Goal: Information Seeking & Learning: Learn about a topic

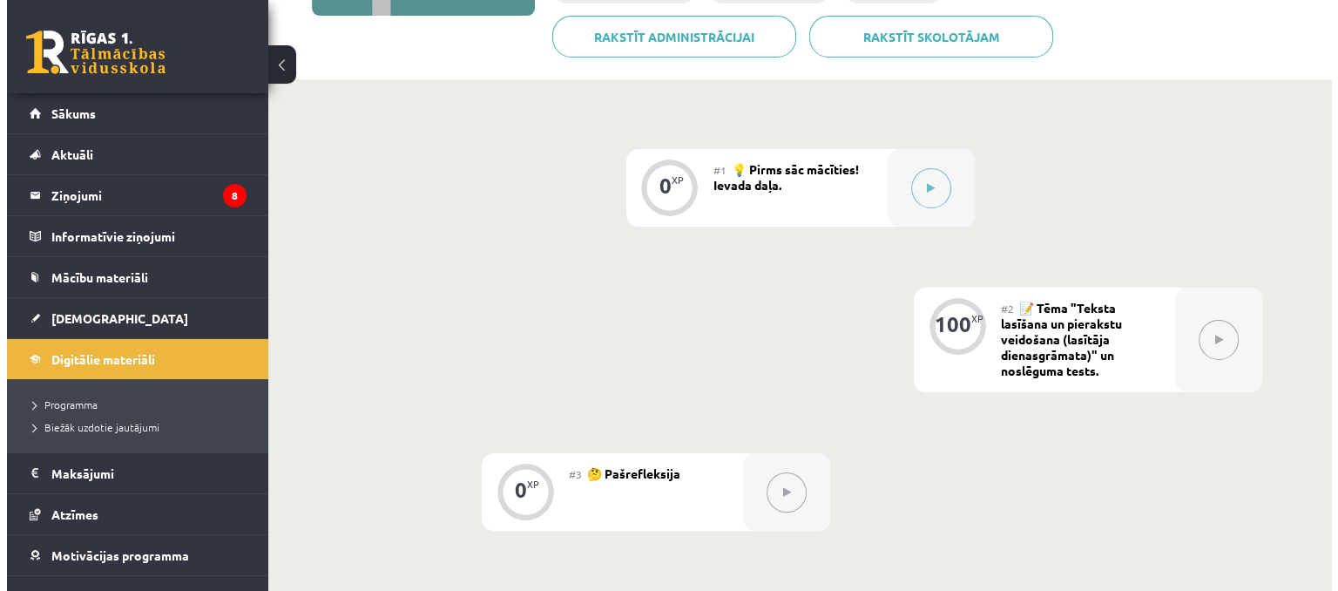
scroll to position [349, 0]
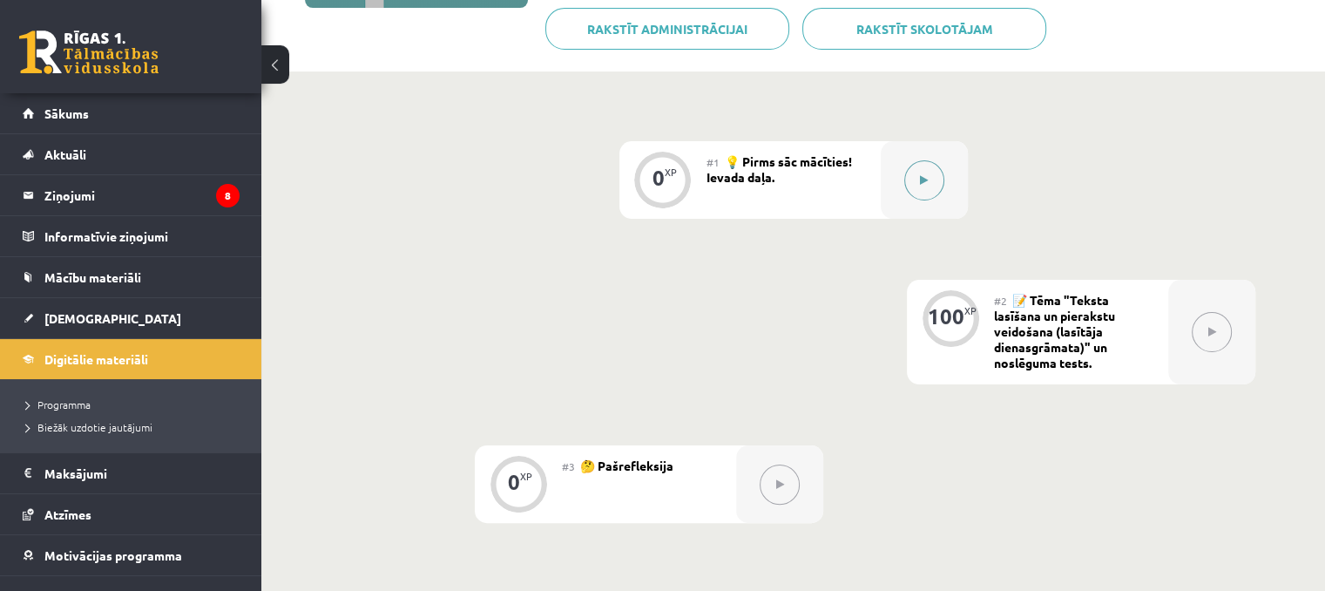
click at [928, 196] on button at bounding box center [924, 180] width 40 height 40
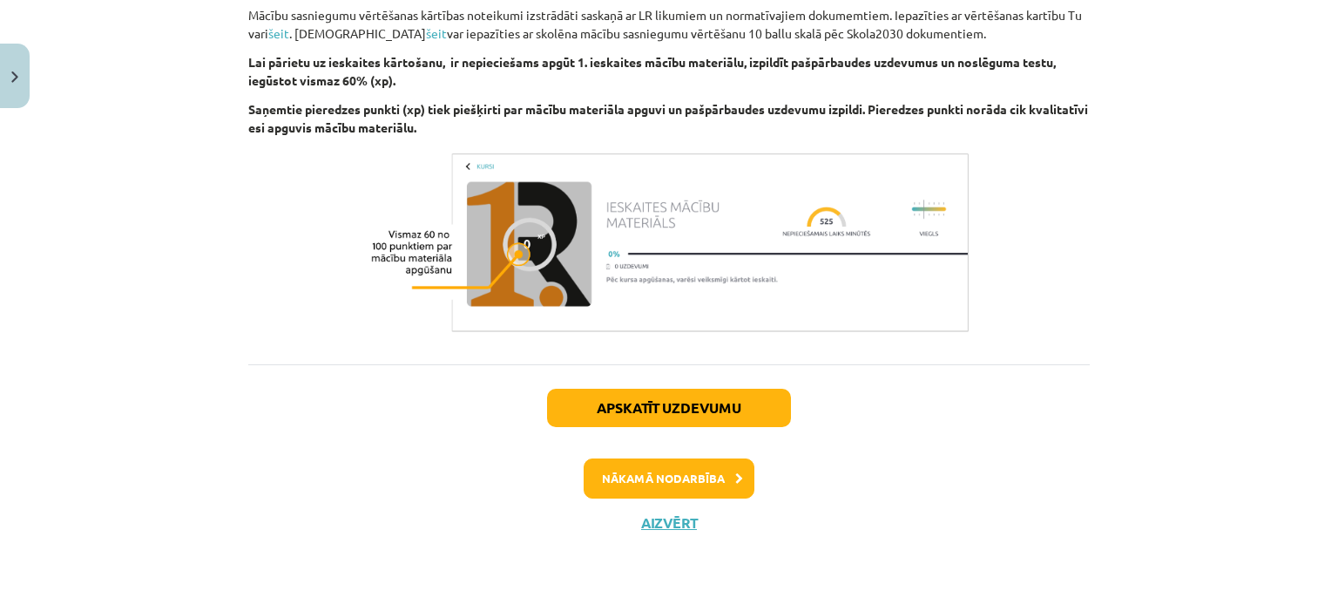
scroll to position [1298, 0]
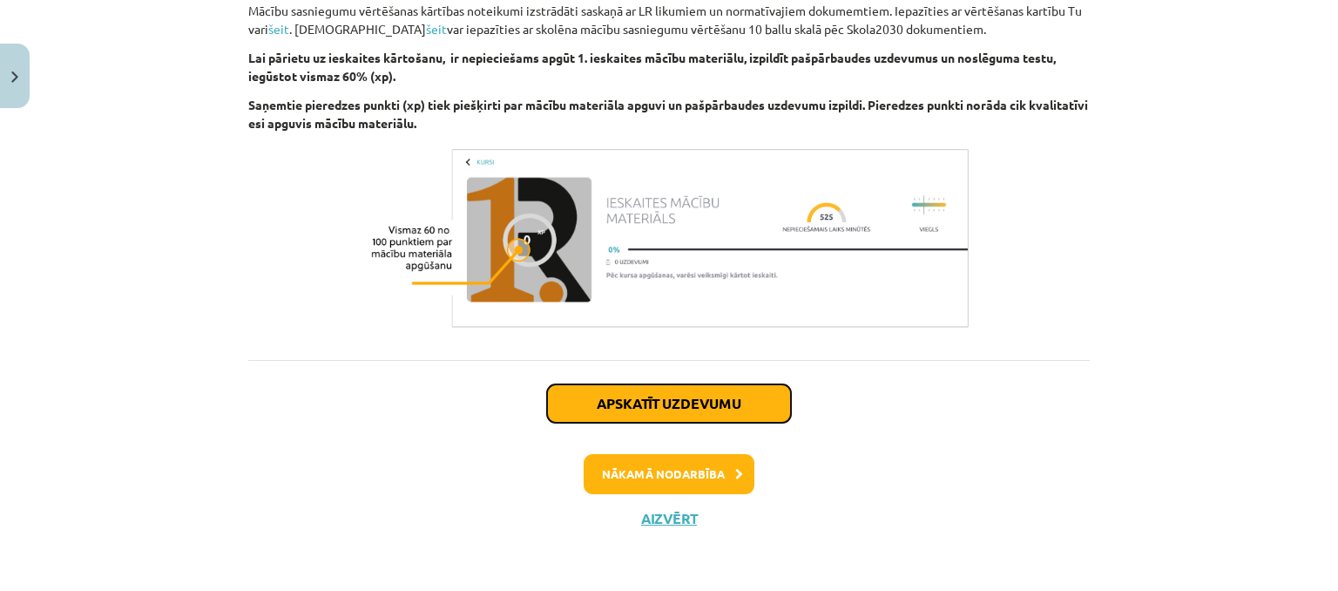
click at [687, 405] on button "Apskatīt uzdevumu" at bounding box center [669, 403] width 244 height 38
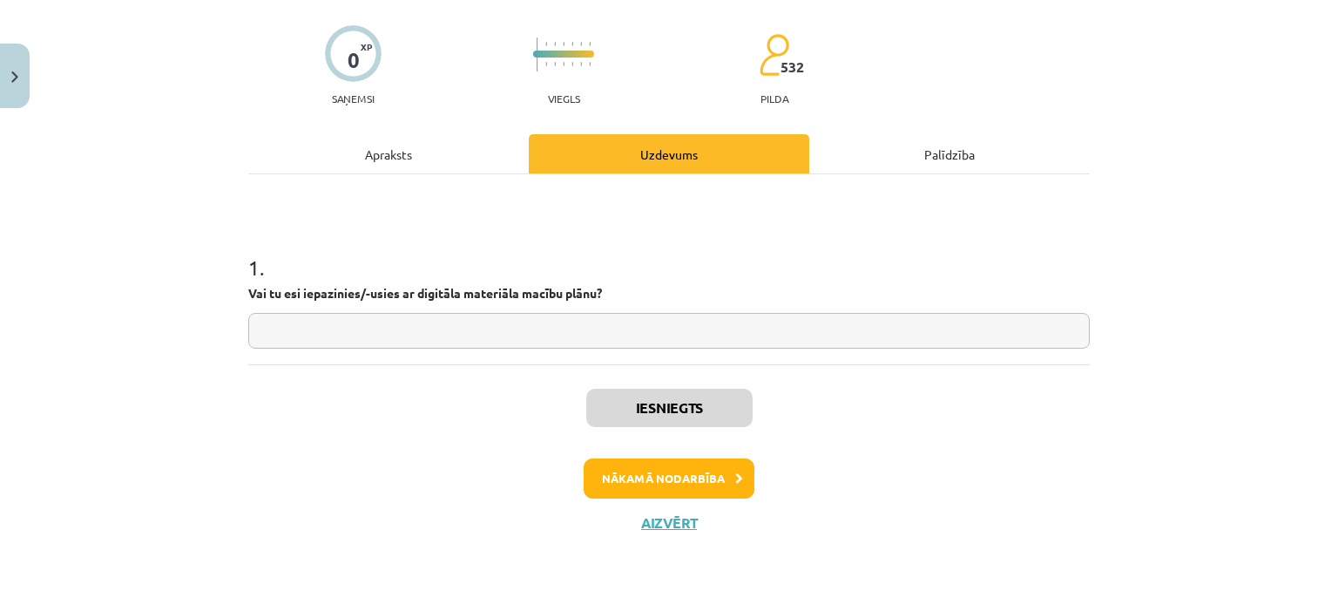
scroll to position [125, 0]
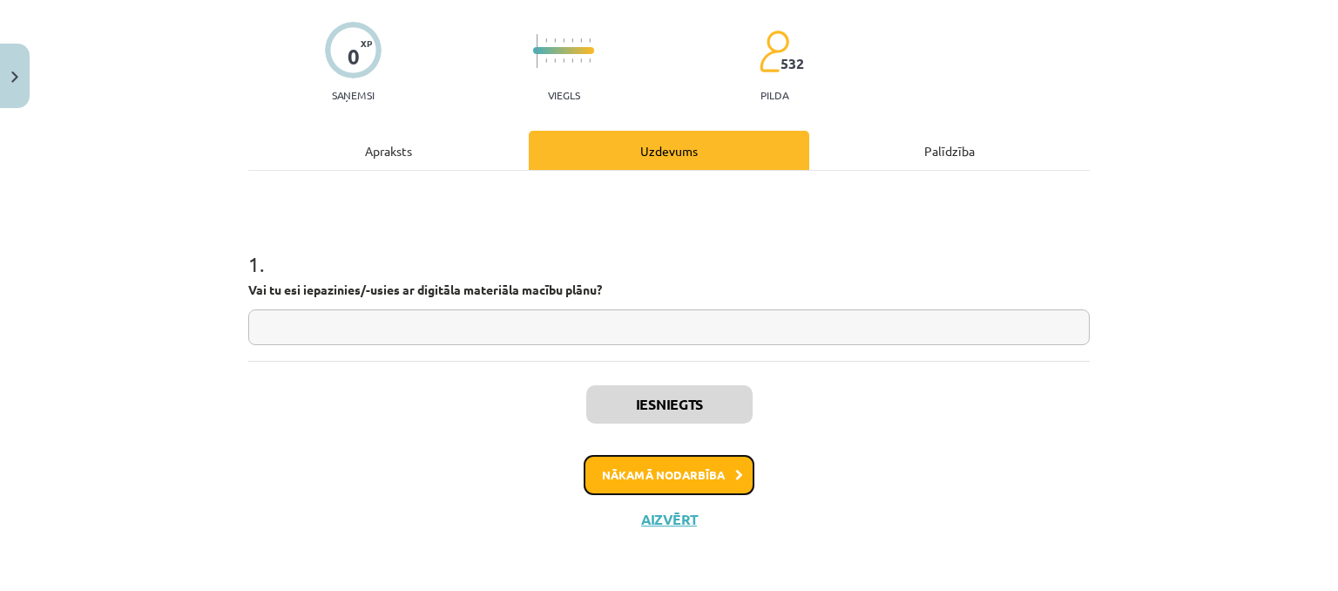
click at [696, 471] on button "Nākamā nodarbība" at bounding box center [669, 475] width 171 height 40
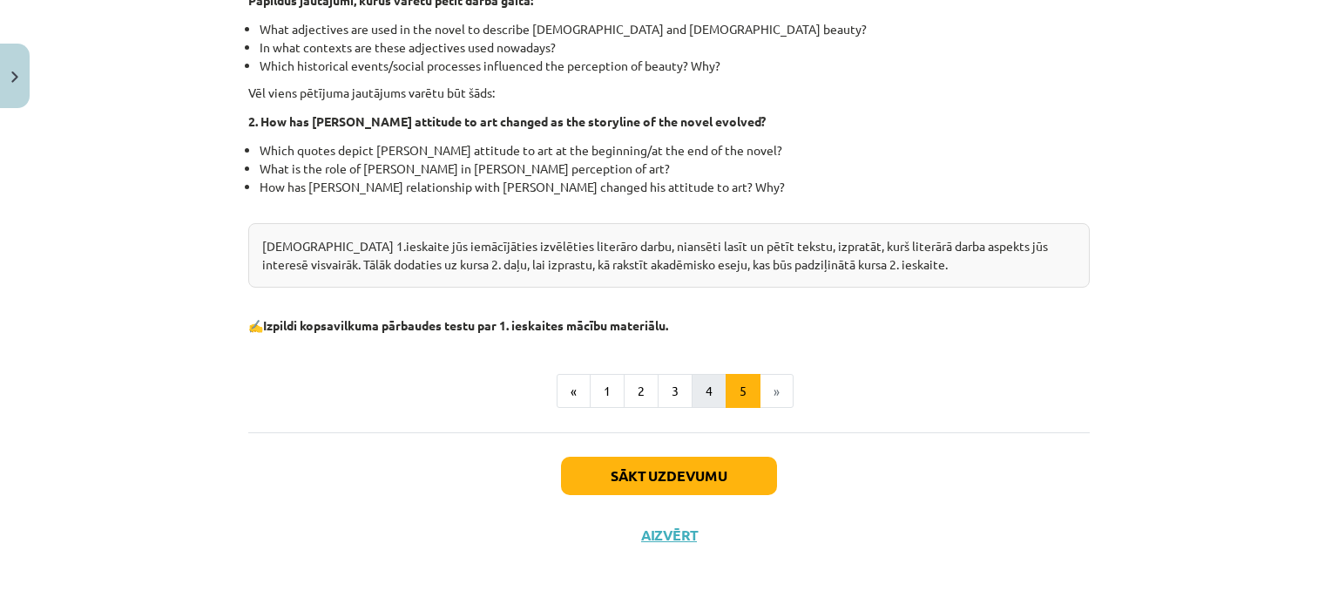
scroll to position [582, 0]
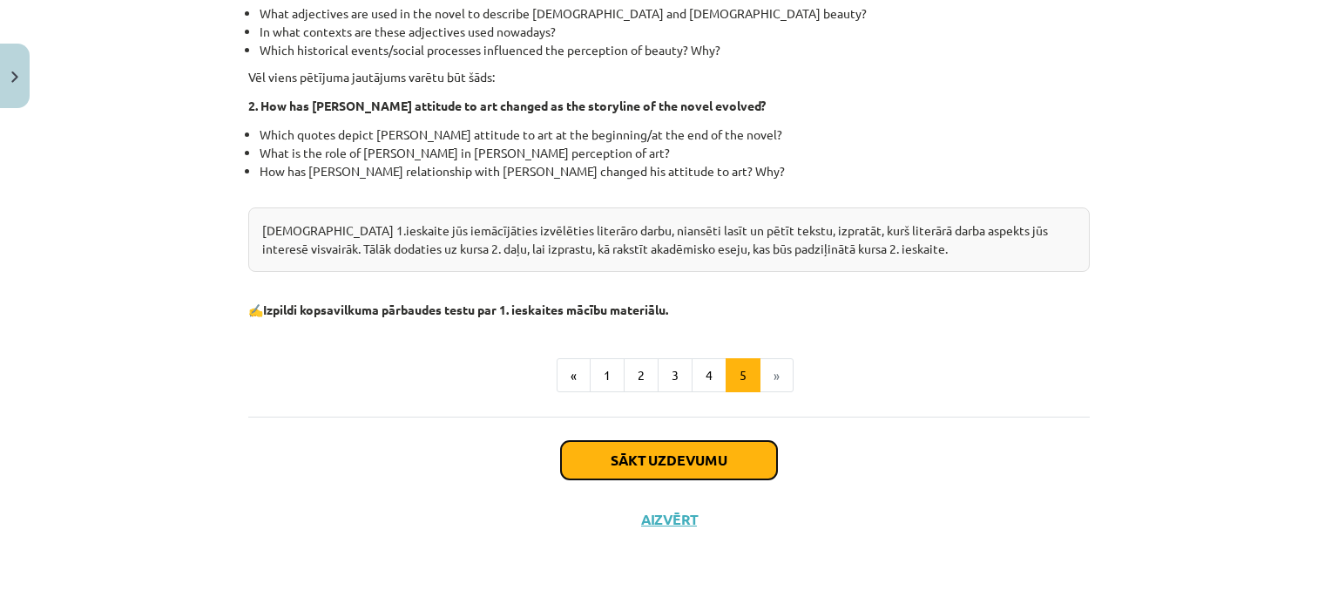
click at [705, 459] on button "Sākt uzdevumu" at bounding box center [669, 460] width 216 height 38
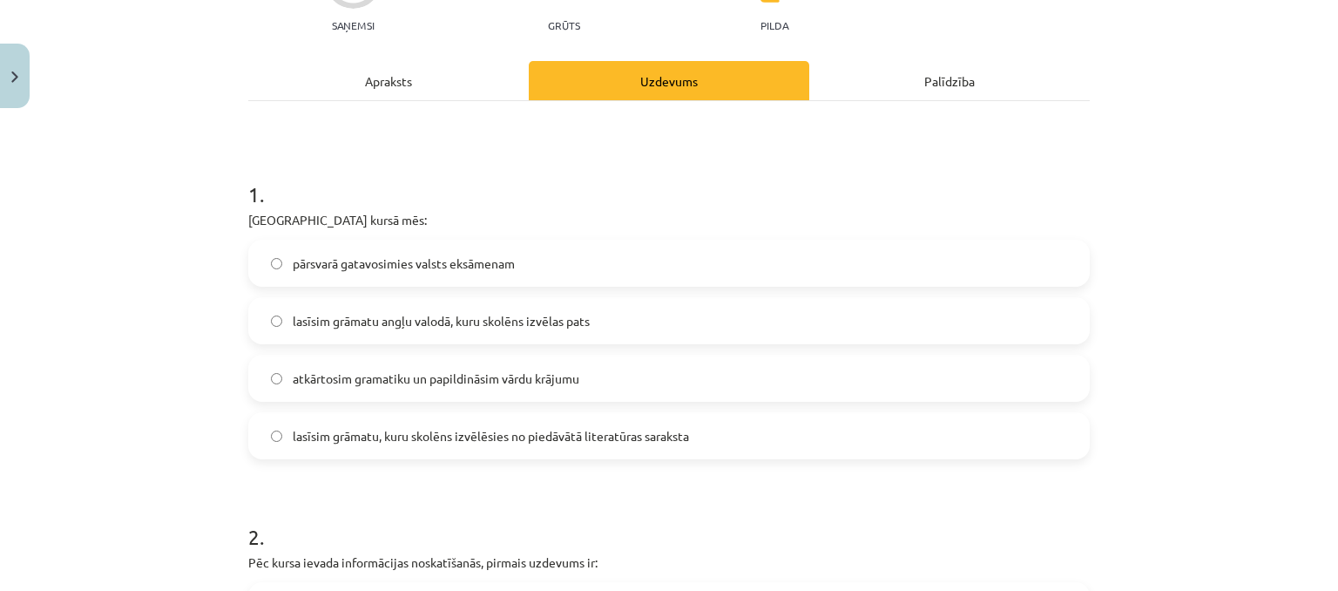
scroll to position [218, 0]
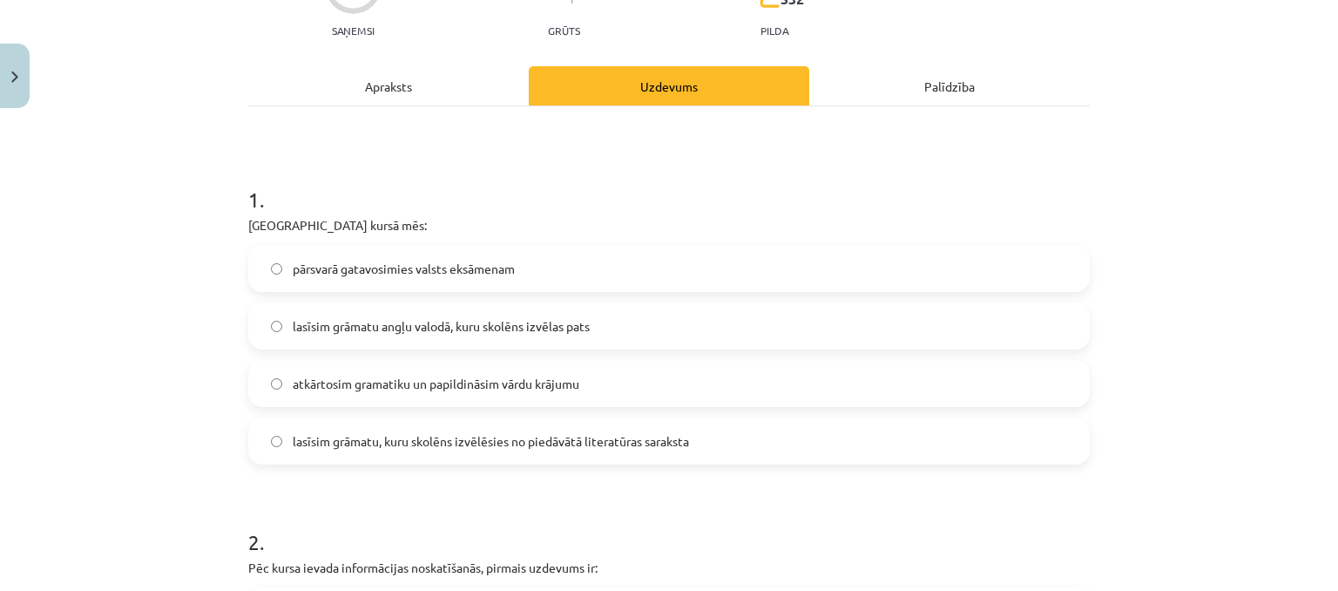
click at [395, 81] on div "Apraksts" at bounding box center [388, 85] width 281 height 39
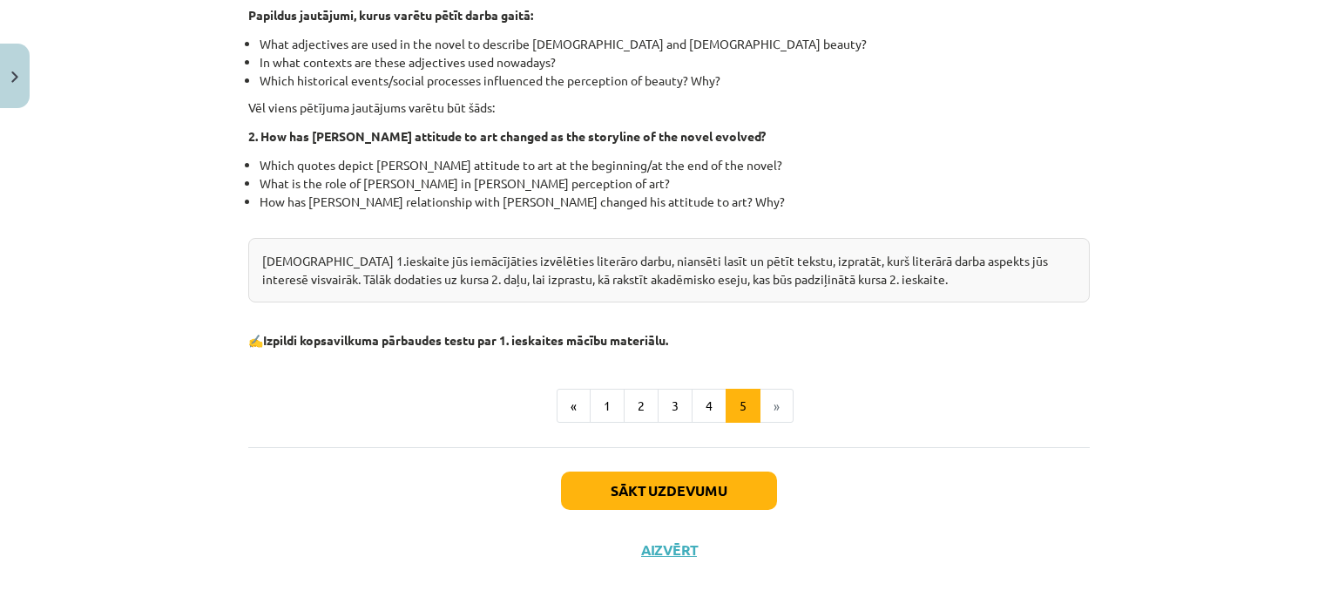
scroll to position [566, 0]
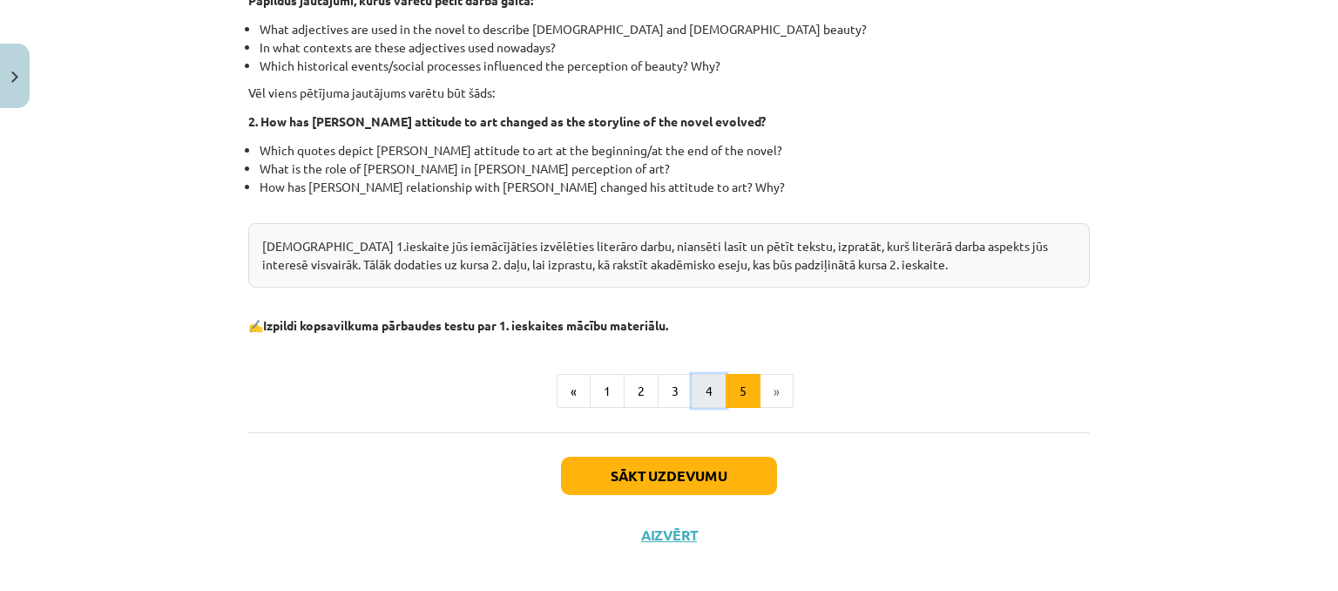
click at [700, 386] on button "4" at bounding box center [709, 391] width 35 height 35
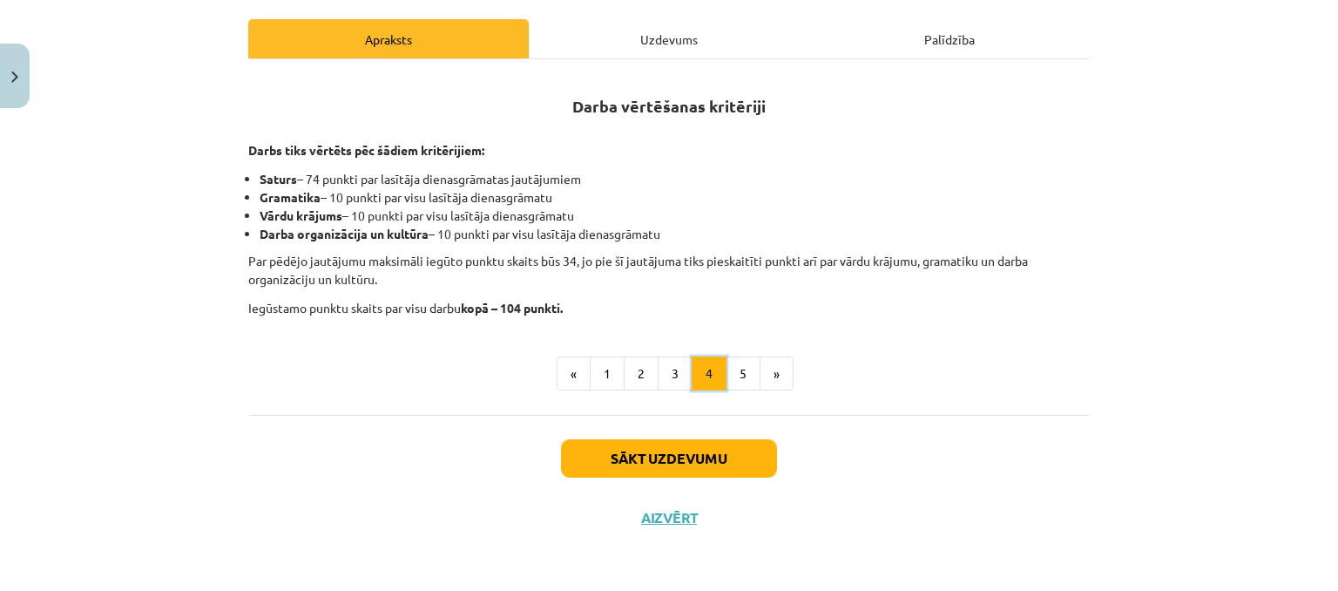
scroll to position [264, 0]
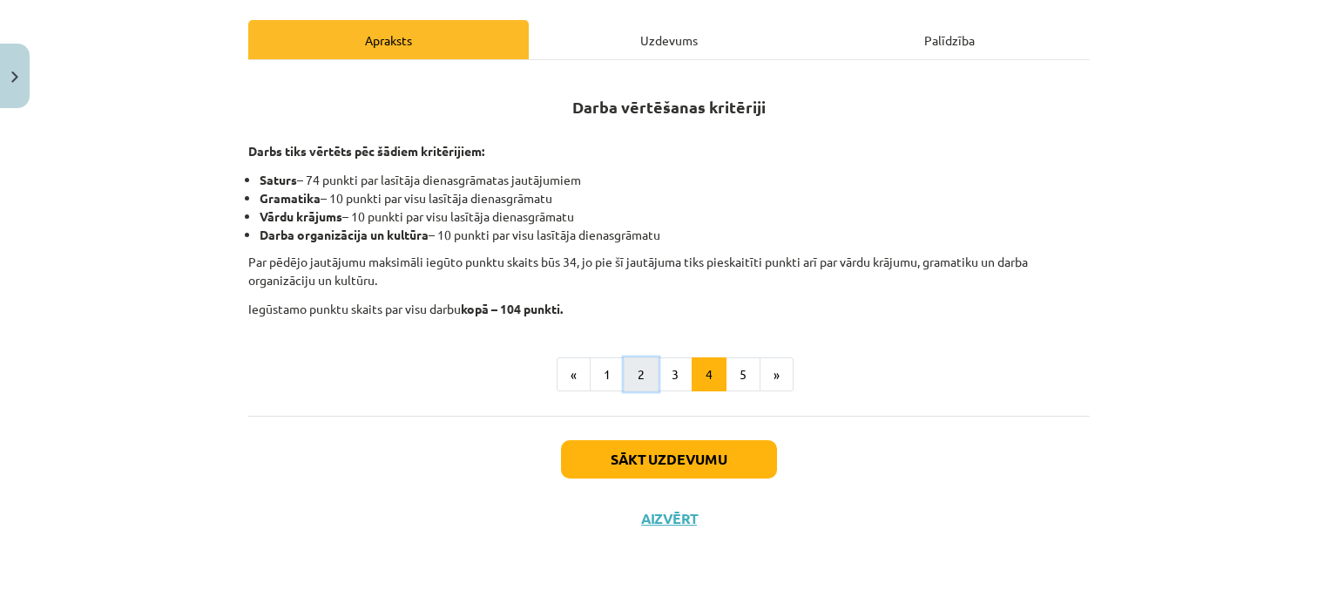
click at [647, 374] on button "2" at bounding box center [641, 374] width 35 height 35
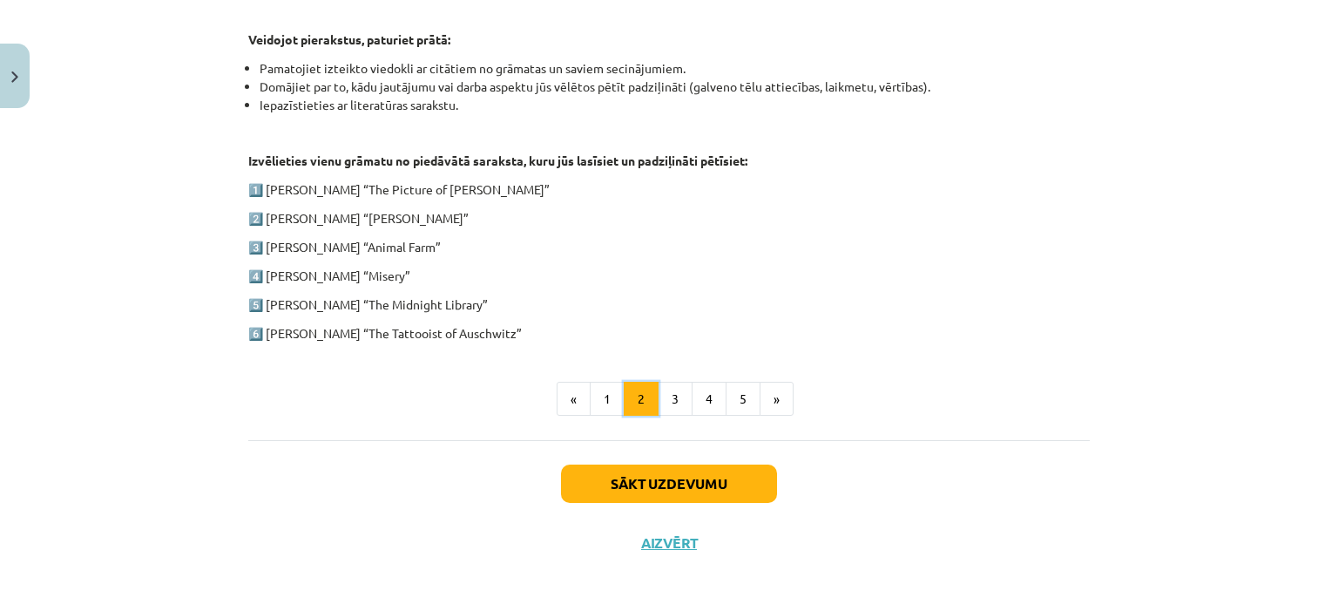
scroll to position [913, 0]
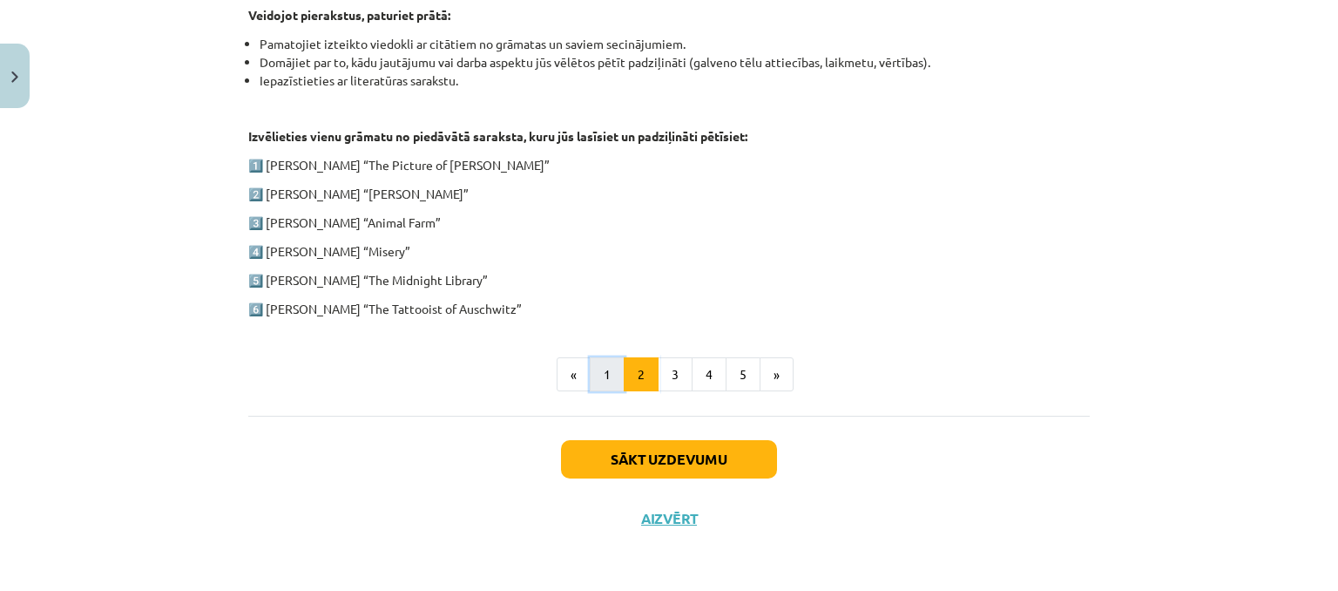
click at [599, 360] on button "1" at bounding box center [607, 374] width 35 height 35
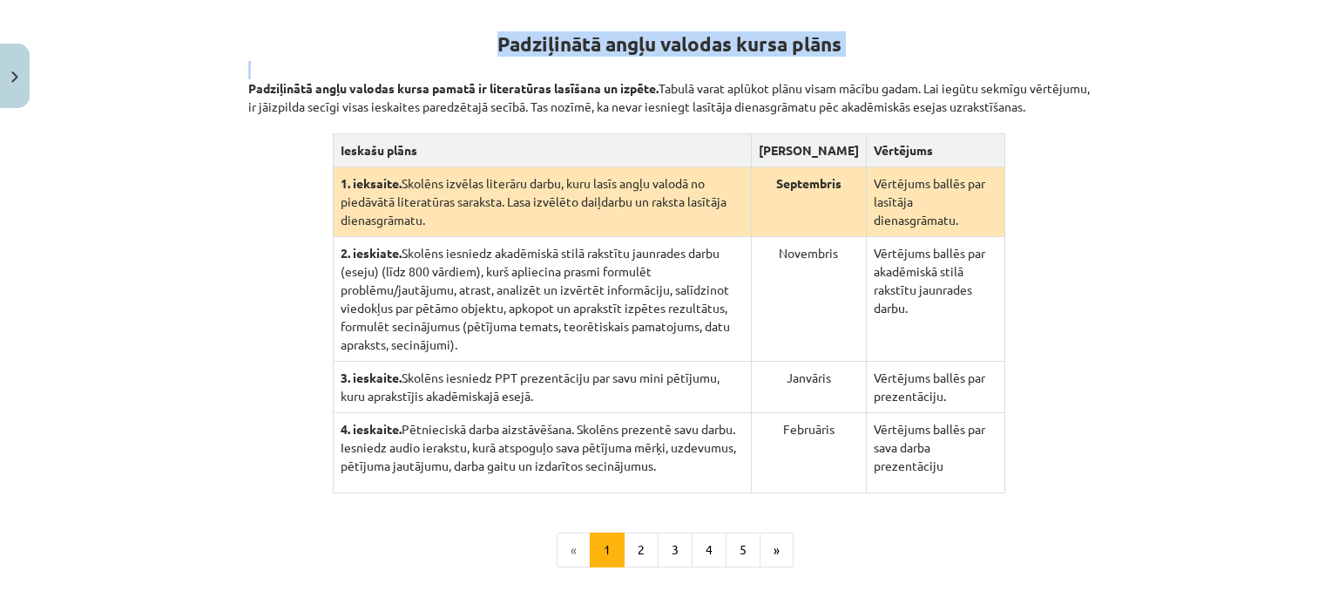
scroll to position [495, 0]
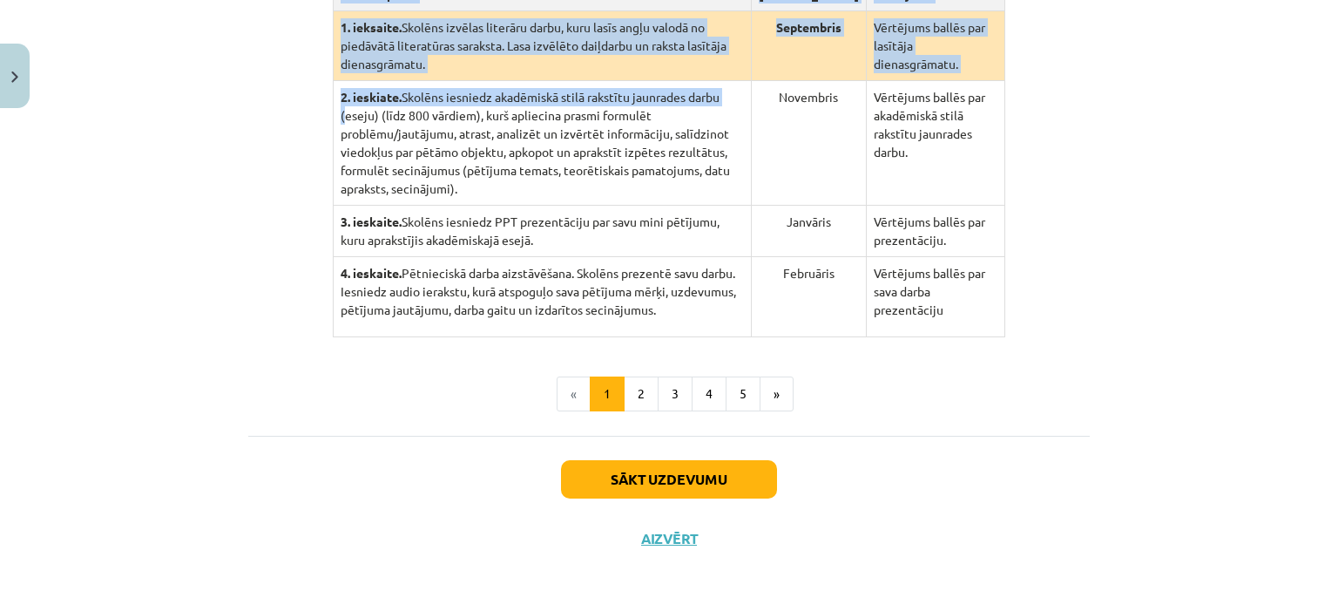
drag, startPoint x: 233, startPoint y: 81, endPoint x: 721, endPoint y: 100, distance: 489.2
click at [721, 100] on div "100 XP Saņemsi Grūts 532 pilda Apraksts Uzdevums Palīdzība Padziļinātā angļu va…" at bounding box center [669, 108] width 863 height 919
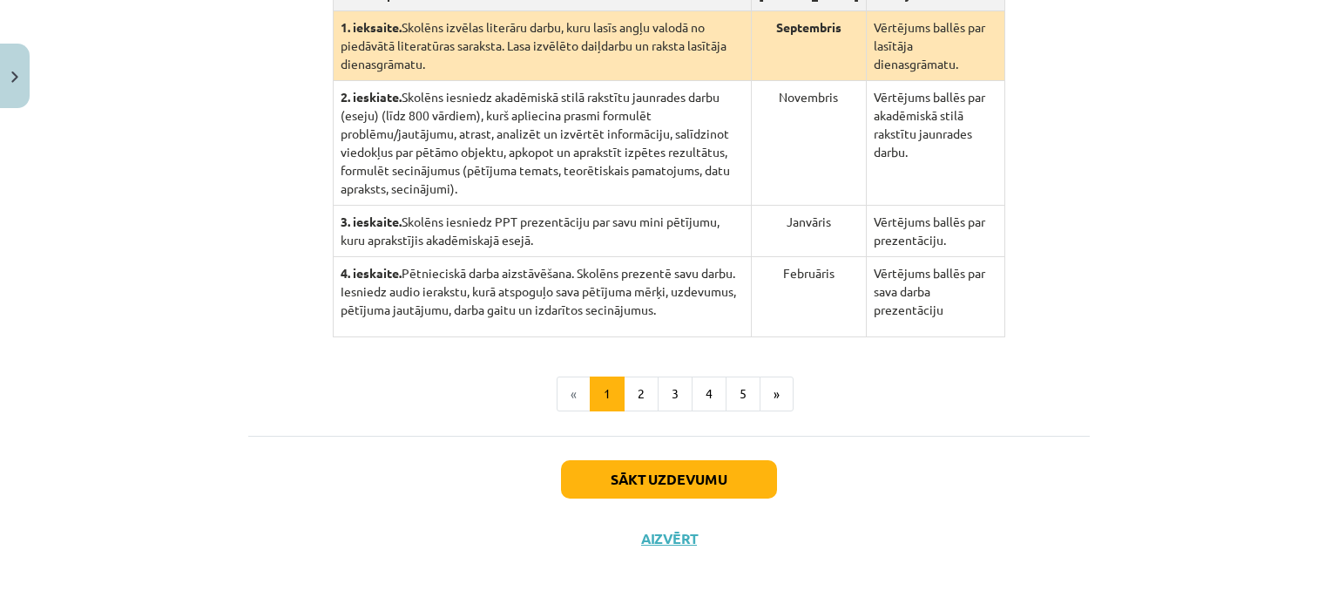
click at [1206, 353] on div "Mācību tēma: Angļu valodas ii - 12. klases 1.ieskaites mācību materiāls #2 📝 Tē…" at bounding box center [669, 295] width 1338 height 591
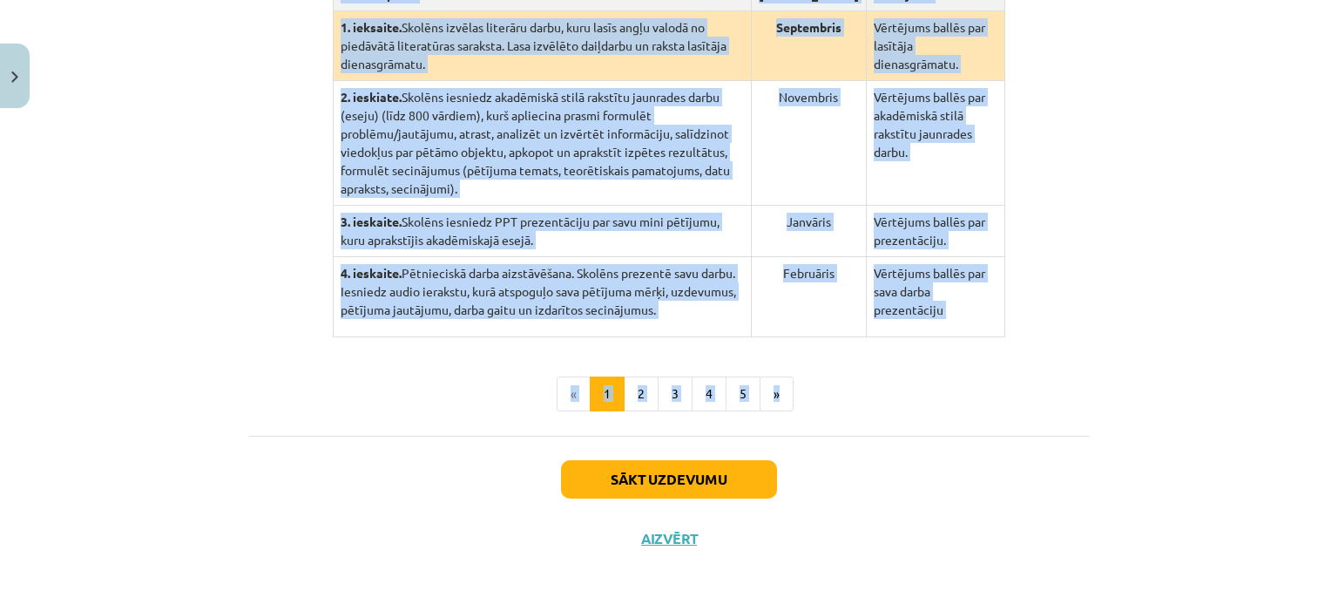
drag, startPoint x: 244, startPoint y: 271, endPoint x: 972, endPoint y: 326, distance: 730.5
click at [972, 326] on div "100 XP Saņemsi Grūts 532 pilda Apraksts Uzdevums Palīdzība Padziļinātā angļu va…" at bounding box center [669, 108] width 863 height 919
click at [991, 376] on ul "« 1 2 3 4 5 »" at bounding box center [669, 393] width 842 height 35
click at [1059, 385] on ul "« 1 2 3 4 5 »" at bounding box center [669, 393] width 842 height 35
drag, startPoint x: 1031, startPoint y: 315, endPoint x: 1049, endPoint y: 297, distance: 25.3
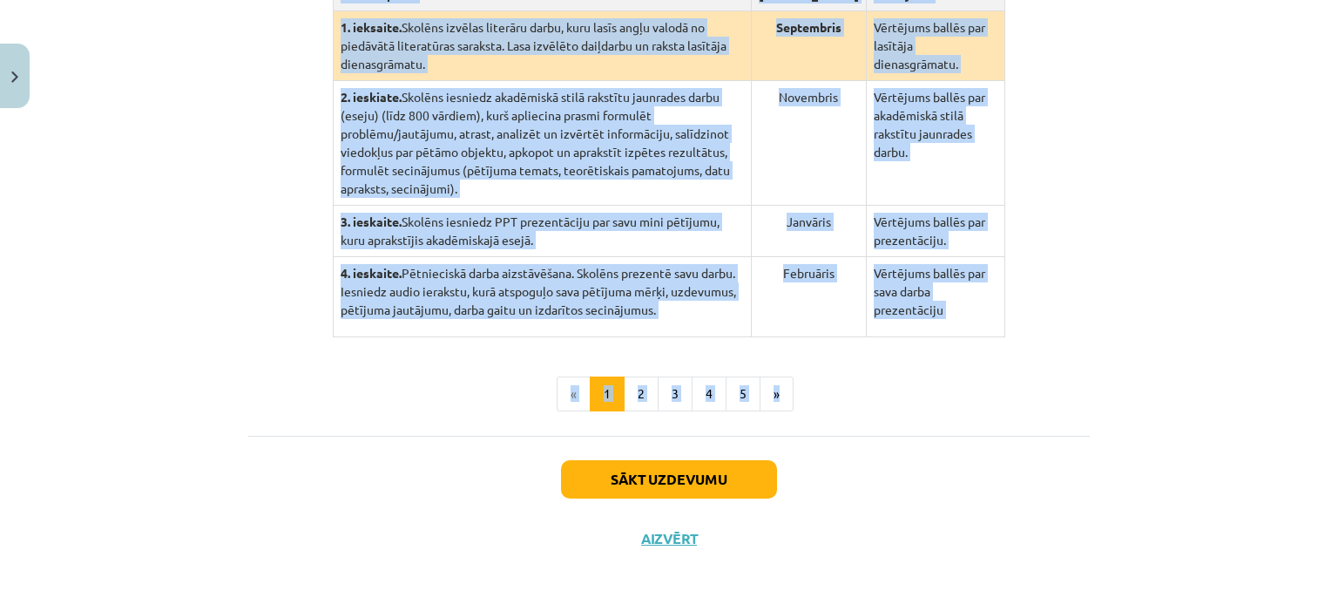
click at [1048, 298] on div "Padziļinātā angļu valodas kursa plāns Padziļinātā angļu valodas kursa pamatā ir…" at bounding box center [669, 91] width 842 height 492
click at [1091, 261] on div "100 XP Saņemsi Grūts 532 pilda Apraksts Uzdevums Palīdzība Padziļinātā angļu va…" at bounding box center [669, 108] width 863 height 919
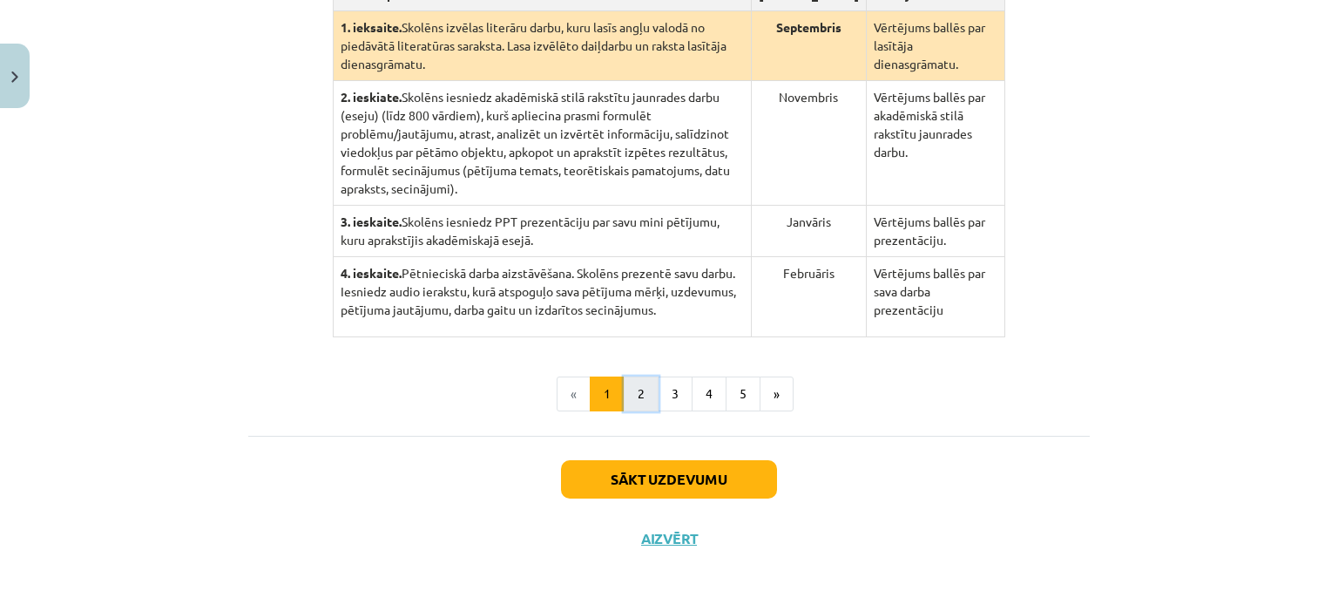
click at [631, 376] on button "2" at bounding box center [641, 393] width 35 height 35
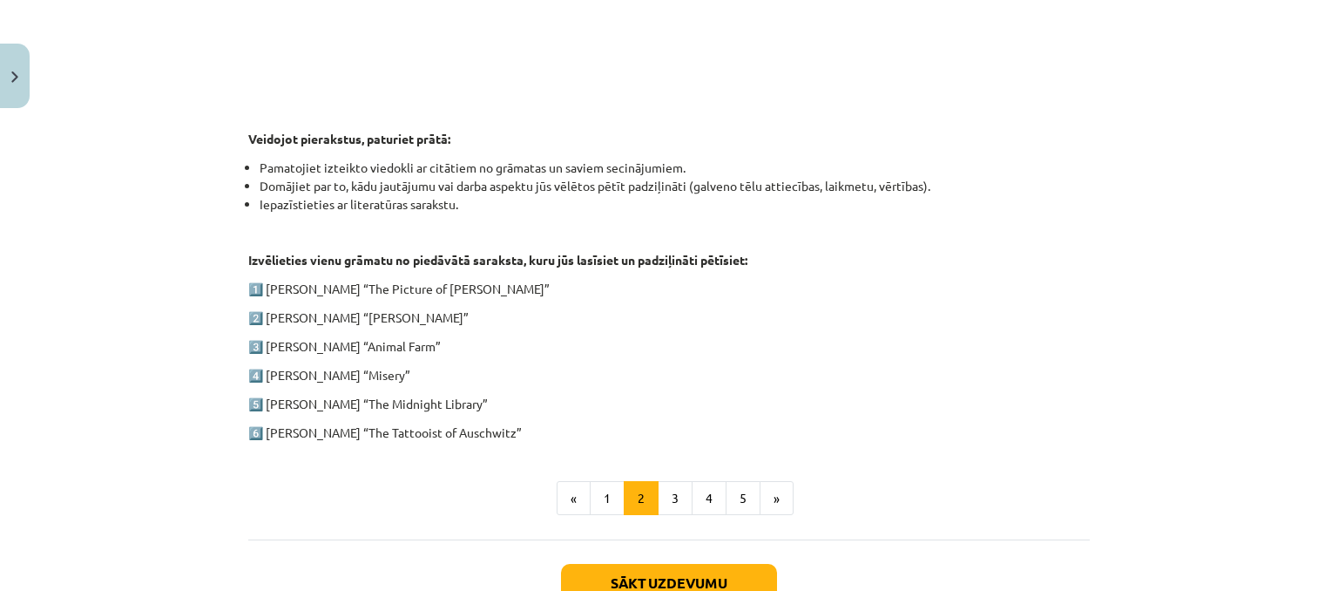
scroll to position [913, 0]
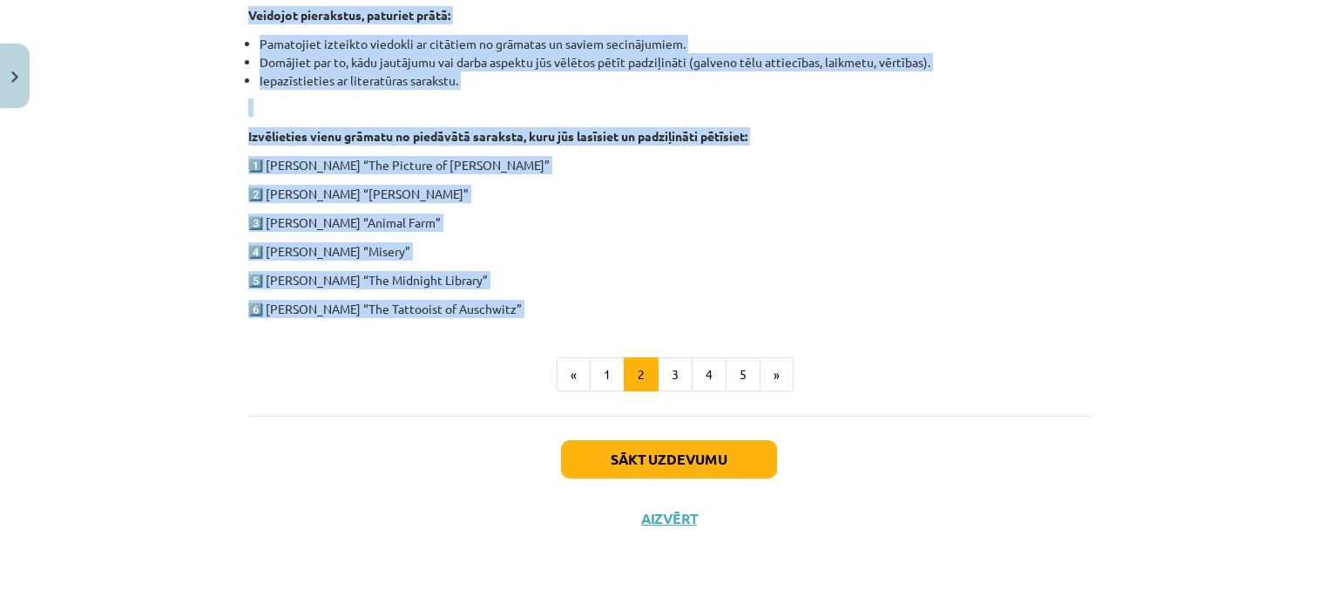
drag, startPoint x: 227, startPoint y: 63, endPoint x: 505, endPoint y: 279, distance: 352.1
click at [557, 318] on div "Mācību tēma: Angļu valodas ii - 12. klases 1.ieskaites mācību materiāls #2 📝 Tē…" at bounding box center [669, 295] width 1338 height 591
click at [663, 369] on button "3" at bounding box center [675, 374] width 35 height 35
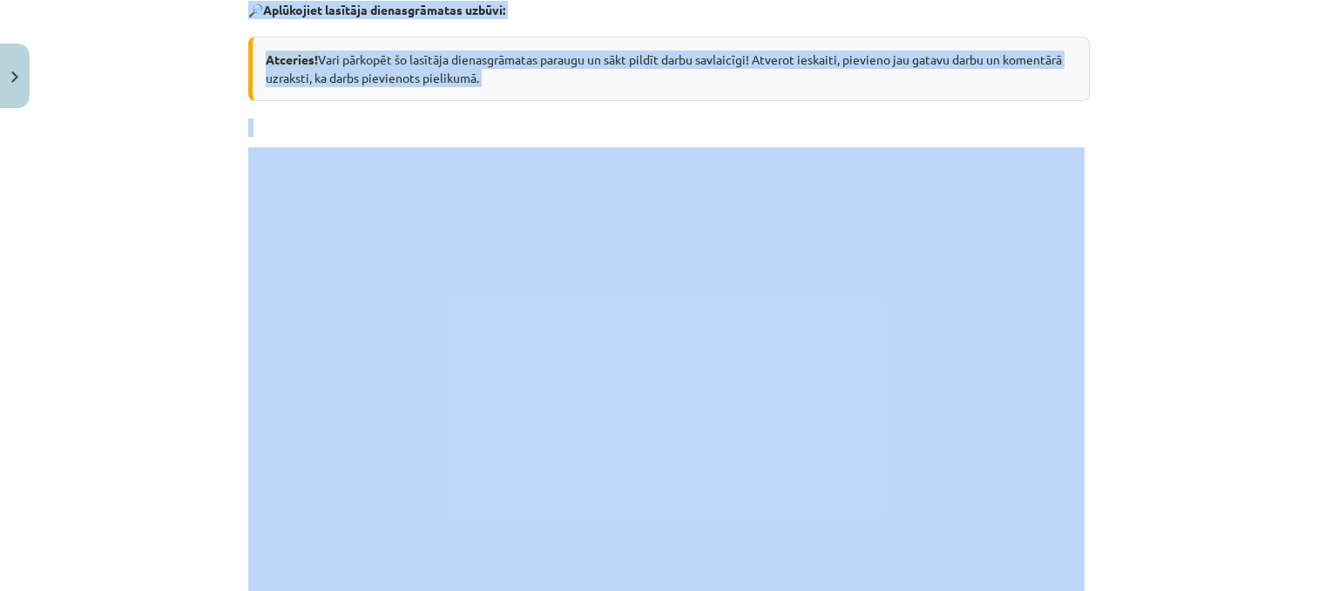
scroll to position [339, 0]
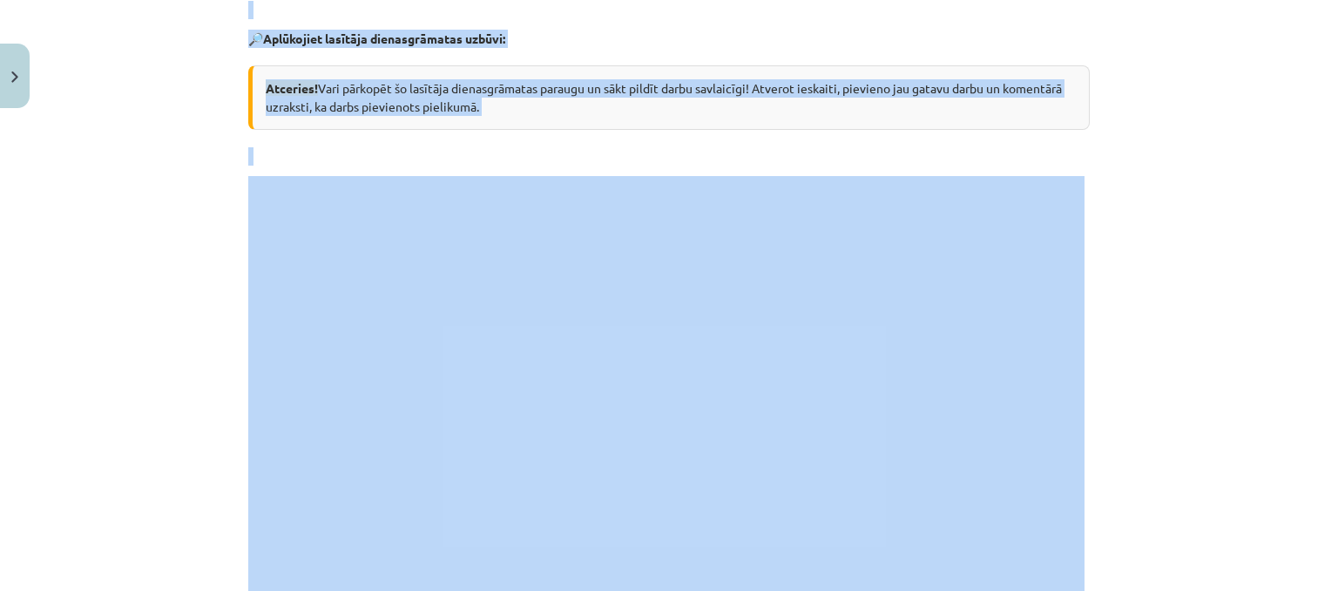
click at [143, 186] on div "Mācību tēma: Angļu valodas ii - 12. klases 1.ieskaites mācību materiāls #2 📝 Tē…" at bounding box center [669, 295] width 1338 height 591
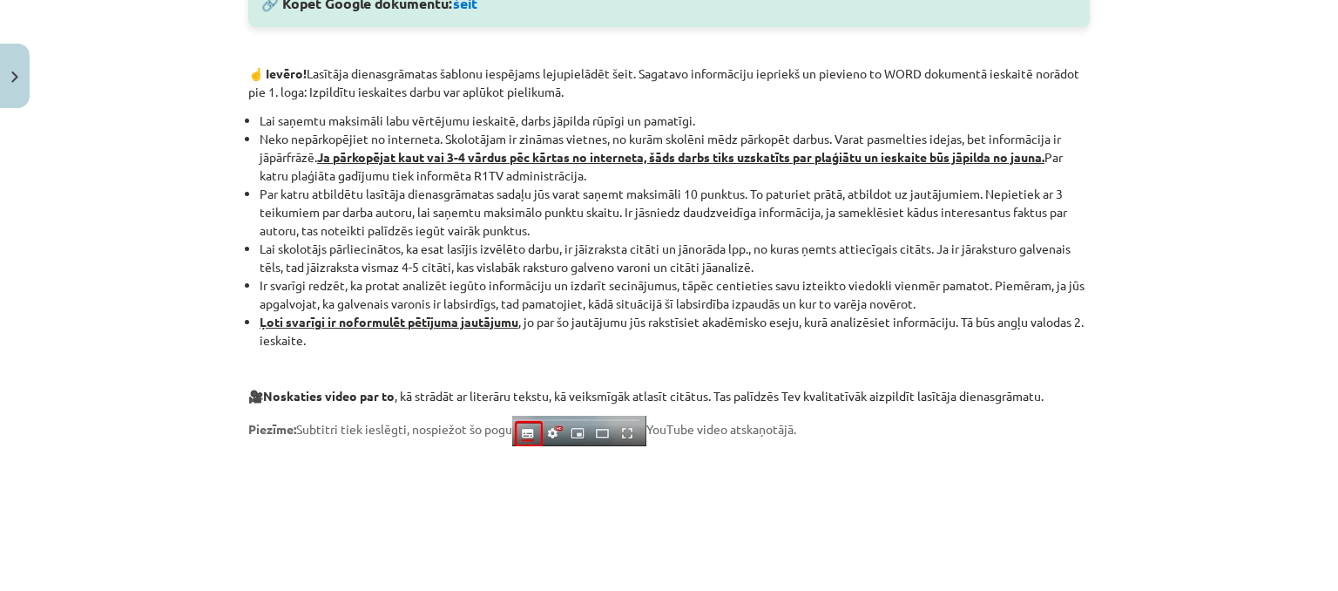
scroll to position [0, 0]
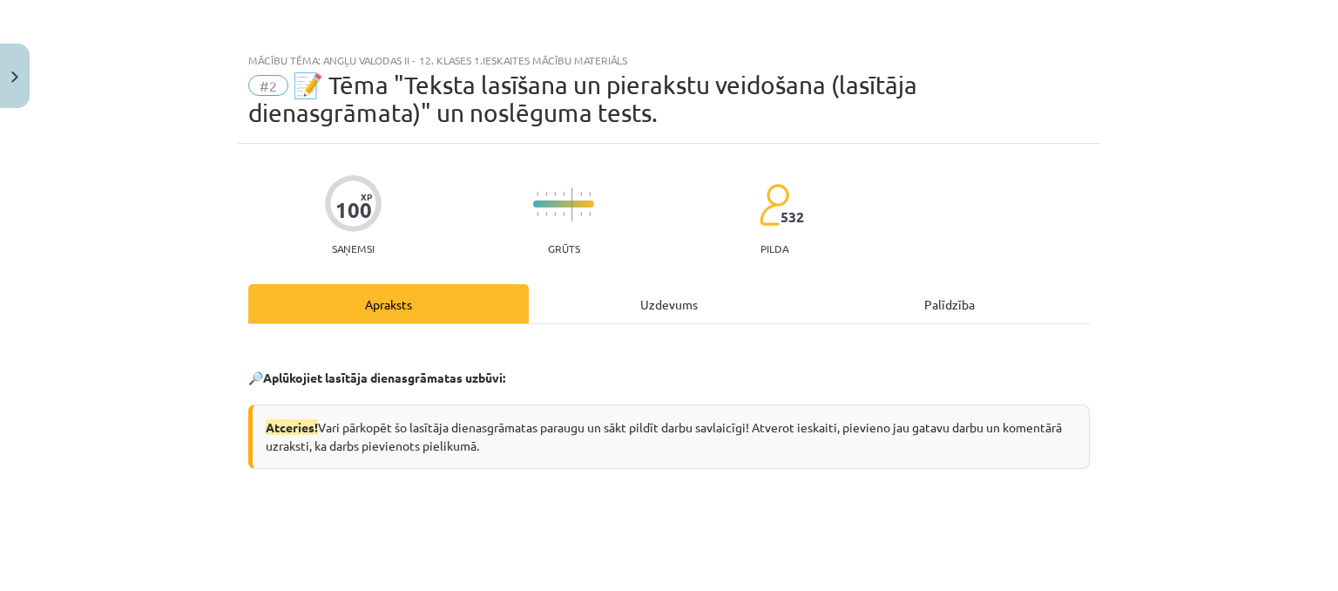
drag, startPoint x: 246, startPoint y: 193, endPoint x: 586, endPoint y: 340, distance: 370.8
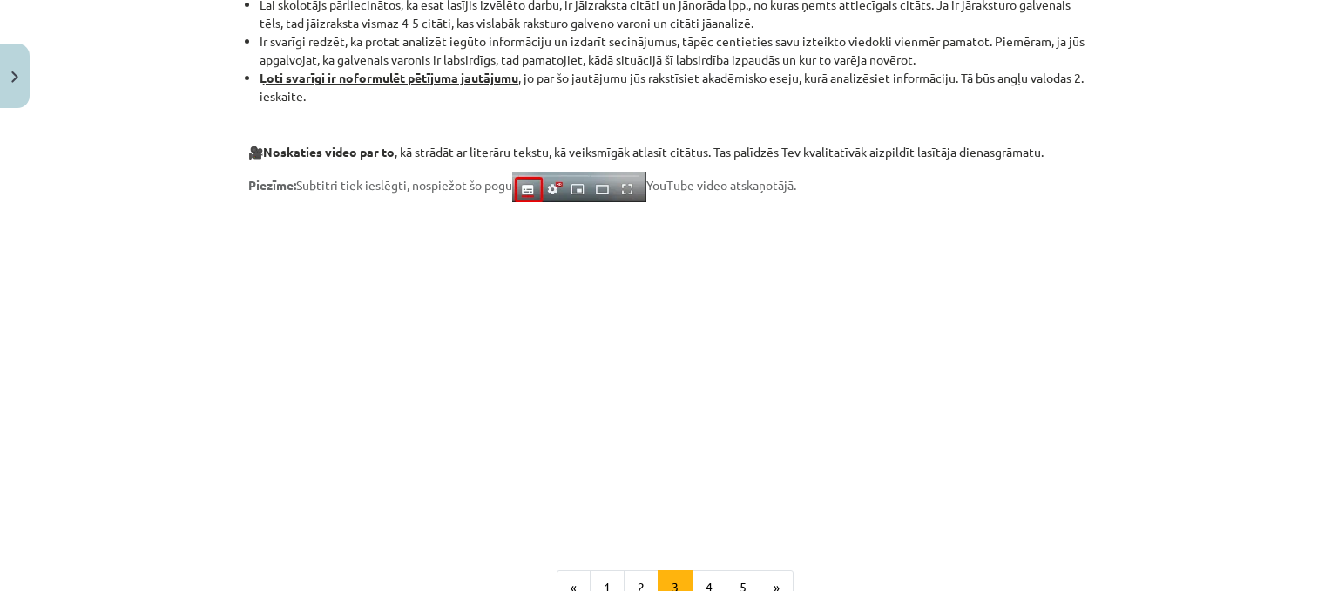
scroll to position [1181, 0]
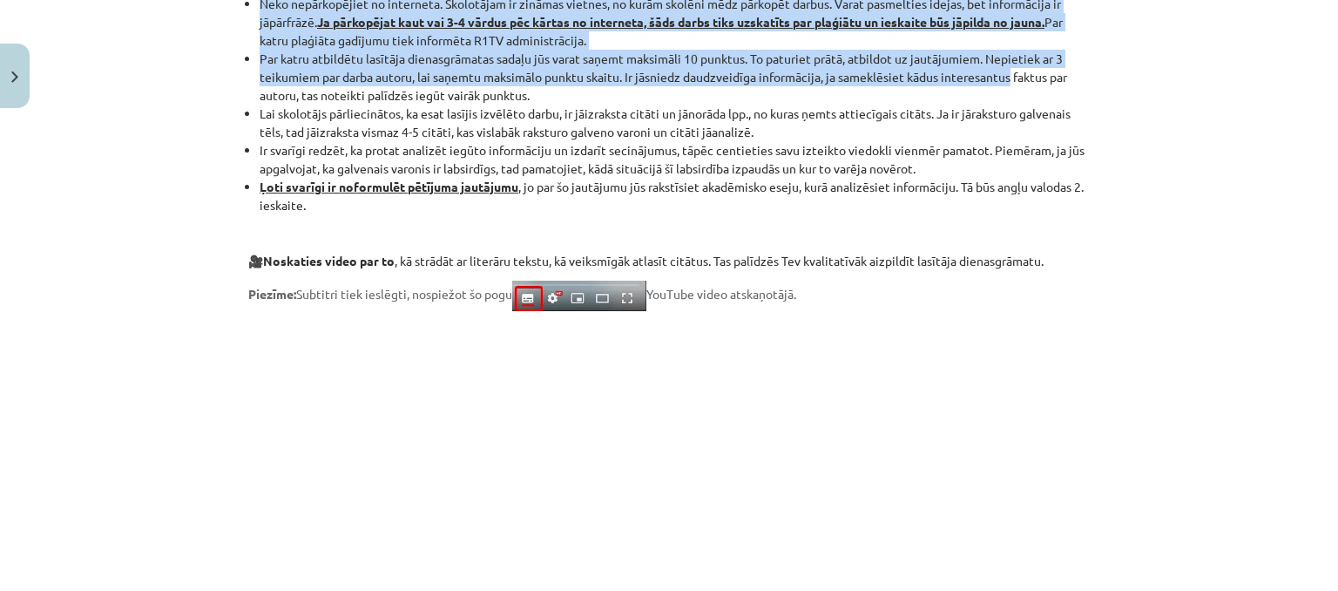
drag, startPoint x: 260, startPoint y: 24, endPoint x: 1032, endPoint y: 270, distance: 810.2
copy div "Aplūkojiet lasītāja dienasgrāmatas uzbūvi: Atceries! Vari pārkopēt šo lasītāja …"
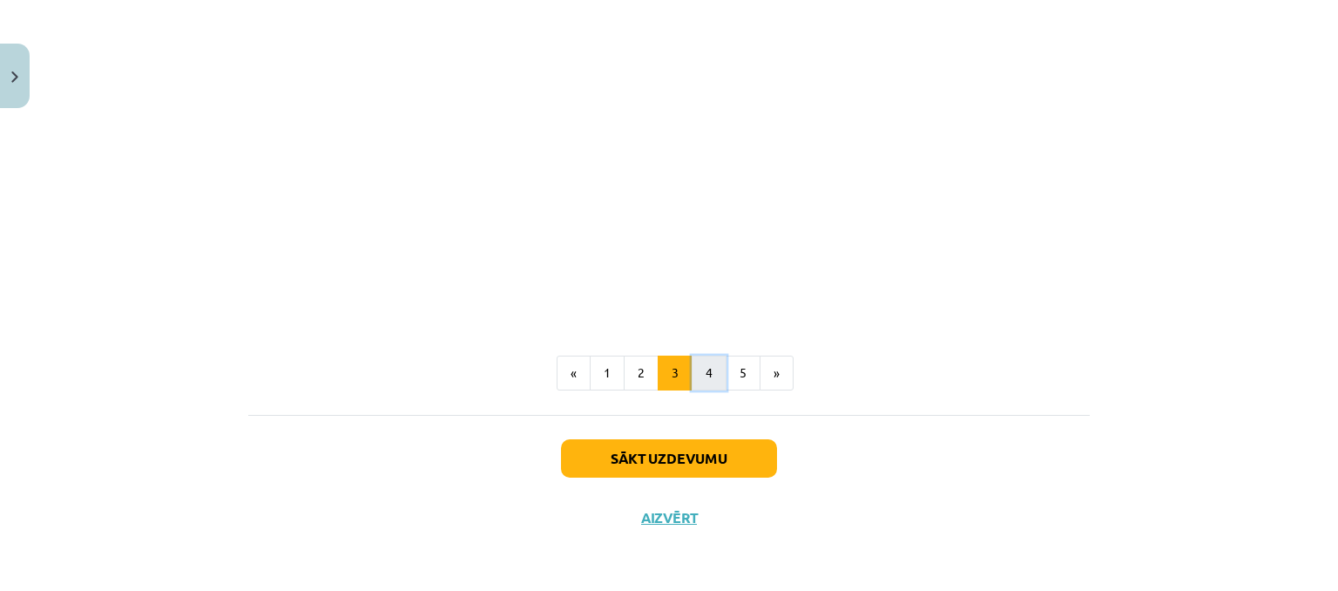
click at [701, 368] on button "4" at bounding box center [709, 373] width 35 height 35
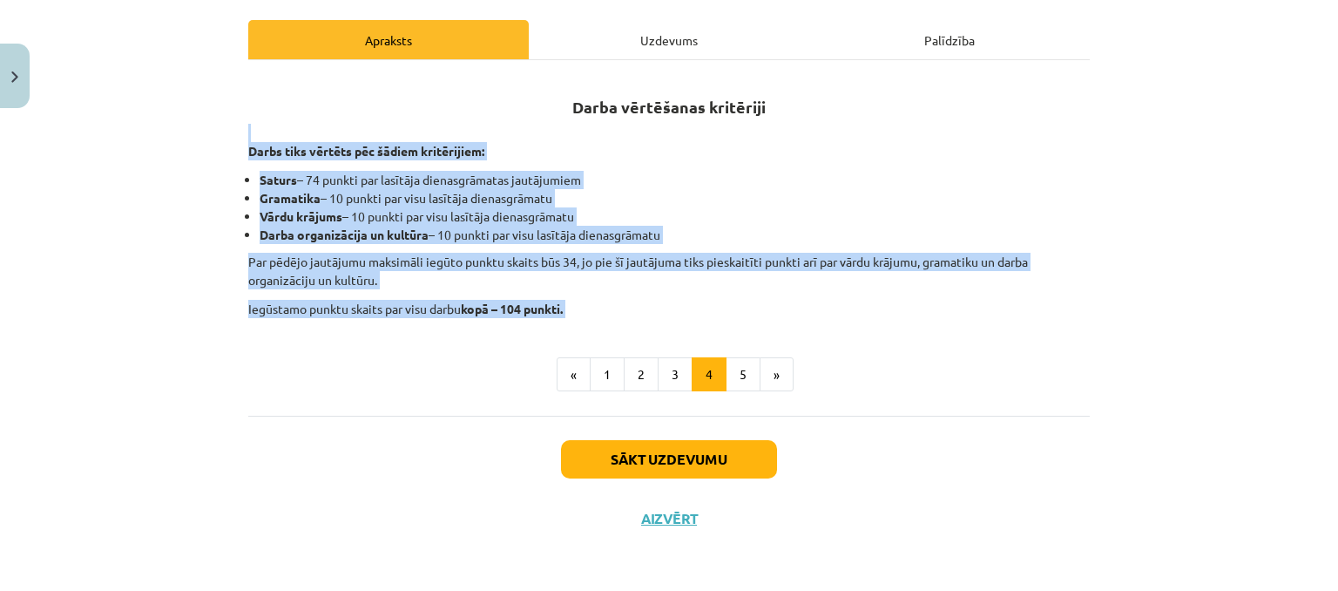
drag, startPoint x: 230, startPoint y: 133, endPoint x: 558, endPoint y: 318, distance: 376.1
click at [558, 318] on div "100 XP Saņemsi Grūts 532 pilda Apraksts Uzdevums Palīdzība Darba vērtēšanas kri…" at bounding box center [669, 214] width 863 height 668
copy div "Darbs tiks vērtēts pēc šādiem kritērijiem: Saturs – 74 punkti par lasītāja dien…"
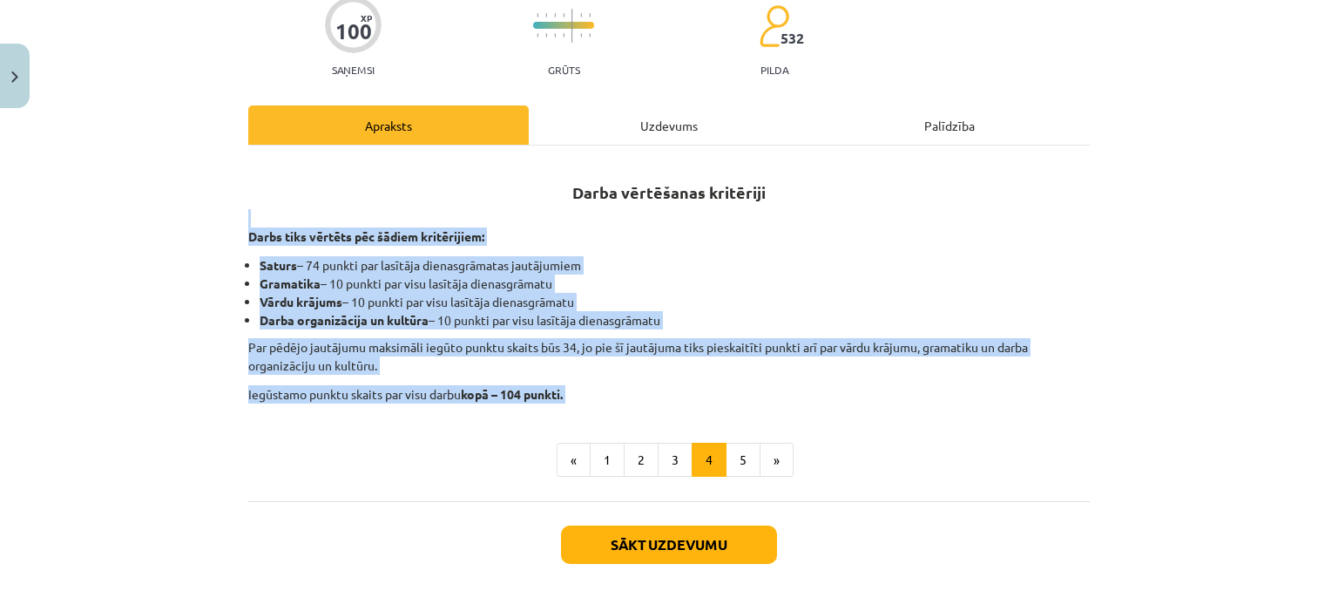
scroll to position [177, 0]
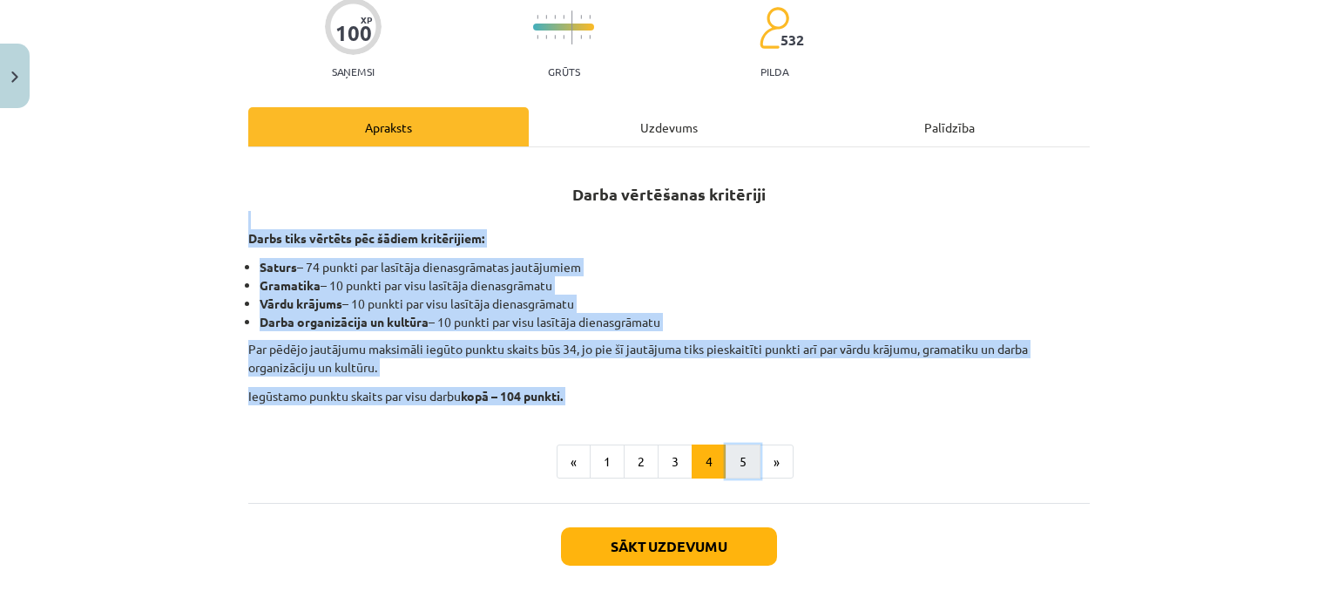
click at [733, 455] on button "5" at bounding box center [743, 461] width 35 height 35
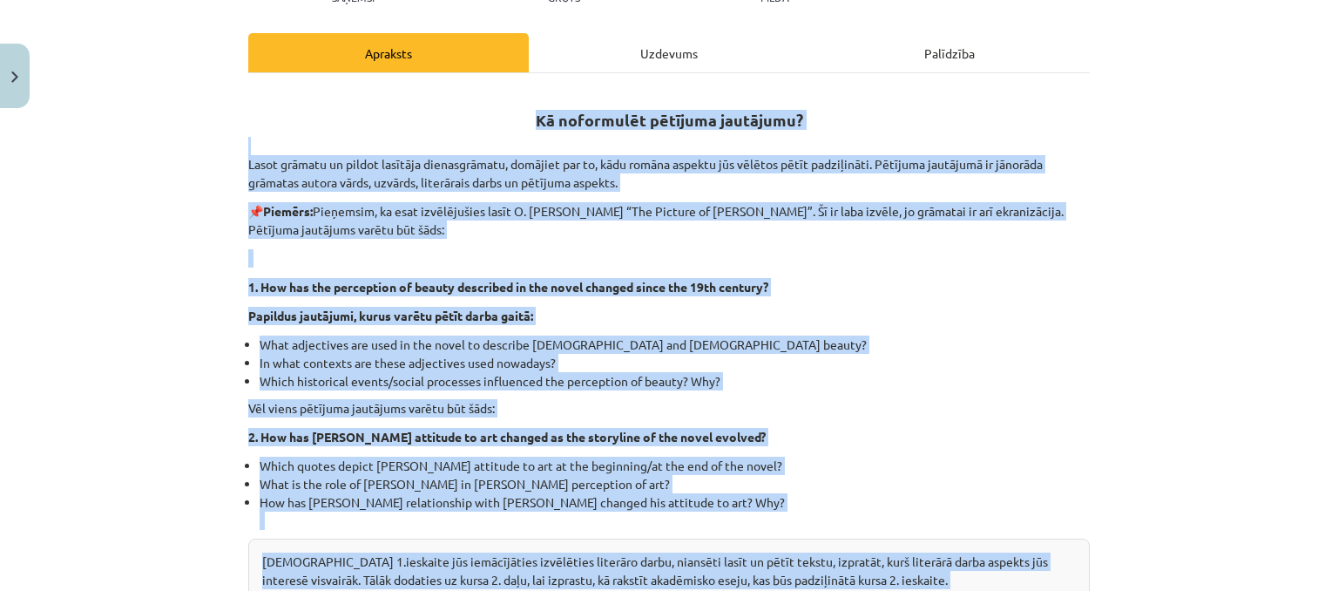
scroll to position [264, 0]
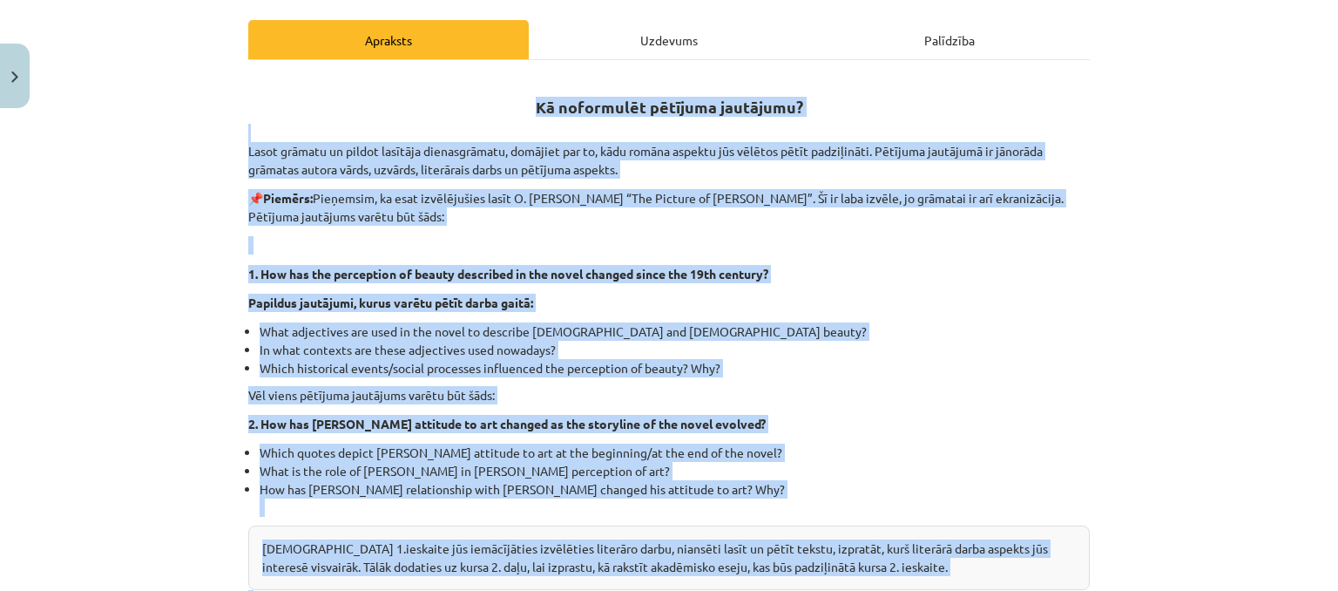
click at [910, 270] on p "1. How has the perception of beauty described in the novel changed since the 19…" at bounding box center [669, 274] width 842 height 18
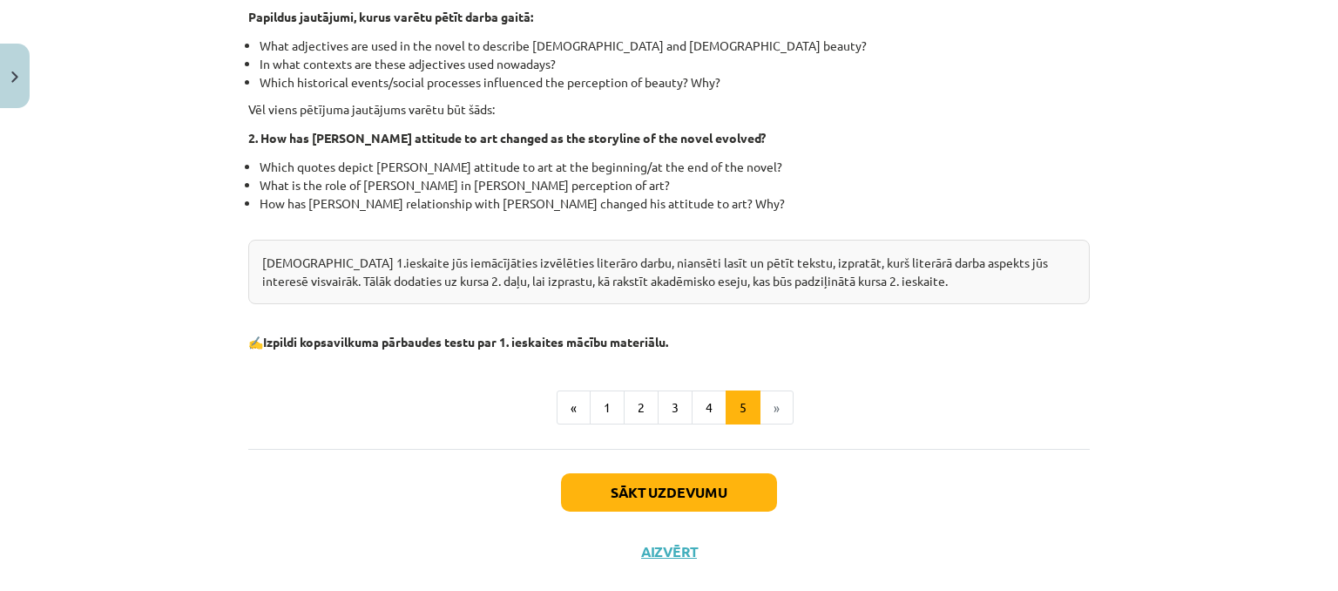
scroll to position [582, 0]
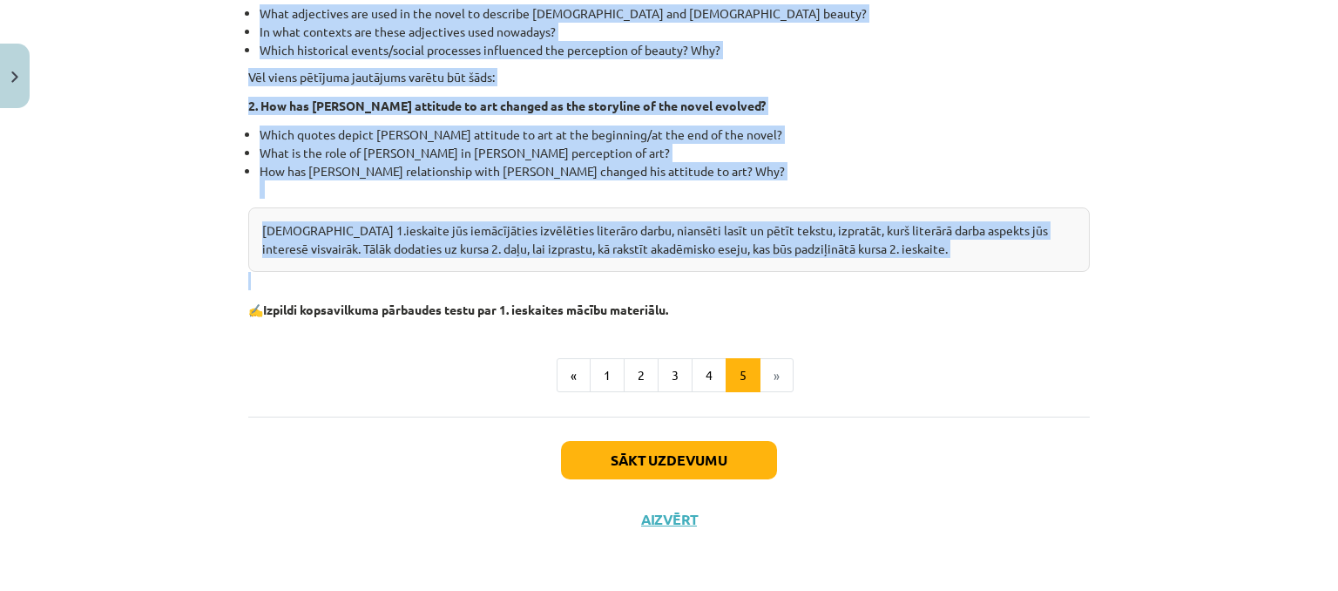
drag, startPoint x: 519, startPoint y: 85, endPoint x: 831, endPoint y: 271, distance: 363.4
click at [831, 271] on div "Kā noformulēt pētījuma jautājumu? Lasot grāmatu un pildot lasītāja dienasgrāmat…" at bounding box center [669, 38] width 842 height 561
copy div "Kā noformulēt pētījuma jautājumu? Lasot grāmatu un pildot lasītāja dienasgrāmat…"
click at [719, 457] on button "Sākt uzdevumu" at bounding box center [669, 460] width 216 height 38
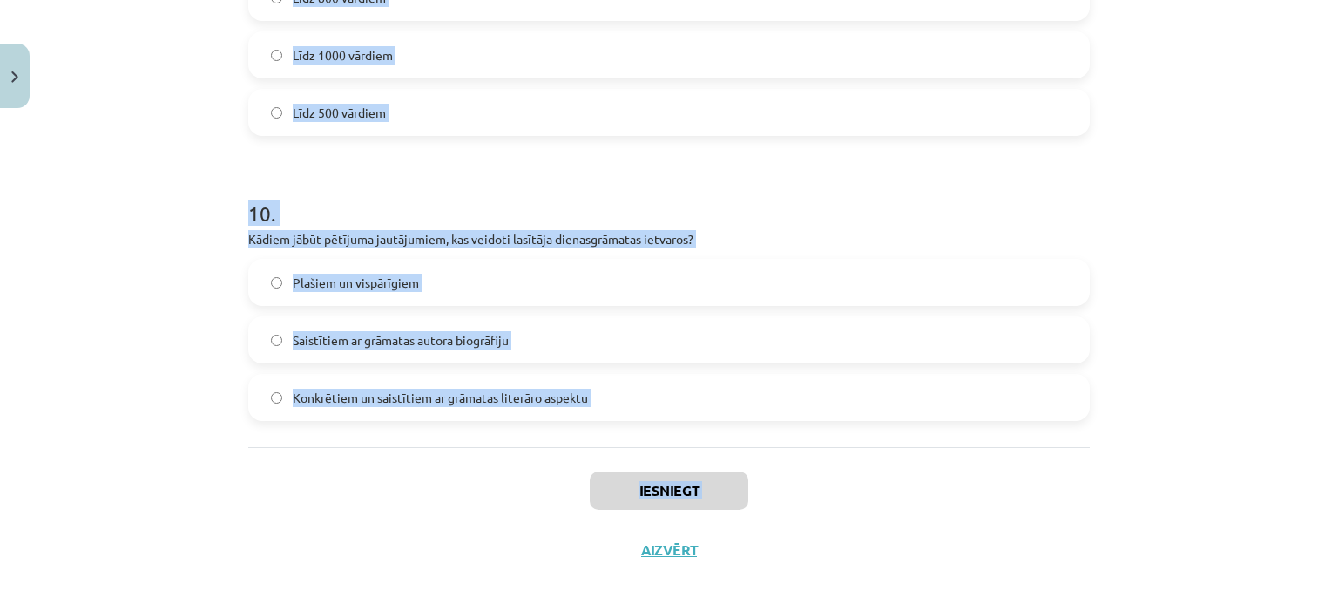
scroll to position [2819, 0]
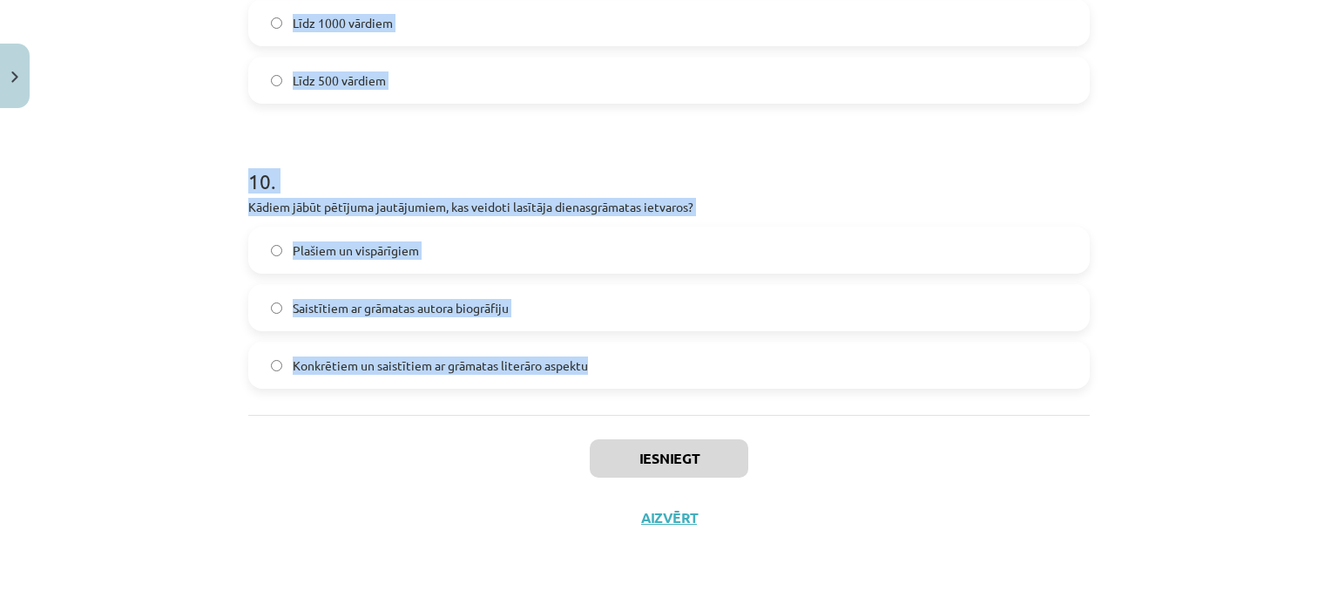
drag, startPoint x: 245, startPoint y: 290, endPoint x: 597, endPoint y: 367, distance: 360.3
copy form "1 . Padziļinātajā kursā mēs: pārsvarā gatavosimies valsts eksāmenam lasīsim grā…"
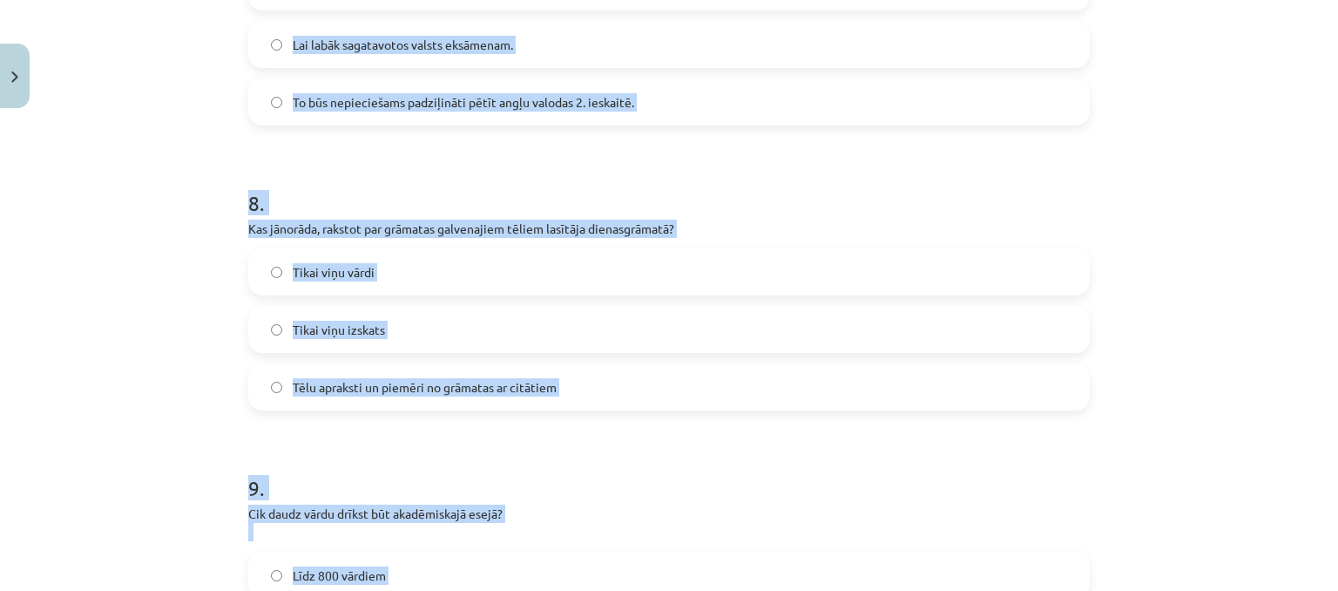
click at [1204, 277] on div "Mācību tēma: Angļu valodas ii - 12. klases 1.ieskaites mācību materiāls #2 📝 Tē…" at bounding box center [669, 295] width 1338 height 591
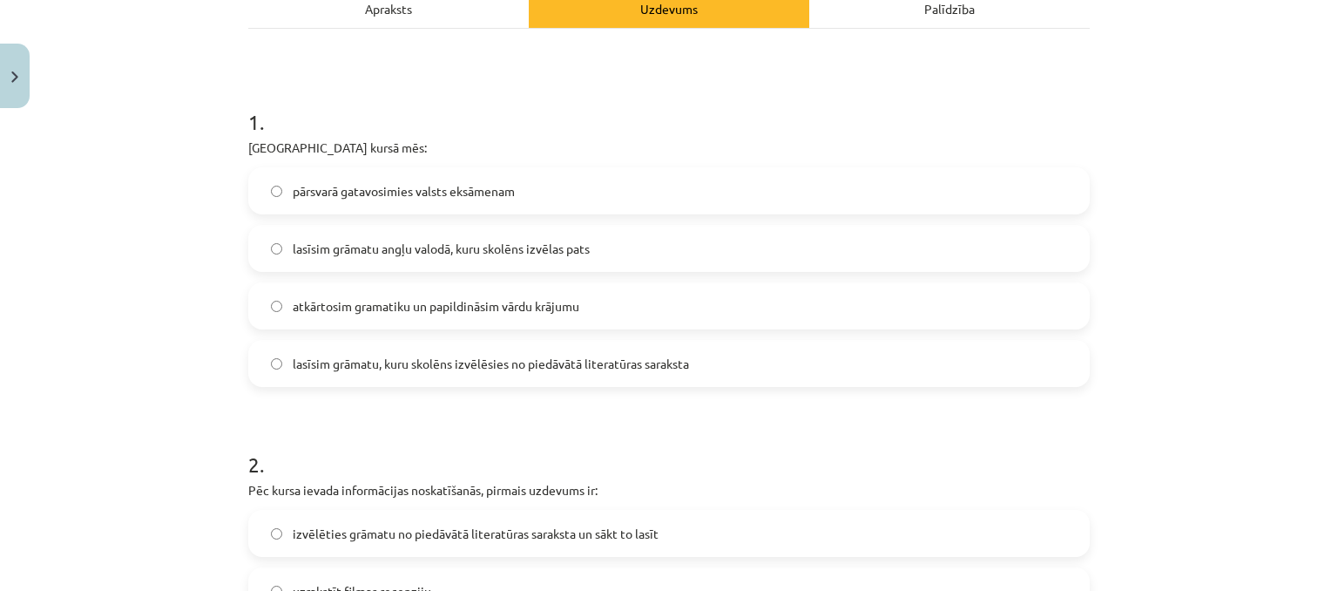
scroll to position [292, 0]
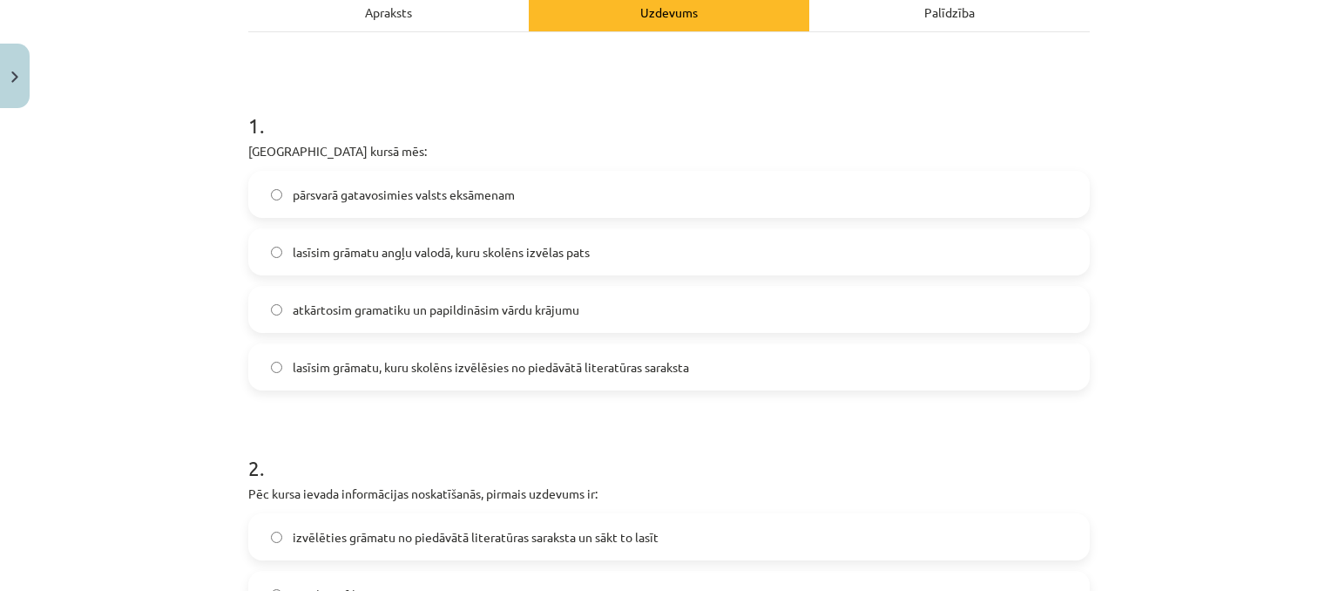
click at [498, 374] on span "lasīsim grāmatu, kuru skolēns izvēlēsies no piedāvātā literatūras saraksta" at bounding box center [491, 367] width 396 height 18
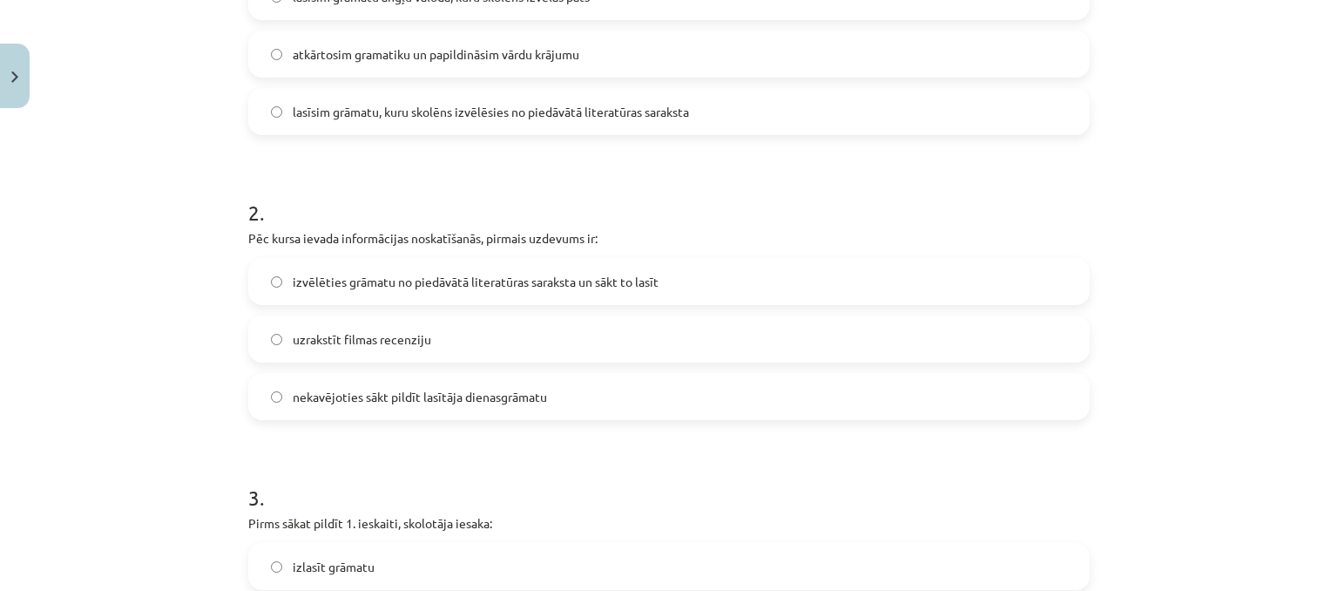
scroll to position [553, 0]
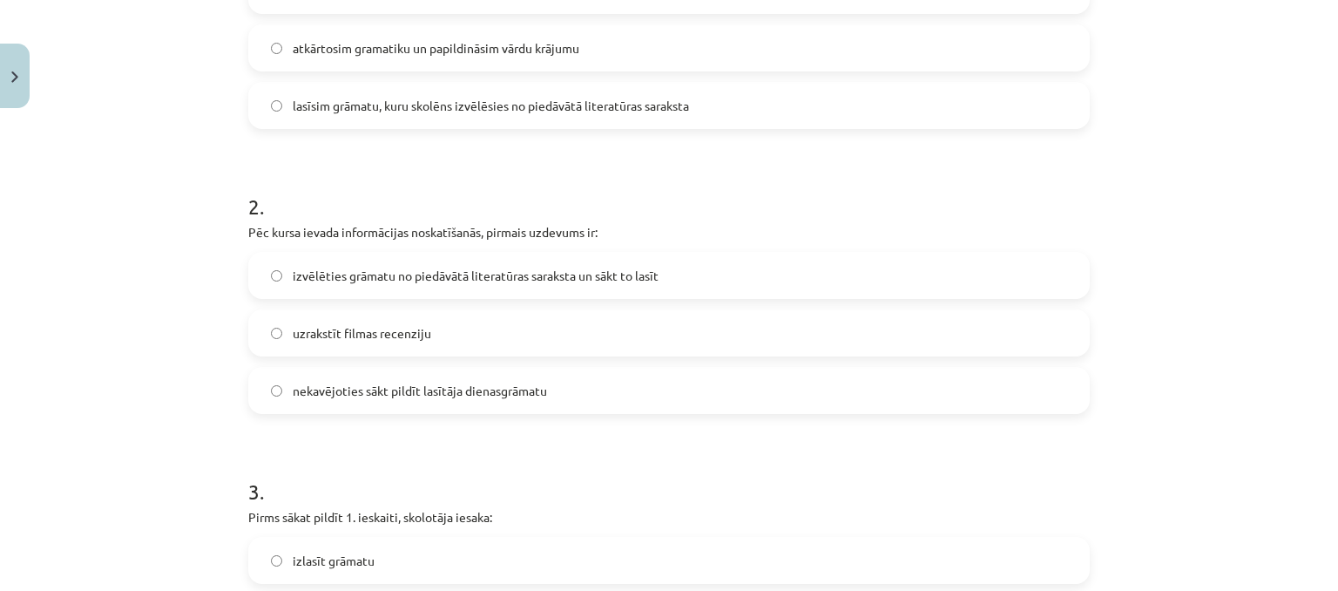
click at [345, 268] on span "izvēlēties grāmatu no piedāvātā literatūras saraksta un sākt to lasīt" at bounding box center [476, 276] width 366 height 18
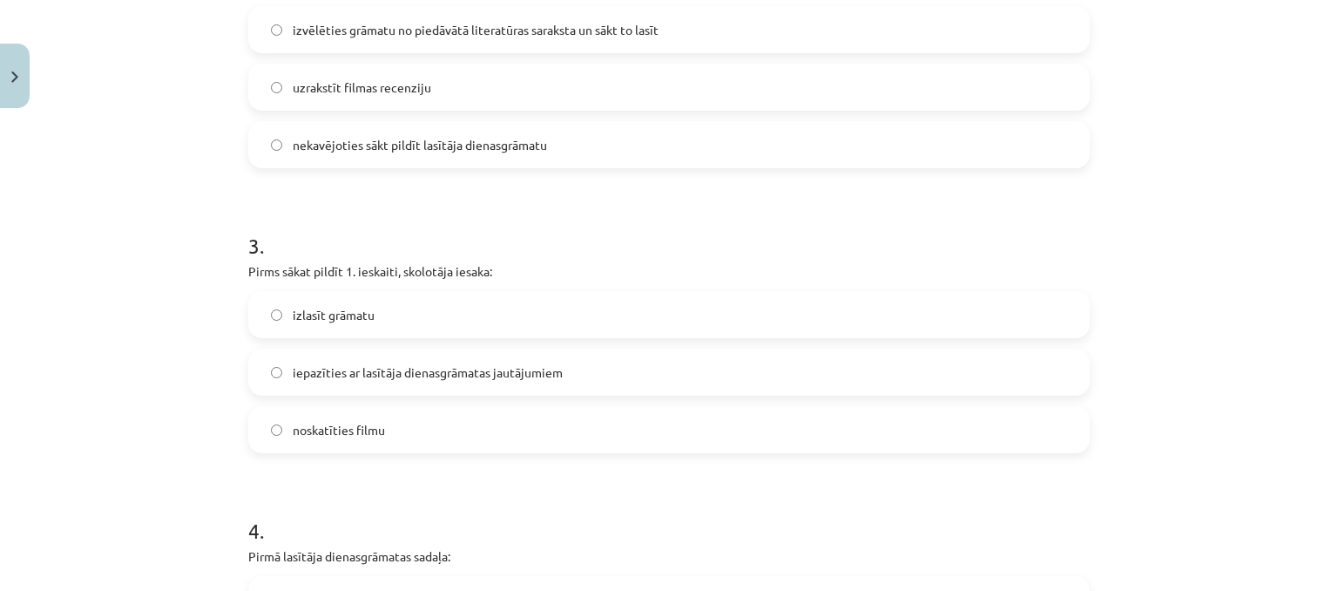
scroll to position [815, 0]
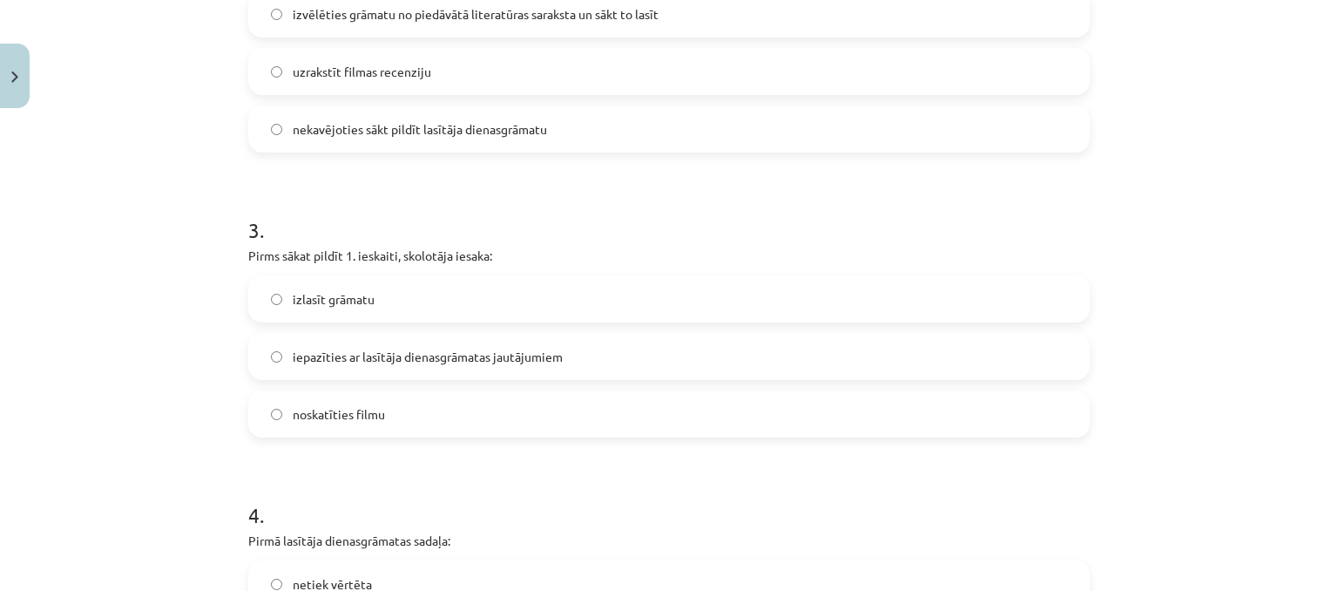
click at [411, 356] on span "iepazīties ar lasītāja dienasgrāmatas jautājumiem" at bounding box center [428, 357] width 270 height 18
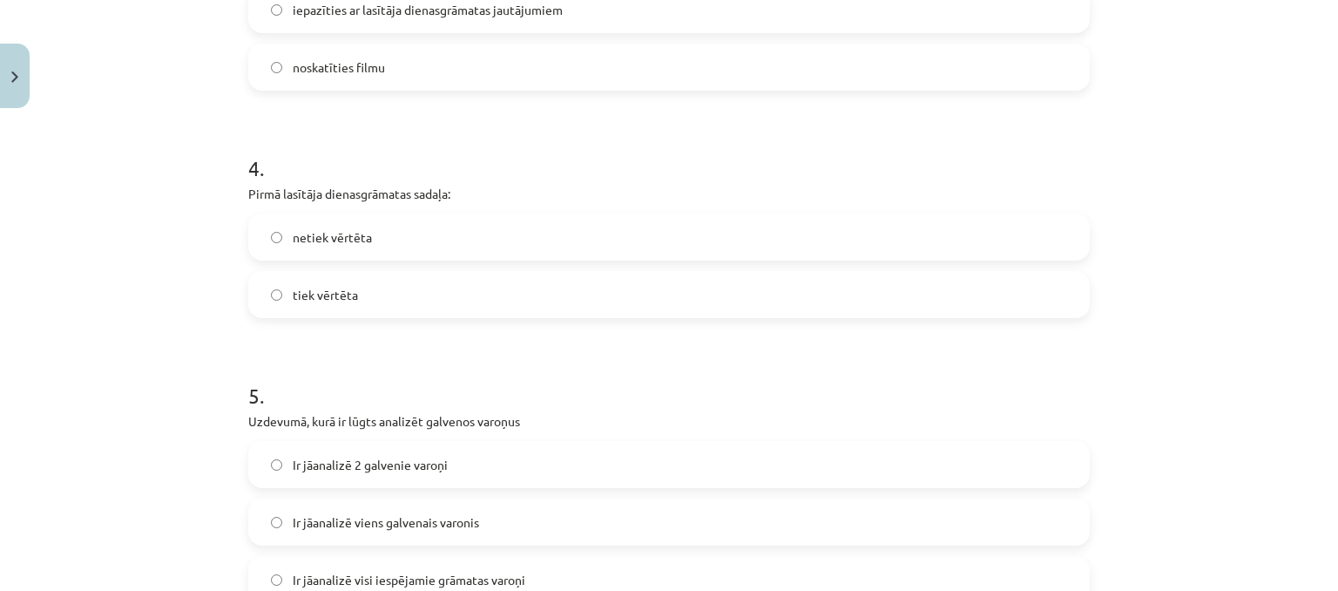
scroll to position [1163, 0]
click at [332, 285] on span "tiek vērtēta" at bounding box center [325, 293] width 65 height 18
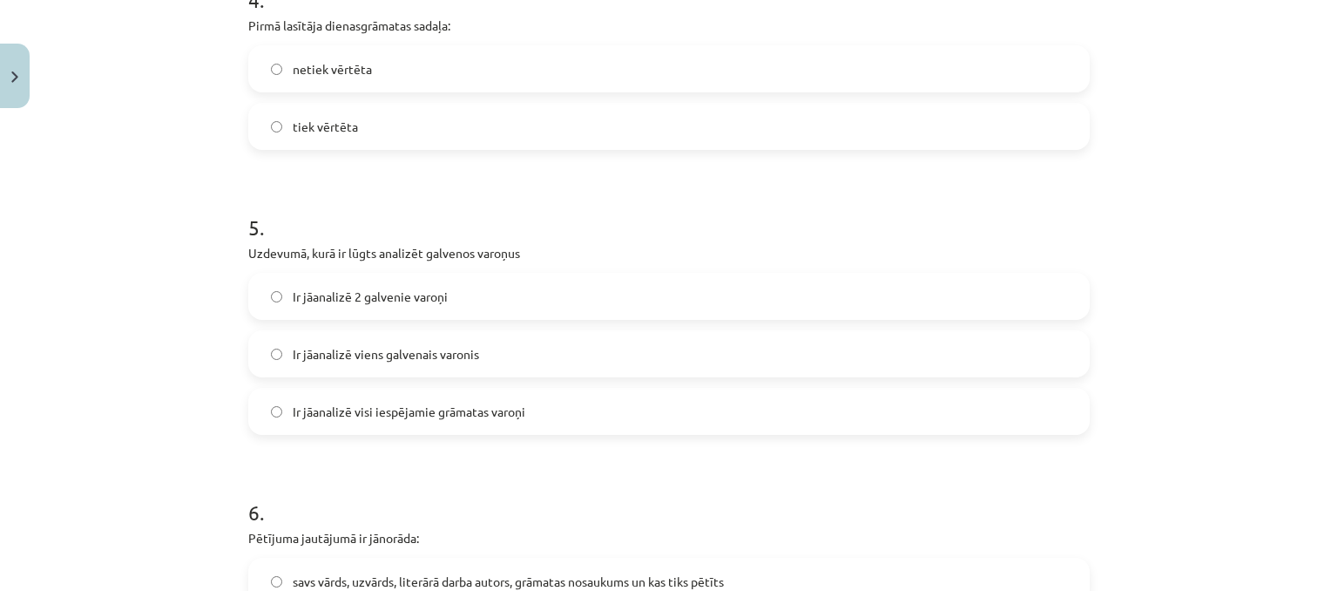
scroll to position [1338, 0]
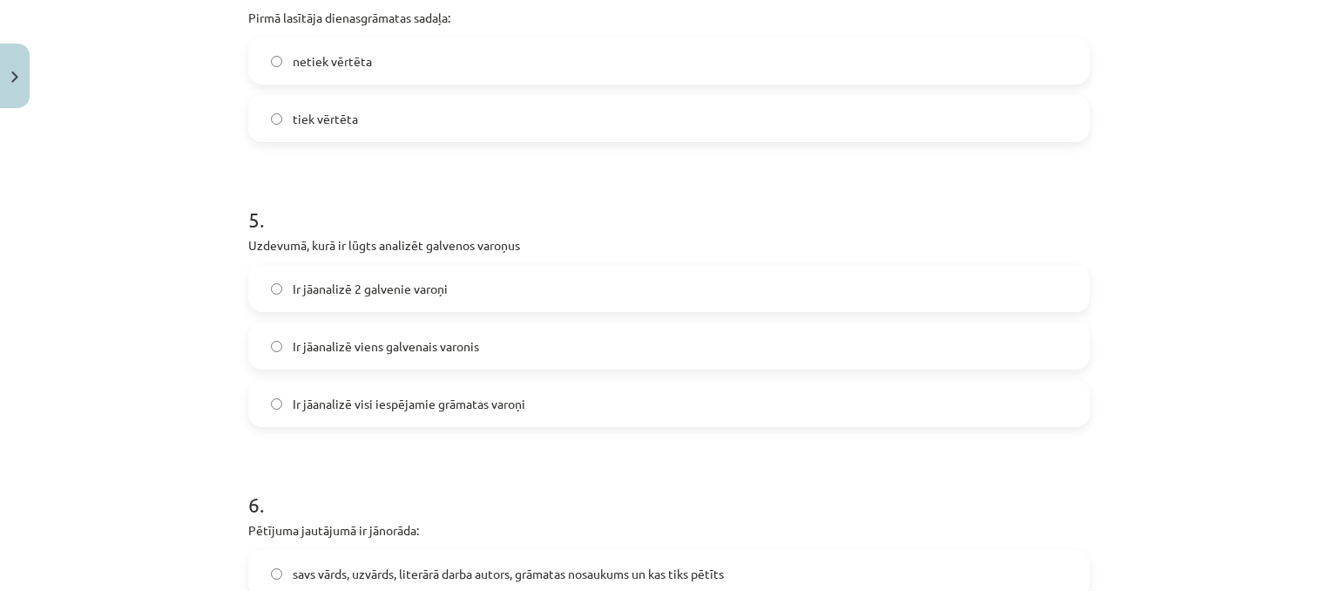
click at [366, 340] on span "Ir jāanalizē viens galvenais varonis" at bounding box center [386, 346] width 186 height 18
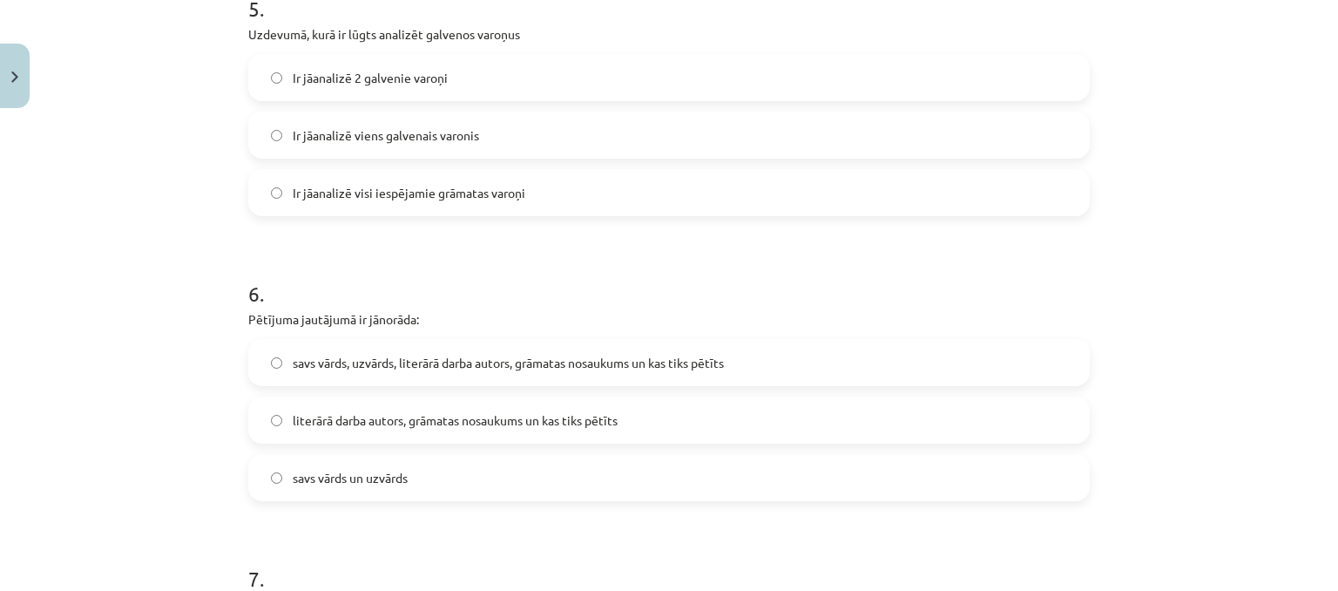
scroll to position [1599, 0]
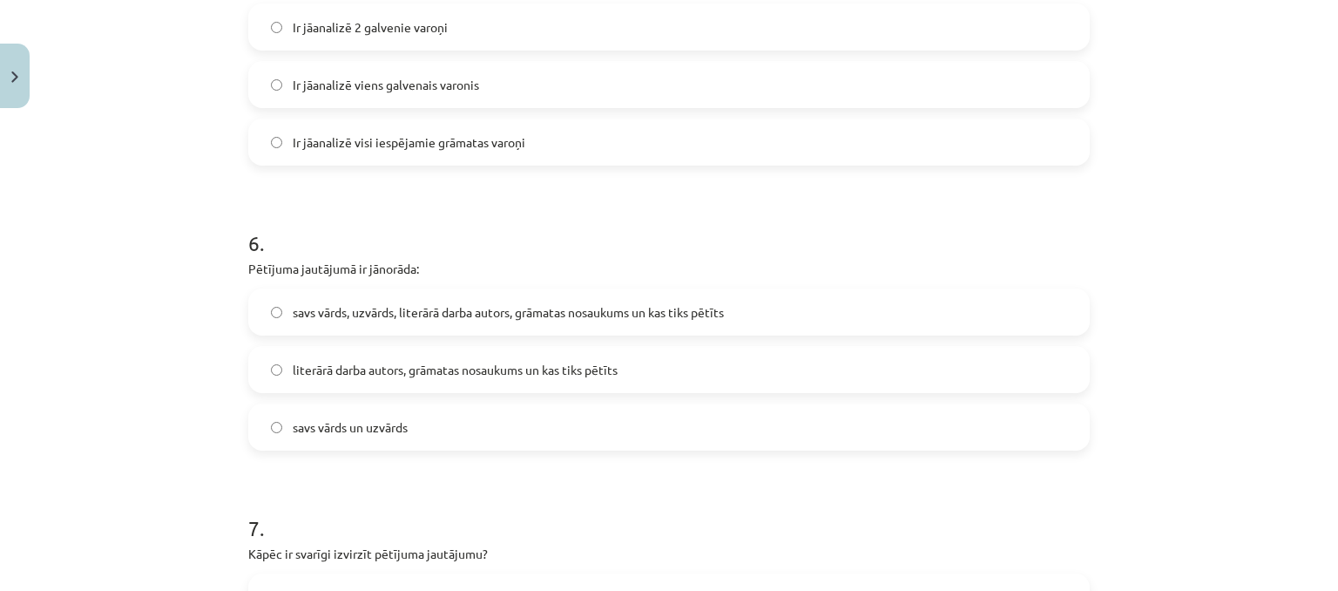
click at [410, 367] on span "literārā darba autors, grāmatas nosaukums un kas tiks pētīts" at bounding box center [455, 370] width 325 height 18
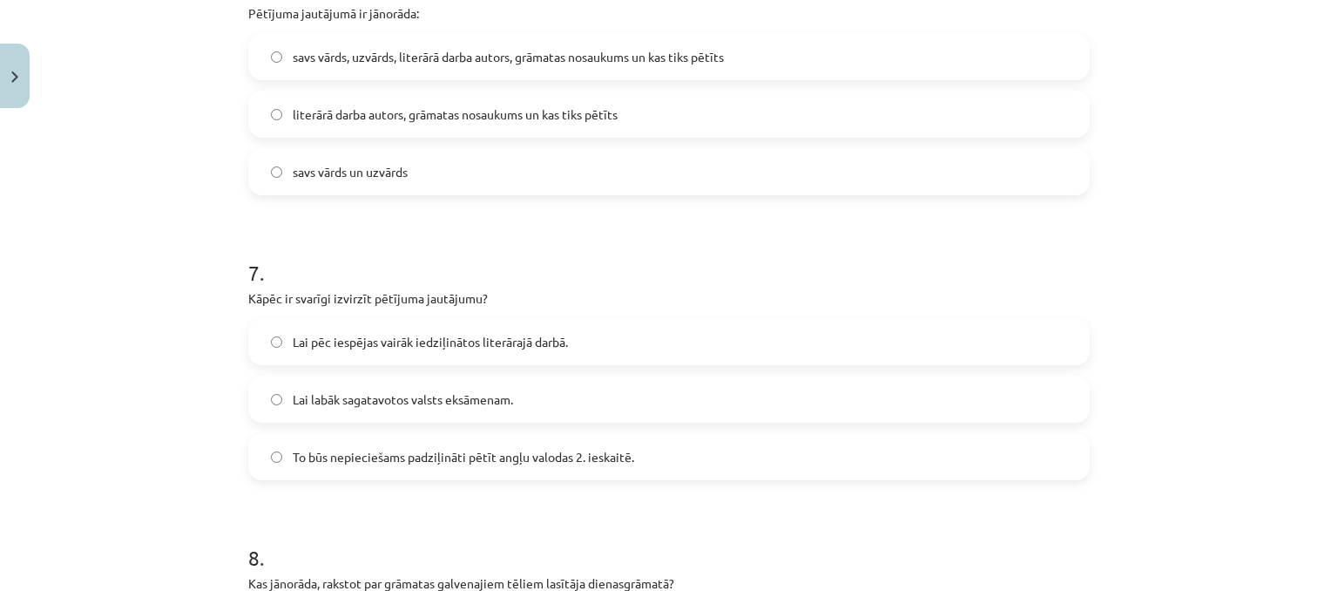
scroll to position [1860, 0]
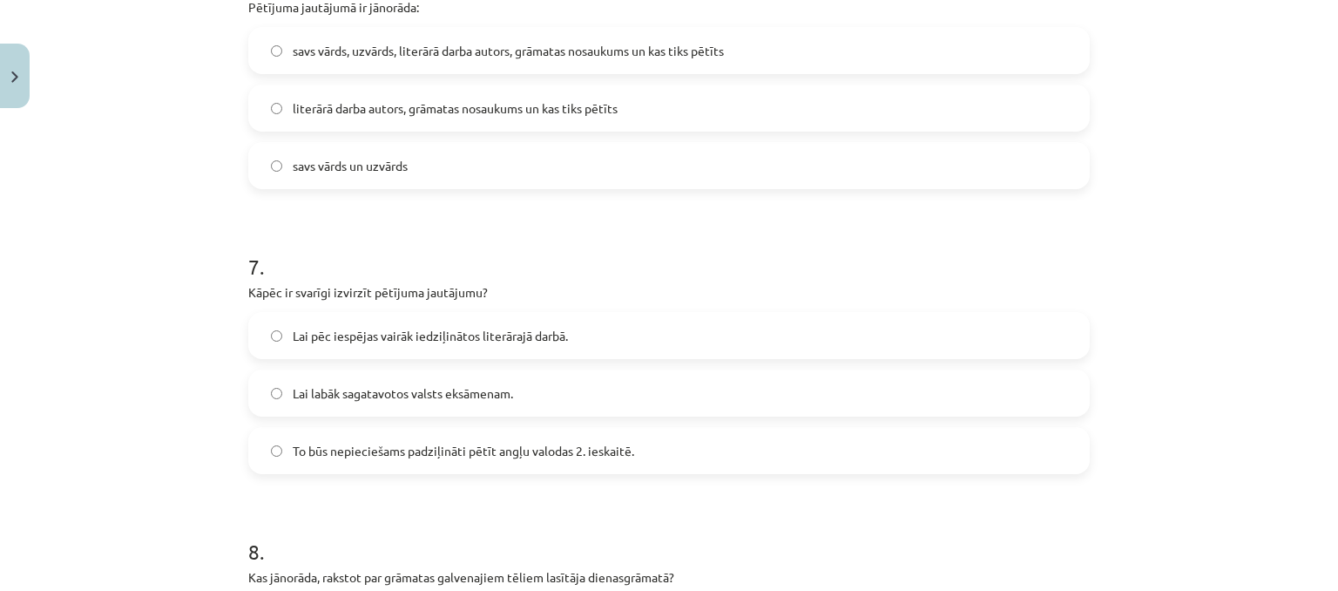
click at [526, 453] on span "To būs nepieciešams padziļināti pētīt angļu valodas 2. ieskaitē." at bounding box center [464, 451] width 342 height 18
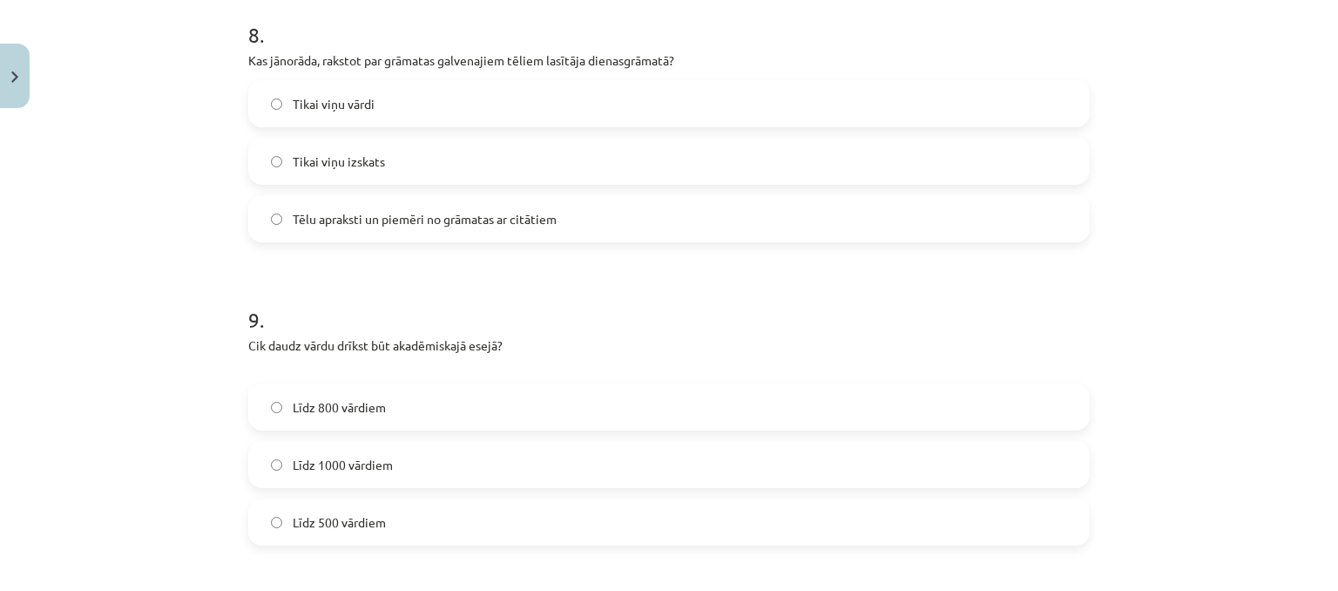
scroll to position [2383, 0]
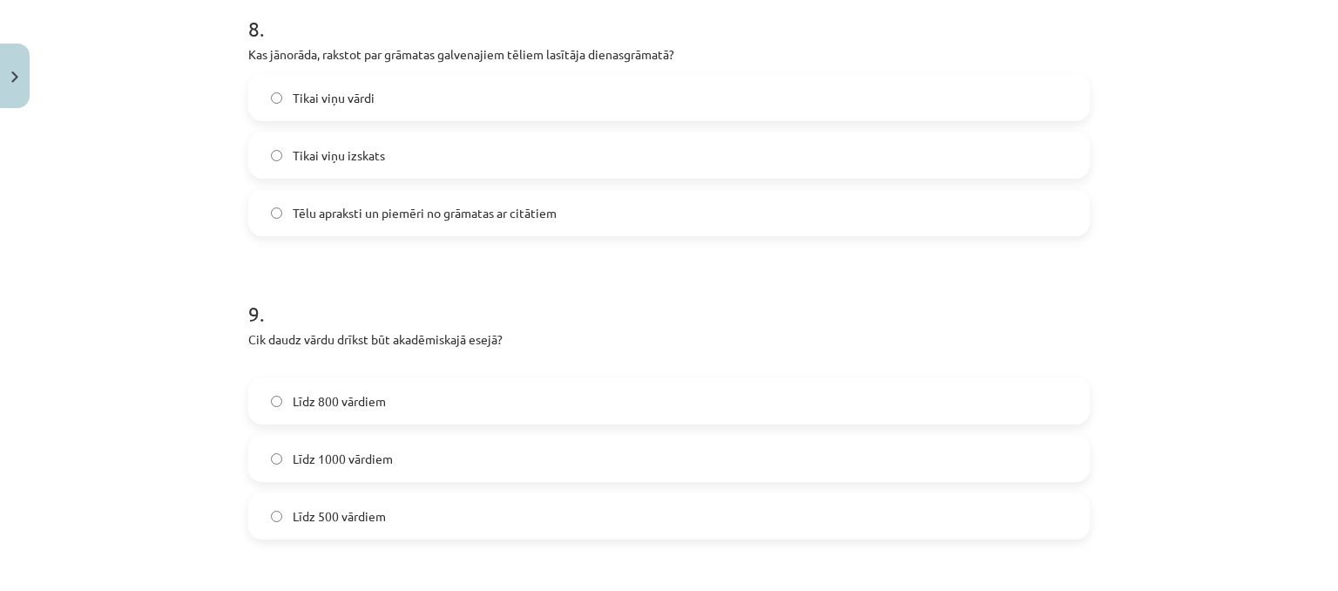
click at [377, 218] on span "Tēlu apraksti un piemēri no grāmatas ar citātiem" at bounding box center [425, 213] width 264 height 18
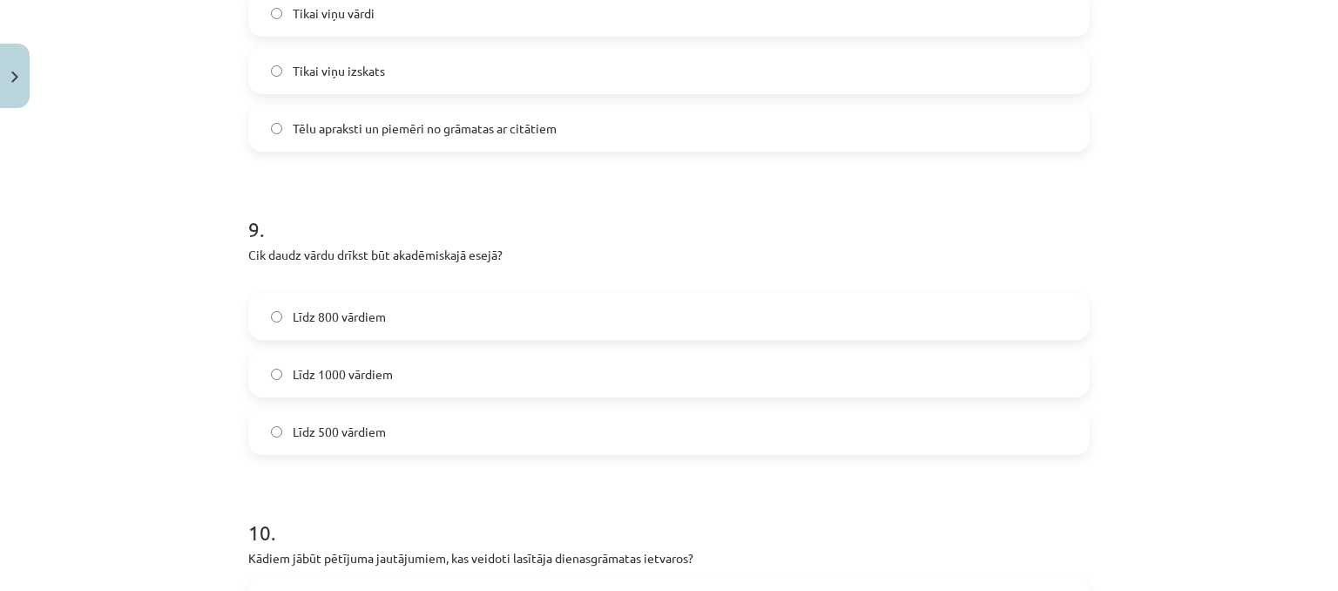
scroll to position [2470, 0]
click at [365, 297] on label "Līdz 800 vārdiem" at bounding box center [669, 314] width 838 height 44
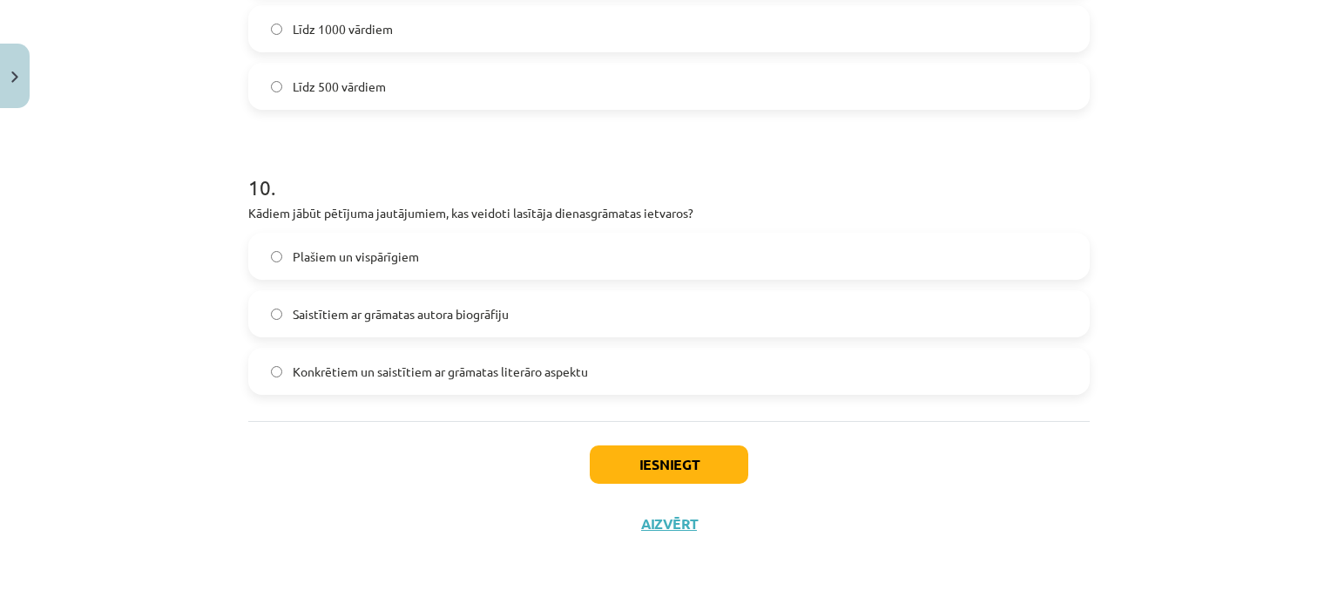
scroll to position [2819, 0]
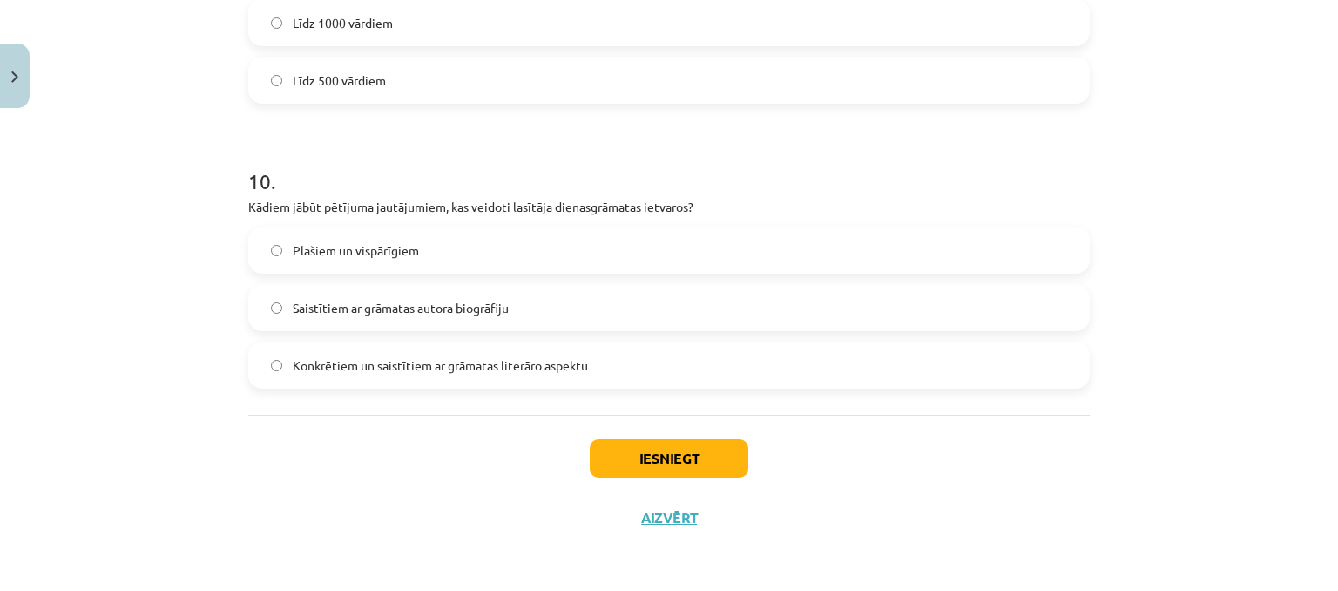
click at [373, 363] on span "Konkrētiem un saistītiem ar grāmatas literāro aspektu" at bounding box center [440, 365] width 295 height 18
click at [688, 464] on button "Iesniegt" at bounding box center [669, 458] width 159 height 38
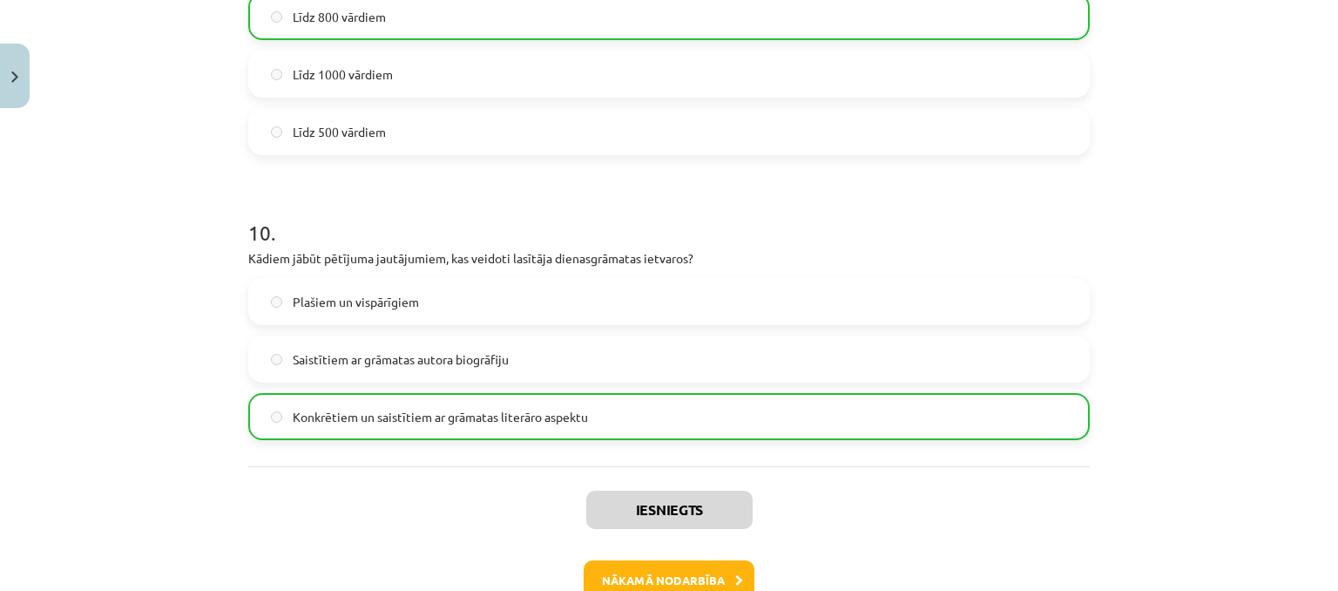
scroll to position [2873, 0]
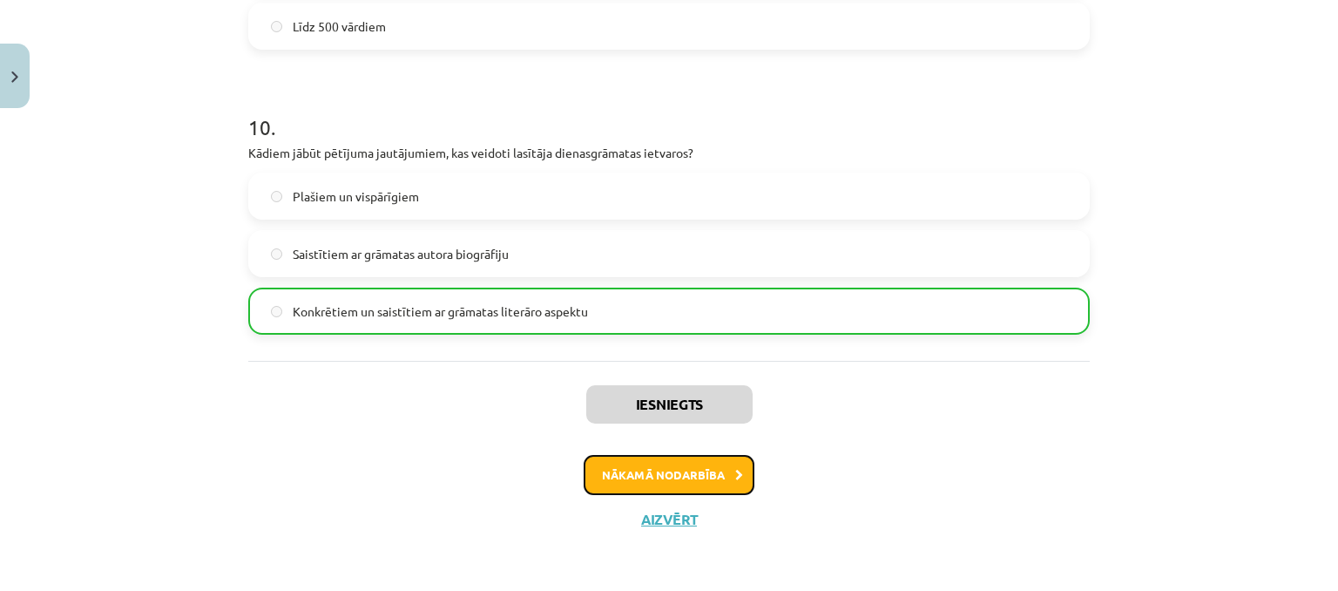
click at [675, 473] on button "Nākamā nodarbība" at bounding box center [669, 475] width 171 height 40
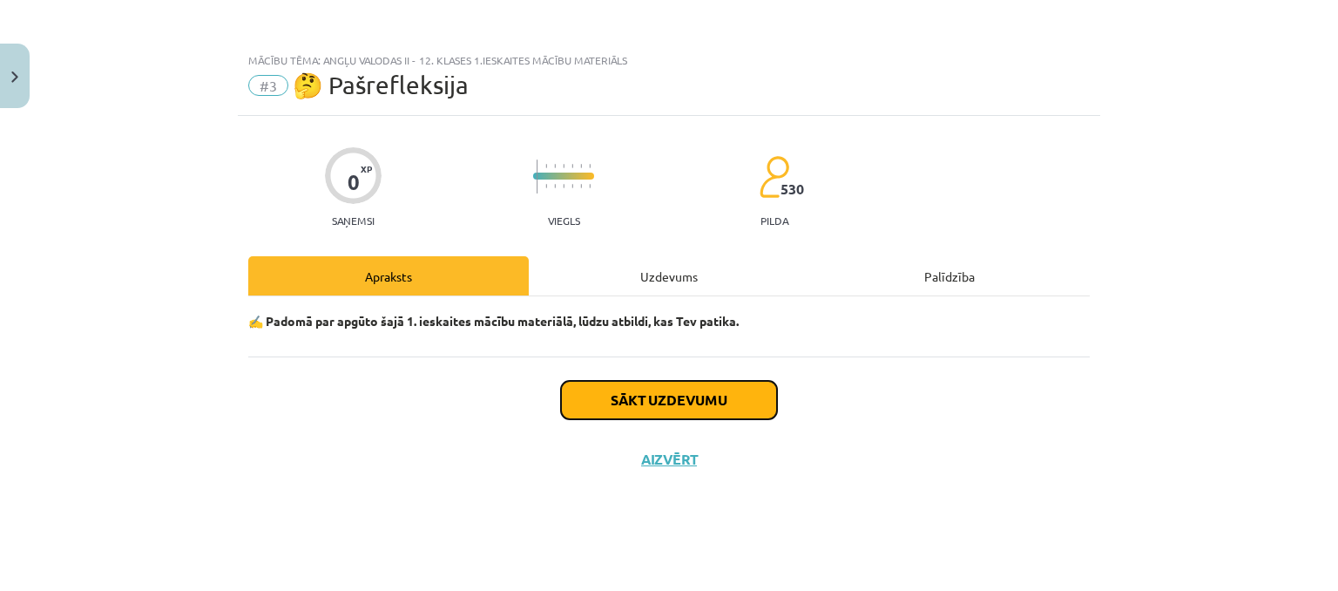
click at [694, 397] on button "Sākt uzdevumu" at bounding box center [669, 400] width 216 height 38
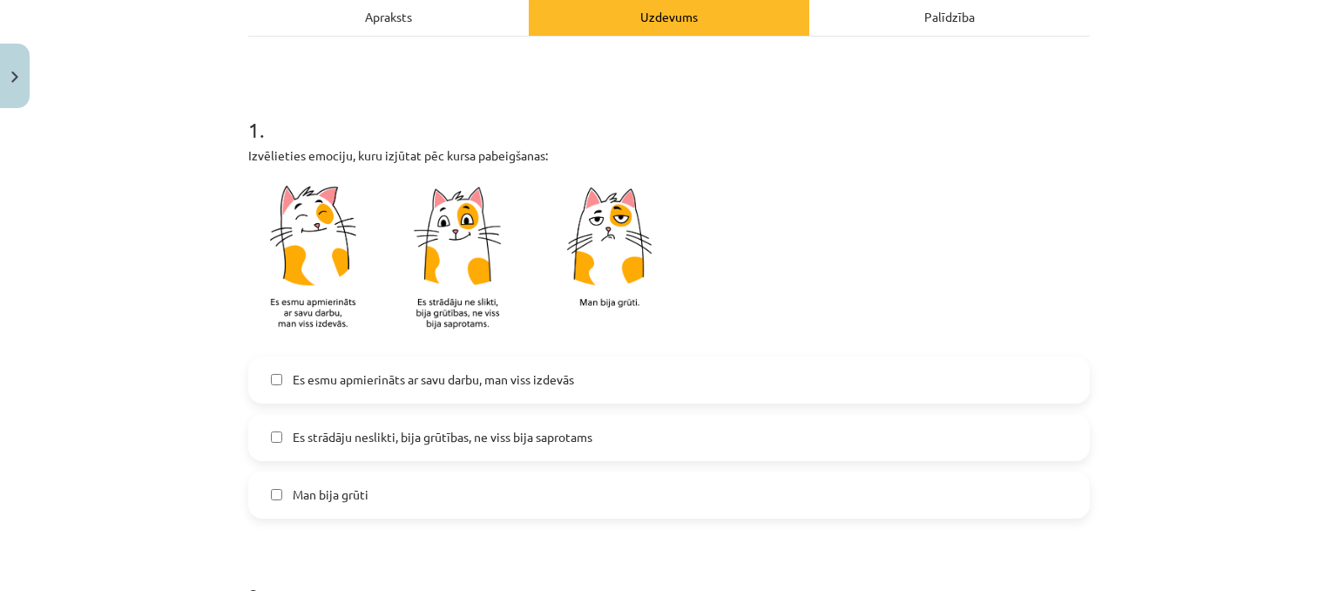
scroll to position [261, 0]
click at [581, 372] on label "Es esmu apmierināts ar savu darbu, man viss izdevās" at bounding box center [669, 378] width 838 height 44
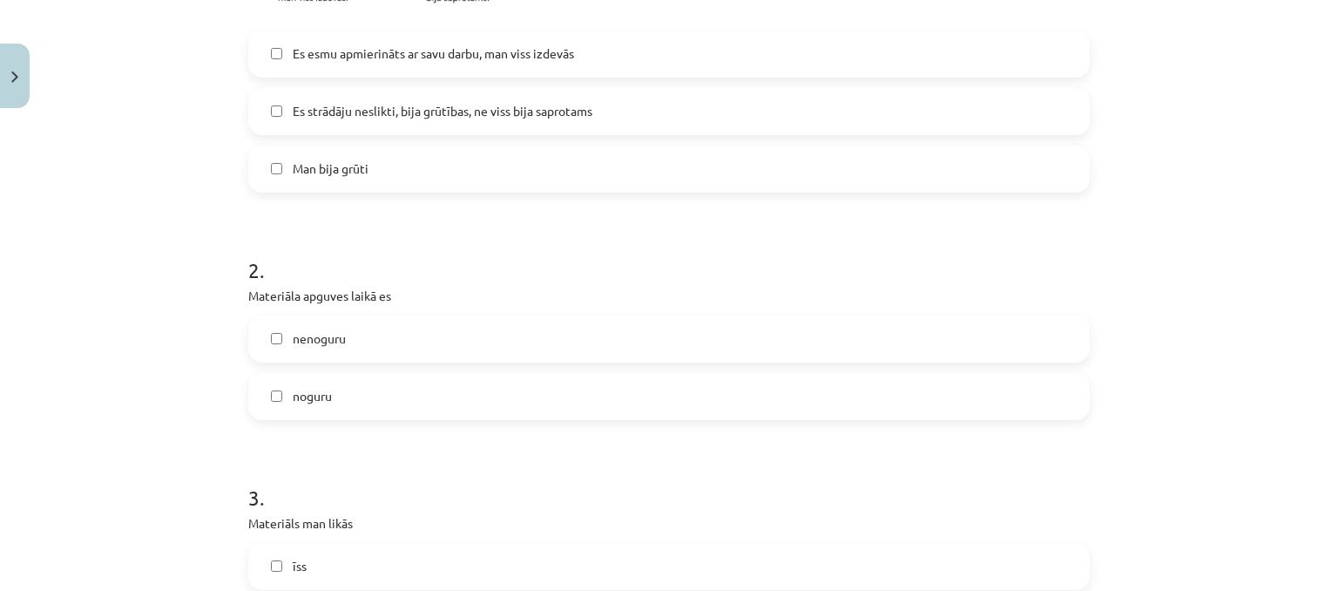
scroll to position [610, 0]
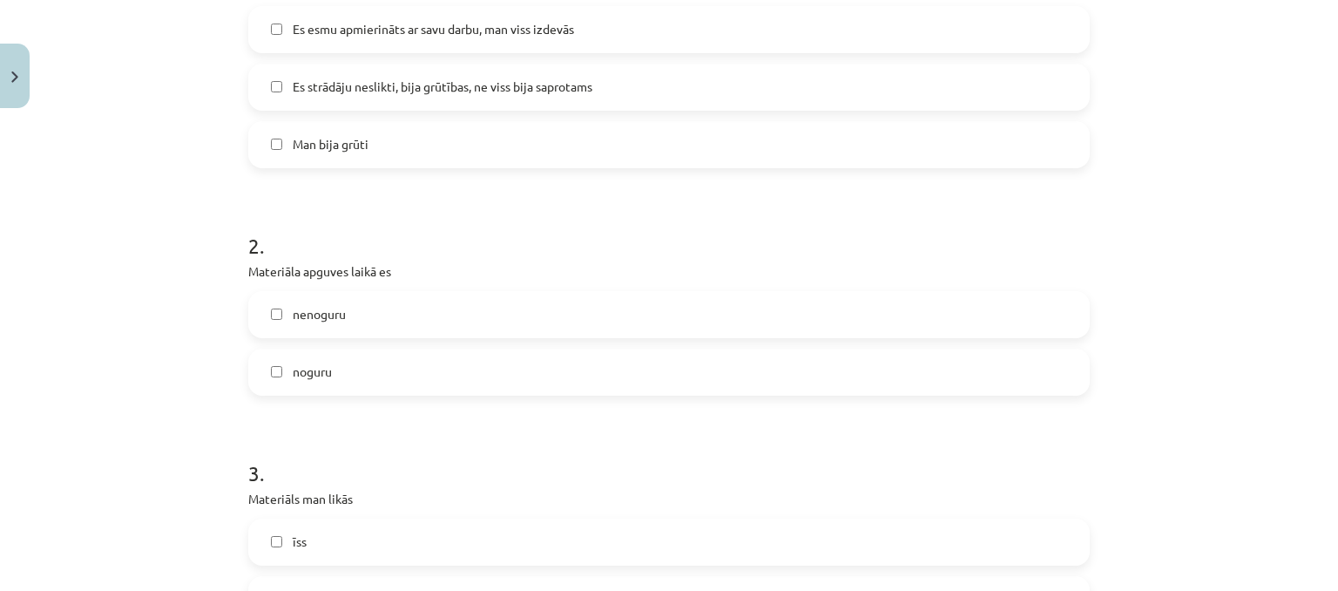
click at [453, 312] on label "nenoguru" at bounding box center [669, 315] width 838 height 44
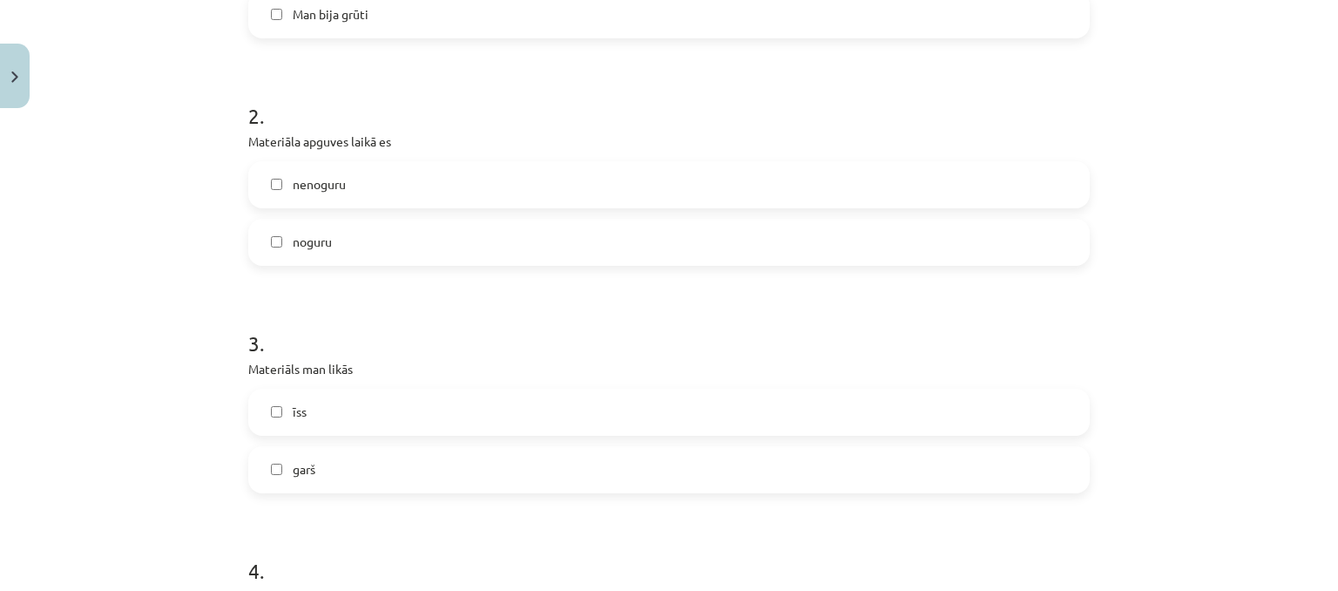
scroll to position [784, 0]
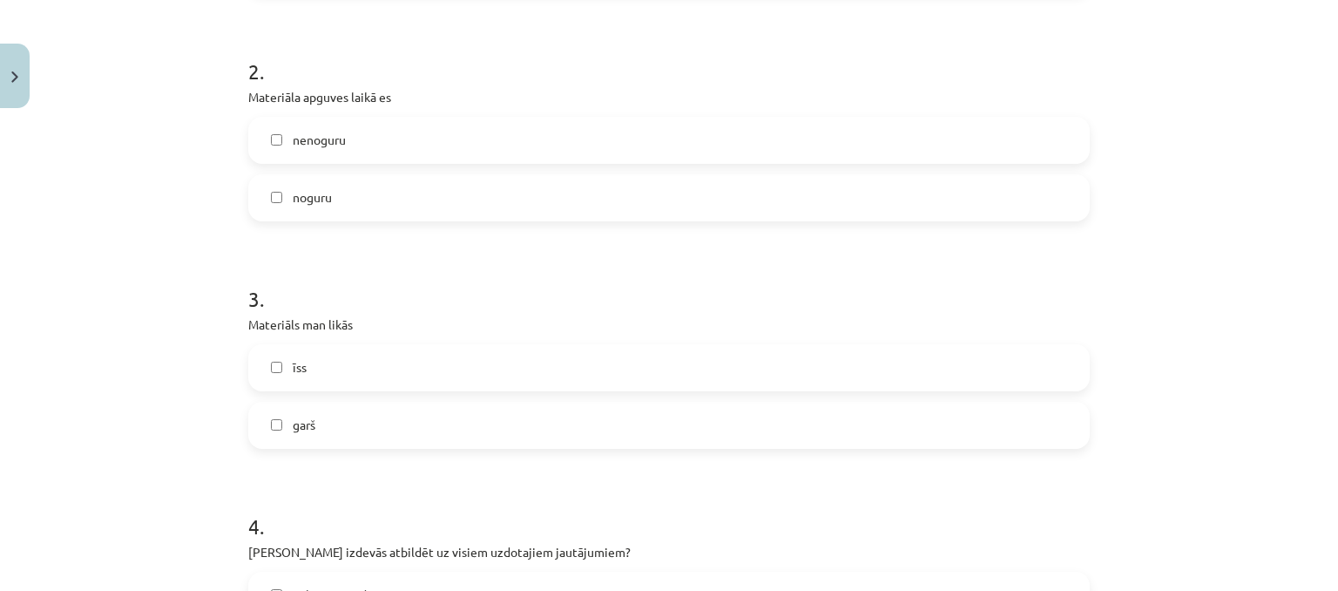
click at [357, 359] on label "īss" at bounding box center [669, 368] width 838 height 44
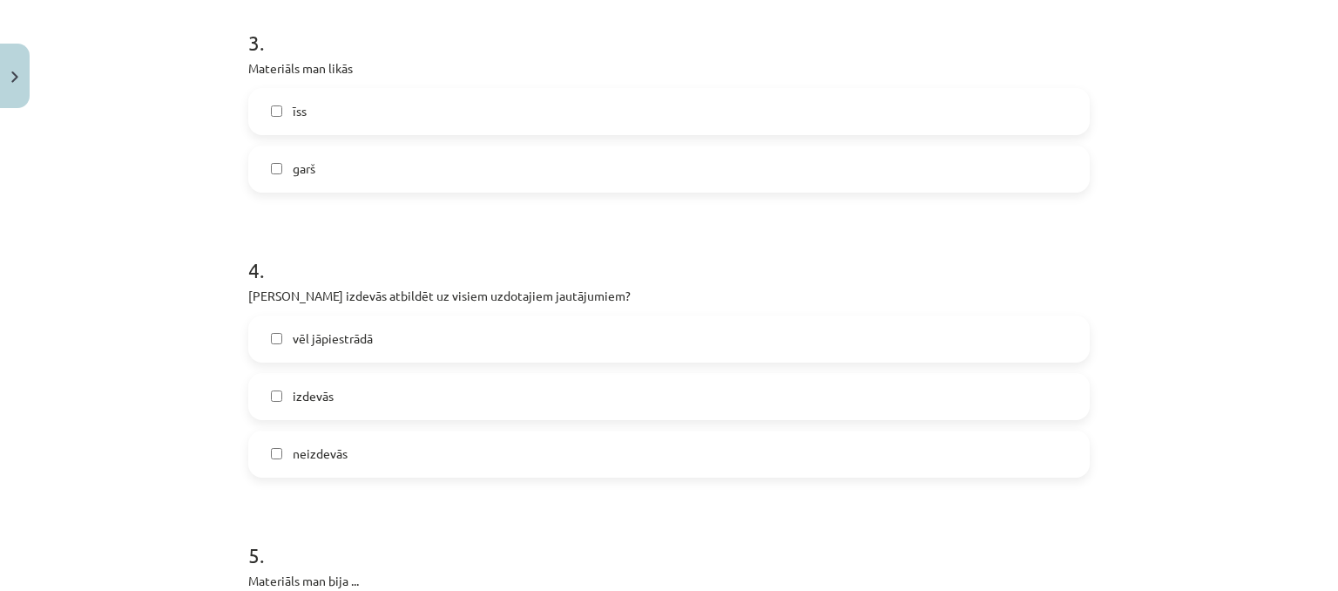
scroll to position [1046, 0]
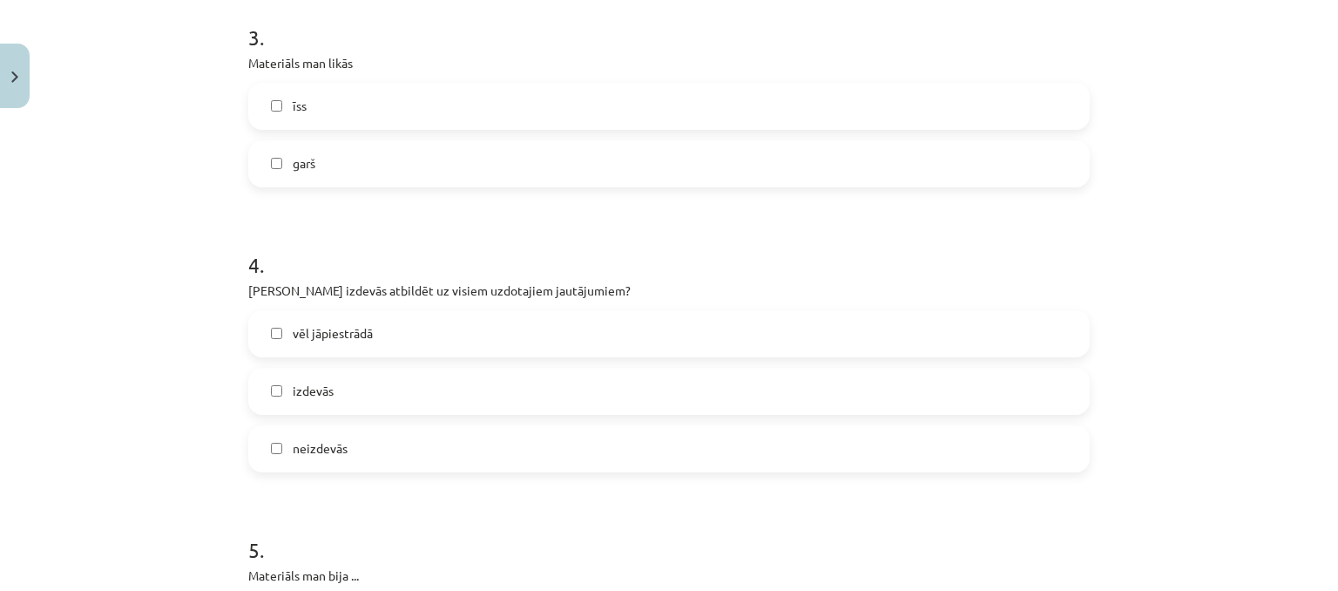
click at [395, 377] on label "izdevās" at bounding box center [669, 391] width 838 height 44
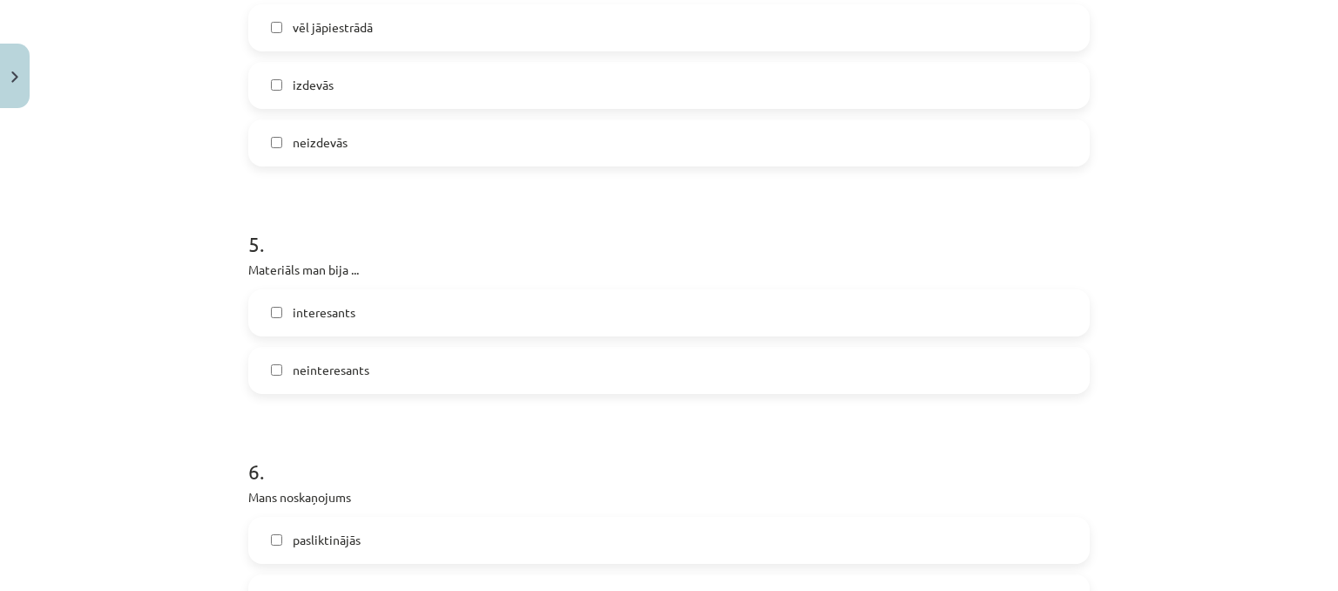
scroll to position [1394, 0]
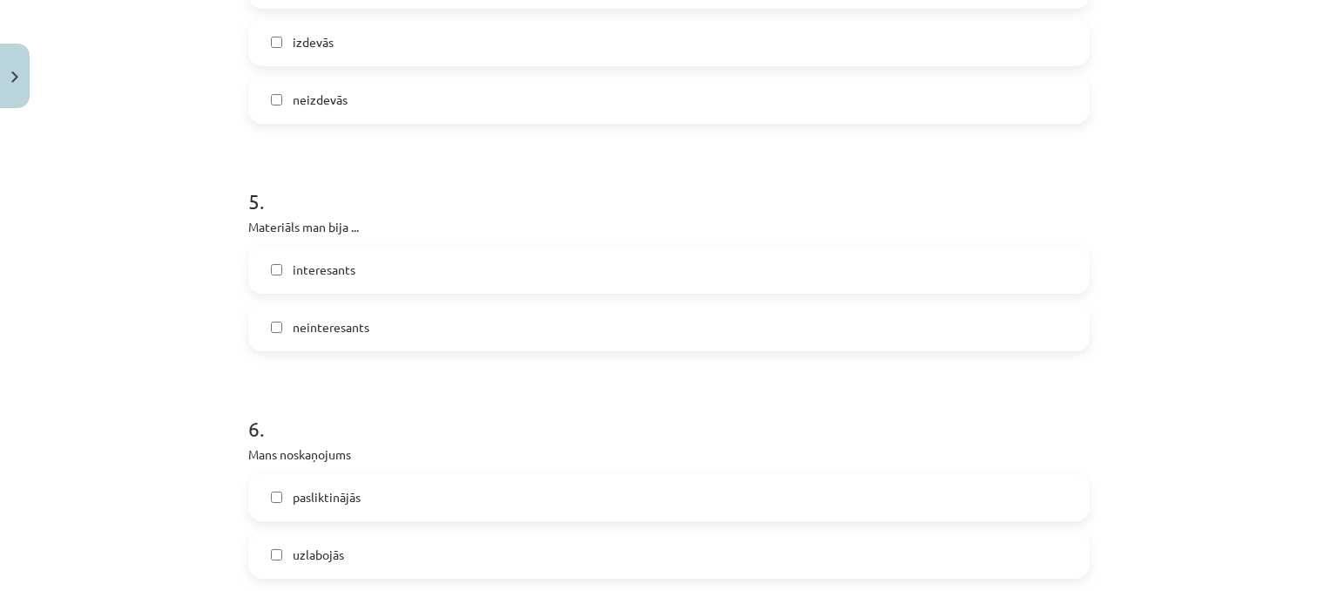
click at [415, 269] on label "interesants" at bounding box center [669, 270] width 838 height 44
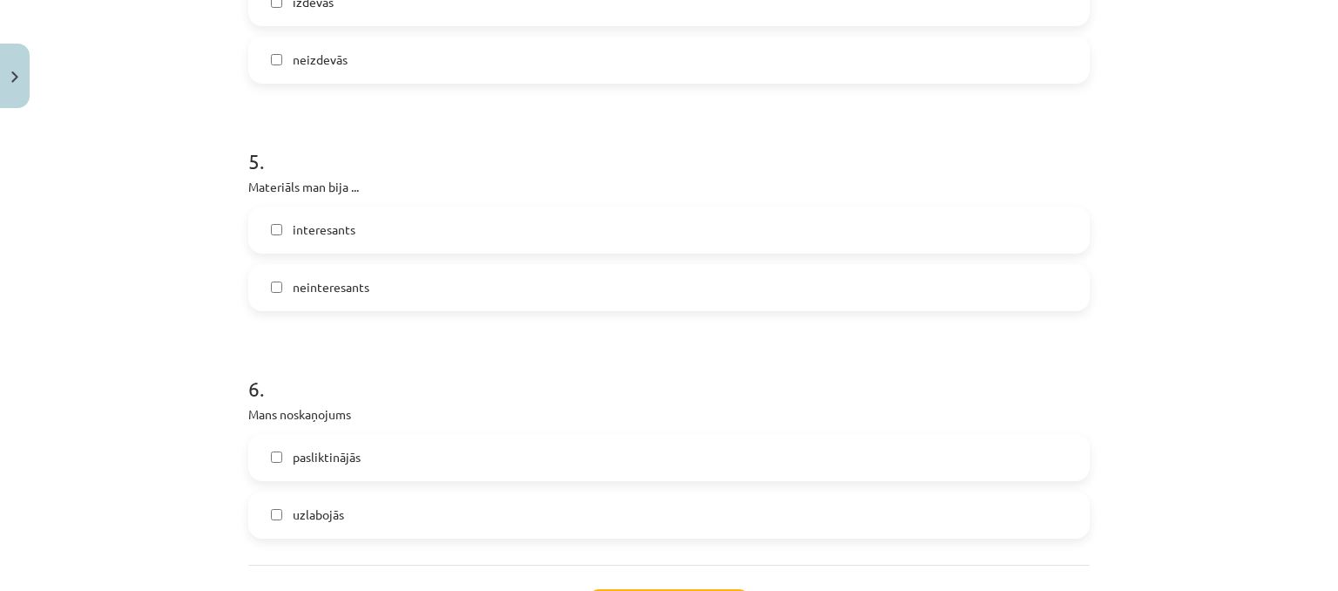
scroll to position [1568, 0]
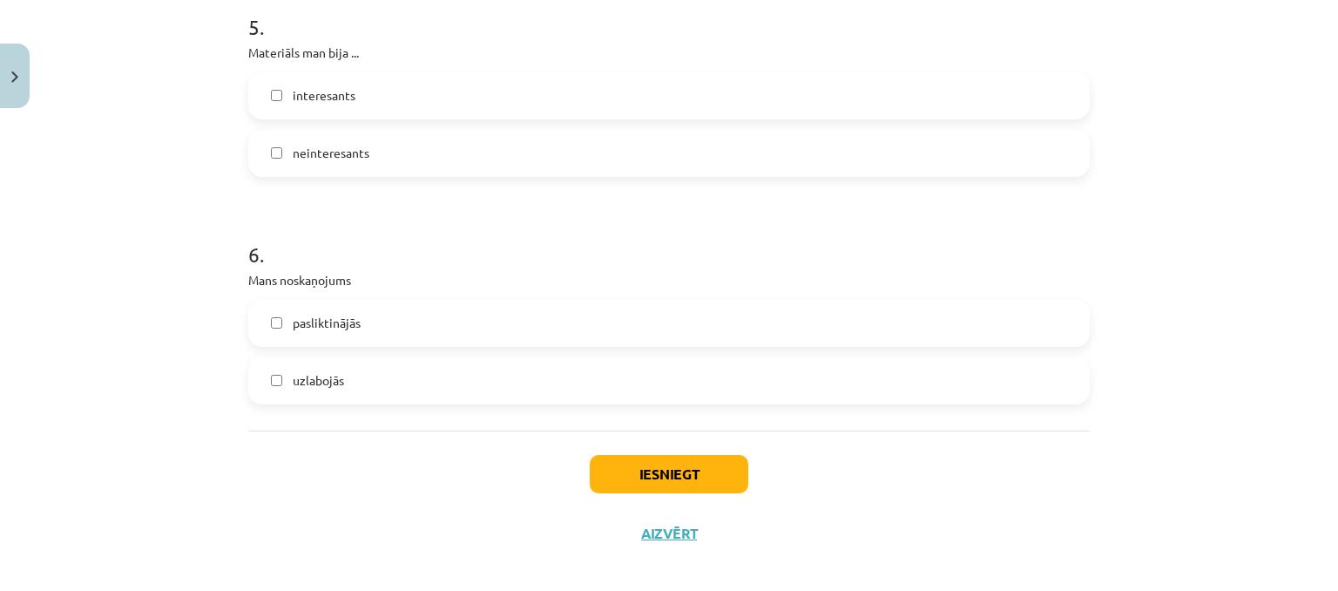
click at [390, 365] on label "uzlabojās" at bounding box center [669, 381] width 838 height 44
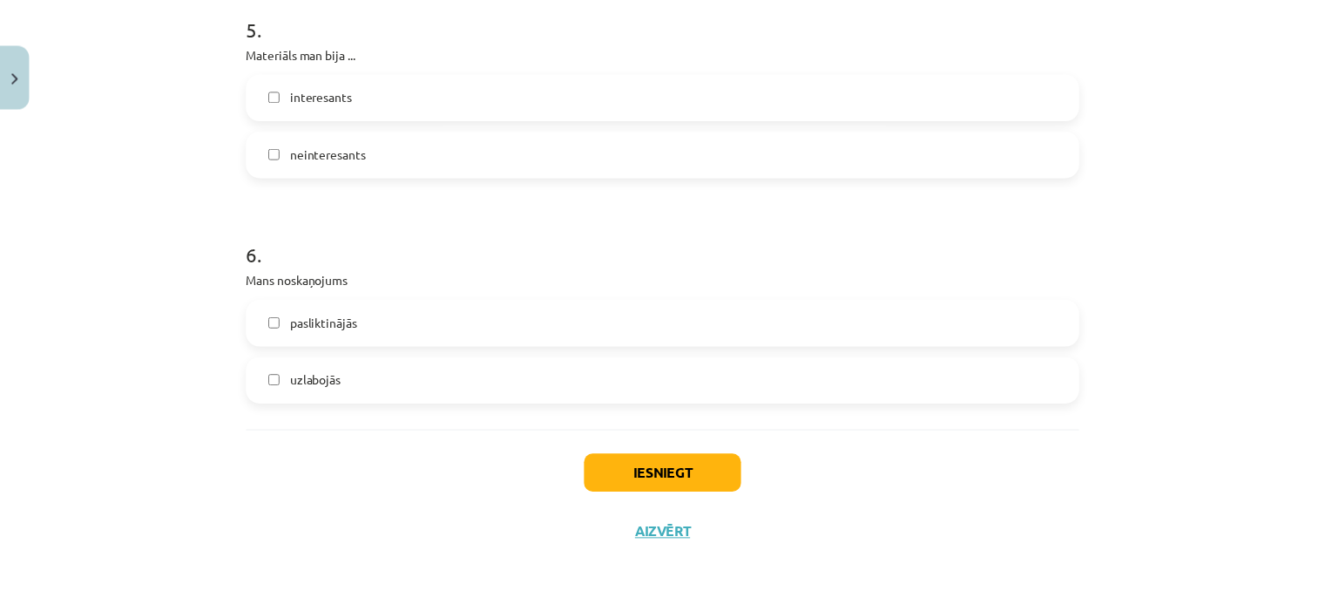
scroll to position [1583, 0]
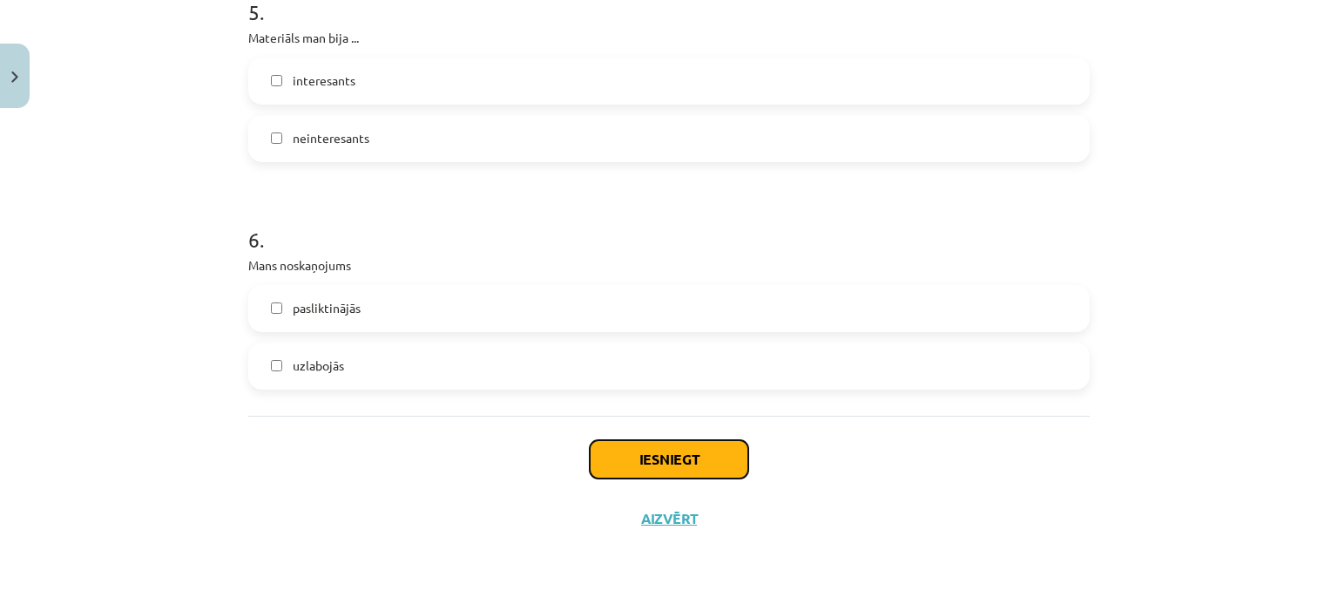
click at [709, 462] on button "Iesniegt" at bounding box center [669, 459] width 159 height 38
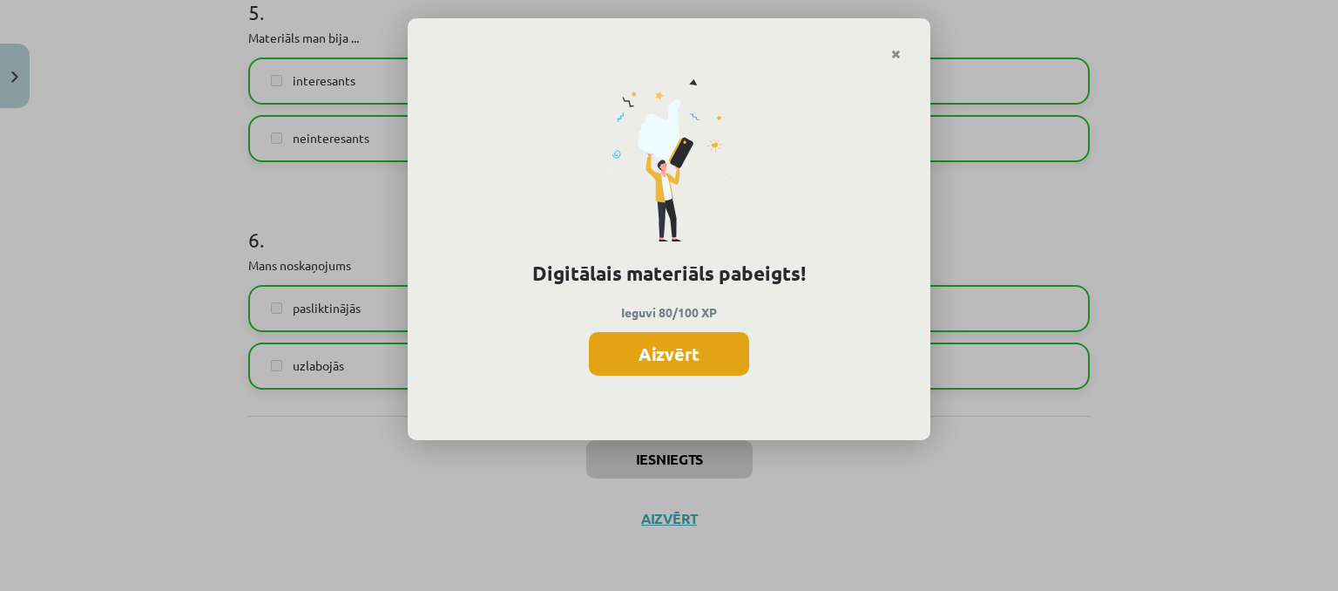
click at [687, 361] on button "Aizvērt" at bounding box center [669, 354] width 160 height 44
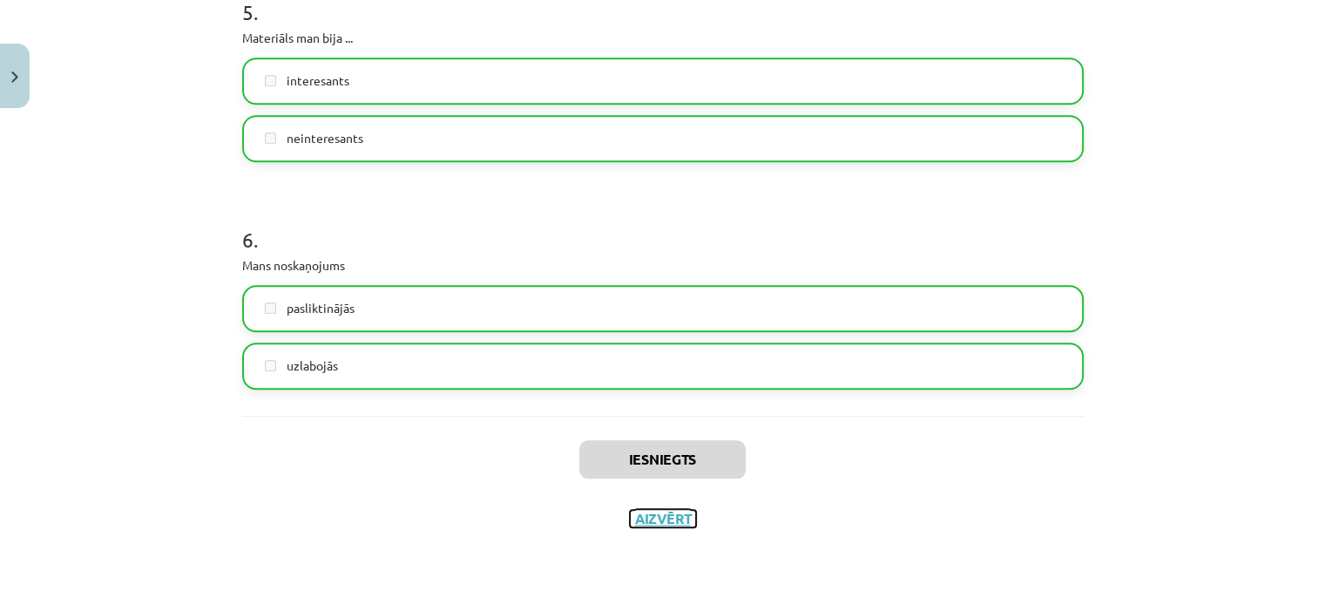
click at [666, 516] on button "Aizvērt" at bounding box center [663, 518] width 66 height 17
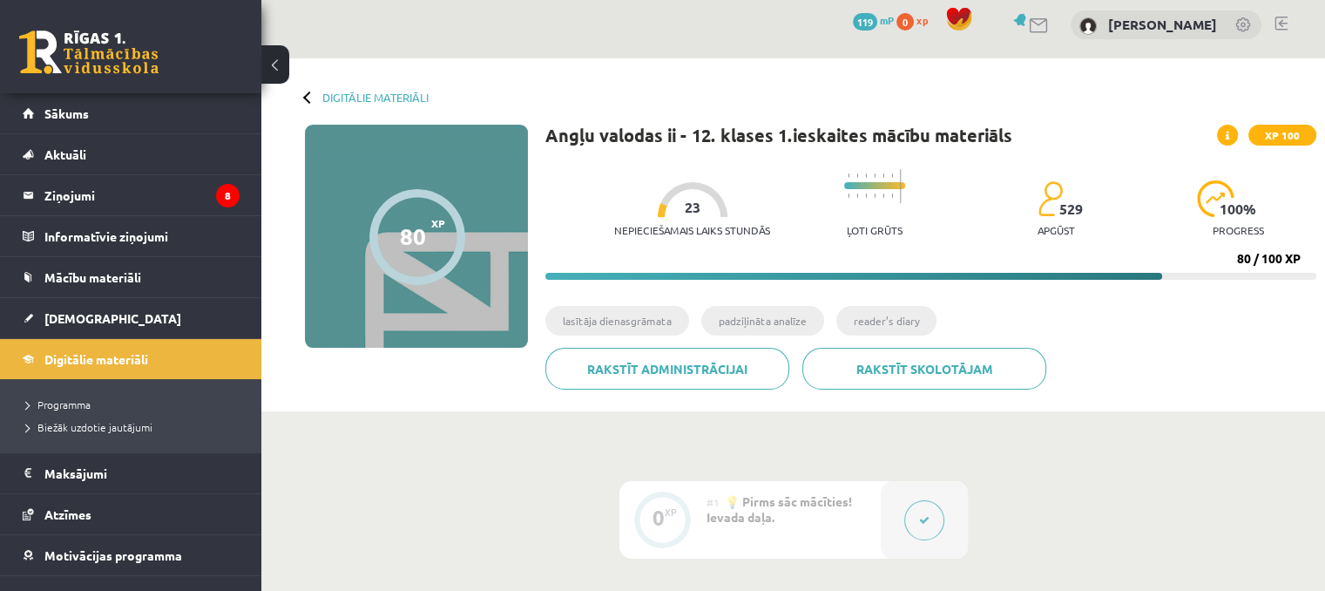
scroll to position [0, 0]
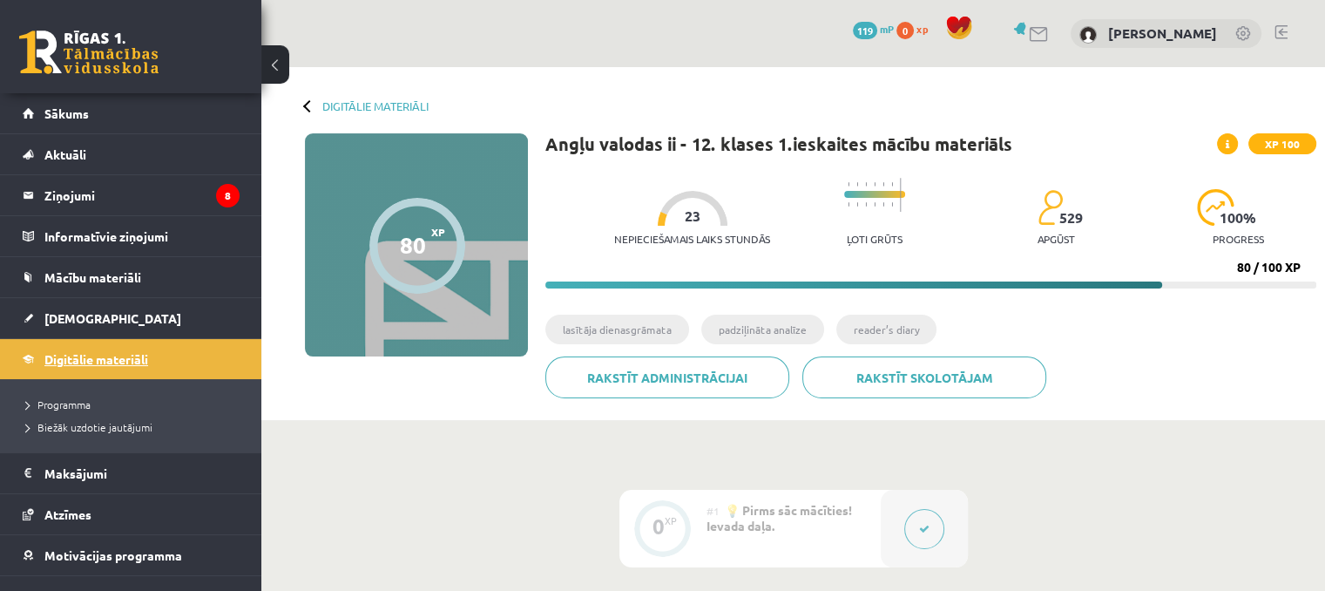
click at [115, 356] on span "Digitālie materiāli" at bounding box center [96, 359] width 104 height 16
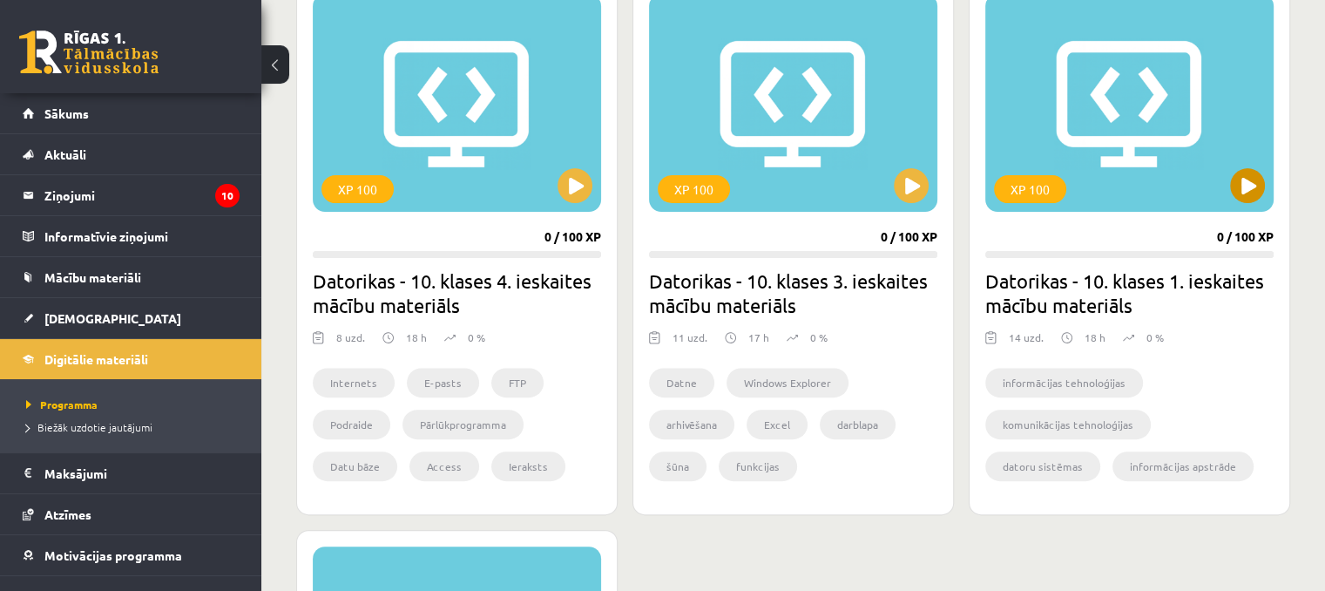
scroll to position [495, 0]
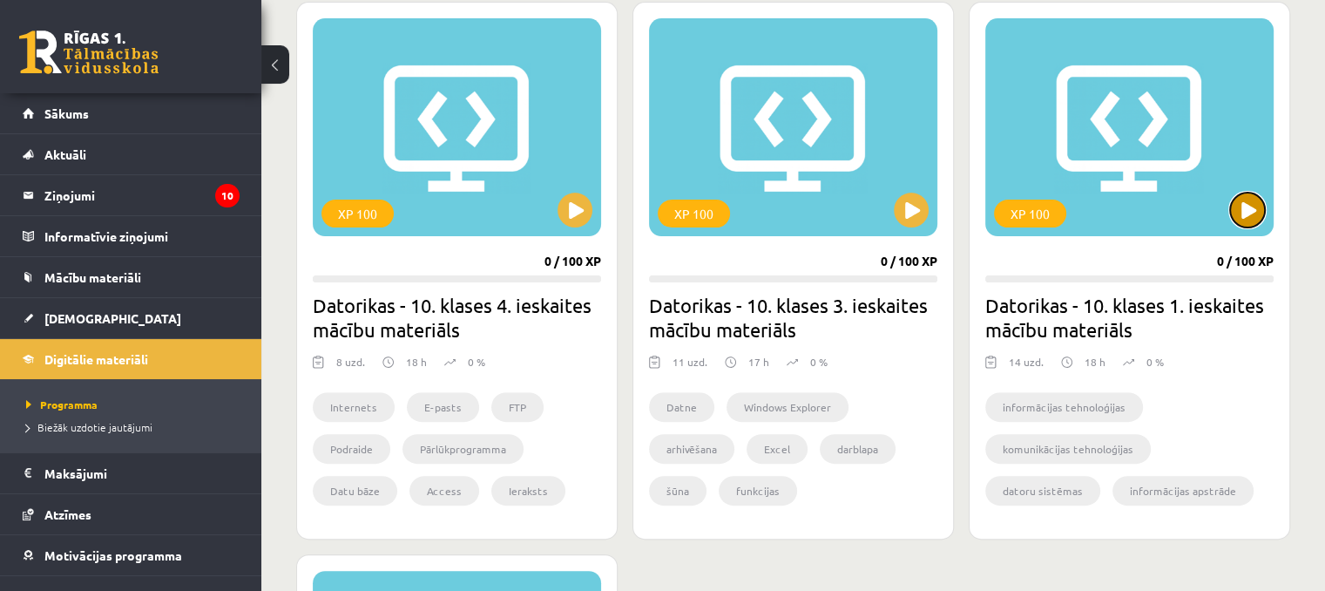
click at [1237, 205] on button at bounding box center [1247, 210] width 35 height 35
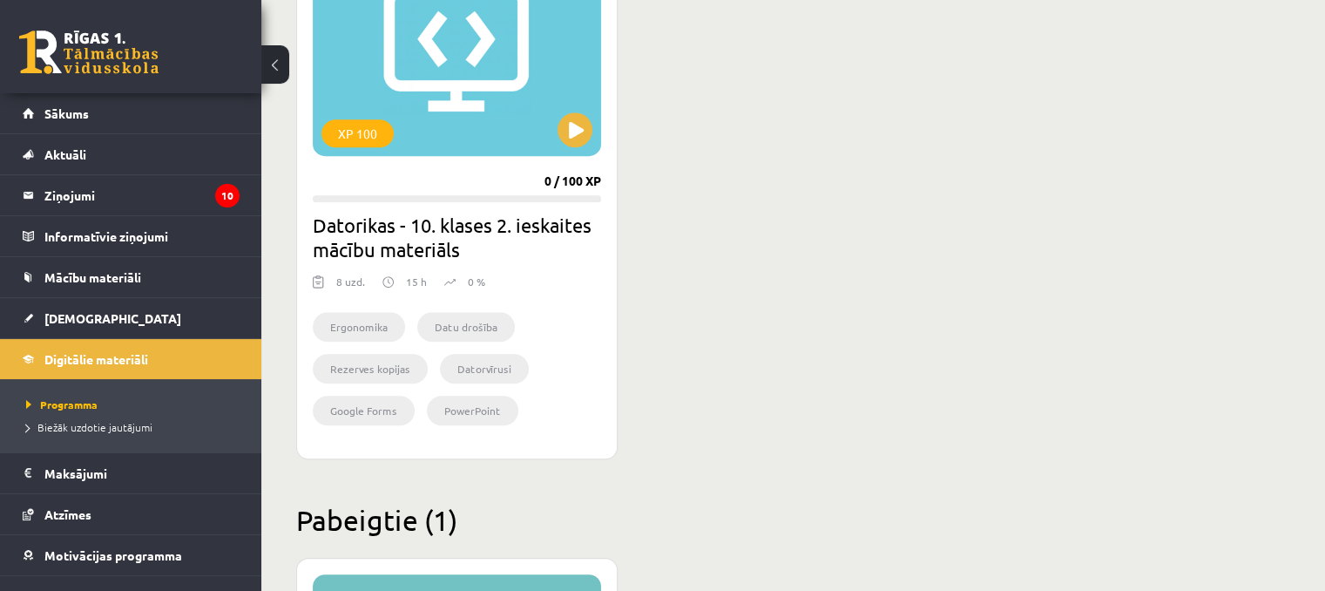
scroll to position [1105, 0]
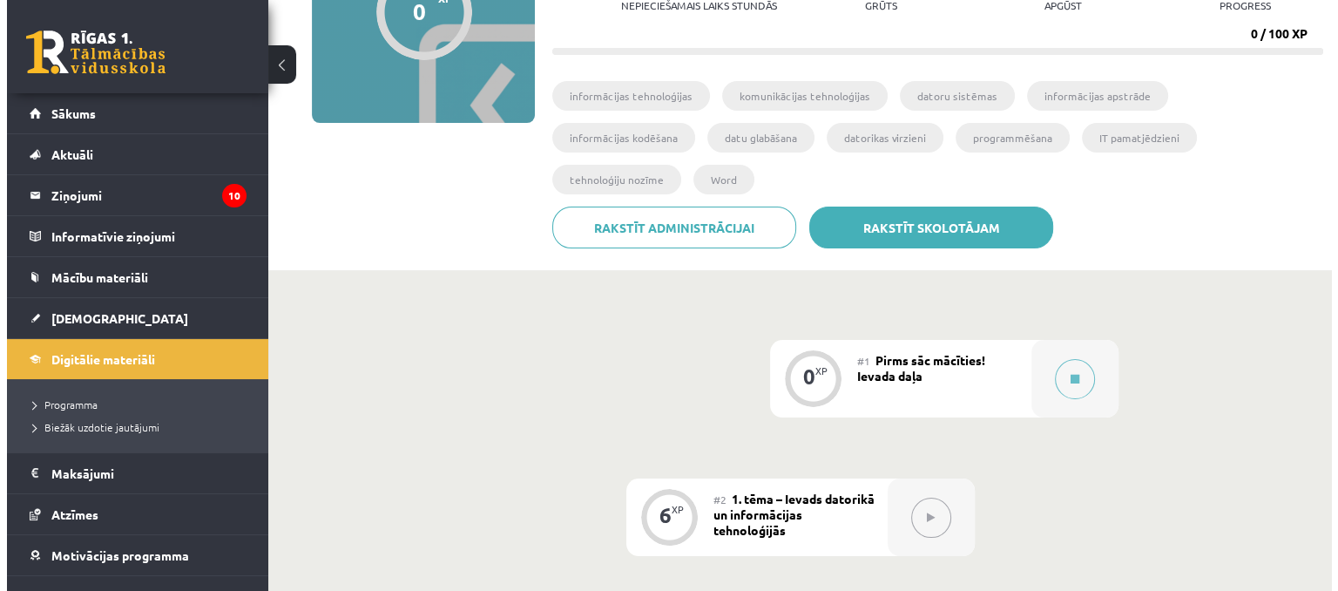
scroll to position [261, 0]
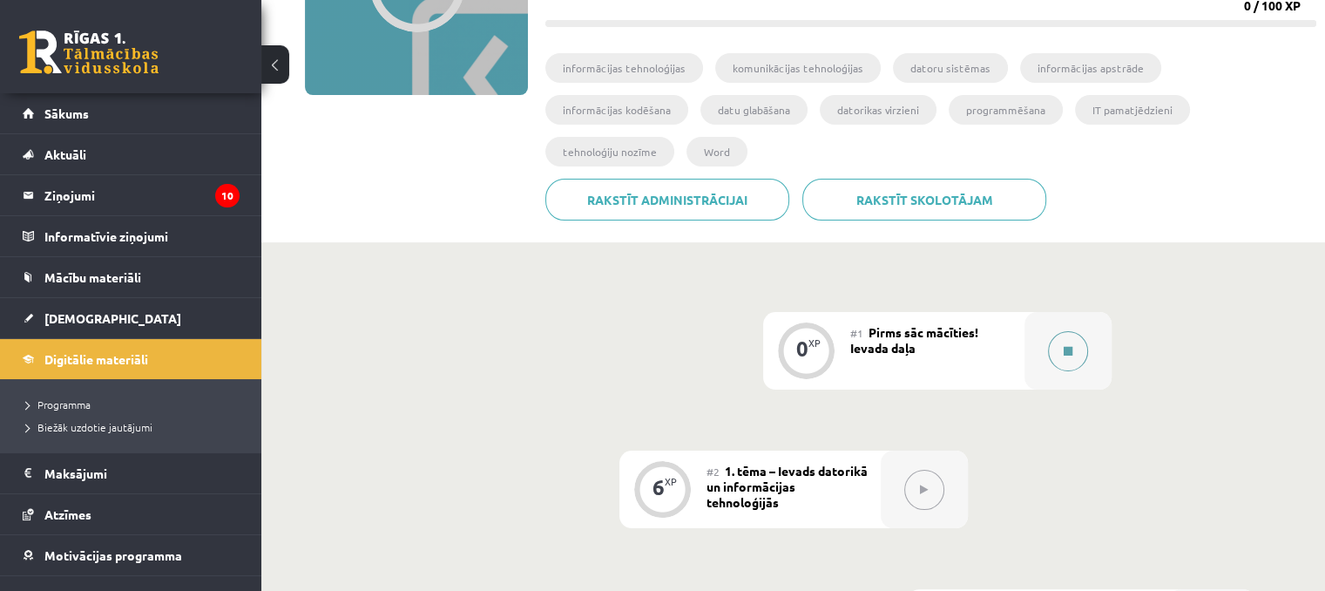
click at [1053, 331] on button at bounding box center [1068, 351] width 40 height 40
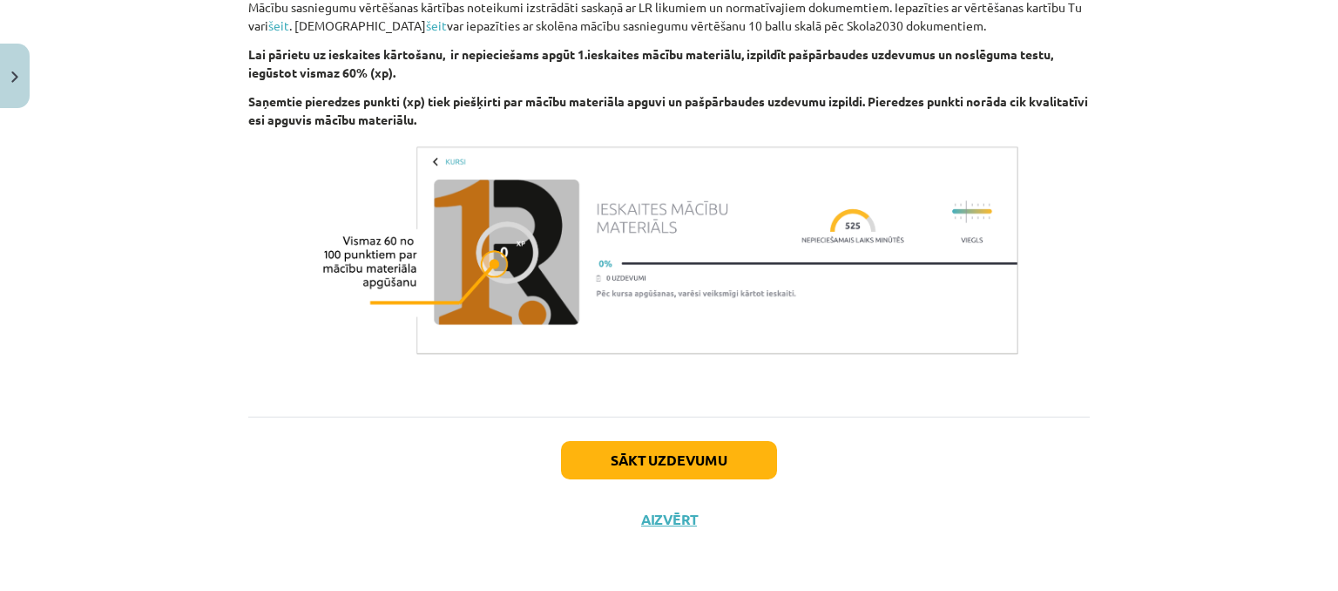
scroll to position [1257, 0]
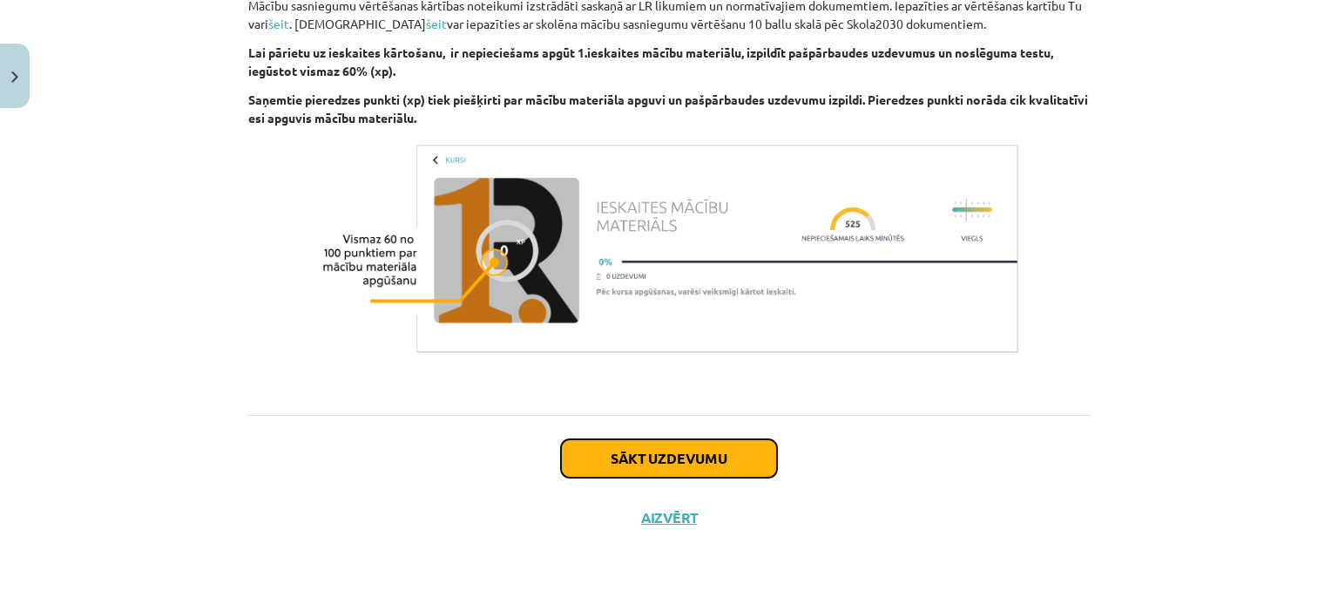
click at [718, 454] on button "Sākt uzdevumu" at bounding box center [669, 458] width 216 height 38
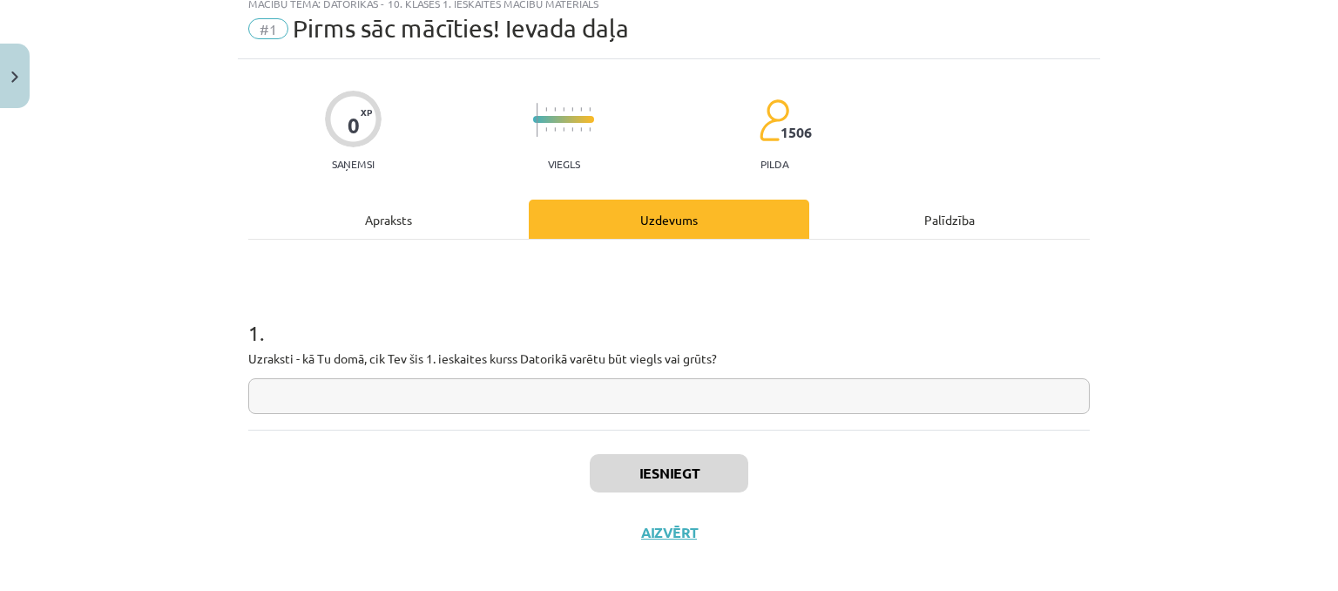
scroll to position [71, 0]
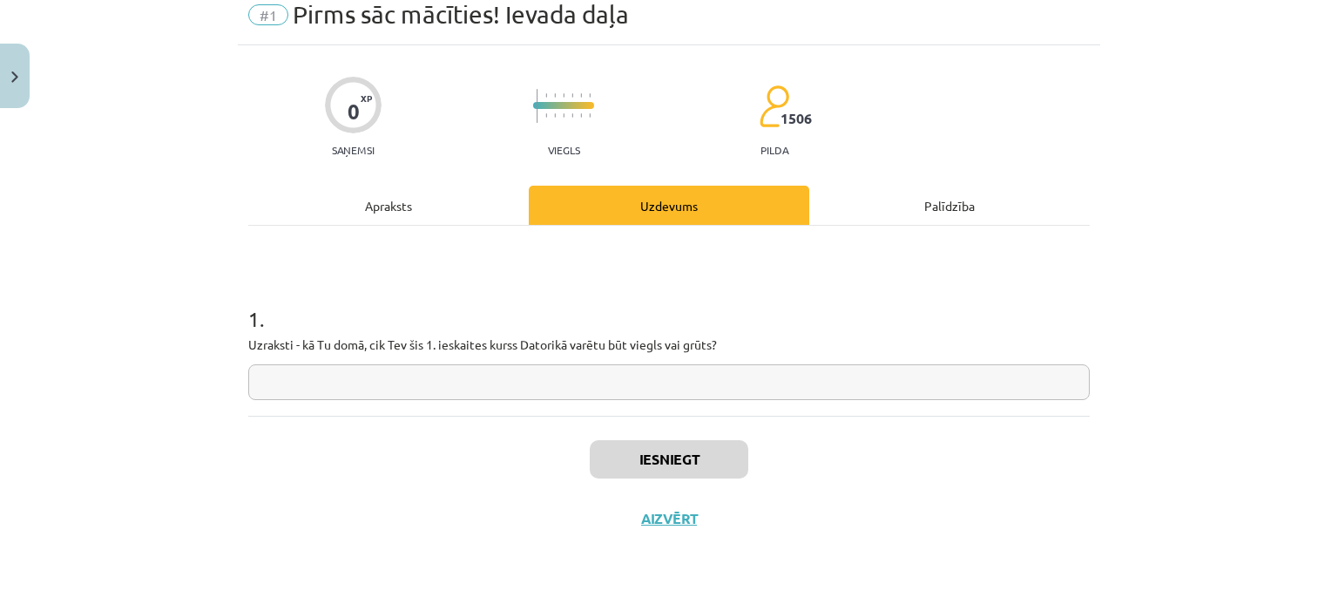
click at [553, 383] on input "text" at bounding box center [669, 382] width 842 height 36
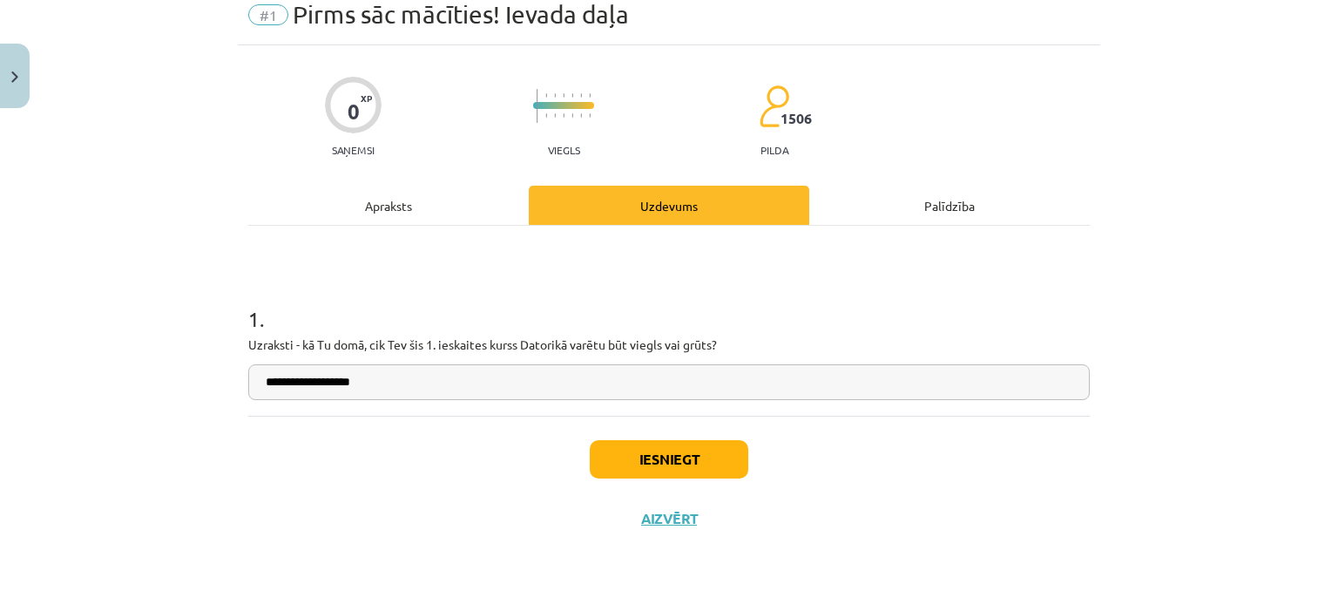
type input "**********"
click at [705, 450] on button "Iesniegt" at bounding box center [669, 459] width 159 height 38
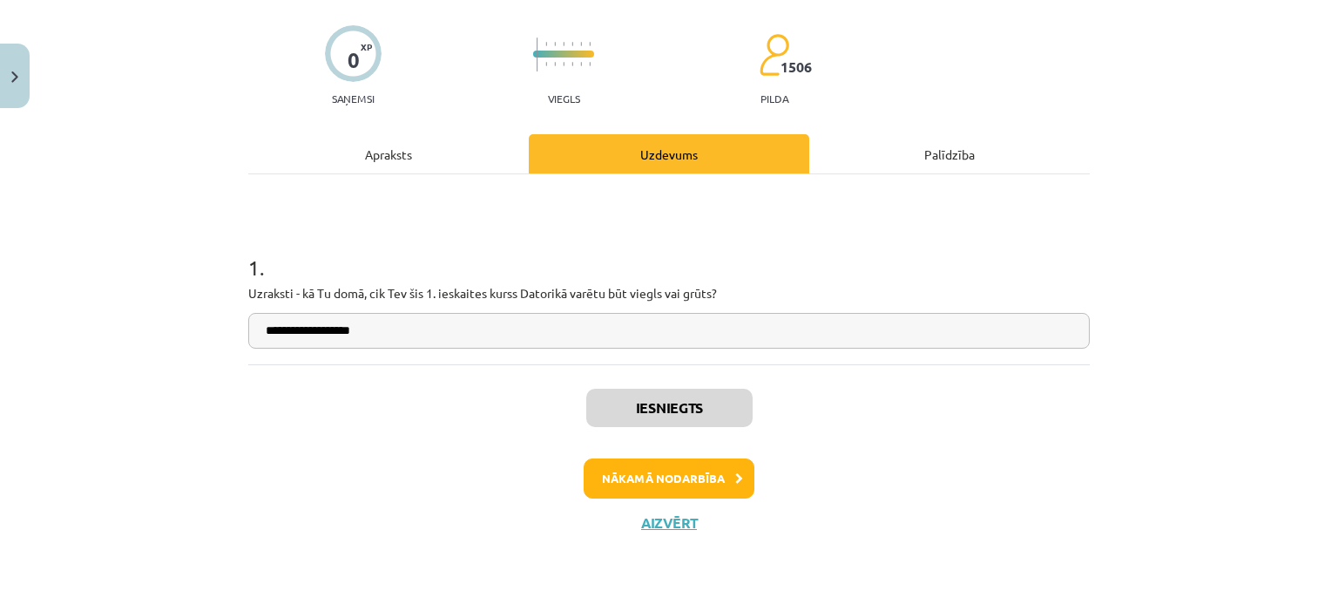
scroll to position [125, 0]
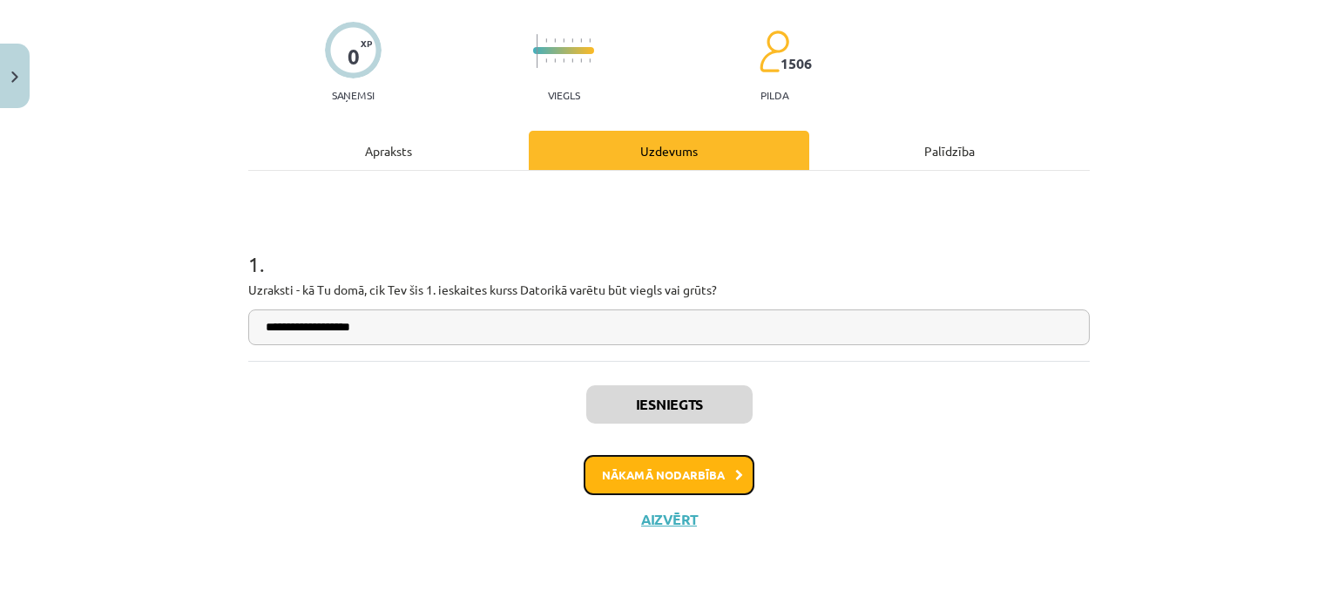
click at [708, 475] on button "Nākamā nodarbība" at bounding box center [669, 475] width 171 height 40
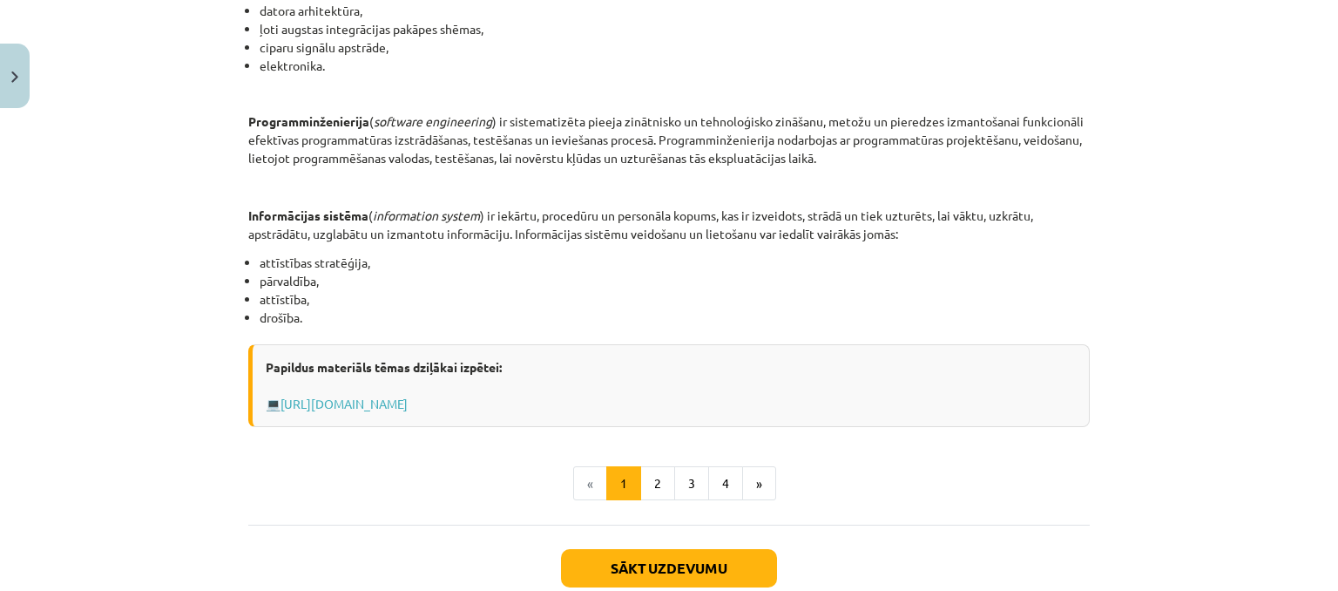
scroll to position [899, 0]
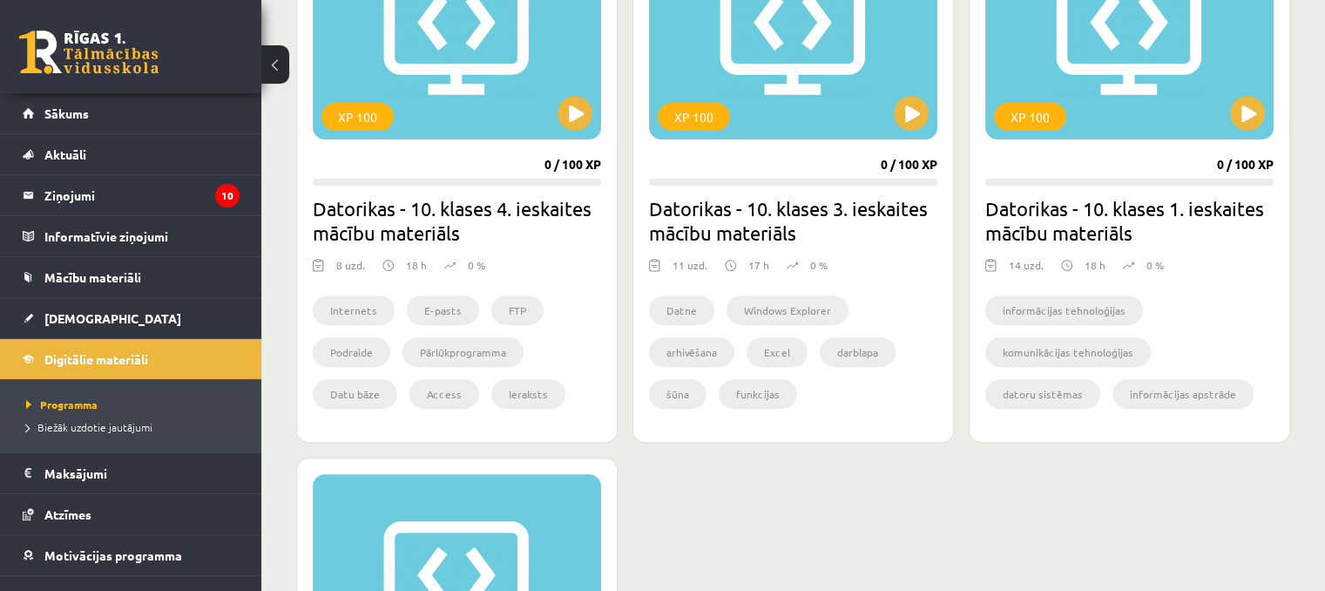
scroll to position [582, 0]
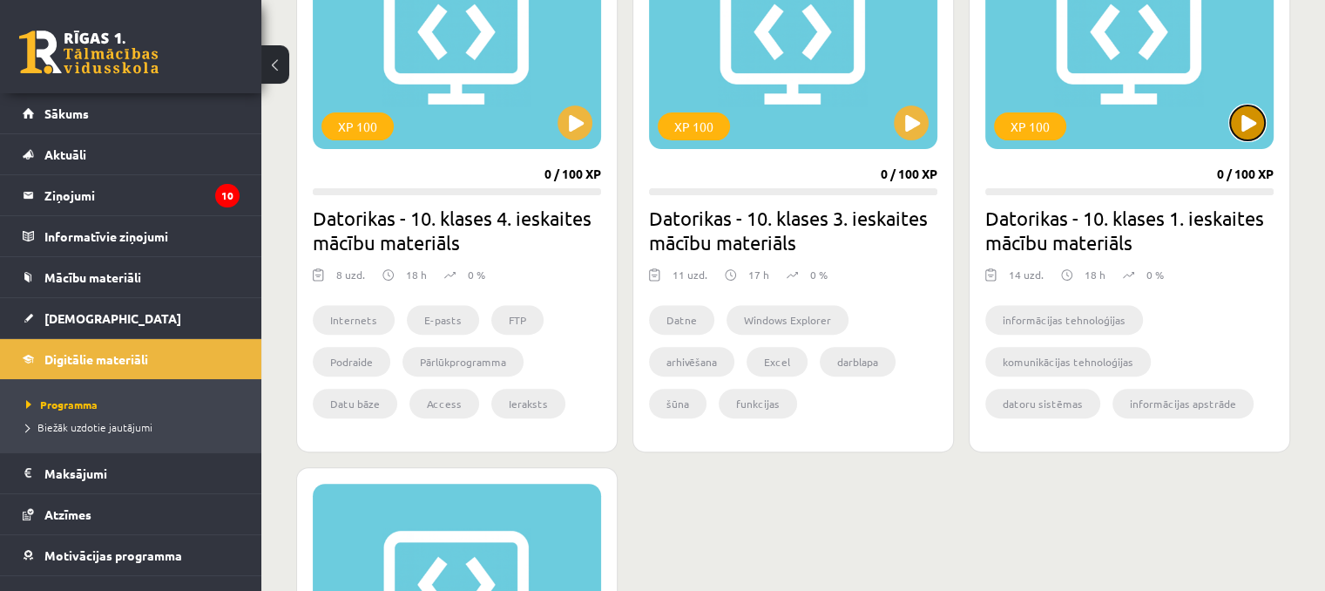
click at [1232, 125] on button at bounding box center [1247, 122] width 35 height 35
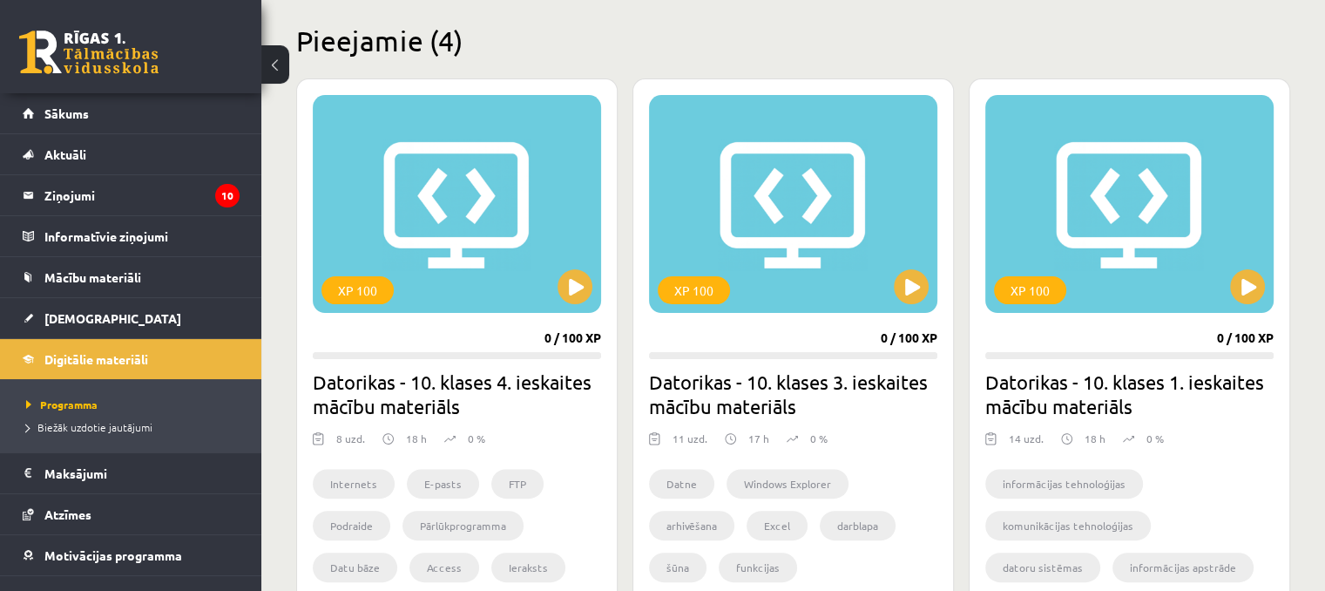
scroll to position [408, 0]
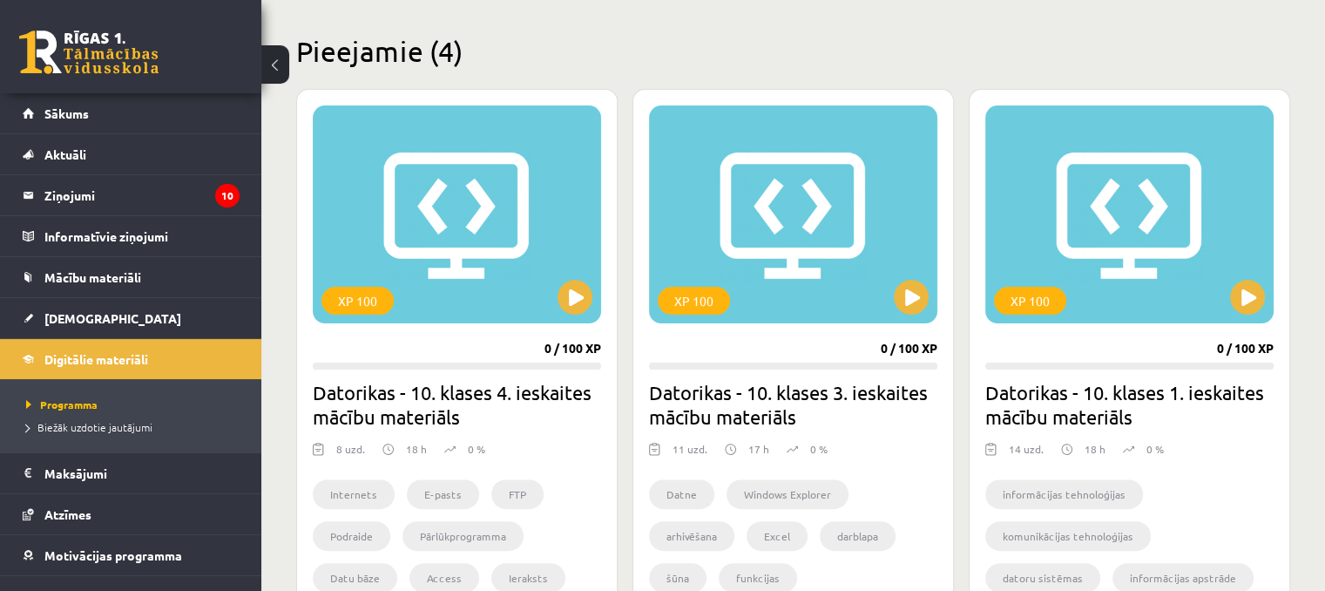
click at [1122, 151] on div "XP 100" at bounding box center [1130, 214] width 288 height 218
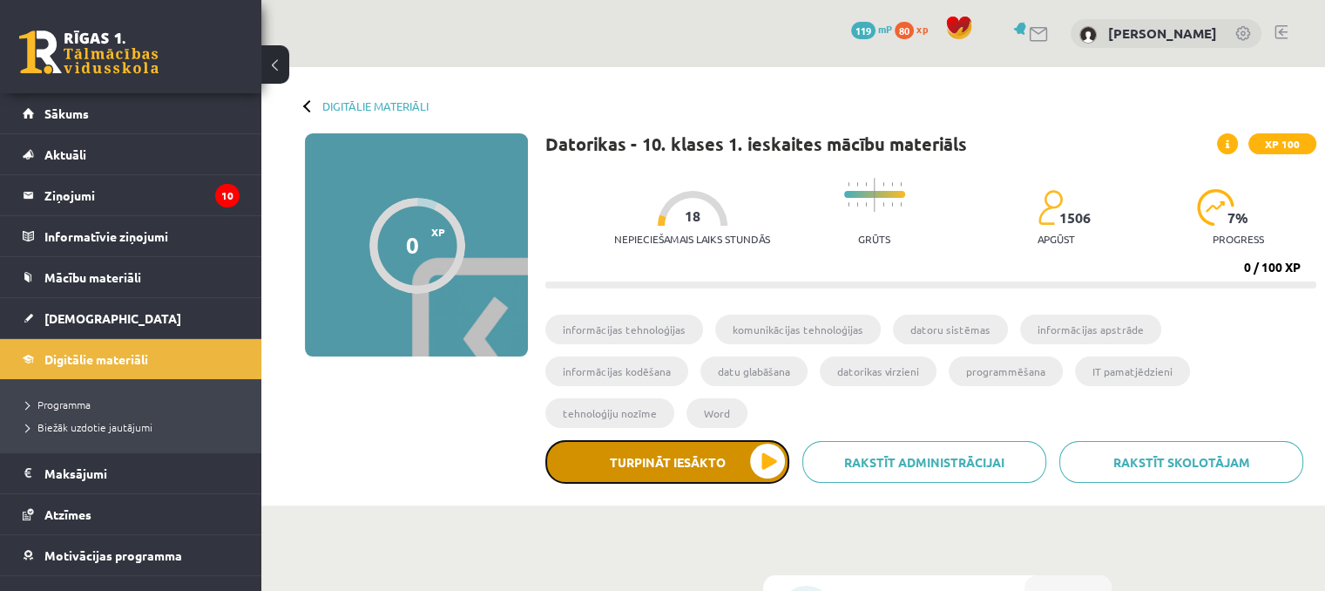
click at [756, 440] on button "Turpināt iesākto" at bounding box center [667, 462] width 244 height 44
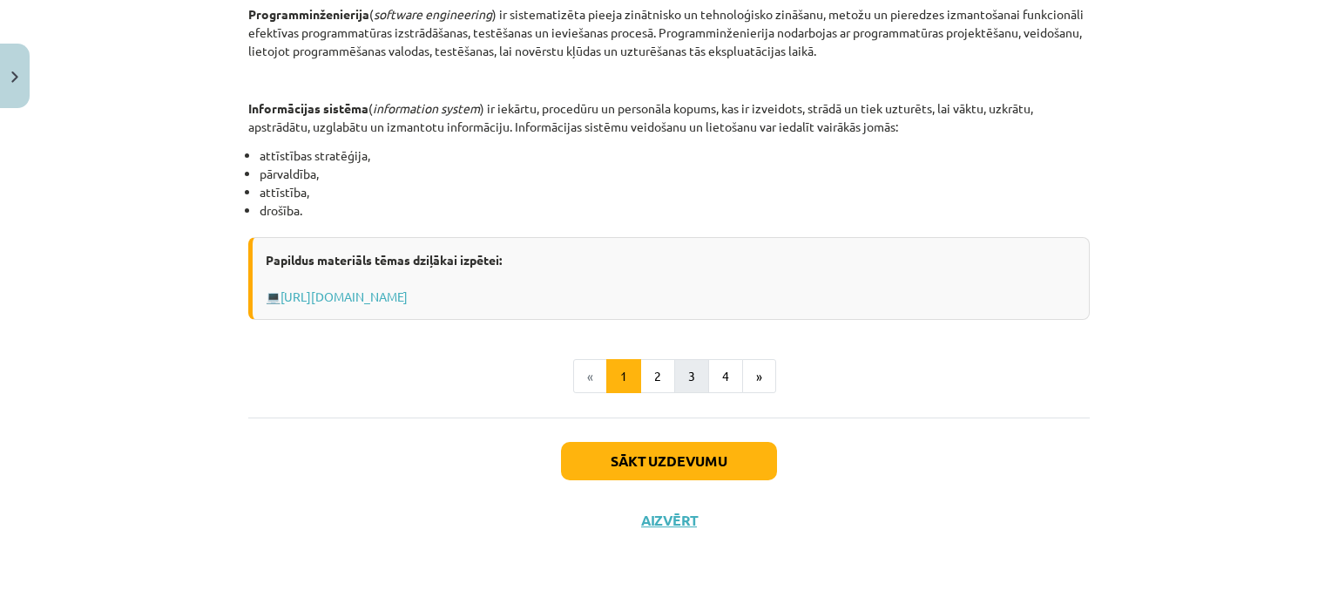
scroll to position [899, 0]
click at [665, 384] on button "2" at bounding box center [657, 375] width 35 height 35
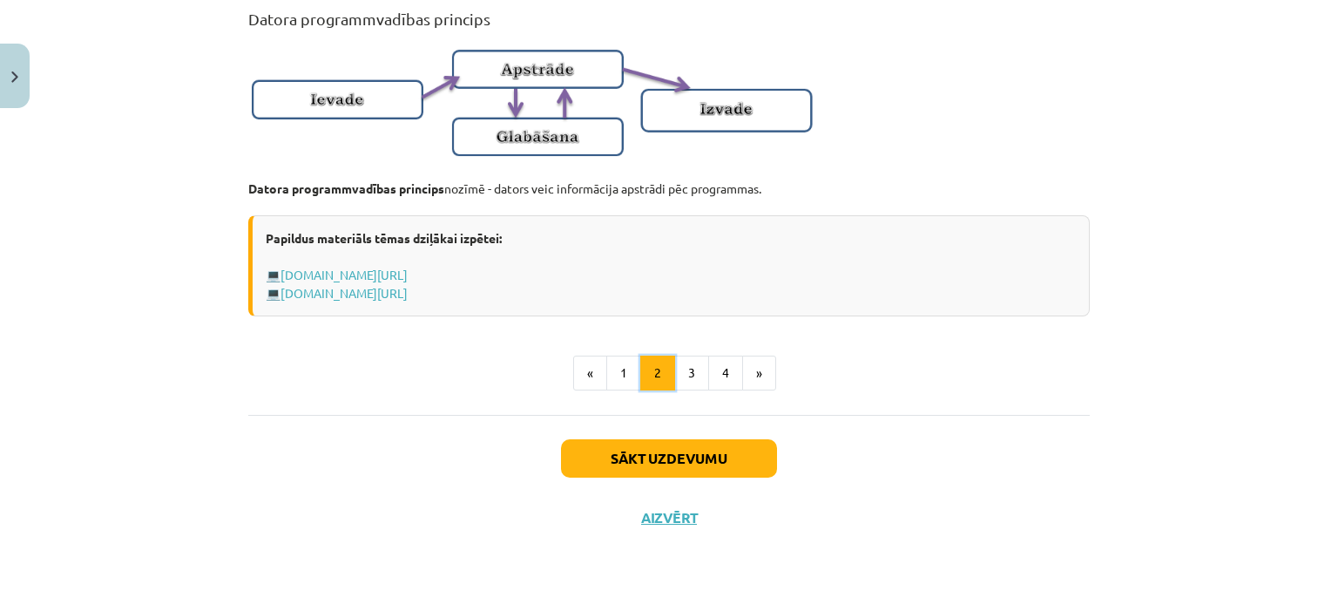
scroll to position [1209, 0]
click at [690, 376] on button "3" at bounding box center [691, 373] width 35 height 35
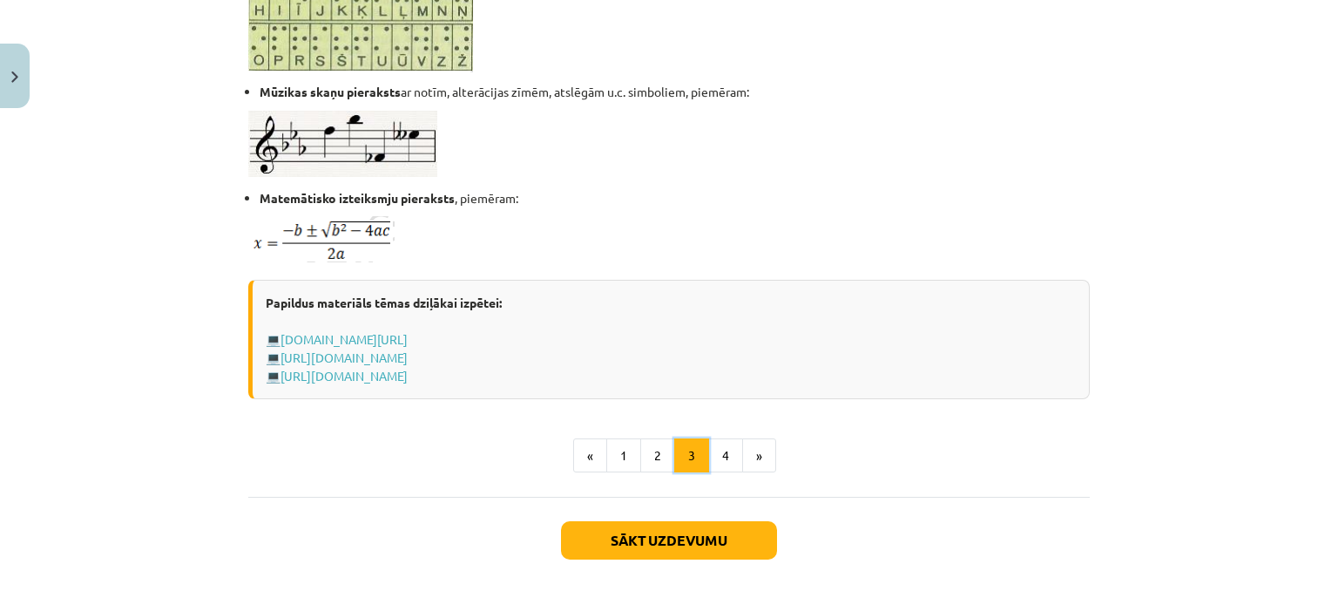
scroll to position [1148, 0]
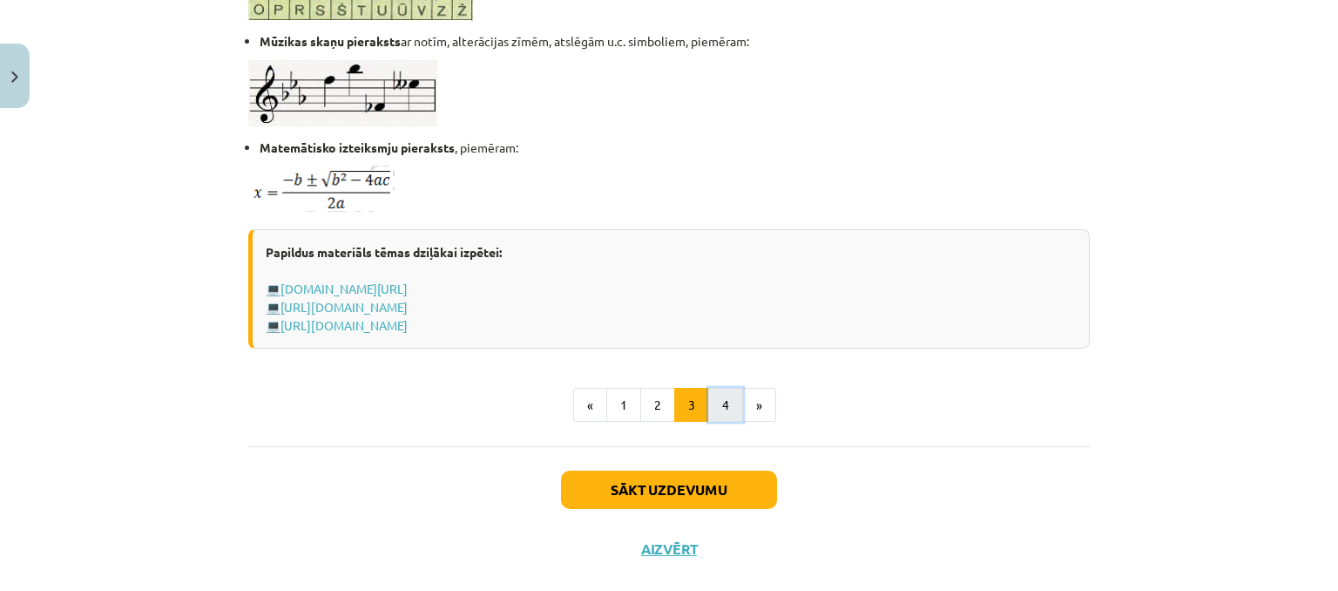
click at [720, 398] on button "4" at bounding box center [725, 405] width 35 height 35
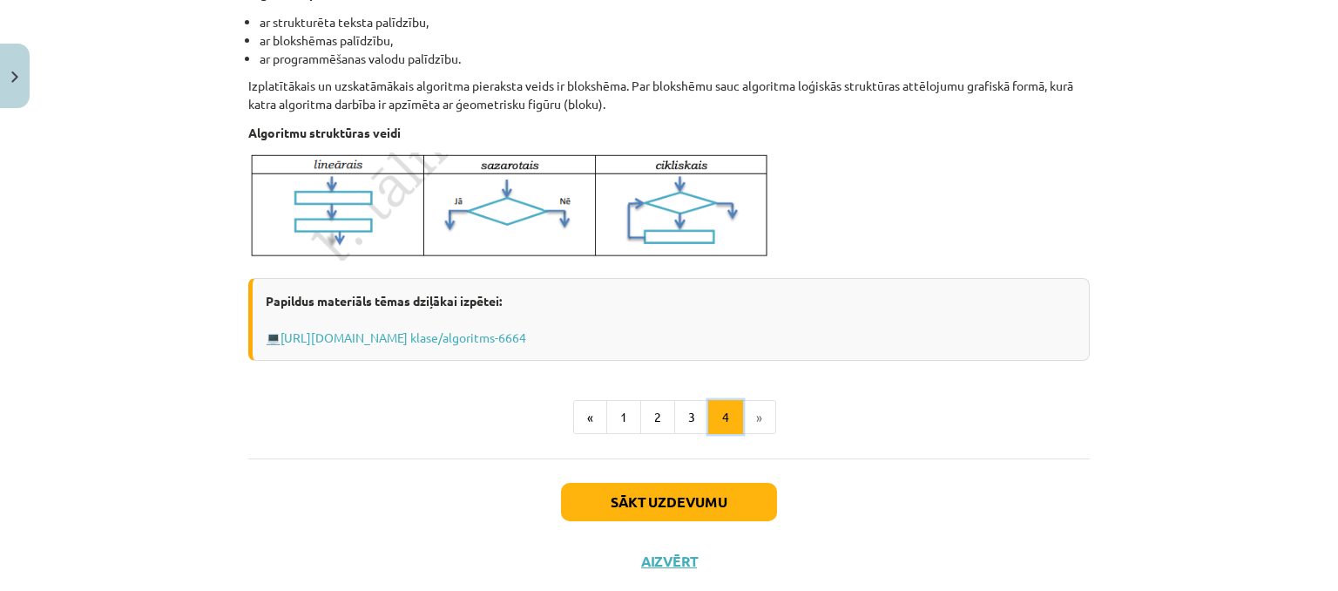
scroll to position [734, 0]
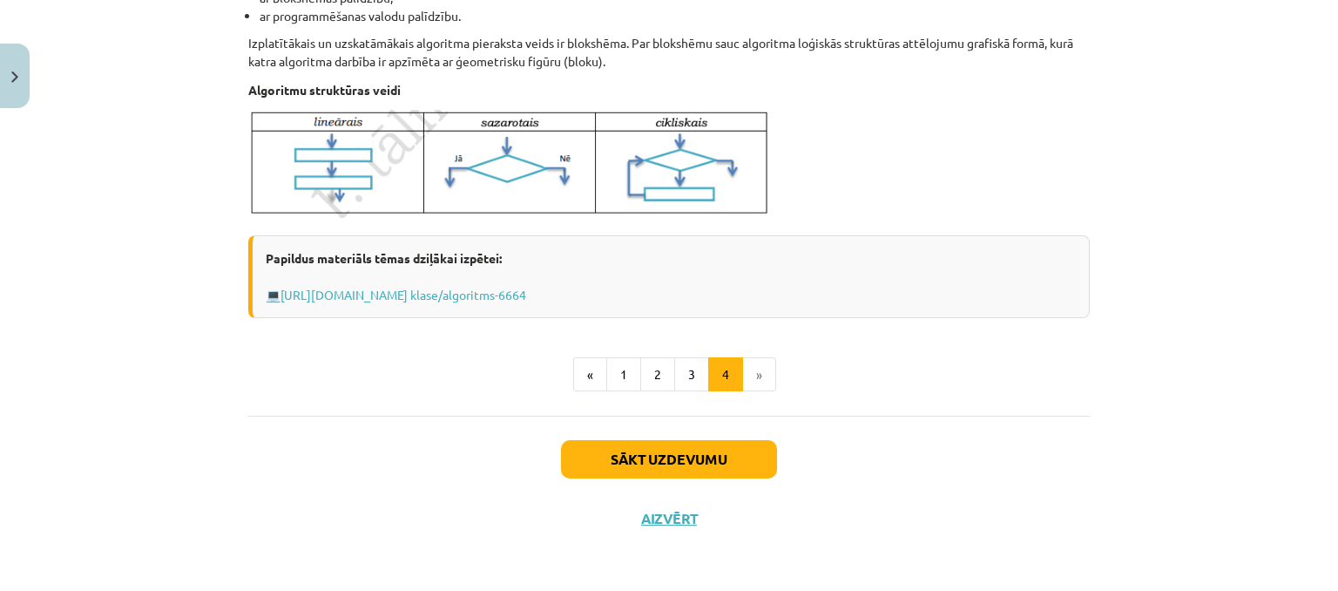
click at [756, 369] on li "»" at bounding box center [759, 374] width 33 height 35
click at [717, 457] on button "Sākt uzdevumu" at bounding box center [669, 459] width 216 height 38
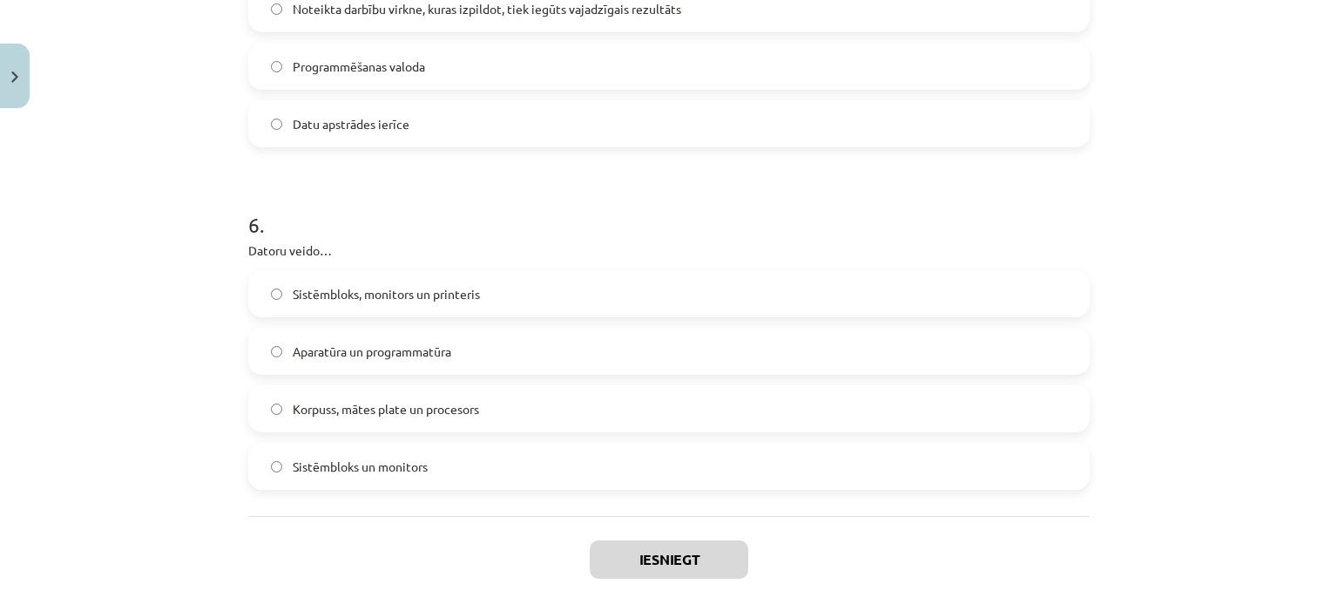
scroll to position [1747, 0]
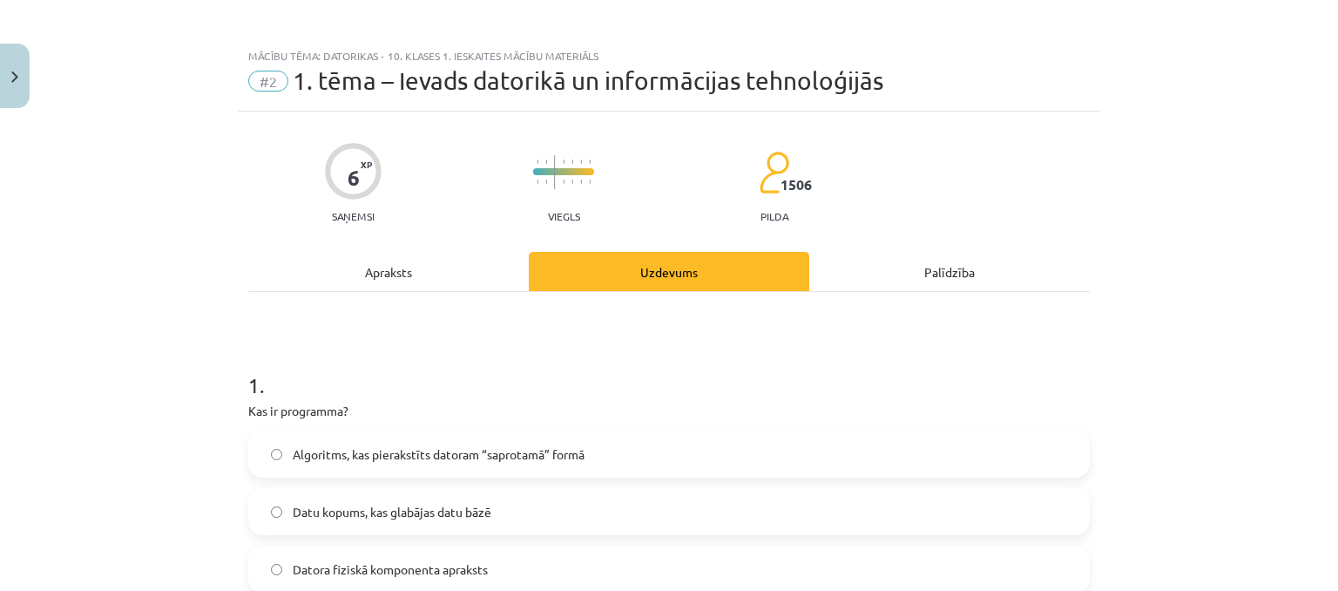
click at [392, 269] on div "Apraksts" at bounding box center [388, 271] width 281 height 39
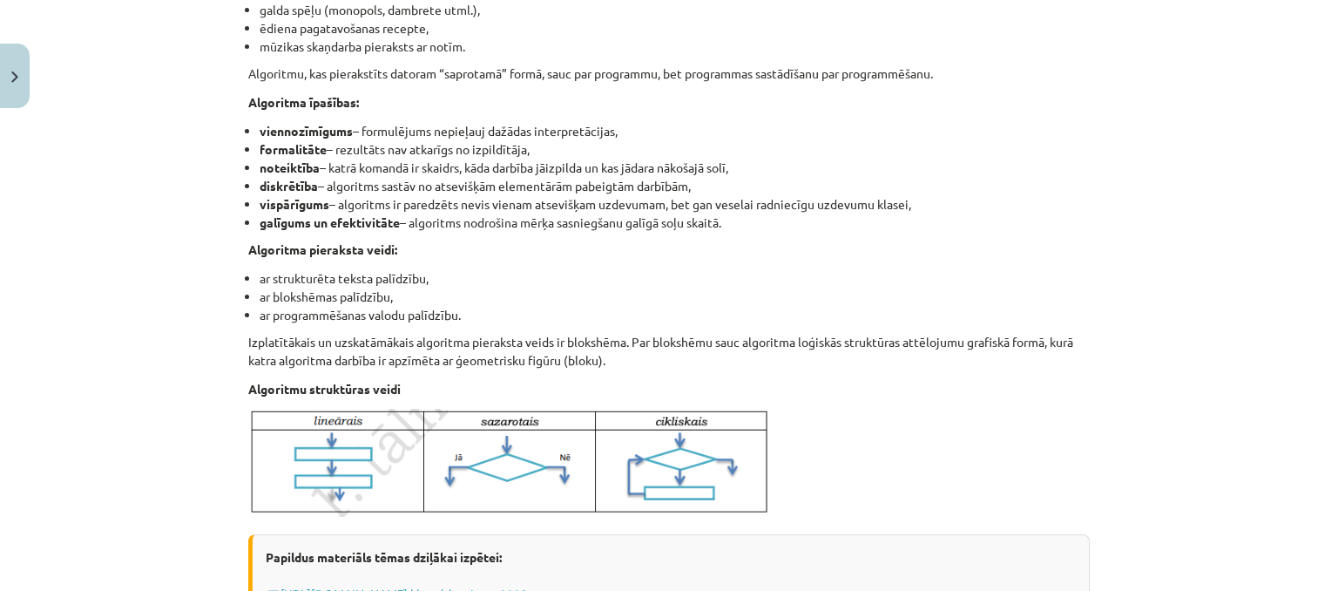
scroll to position [734, 0]
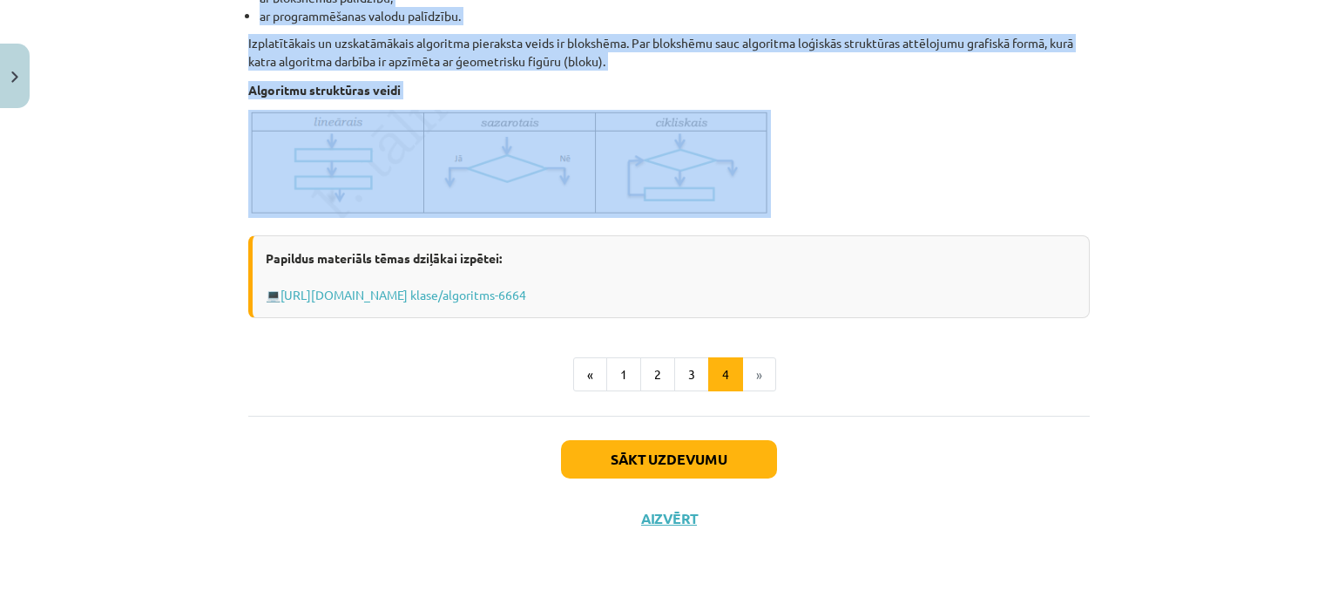
drag, startPoint x: 247, startPoint y: 200, endPoint x: 745, endPoint y: 195, distance: 497.6
copy div "lgoritms Algoritms - noteikta darbību virkne, kuras izpildot, tiek iegūts vajad…"
click at [623, 372] on button "1" at bounding box center [623, 374] width 35 height 35
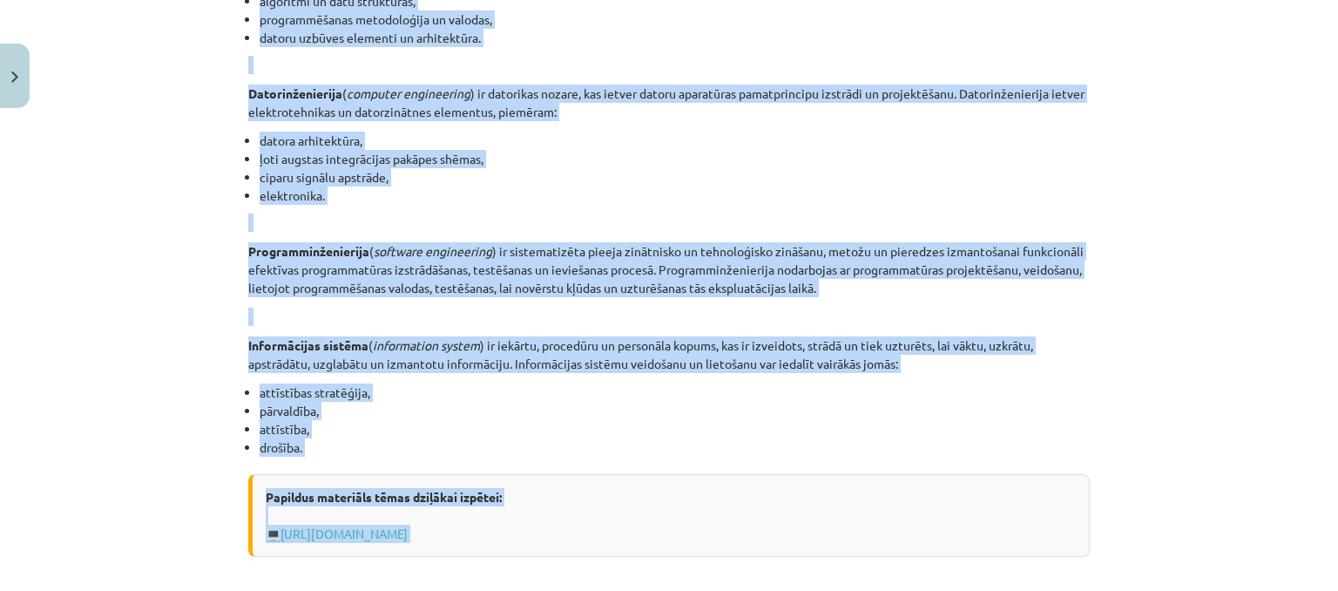
scroll to position [779, 0]
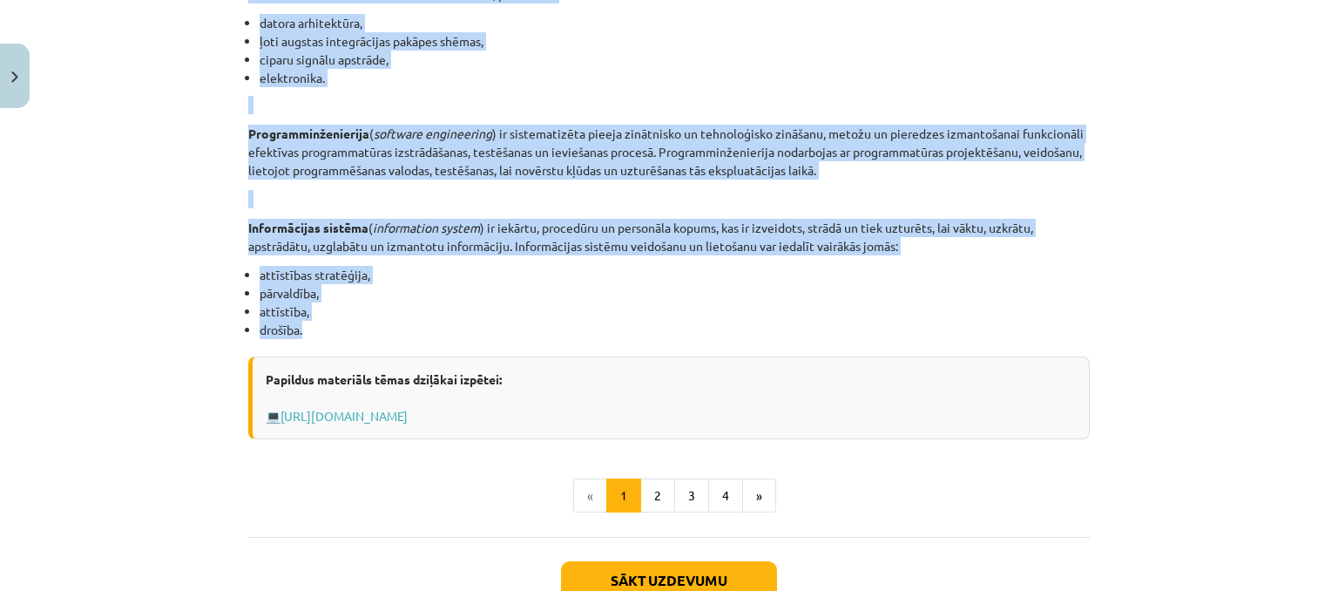
drag, startPoint x: 342, startPoint y: 53, endPoint x: 342, endPoint y: 332, distance: 278.8
copy div "INFORMĀCIJAS UN KOMUNIKĀCIJAS TEHNOLOĢIJU PAMATJĒDZIENI Datorikas virzieni Dato…"
click at [655, 491] on button "2" at bounding box center [657, 495] width 35 height 35
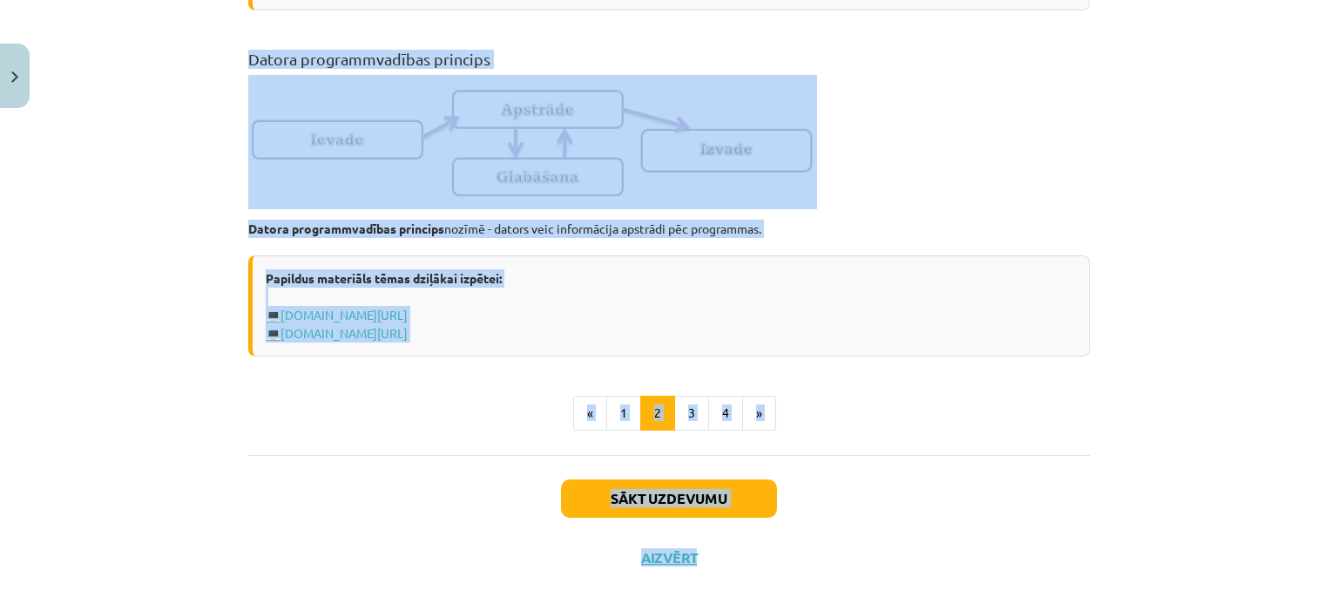
scroll to position [1209, 0]
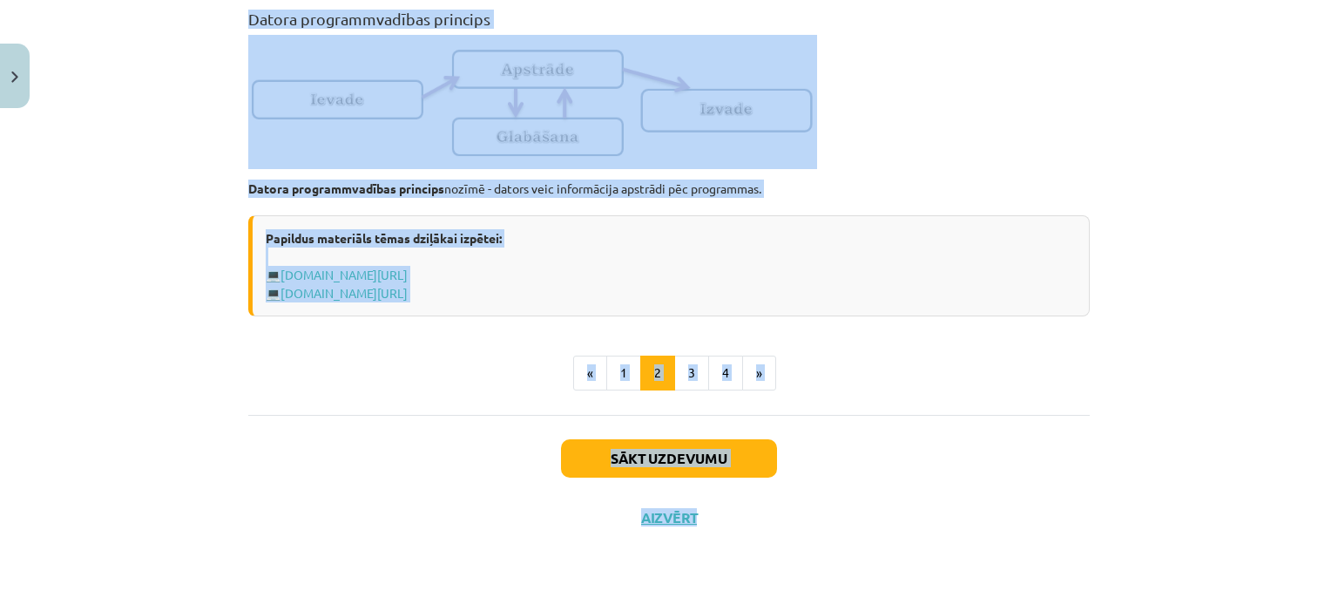
drag, startPoint x: 240, startPoint y: 167, endPoint x: 917, endPoint y: 301, distance: 689.2
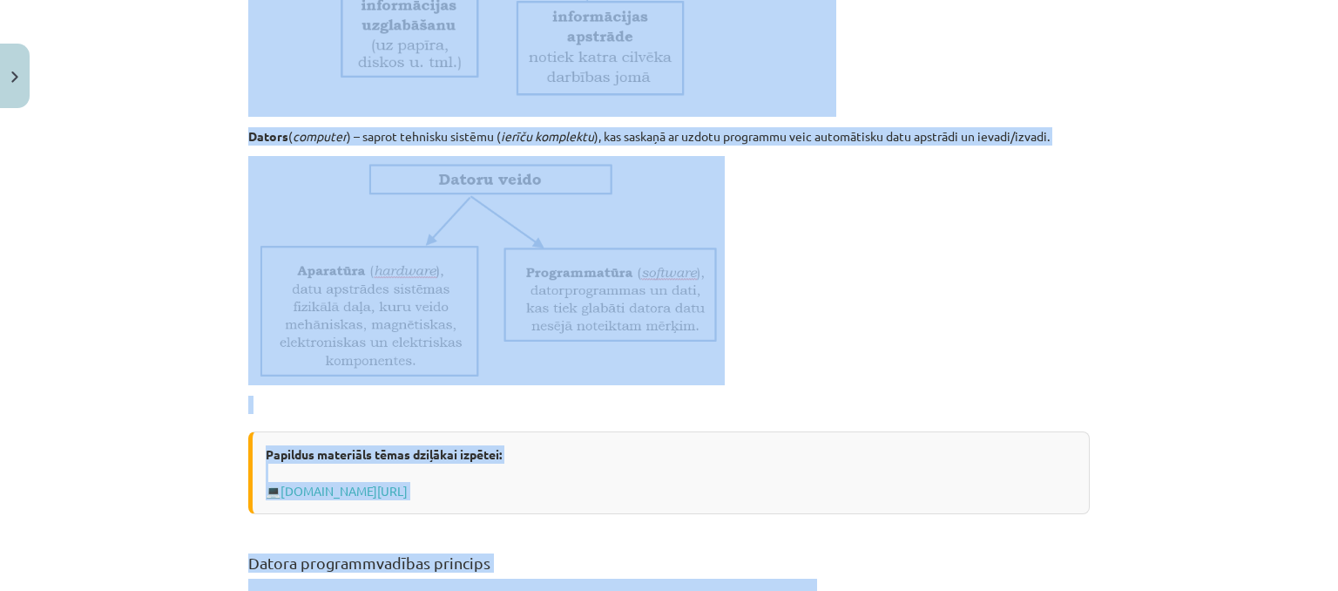
scroll to position [669, 0]
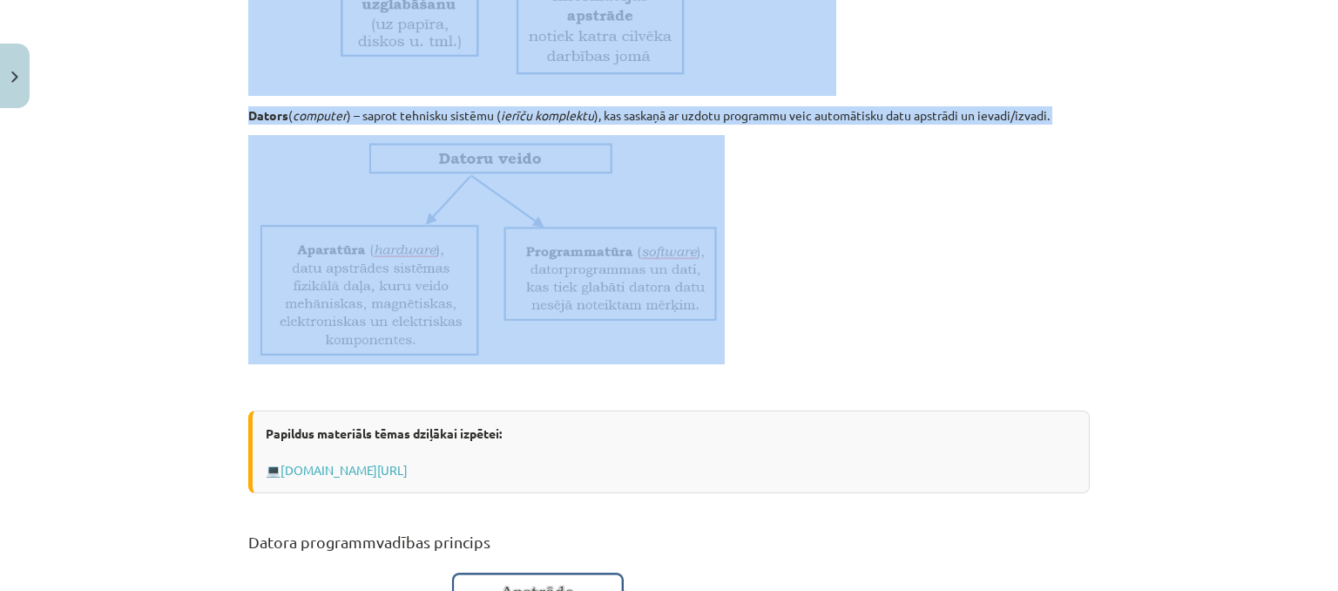
drag, startPoint x: 251, startPoint y: 266, endPoint x: 774, endPoint y: 312, distance: 524.9
click at [774, 312] on div "6 XP Saņemsi Viegls 1506 pilda Apraksts Uzdevums Palīdzība Informācijas tehnolo…" at bounding box center [669, 258] width 863 height 1623
copy div "Informācijas tehnoloģiju pamatjēdzieni Informācijas tehnoloģijas ( IT ) jeb inf…"
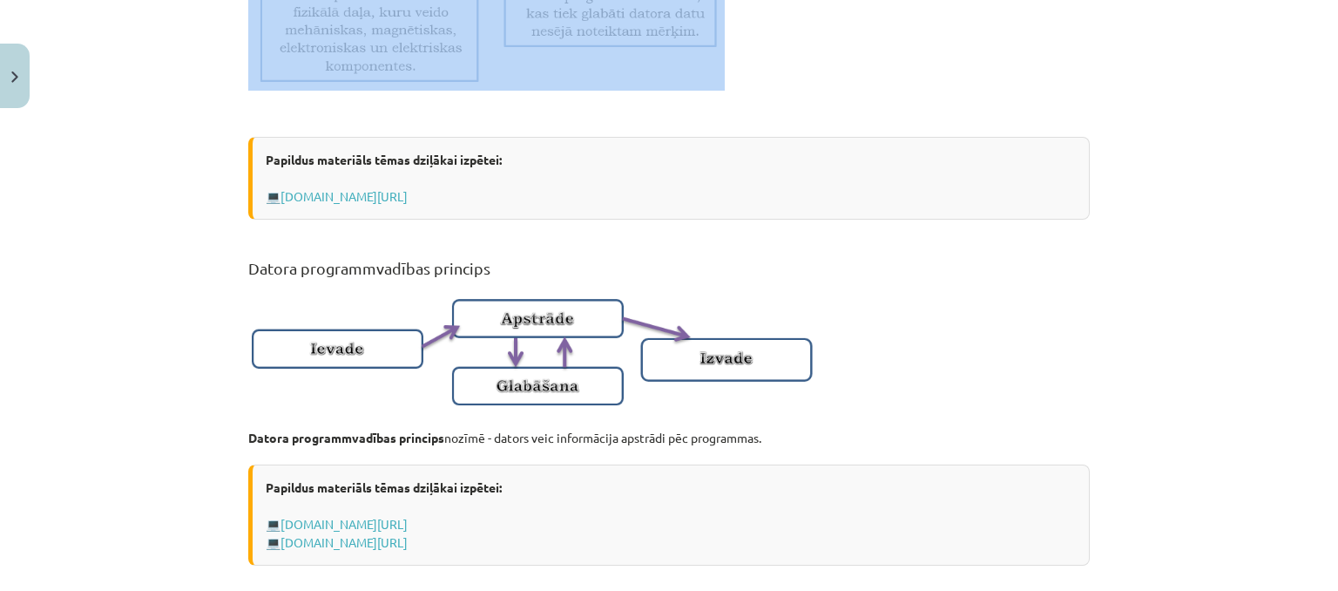
scroll to position [931, 0]
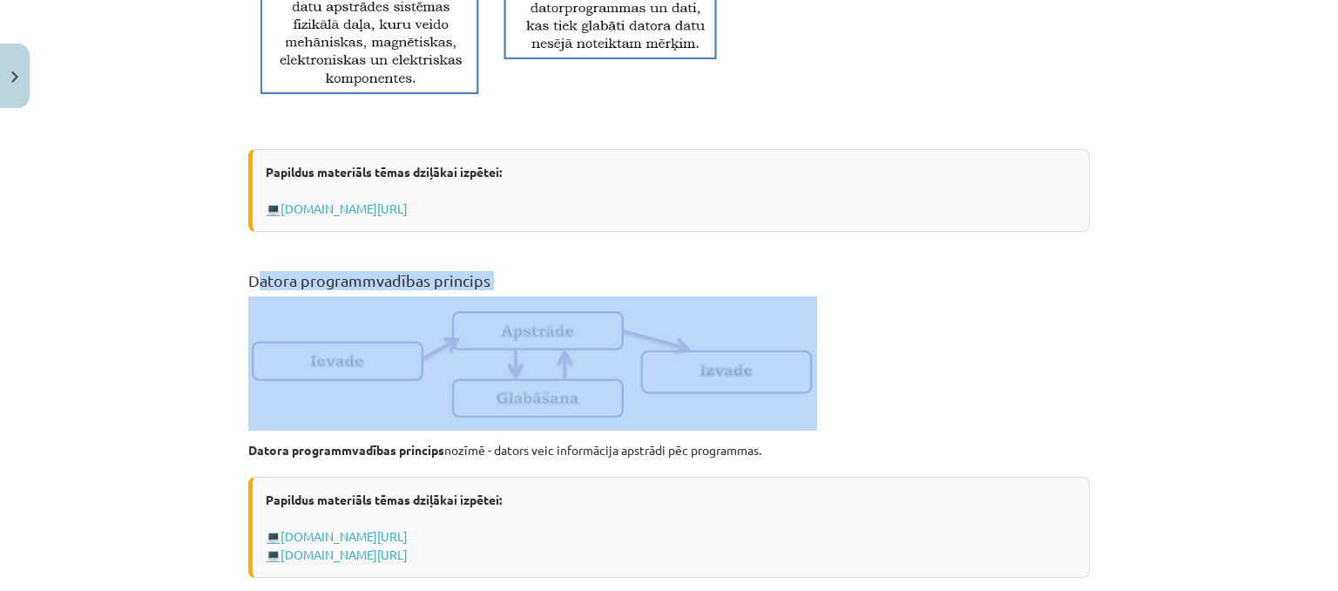
drag, startPoint x: 258, startPoint y: 301, endPoint x: 352, endPoint y: 341, distance: 102.3
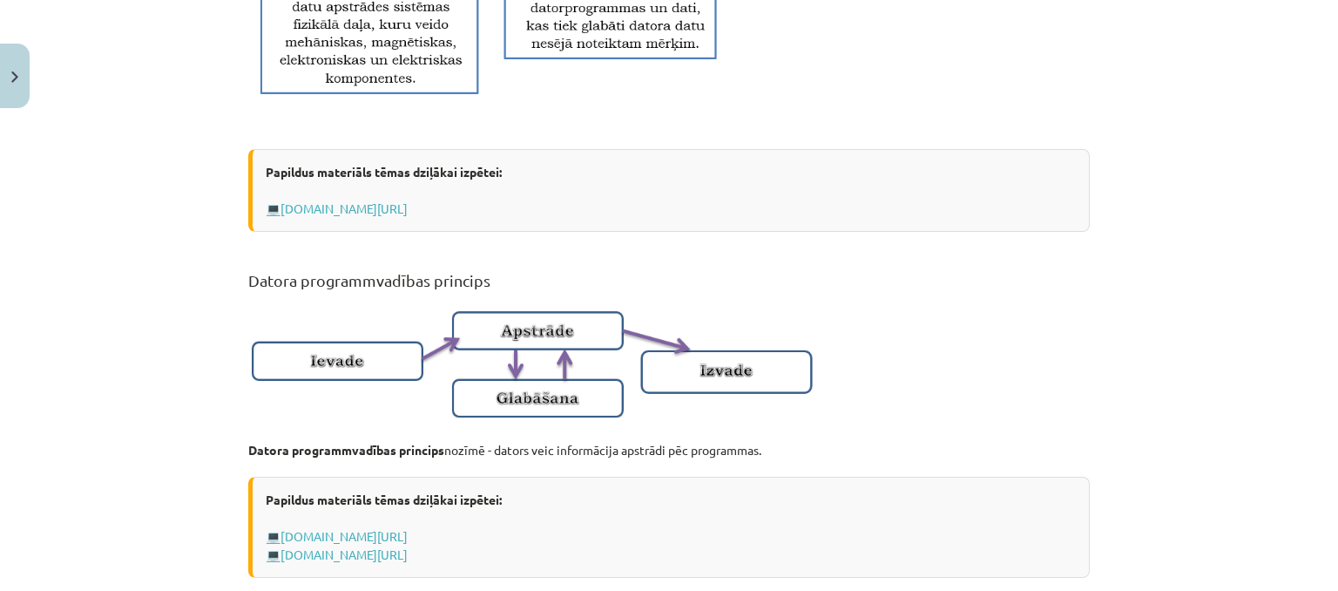
click at [858, 343] on p at bounding box center [669, 363] width 842 height 134
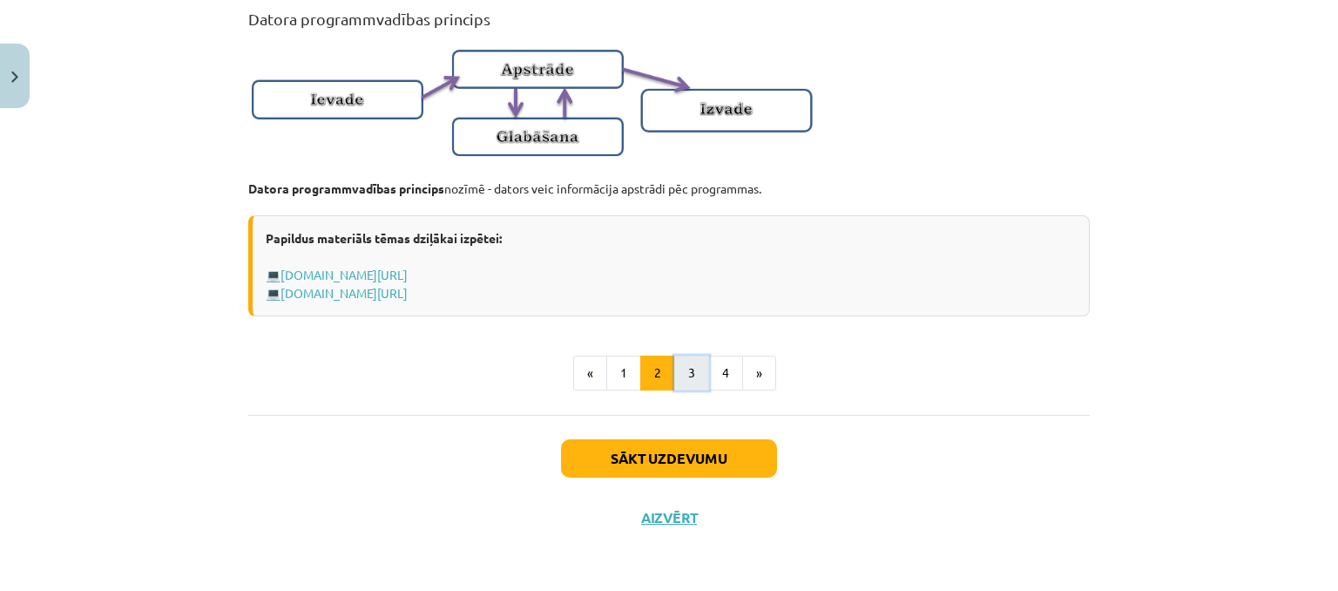
click at [683, 371] on button "3" at bounding box center [691, 373] width 35 height 35
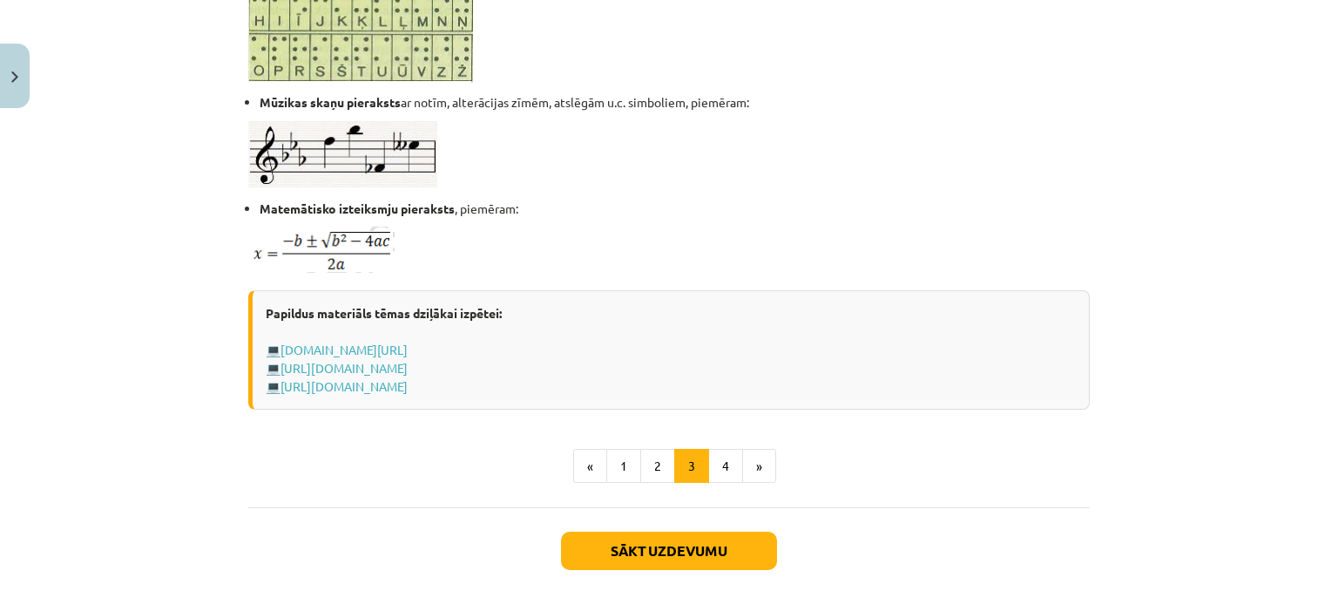
scroll to position [1178, 0]
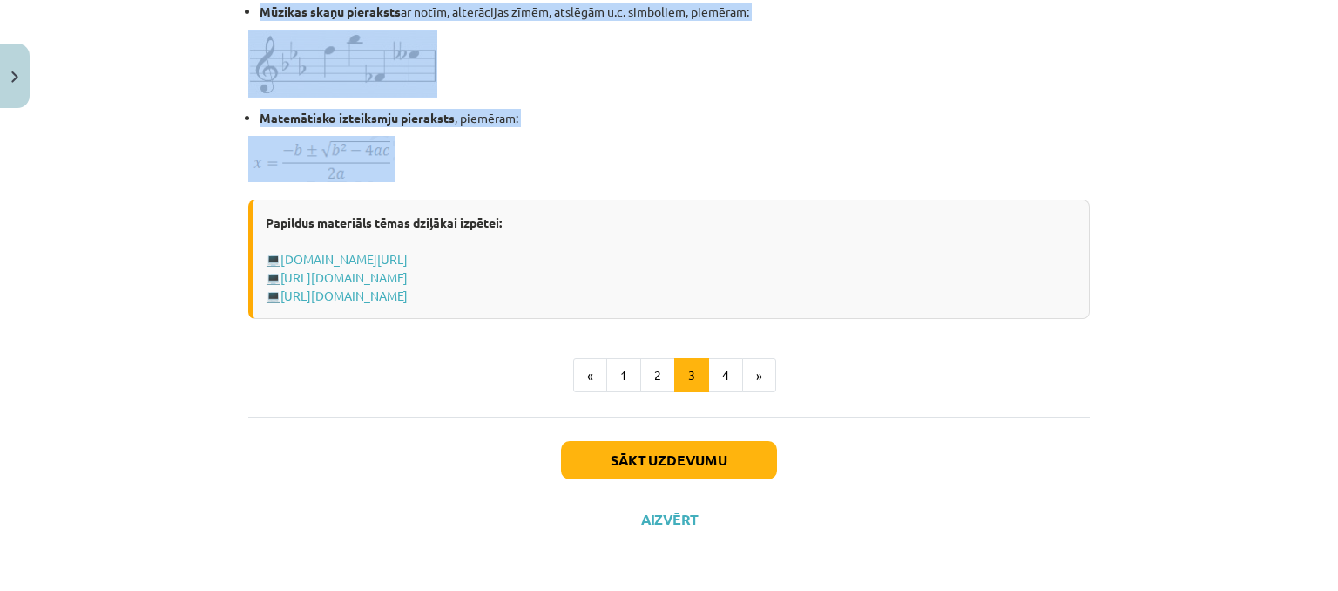
drag, startPoint x: 253, startPoint y: 216, endPoint x: 551, endPoint y: 159, distance: 303.5
copy div "Informācijas kodēšana, informācijas daudzuma mērvienības Dati ( data ) - formal…"
click at [708, 367] on button "4" at bounding box center [725, 375] width 35 height 35
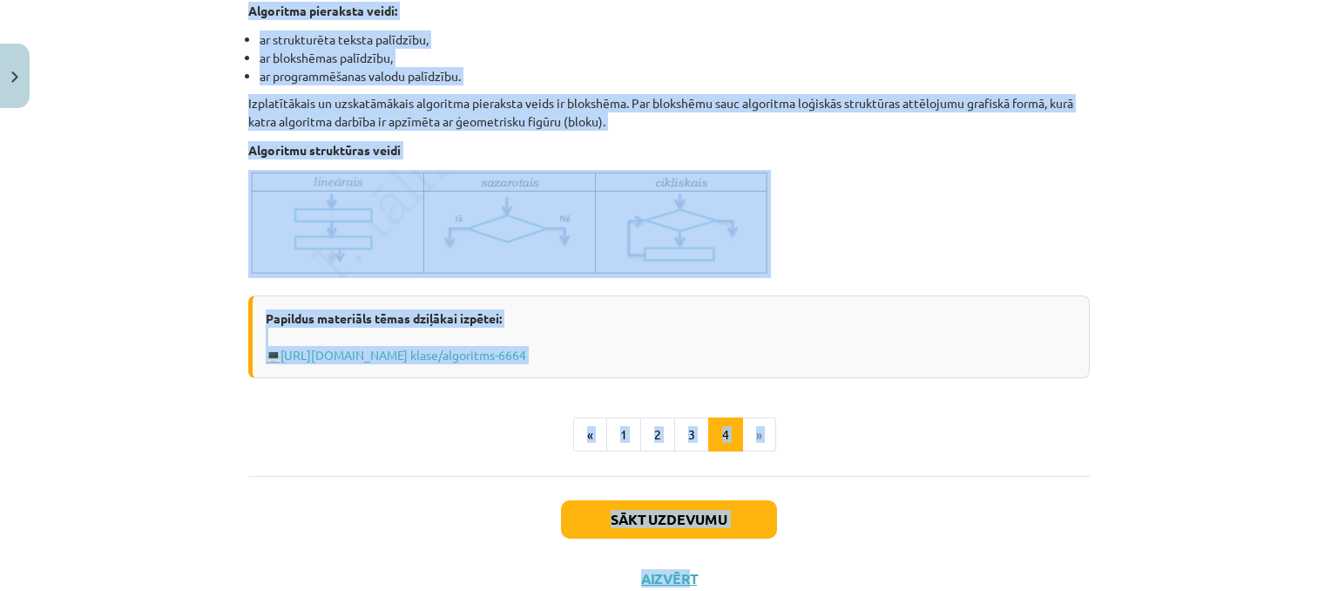
scroll to position [734, 0]
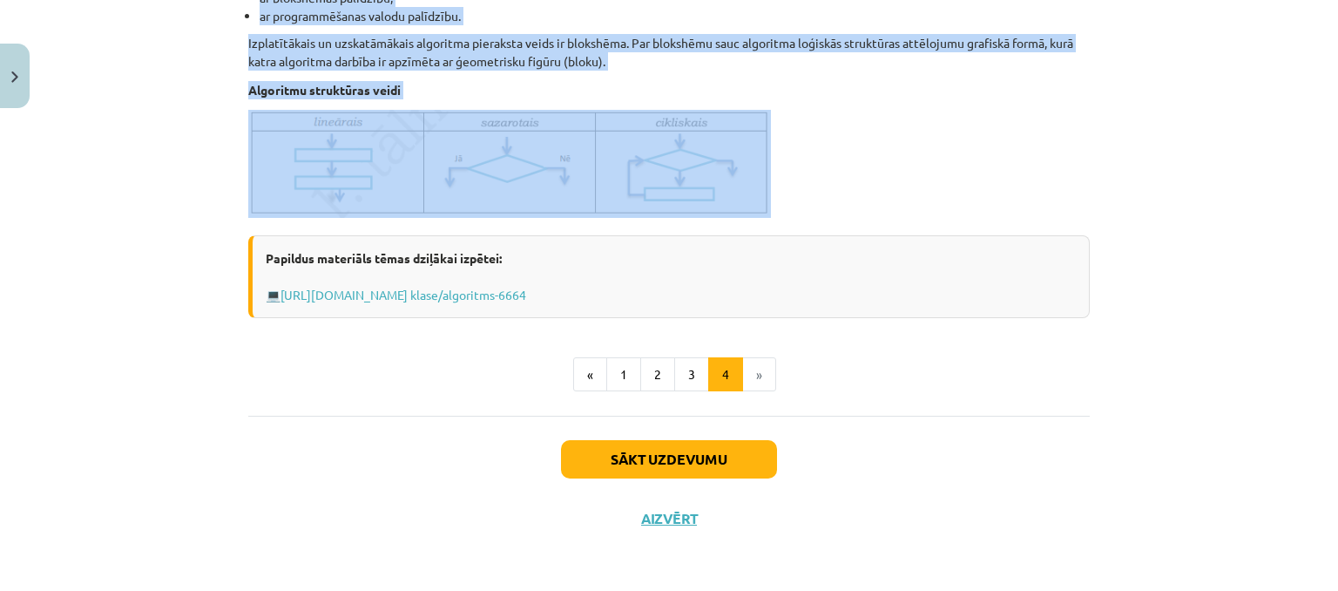
drag, startPoint x: 245, startPoint y: 207, endPoint x: 632, endPoint y: 200, distance: 386.9
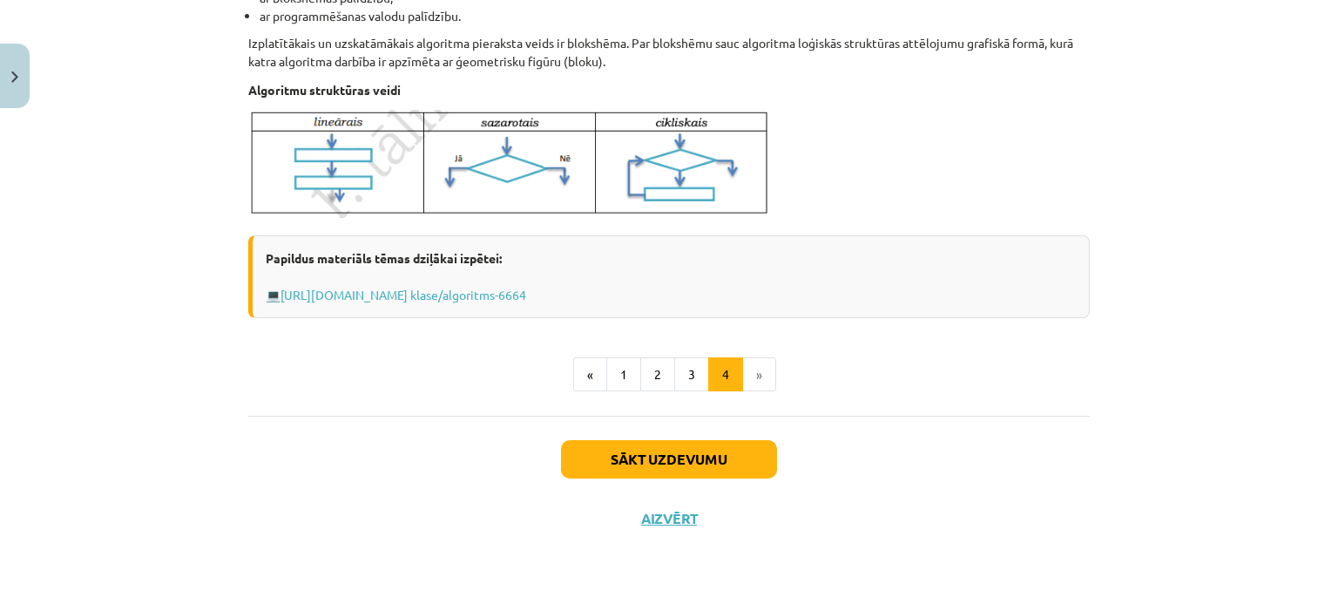
click at [837, 491] on div "Sākt uzdevumu Aizvērt" at bounding box center [669, 477] width 842 height 122
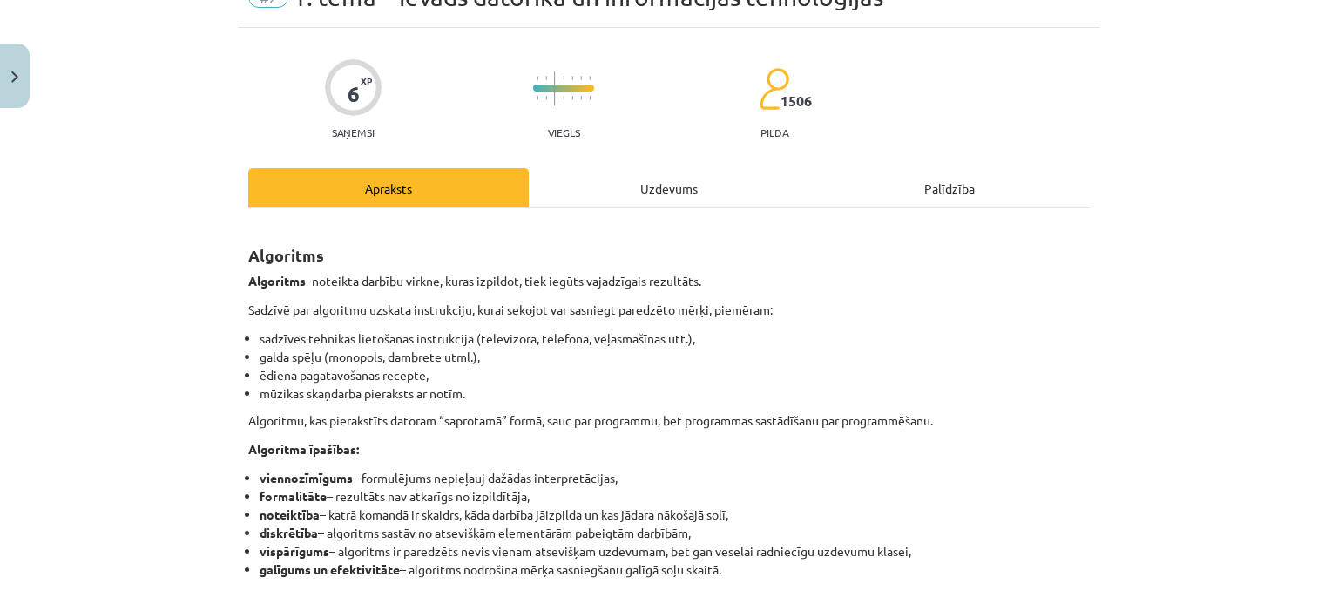
scroll to position [0, 0]
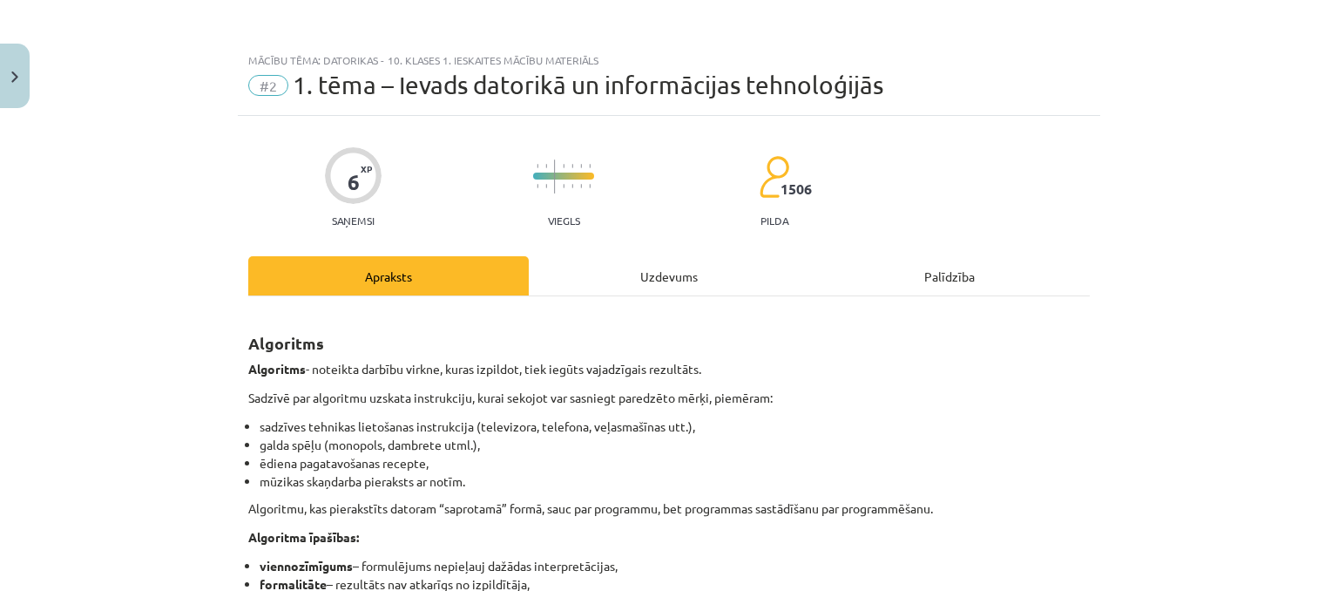
click at [650, 286] on div "Uzdevums" at bounding box center [669, 275] width 281 height 39
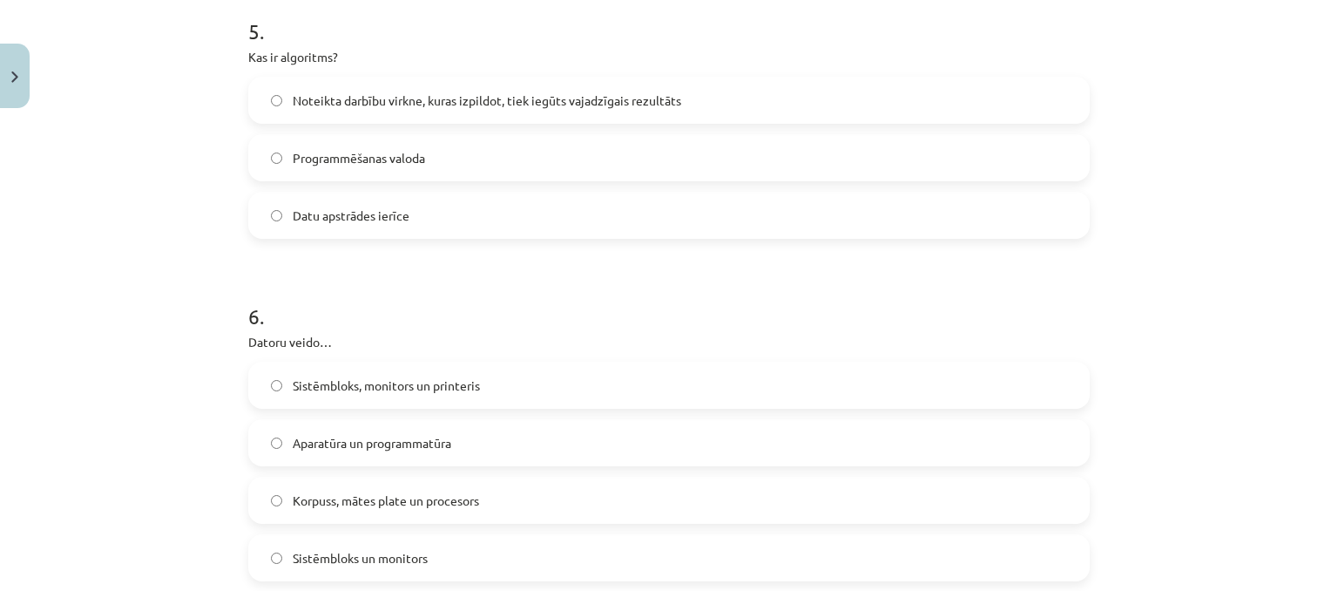
scroll to position [1747, 0]
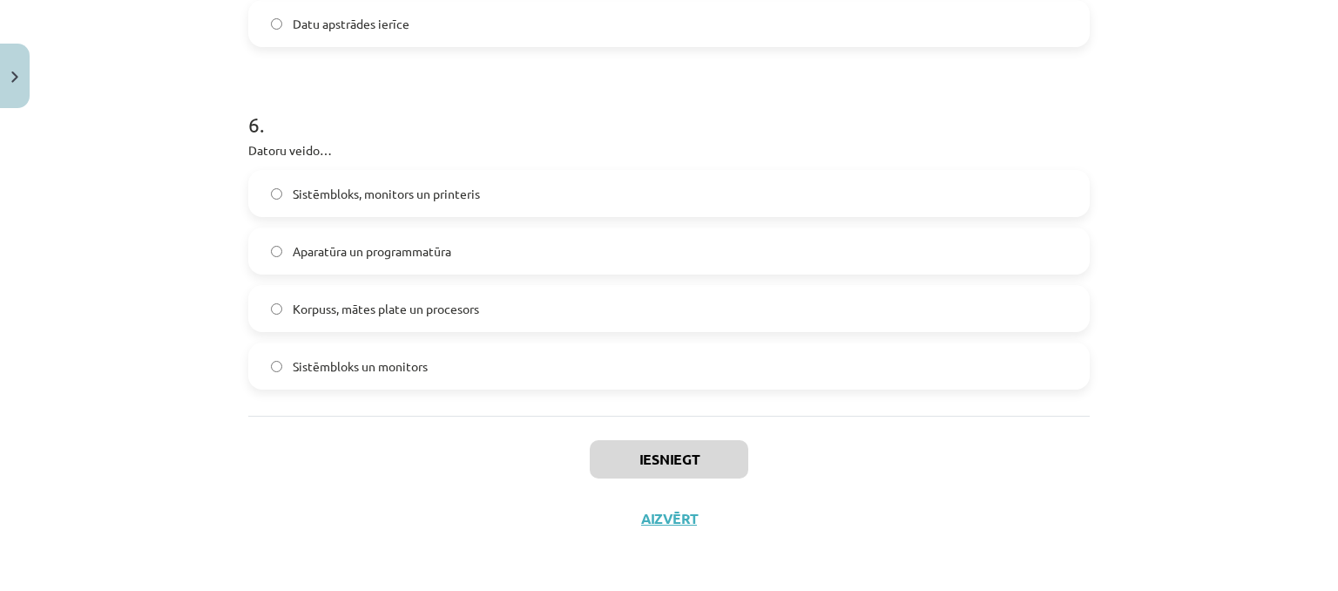
drag, startPoint x: 254, startPoint y: 189, endPoint x: 471, endPoint y: 372, distance: 283.8
copy form "1 . Kas ir programma? Algoritms, kas pierakstīts datoram “saprotamā” formā Datu…"
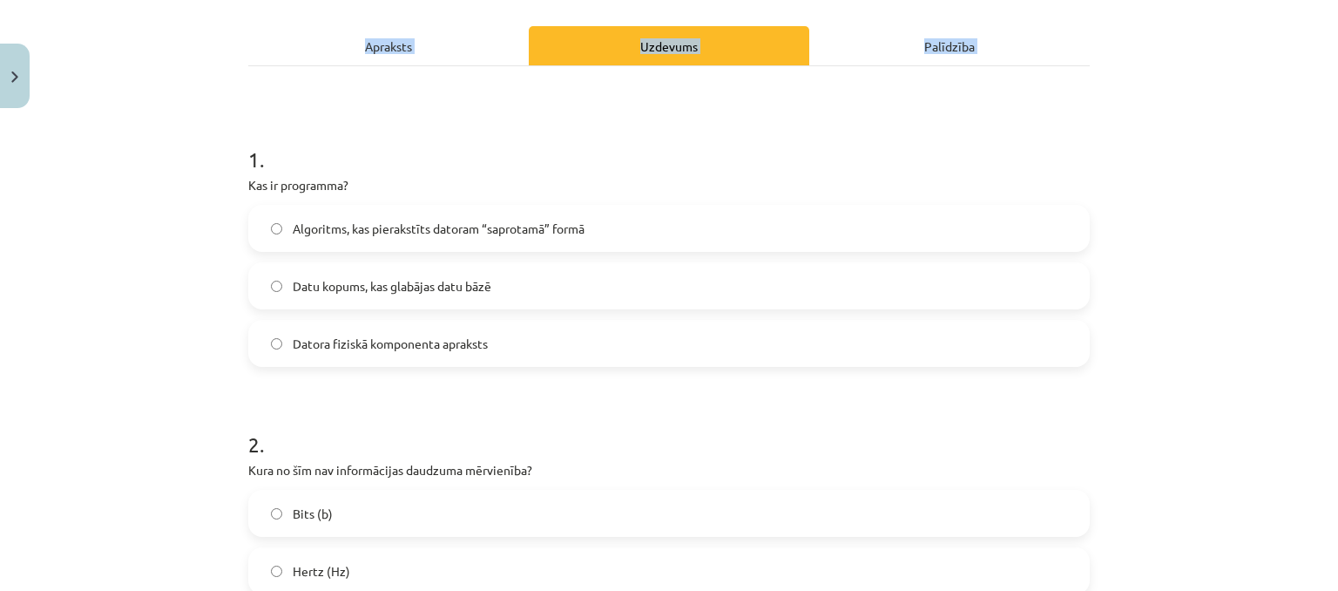
scroll to position [179, 0]
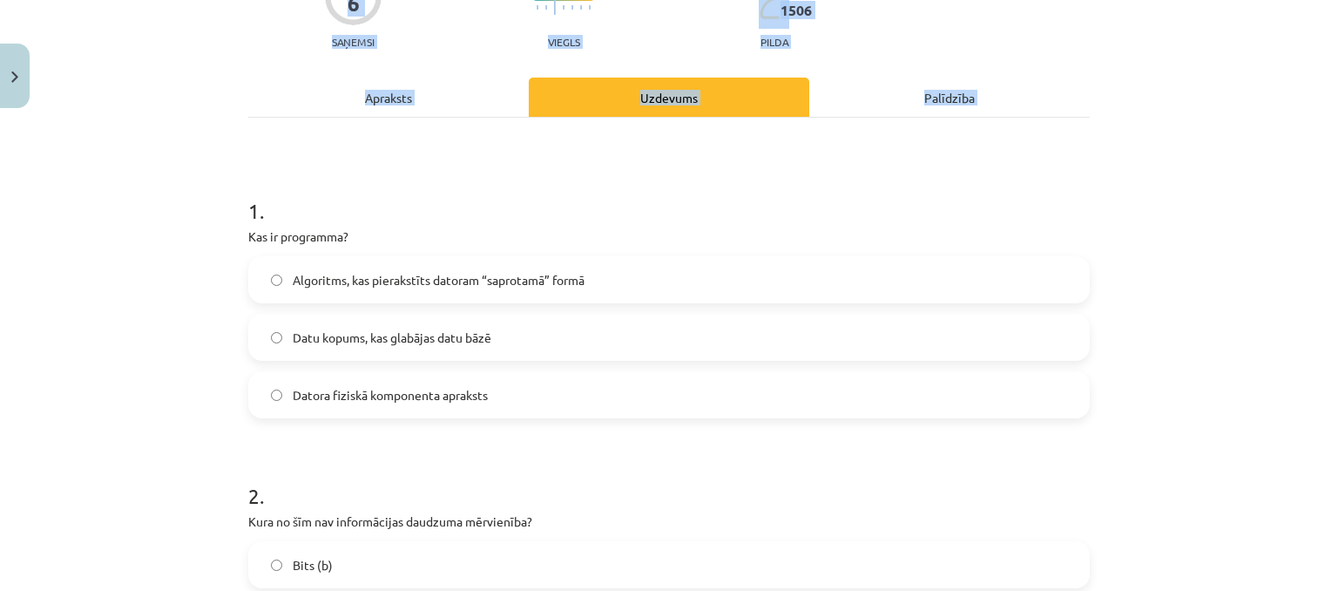
click at [155, 195] on div "Mācību tēma: Datorikas - 10. klases 1. ieskaites mācību materiāls #2 1. tēma – …" at bounding box center [669, 295] width 1338 height 591
click at [171, 306] on div "Mācību tēma: Datorikas - 10. klases 1. ieskaites mācību materiāls #2 1. tēma – …" at bounding box center [669, 295] width 1338 height 591
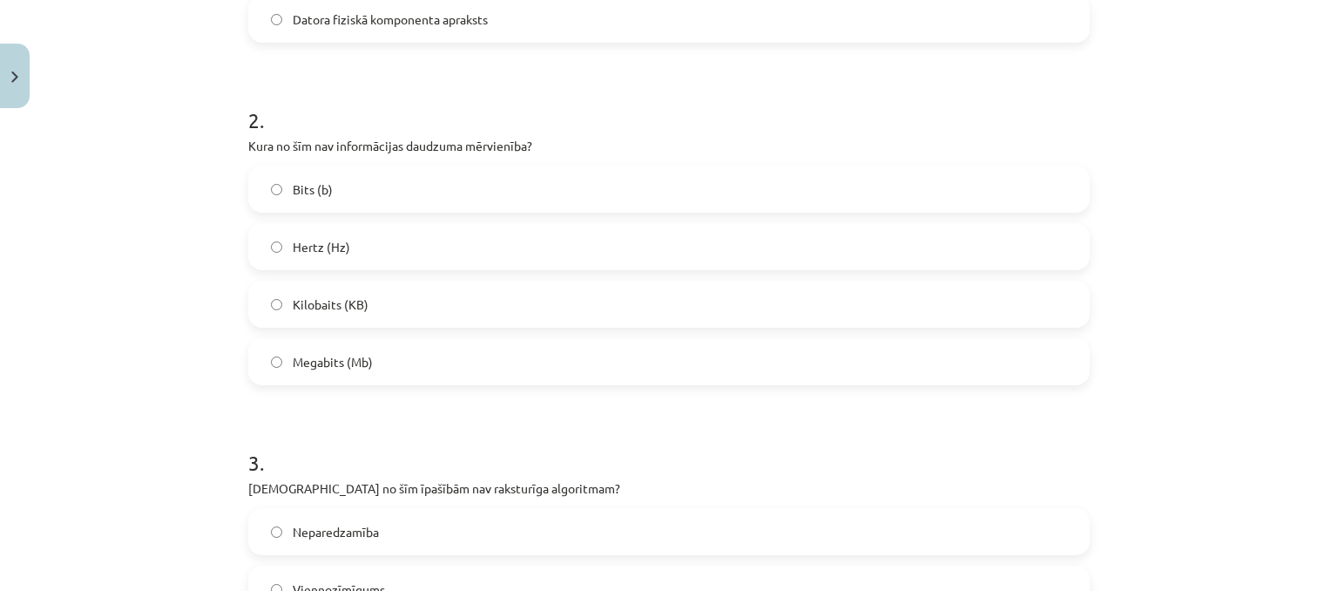
scroll to position [614, 0]
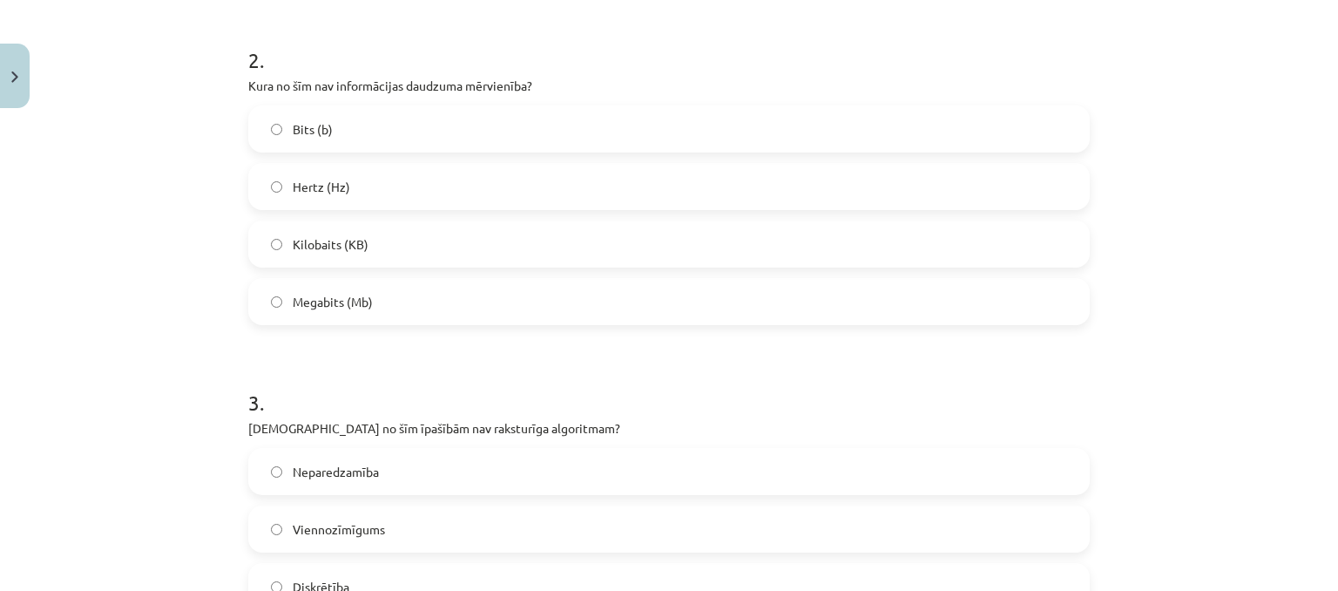
click at [338, 182] on span "Hertz (Hz)" at bounding box center [322, 187] width 58 height 18
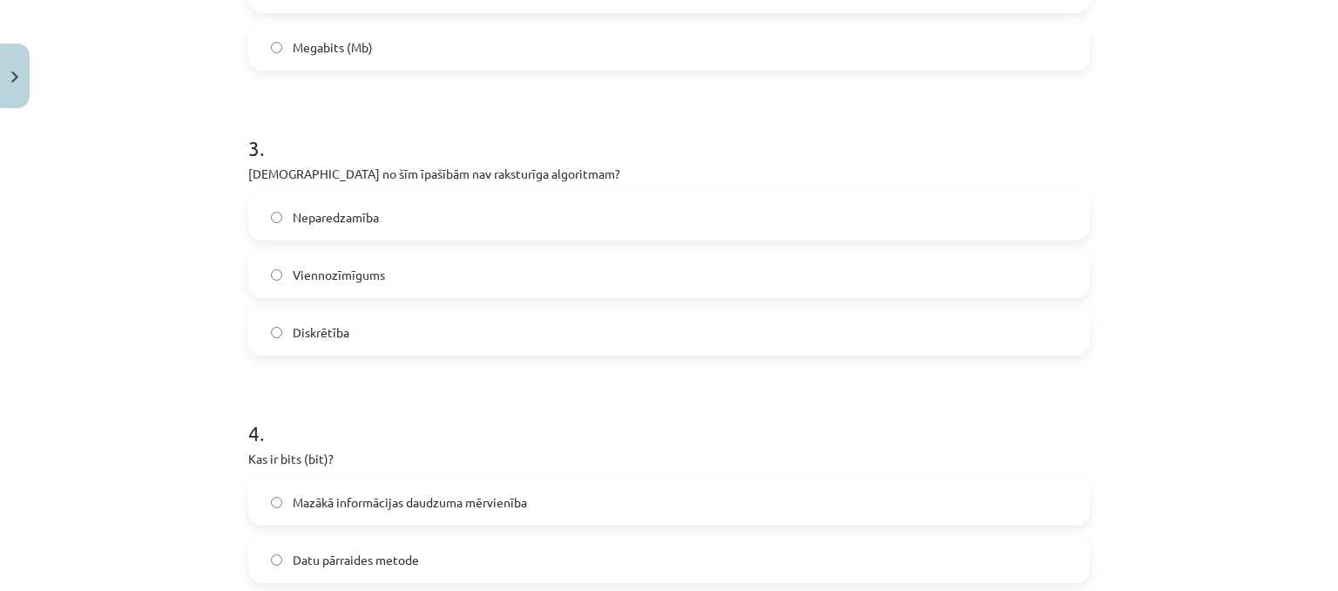
scroll to position [876, 0]
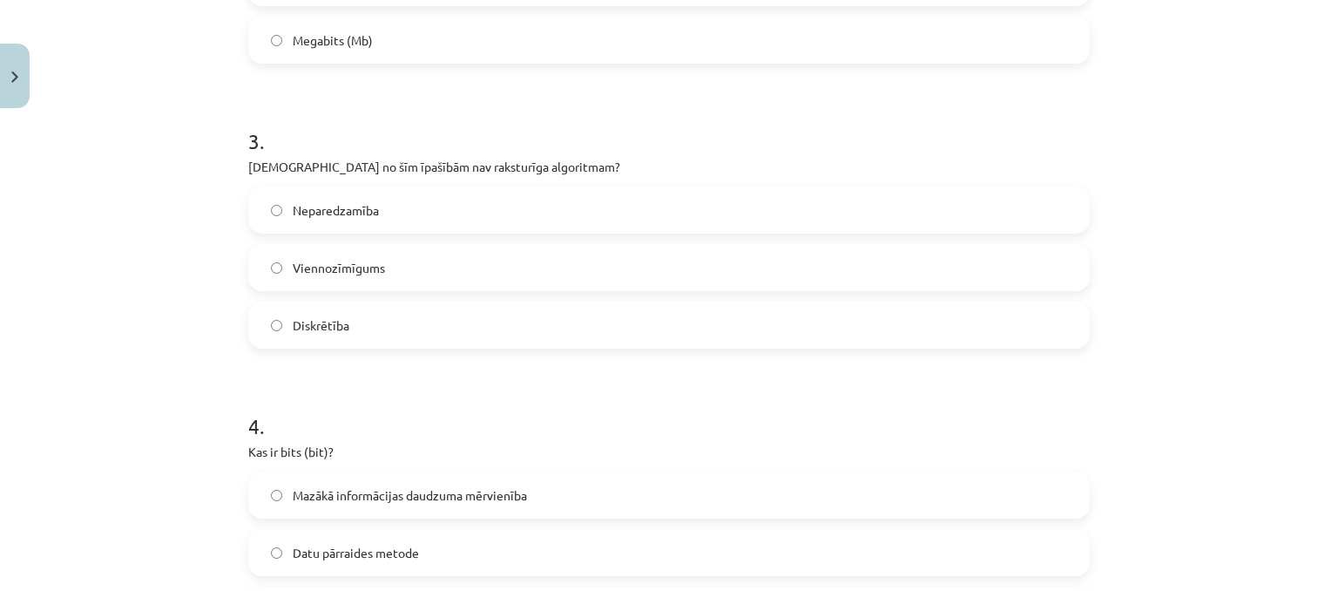
click at [463, 213] on label "Neparedzamība" at bounding box center [669, 210] width 838 height 44
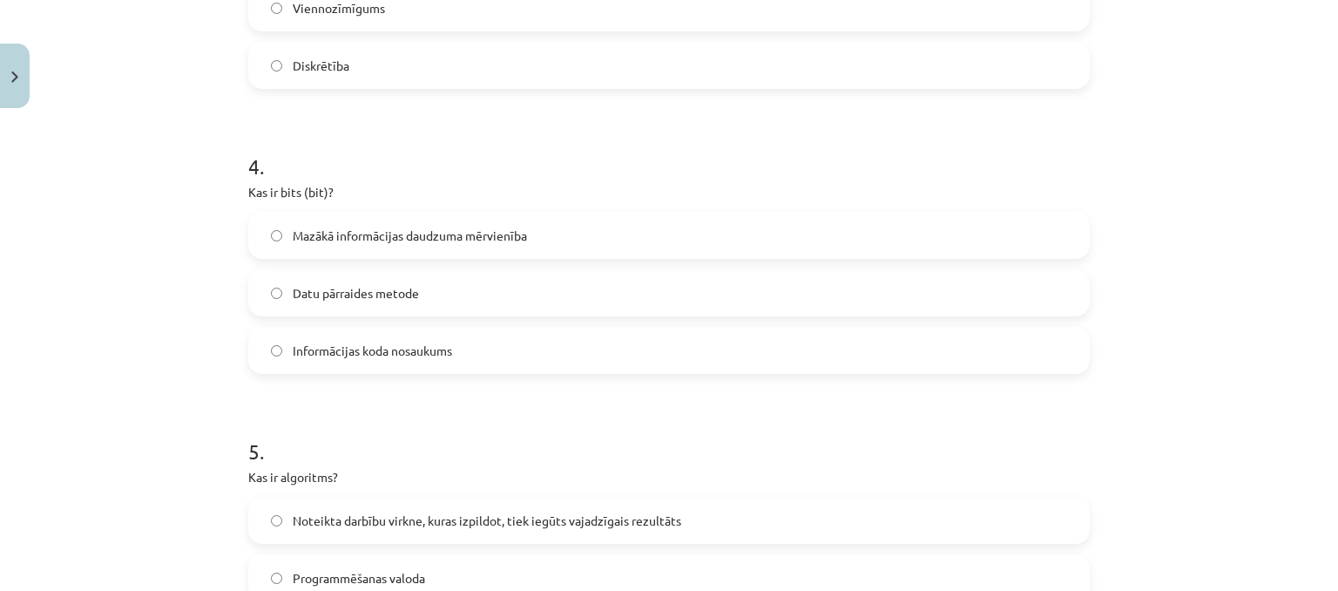
scroll to position [1224, 0]
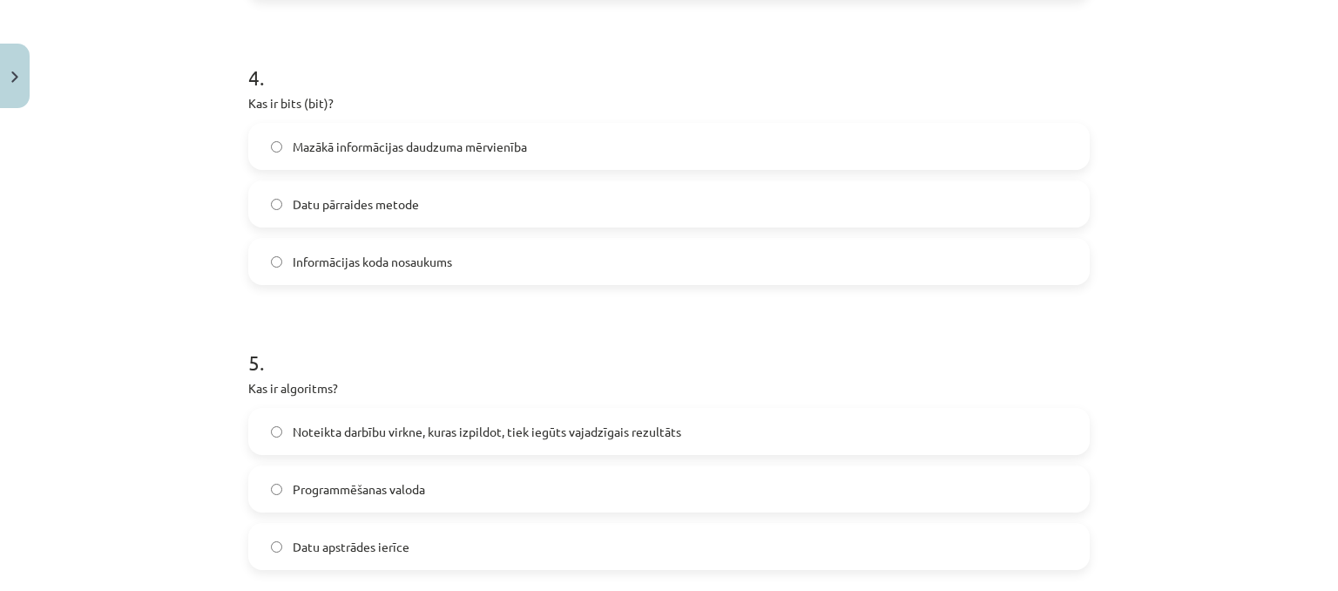
click at [474, 140] on span "Mazākā informācijas daudzuma mērvienība" at bounding box center [410, 147] width 234 height 18
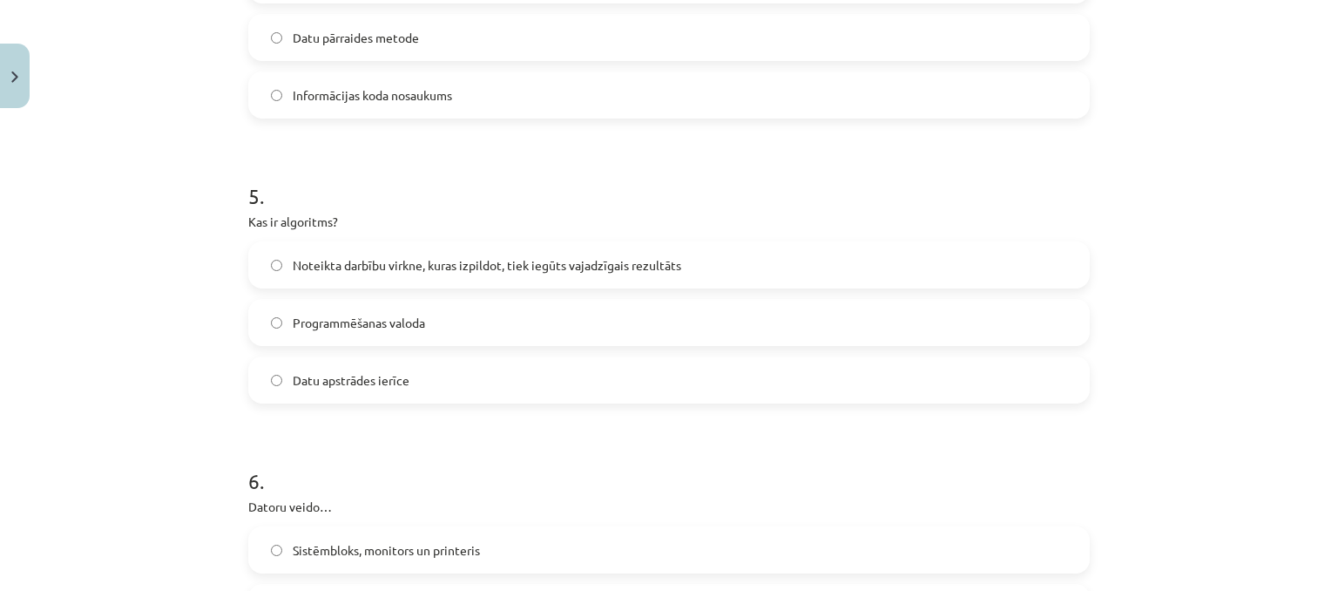
scroll to position [1399, 0]
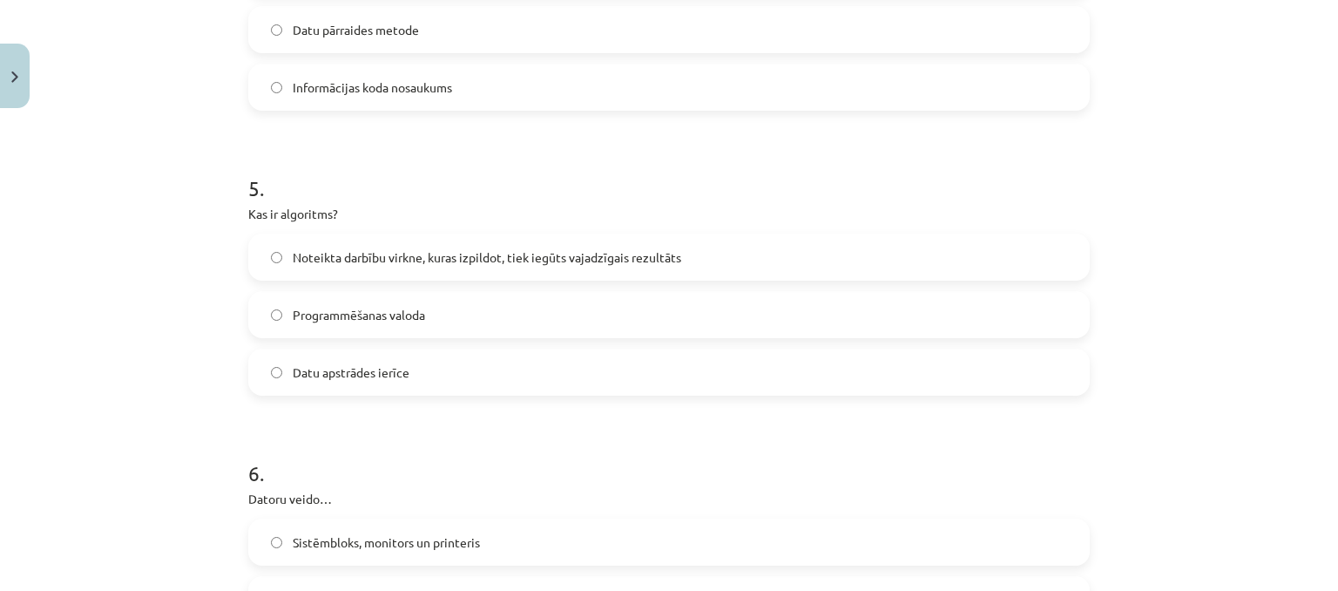
click at [502, 259] on span "Noteikta darbību virkne, kuras izpildot, tiek iegūts vajadzīgais rezultāts" at bounding box center [487, 257] width 389 height 18
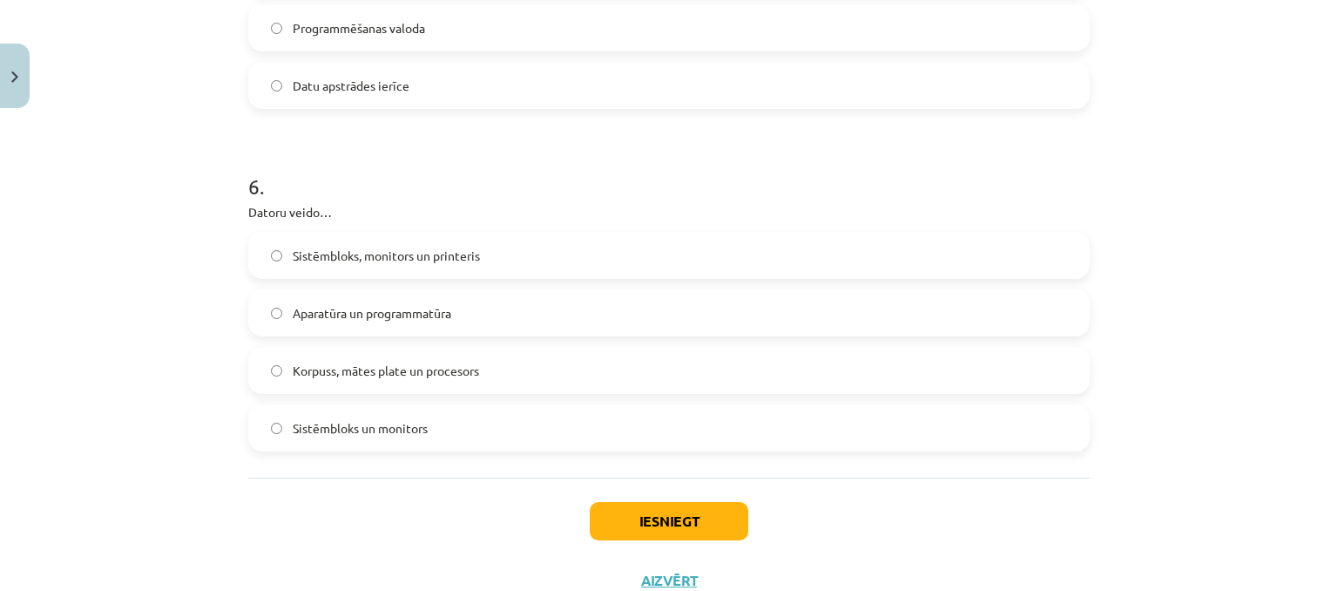
scroll to position [1747, 0]
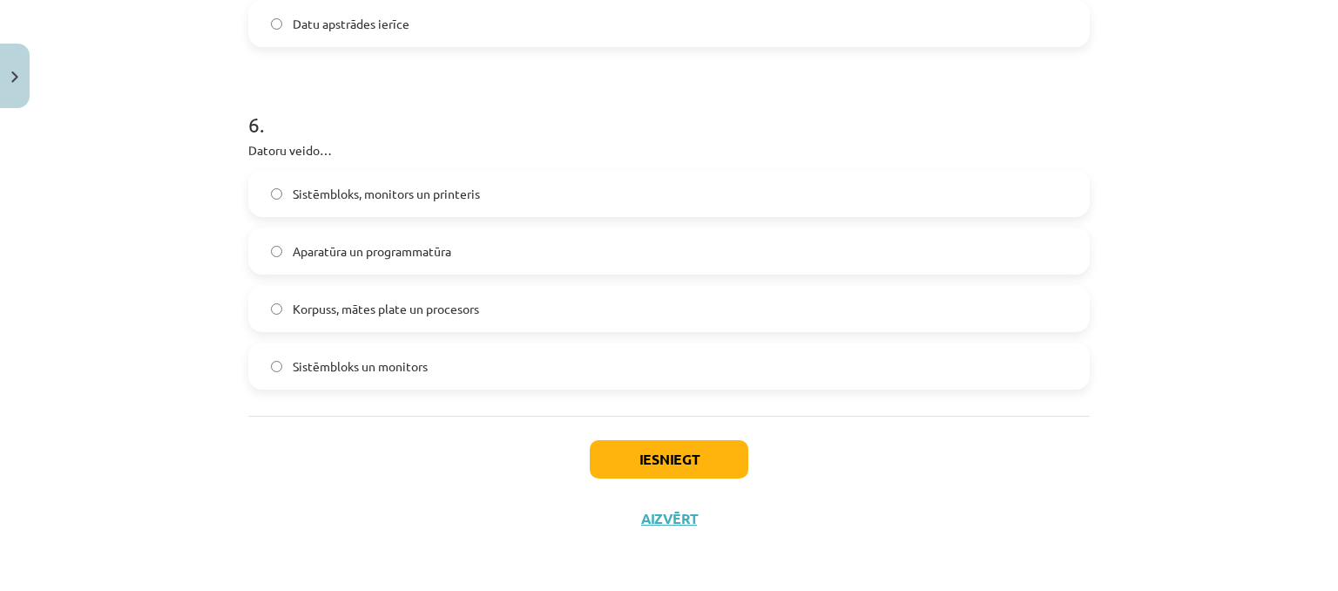
click at [439, 261] on label "Aparatūra un programmatūra" at bounding box center [669, 251] width 838 height 44
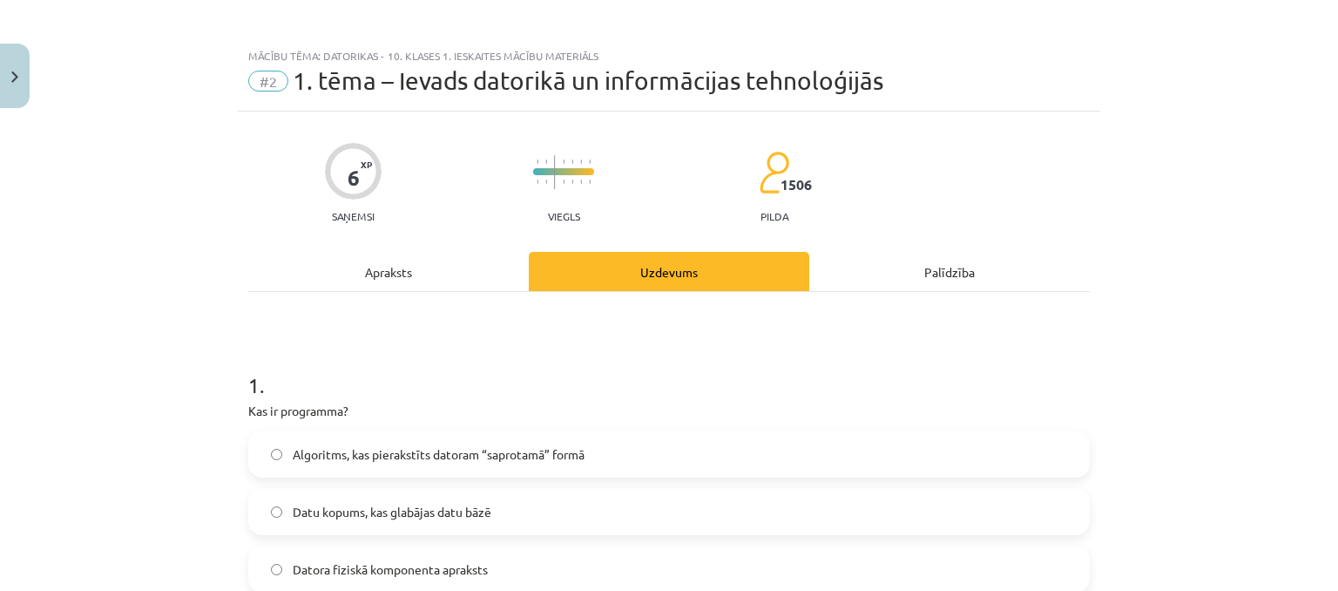
scroll to position [0, 0]
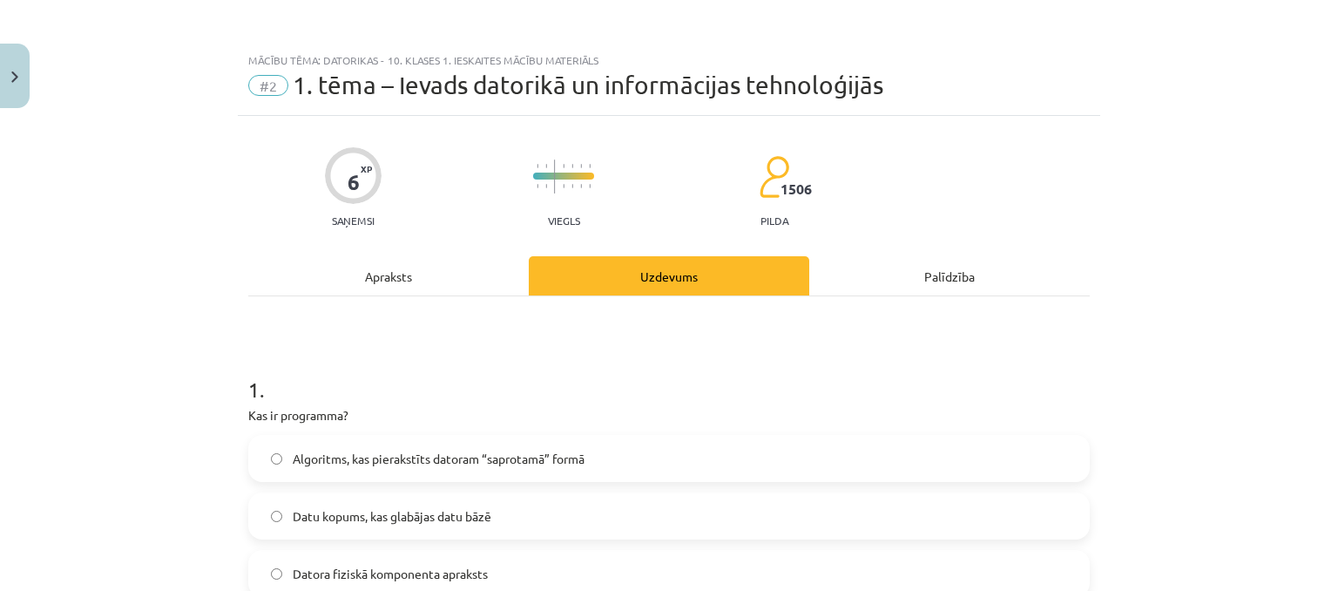
click at [399, 274] on div "Apraksts" at bounding box center [388, 275] width 281 height 39
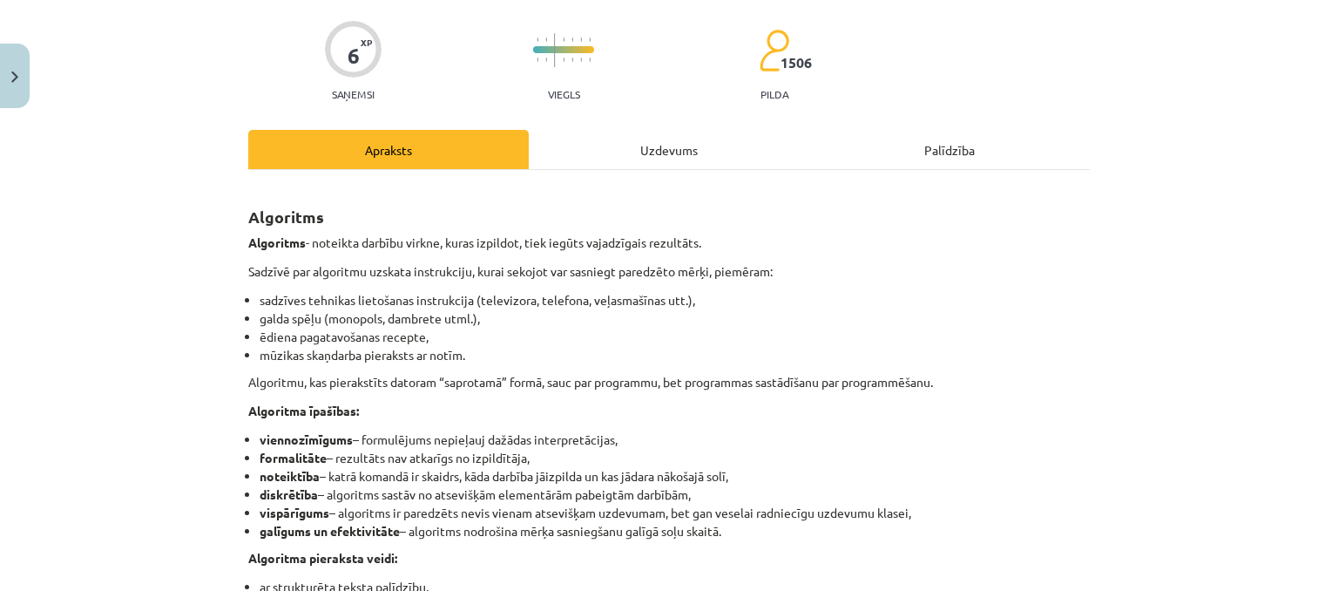
scroll to position [131, 0]
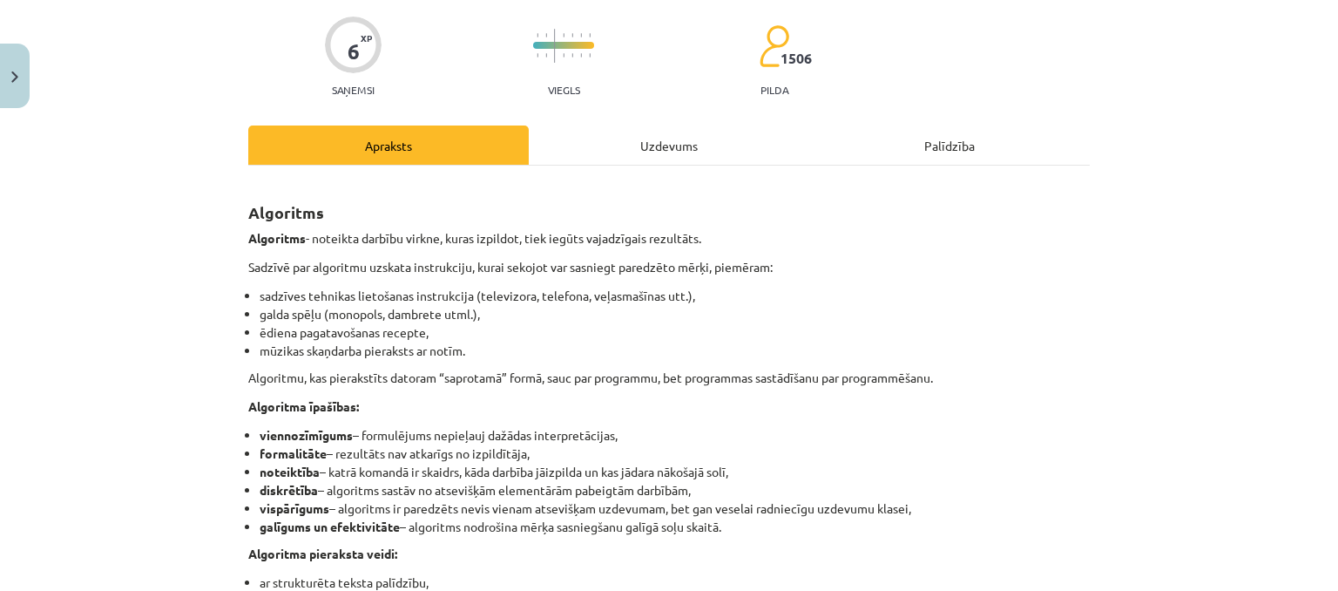
click at [666, 140] on div "Uzdevums" at bounding box center [669, 144] width 281 height 39
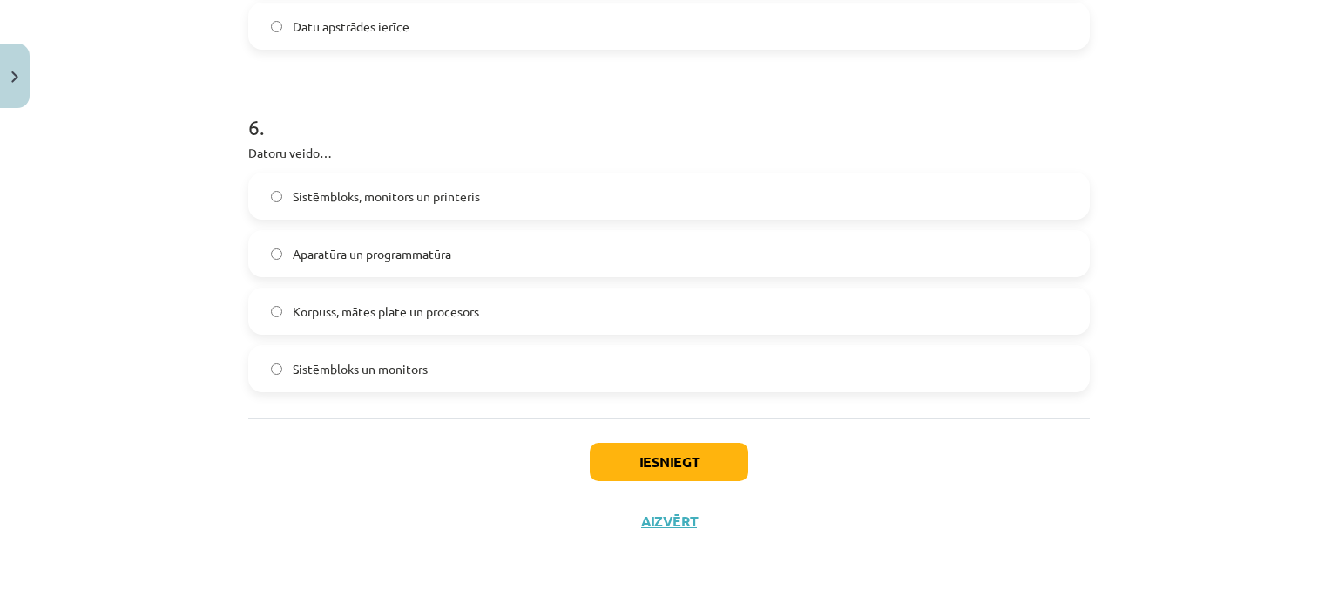
scroll to position [1747, 0]
click at [692, 457] on button "Iesniegt" at bounding box center [669, 459] width 159 height 38
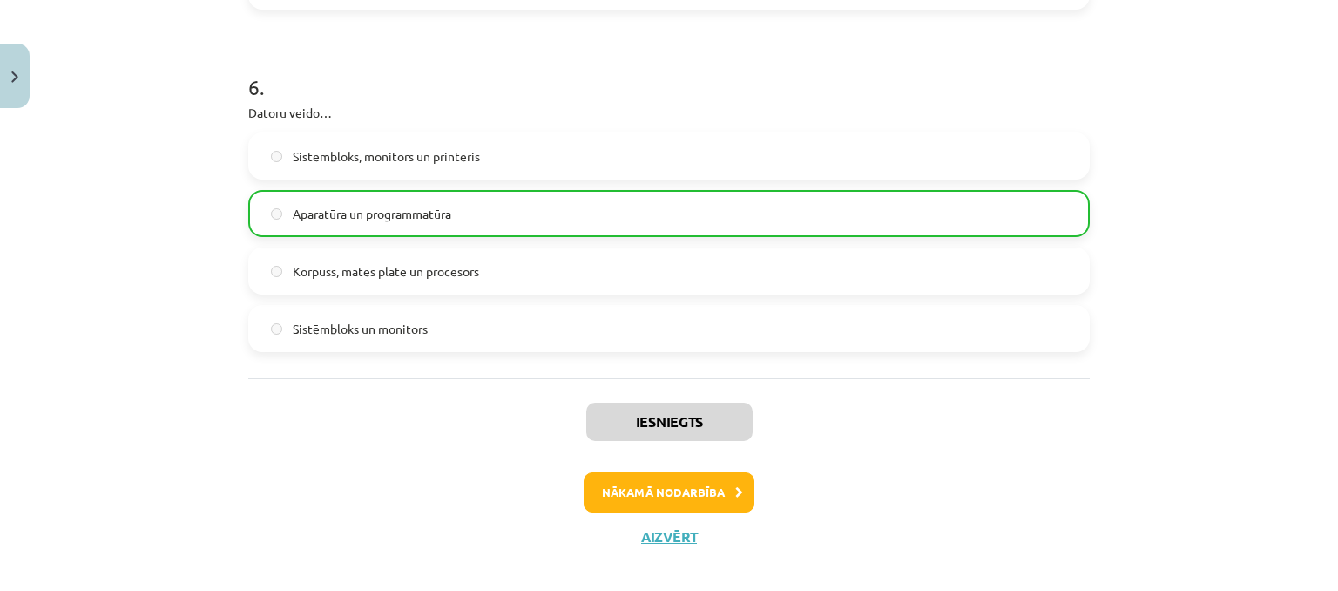
scroll to position [1802, 0]
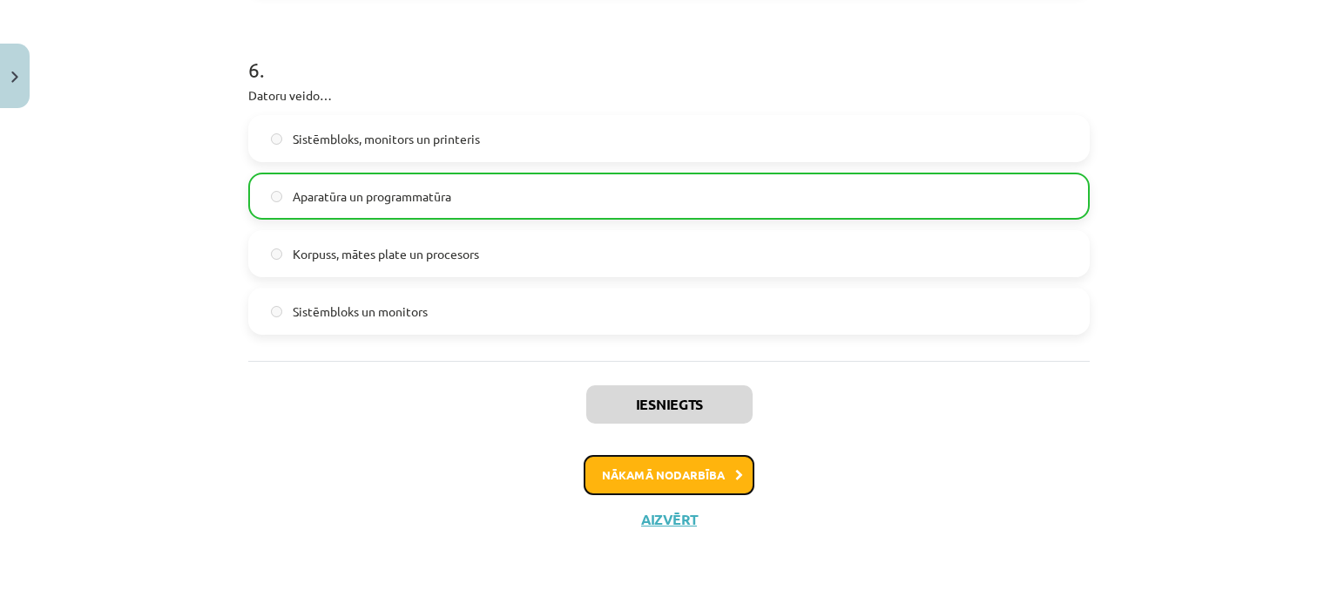
click at [678, 474] on button "Nākamā nodarbība" at bounding box center [669, 475] width 171 height 40
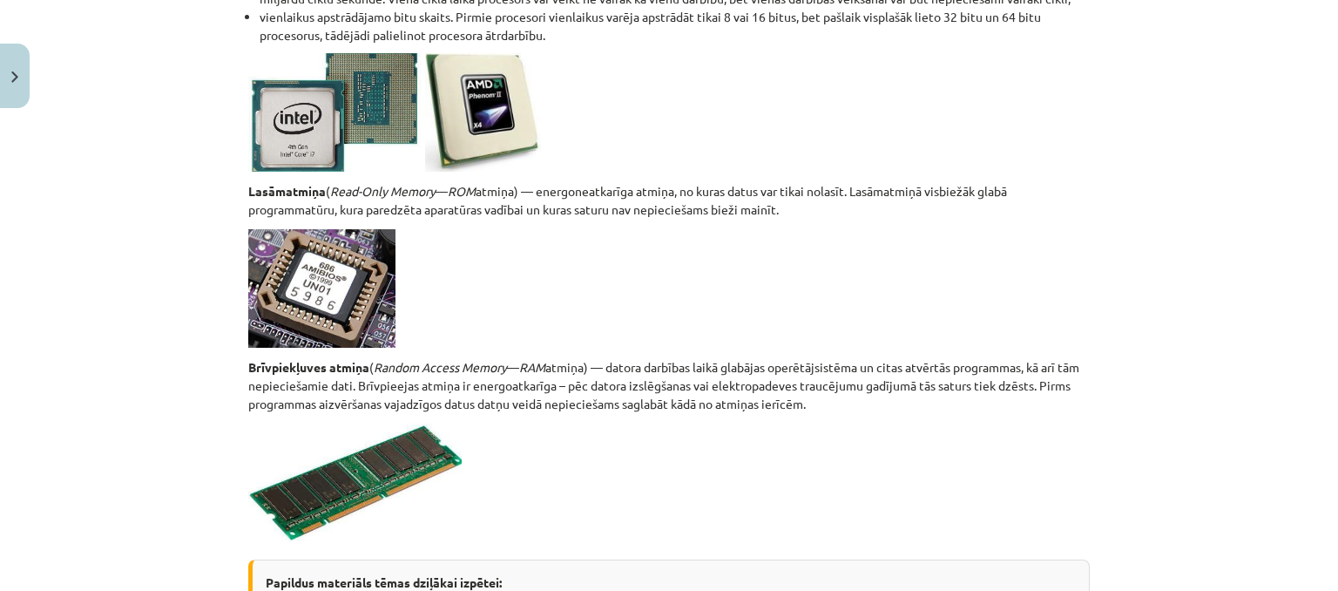
scroll to position [2629, 0]
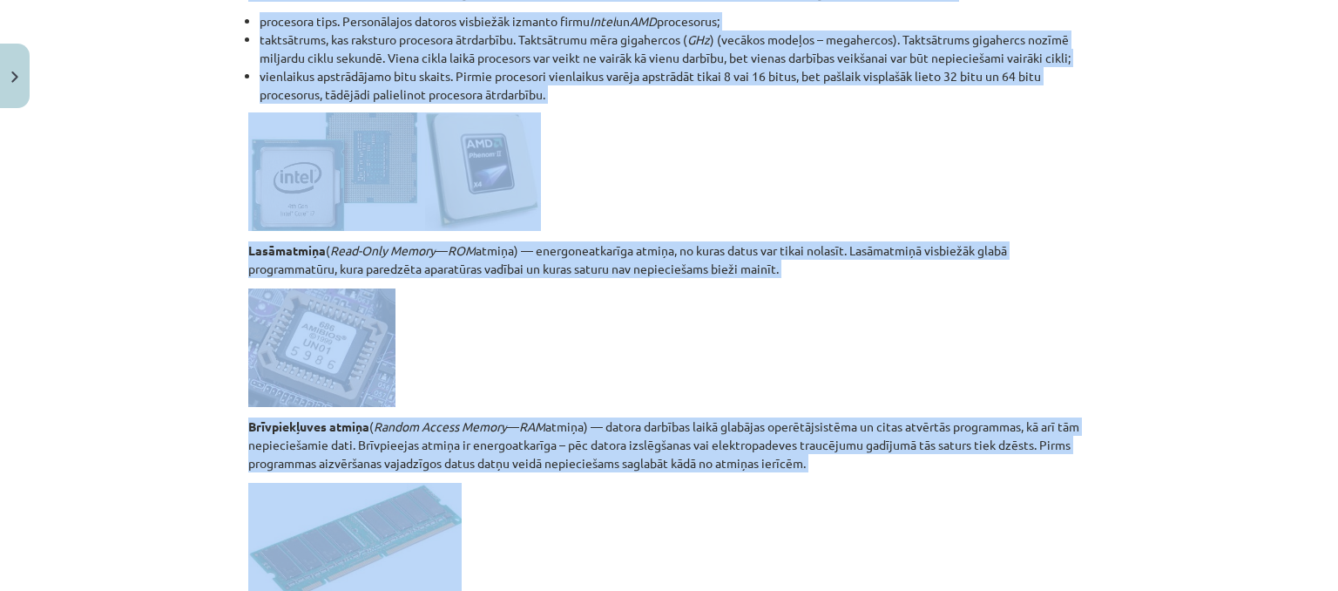
drag, startPoint x: 620, startPoint y: 126, endPoint x: 756, endPoint y: 518, distance: 414.2
copy div "Aparatūra Datora aparatūra Parasti personālajam galda datoram ir šādas sastāvda…"
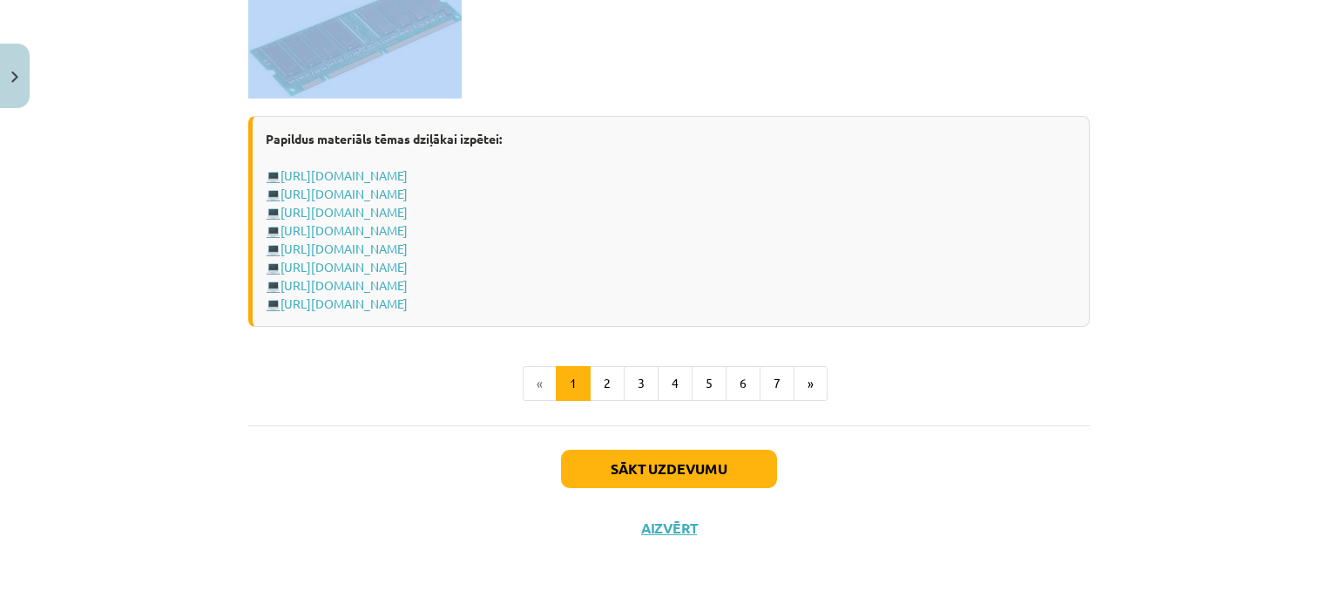
scroll to position [3140, 0]
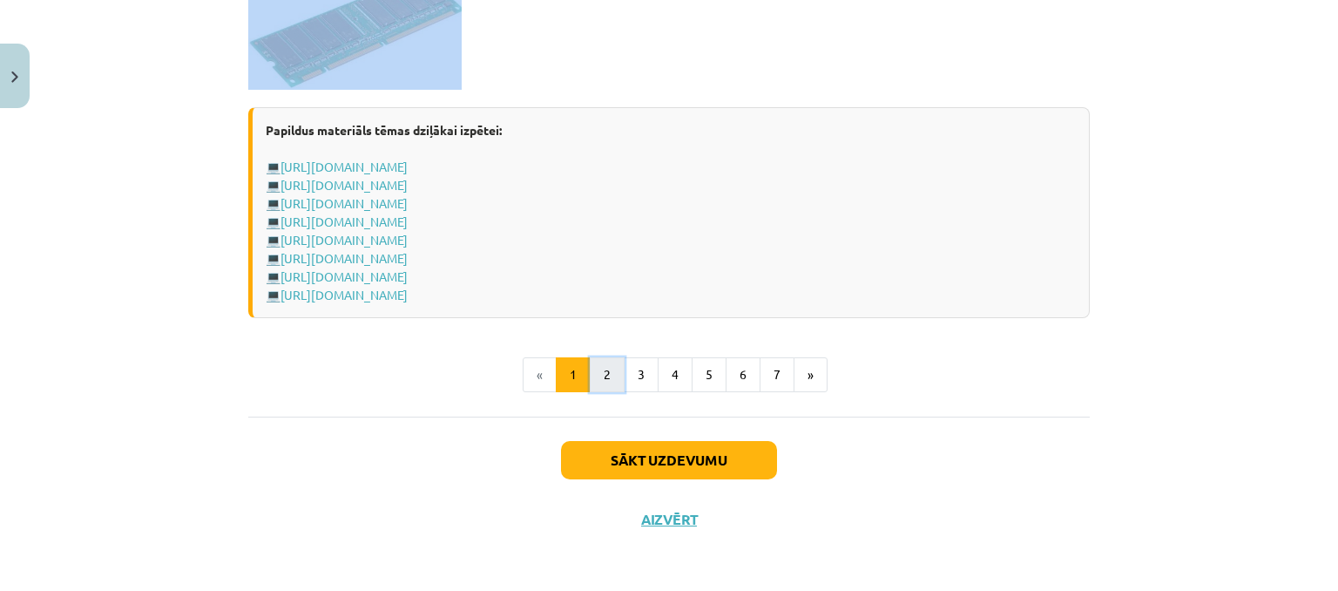
click at [593, 369] on button "2" at bounding box center [607, 374] width 35 height 35
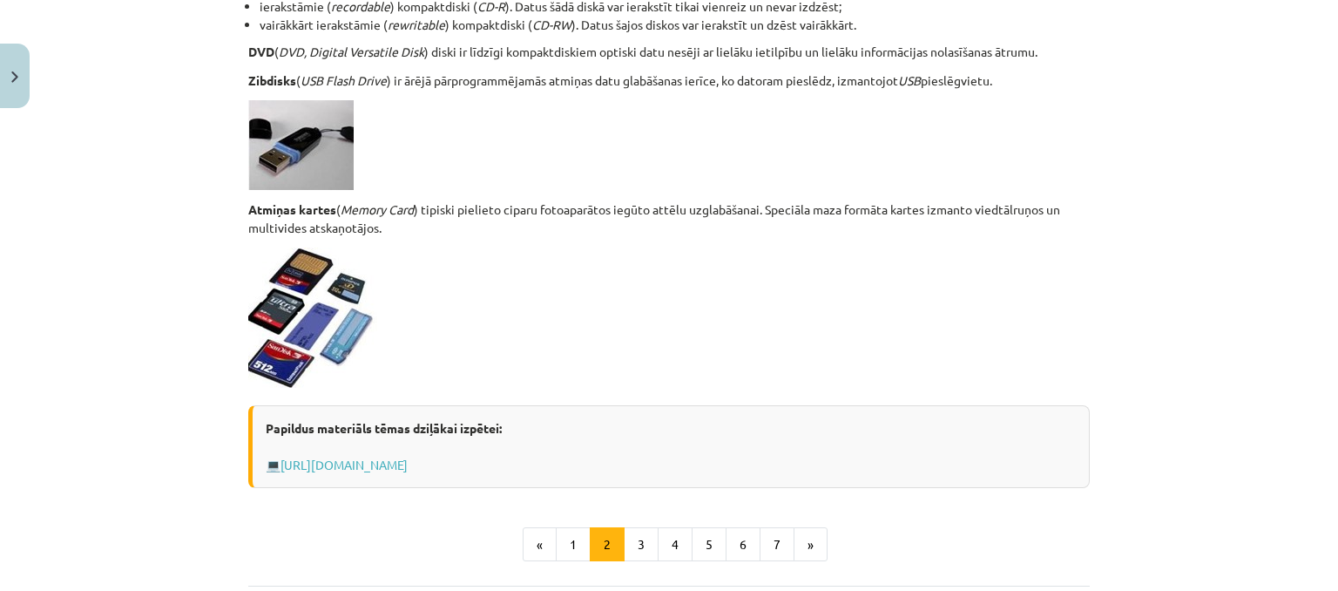
scroll to position [1575, 0]
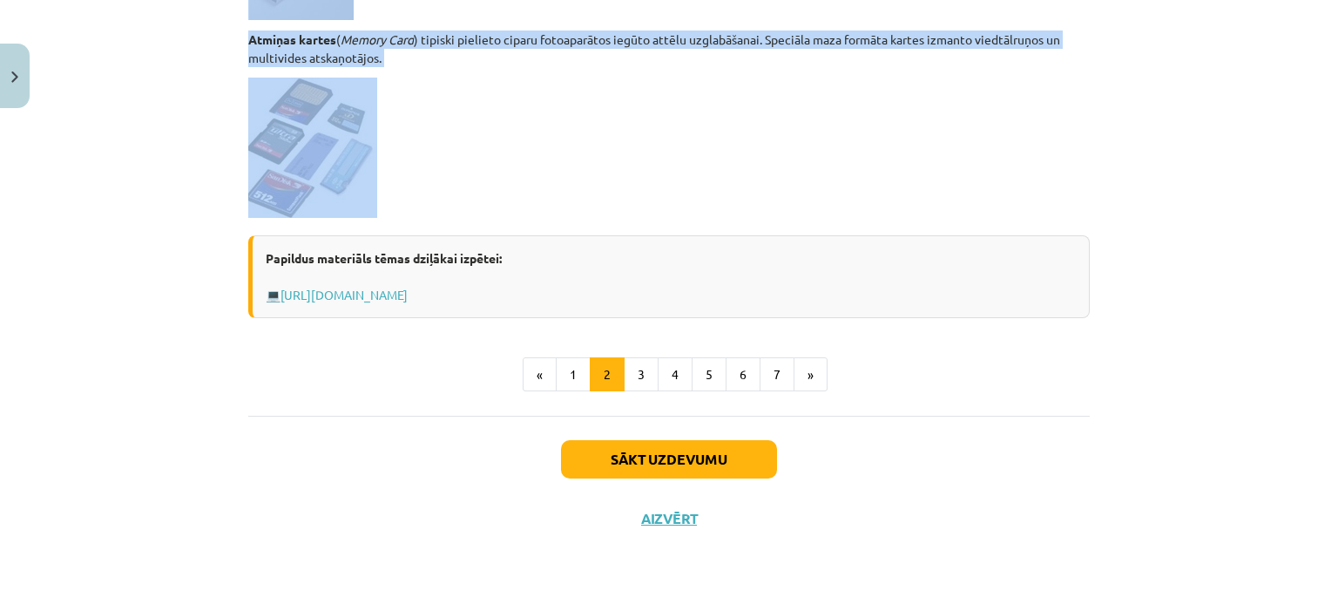
drag, startPoint x: 244, startPoint y: 339, endPoint x: 587, endPoint y: 211, distance: 366.4
copy div "Atmiņas ierīces Atmiņas ierīces ( storage ) — jebkura optiska vai magnētiska ie…"
click at [640, 370] on button "3" at bounding box center [641, 374] width 35 height 35
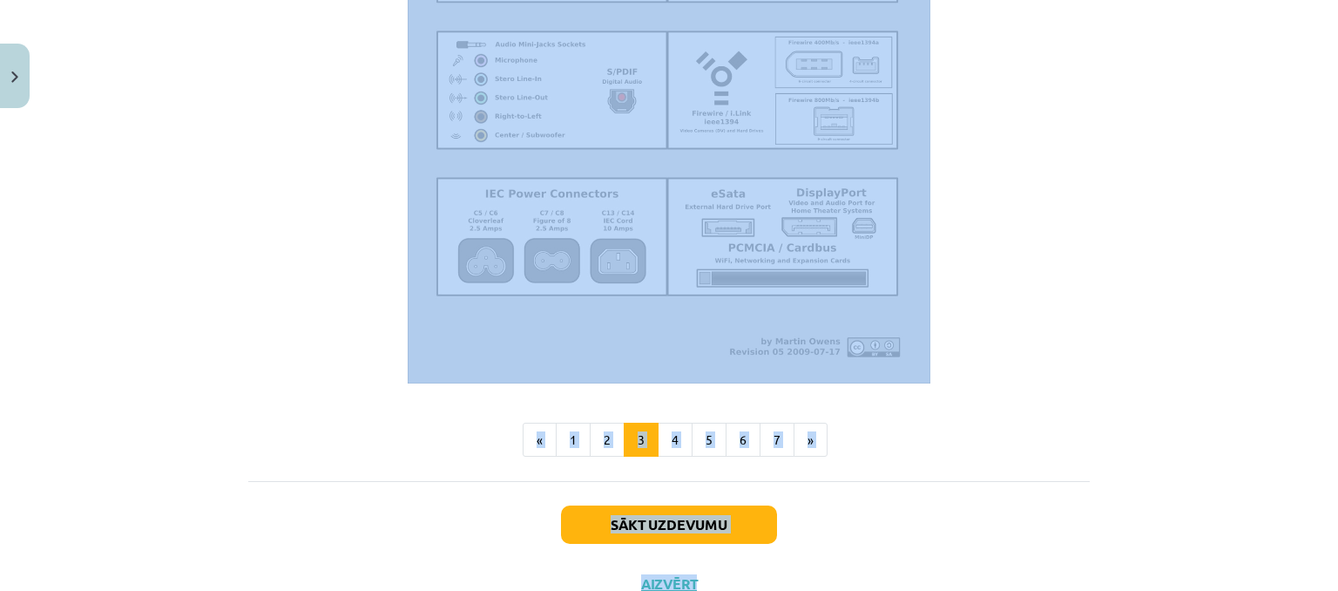
scroll to position [2020, 0]
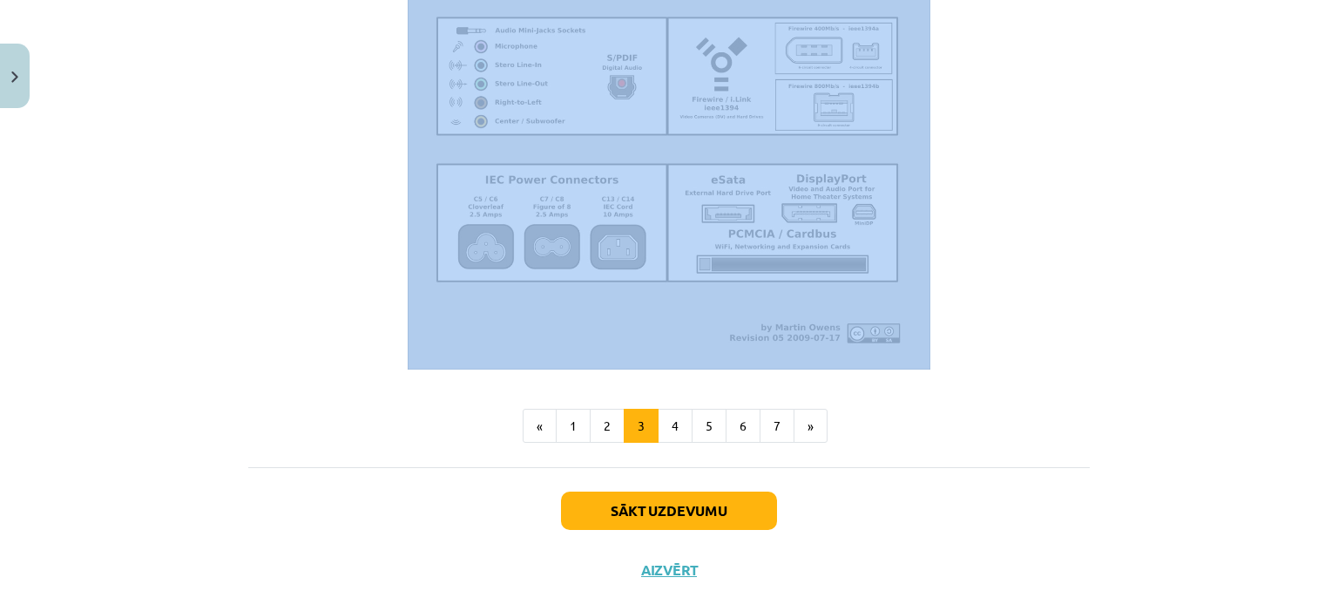
drag, startPoint x: 241, startPoint y: 210, endPoint x: 874, endPoint y: 309, distance: 640.4
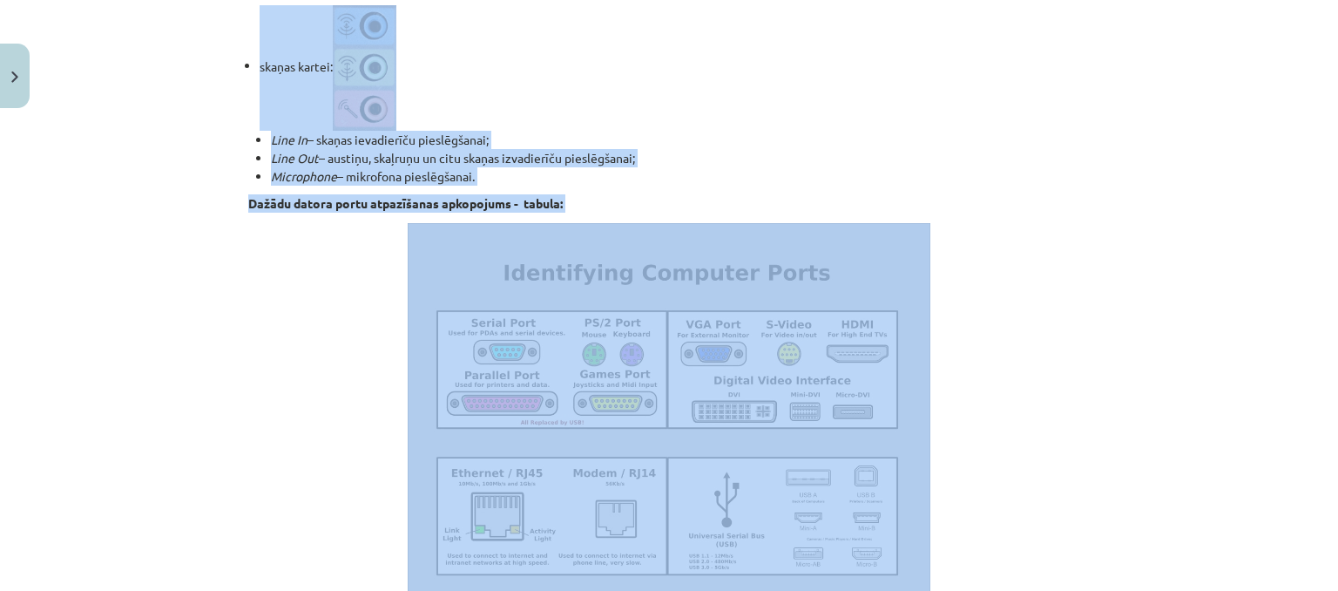
scroll to position [1410, 0]
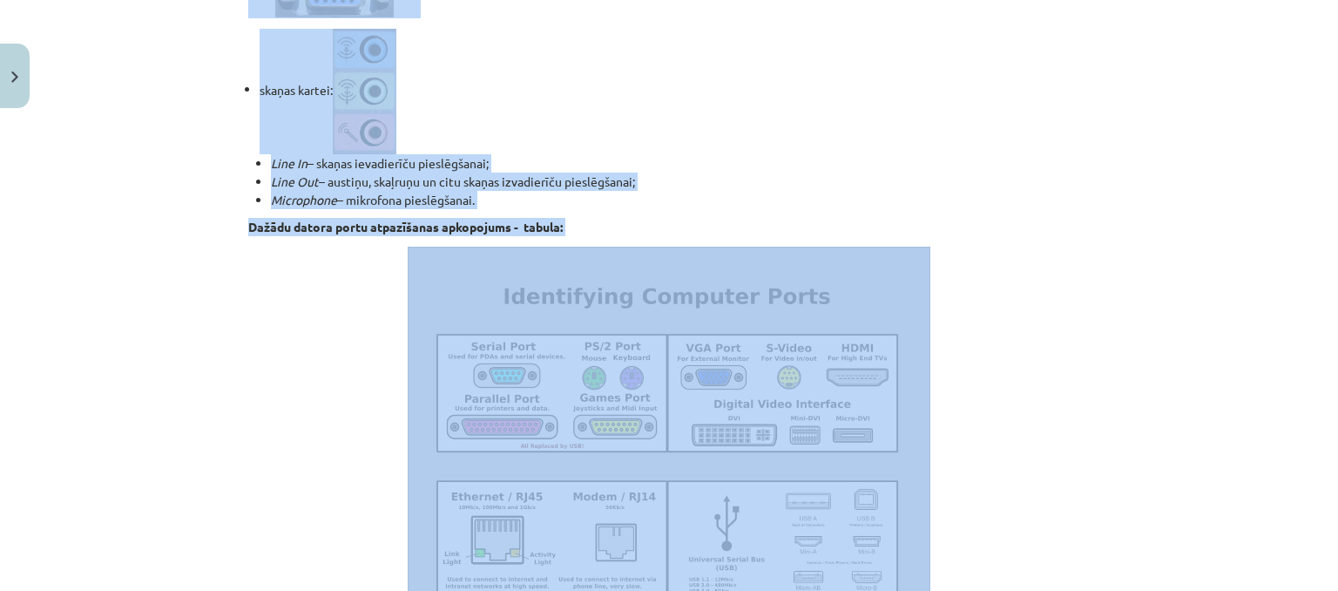
copy div "Standartizētas pieslēgvietas Pieslēgvieta jeb ports ( port ) ir fizikāls savien…"
click at [857, 142] on li "skaņas kartei: Line In – skaņas ievadierīču pieslēgšanai; Line Out – austiņu, s…" at bounding box center [675, 119] width 830 height 180
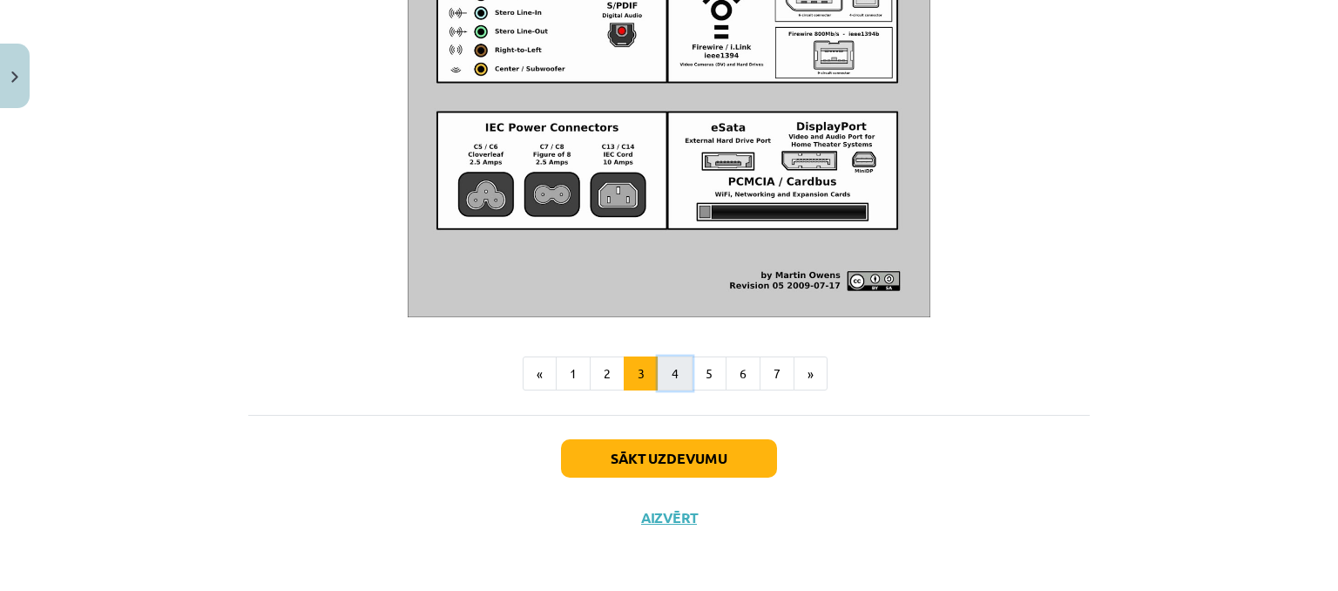
click at [681, 361] on button "4" at bounding box center [675, 373] width 35 height 35
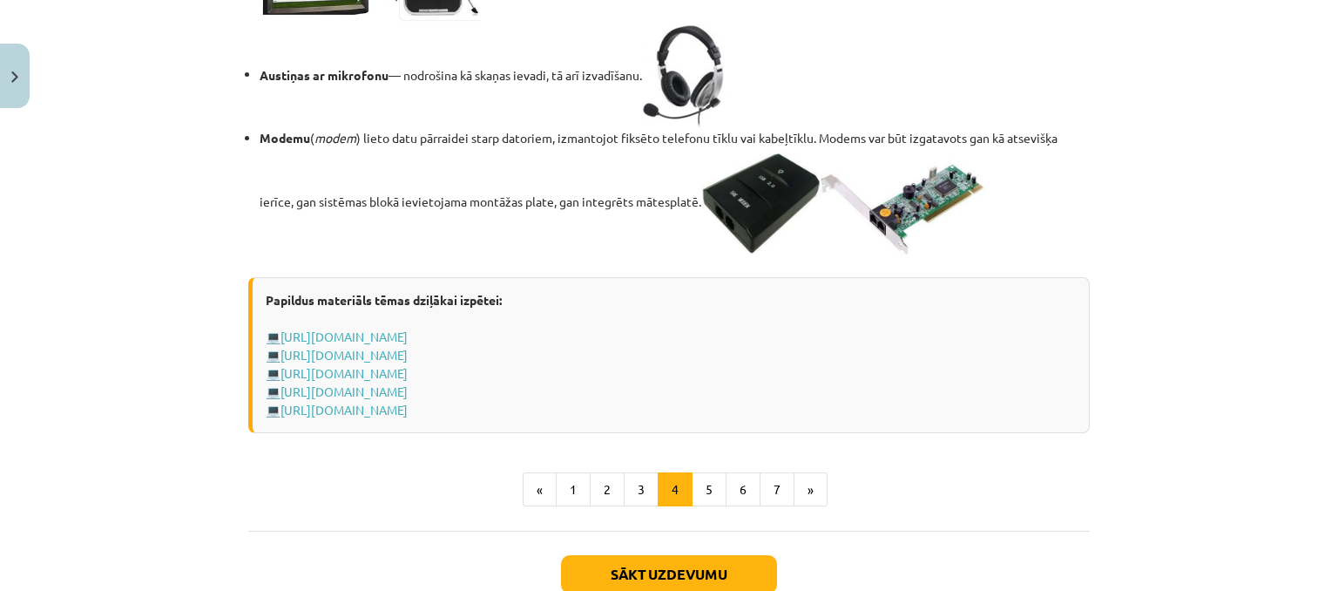
scroll to position [3194, 0]
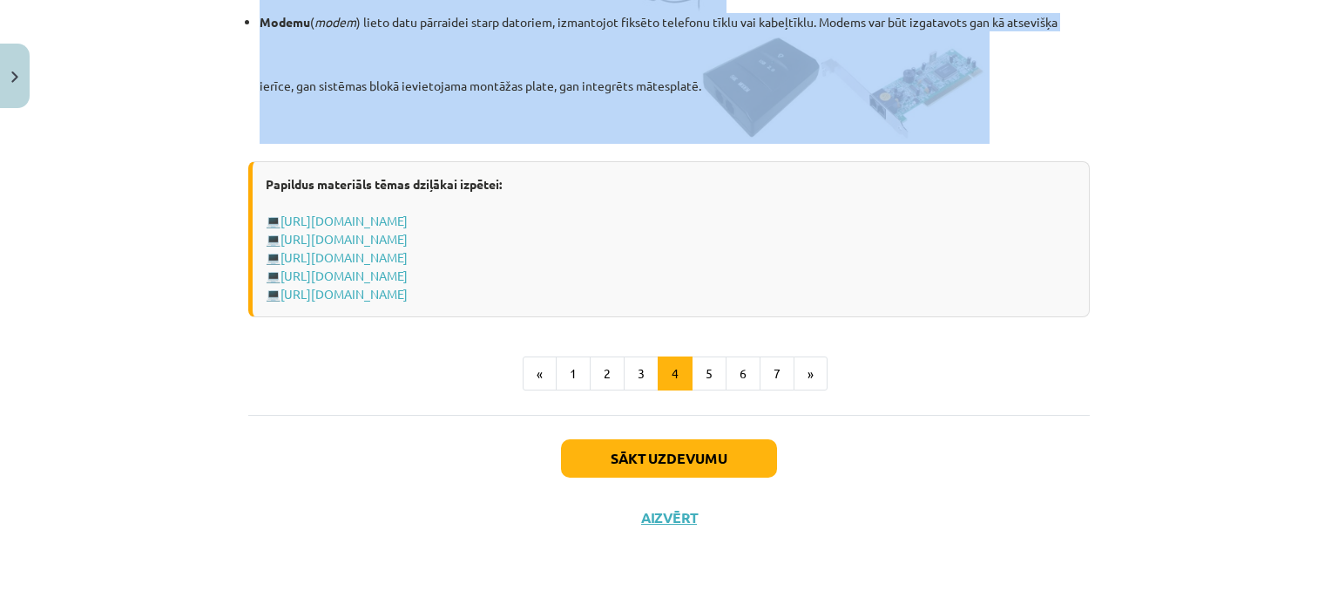
drag, startPoint x: 240, startPoint y: 191, endPoint x: 931, endPoint y: 112, distance: 695.4
copy div "Perifērijas ierīces Perifērijas ierīce ( peripheral device ) — jebkura datu aps…"
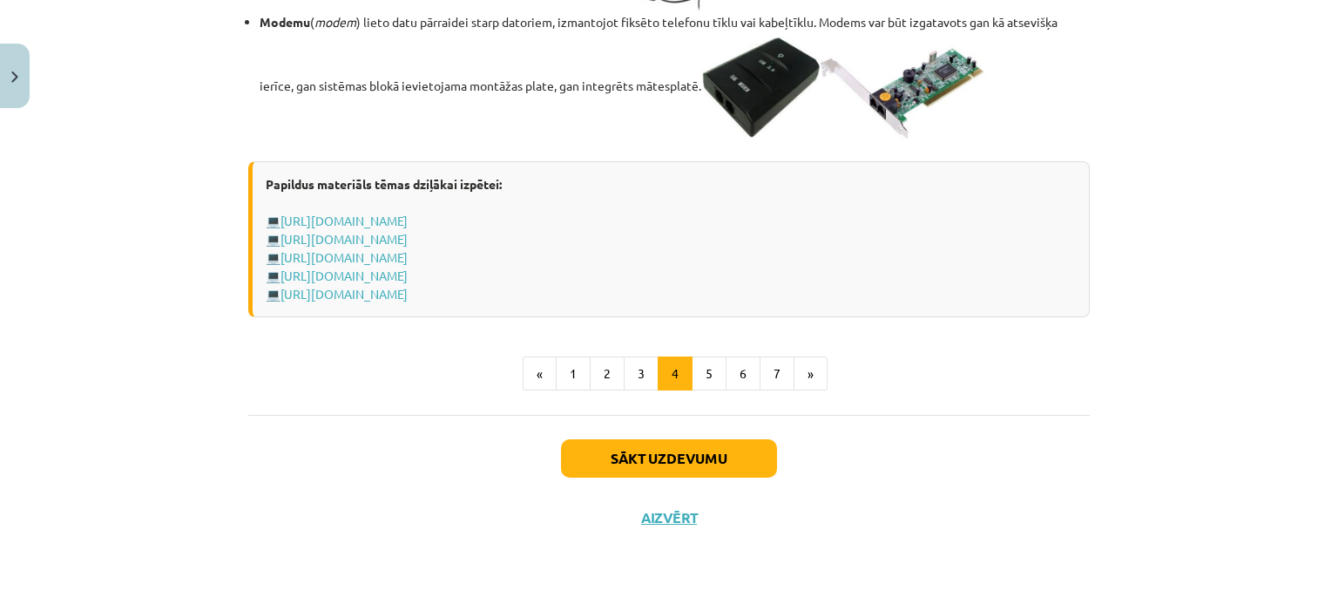
drag, startPoint x: 1171, startPoint y: 239, endPoint x: 1134, endPoint y: 329, distance: 97.3
click at [1172, 239] on div "Mācību tēma: Datorikas - 10. klases 1. ieskaites mācību materiāls #3 2. tēma – …" at bounding box center [669, 295] width 1338 height 591
click at [714, 365] on button "5" at bounding box center [709, 373] width 35 height 35
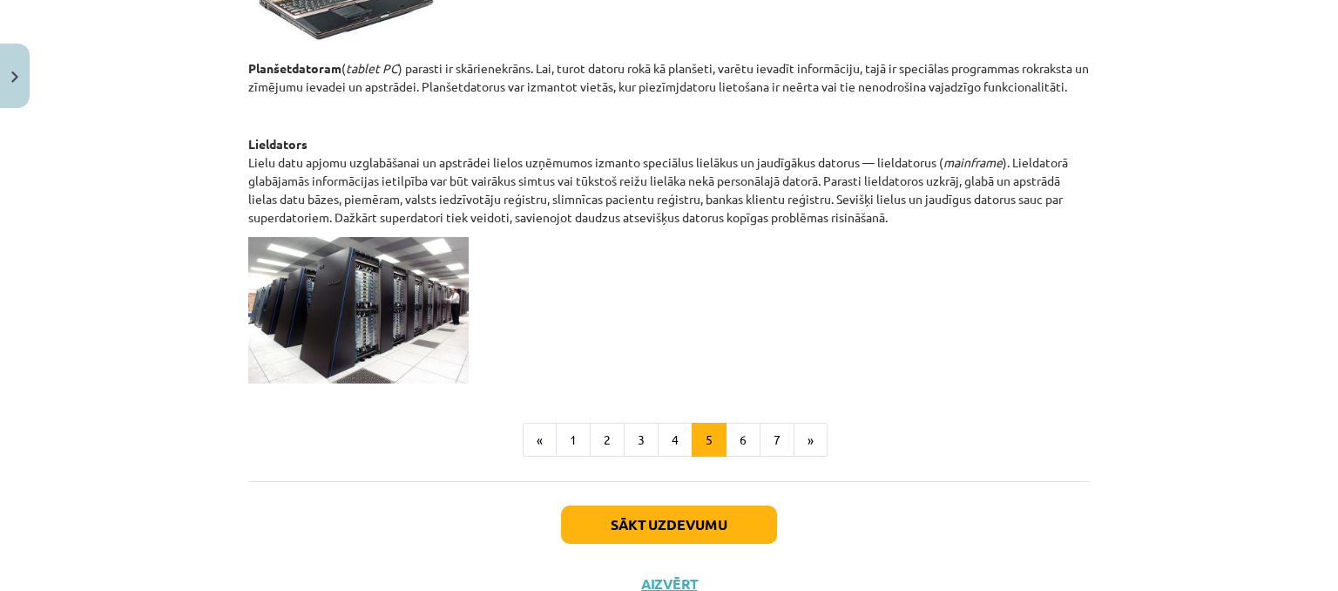
scroll to position [976, 0]
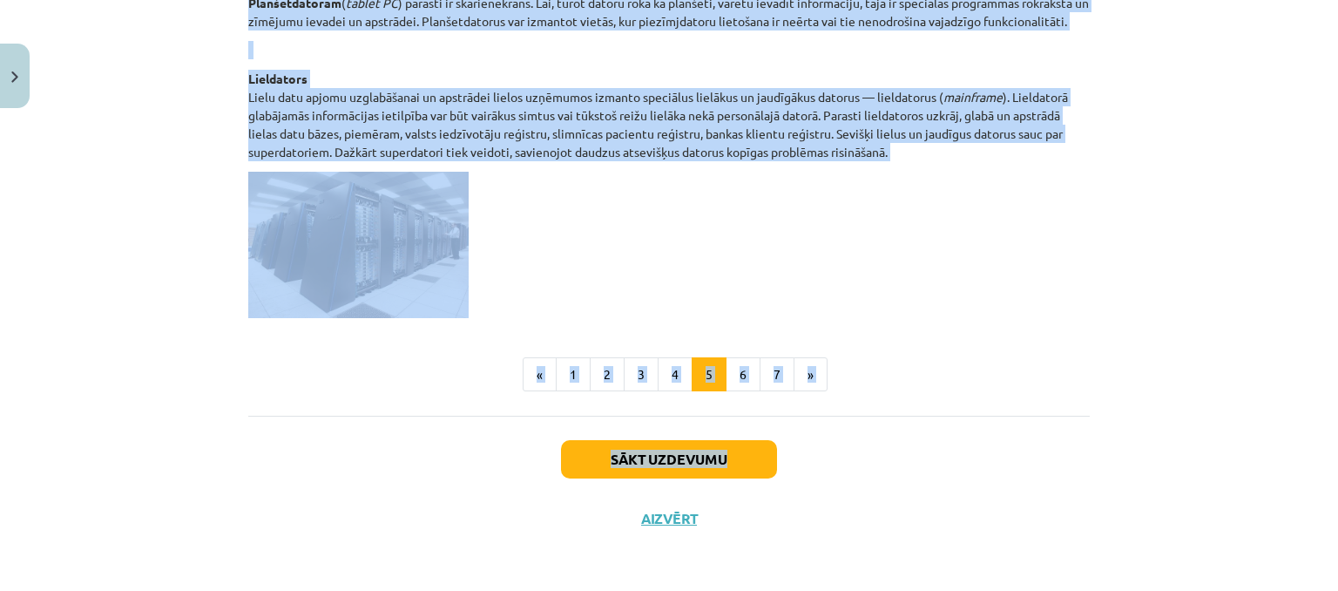
drag, startPoint x: 234, startPoint y: 331, endPoint x: 843, endPoint y: 436, distance: 617.1
copy div "Datoru tipi Datorus pēc to konstrukcijas, jaudas un pielietojuma var iedalīt va…"
click at [898, 311] on p at bounding box center [669, 245] width 842 height 146
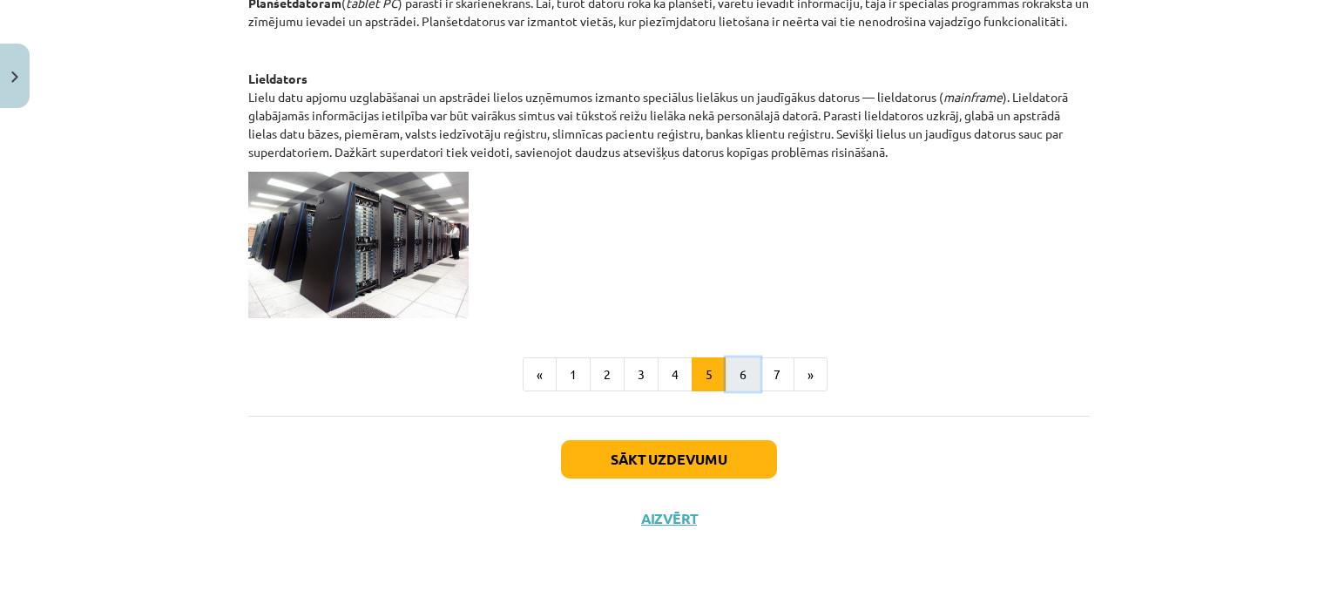
click at [733, 372] on button "6" at bounding box center [743, 374] width 35 height 35
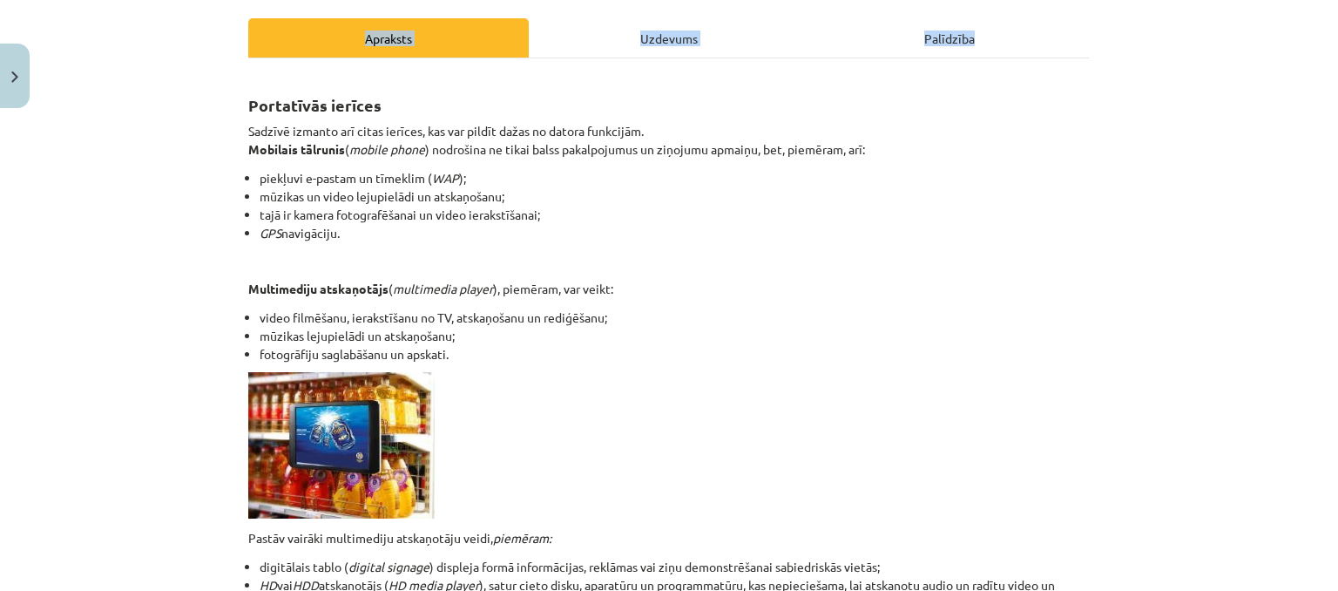
scroll to position [569, 0]
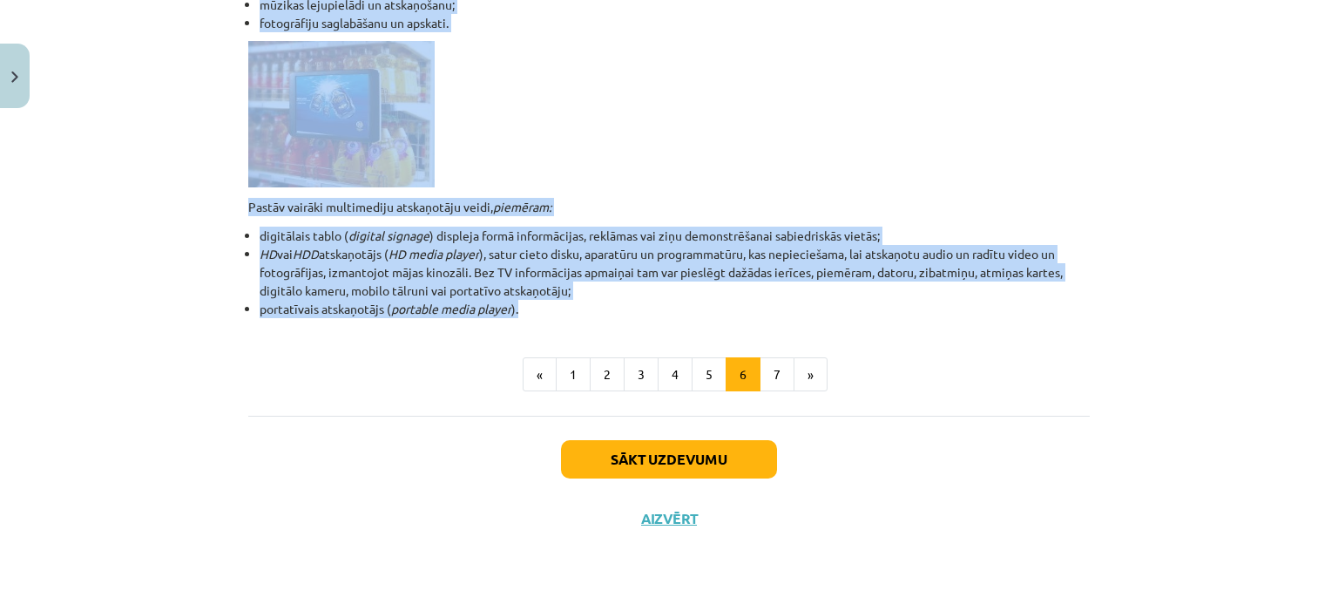
drag, startPoint x: 243, startPoint y: 201, endPoint x: 533, endPoint y: 315, distance: 311.8
click at [533, 315] on div "Portatīvās ierīces Sadzīvē izmanto arī citas ierīces, kas var pildīt dažas no d…" at bounding box center [669, 30] width 842 height 575
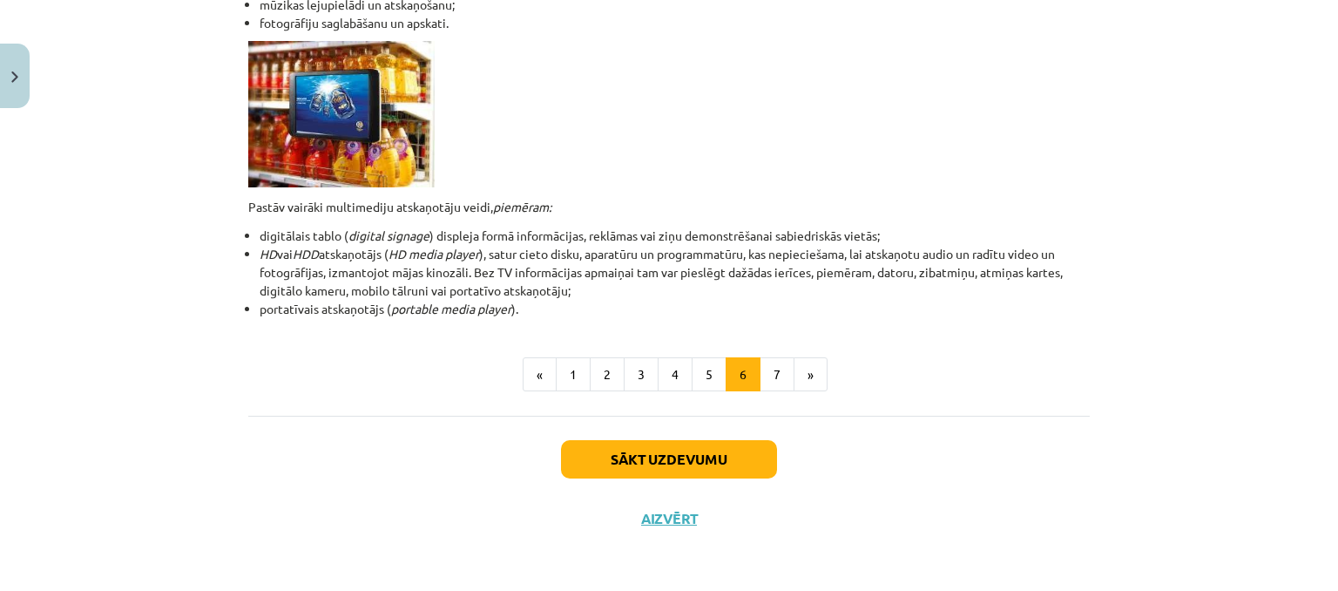
click at [648, 317] on div "Portatīvās ierīces Sadzīvē izmanto arī citas ierīces, kas var pildīt dažas no d…" at bounding box center [669, 67] width 842 height 648
click at [776, 379] on button "7" at bounding box center [777, 374] width 35 height 35
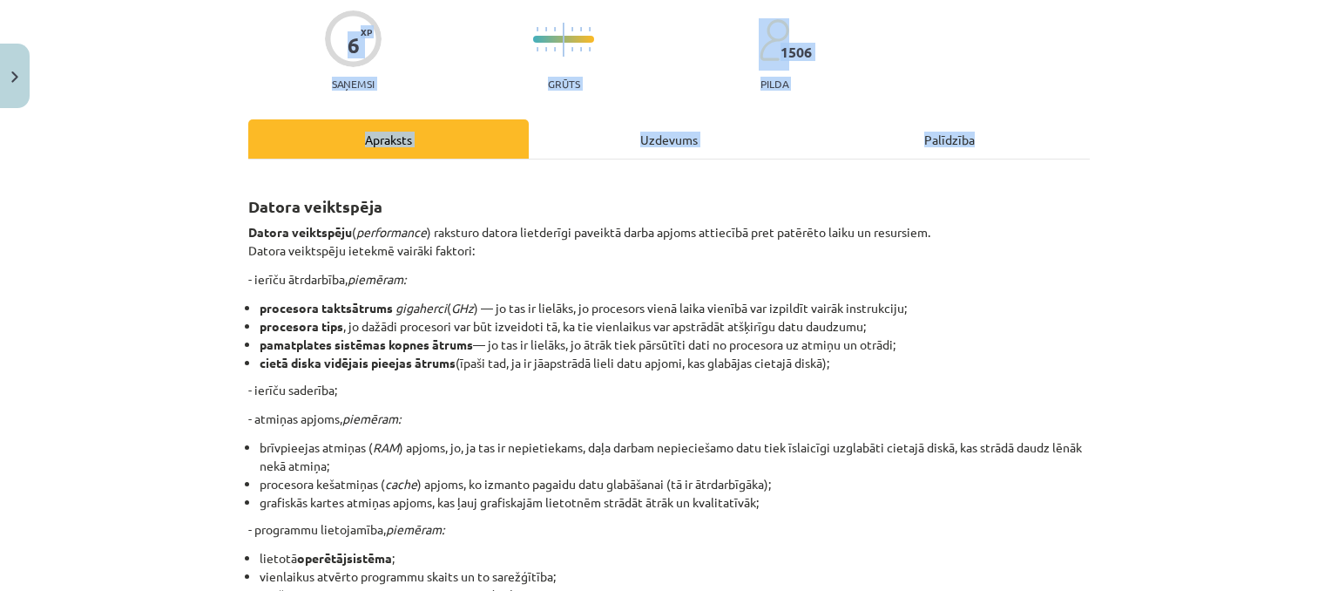
scroll to position [423, 0]
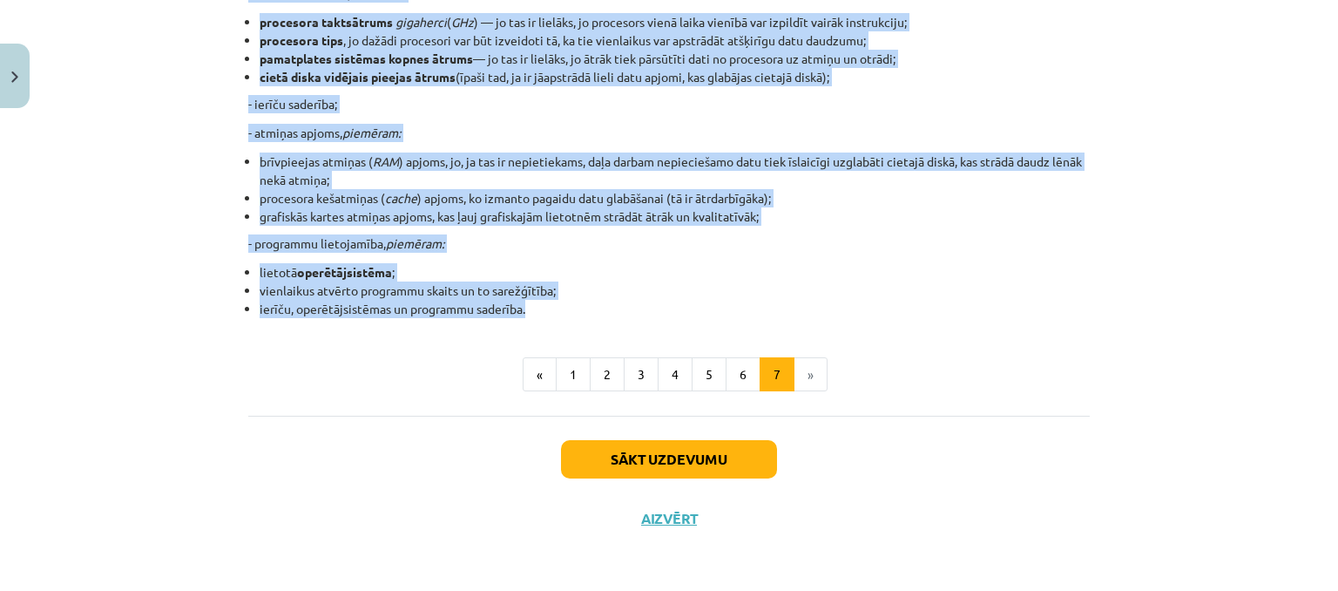
drag, startPoint x: 263, startPoint y: 222, endPoint x: 544, endPoint y: 309, distance: 293.8
click at [544, 309] on div "6 XP Saņemsi Grūts 1506 pilda Apraksts Uzdevums Palīdzība Datora veiktspēja Dat…" at bounding box center [669, 120] width 863 height 855
click at [594, 266] on li "lietotā operētājsistēma ;" at bounding box center [675, 272] width 830 height 18
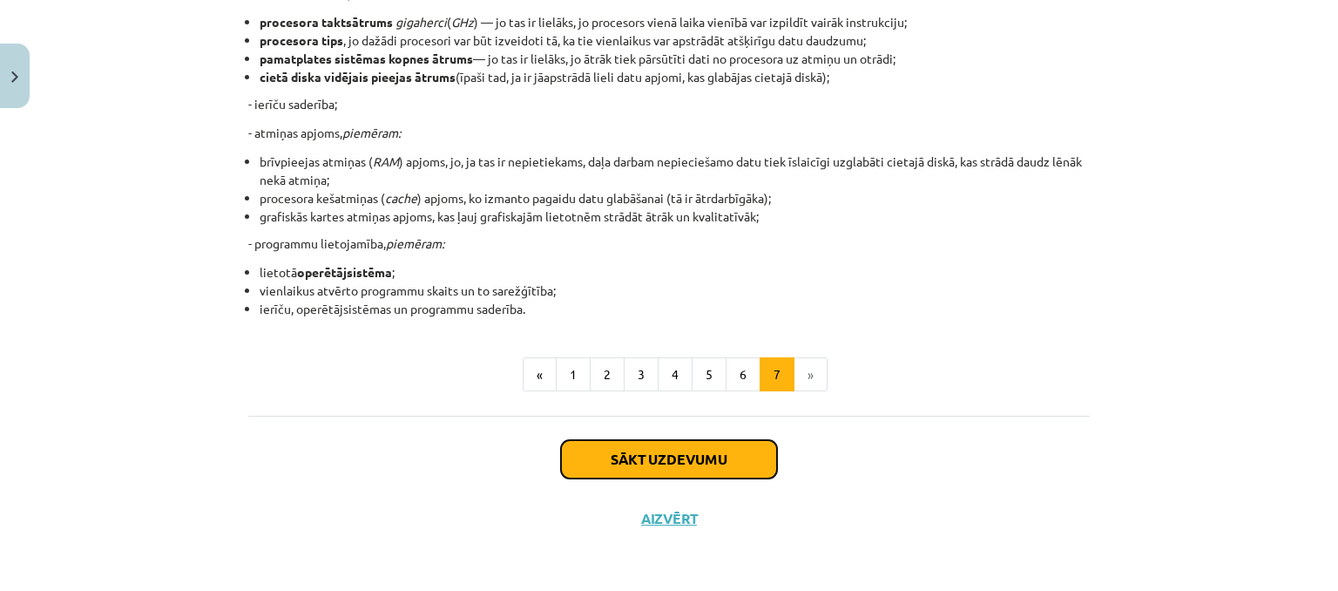
click at [679, 460] on button "Sākt uzdevumu" at bounding box center [669, 459] width 216 height 38
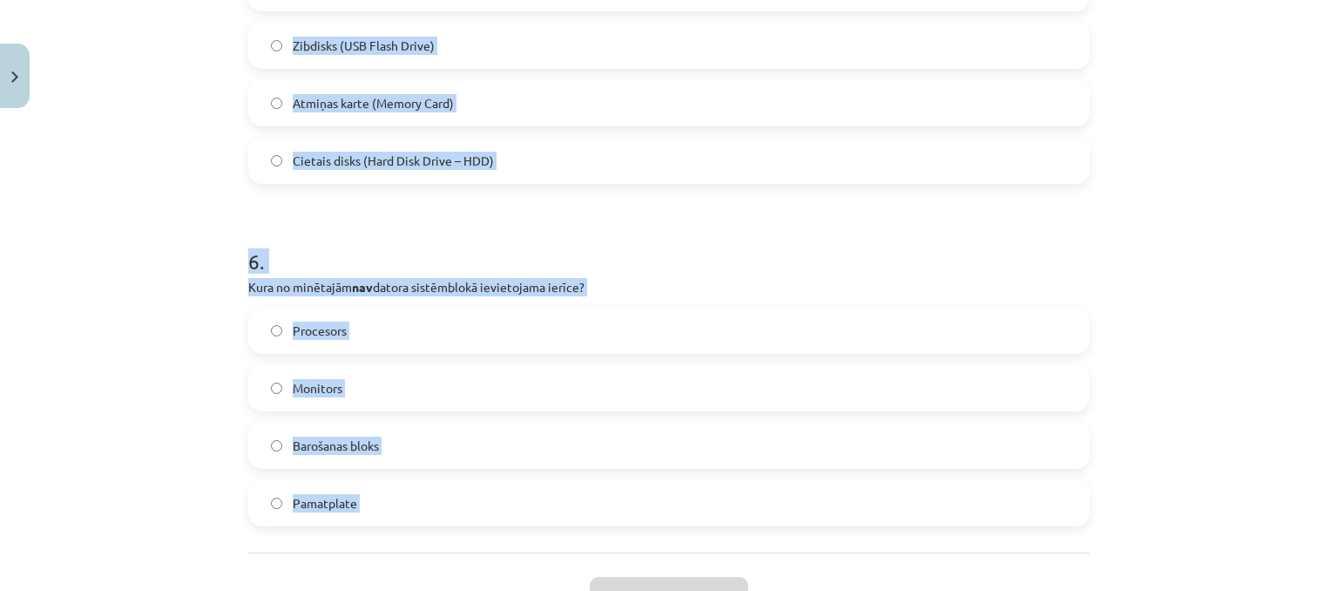
scroll to position [1977, 0]
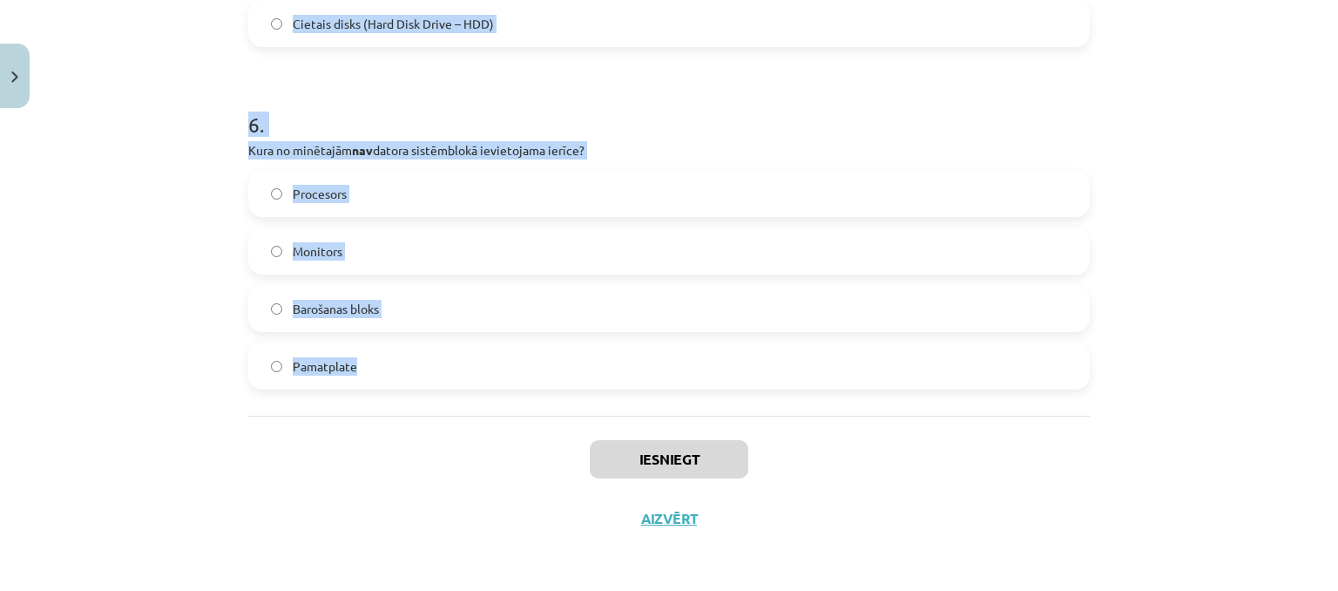
drag, startPoint x: 230, startPoint y: 254, endPoint x: 363, endPoint y: 362, distance: 171.6
click at [363, 362] on div "Mācību tēma: Datorikas - 10. klases 1. ieskaites mācību materiāls #3 2. tēma – …" at bounding box center [669, 295] width 1338 height 591
click at [139, 173] on div "Mācību tēma: Datorikas - 10. klases 1. ieskaites mācību materiāls #3 2. tēma – …" at bounding box center [669, 295] width 1338 height 591
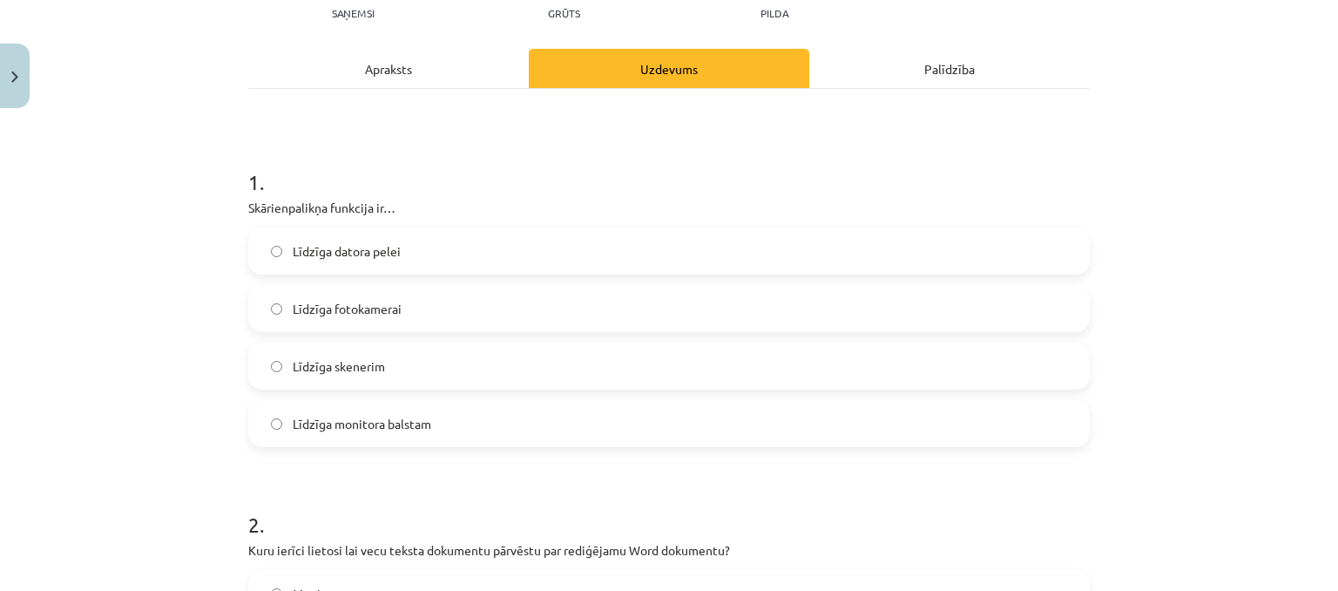
scroll to position [147, 0]
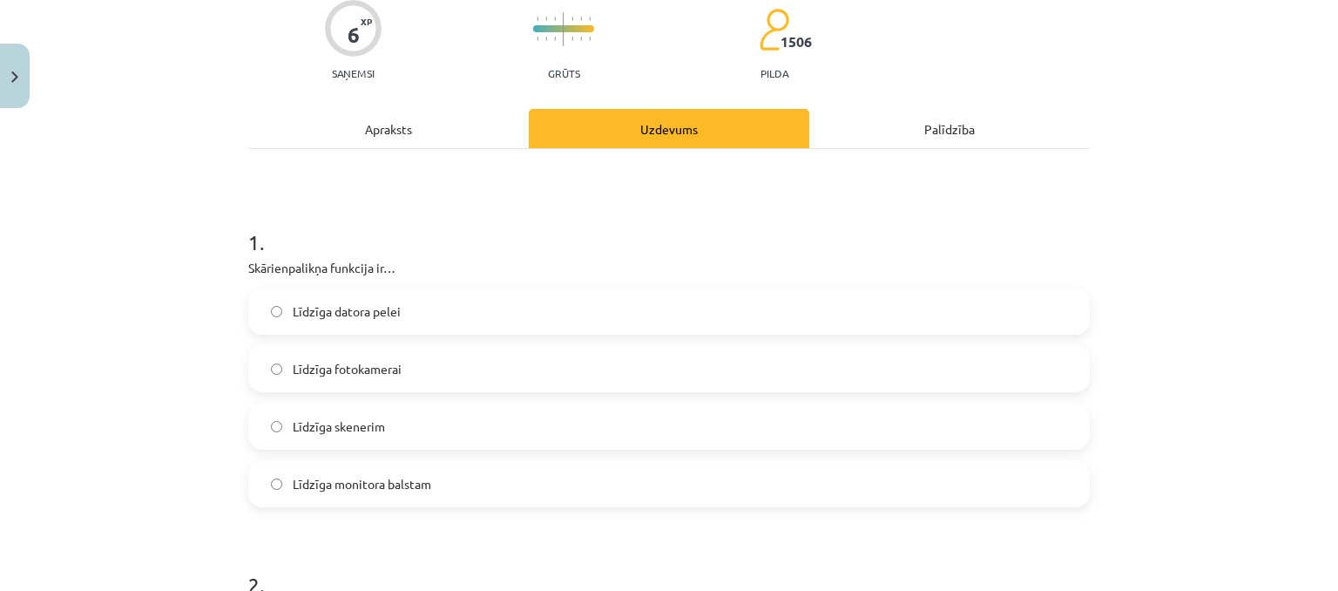
click at [379, 308] on span "Līdzīga datora pelei" at bounding box center [347, 311] width 108 height 18
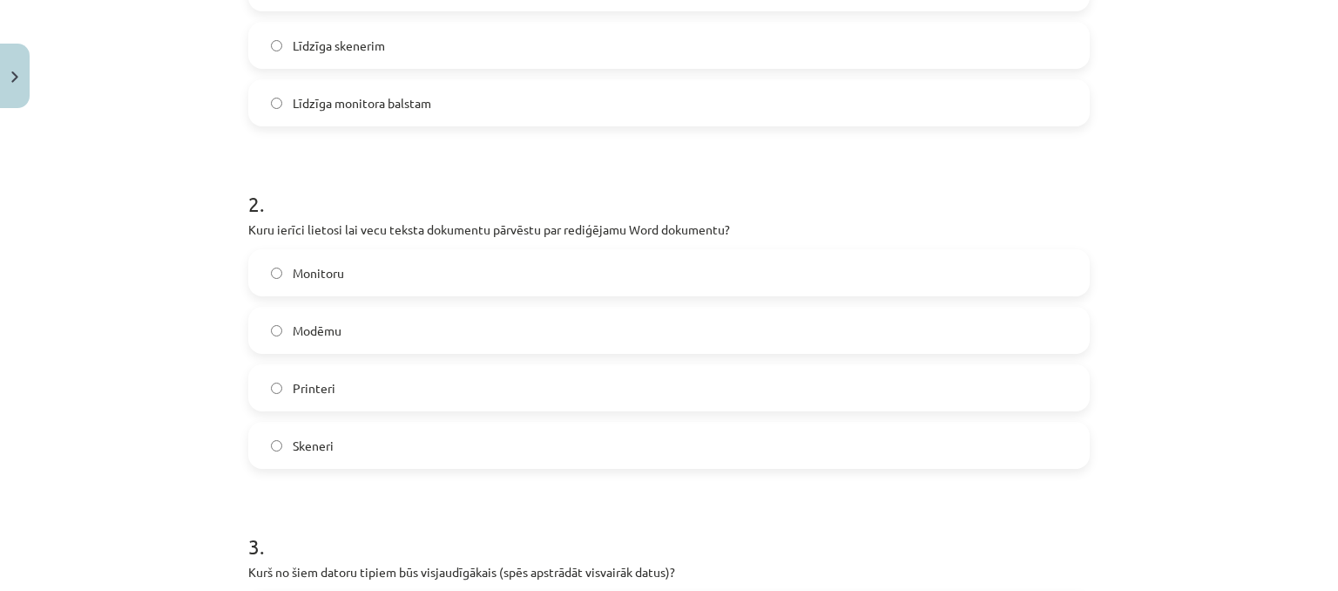
scroll to position [583, 0]
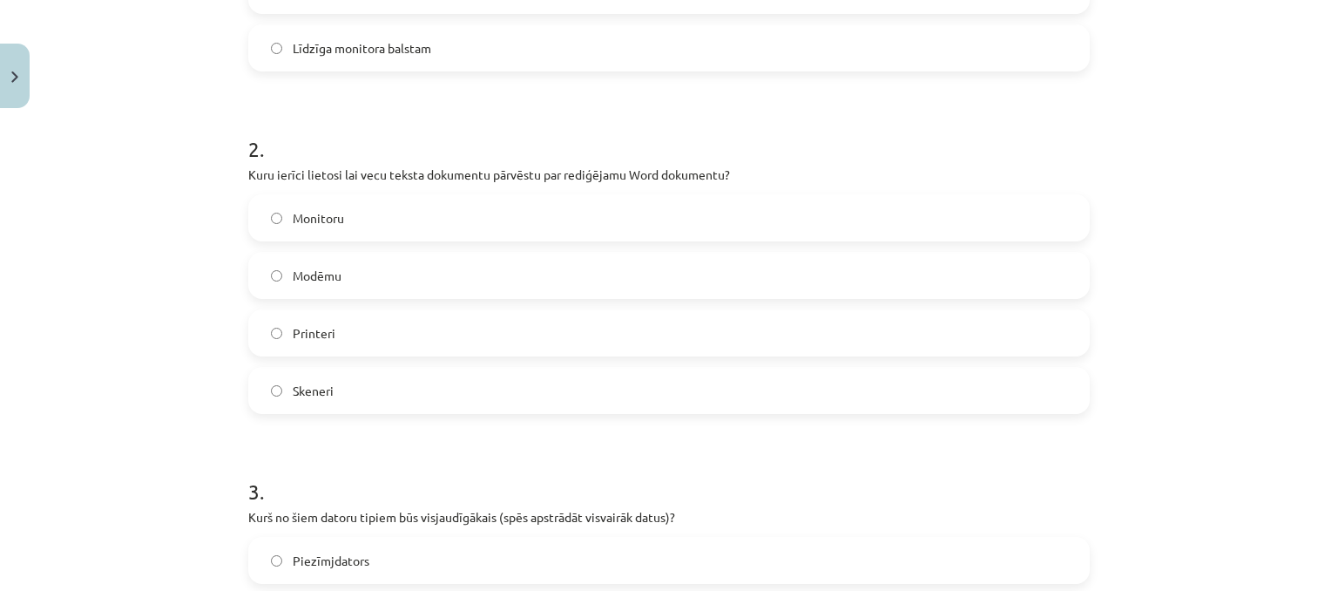
click at [329, 389] on label "Skeneri" at bounding box center [669, 391] width 838 height 44
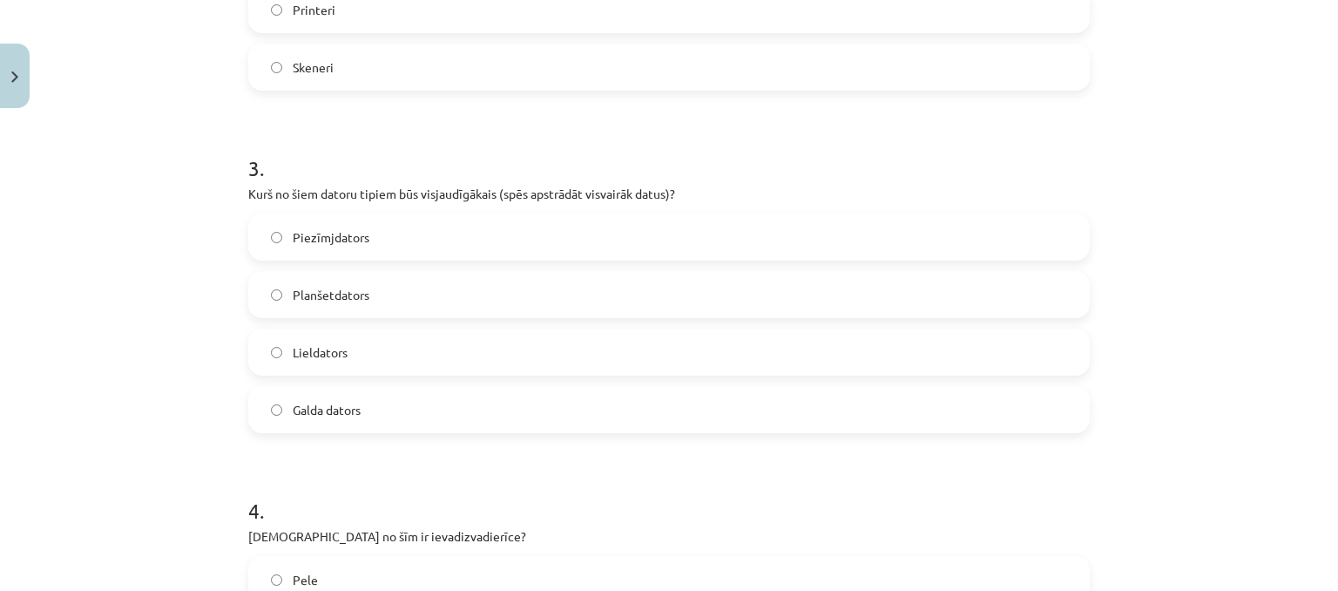
scroll to position [931, 0]
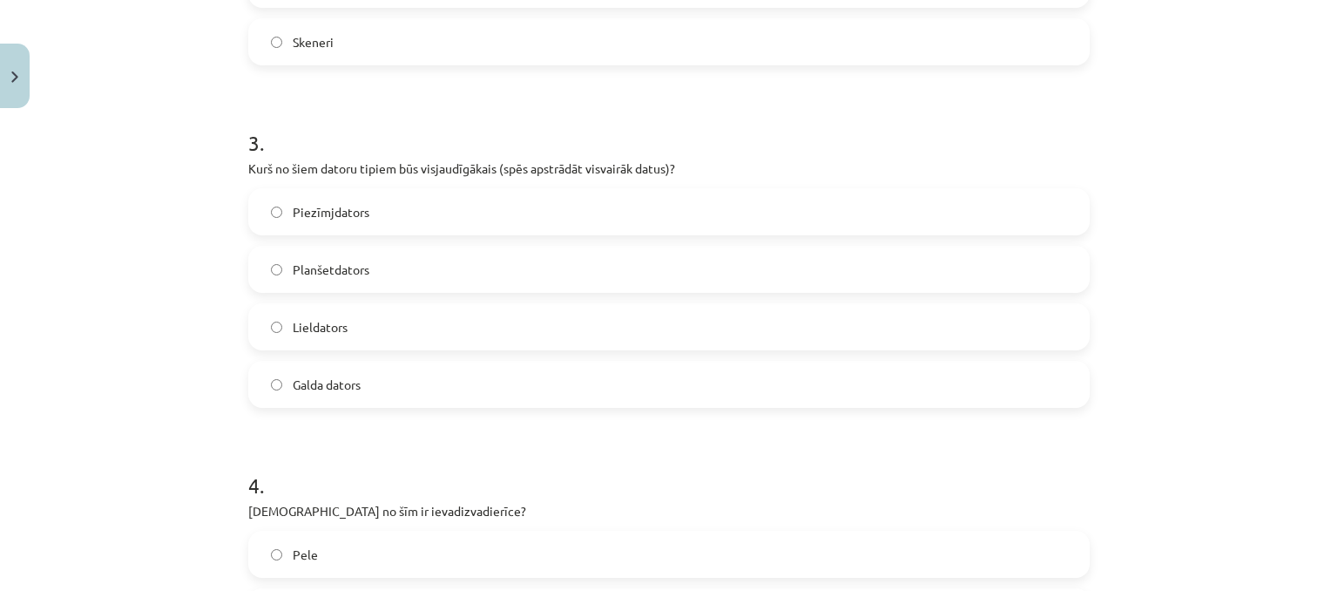
click at [341, 334] on span "Lieldators" at bounding box center [320, 327] width 55 height 18
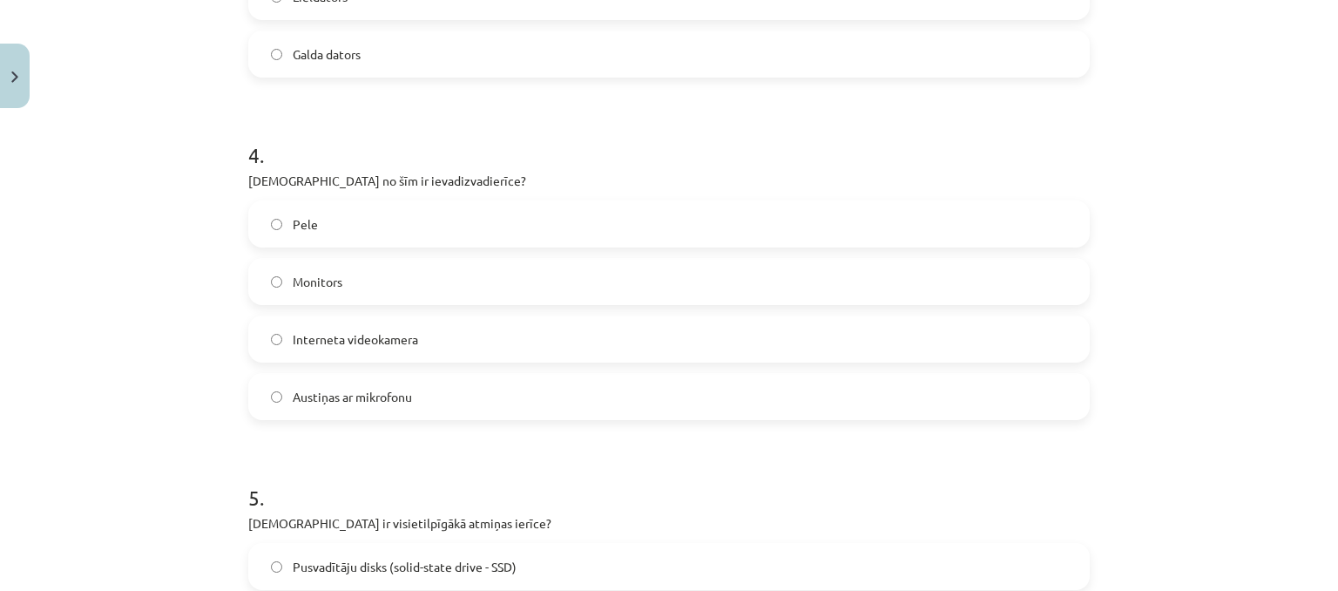
scroll to position [1280, 0]
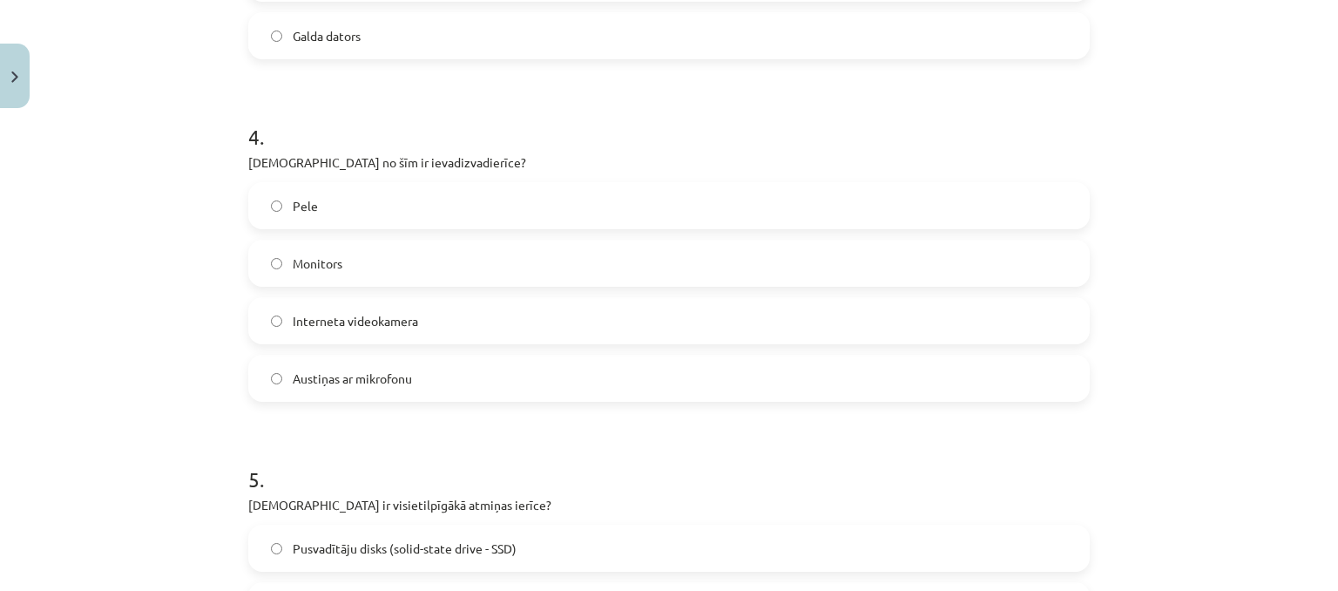
click at [443, 369] on label "Austiņas ar mikrofonu" at bounding box center [669, 378] width 838 height 44
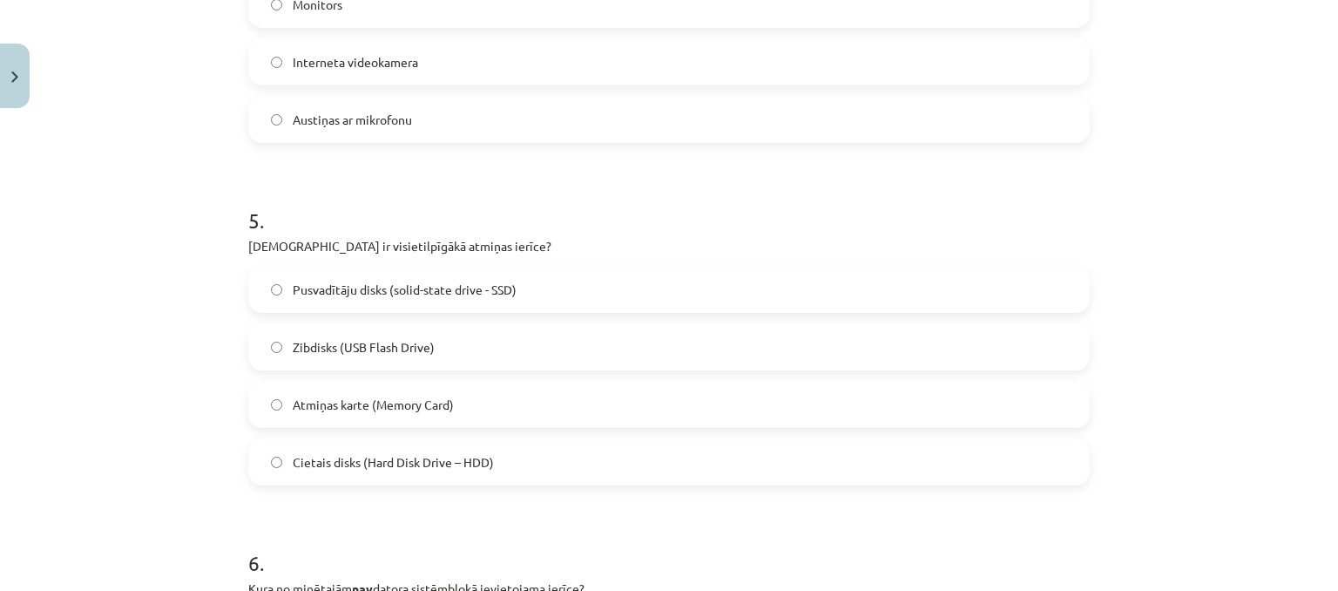
scroll to position [1541, 0]
drag, startPoint x: 345, startPoint y: 464, endPoint x: 369, endPoint y: 444, distance: 31.6
click at [351, 461] on span "Cietais disks (Hard Disk Drive – HDD)" at bounding box center [393, 459] width 201 height 18
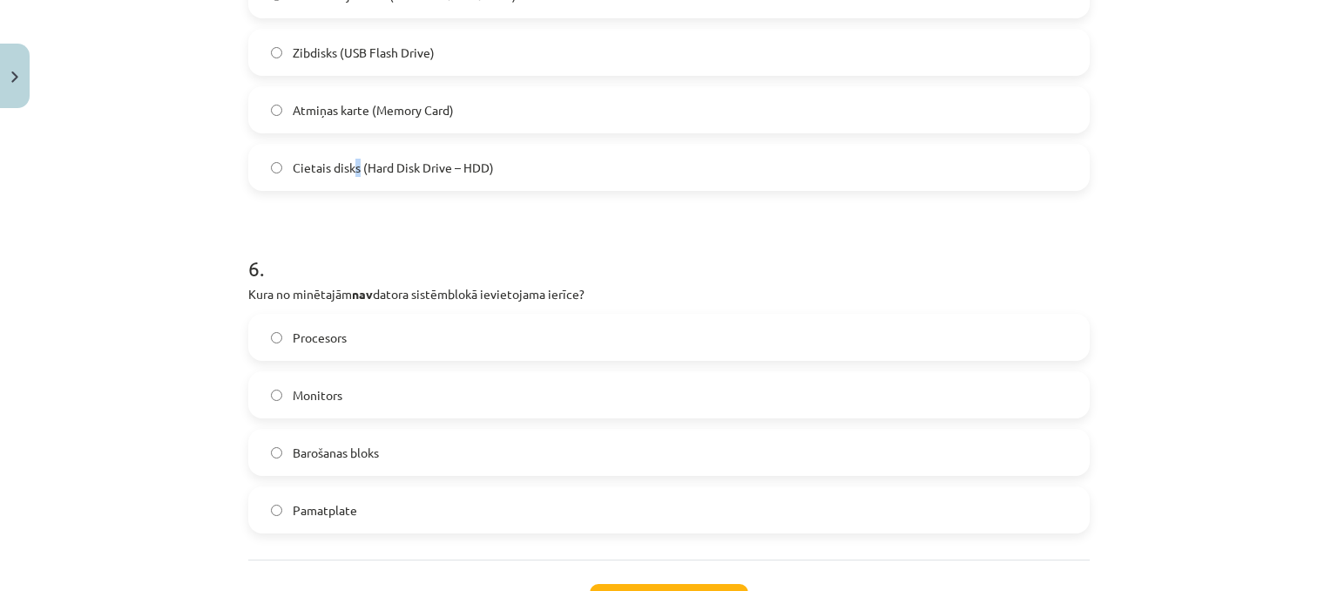
scroll to position [1890, 0]
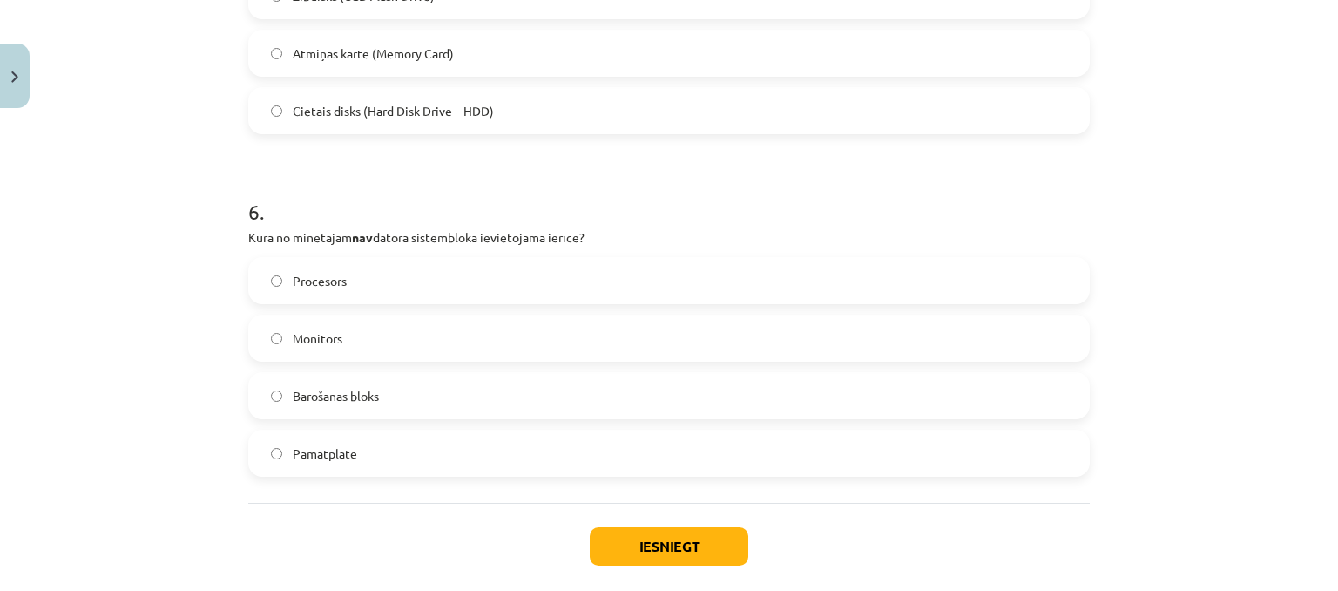
click at [398, 316] on label "Monitors" at bounding box center [669, 338] width 838 height 44
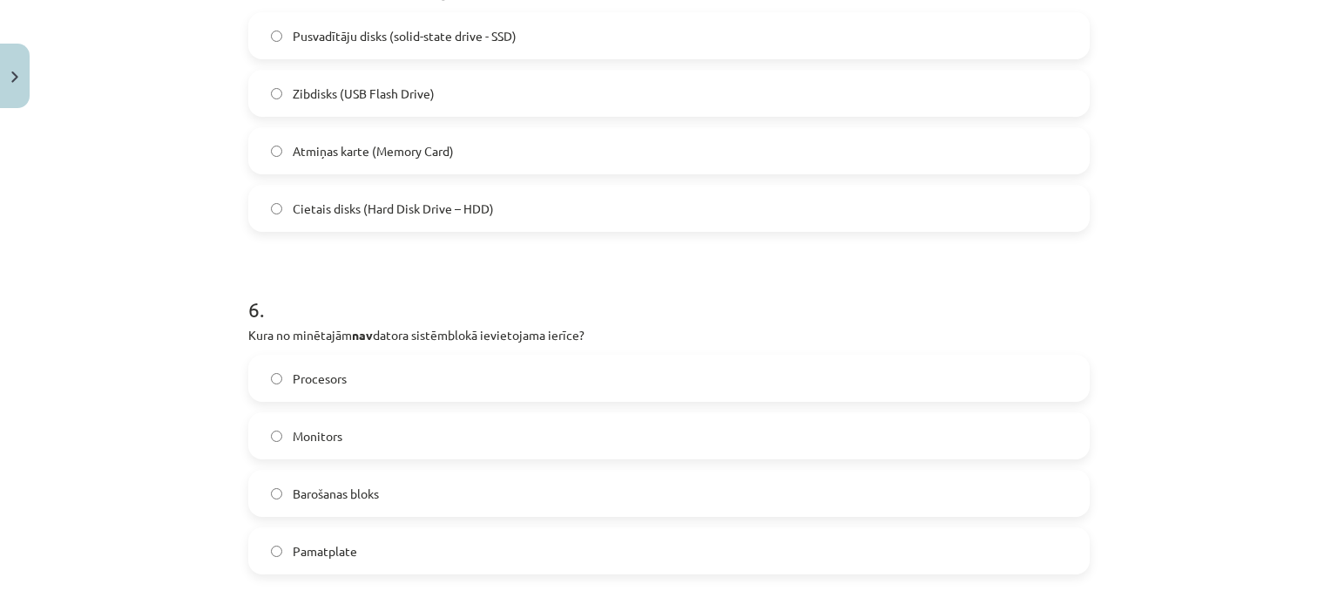
scroll to position [1977, 0]
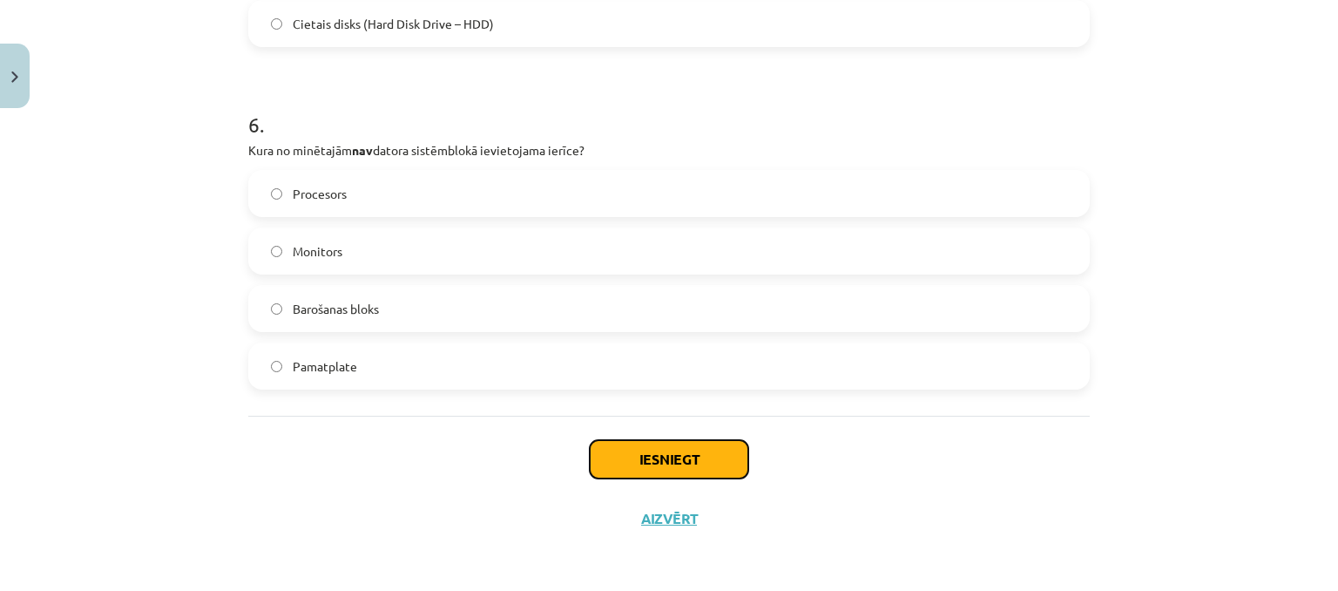
click at [704, 455] on button "Iesniegt" at bounding box center [669, 459] width 159 height 38
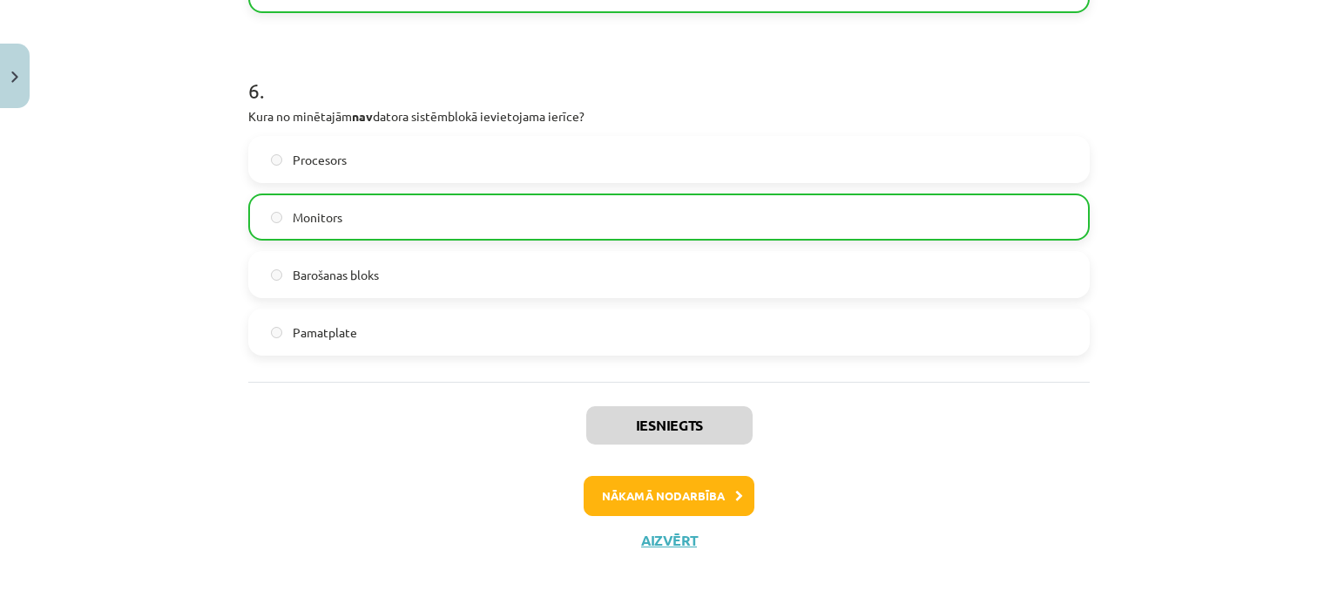
scroll to position [2032, 0]
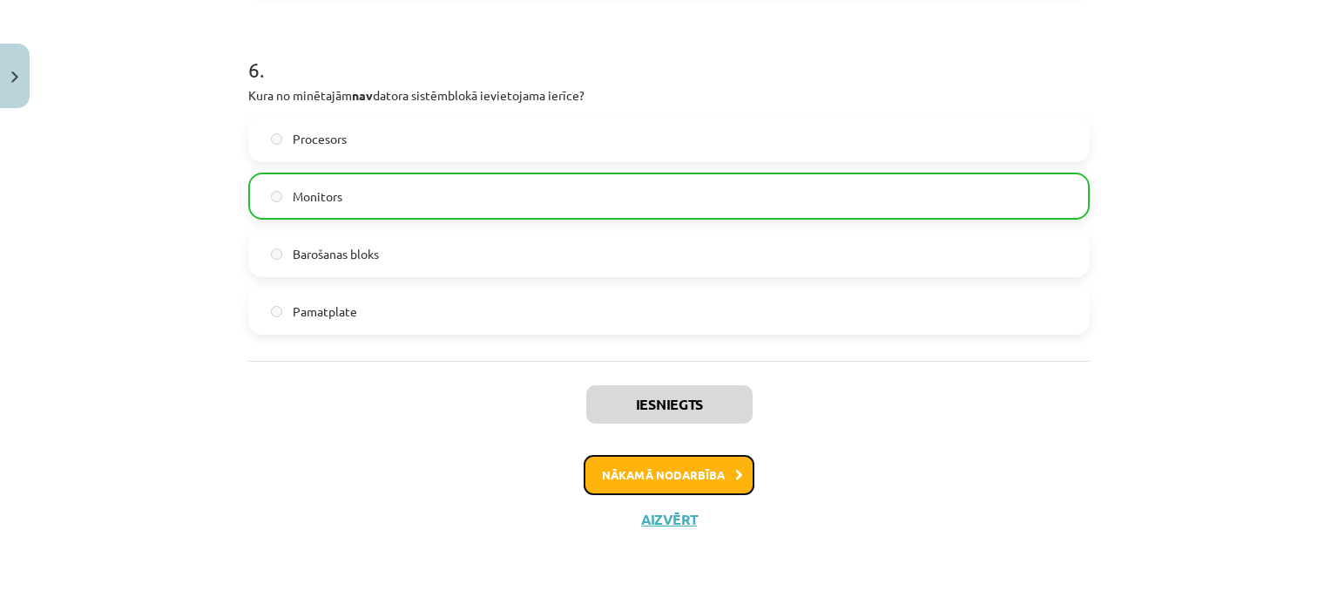
click at [691, 474] on button "Nākamā nodarbība" at bounding box center [669, 475] width 171 height 40
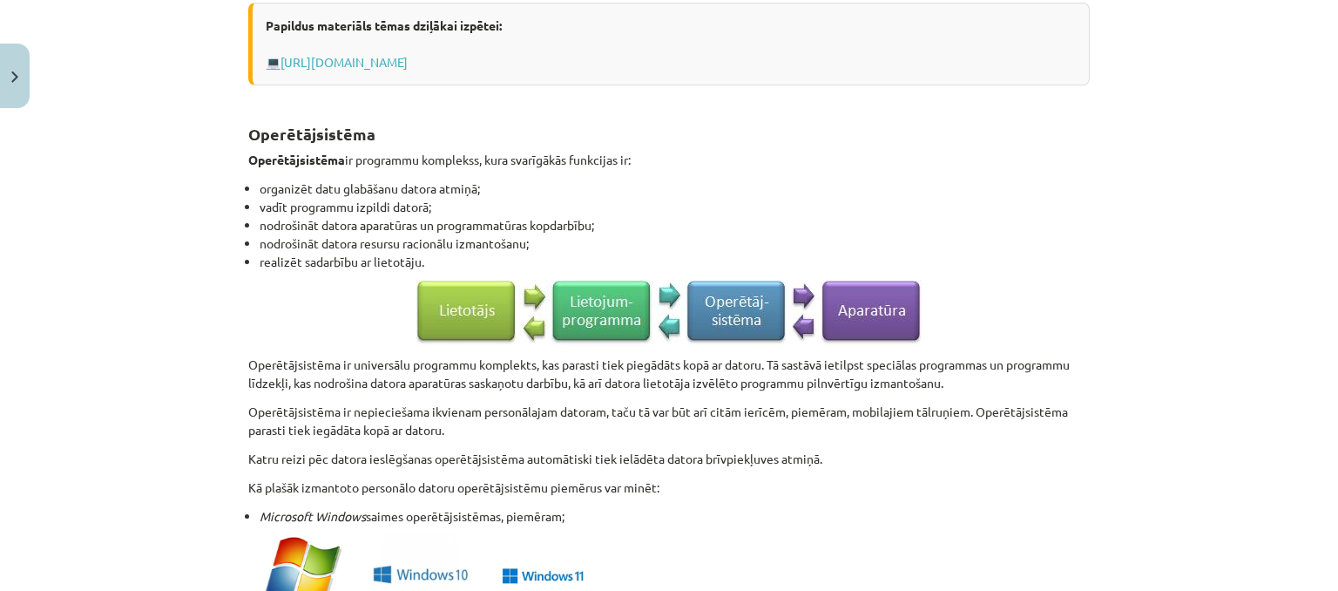
scroll to position [1875, 0]
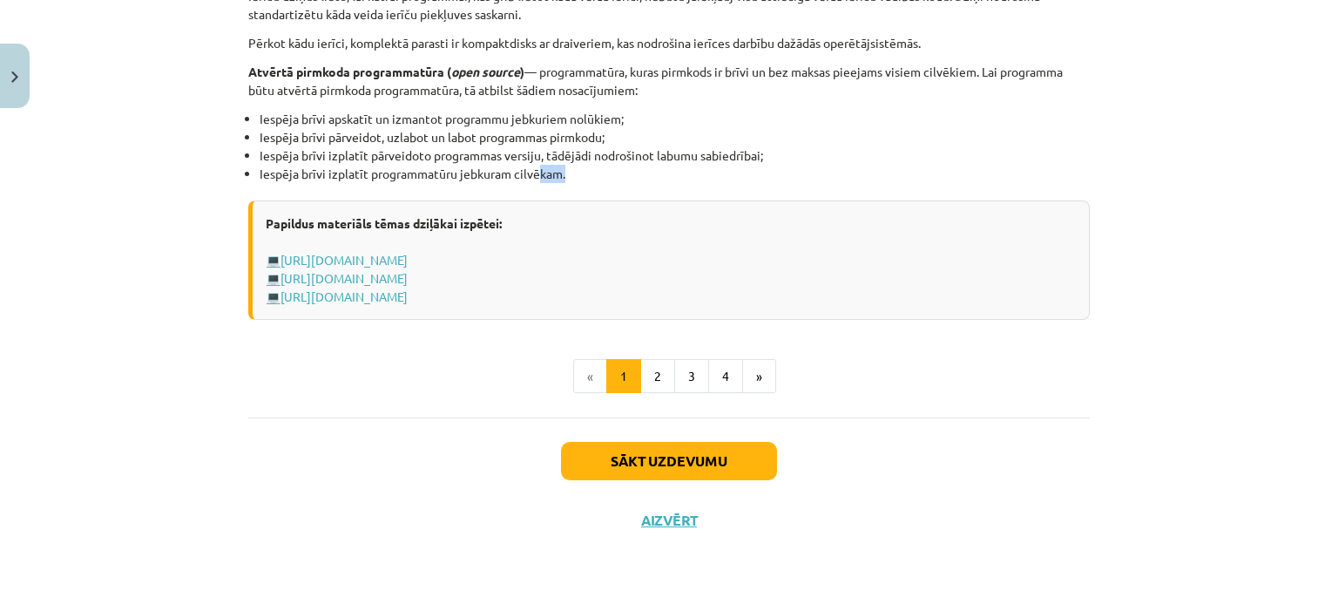
drag, startPoint x: 543, startPoint y: 172, endPoint x: 572, endPoint y: 172, distance: 28.8
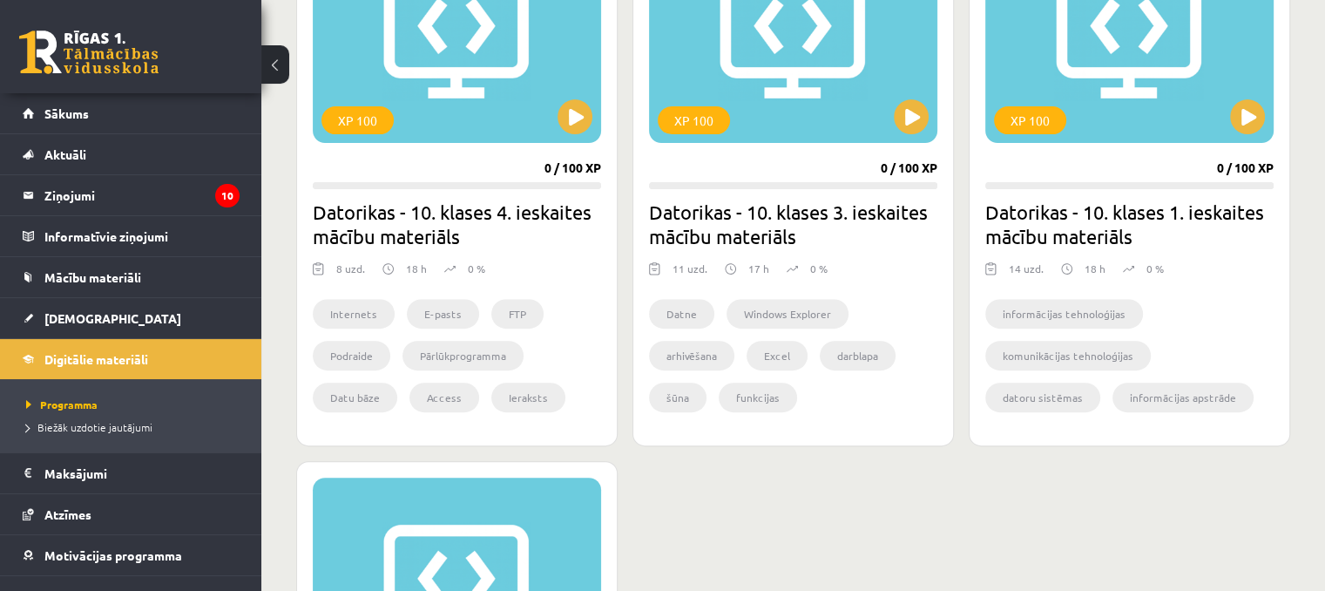
scroll to position [582, 0]
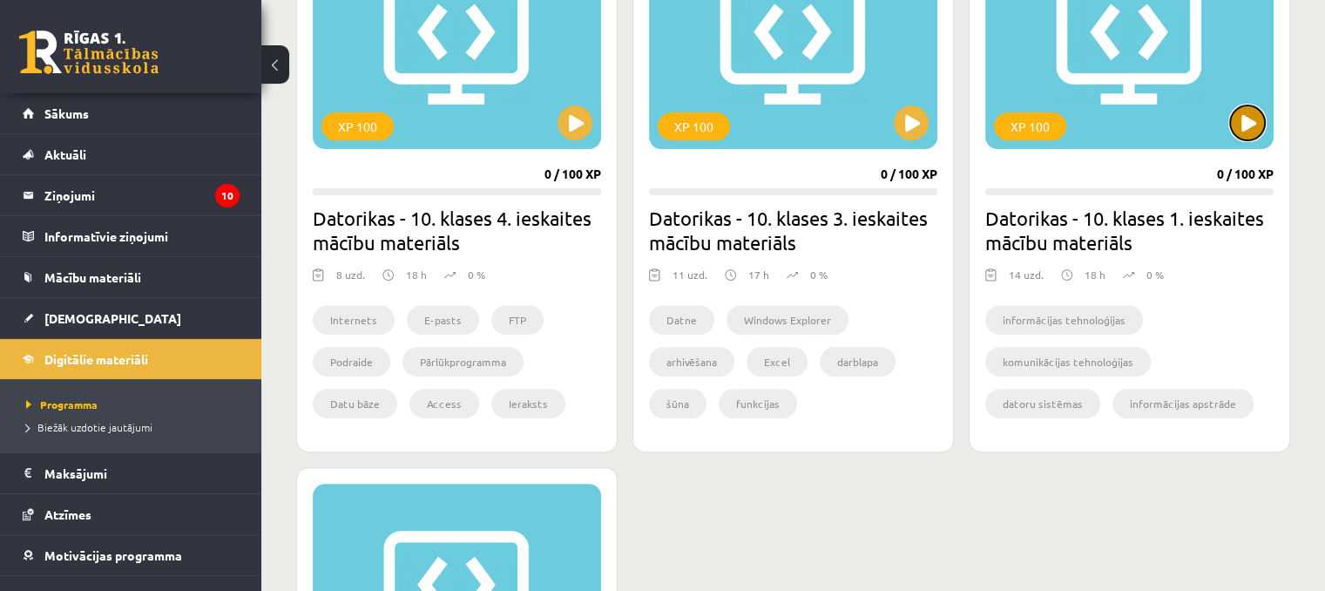
click at [1237, 127] on button at bounding box center [1247, 122] width 35 height 35
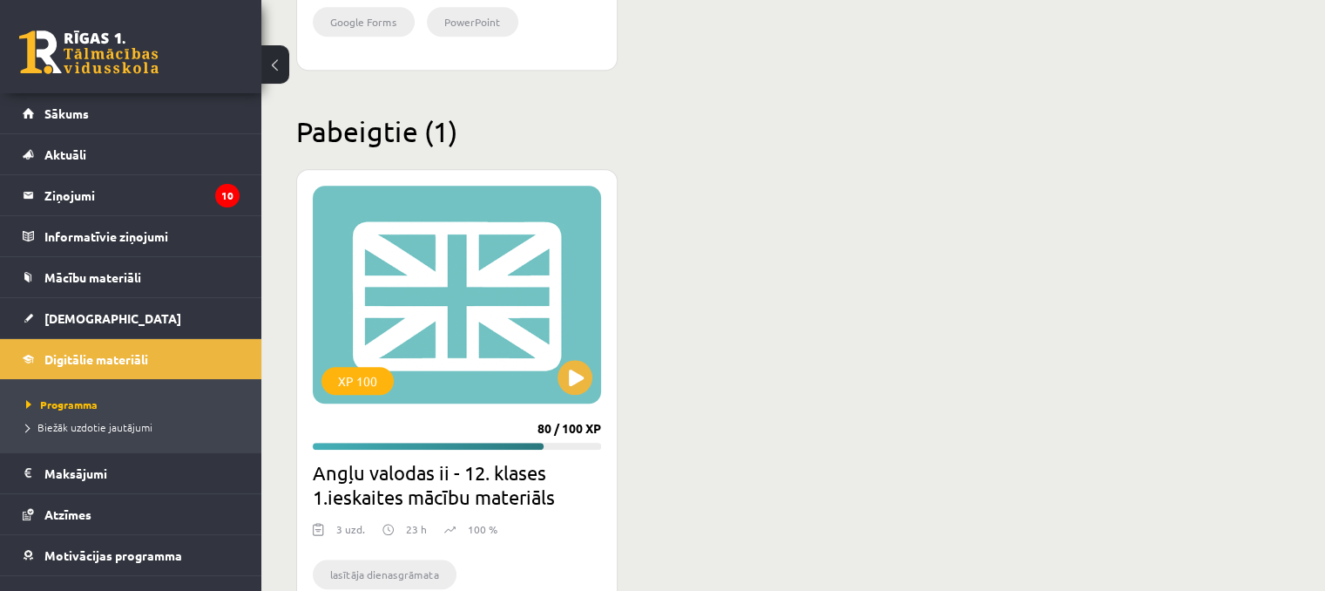
scroll to position [1541, 0]
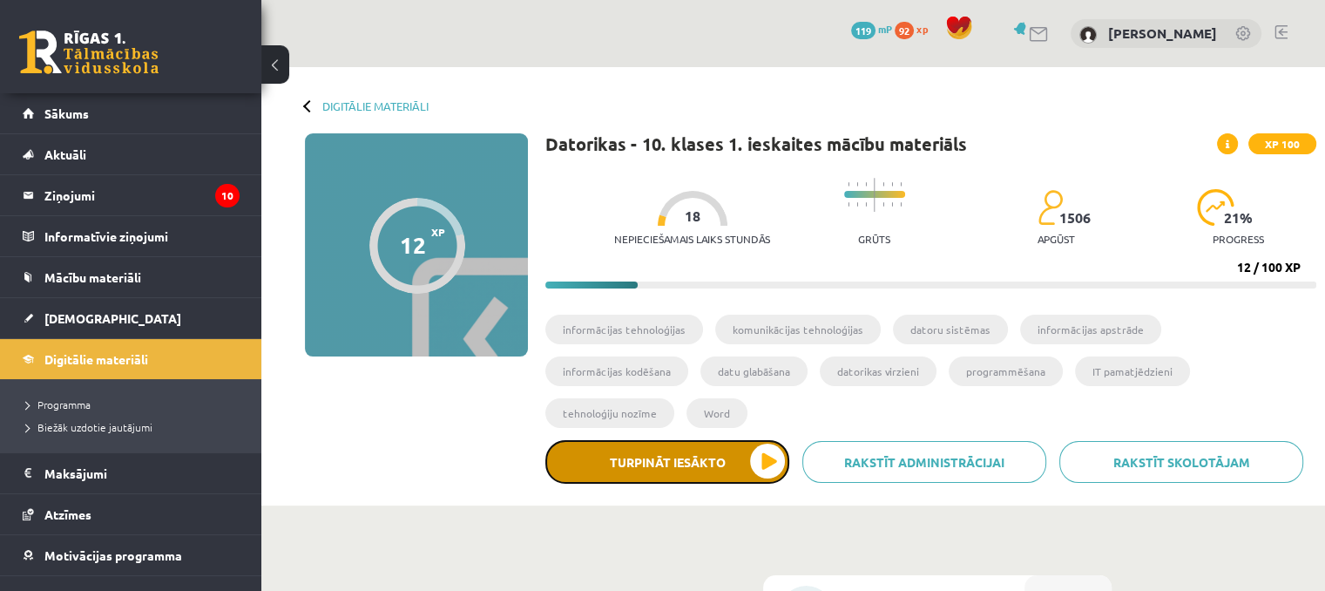
click at [694, 440] on button "Turpināt iesākto" at bounding box center [667, 462] width 244 height 44
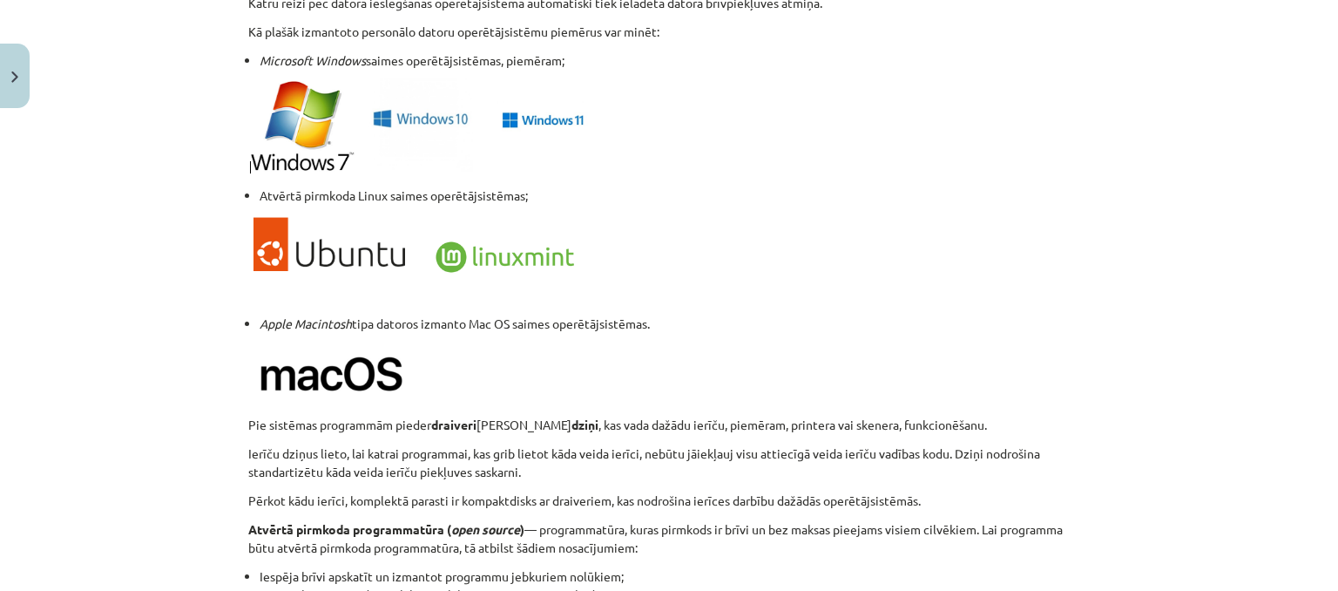
scroll to position [1875, 0]
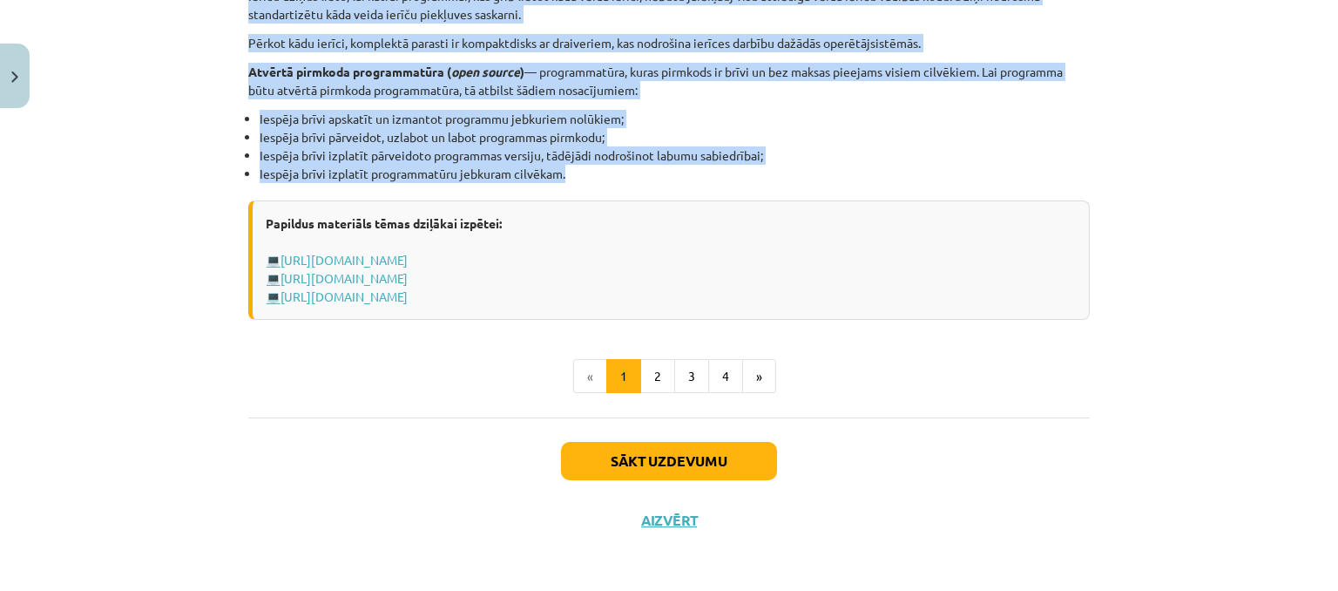
drag, startPoint x: 591, startPoint y: 281, endPoint x: 572, endPoint y: 176, distance: 107.0
copy div "Loremipsumdol Sitame consecteturadip elitsedd Eiusmodtempor ( incididu ) — utla…"
click at [857, 160] on li "Iespēja brīvi izplatīt pārveidoto programmas versiju, tādējādi nodrošinot labum…" at bounding box center [675, 155] width 830 height 18
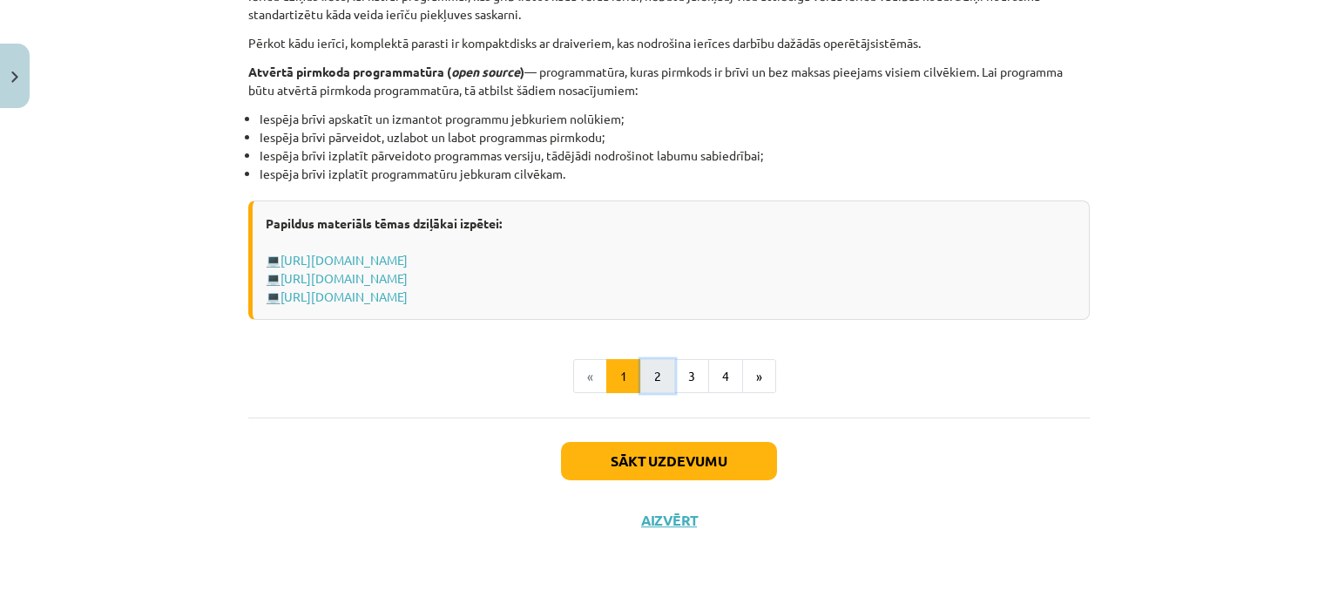
click at [652, 384] on button "2" at bounding box center [657, 376] width 35 height 35
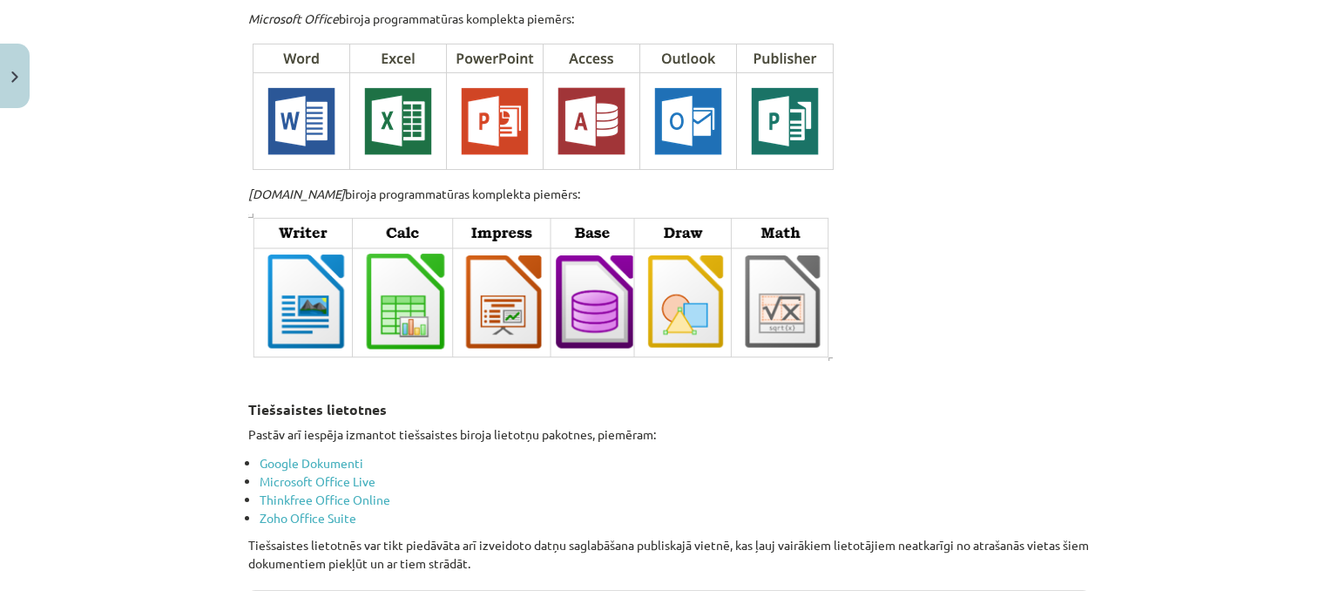
scroll to position [2771, 0]
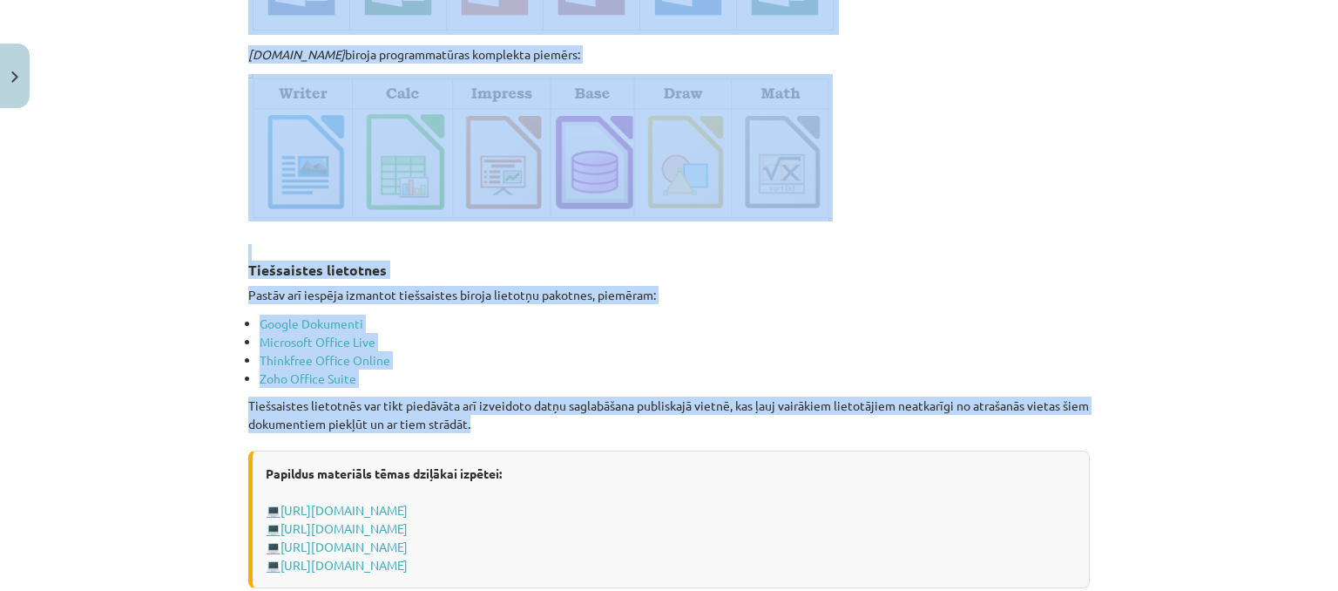
drag, startPoint x: 239, startPoint y: 200, endPoint x: 498, endPoint y: 413, distance: 335.5
copy div "Lietojumprogrammatūra Lietojumprogrammatūra — programmatūra, kas paredzēta kādu…"
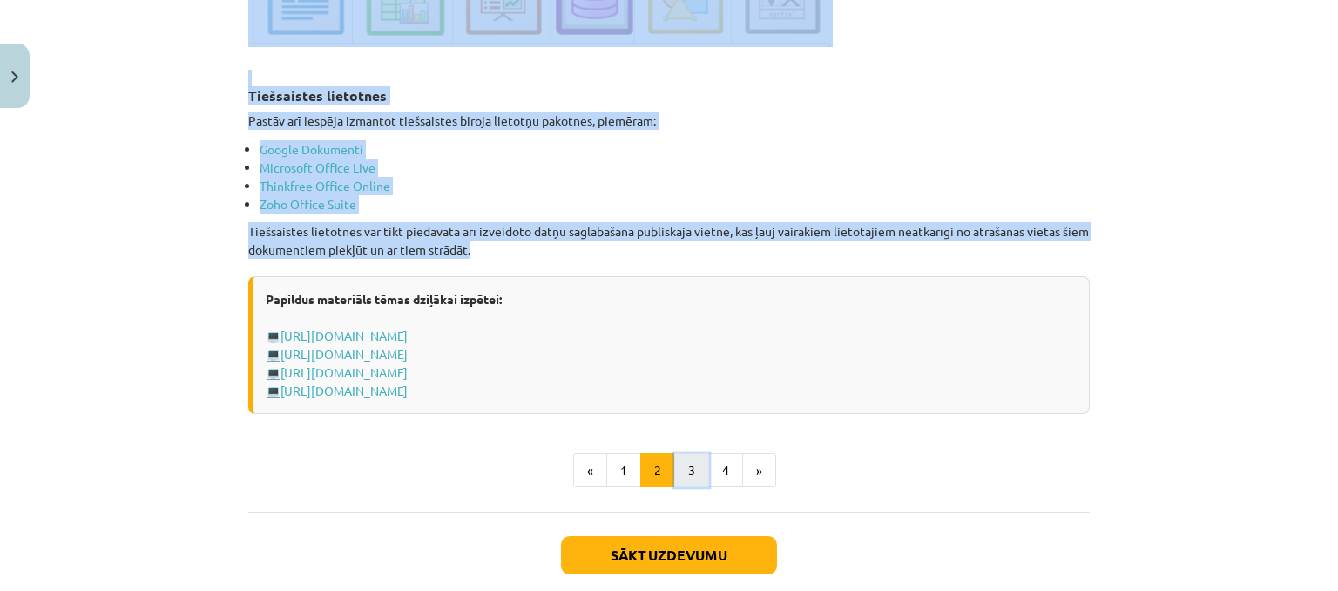
click at [680, 456] on button "3" at bounding box center [691, 470] width 35 height 35
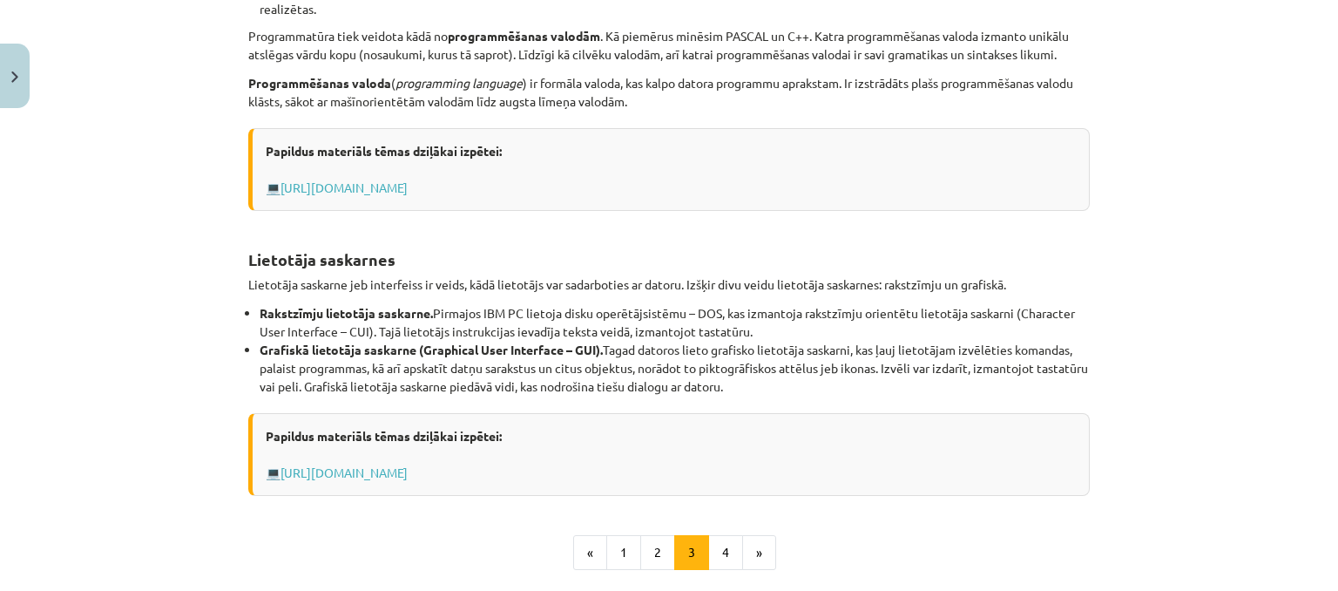
scroll to position [749, 0]
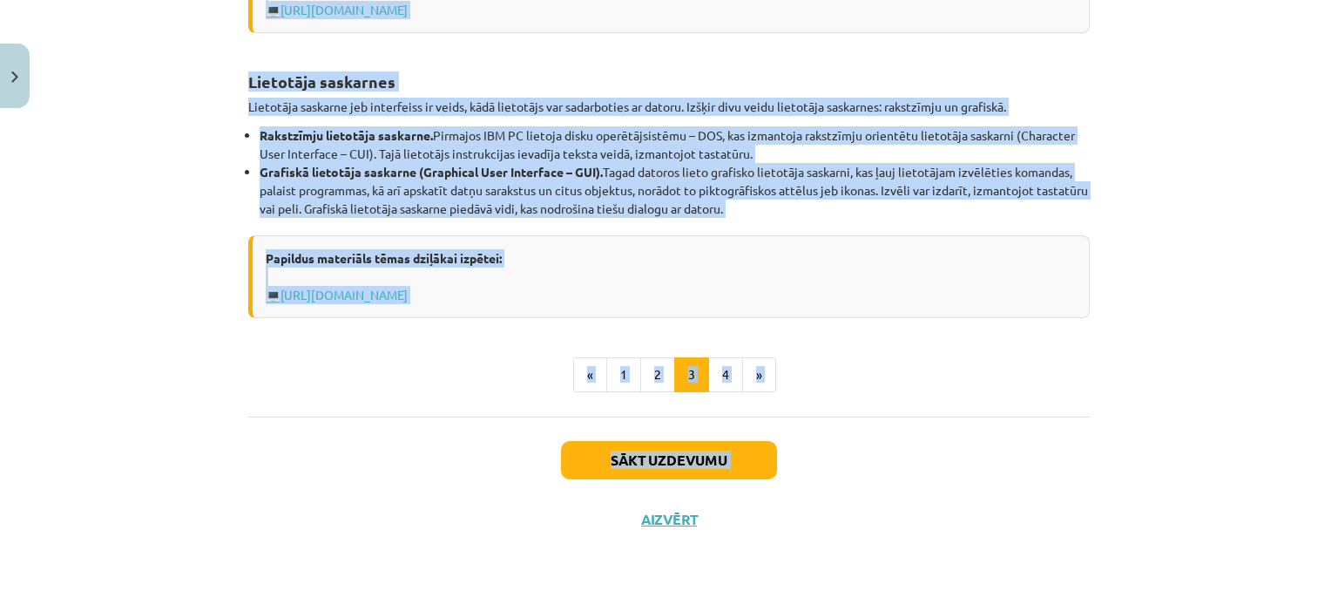
drag, startPoint x: 244, startPoint y: 200, endPoint x: 493, endPoint y: 525, distance: 409.6
click at [1015, 308] on div "Papildus materiāls tēmas dziļākai izpētei: 💻 https://profizgl.lu.lv/mod/book/vi…" at bounding box center [669, 276] width 842 height 83
click at [1204, 240] on div "Mācību tēma: Datorikas - 10. klases 1. ieskaites mācību materiāls #4 3. tēma – …" at bounding box center [669, 295] width 1338 height 591
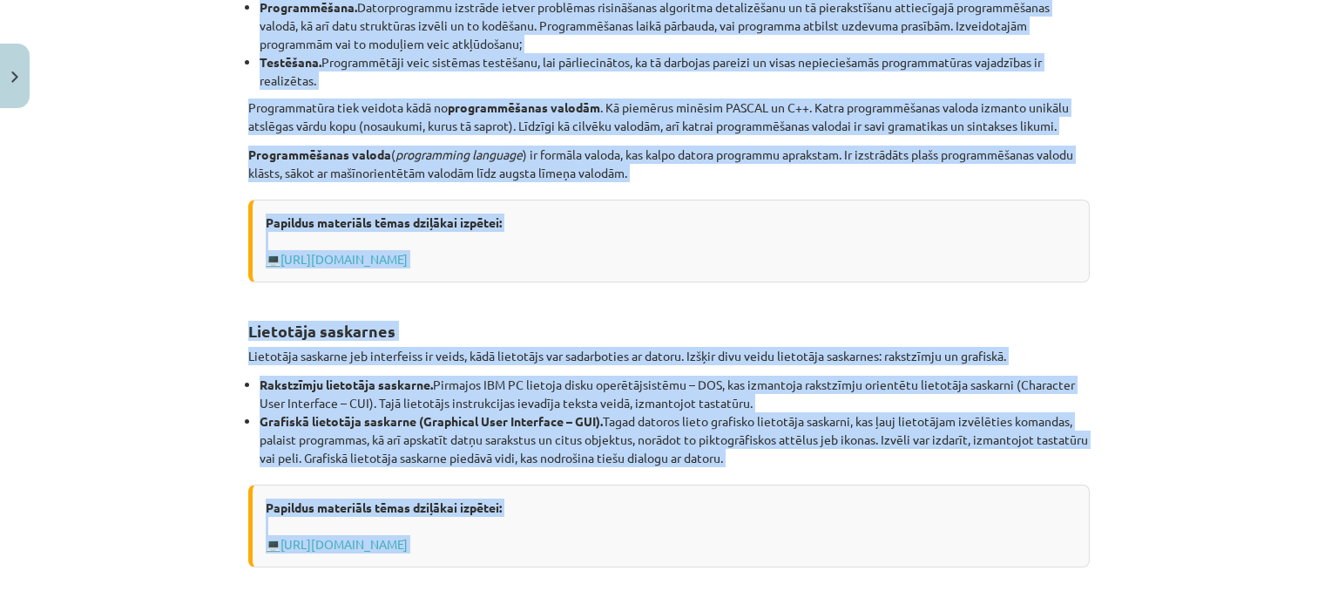
scroll to position [554, 0]
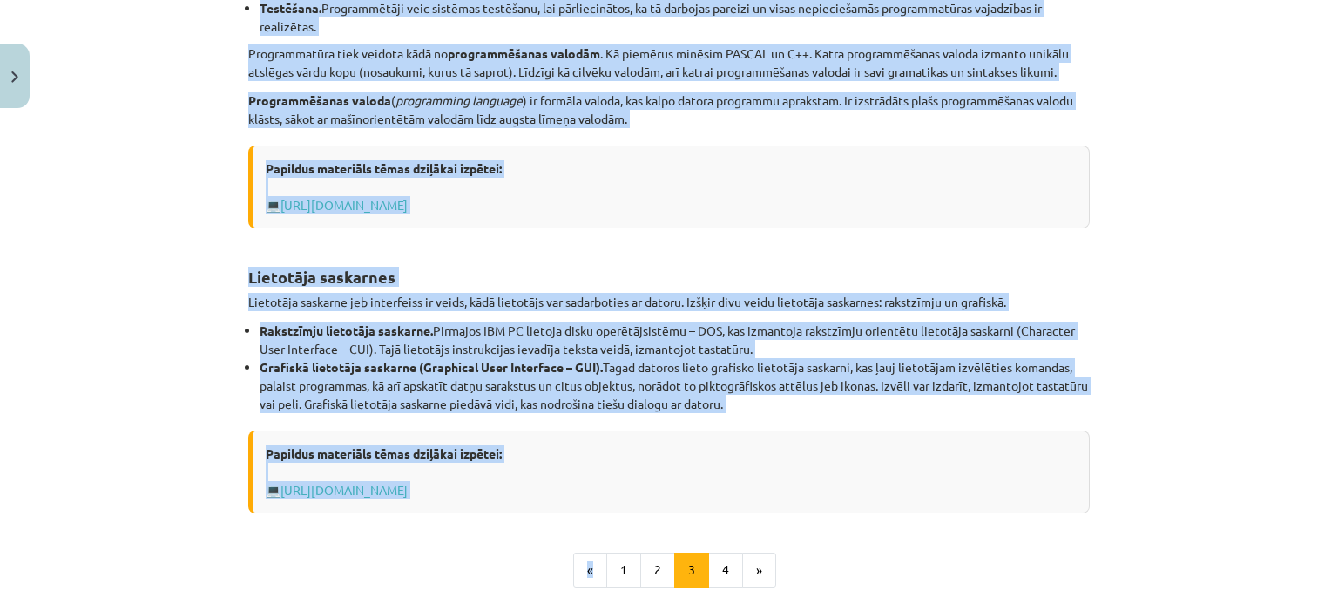
drag, startPoint x: 242, startPoint y: 289, endPoint x: 722, endPoint y: 377, distance: 488.1
click at [788, 400] on div "6 XP Saņemsi Grūts 1506 pilda Apraksts Uzdevums Palīdzība Programmu izstrādes r…" at bounding box center [669, 153] width 863 height 1182
copy div "Programmu izstrādes rīki Programmu izstrādes rīki paredzēti jaunu programmu izs…"
click at [1141, 178] on div "Mācību tēma: Datorikas - 10. klases 1. ieskaites mācību materiāls #4 3. tēma – …" at bounding box center [669, 295] width 1338 height 591
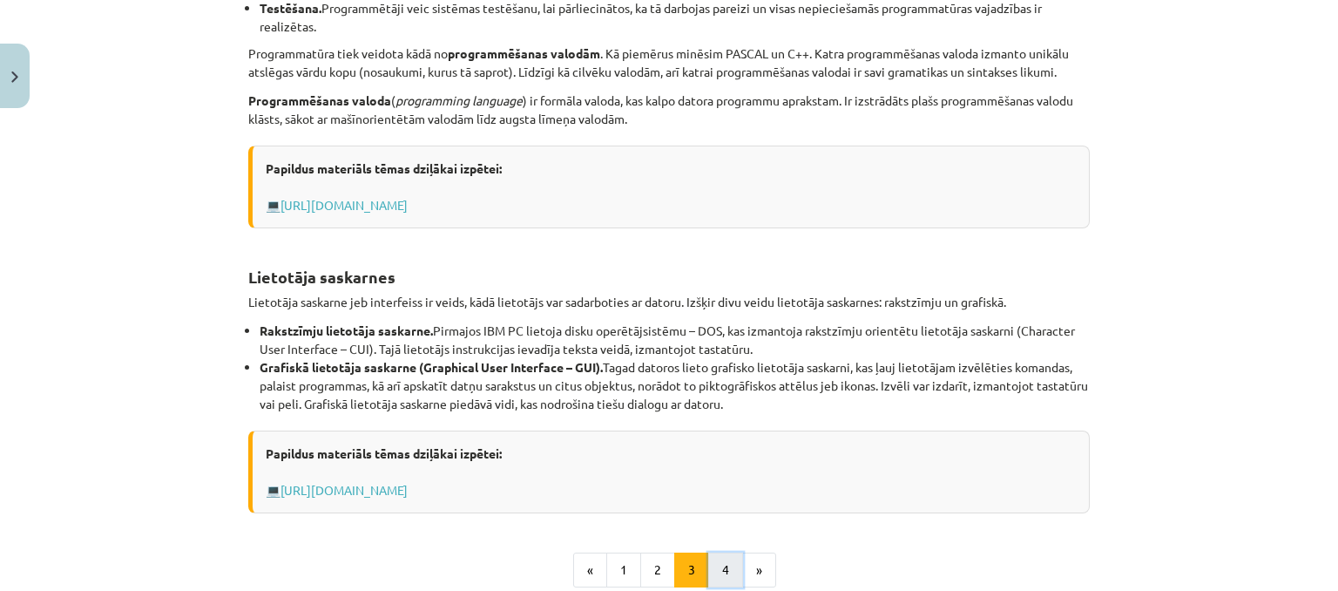
click at [715, 572] on button "4" at bounding box center [725, 569] width 35 height 35
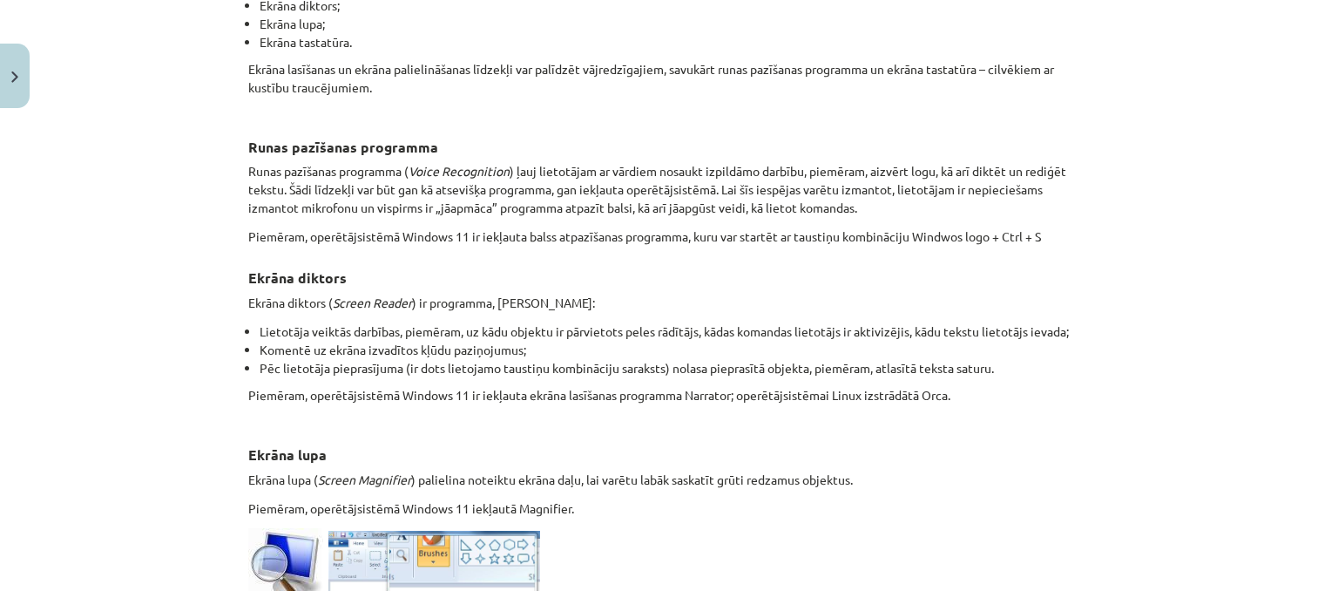
scroll to position [985, 0]
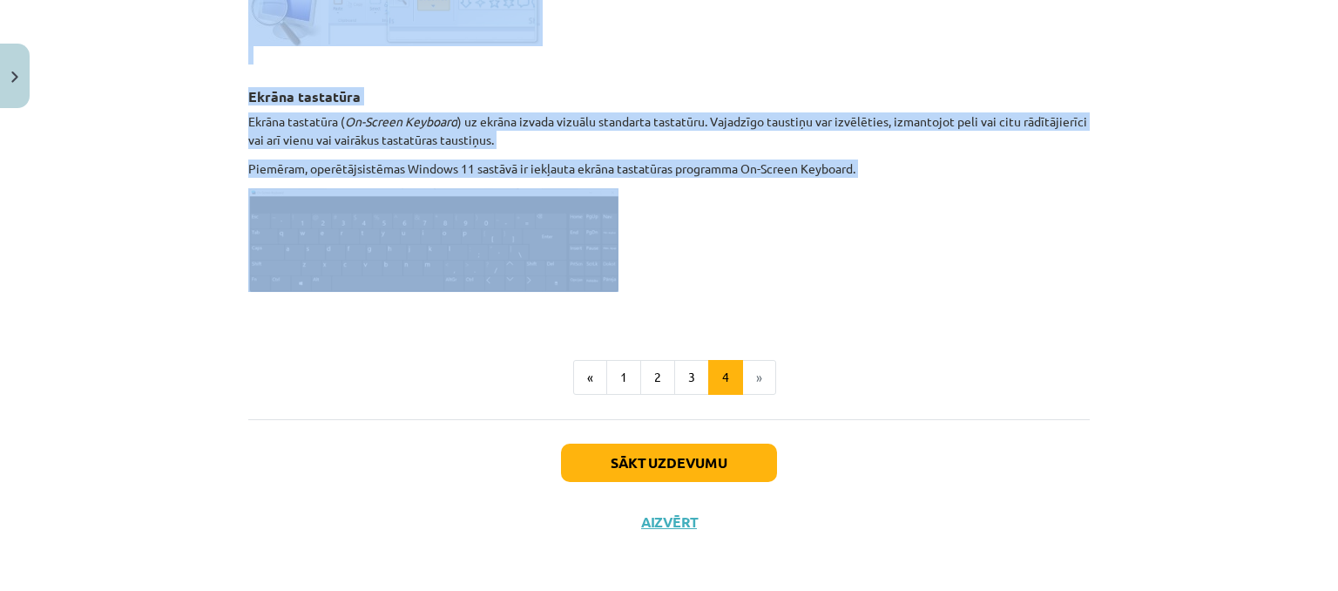
drag, startPoint x: 240, startPoint y: 26, endPoint x: 649, endPoint y: 241, distance: 461.9
copy div "Programmas datora lietotājiem ar īpašām vajadzībām Lai atvieglotu darbu ar dato…"
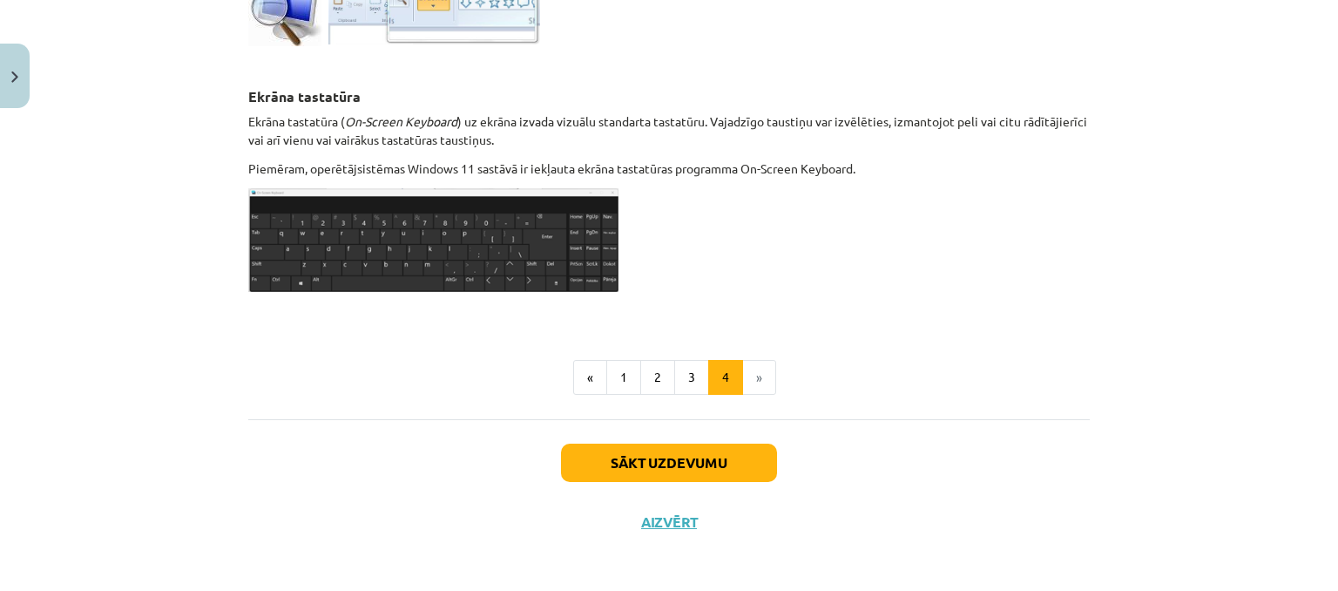
click at [1069, 364] on ul "« 1 2 3 4 »" at bounding box center [669, 377] width 842 height 35
click at [723, 458] on button "Sākt uzdevumu" at bounding box center [669, 463] width 216 height 38
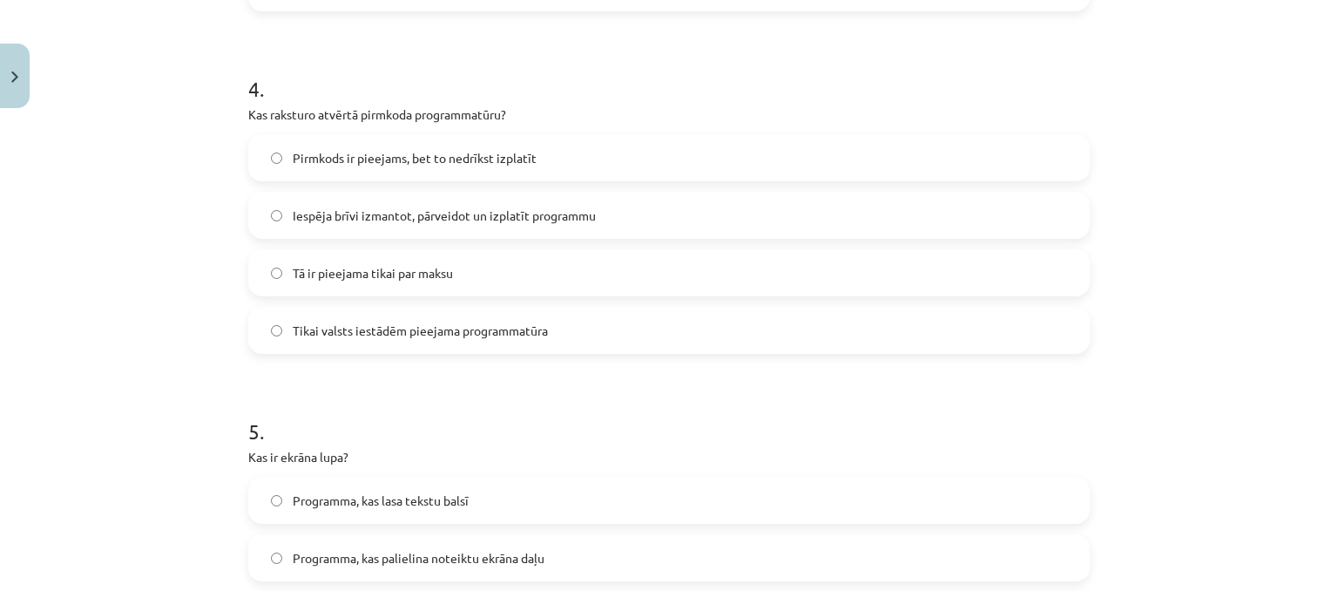
scroll to position [1862, 0]
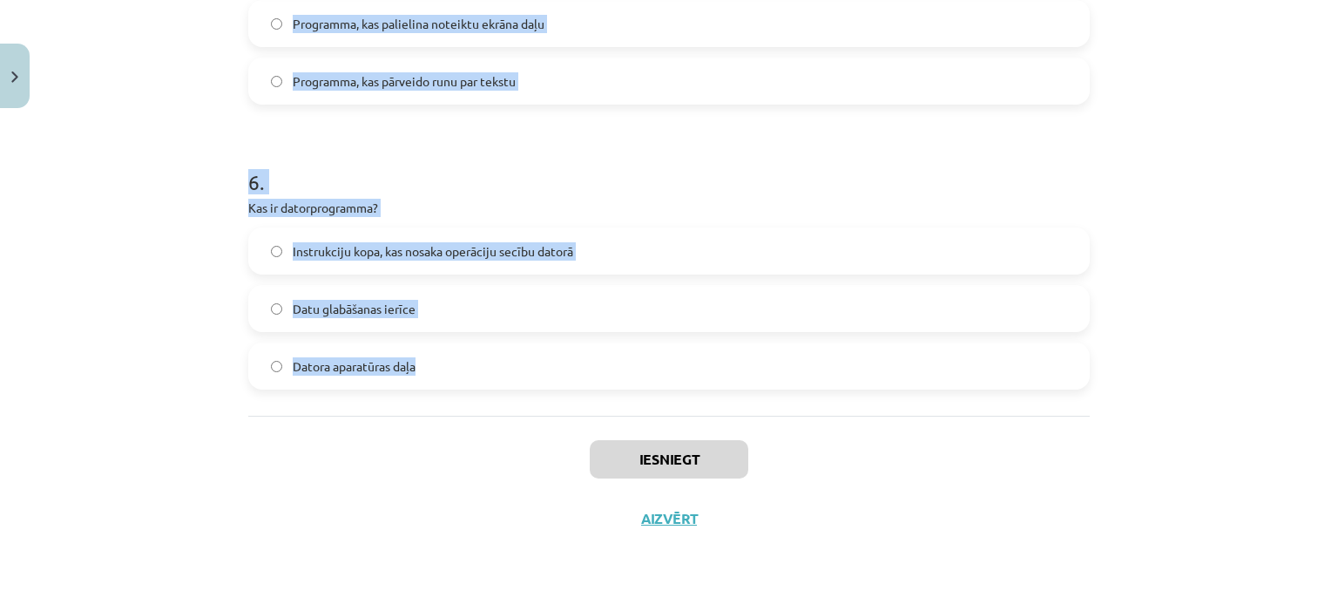
drag, startPoint x: 241, startPoint y: 258, endPoint x: 406, endPoint y: 325, distance: 177.8
copy form "1 . Kura no programmām ir piemērs datu bāzu pārvaldības sistēmai? GIMP Paint.ne…"
click at [185, 249] on div "Mācību tēma: Datorikas - 10. klases 1. ieskaites mācību materiāls #4 3. tēma – …" at bounding box center [669, 295] width 1338 height 591
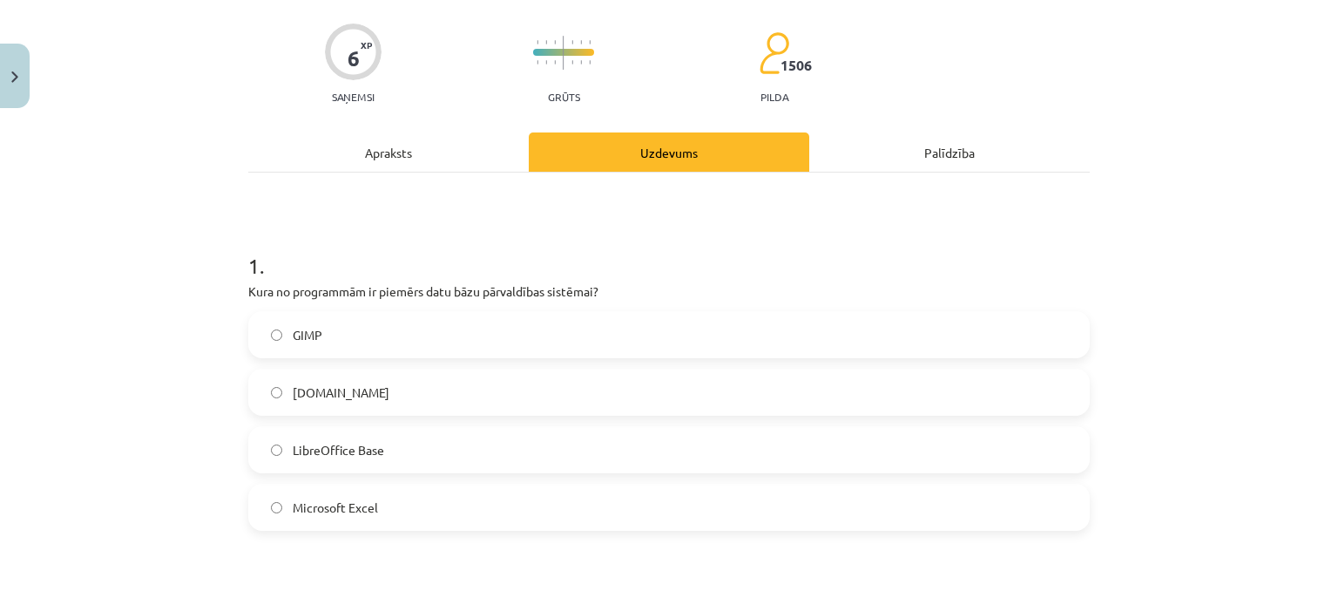
scroll to position [174, 0]
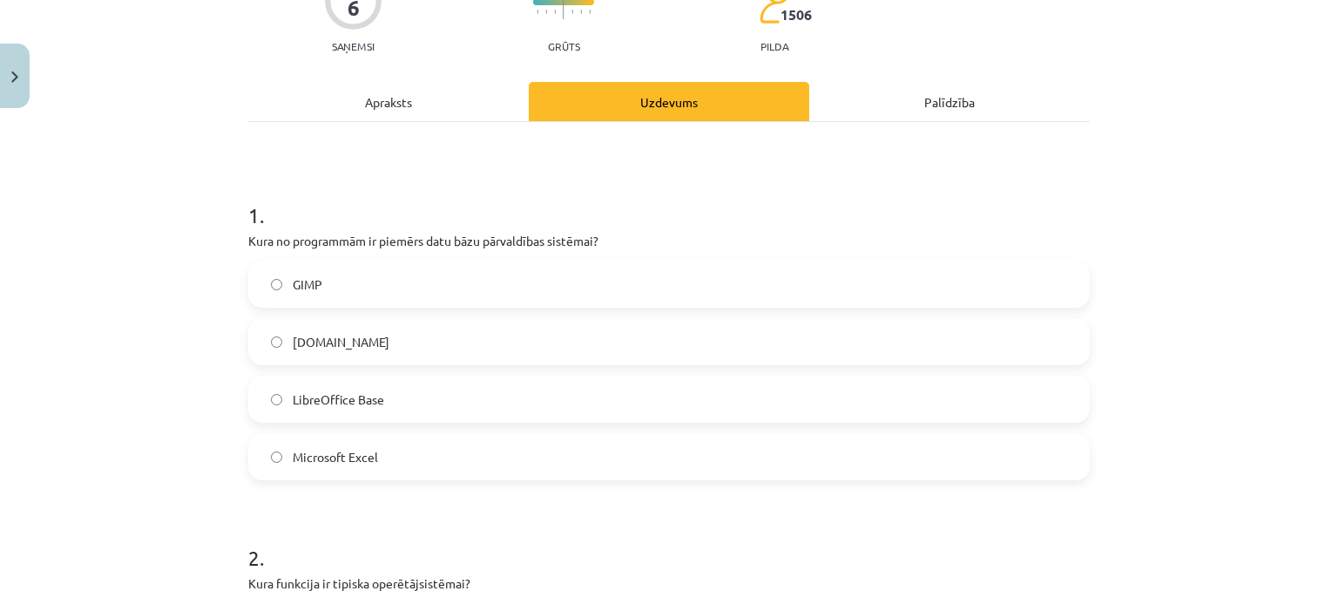
drag, startPoint x: 354, startPoint y: 393, endPoint x: 387, endPoint y: 382, distance: 35.0
click at [354, 392] on span "LibreOffice Base" at bounding box center [338, 399] width 91 height 18
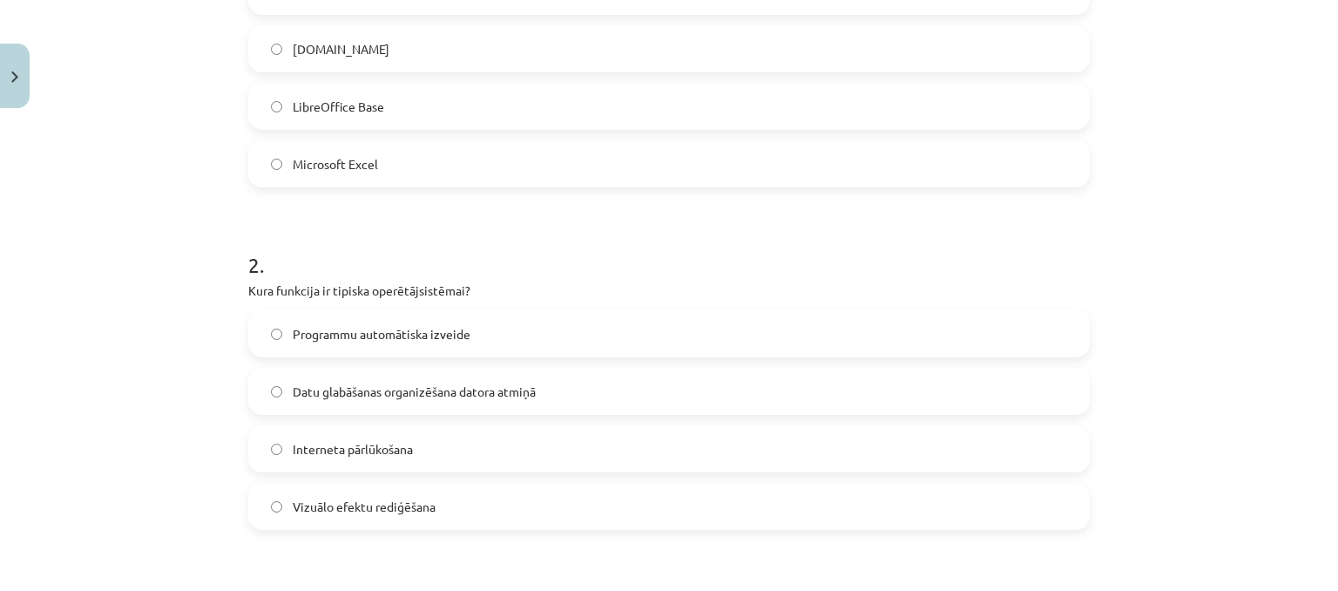
scroll to position [523, 0]
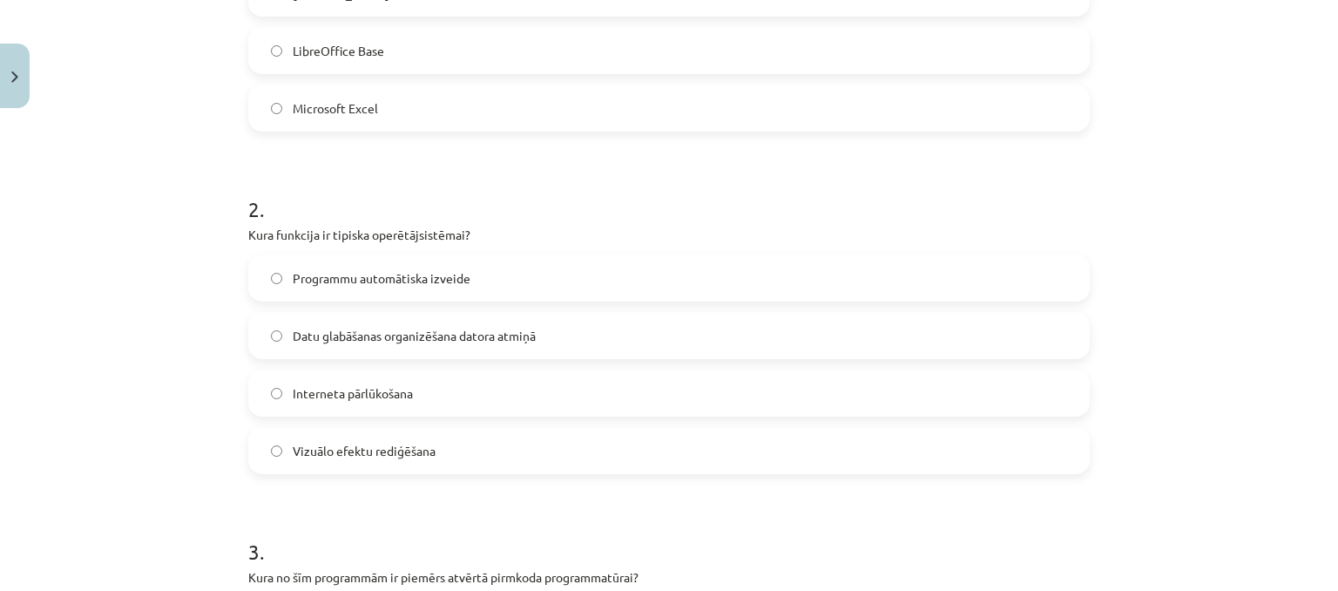
click at [471, 327] on span "Datu glabāšanas organizēšana datora atmiņā" at bounding box center [414, 336] width 243 height 18
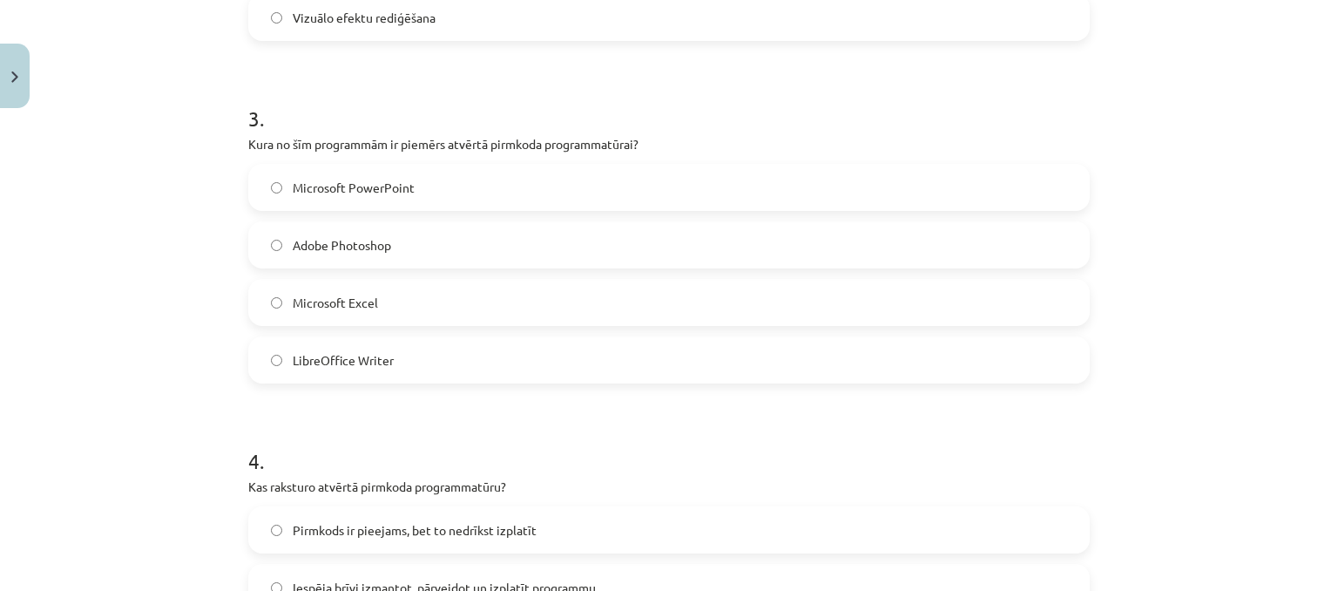
scroll to position [959, 0]
drag, startPoint x: 321, startPoint y: 353, endPoint x: 335, endPoint y: 339, distance: 20.3
click at [322, 355] on span "LibreOffice Writer" at bounding box center [343, 358] width 101 height 18
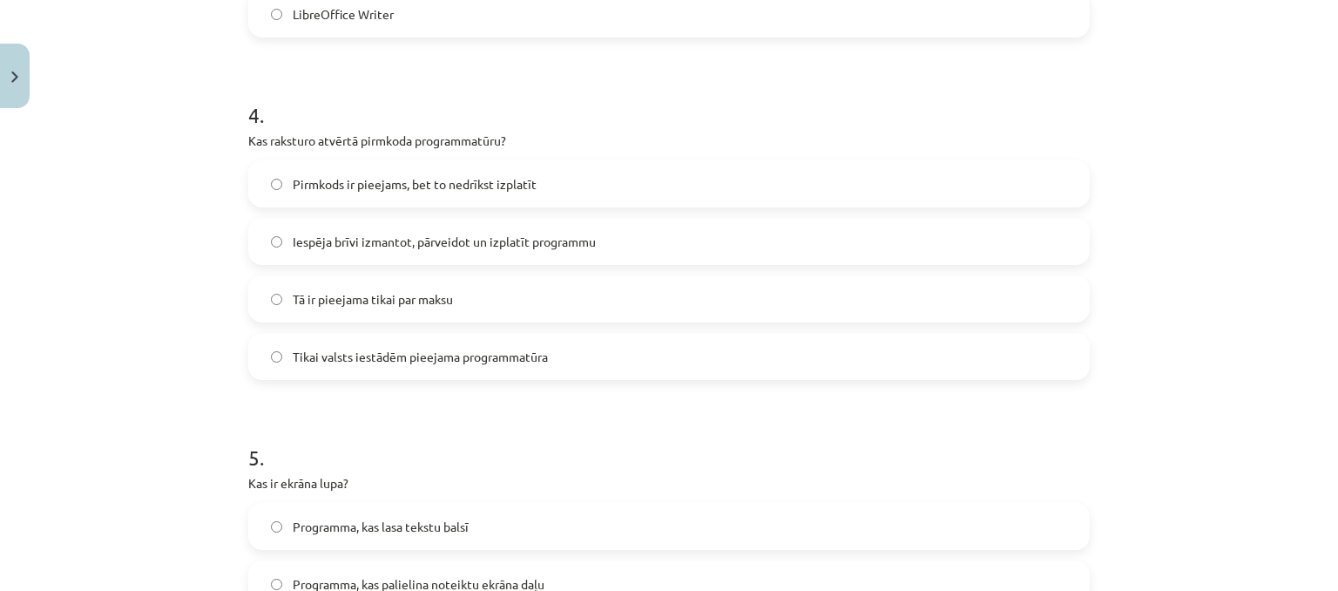
scroll to position [1307, 0]
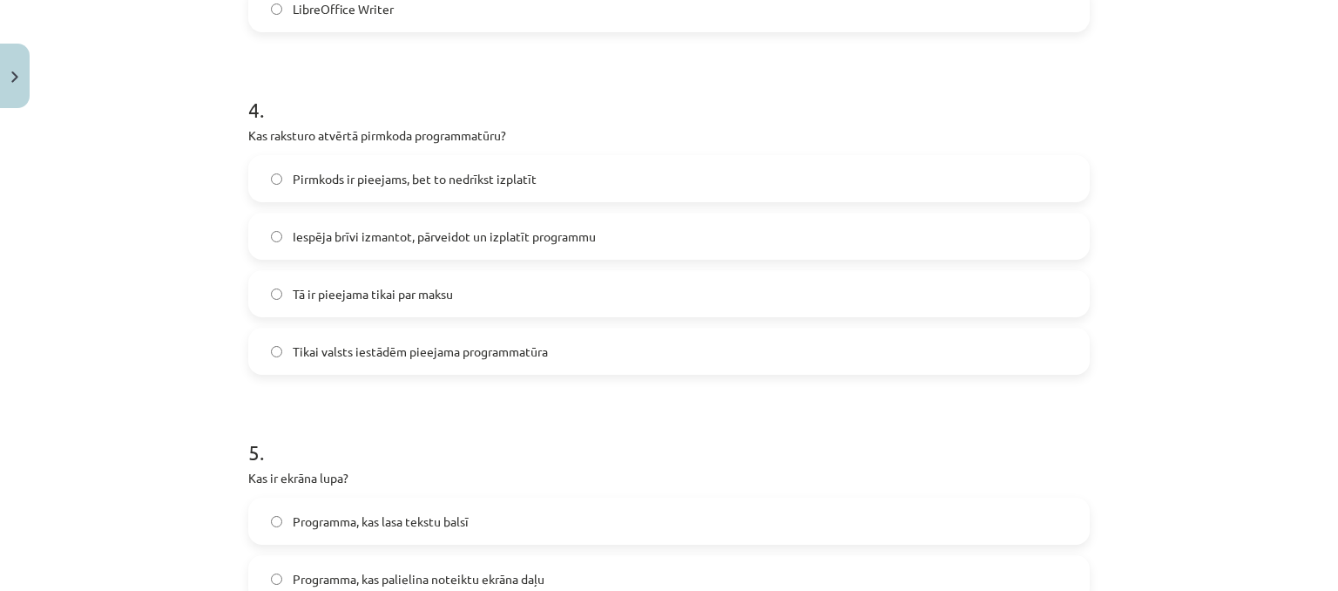
click at [372, 243] on span "Iespēja brīvi izmantot, pārveidot un izplatīt programmu" at bounding box center [444, 236] width 303 height 18
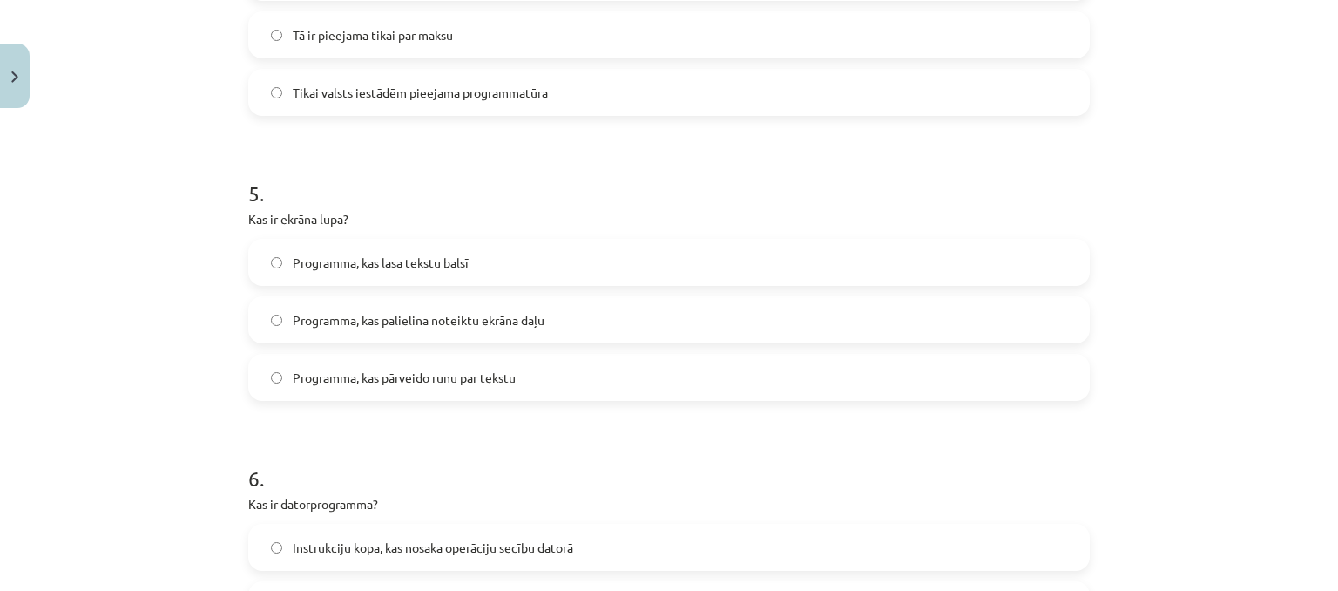
scroll to position [1568, 0]
click at [617, 322] on label "Programma, kas palielina noteiktu ekrāna daļu" at bounding box center [669, 317] width 838 height 44
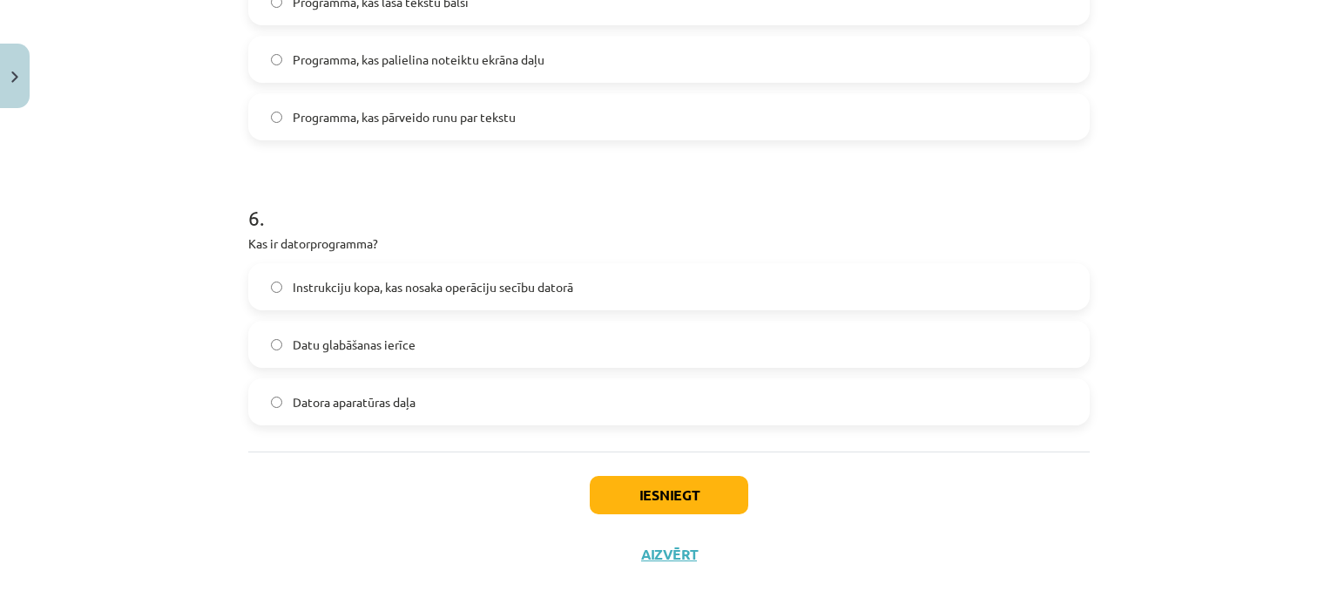
scroll to position [1830, 0]
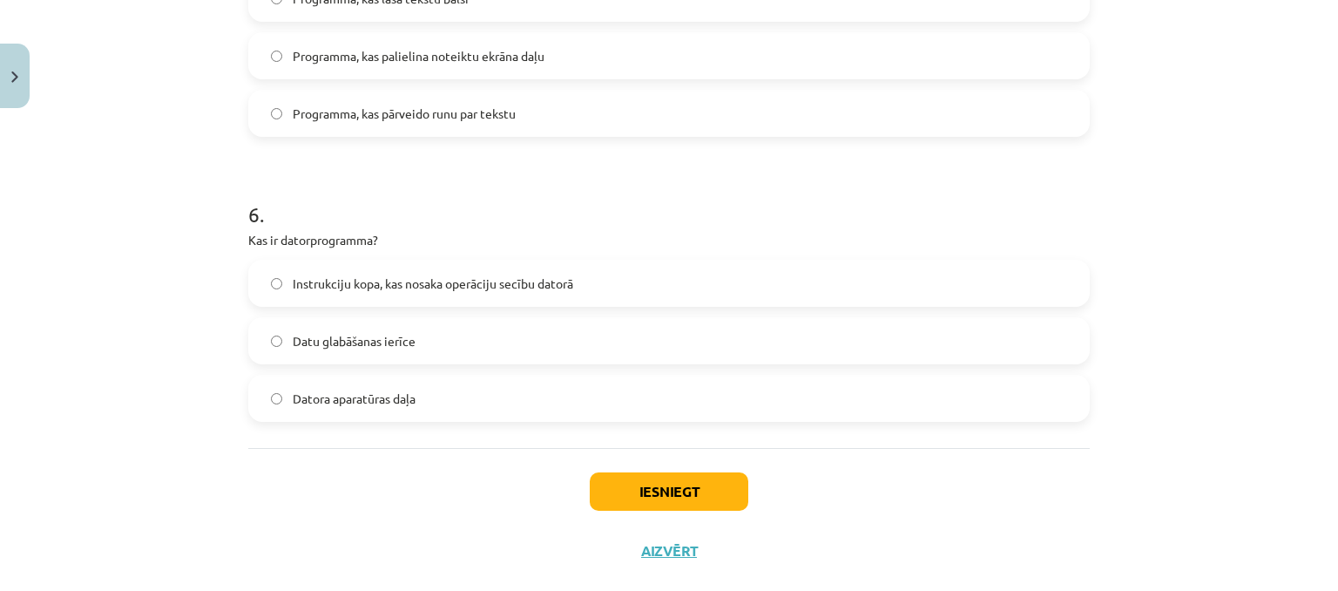
click at [572, 288] on label "Instrukciju kopa, kas nosaka operāciju secību datorā" at bounding box center [669, 283] width 838 height 44
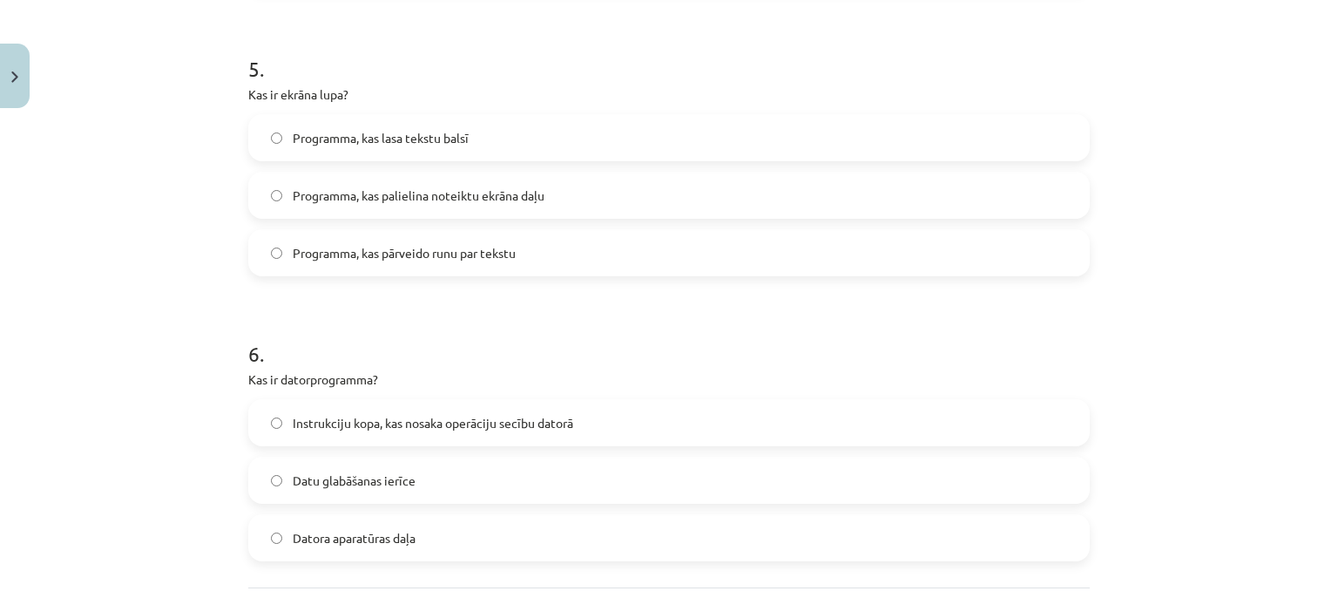
scroll to position [1862, 0]
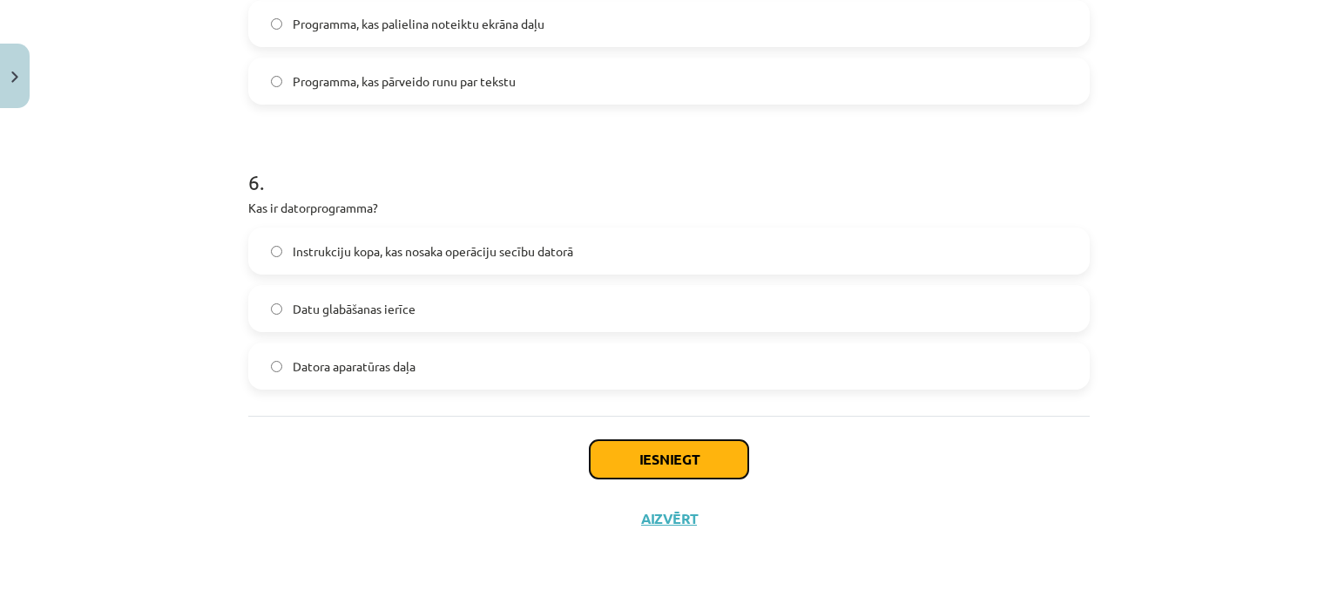
click at [652, 461] on button "Iesniegt" at bounding box center [669, 459] width 159 height 38
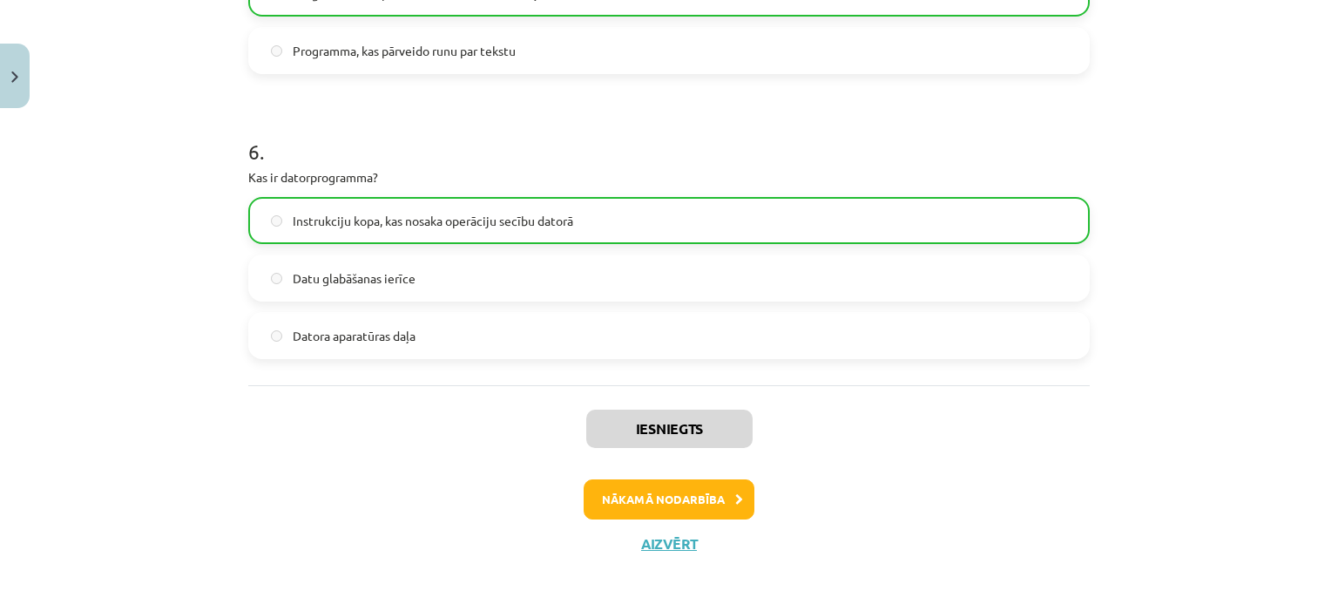
scroll to position [1917, 0]
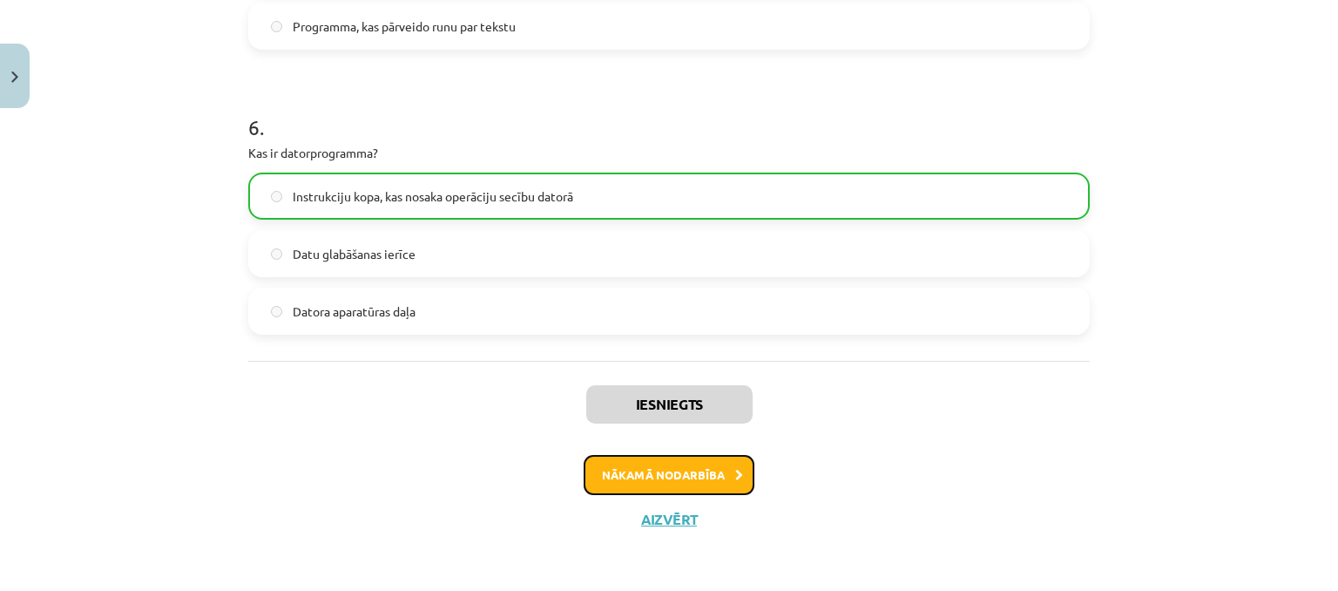
click at [707, 477] on button "Nākamā nodarbība" at bounding box center [669, 475] width 171 height 40
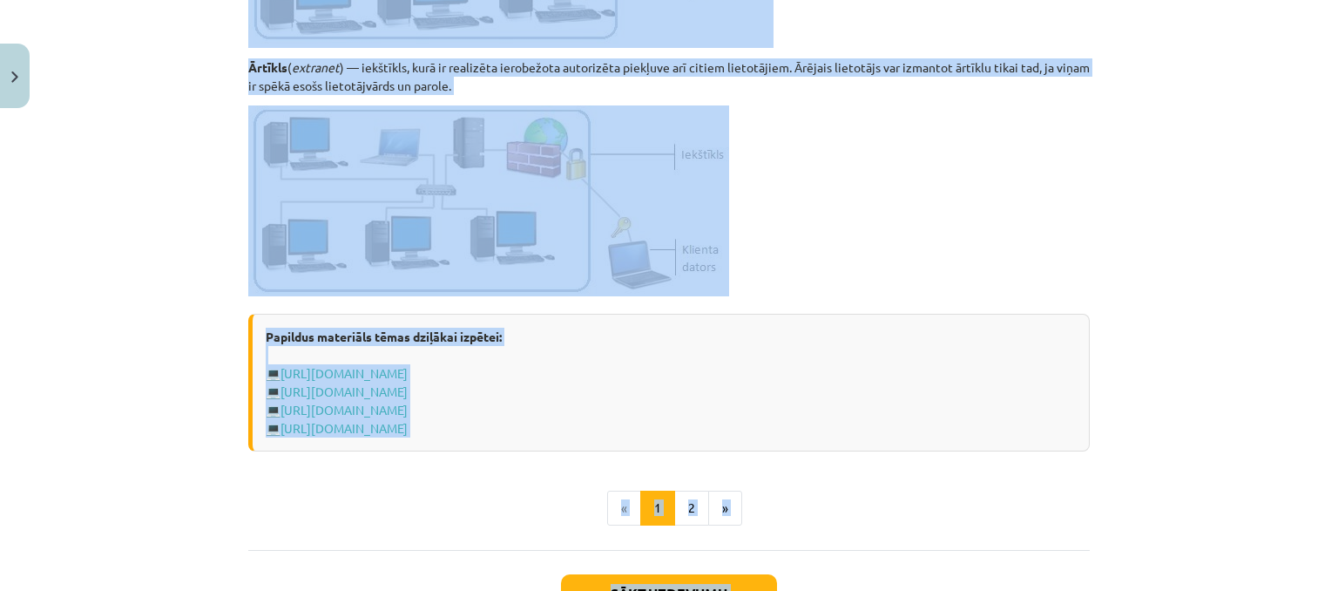
scroll to position [2177, 0]
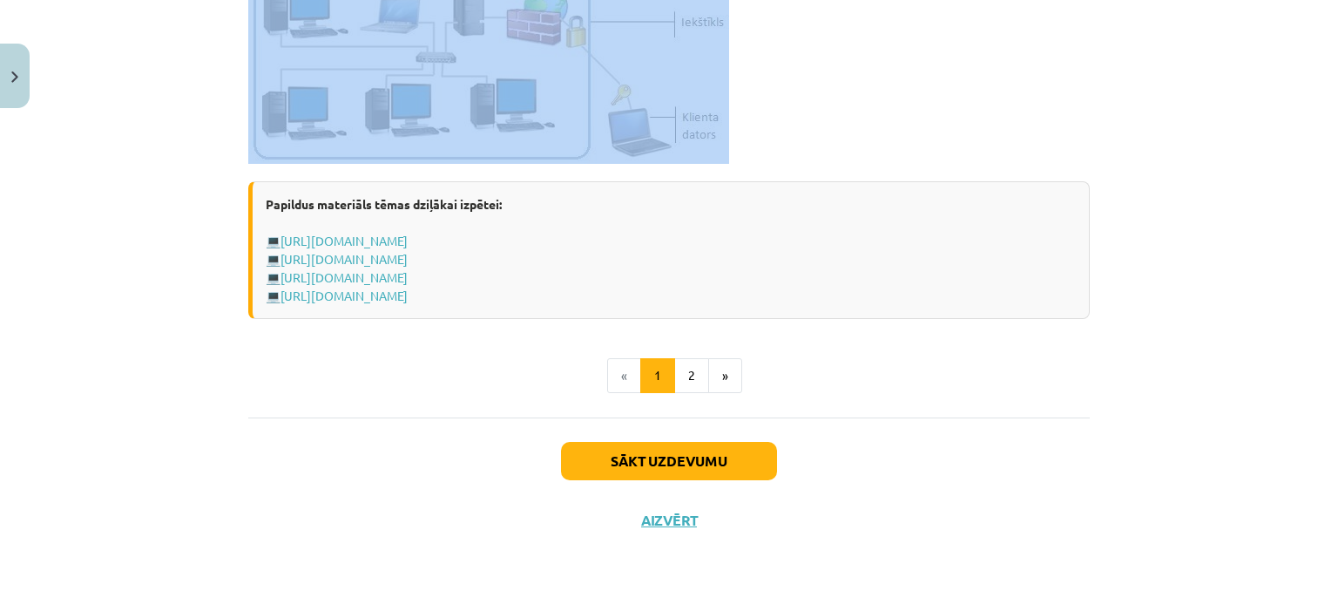
drag, startPoint x: 558, startPoint y: 308, endPoint x: 670, endPoint y: 147, distance: 196.5
copy div "Datortīkli un internets Datortīkli Datortīkls ( network ) jeb tīkls ir datoru u…"
click at [830, 107] on p at bounding box center [669, 68] width 842 height 191
drag, startPoint x: 558, startPoint y: 172, endPoint x: 682, endPoint y: 149, distance: 126.6
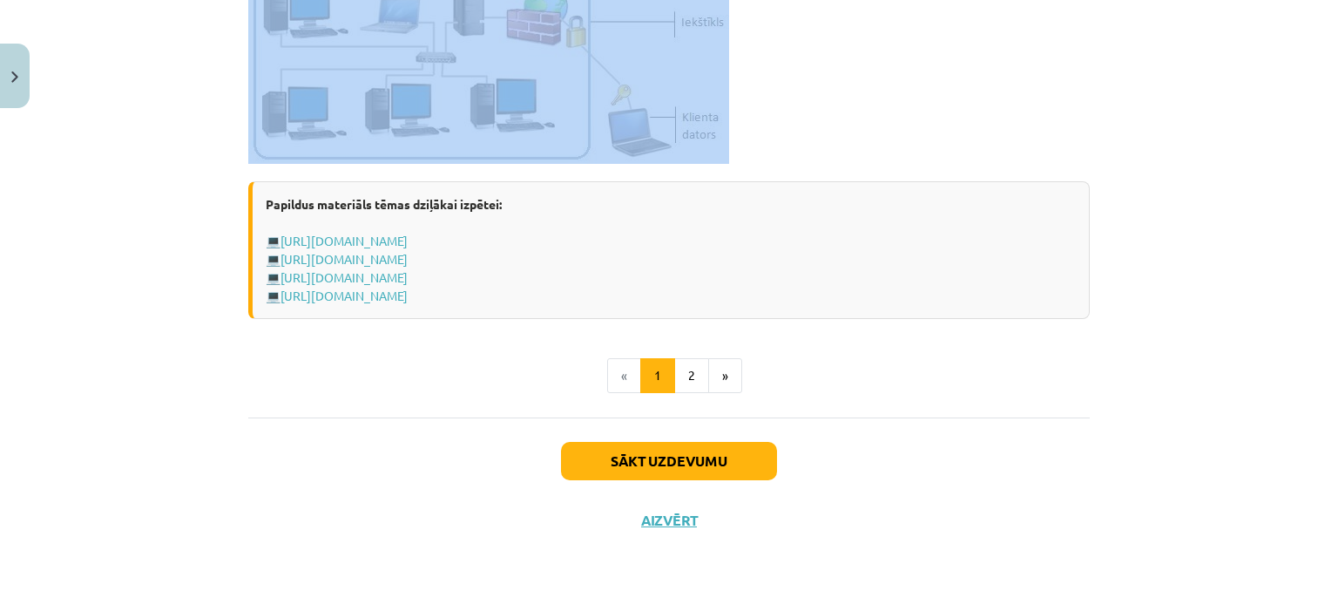
copy div "Datortīkli un internets Datortīkli Datortīkls ( network ) jeb tīkls ir datoru u…"
click at [691, 388] on button "2" at bounding box center [691, 375] width 35 height 35
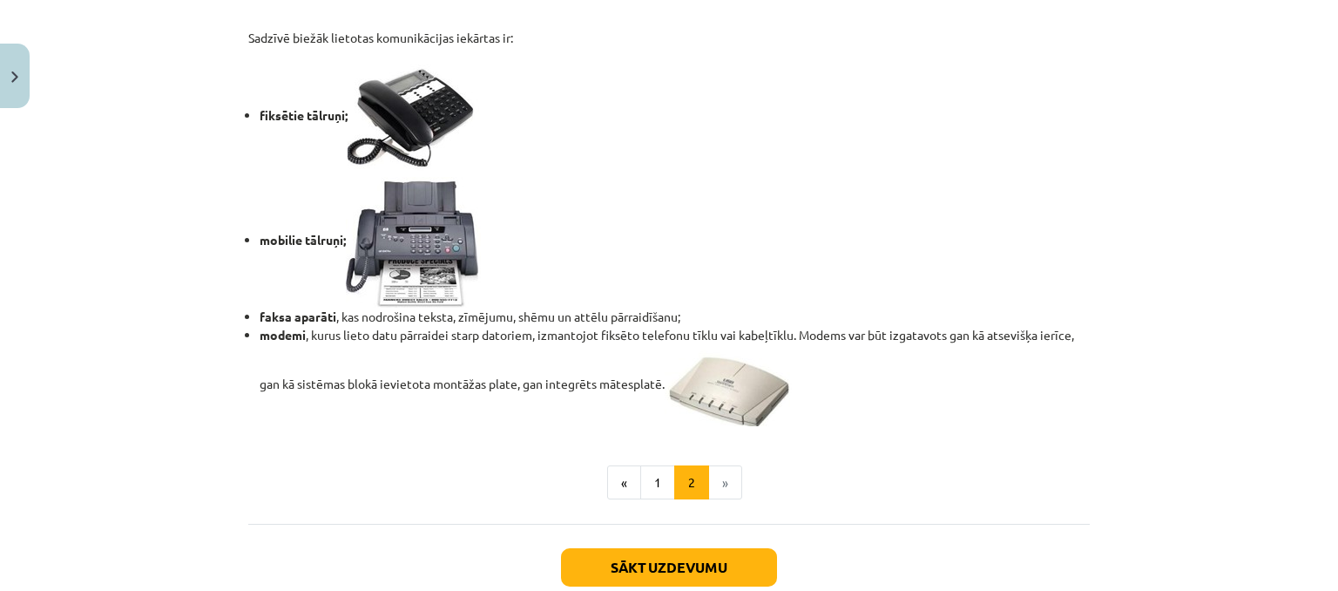
scroll to position [1548, 0]
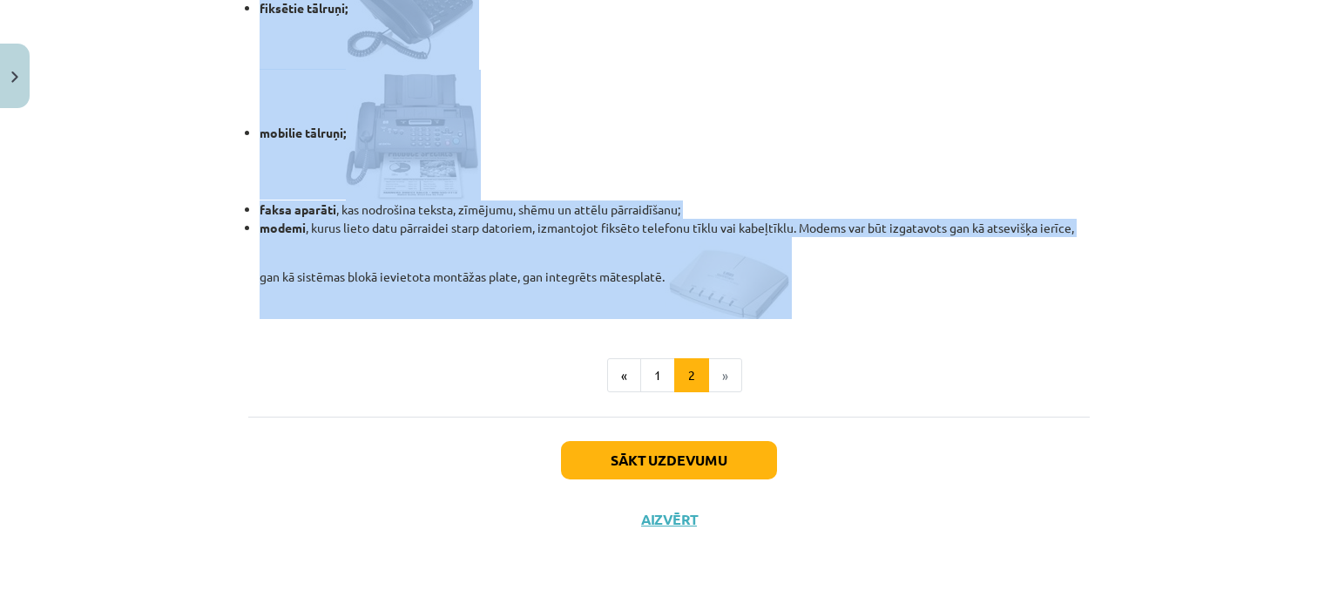
drag, startPoint x: 245, startPoint y: 203, endPoint x: 774, endPoint y: 302, distance: 538.2
copy div "Tīkls Internet Tīkls Internet jeb internets ( Internet ) ir pasaules lielākais …"
click at [788, 126] on li "mobilie tālruņi;" at bounding box center [675, 135] width 830 height 131
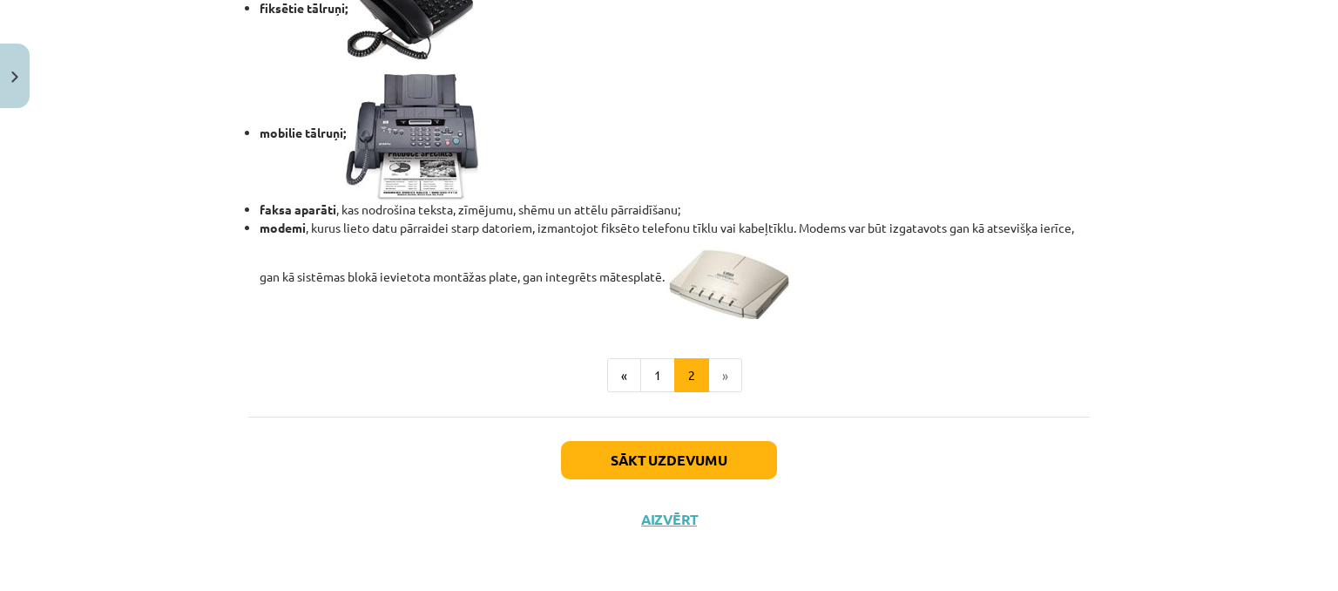
click at [704, 462] on button "Sākt uzdevumu" at bounding box center [669, 460] width 216 height 38
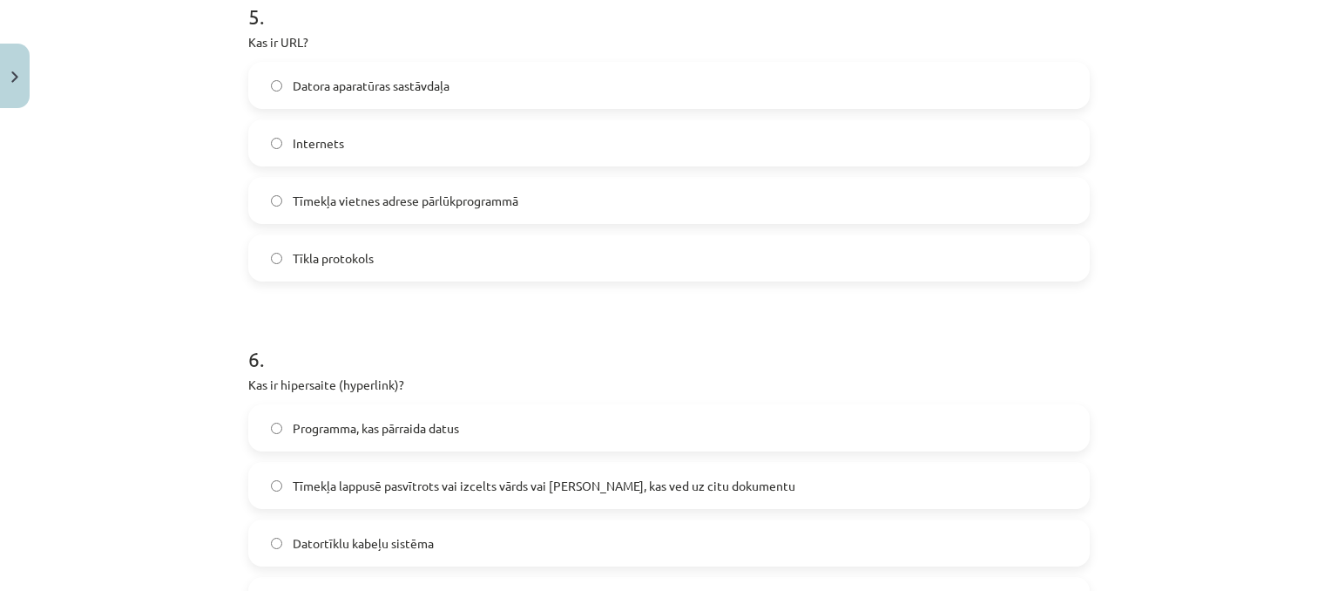
scroll to position [1977, 0]
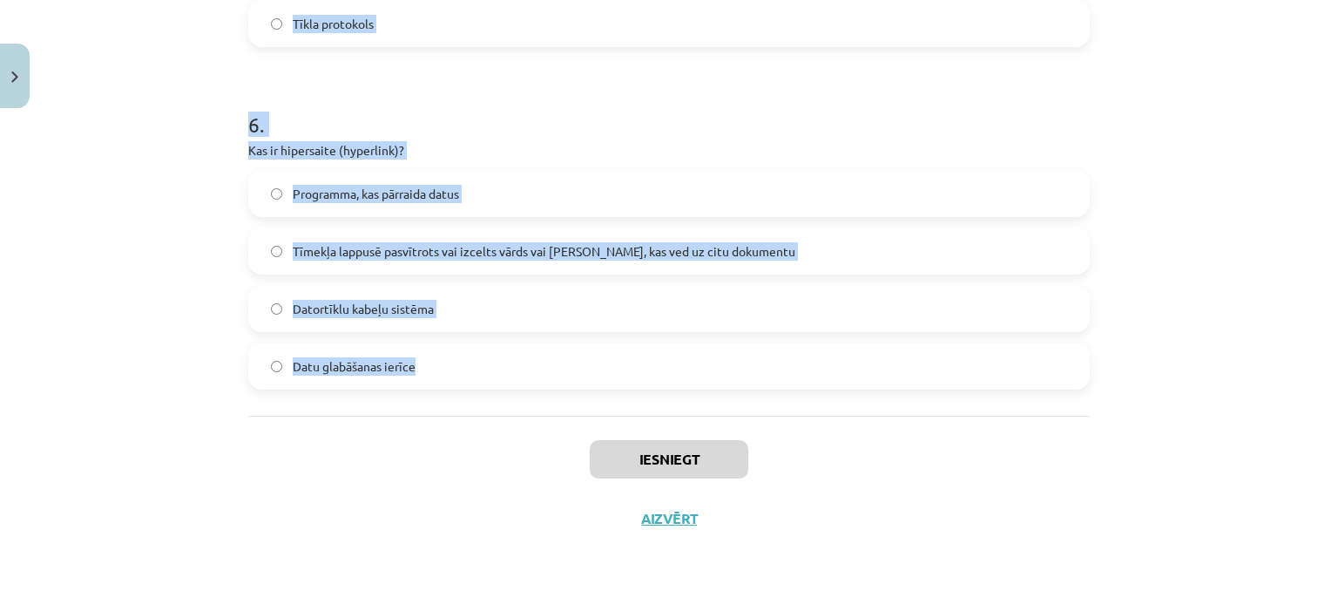
drag, startPoint x: 240, startPoint y: 341, endPoint x: 377, endPoint y: 315, distance: 139.3
copy form "1 . Kas ir serveris? Datorspēle Programma, kas sniedz pakalpojumus datortīklā A…"
click at [462, 142] on p "Kas ir hipersaite (hyperlink)?" at bounding box center [669, 150] width 842 height 18
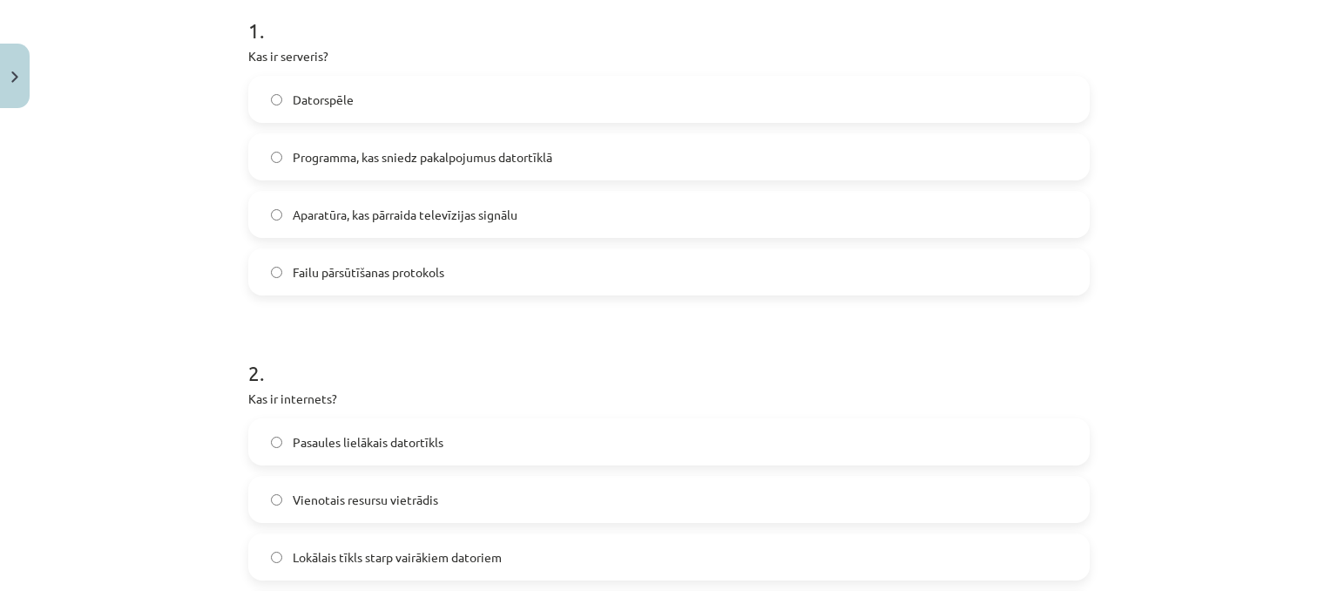
scroll to position [322, 0]
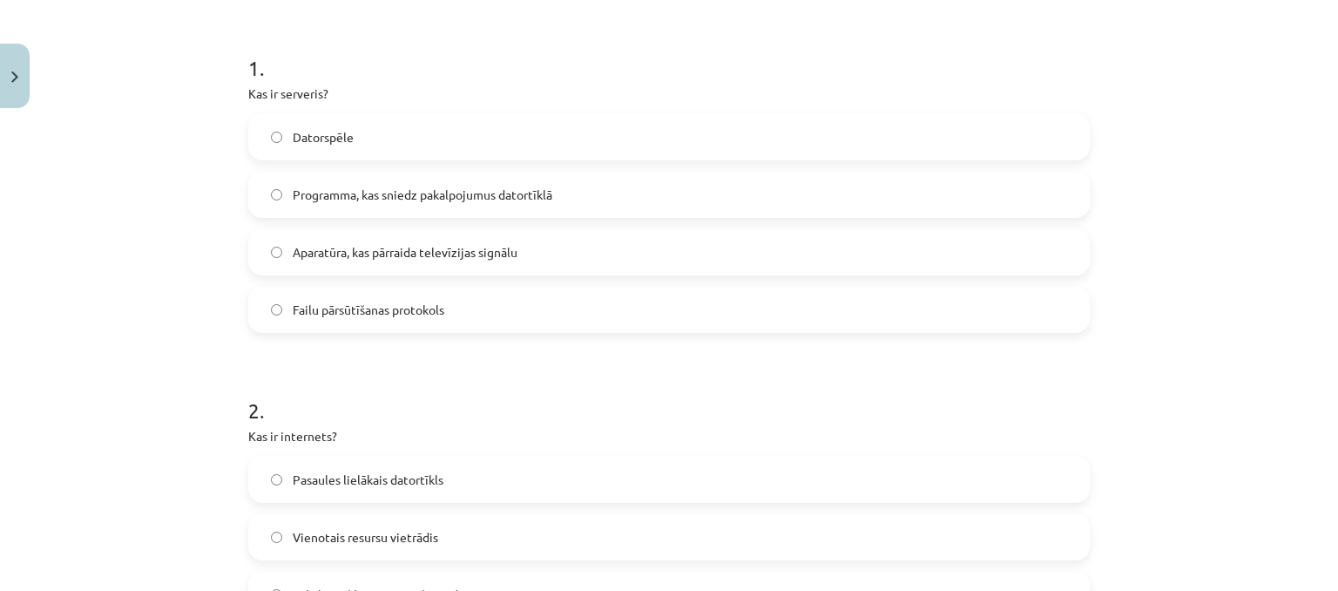
click at [464, 203] on label "Programma, kas sniedz pakalpojumus datortīklā" at bounding box center [669, 195] width 838 height 44
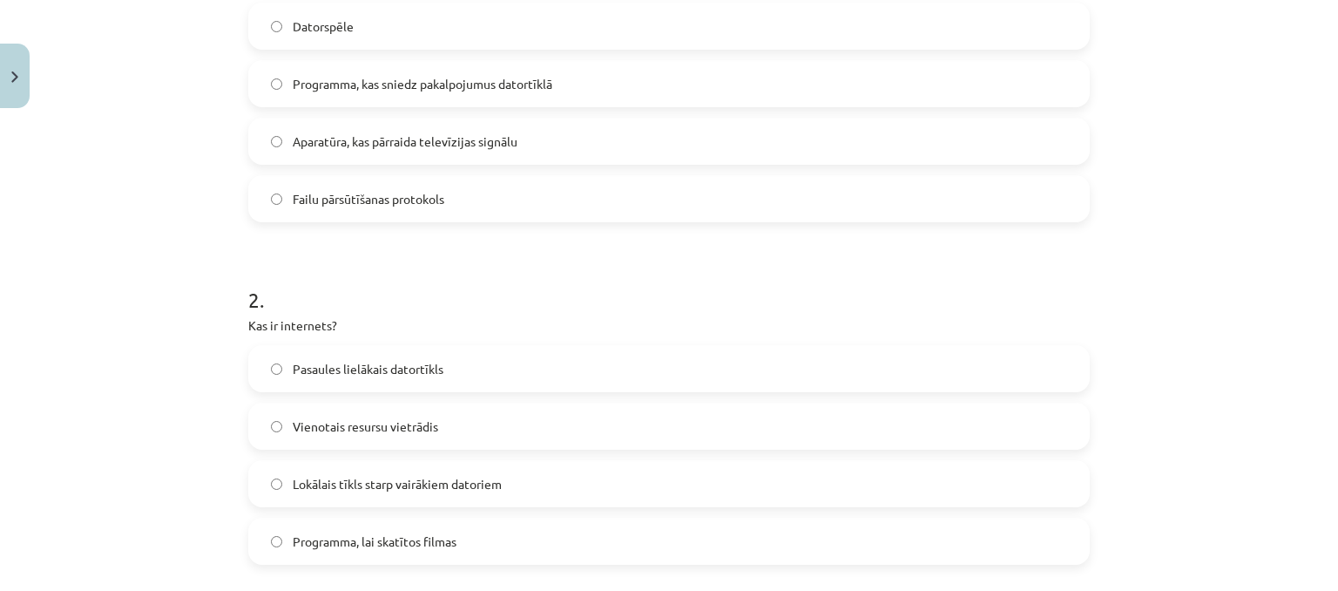
scroll to position [496, 0]
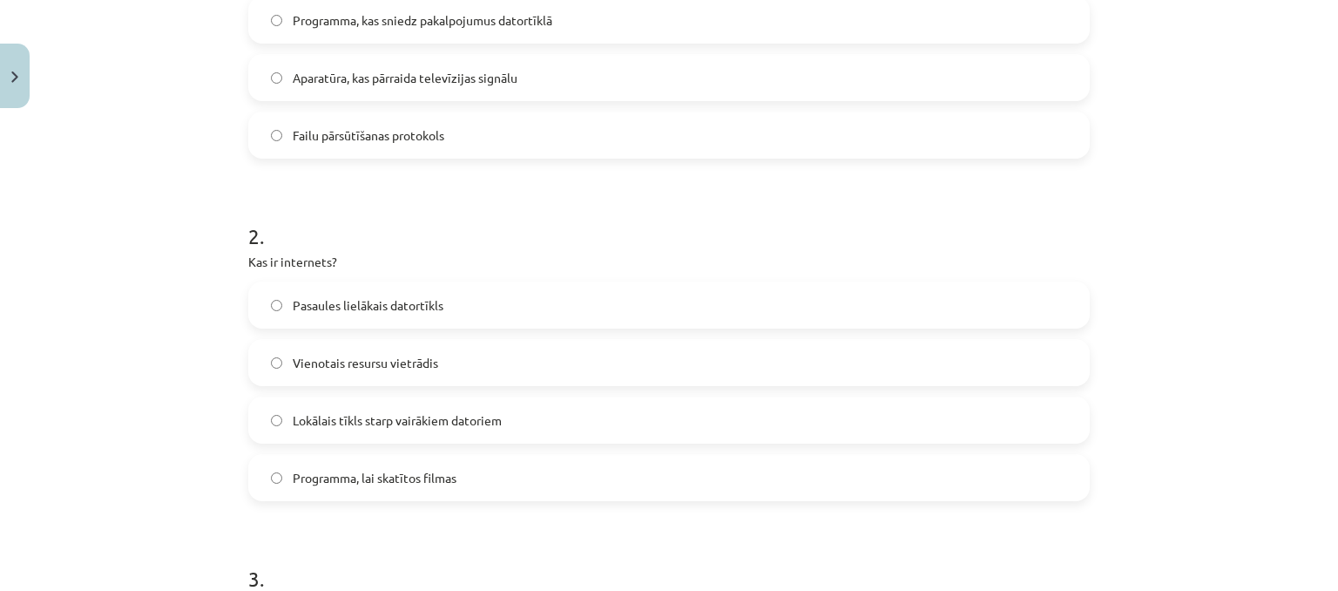
click at [340, 314] on label "Pasaules lielākais datortīkls" at bounding box center [669, 305] width 838 height 44
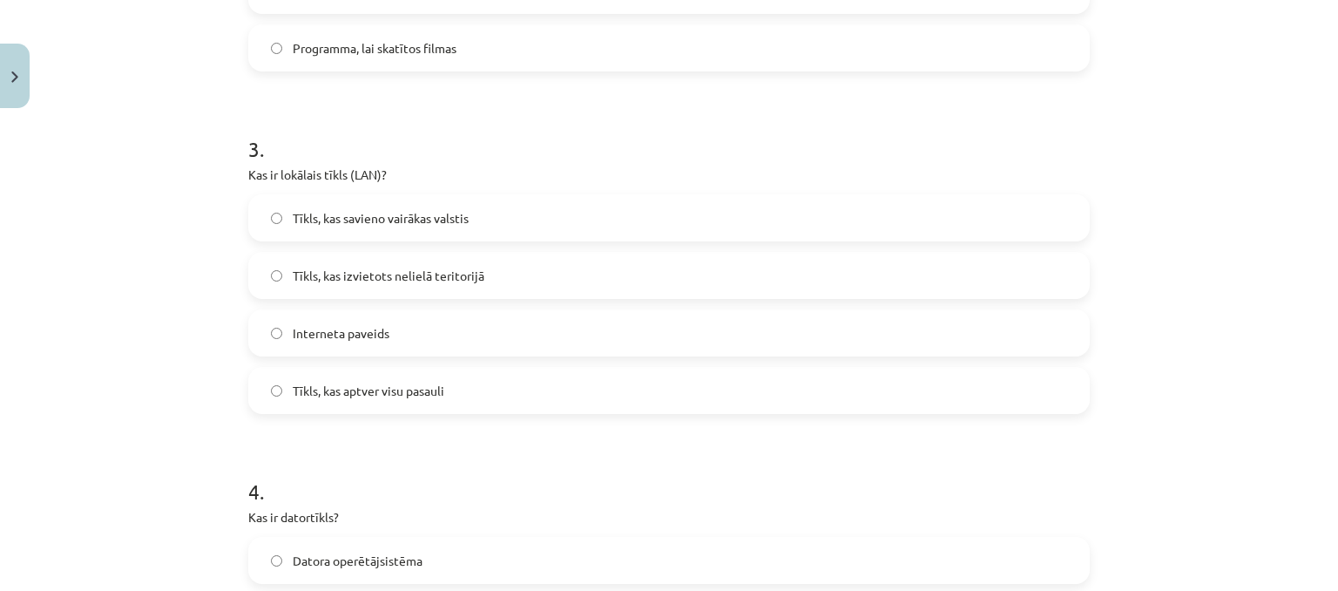
scroll to position [931, 0]
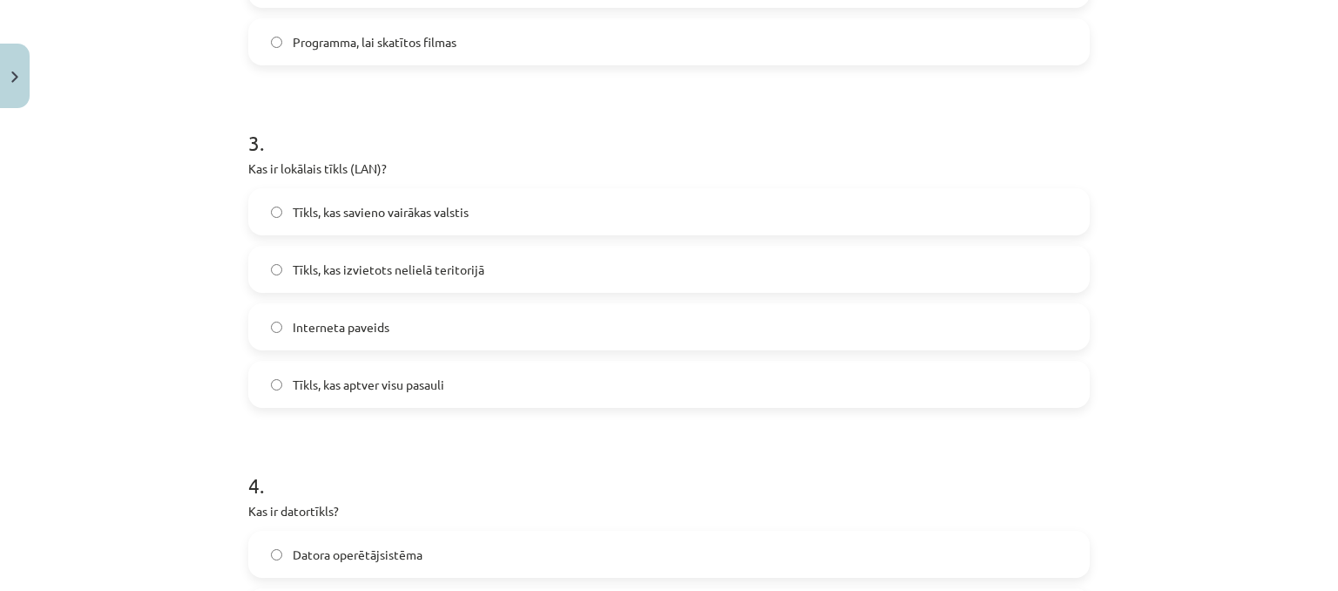
click at [308, 273] on span "Tīkls, kas izvietots nelielā teritorijā" at bounding box center [389, 270] width 192 height 18
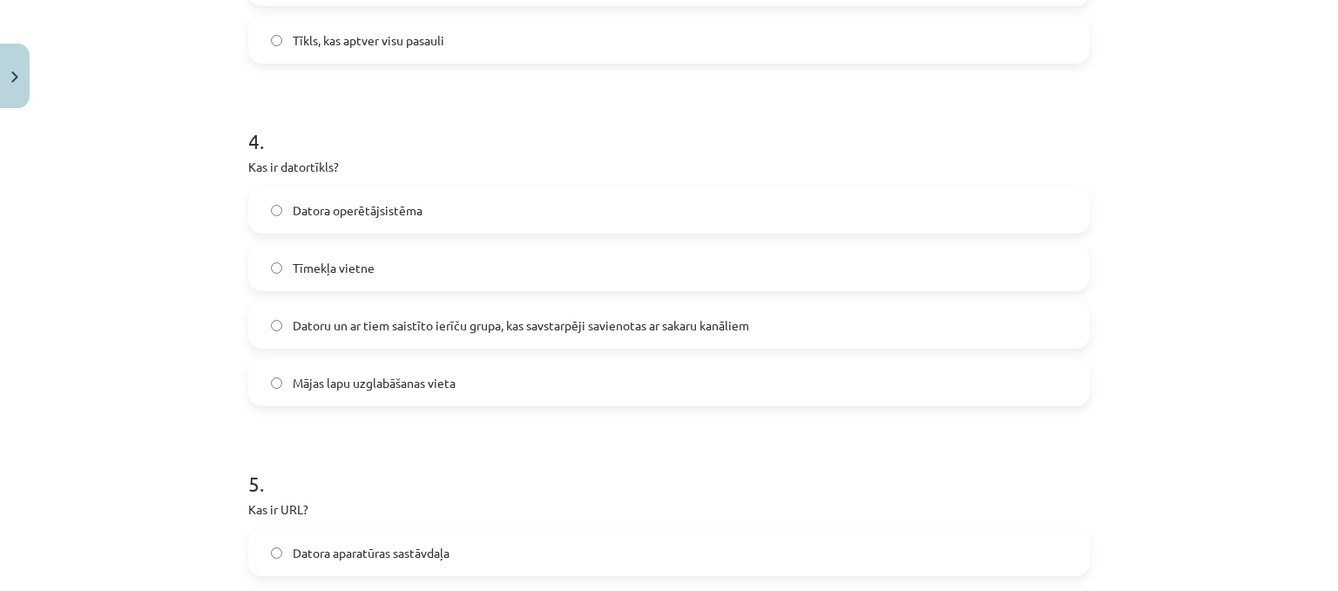
scroll to position [1280, 0]
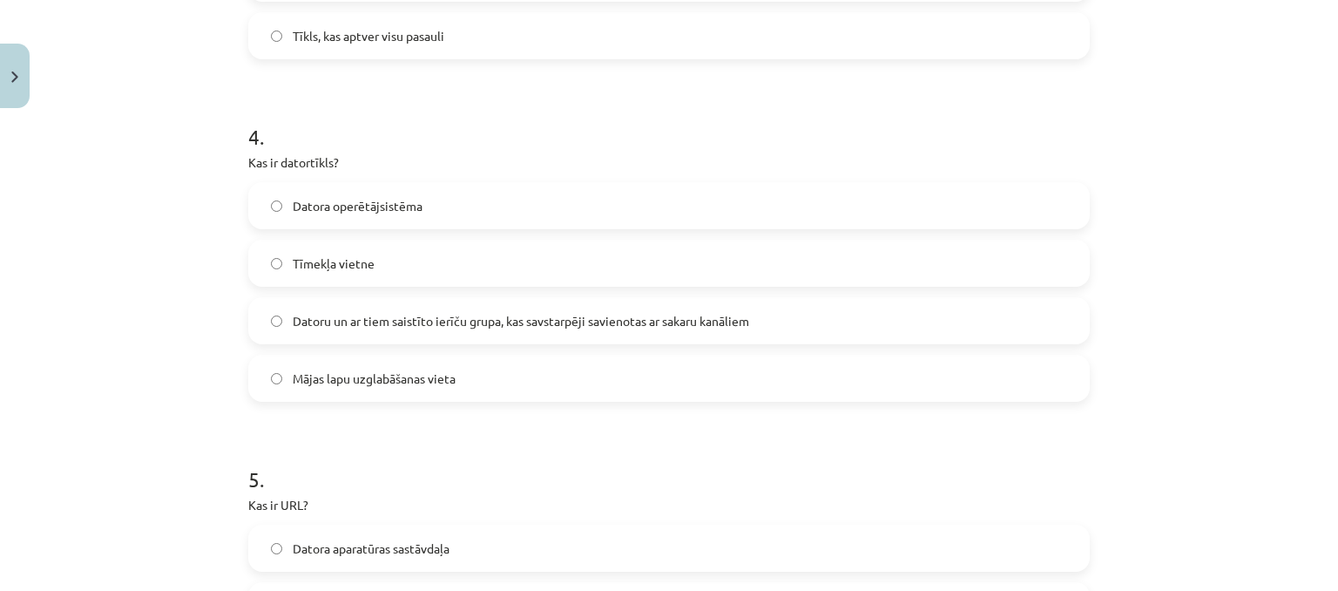
click at [391, 308] on label "Datoru un ar tiem saistīto ierīču grupa, kas savstarpēji savienotas ar sakaru k…" at bounding box center [669, 321] width 838 height 44
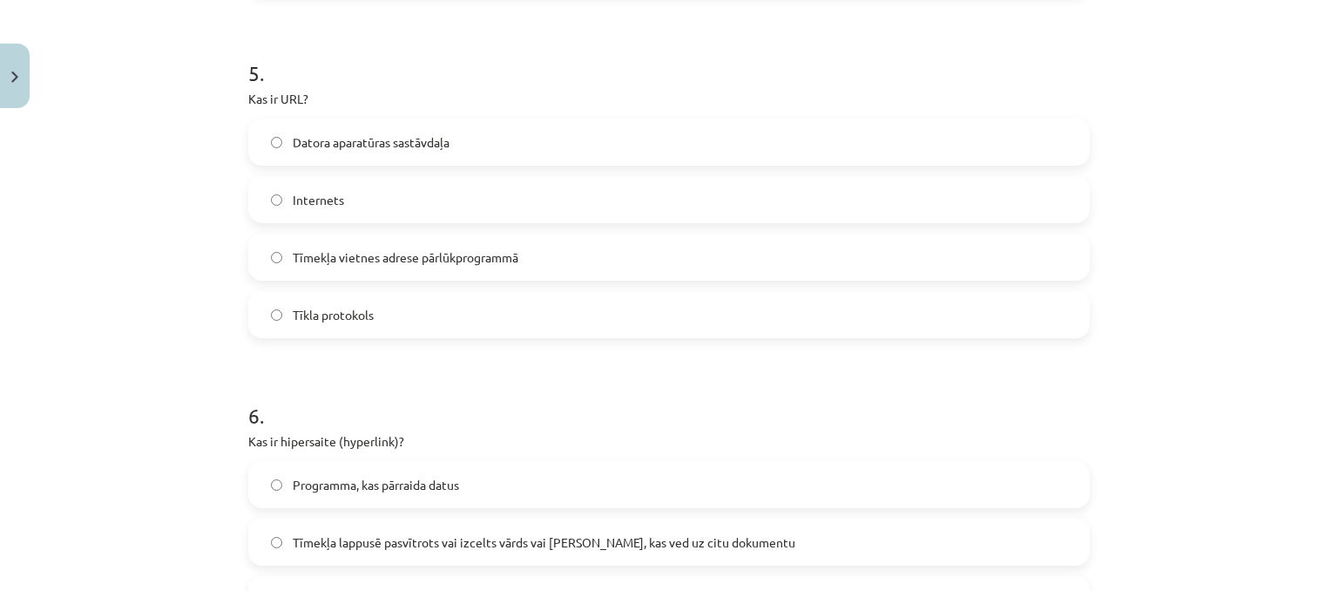
scroll to position [1716, 0]
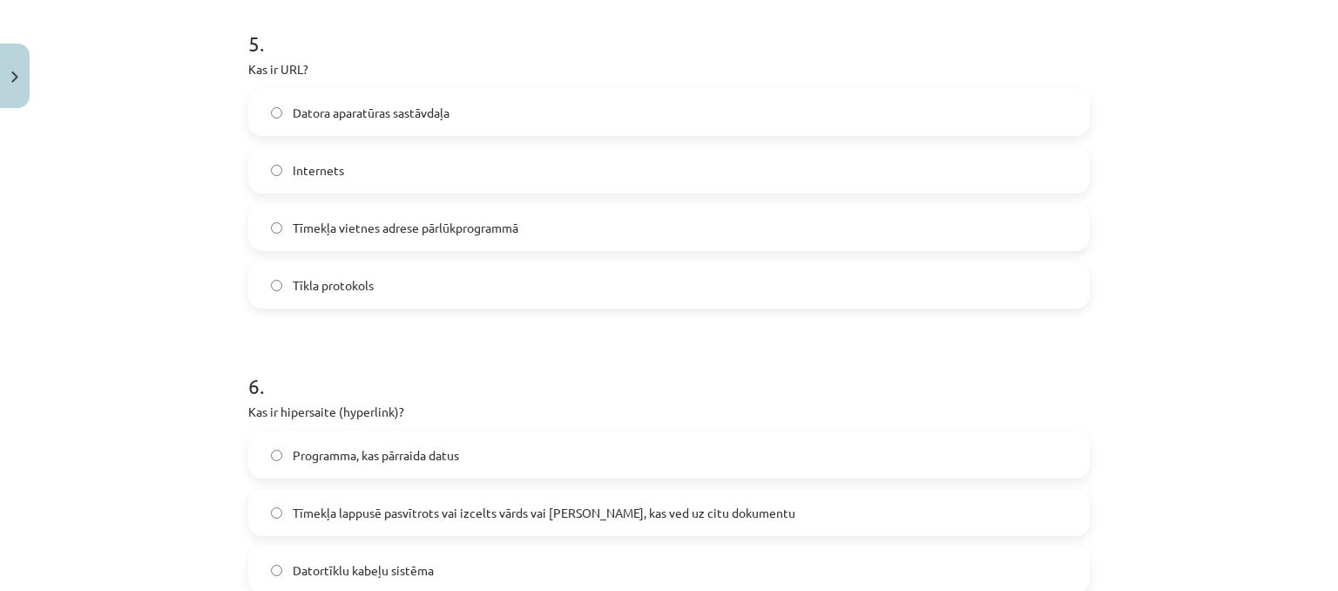
click at [464, 228] on span "Tīmekļa vietnes adrese pārlūkprogrammā" at bounding box center [406, 228] width 226 height 18
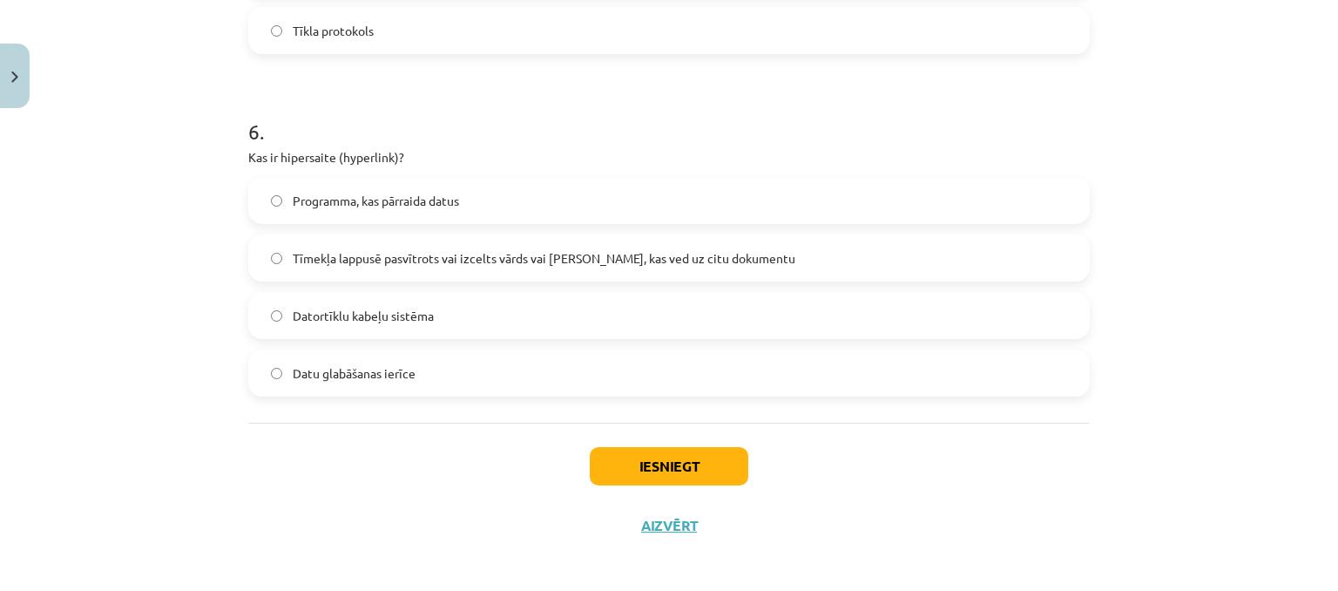
scroll to position [1977, 0]
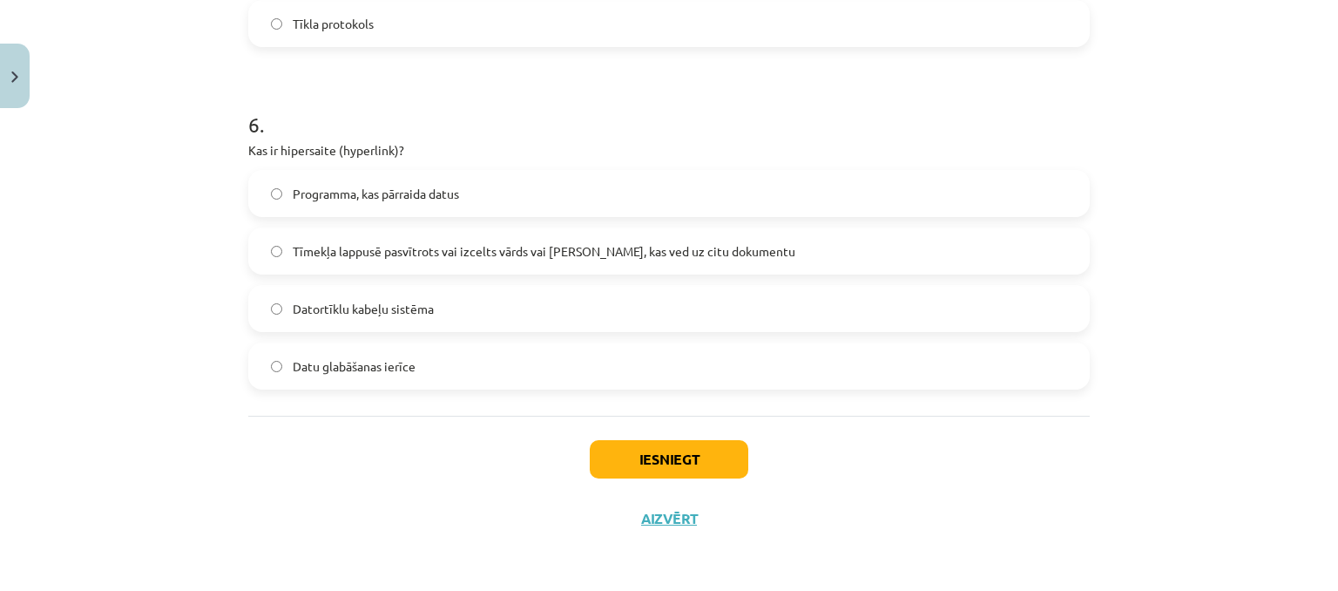
click at [474, 254] on span "Tīmekļa lappusē pasvītrots vai izcelts vārds vai frāze, kas ved uz citu dokumen…" at bounding box center [544, 251] width 503 height 18
click at [631, 453] on button "Iesniegt" at bounding box center [669, 459] width 159 height 38
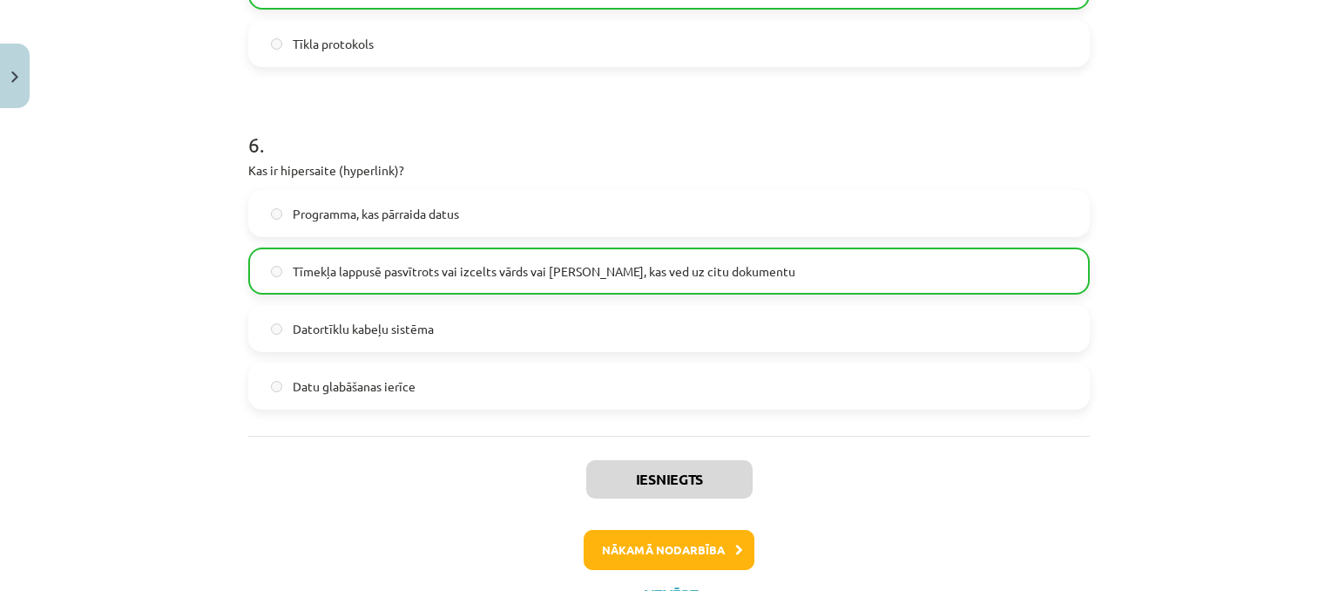
scroll to position [2032, 0]
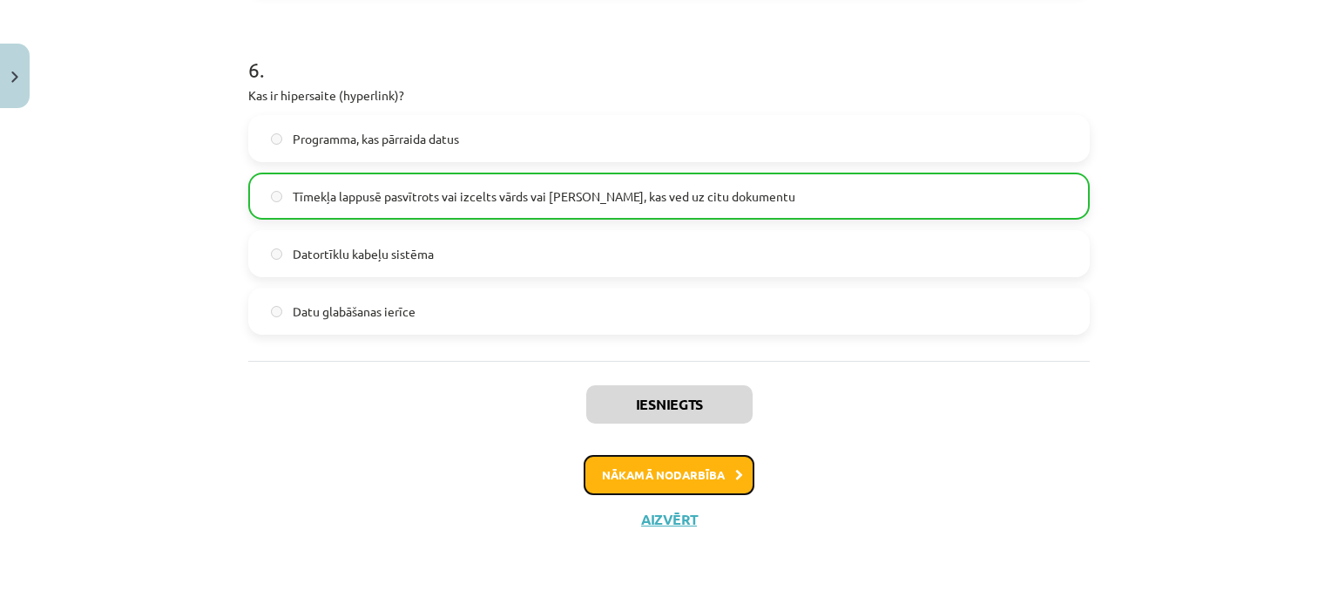
click at [701, 476] on button "Nākamā nodarbība" at bounding box center [669, 475] width 171 height 40
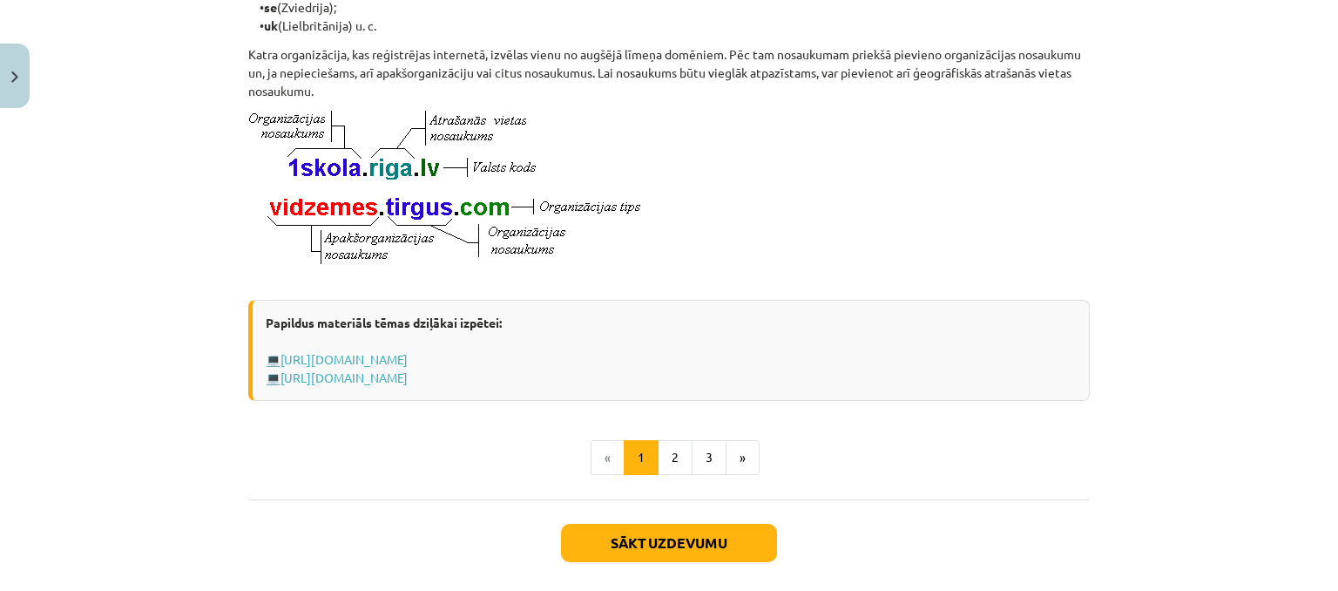
scroll to position [1027, 0]
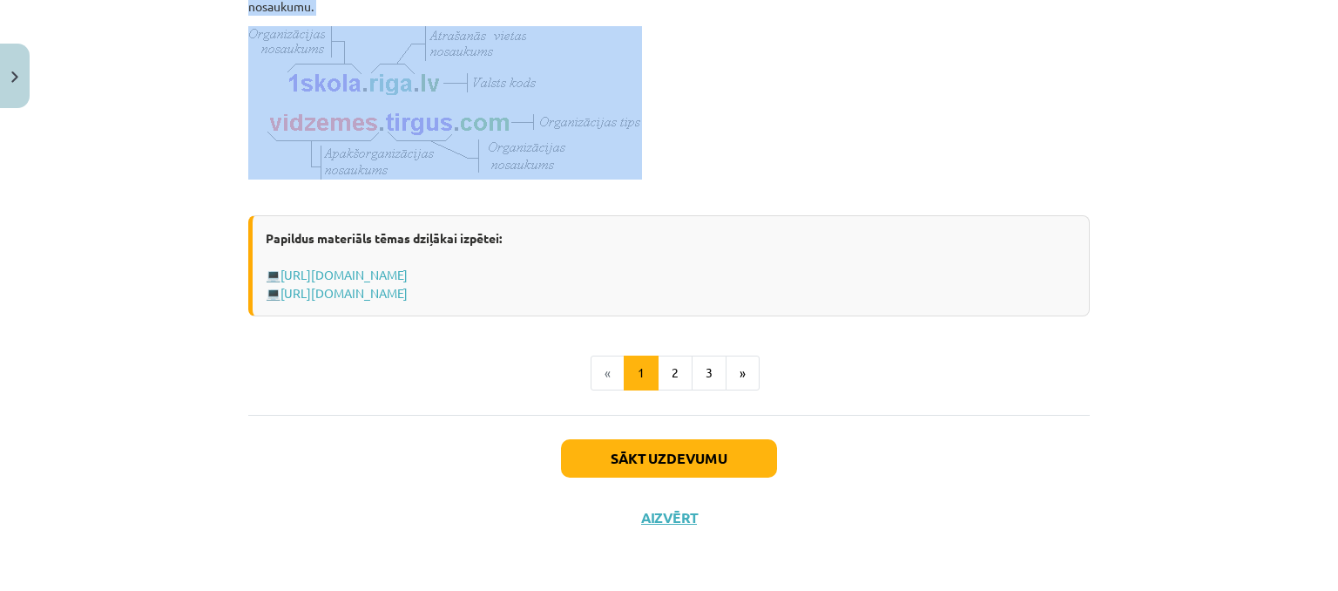
drag, startPoint x: 240, startPoint y: 293, endPoint x: 576, endPoint y: 147, distance: 366.5
copy div "Izplatītākie interneta pakalpojumu veidi Internets ir veidots no tūkstošiem maz…"
click at [676, 378] on button "2" at bounding box center [675, 373] width 35 height 35
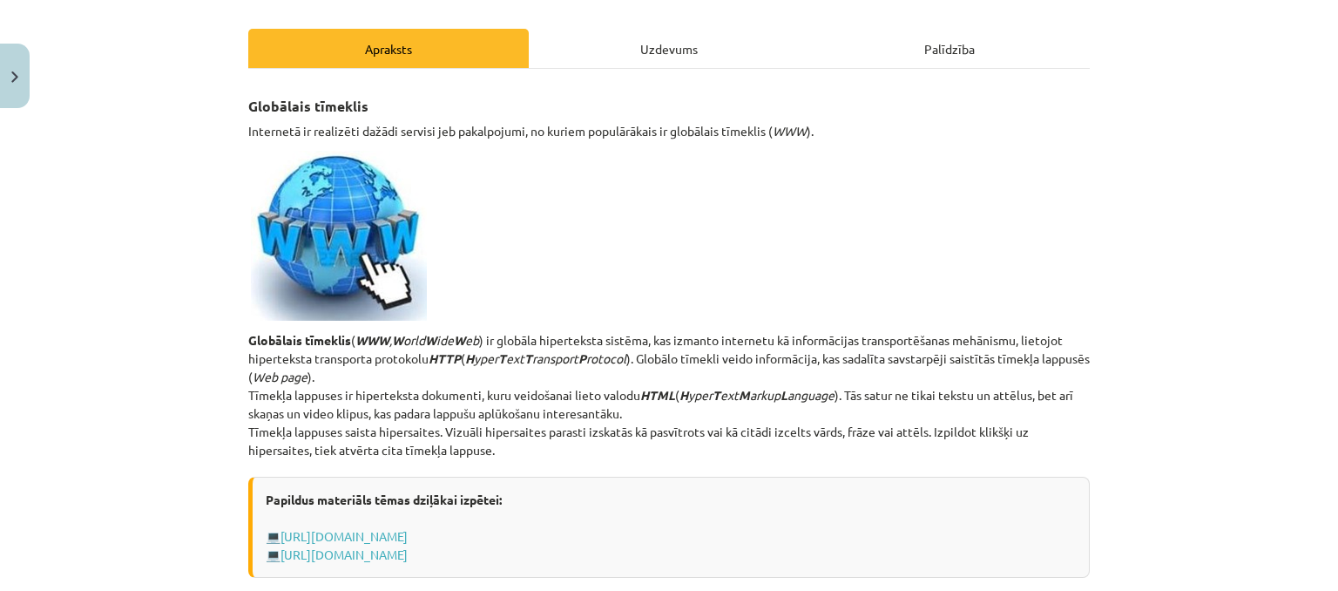
scroll to position [224, 0]
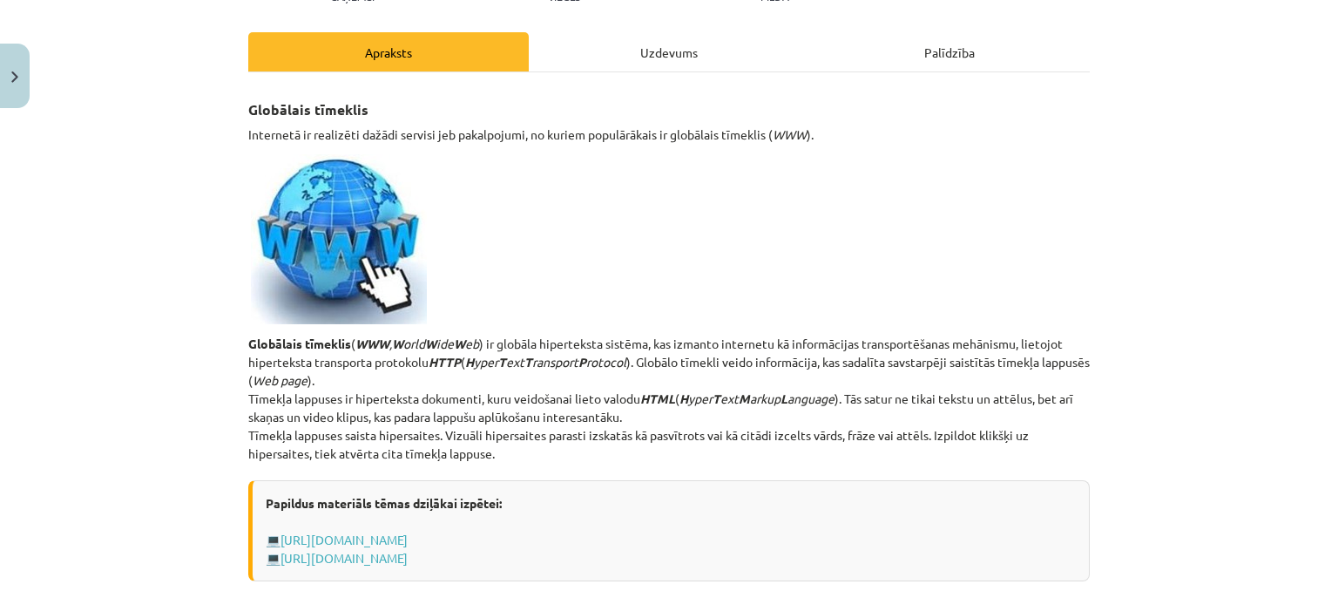
drag, startPoint x: 243, startPoint y: 98, endPoint x: 532, endPoint y: 459, distance: 462.4
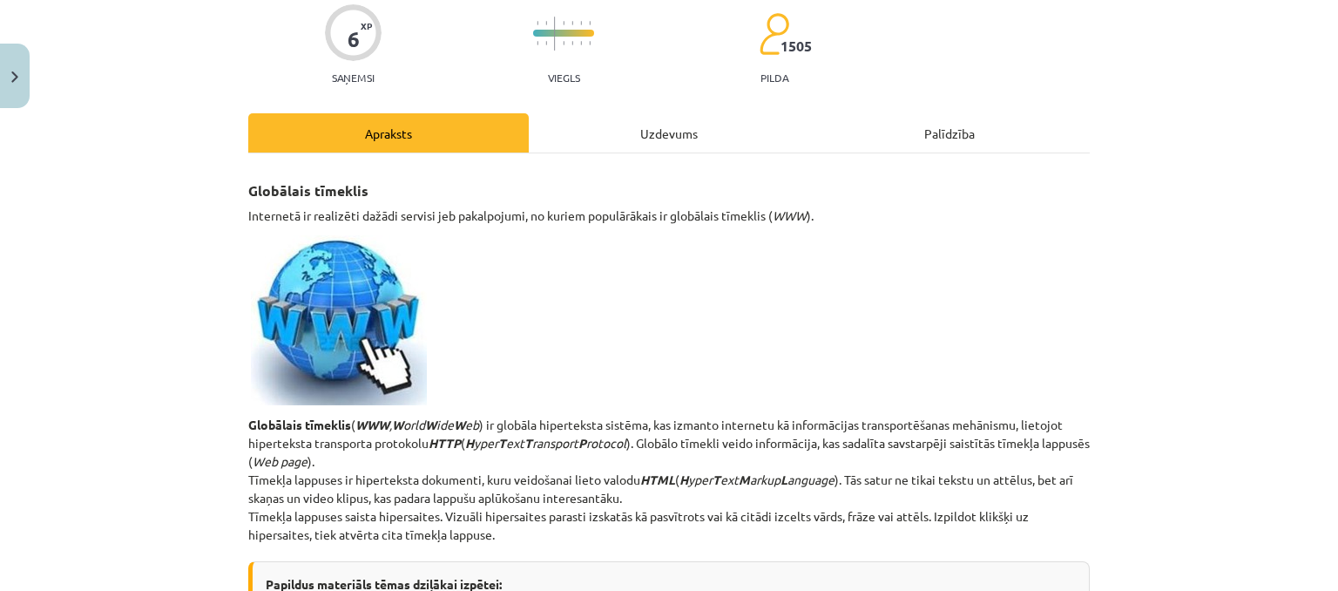
scroll to position [137, 0]
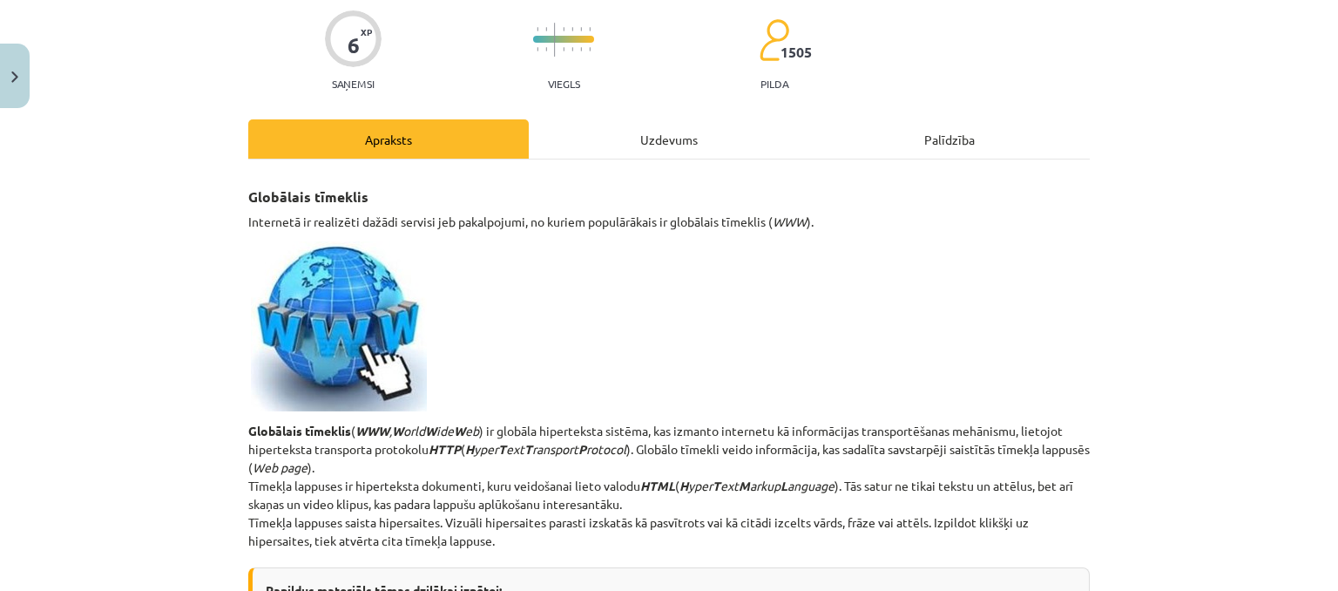
click at [164, 228] on div "Mācību tēma: Datorikas - 10. klases 1. ieskaites mācību materiāls #6 5. tēma – …" at bounding box center [669, 295] width 1338 height 591
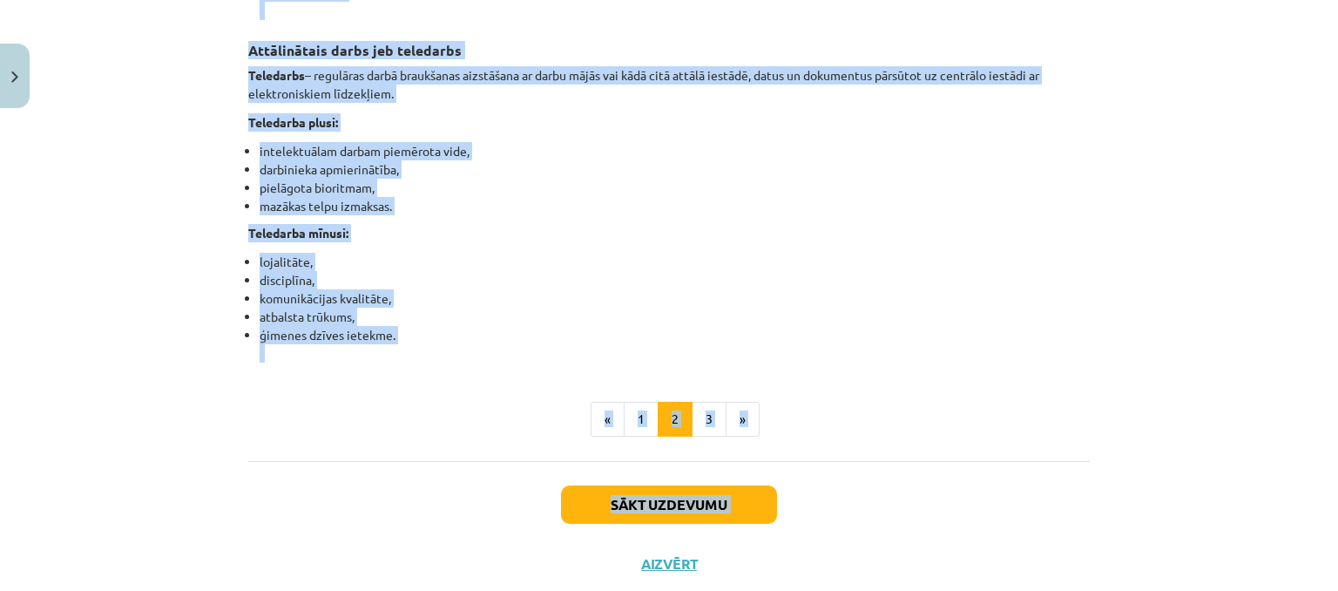
scroll to position [2872, 0]
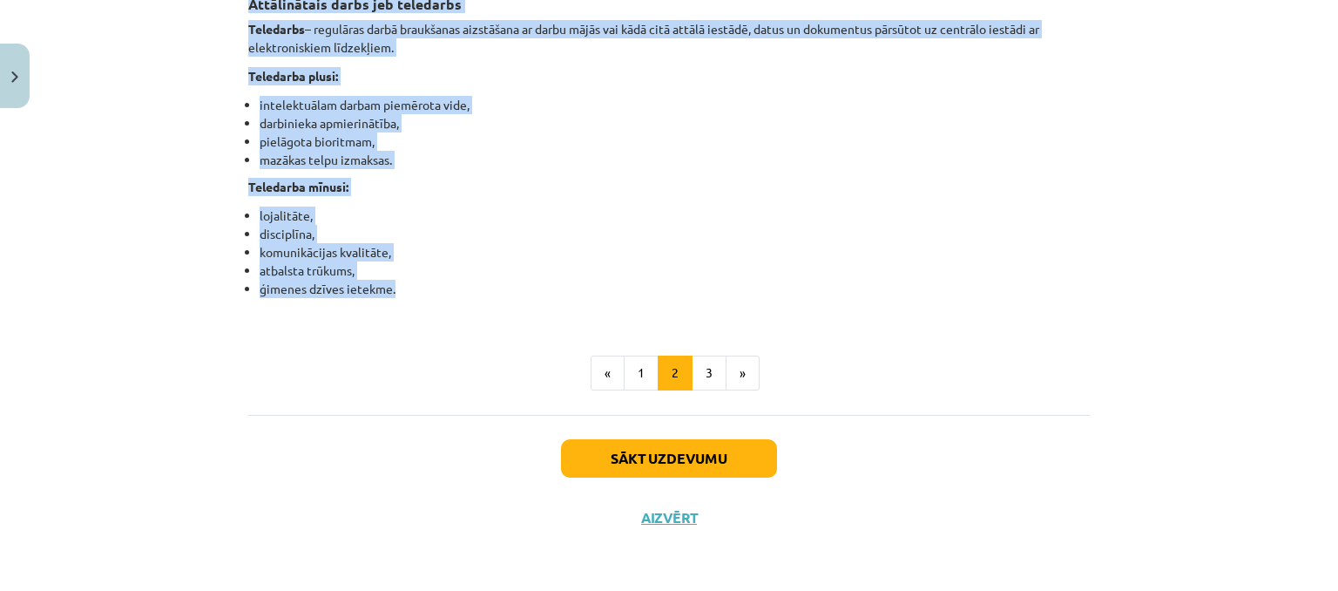
drag, startPoint x: 242, startPoint y: 193, endPoint x: 397, endPoint y: 290, distance: 183.3
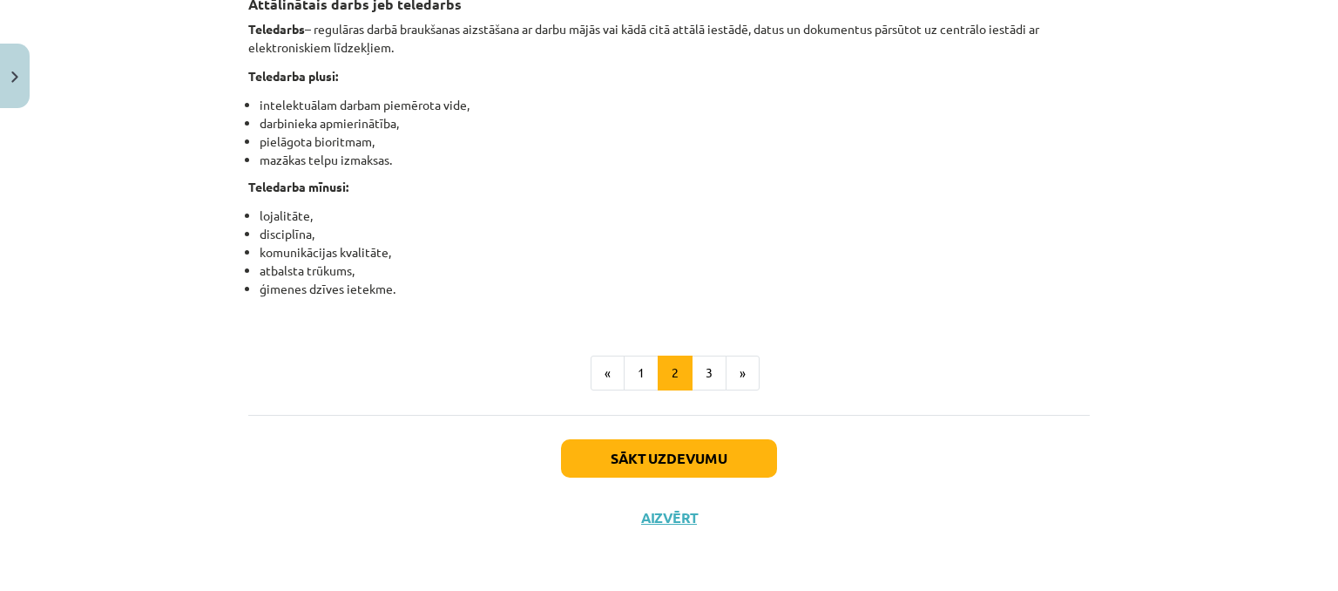
click at [798, 386] on ul "« 1 2 3 »" at bounding box center [669, 373] width 842 height 35
click at [704, 384] on button "3" at bounding box center [709, 373] width 35 height 35
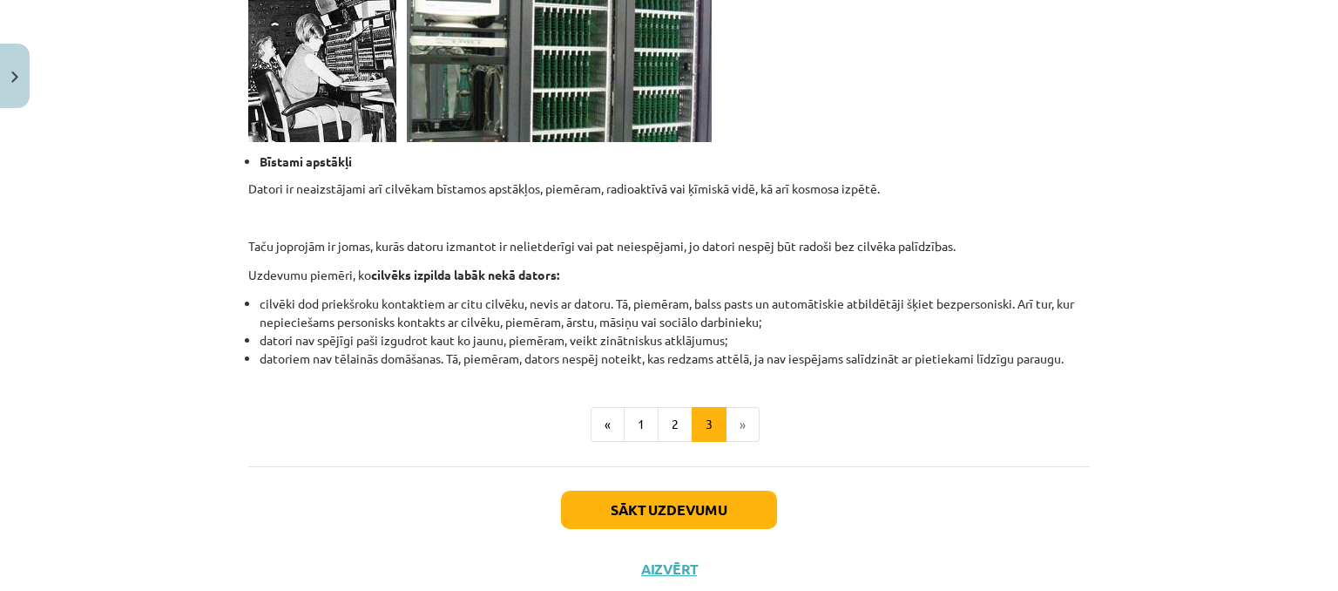
scroll to position [1741, 0]
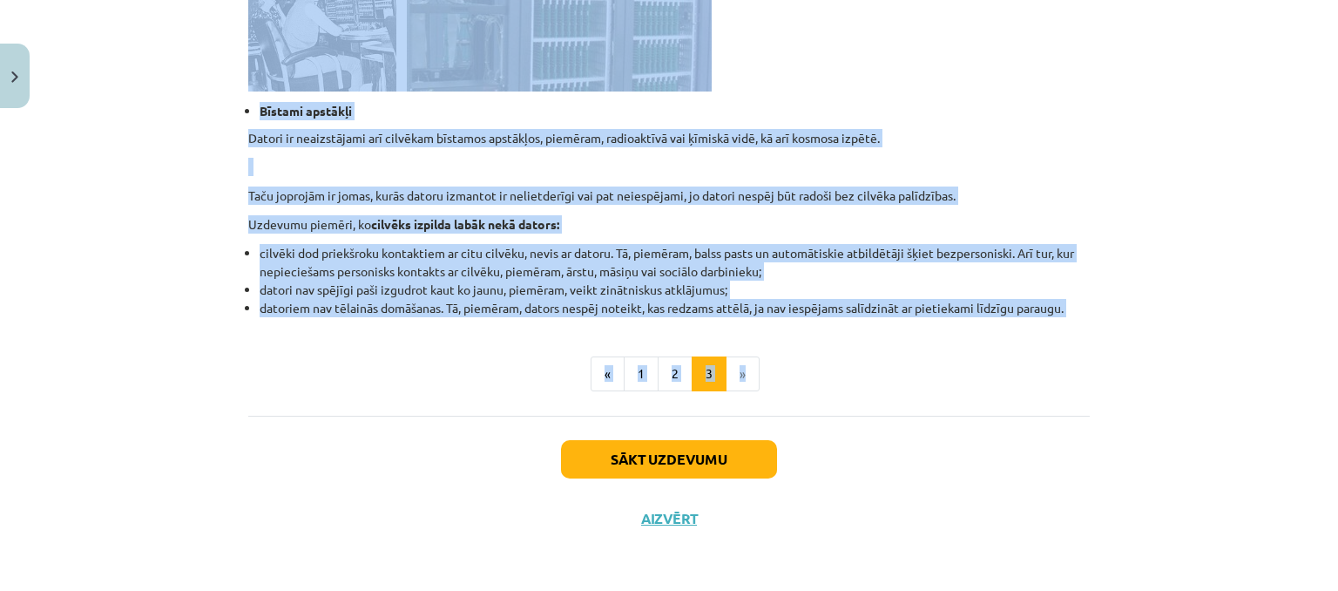
drag, startPoint x: 242, startPoint y: 116, endPoint x: 662, endPoint y: 314, distance: 464.2
click at [841, 374] on ul "« 1 2 3 »" at bounding box center [669, 373] width 842 height 35
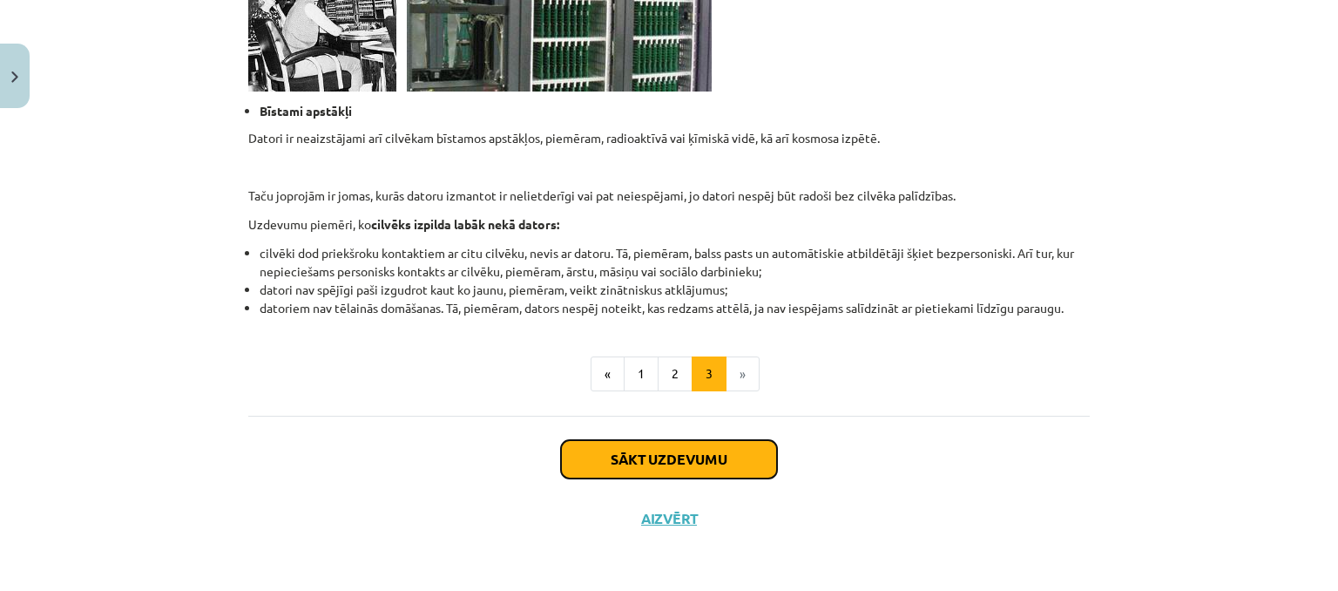
click at [688, 454] on button "Sākt uzdevumu" at bounding box center [669, 459] width 216 height 38
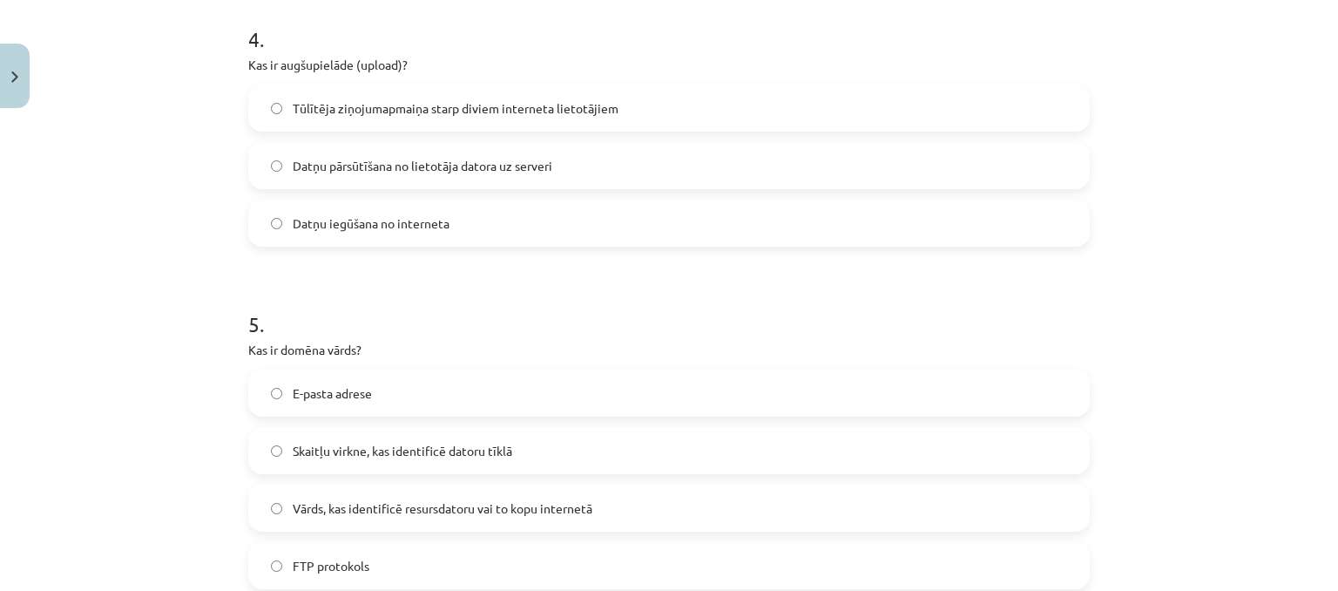
scroll to position [1862, 0]
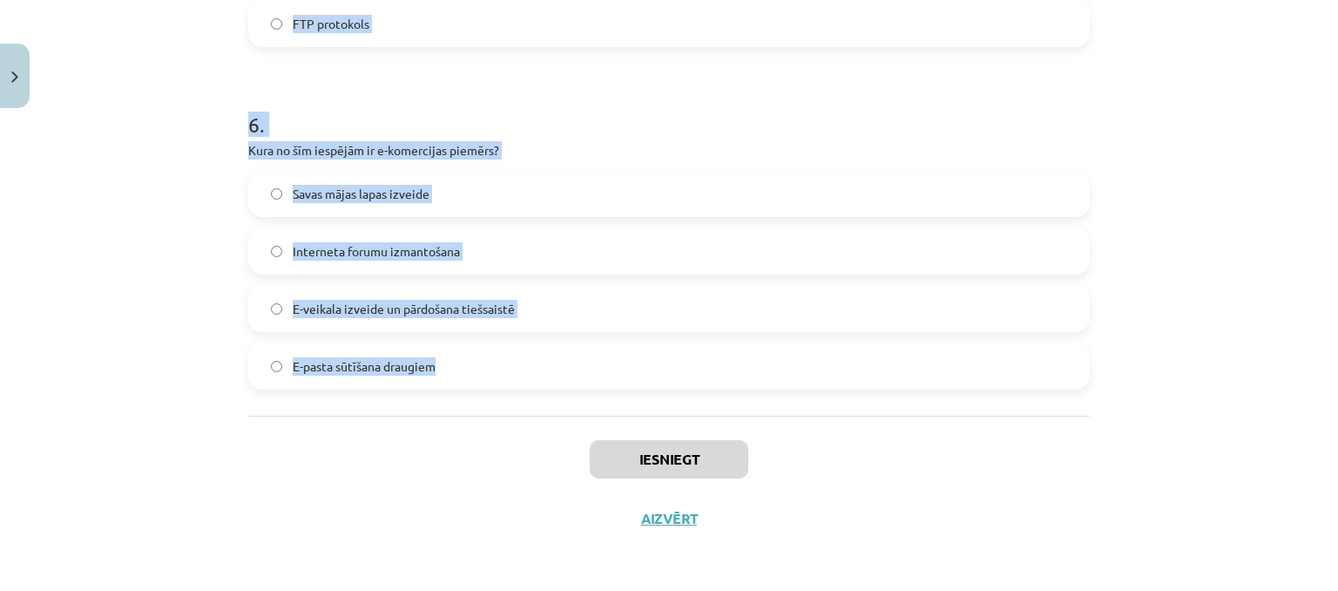
drag, startPoint x: 232, startPoint y: 343, endPoint x: 436, endPoint y: 377, distance: 206.7
click at [423, 94] on h1 "6 ." at bounding box center [669, 109] width 842 height 54
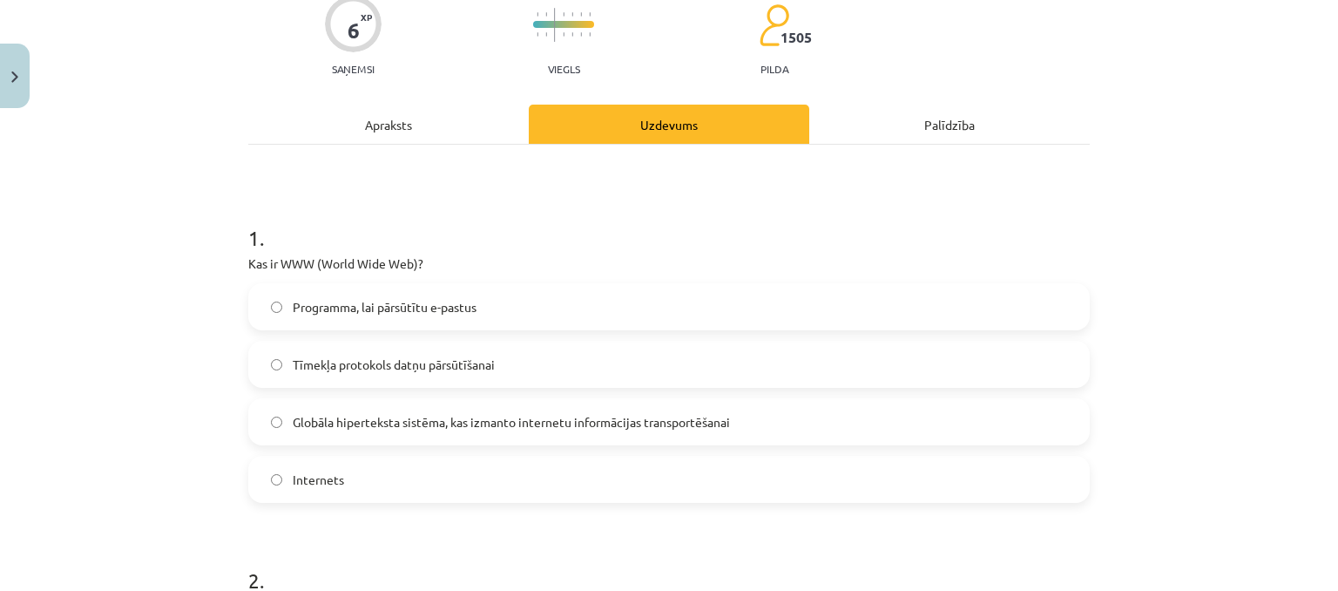
scroll to position [207, 0]
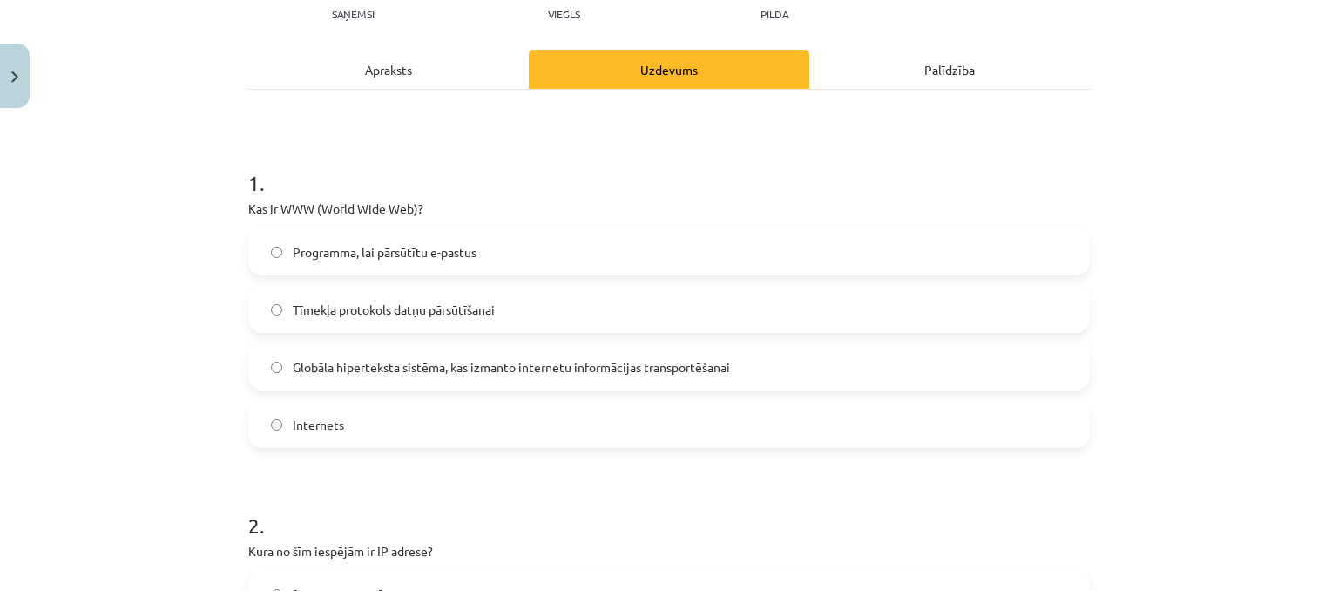
click at [409, 363] on span "Globāla hiperteksta sistēma, kas izmanto internetu informācijas transportēšanai" at bounding box center [511, 367] width 437 height 18
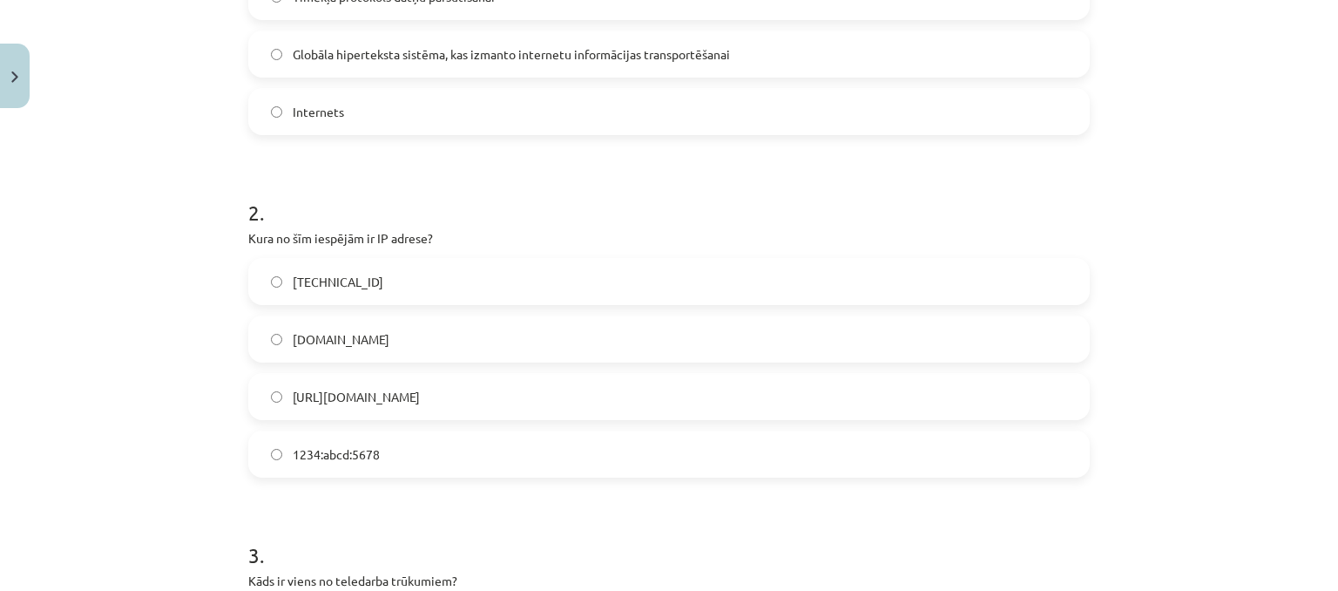
scroll to position [555, 0]
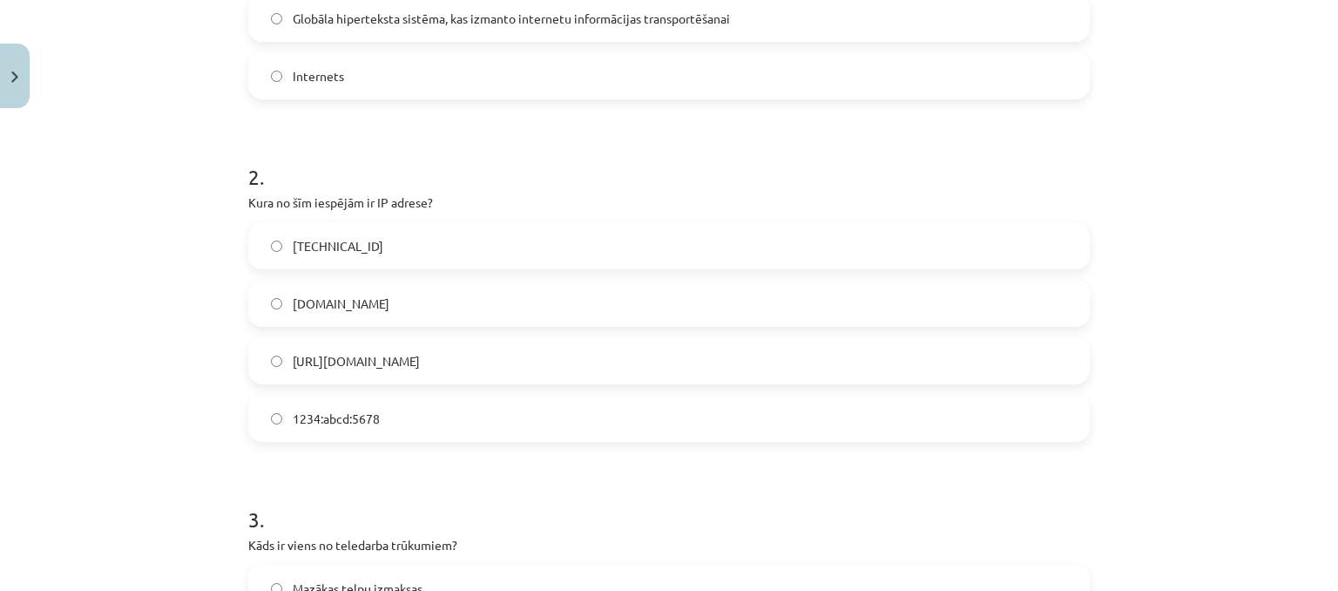
click at [383, 252] on label "192.100.81.101" at bounding box center [669, 246] width 838 height 44
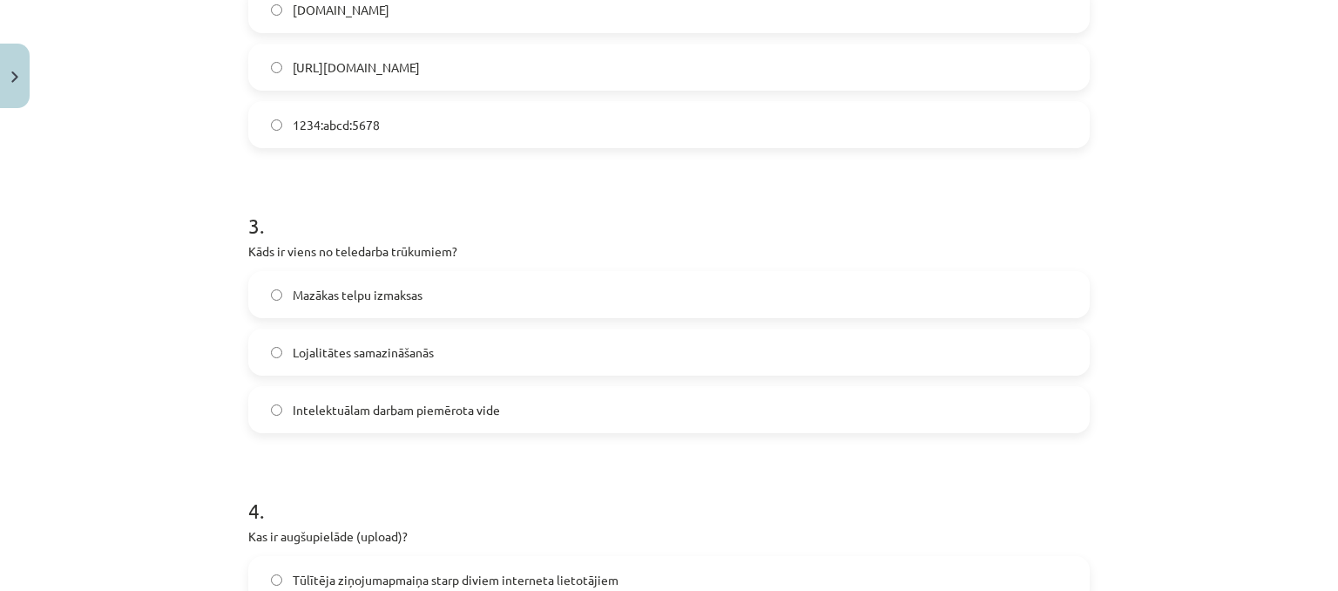
scroll to position [904, 0]
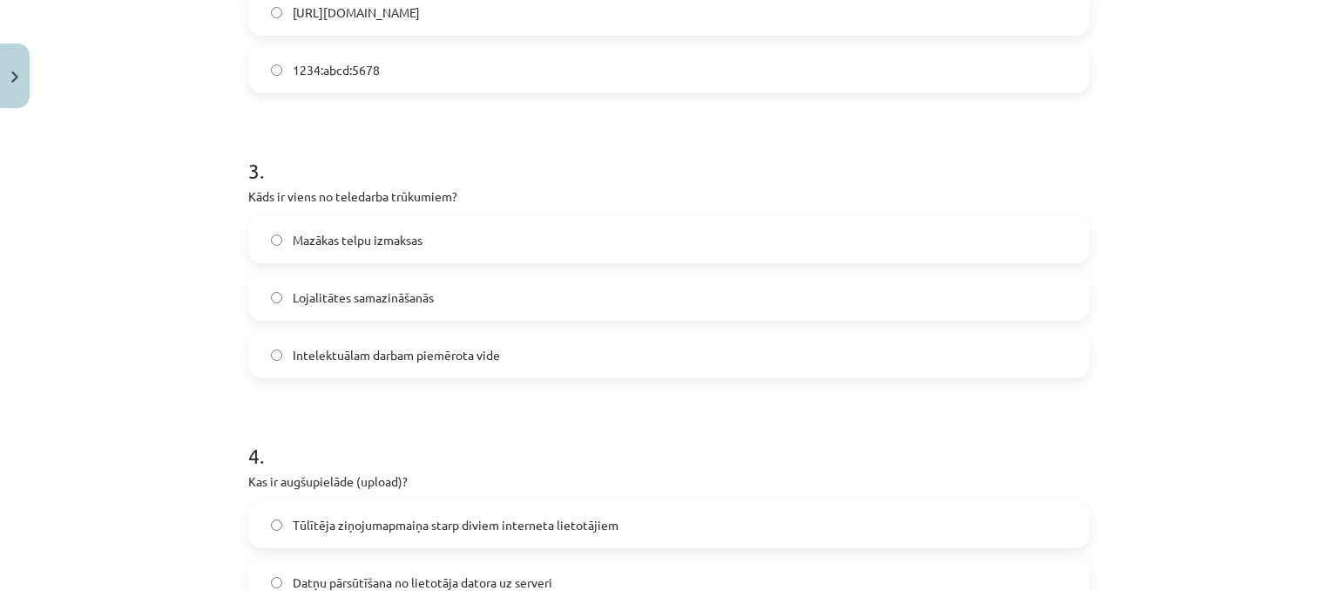
click at [428, 301] on label "Lojalitātes samazināšanās" at bounding box center [669, 297] width 838 height 44
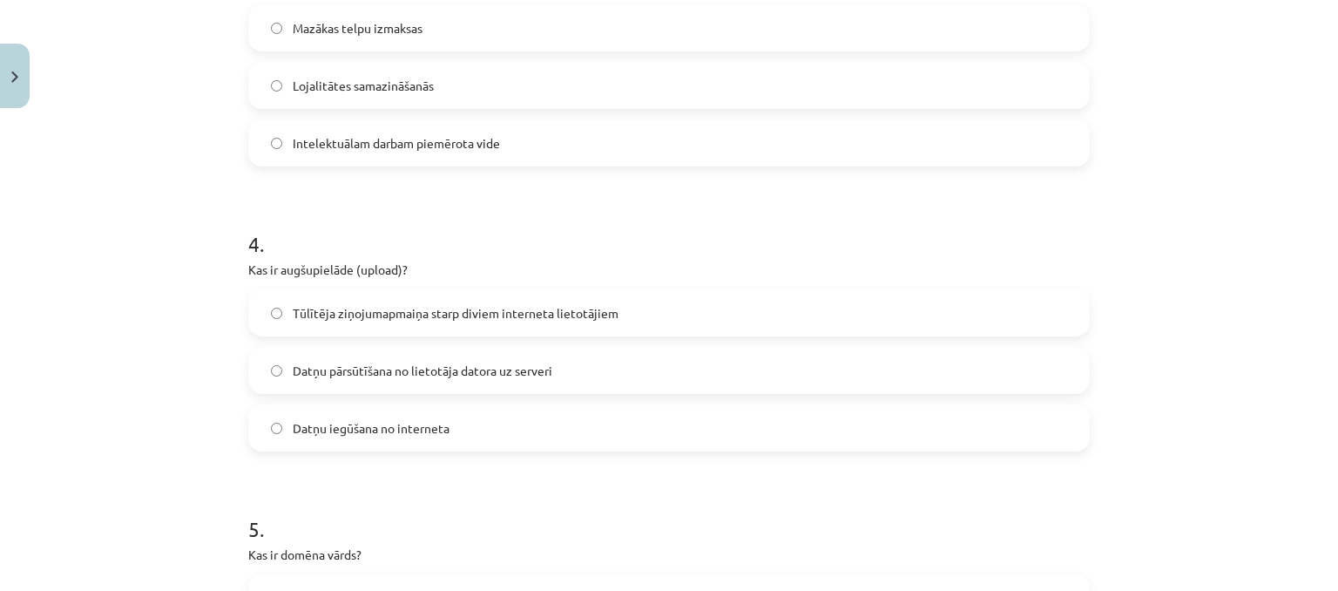
scroll to position [1165, 0]
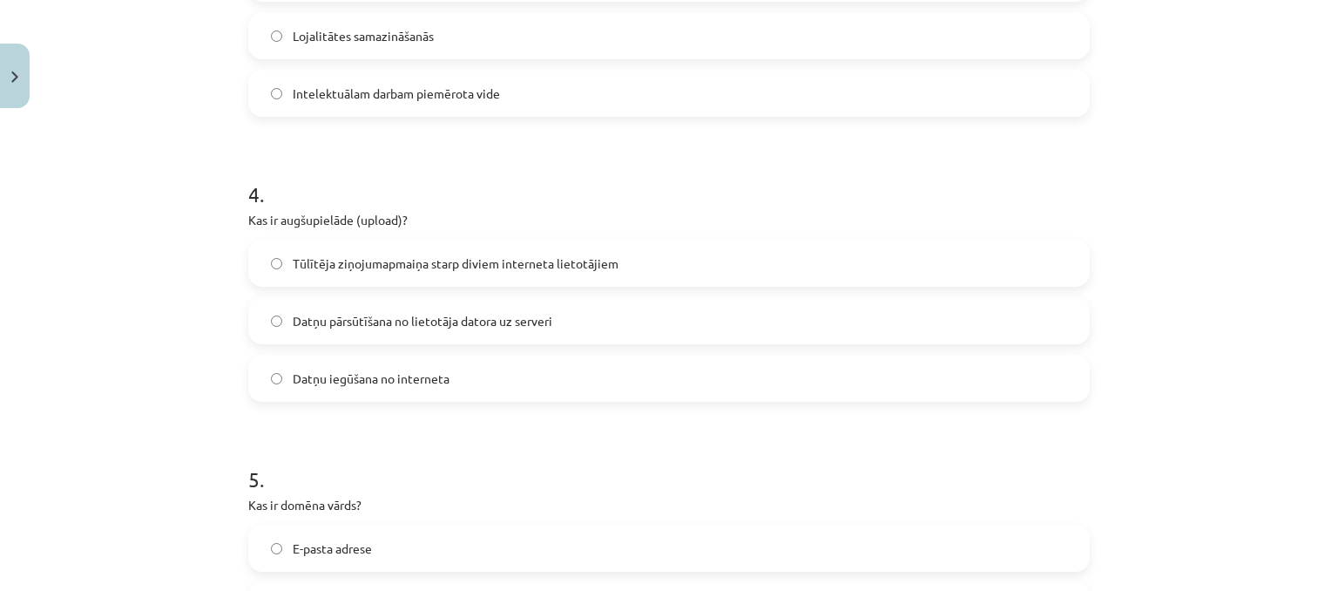
click at [458, 327] on span "Datņu pārsūtīšana no lietotāja datora uz serveri" at bounding box center [423, 321] width 260 height 18
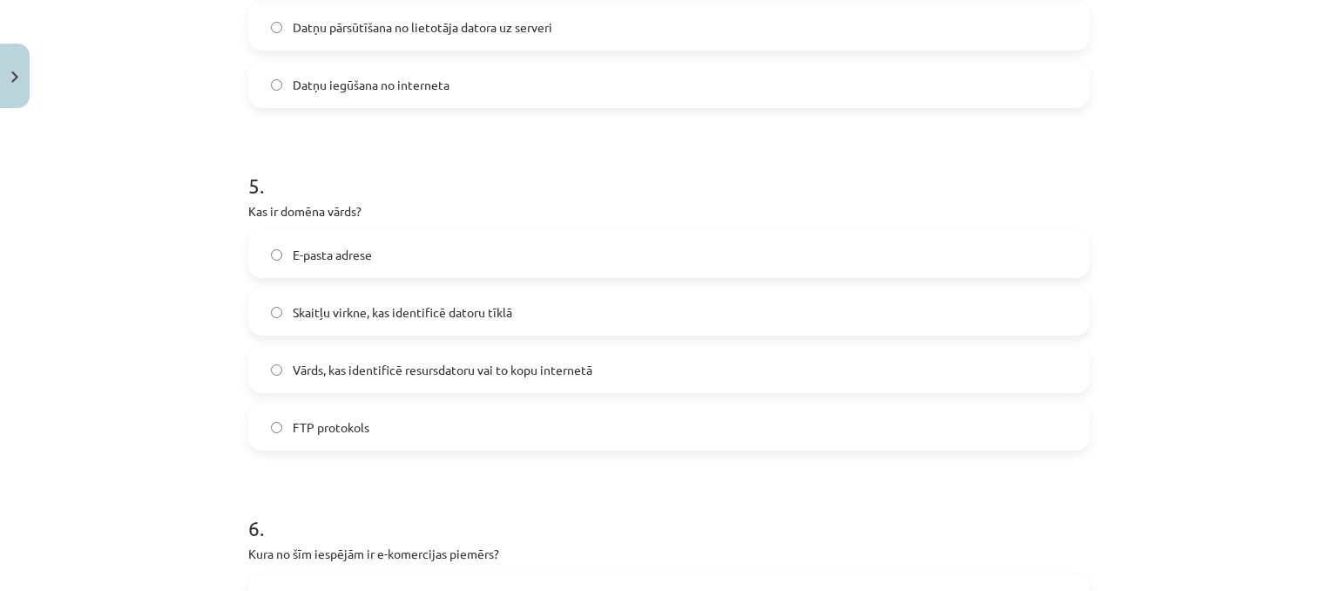
scroll to position [1514, 0]
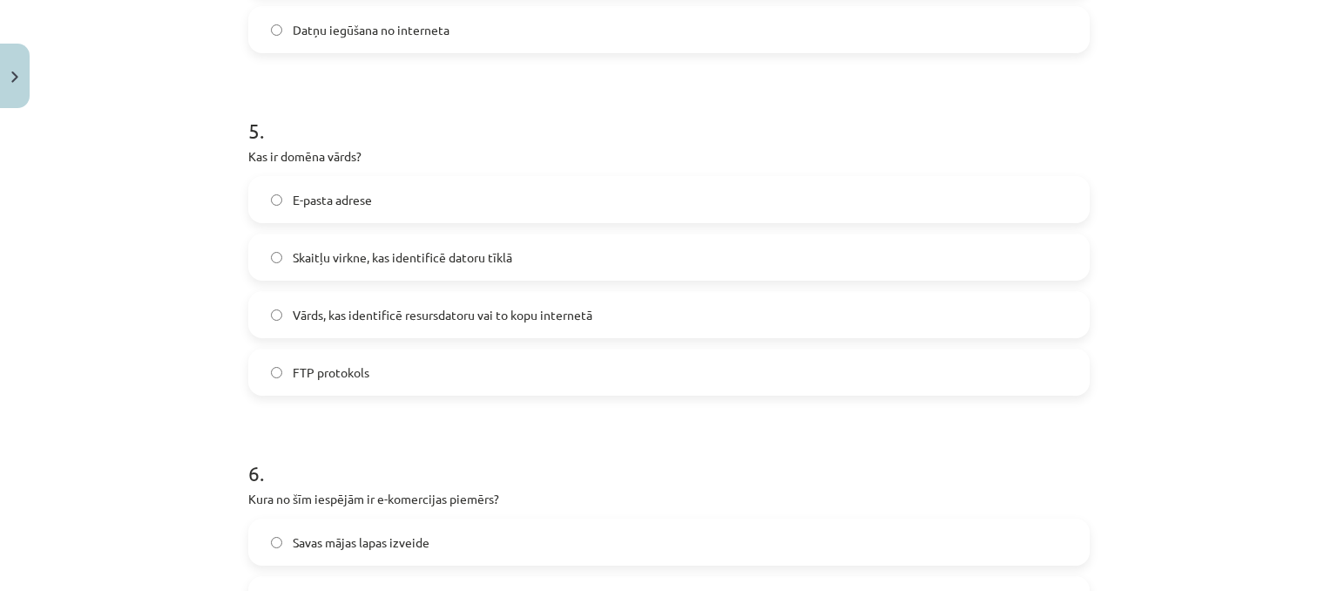
click at [312, 319] on span "Vārds, kas identificē resursdatoru vai to kopu internetā" at bounding box center [443, 315] width 300 height 18
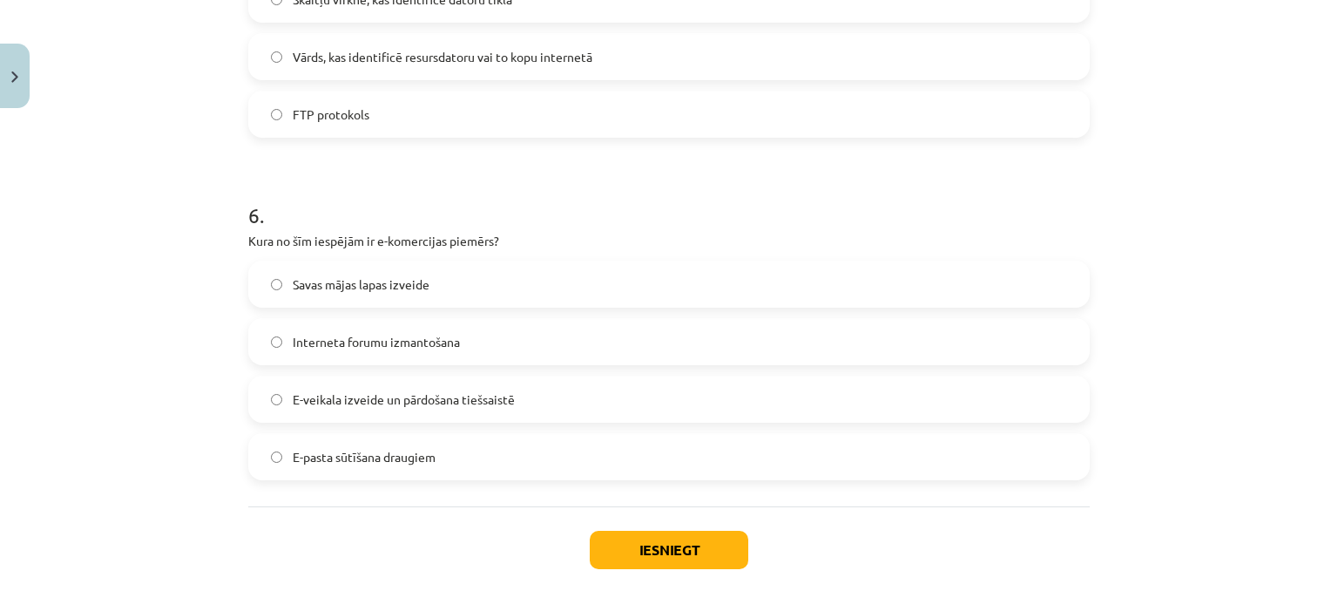
scroll to position [1775, 0]
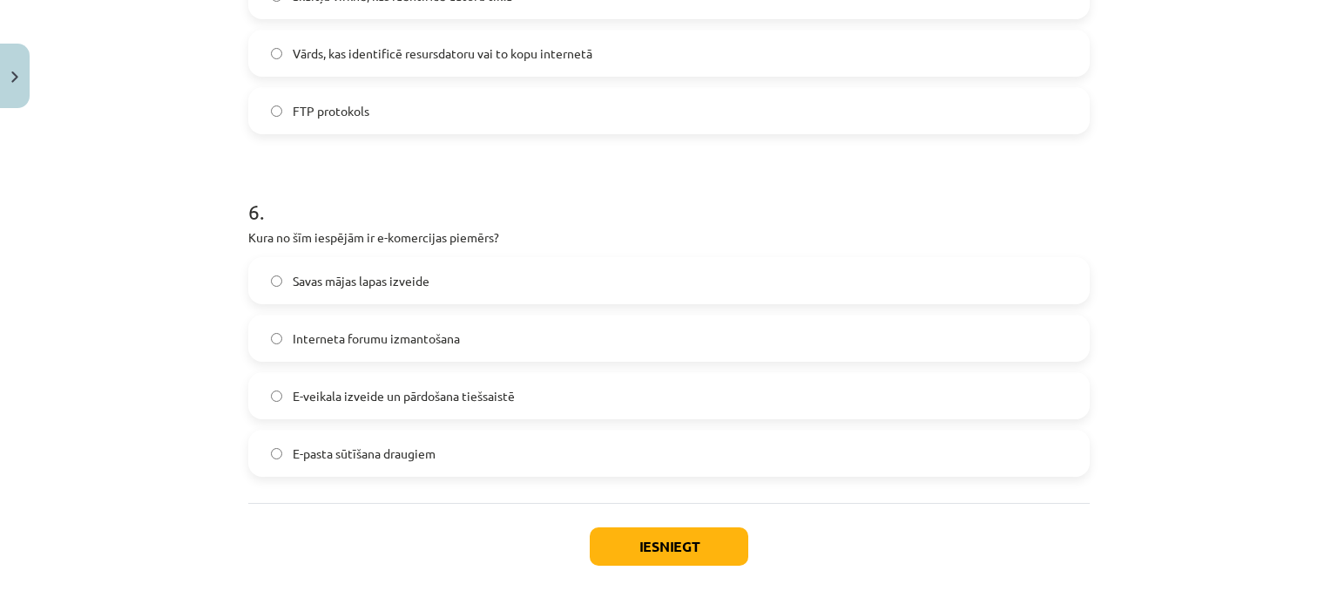
click at [523, 397] on label "E-veikala izveide un pārdošana tiešsaistē" at bounding box center [669, 396] width 838 height 44
drag, startPoint x: 701, startPoint y: 492, endPoint x: 712, endPoint y: 552, distance: 61.2
drag, startPoint x: 712, startPoint y: 552, endPoint x: 660, endPoint y: 503, distance: 72.1
click at [658, 503] on div "Iesniegt Aizvērt" at bounding box center [669, 564] width 842 height 122
drag, startPoint x: 836, startPoint y: 511, endPoint x: 825, endPoint y: 513, distance: 10.6
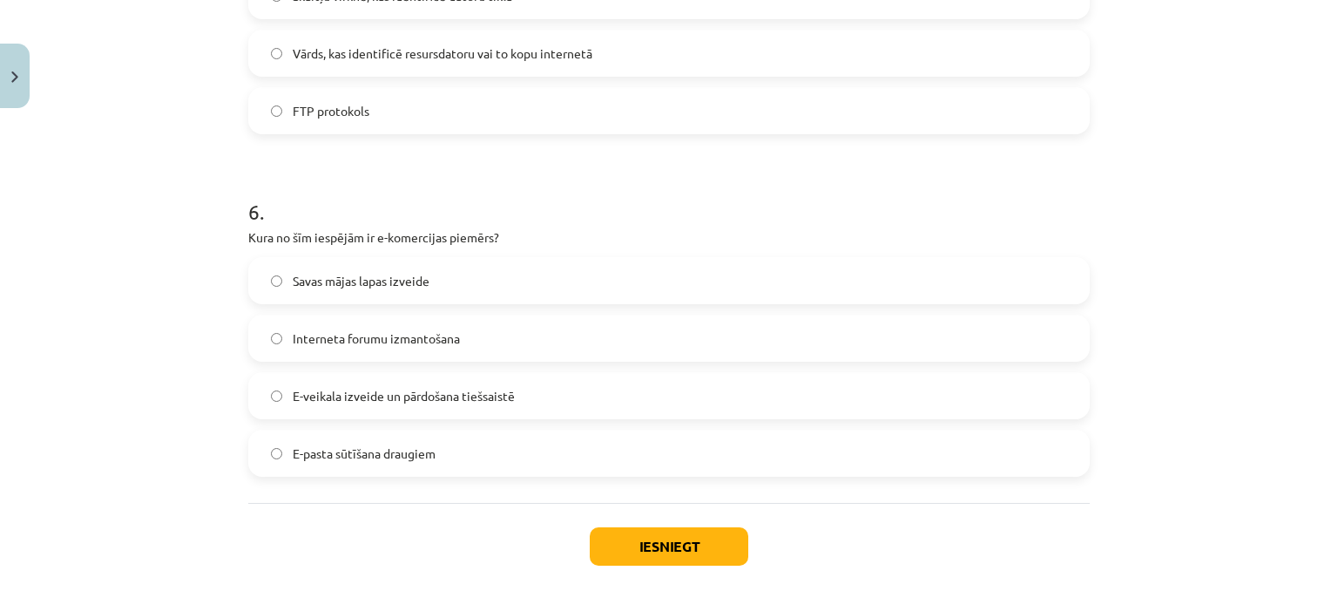
click at [836, 512] on div "Iesniegt Aizvērt" at bounding box center [669, 564] width 842 height 122
click at [724, 543] on button "Iesniegt" at bounding box center [669, 546] width 159 height 38
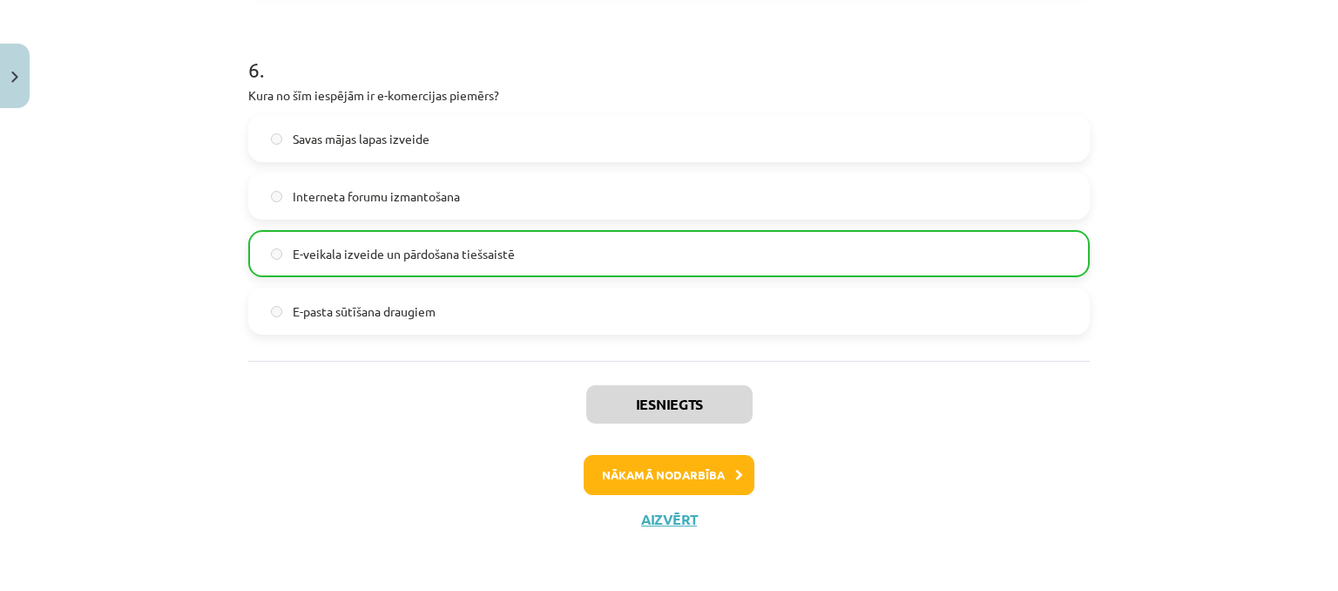
scroll to position [1917, 0]
click at [711, 482] on button "Nākamā nodarbība" at bounding box center [669, 475] width 171 height 40
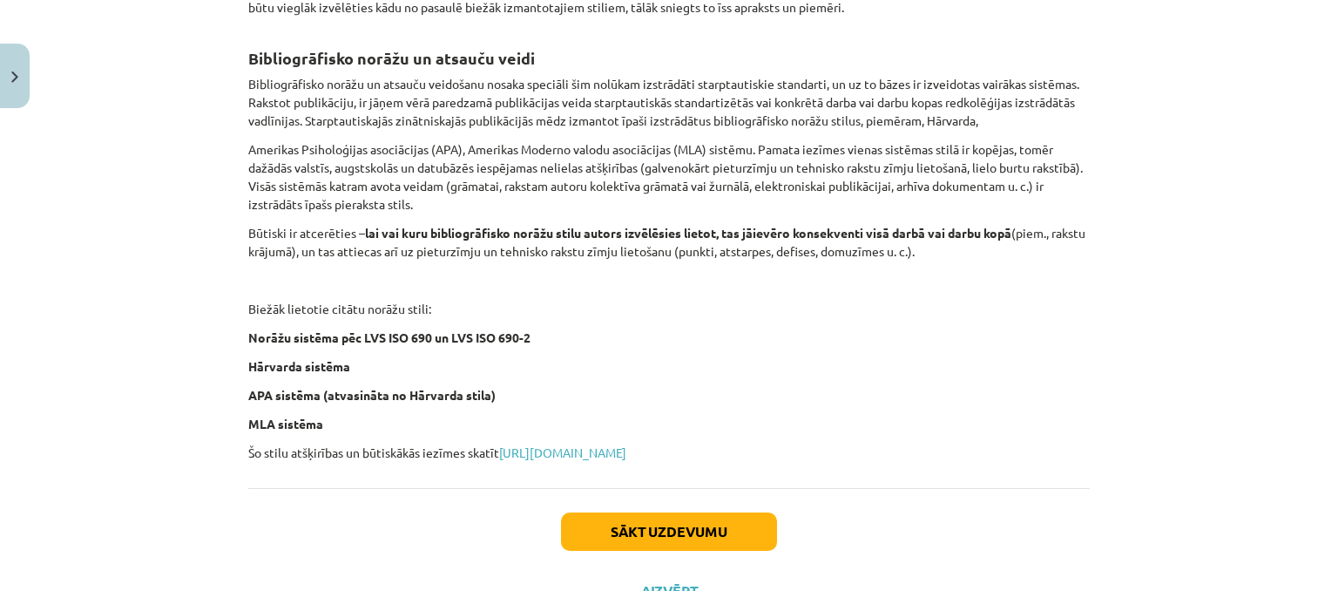
scroll to position [743, 0]
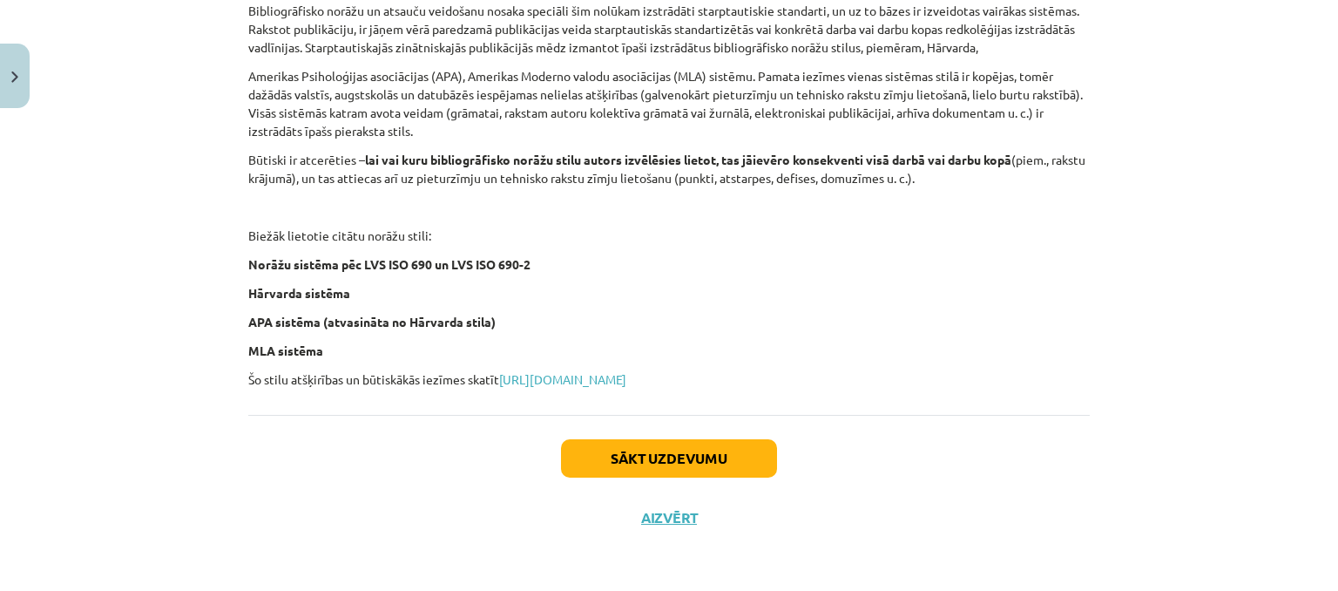
drag, startPoint x: 235, startPoint y: 302, endPoint x: 377, endPoint y: 275, distance: 144.6
click at [673, 227] on p "Biežāk lietotie citātu norāžu stili:" at bounding box center [669, 236] width 842 height 18
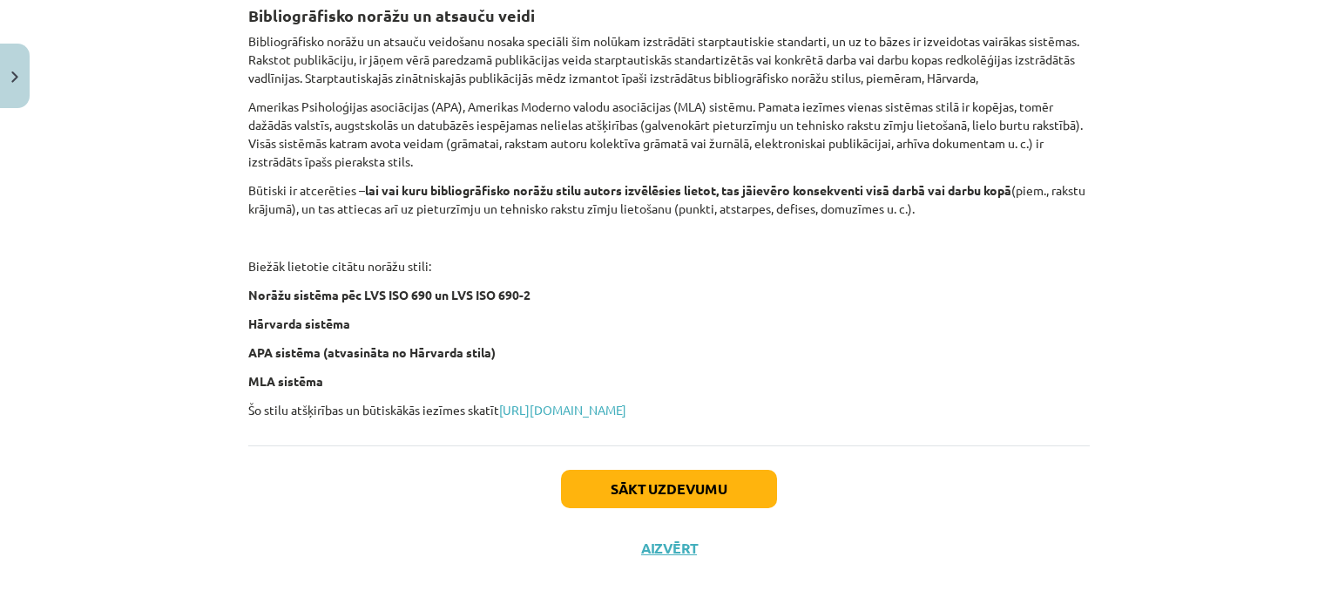
scroll to position [697, 0]
click at [633, 507] on button "Sākt uzdevumu" at bounding box center [669, 488] width 216 height 38
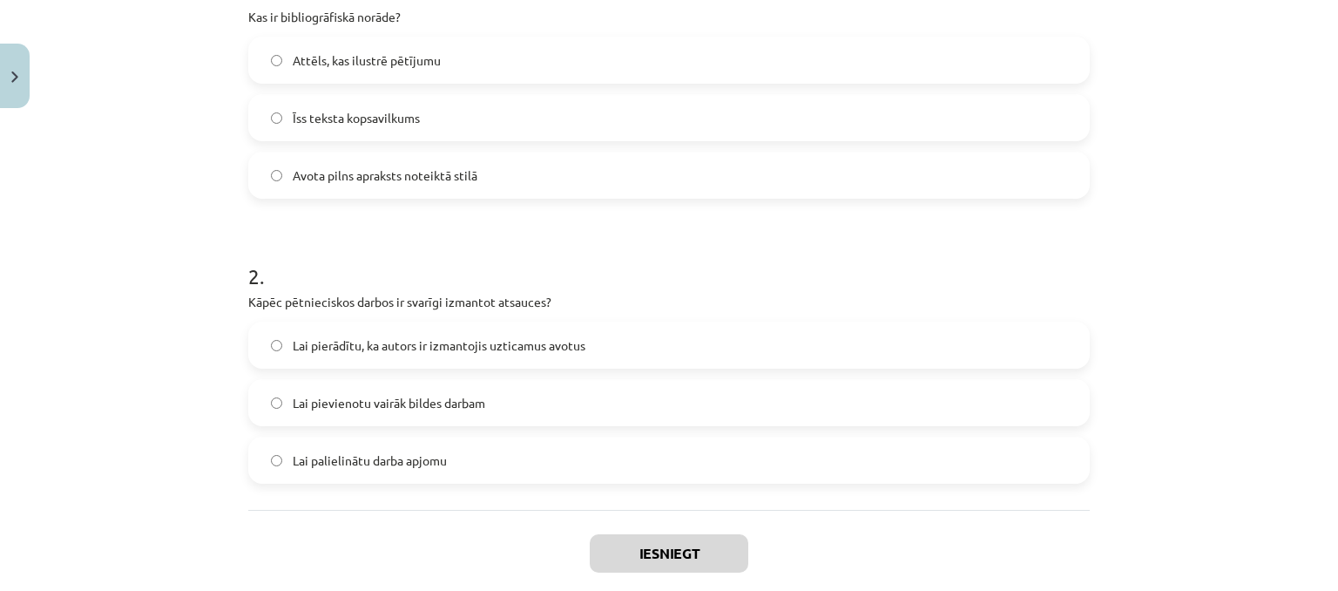
scroll to position [492, 0]
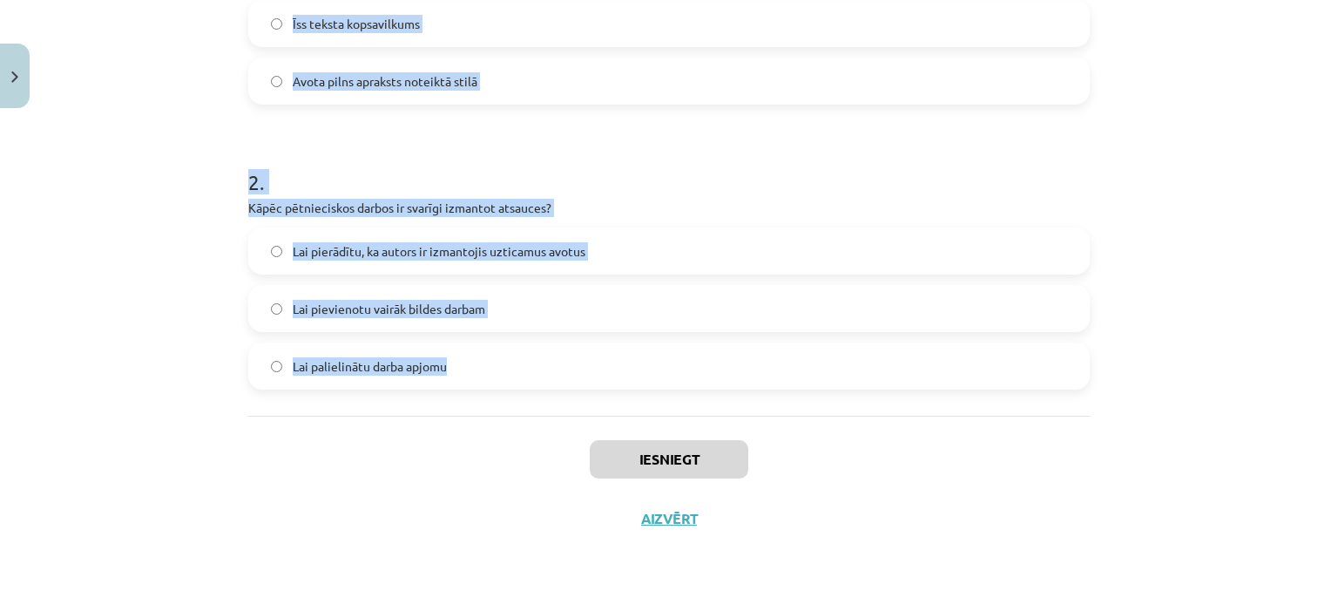
drag, startPoint x: 243, startPoint y: 252, endPoint x: 496, endPoint y: 396, distance: 291.2
click at [496, 396] on div "1 . Kas ir bibliogrāfiskā norāde? Attēls, kas ilustrē pētījumu Īss teksta kopsa…" at bounding box center [669, 110] width 842 height 612
click at [615, 176] on h1 "2 ." at bounding box center [669, 166] width 842 height 54
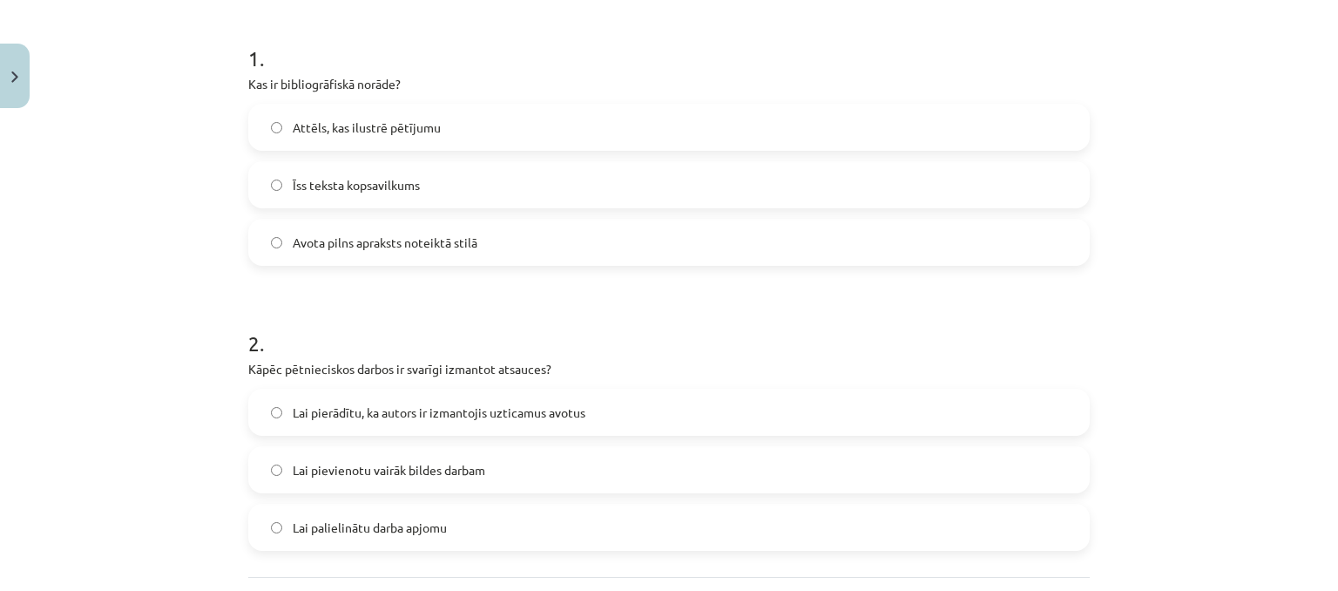
scroll to position [318, 0]
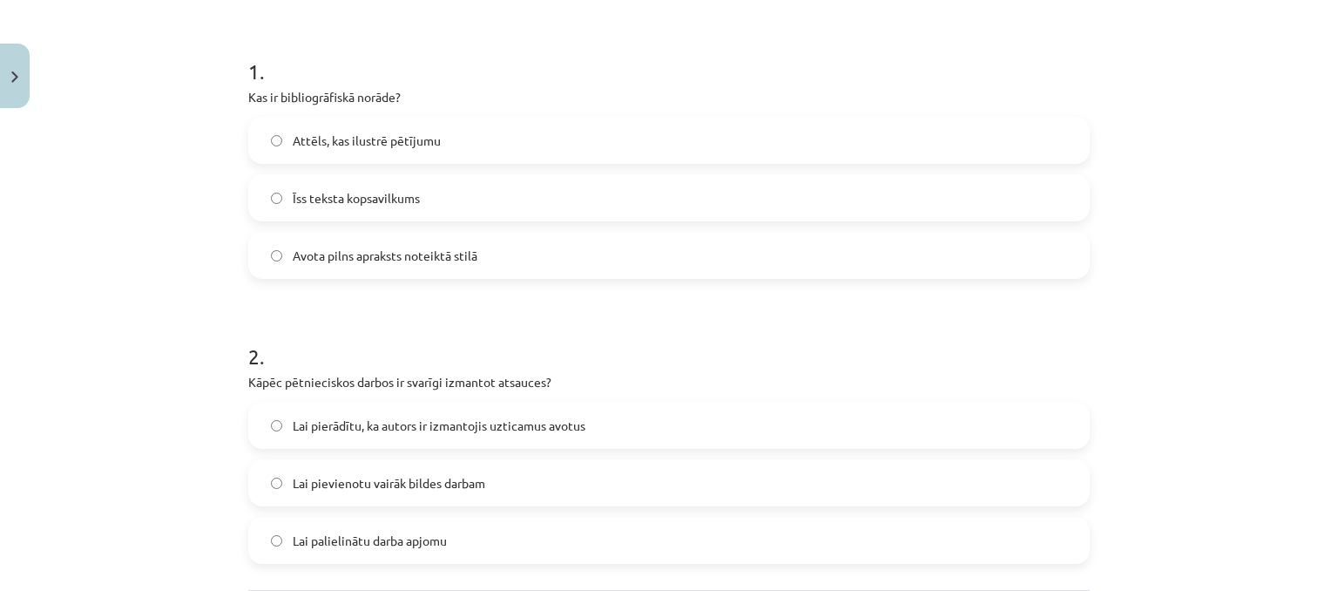
click at [415, 248] on span "Avota pilns apraksts noteiktā stilā" at bounding box center [385, 256] width 185 height 18
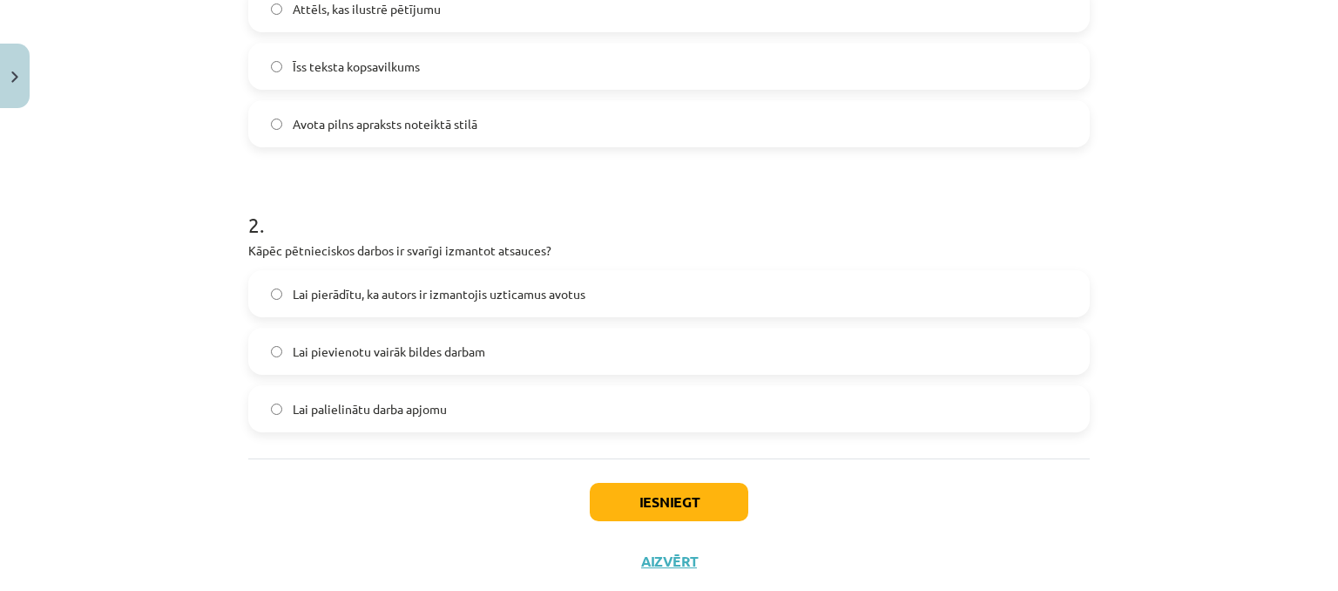
scroll to position [492, 0]
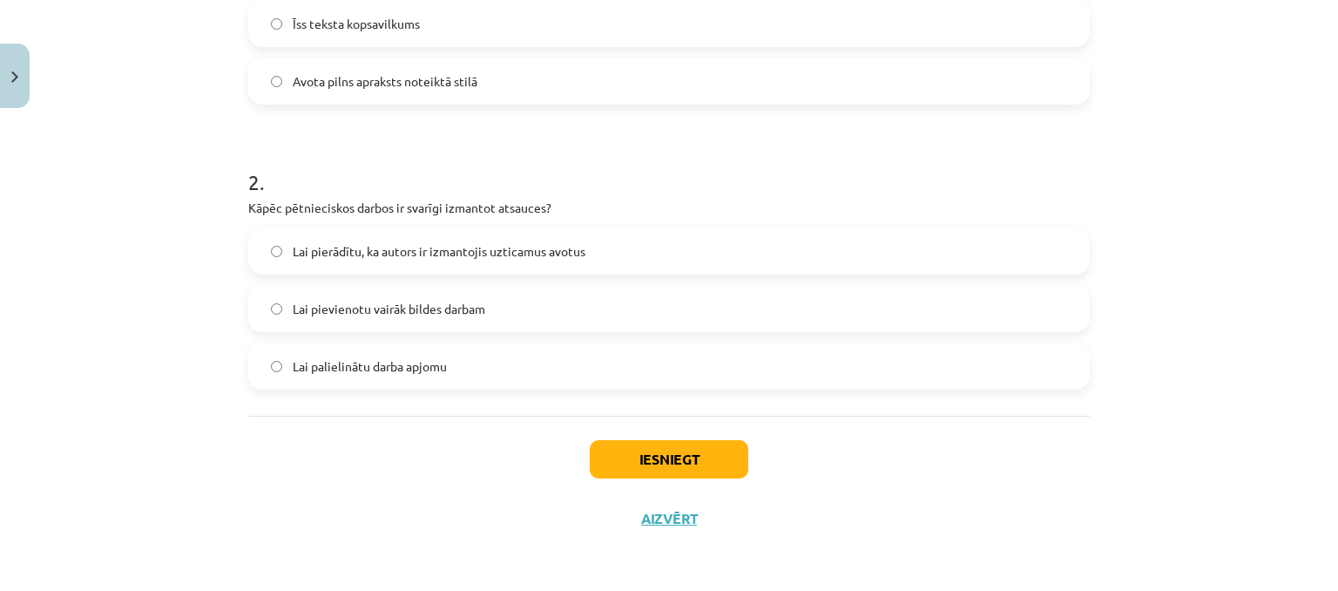
click at [505, 252] on span "Lai pierādītu, ka autors ir izmantojis uzticamus avotus" at bounding box center [439, 251] width 293 height 18
click at [693, 464] on button "Iesniegt" at bounding box center [669, 459] width 159 height 38
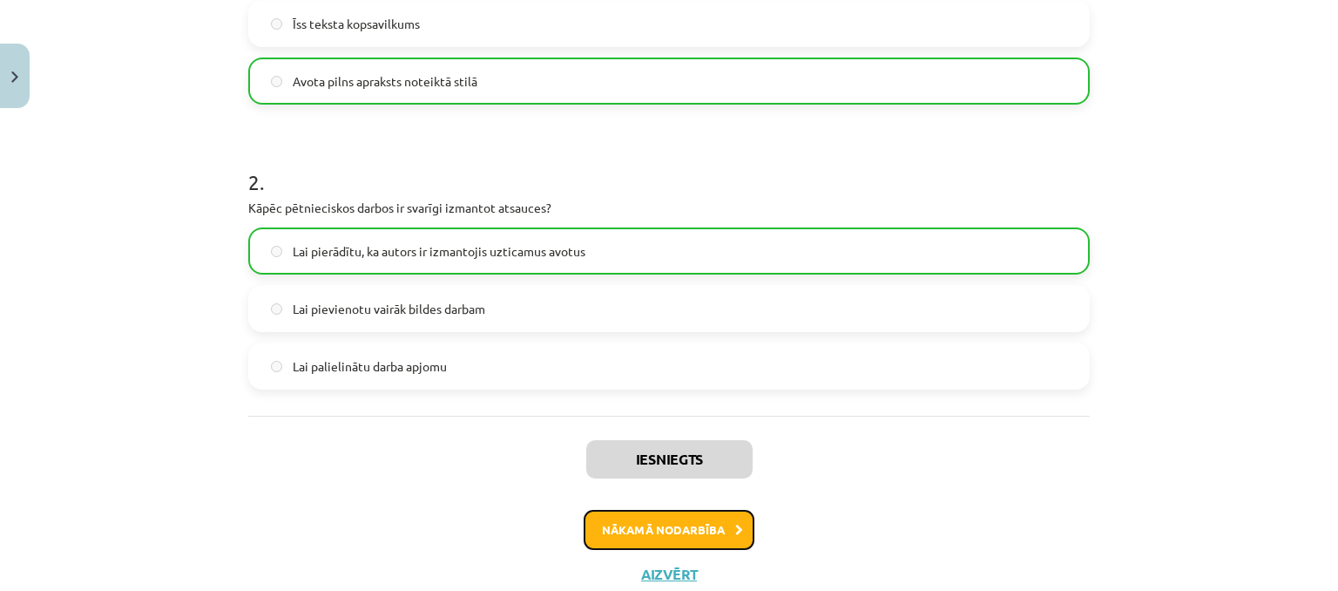
click at [694, 532] on button "Nākamā nodarbība" at bounding box center [669, 530] width 171 height 40
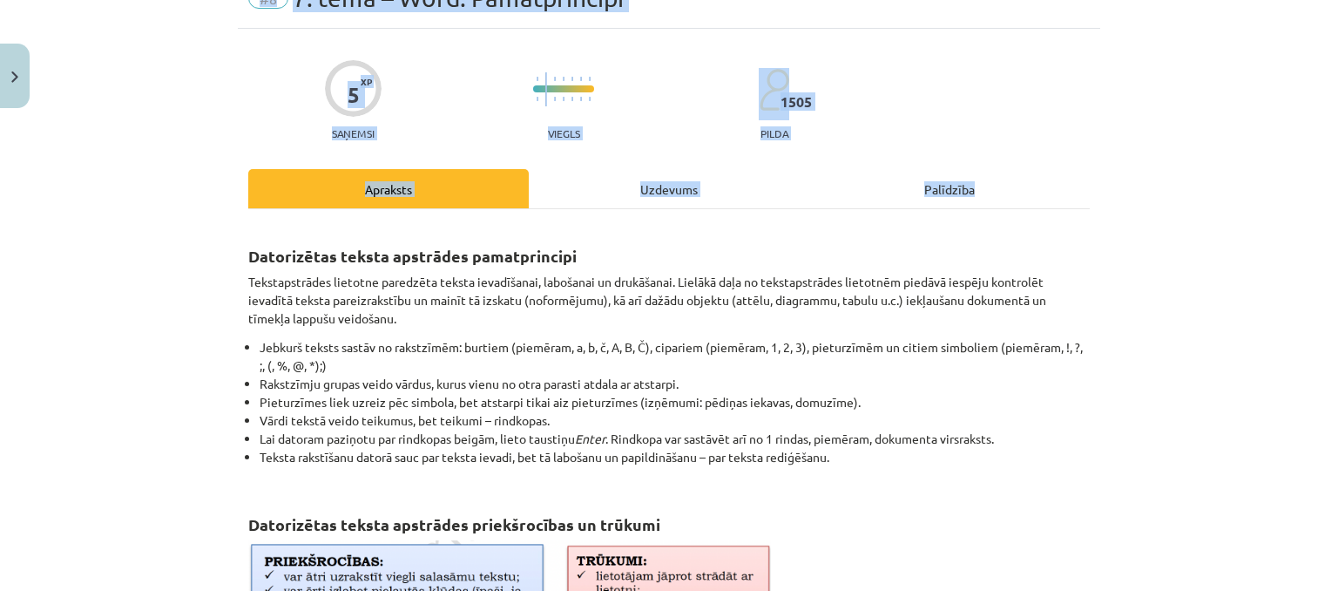
scroll to position [857, 0]
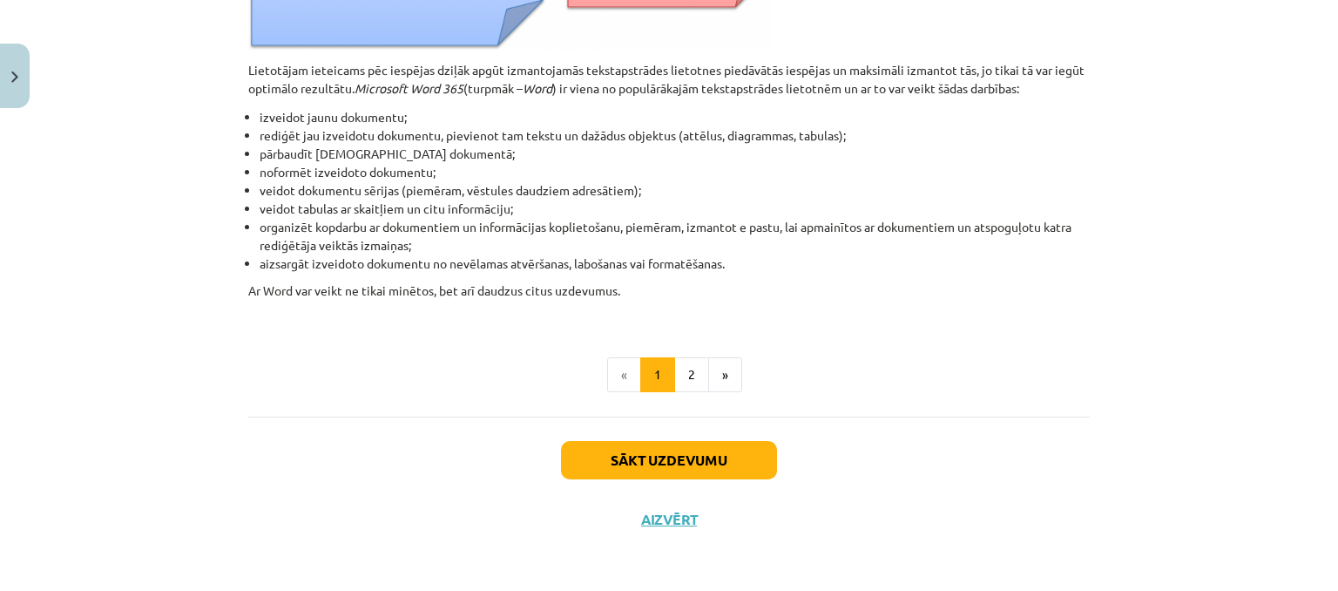
drag, startPoint x: 238, startPoint y: 249, endPoint x: 665, endPoint y: 280, distance: 428.1
click at [390, 431] on div "Sākt uzdevumu Aizvērt" at bounding box center [669, 478] width 842 height 122
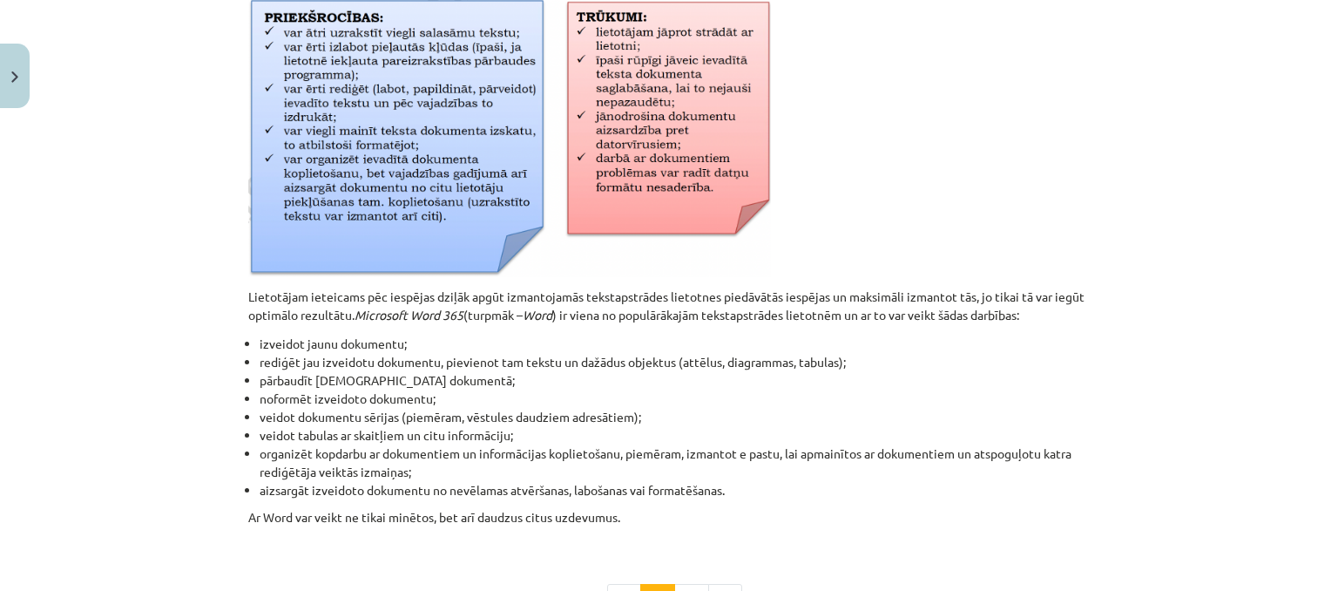
scroll to position [770, 0]
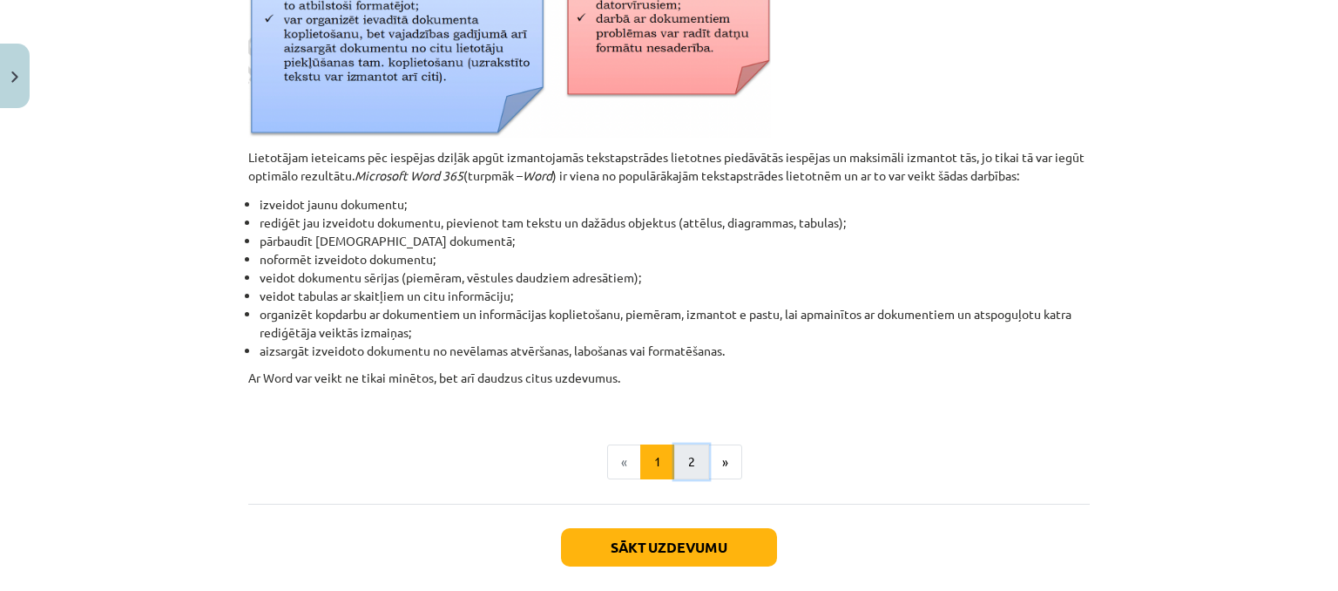
click at [687, 471] on button "2" at bounding box center [691, 461] width 35 height 35
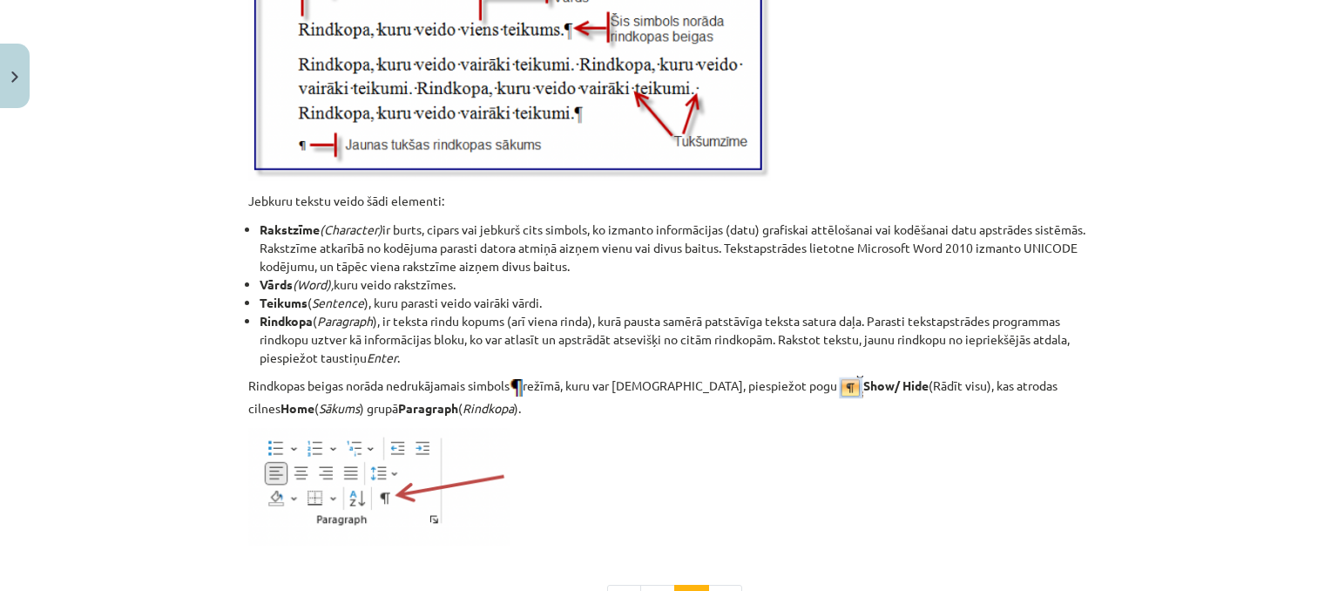
scroll to position [2293, 0]
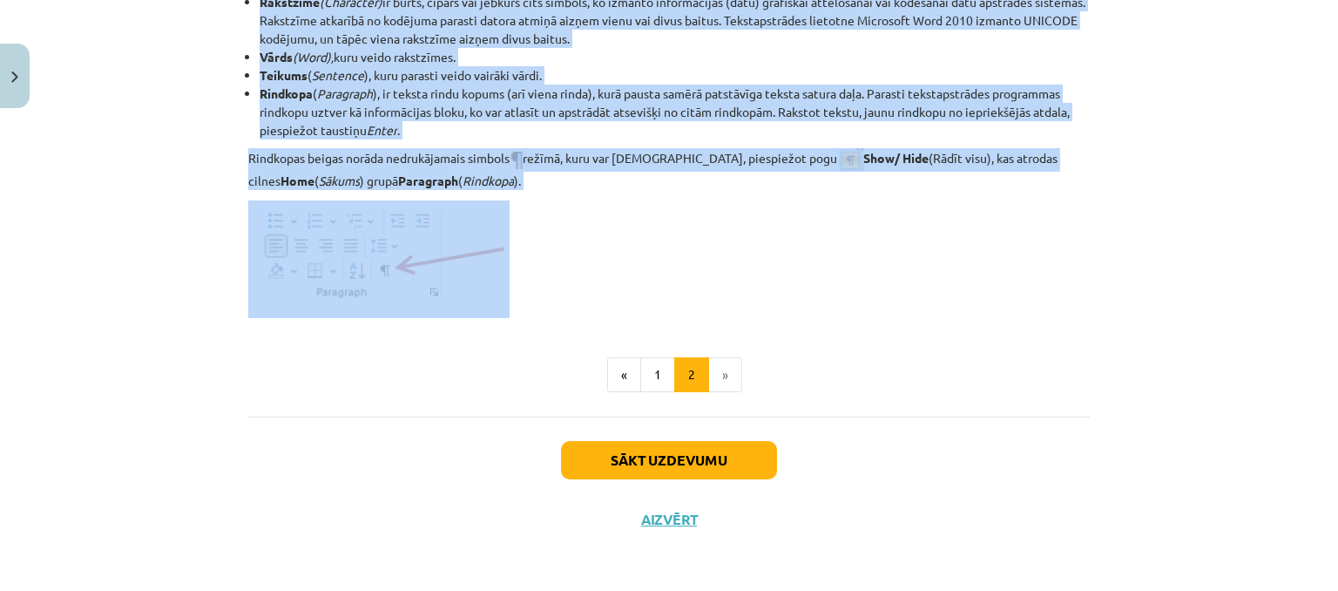
drag, startPoint x: 237, startPoint y: 339, endPoint x: 656, endPoint y: 215, distance: 437.0
click at [655, 269] on p at bounding box center [669, 259] width 842 height 118
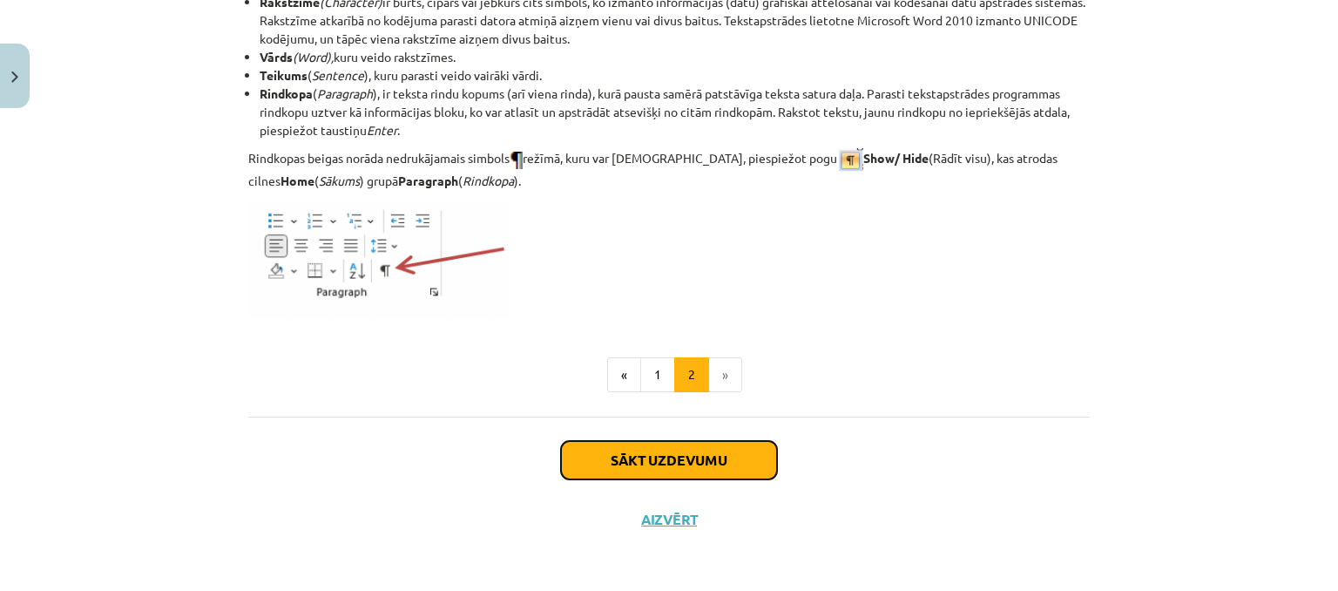
click at [691, 459] on button "Sākt uzdevumu" at bounding box center [669, 460] width 216 height 38
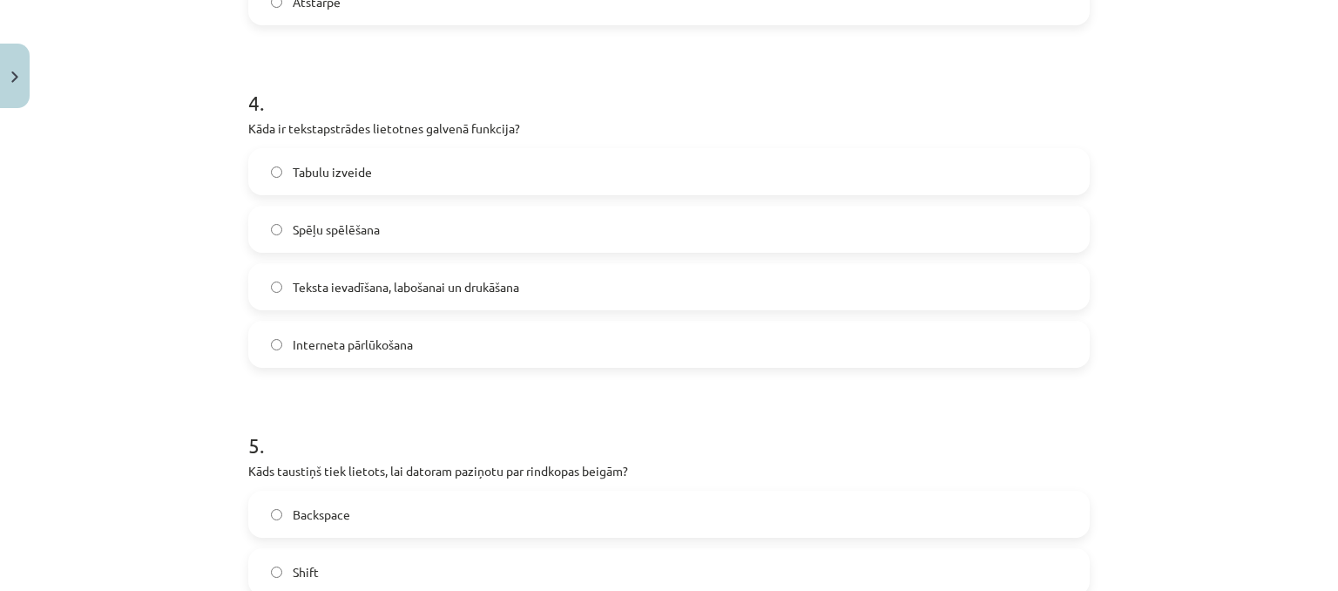
scroll to position [1578, 0]
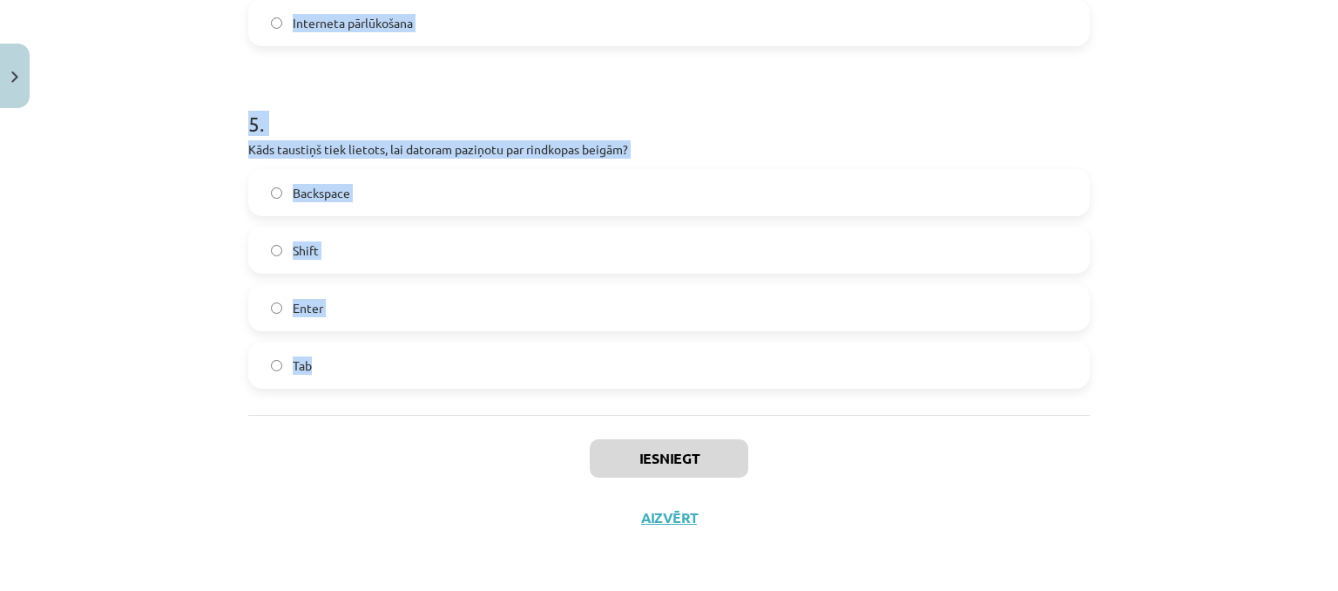
drag, startPoint x: 238, startPoint y: 335, endPoint x: 336, endPoint y: 299, distance: 105.0
click at [332, 118] on h1 "5 ." at bounding box center [669, 108] width 842 height 54
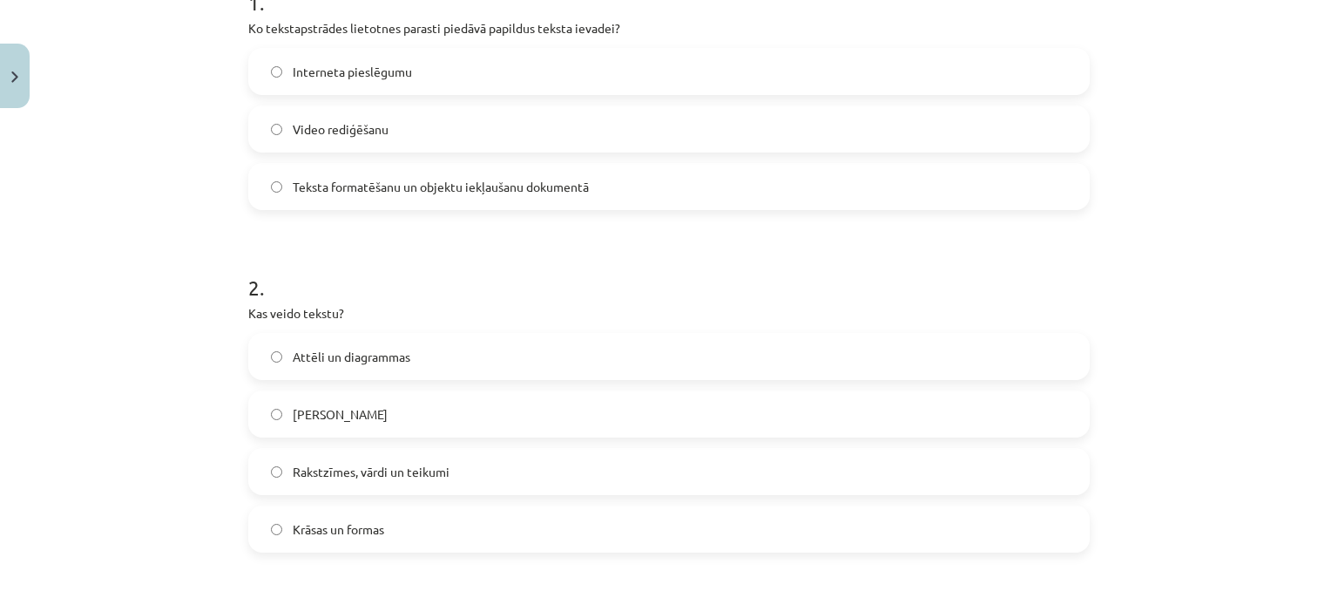
scroll to position [358, 0]
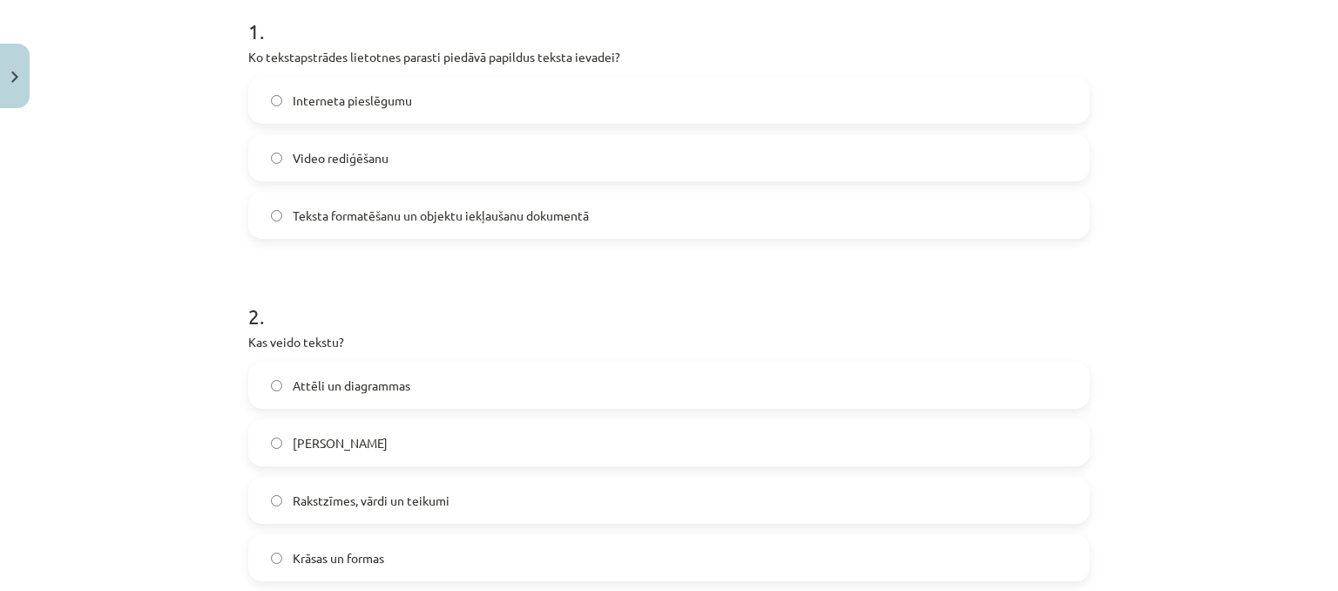
click at [369, 216] on span "Teksta formatēšanu un objektu iekļaušanu dokumentā" at bounding box center [441, 216] width 296 height 18
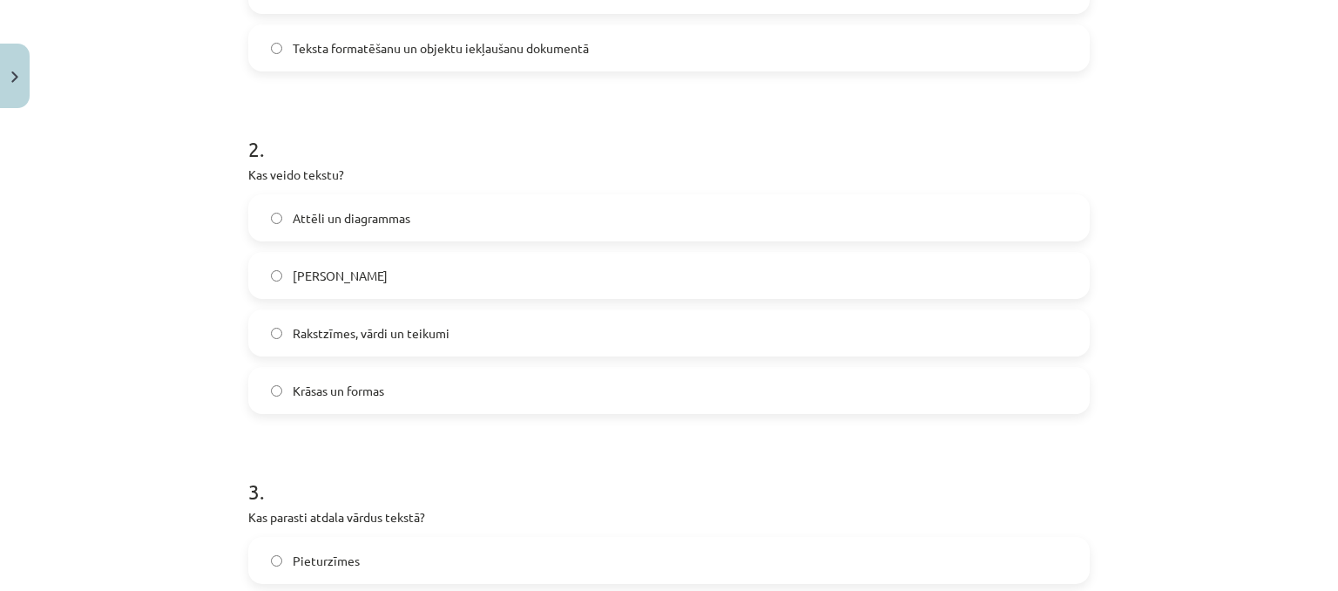
scroll to position [532, 0]
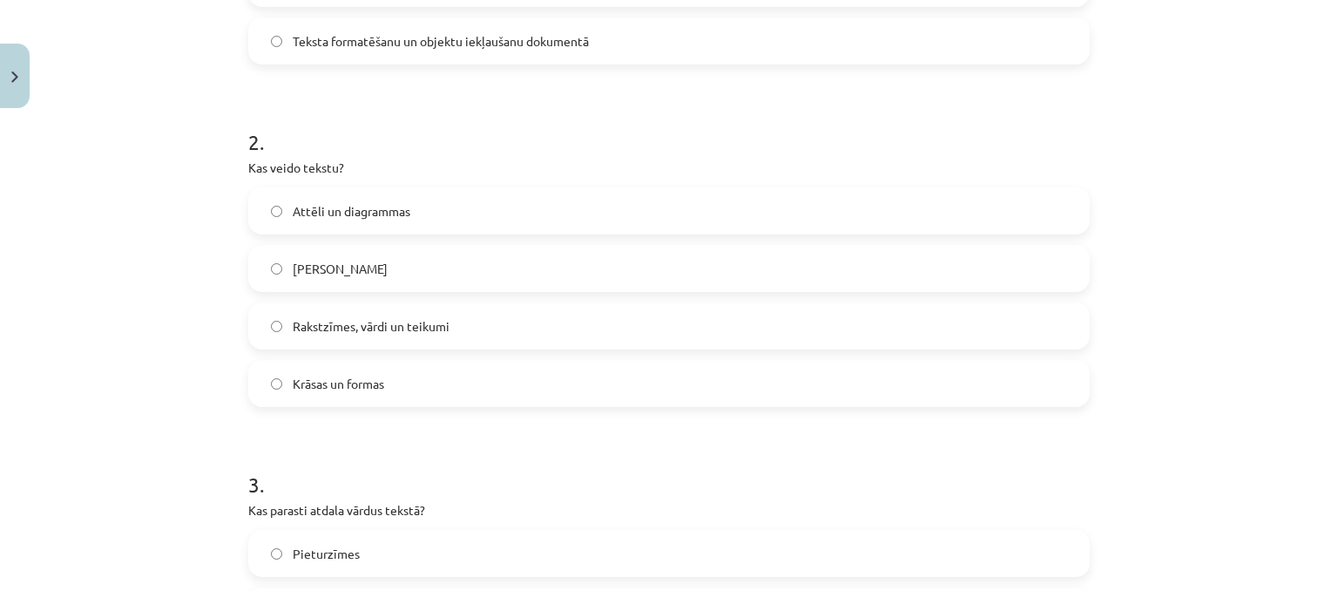
click at [346, 334] on span "Rakstzīmes, vārdi un teikumi" at bounding box center [371, 326] width 157 height 18
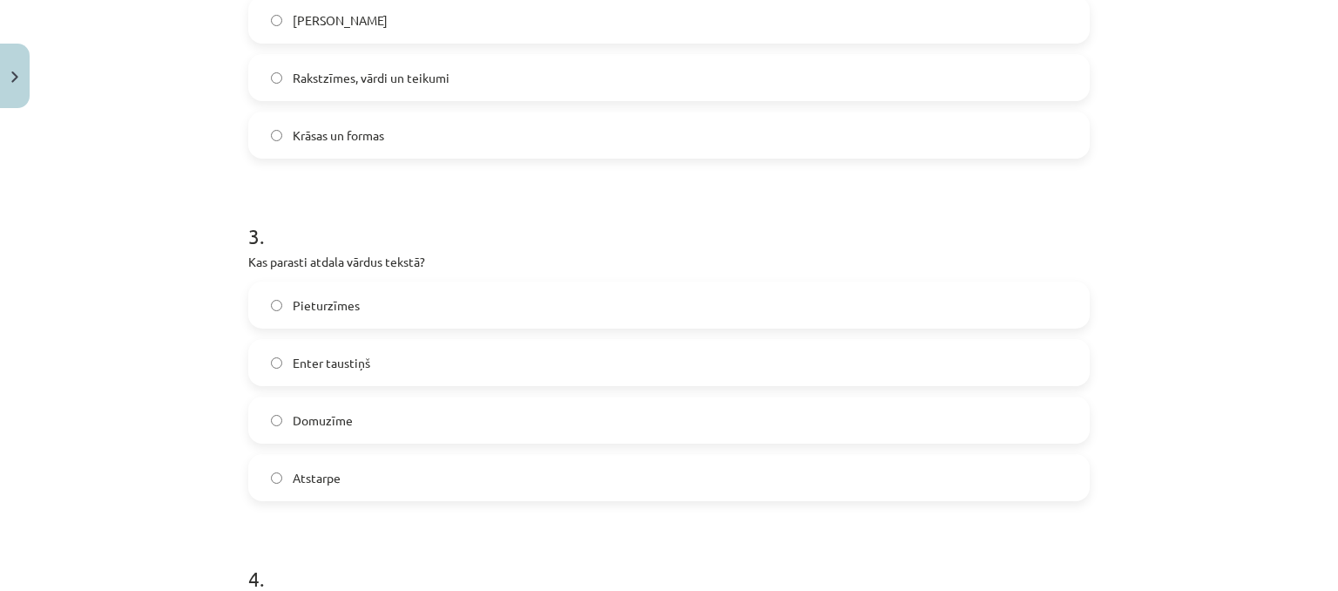
scroll to position [794, 0]
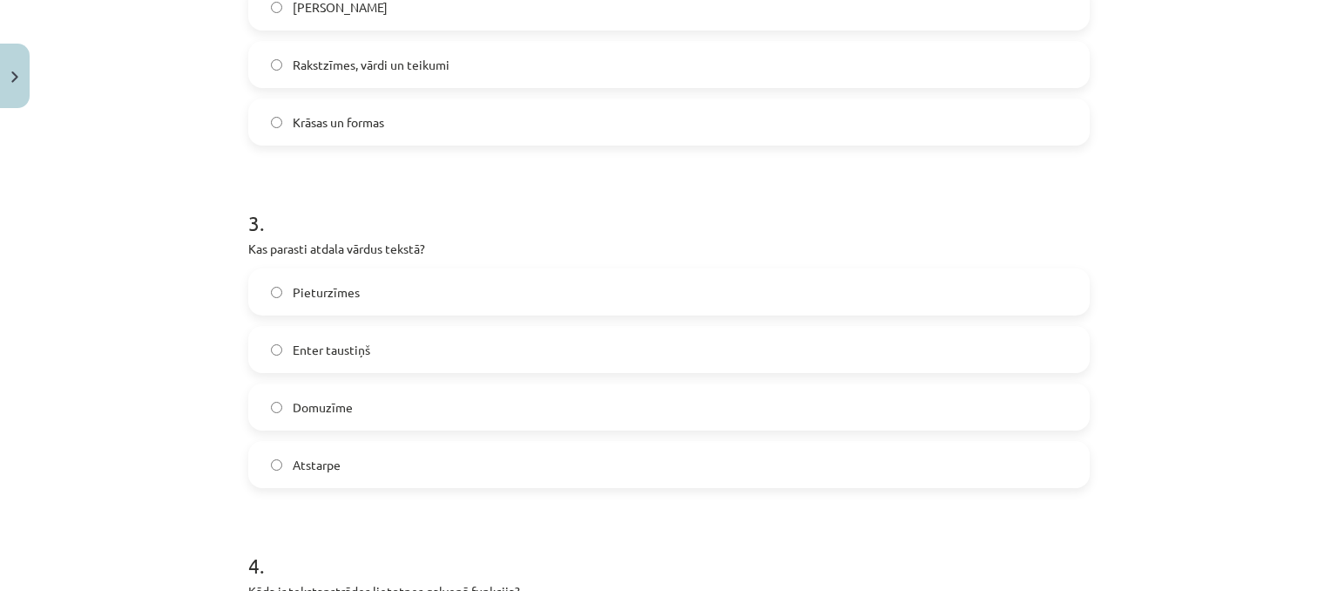
click at [366, 464] on label "Atstarpe" at bounding box center [669, 465] width 838 height 44
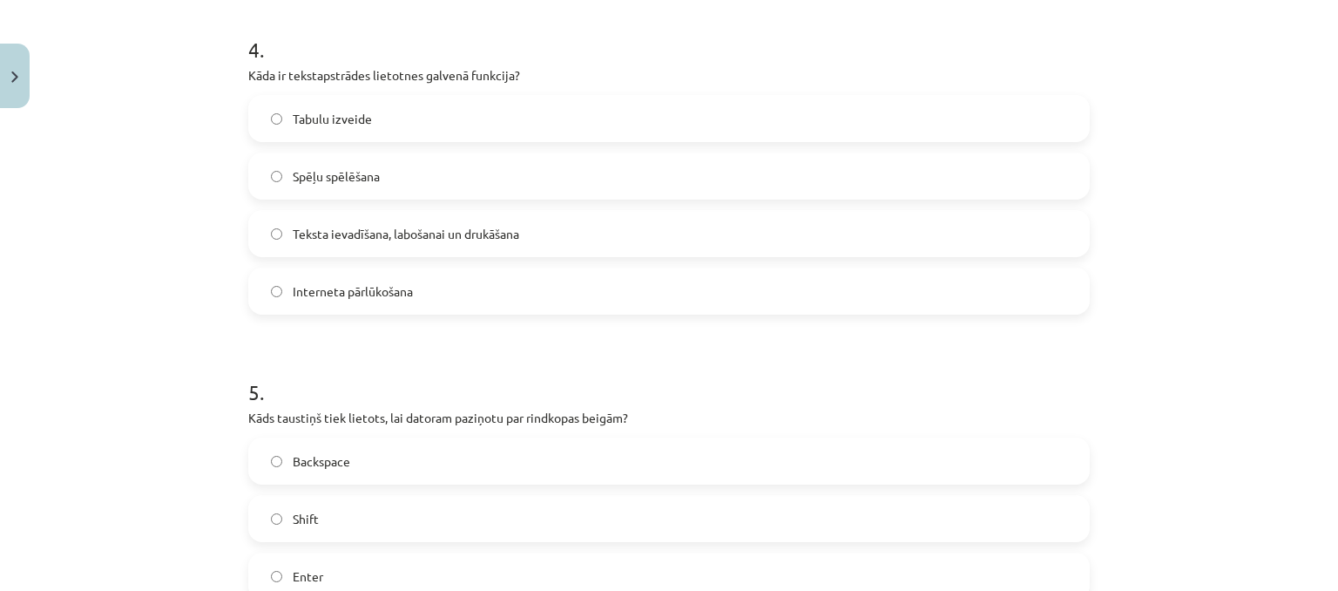
scroll to position [1317, 0]
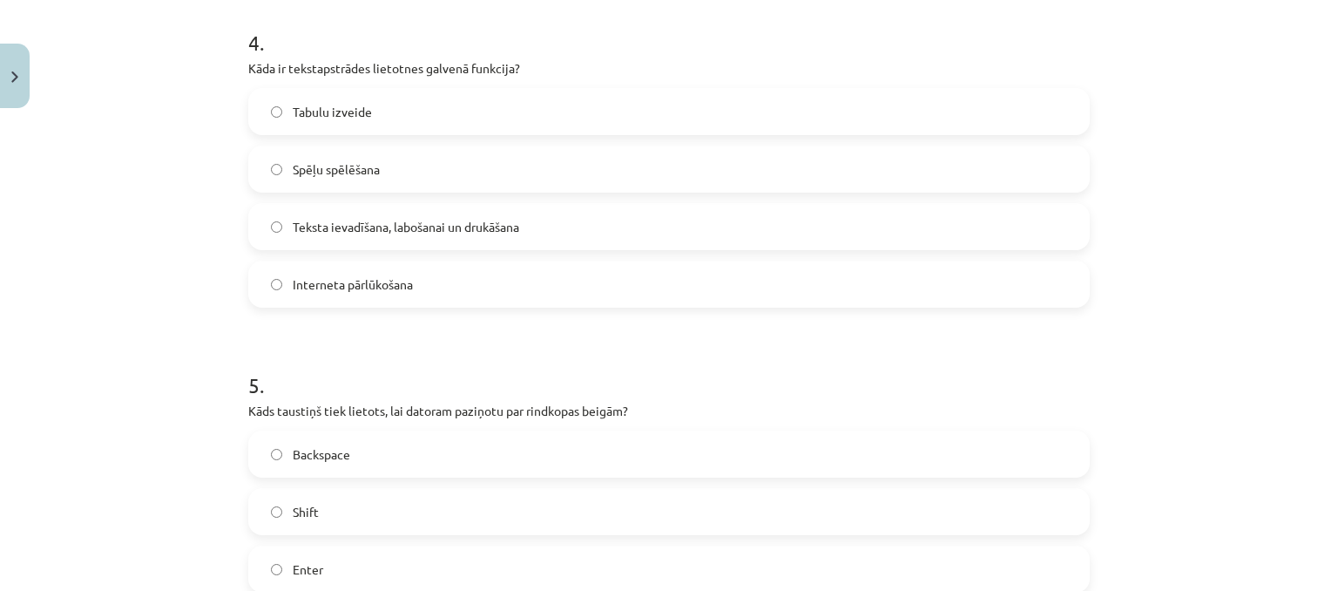
click at [469, 234] on span "Teksta ievadīšana, labošanai un drukāšana" at bounding box center [406, 227] width 227 height 18
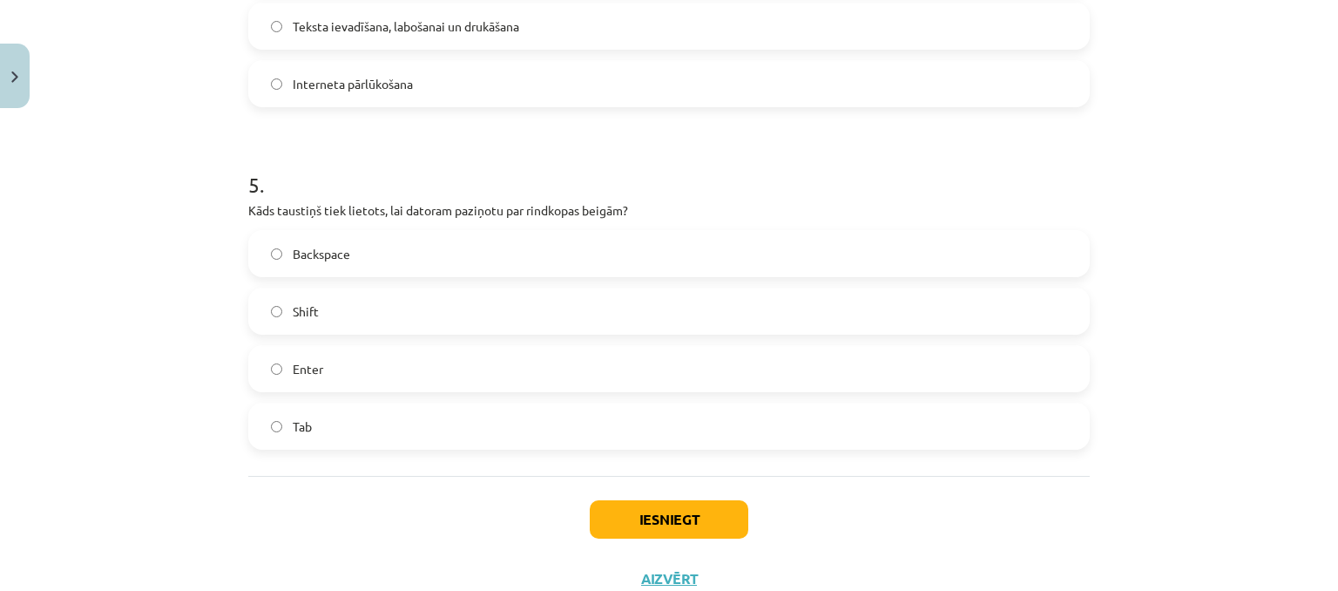
scroll to position [1578, 0]
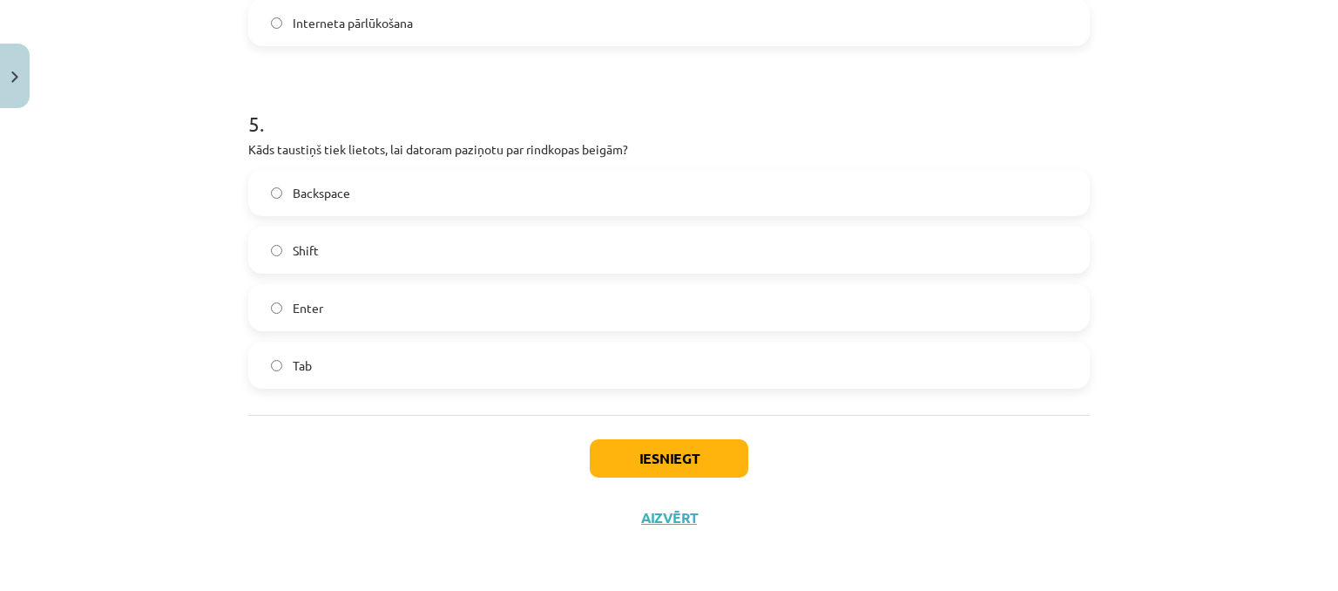
click at [394, 320] on label "Enter" at bounding box center [669, 308] width 838 height 44
click at [654, 460] on button "Iesniegt" at bounding box center [669, 458] width 159 height 38
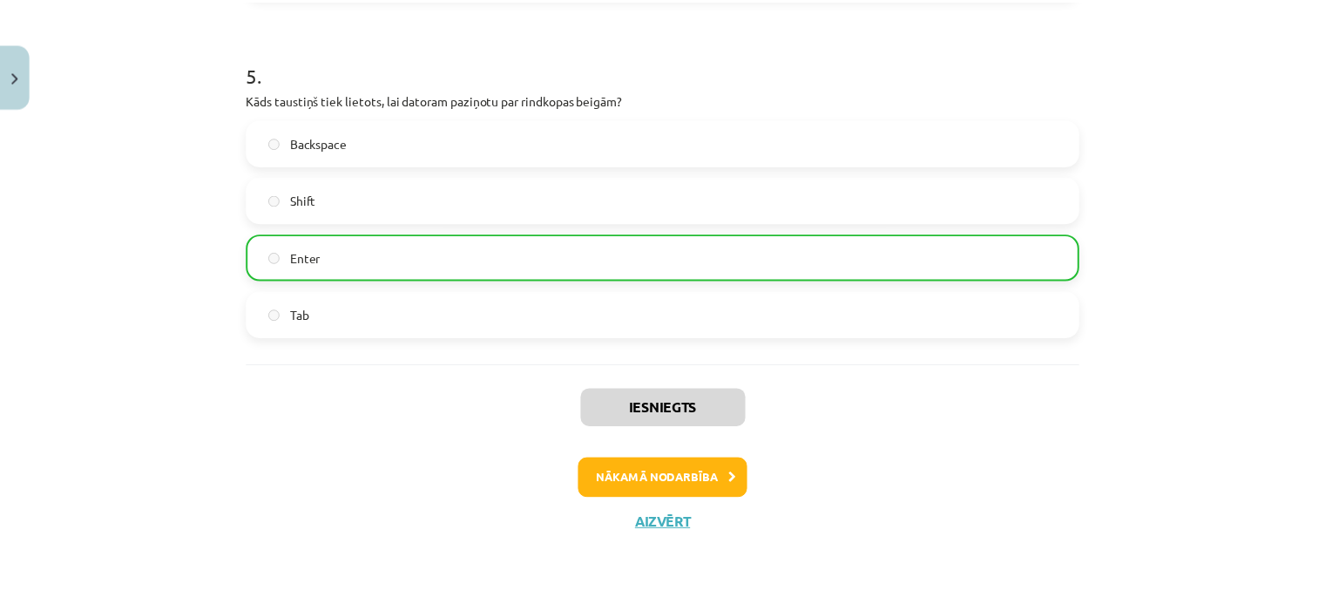
scroll to position [1632, 0]
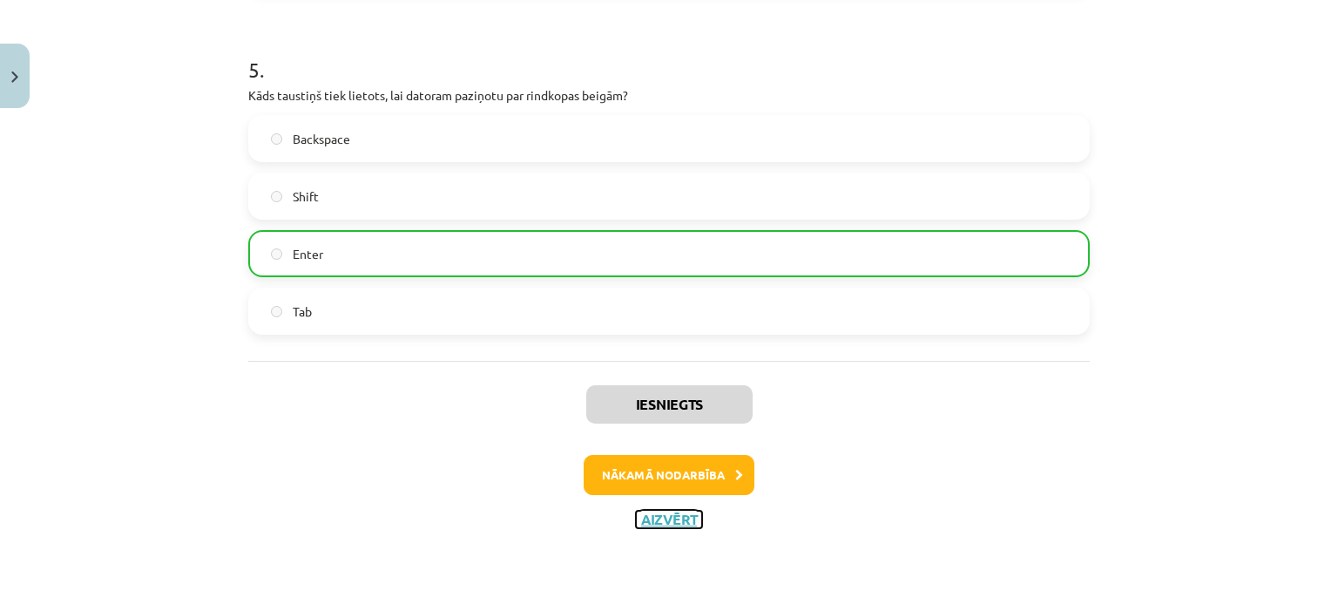
click at [663, 522] on button "Aizvērt" at bounding box center [669, 519] width 66 height 17
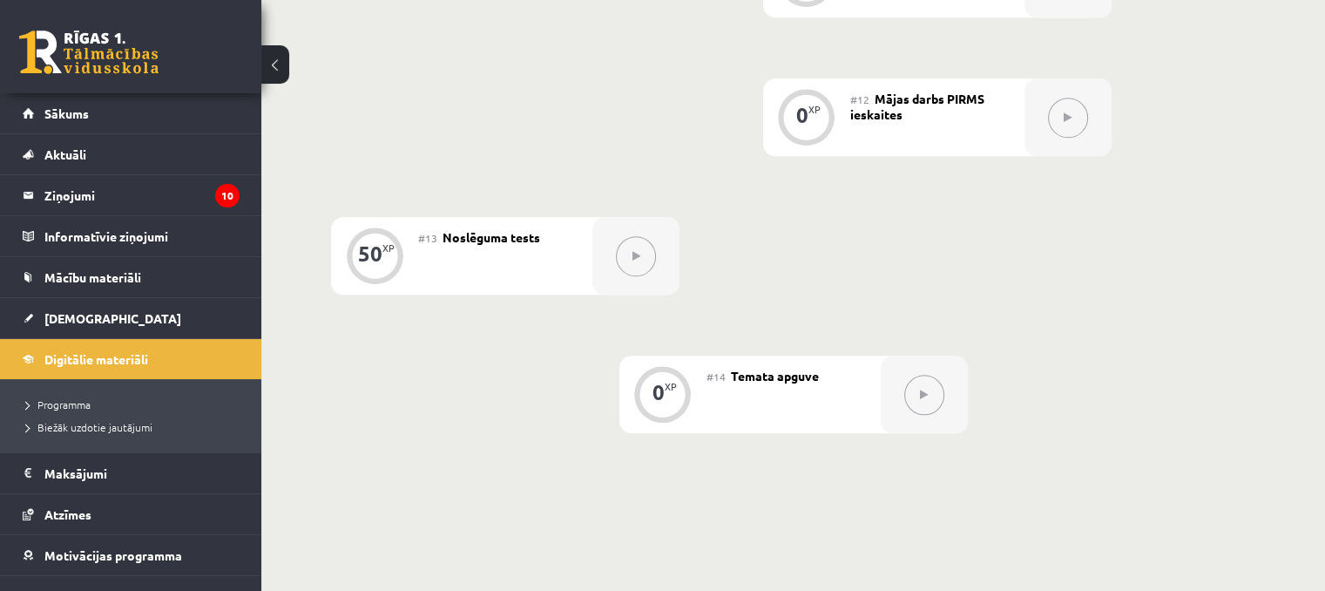
scroll to position [2039, 0]
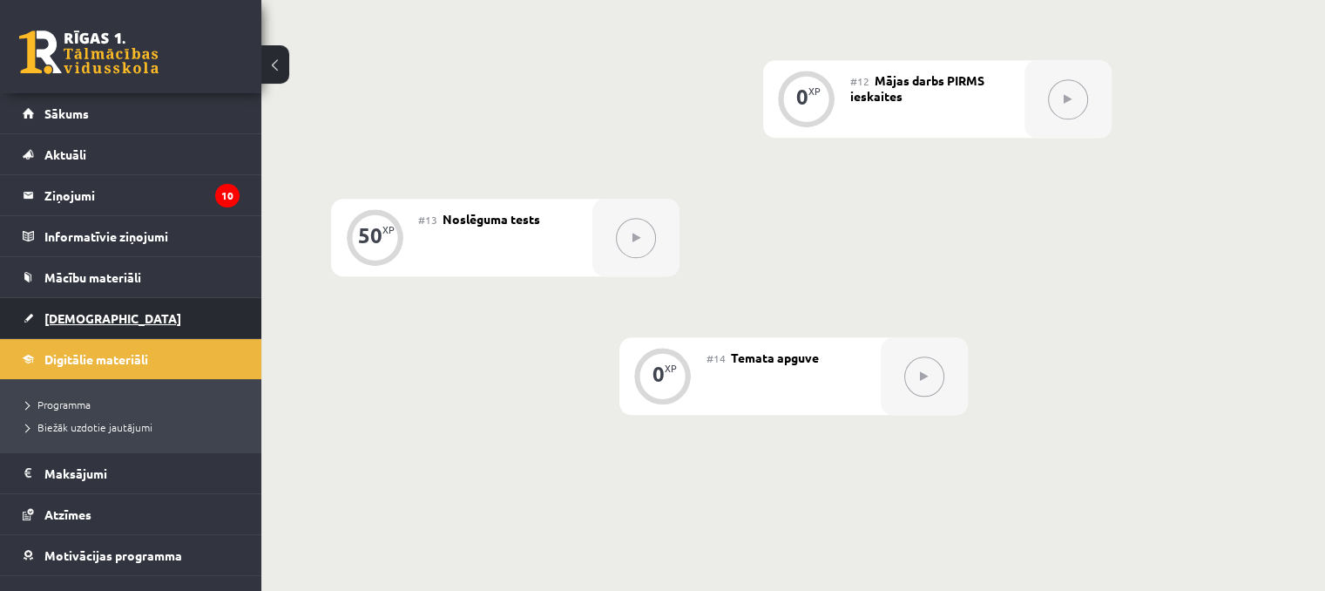
click at [99, 318] on link "[DEMOGRAPHIC_DATA]" at bounding box center [131, 318] width 217 height 40
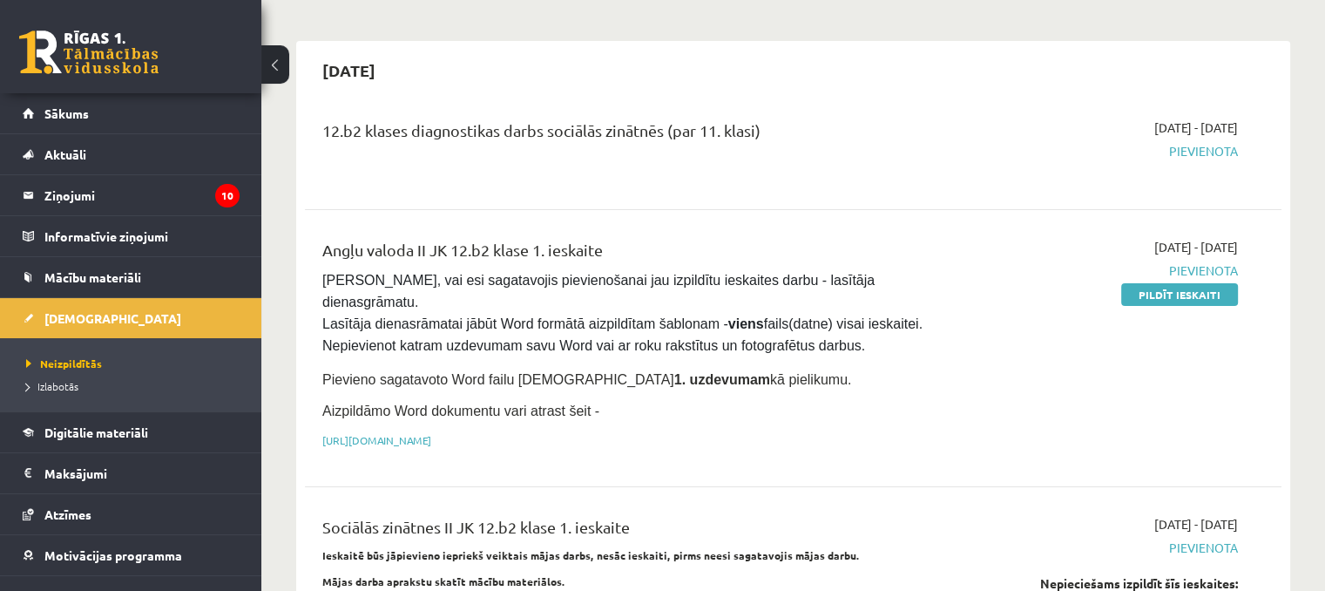
scroll to position [174, 0]
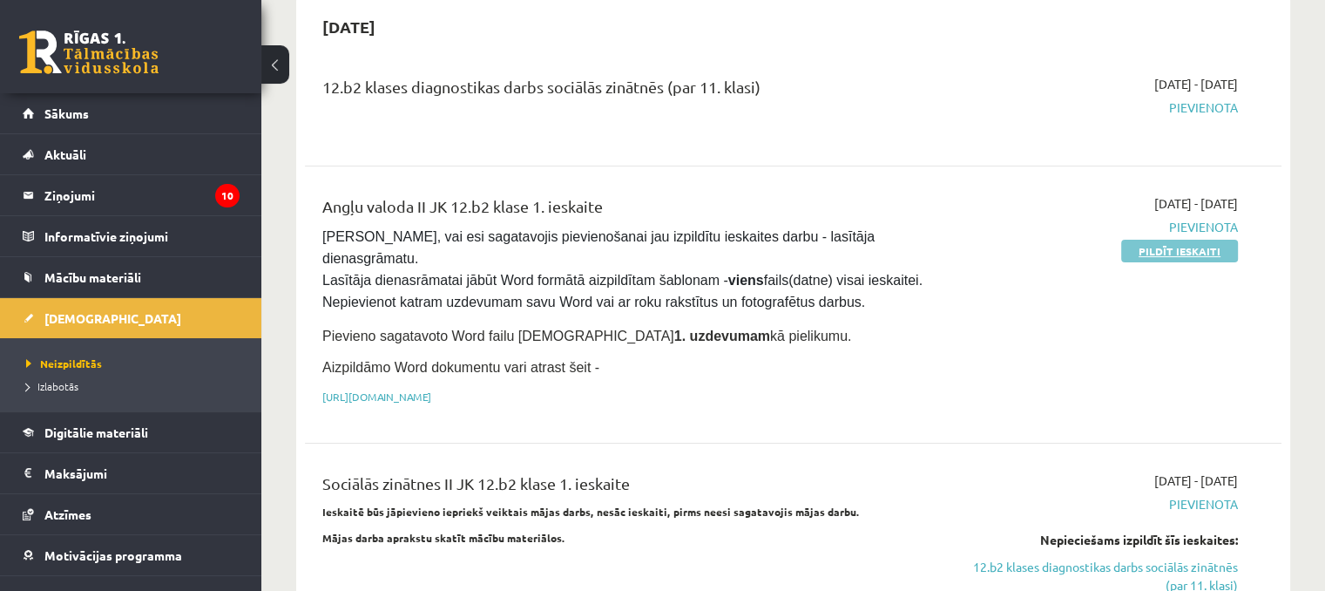
click at [1170, 249] on link "Pildīt ieskaiti" at bounding box center [1179, 251] width 117 height 23
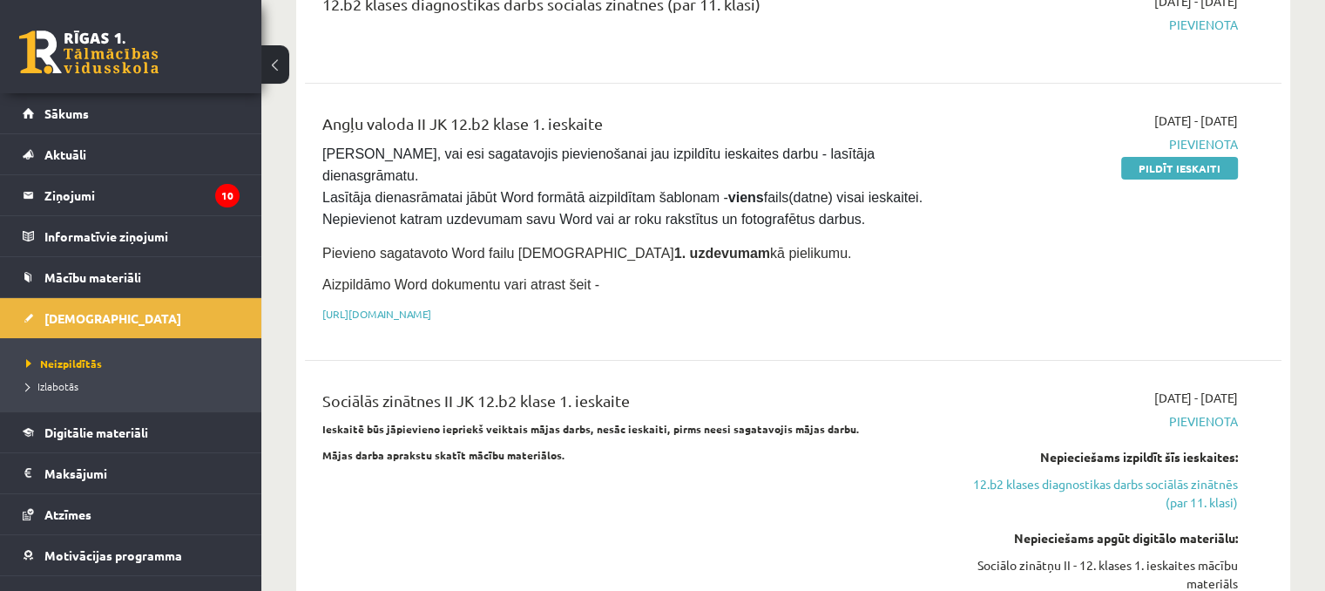
scroll to position [261, 0]
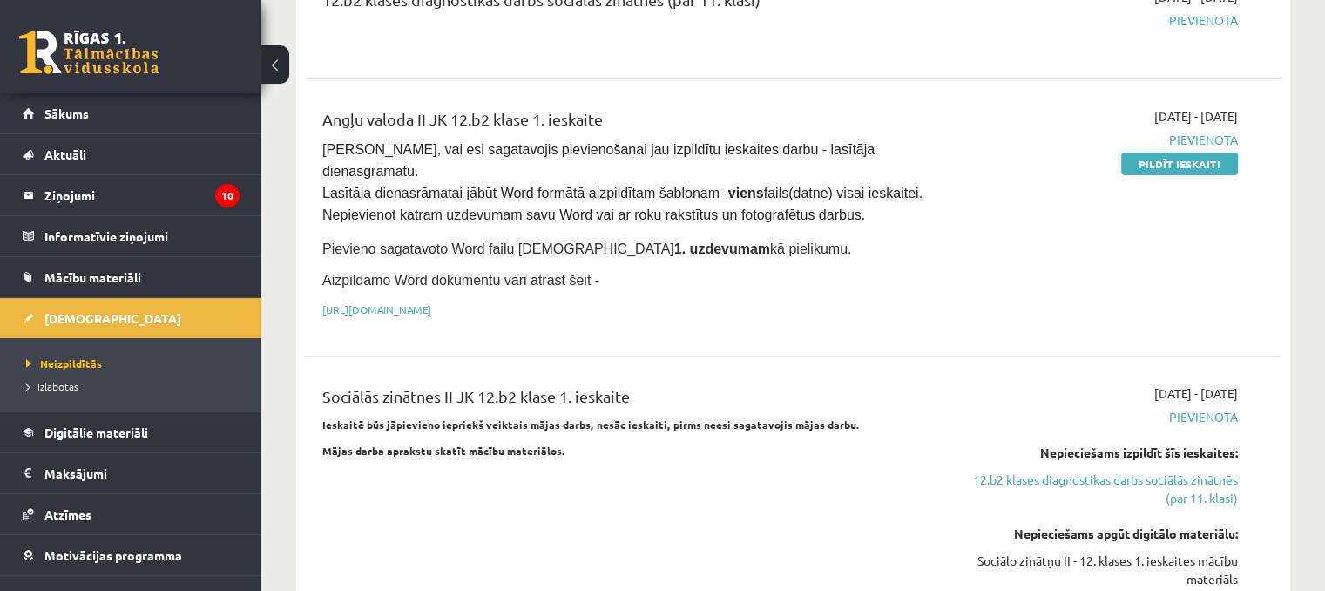
click at [1152, 166] on link "Pildīt ieskaiti" at bounding box center [1179, 163] width 117 height 23
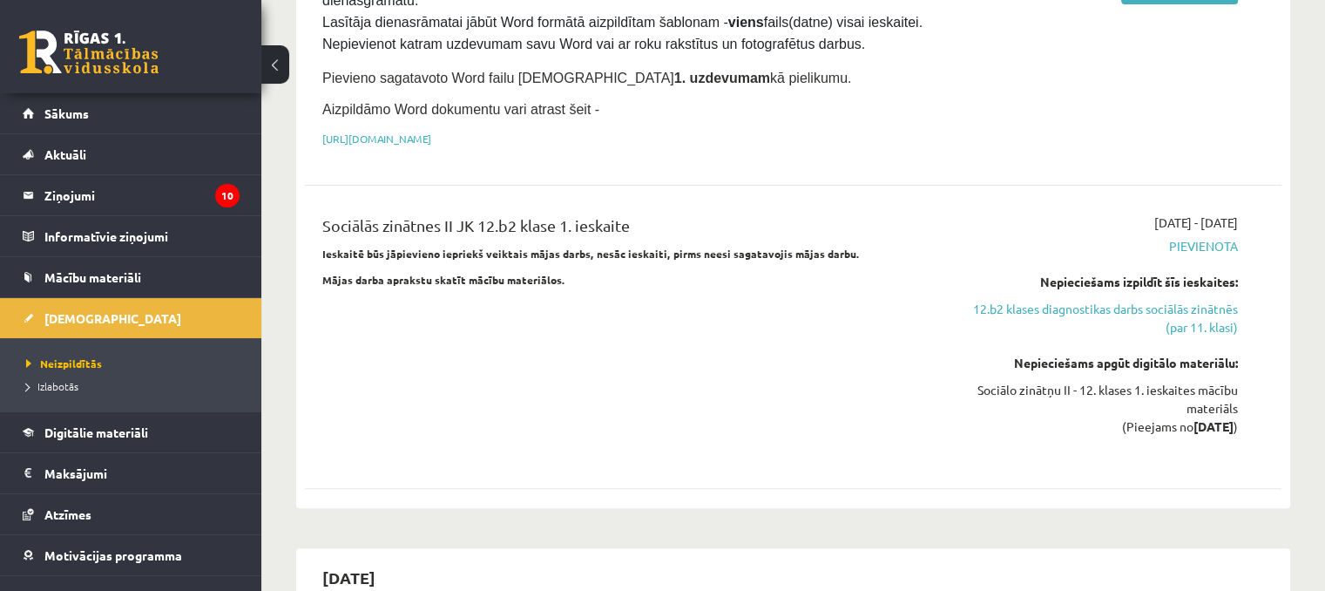
scroll to position [436, 0]
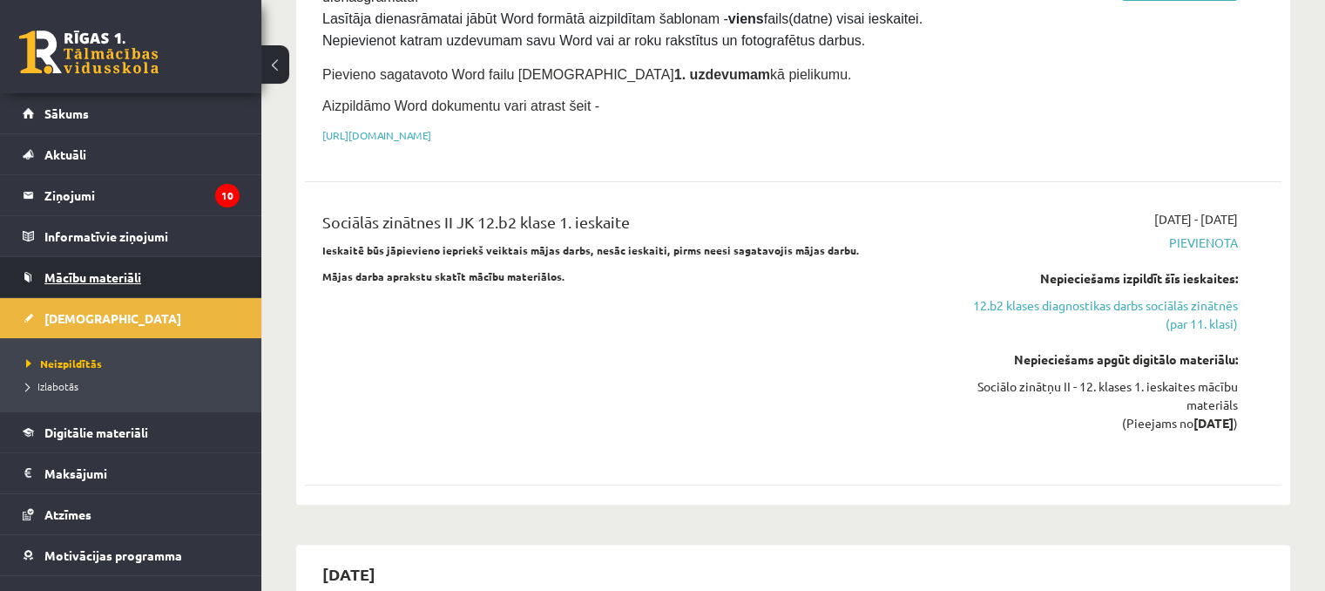
click at [122, 283] on link "Mācību materiāli" at bounding box center [131, 277] width 217 height 40
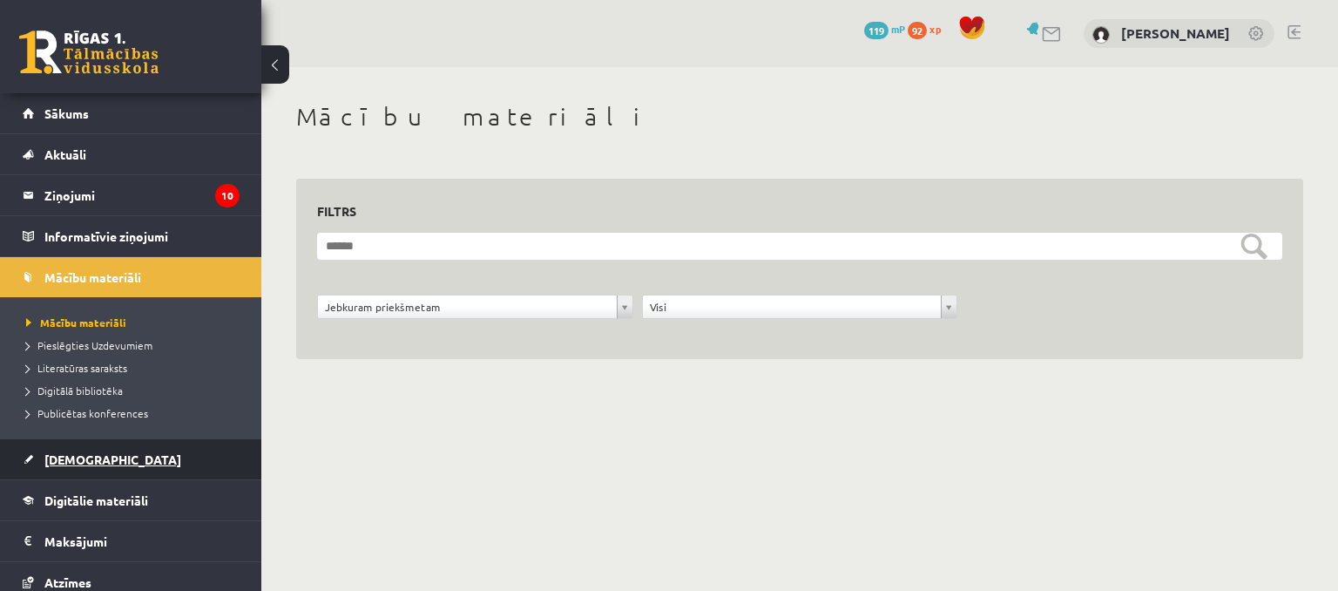
click at [99, 466] on link "[DEMOGRAPHIC_DATA]" at bounding box center [131, 459] width 217 height 40
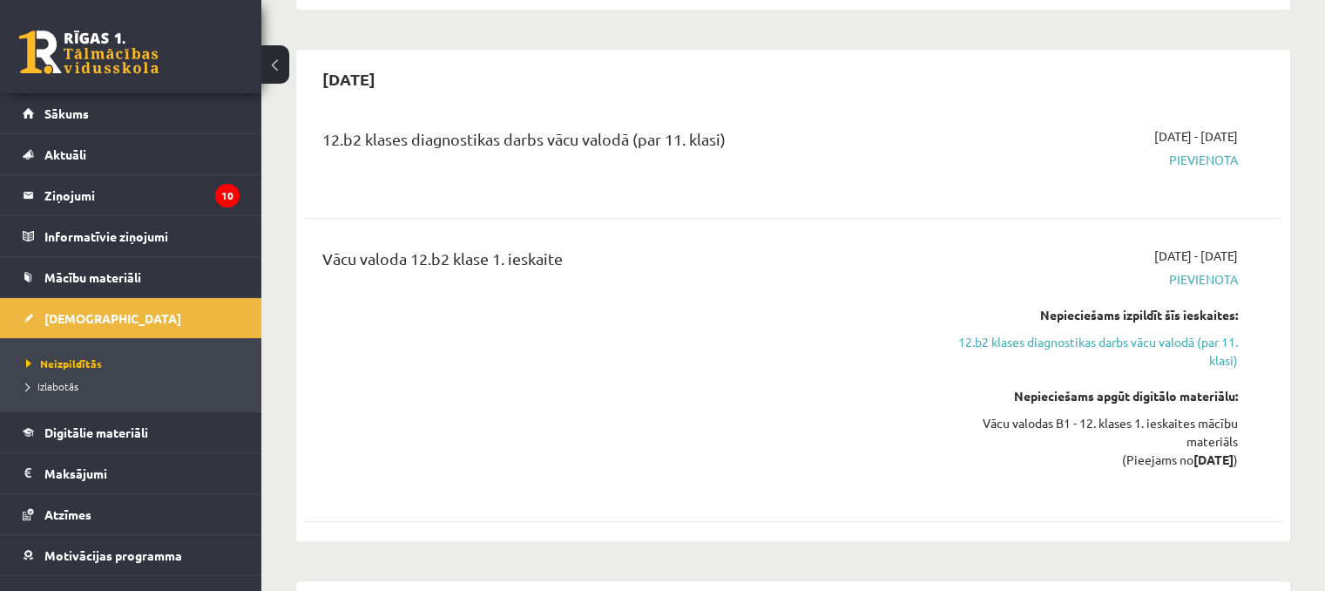
scroll to position [959, 0]
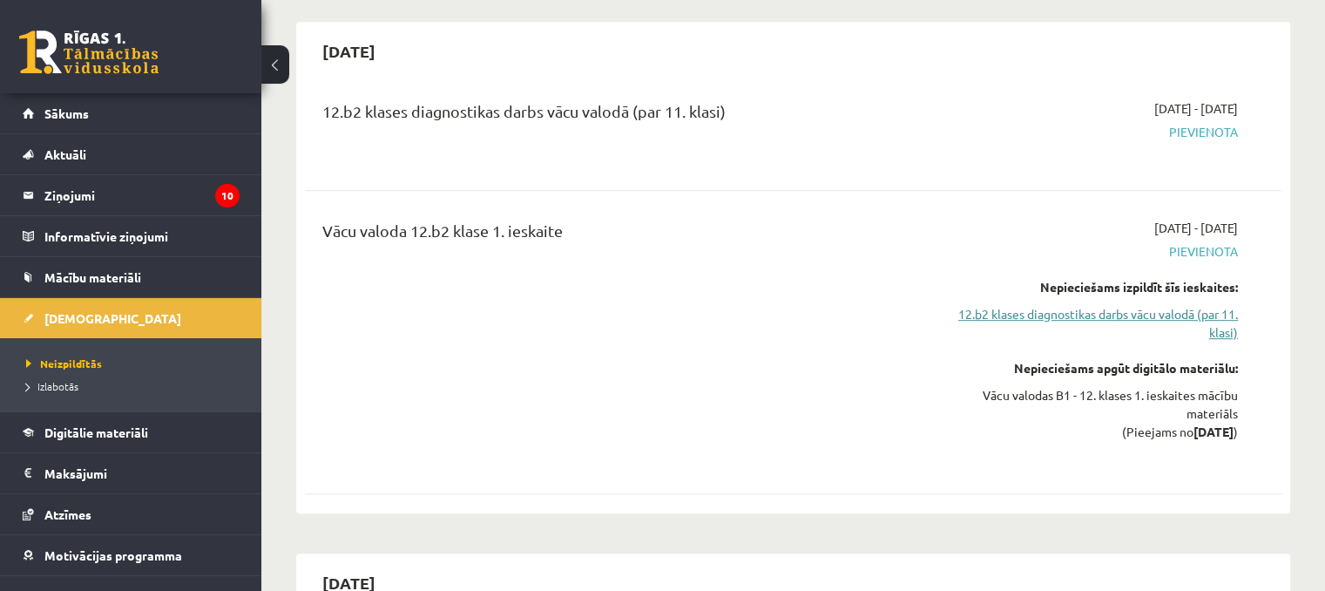
click at [1046, 305] on link "12.b2 klases diagnostikas darbs vācu valodā (par 11. klasi)" at bounding box center [1095, 323] width 288 height 37
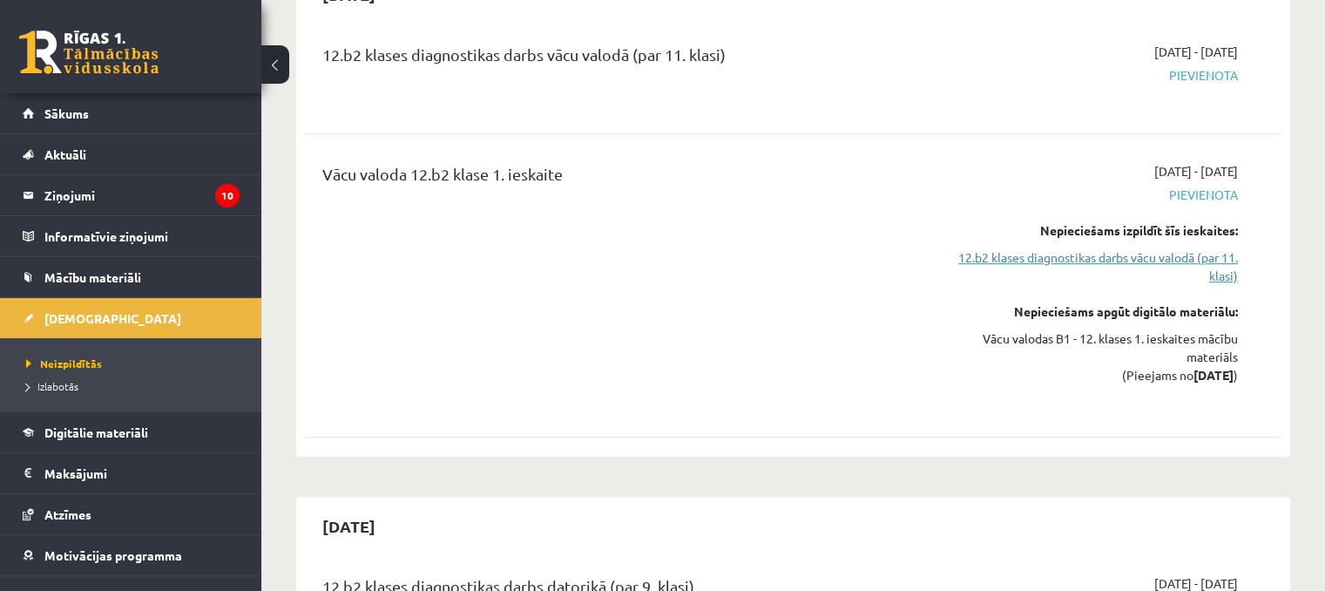
click at [1061, 248] on link "12.b2 klases diagnostikas darbs vācu valodā (par 11. klasi)" at bounding box center [1095, 266] width 288 height 37
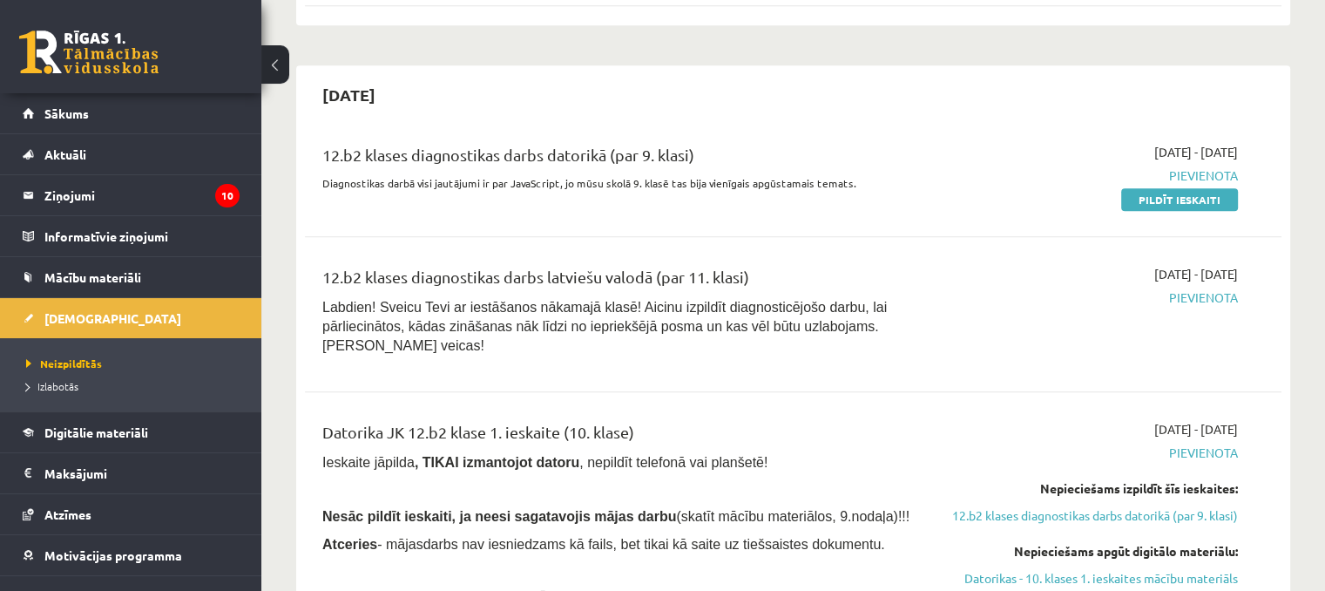
scroll to position [1451, 0]
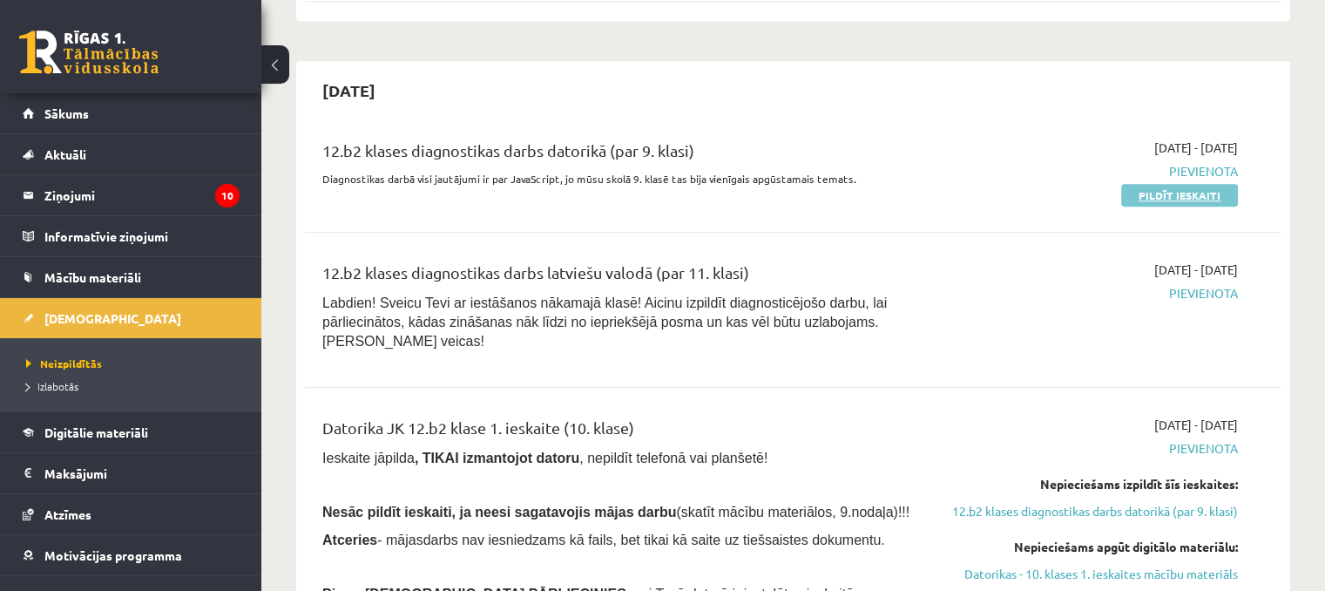
click at [1143, 184] on link "Pildīt ieskaiti" at bounding box center [1179, 195] width 117 height 23
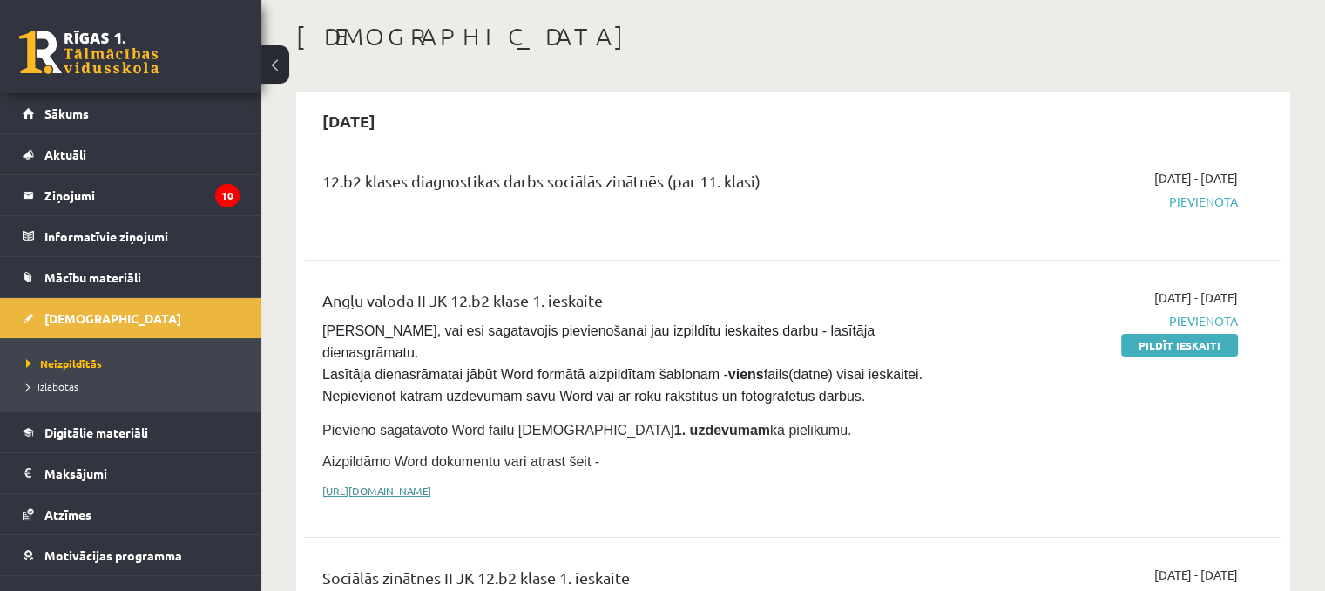
scroll to position [87, 0]
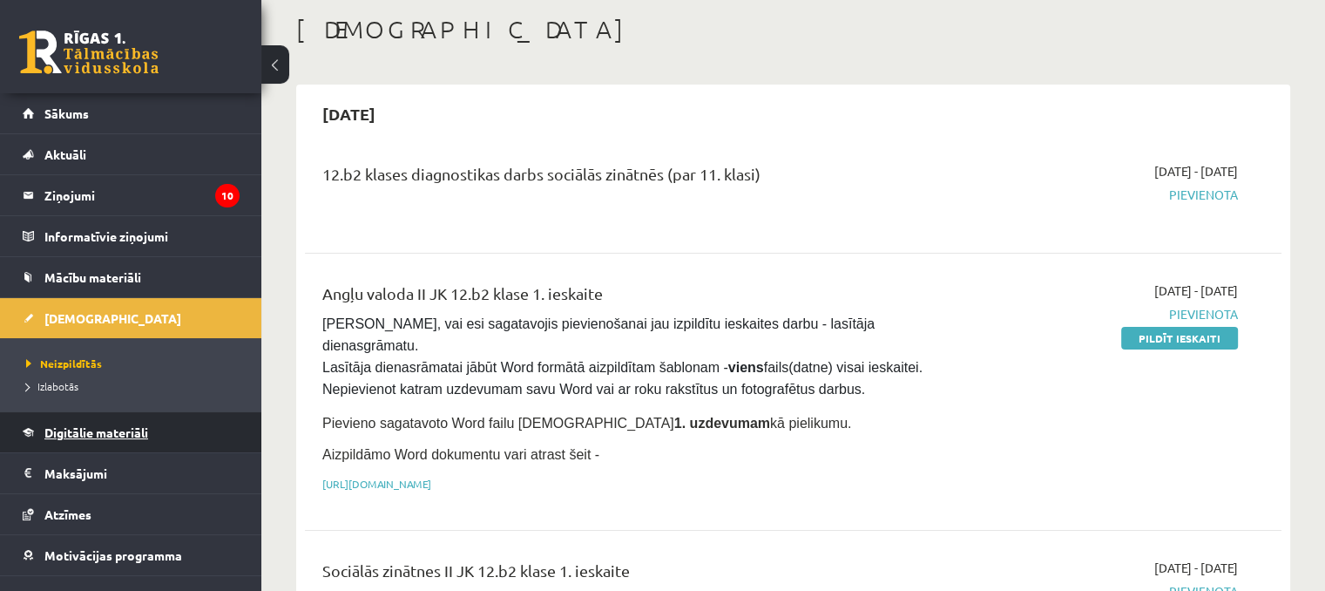
click at [98, 430] on span "Digitālie materiāli" at bounding box center [96, 432] width 104 height 16
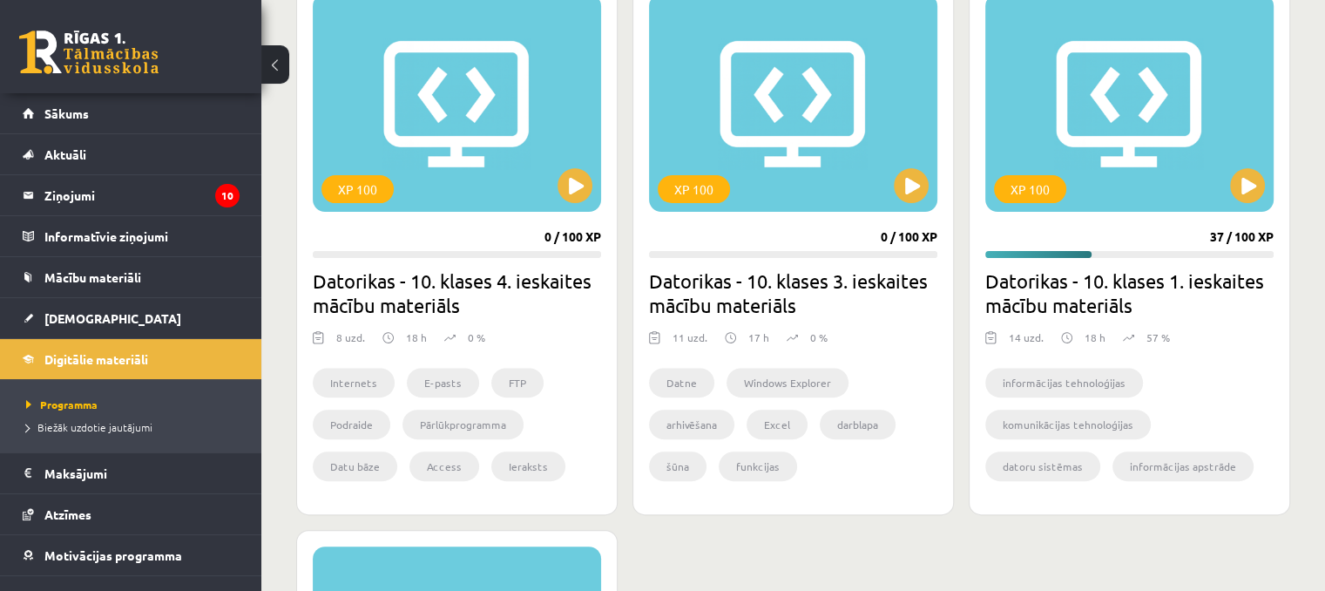
scroll to position [523, 0]
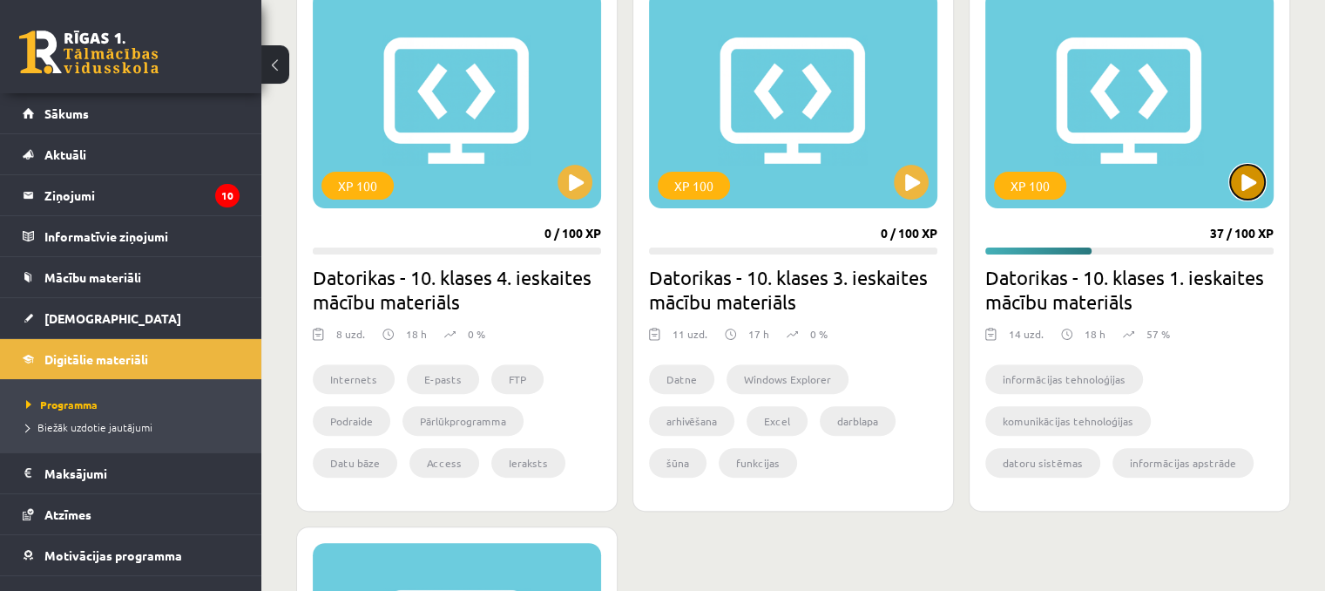
click at [1250, 199] on button at bounding box center [1247, 182] width 35 height 35
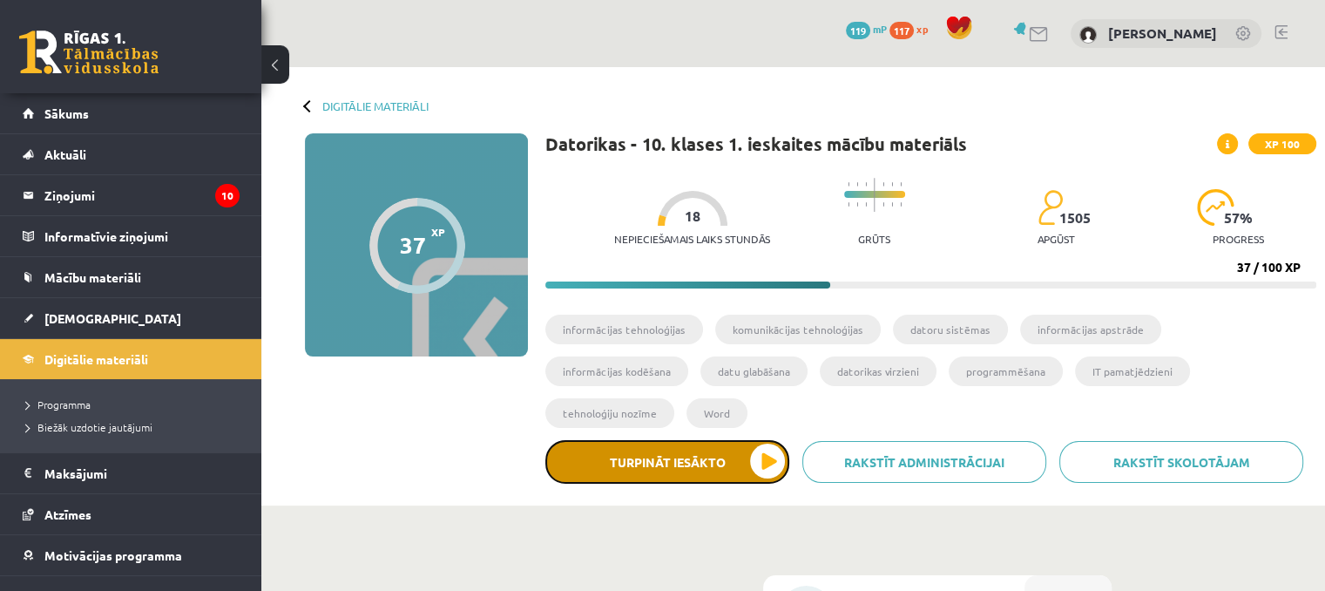
click at [711, 440] on button "Turpināt iesākto" at bounding box center [667, 462] width 244 height 44
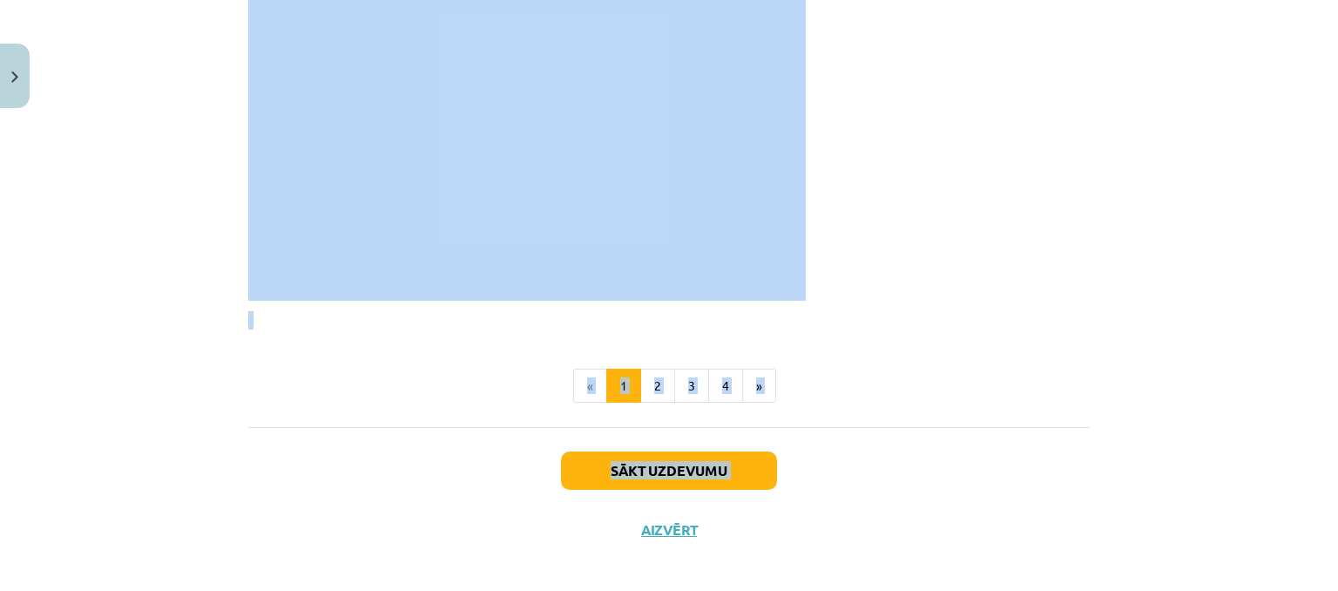
scroll to position [3534, 0]
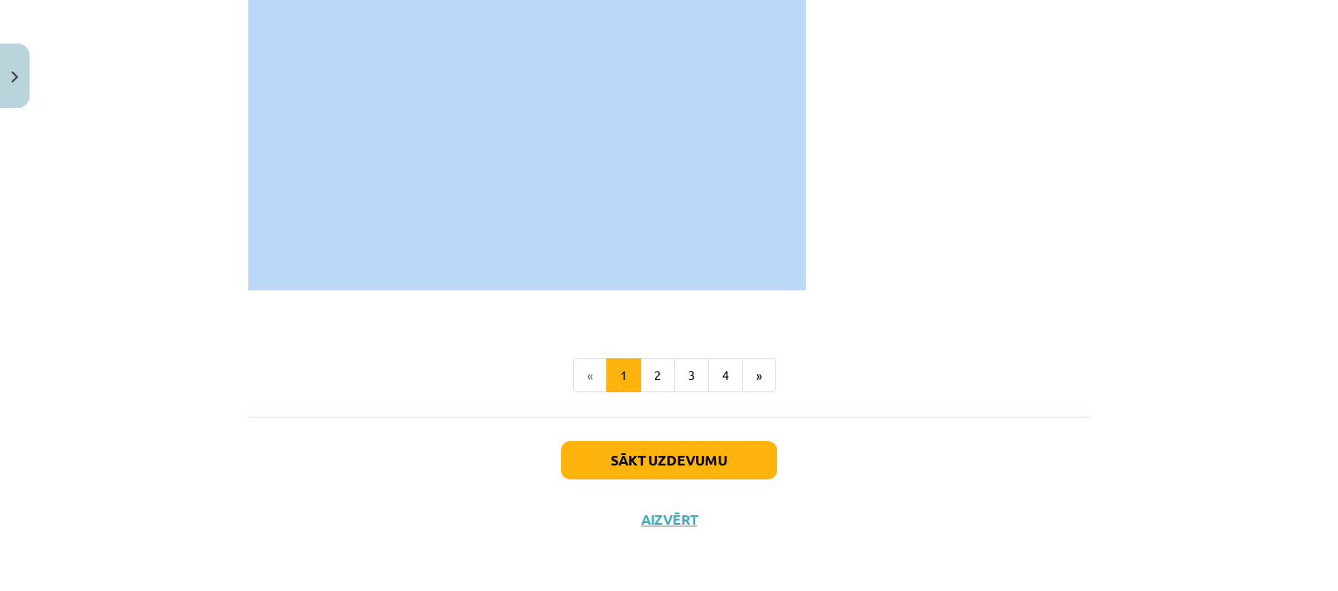
drag, startPoint x: 235, startPoint y: 282, endPoint x: 691, endPoint y: 282, distance: 455.7
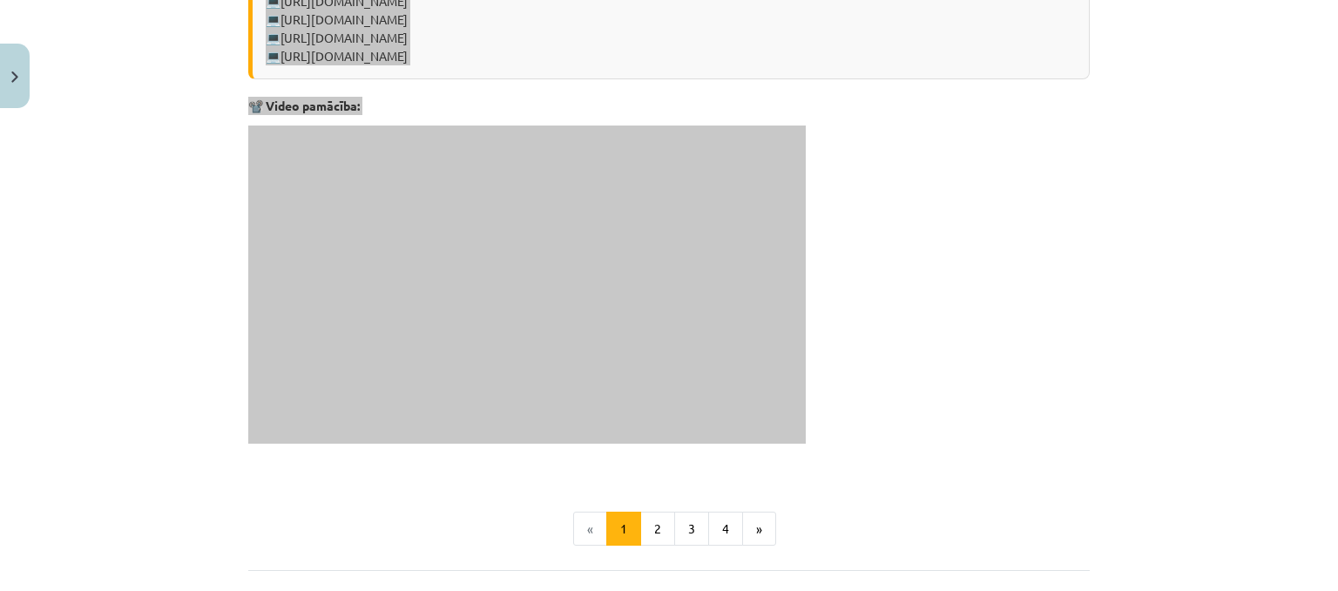
scroll to position [3357, 0]
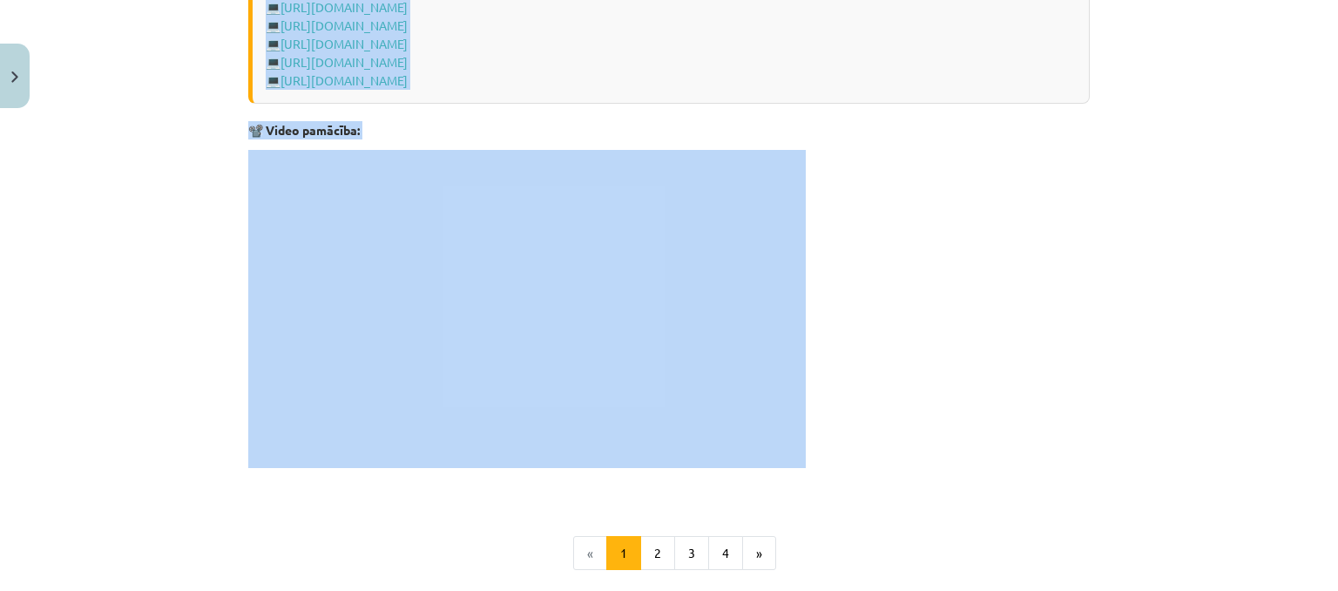
click at [1079, 275] on p at bounding box center [669, 309] width 842 height 318
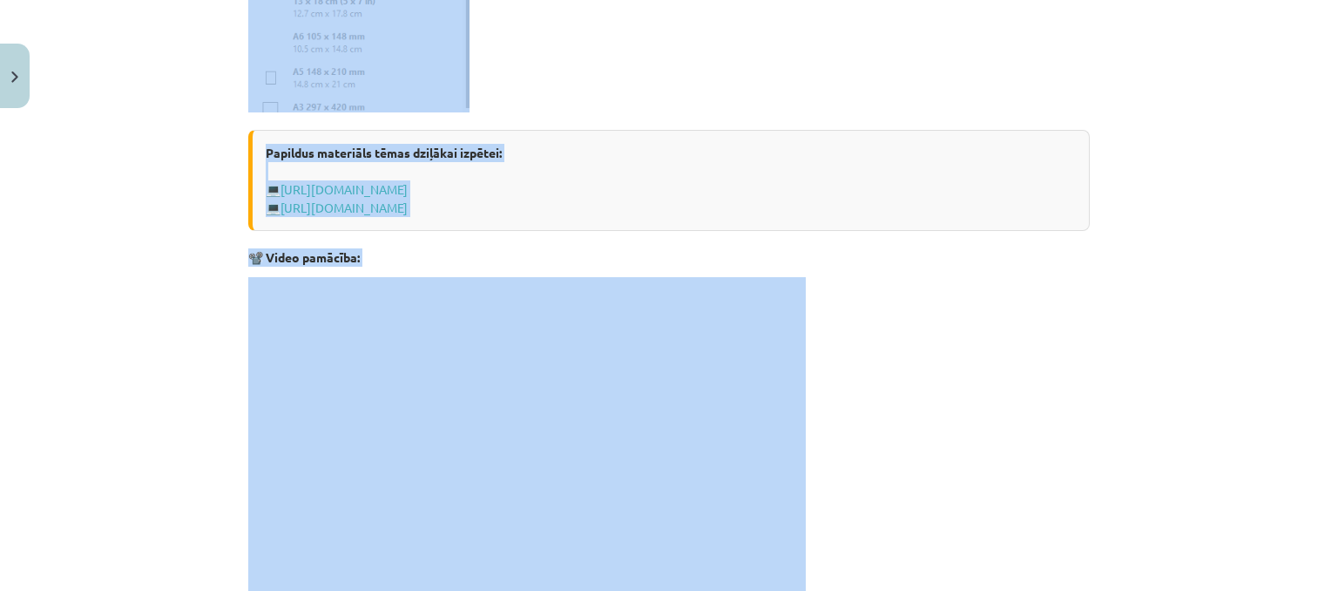
scroll to position [1380, 0]
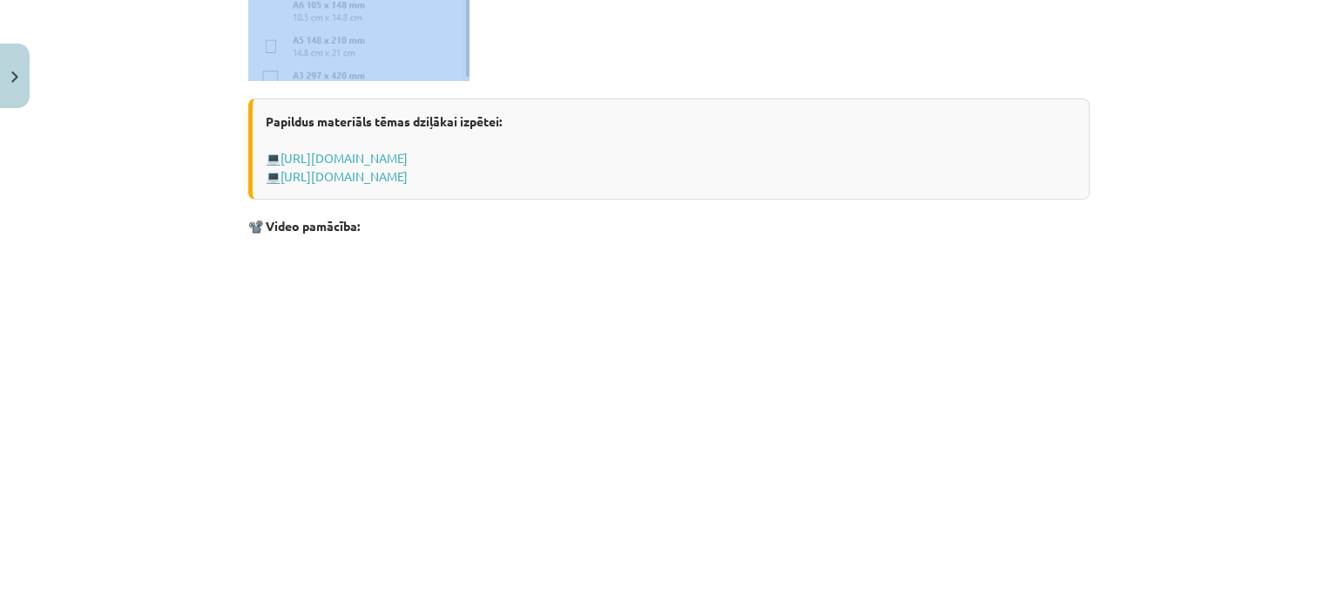
drag, startPoint x: 240, startPoint y: 335, endPoint x: 488, endPoint y: 65, distance: 365.7
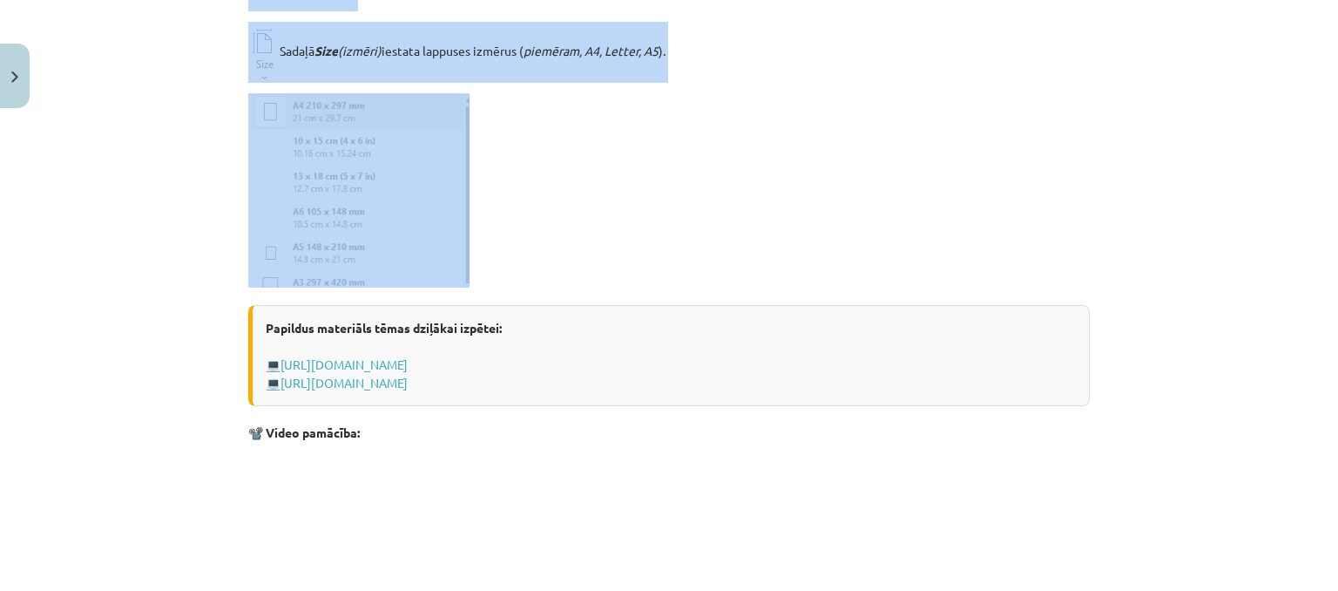
scroll to position [1119, 0]
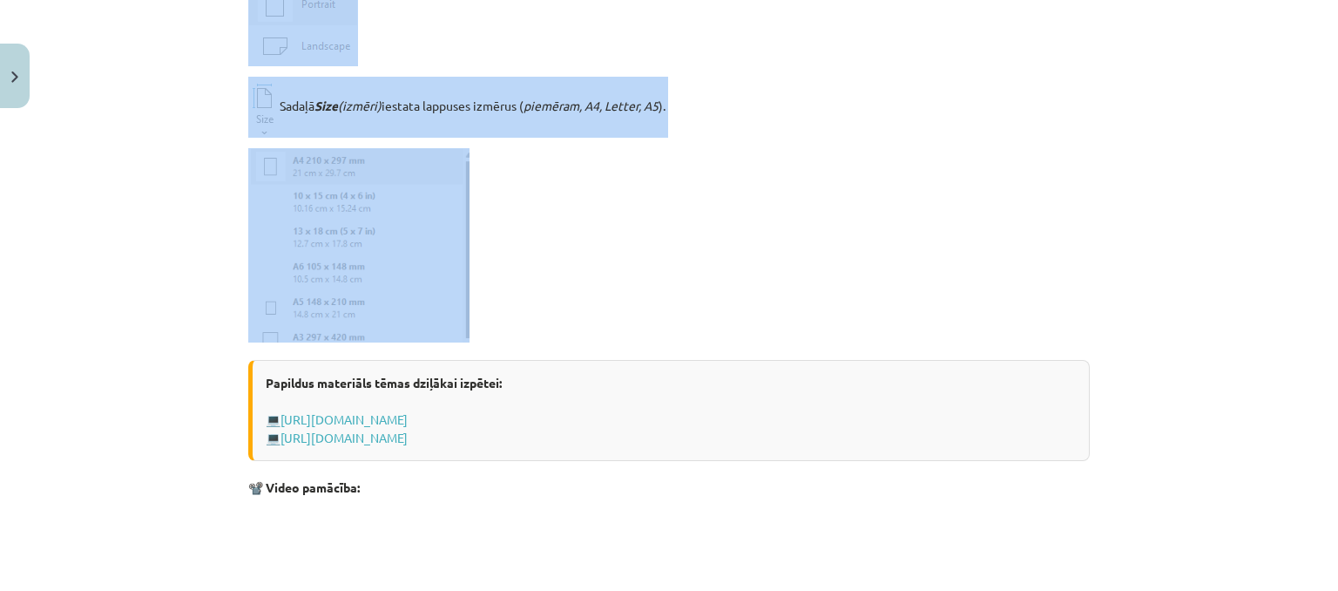
copy div "Lappuses parametru izvēle (lapas izmērs, orientācija, malu platums) Lappuses pa…"
click at [725, 158] on p at bounding box center [669, 245] width 842 height 194
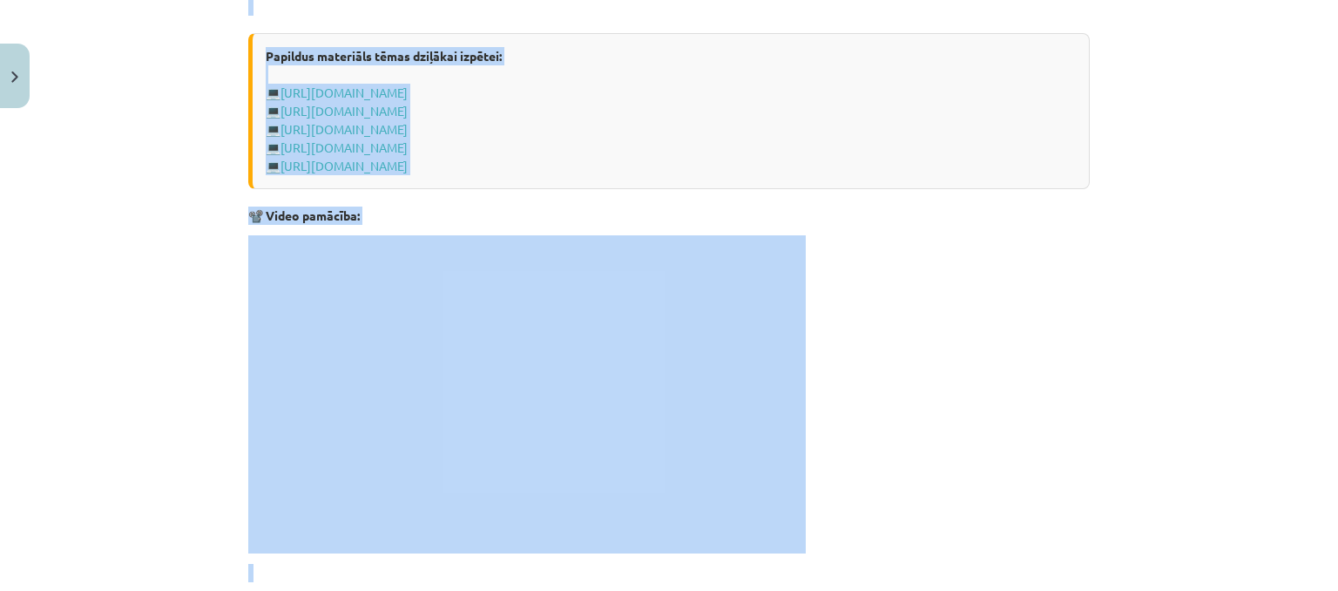
scroll to position [3327, 0]
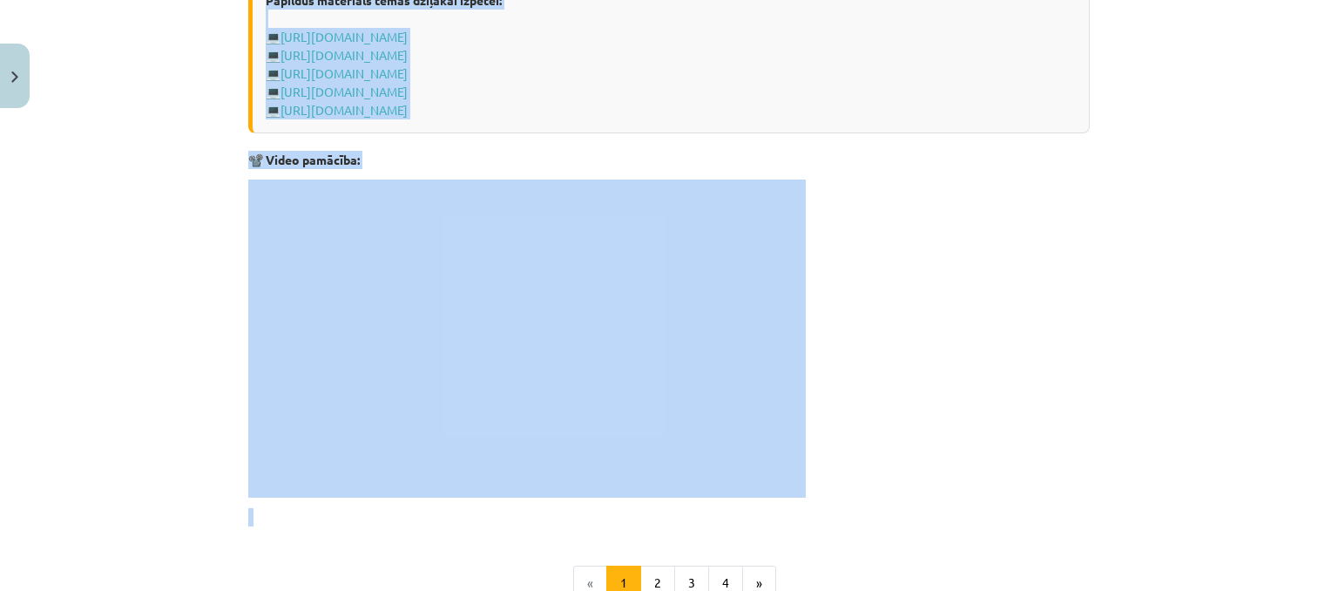
drag, startPoint x: 237, startPoint y: 245, endPoint x: 539, endPoint y: 125, distance: 325.4
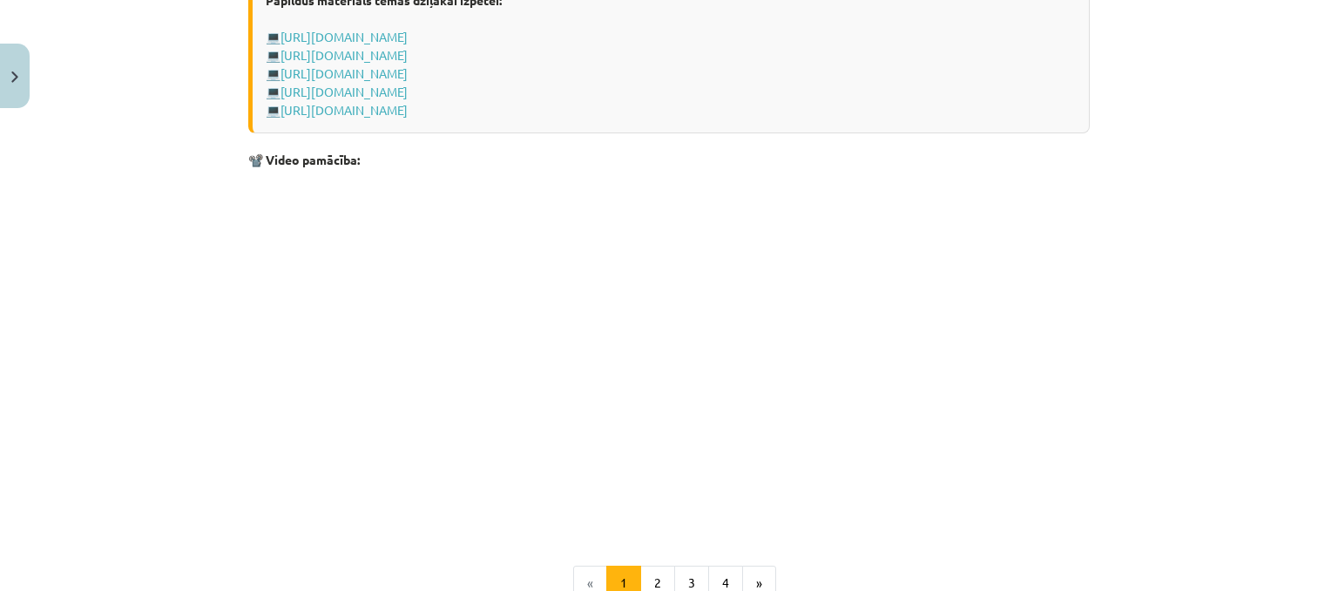
click at [1171, 252] on div "Mācību tēma: Datorikas - 10. klases 1. ieskaites mācību materiāls #9 8. tēma – …" at bounding box center [669, 295] width 1338 height 591
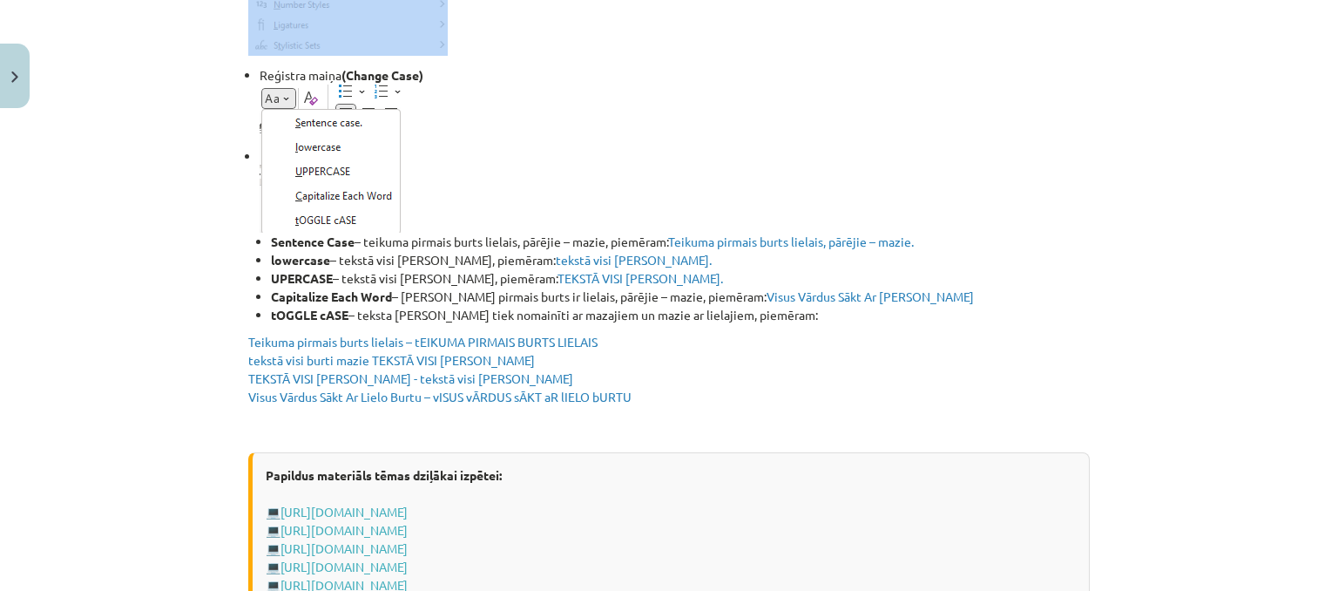
scroll to position [2842, 0]
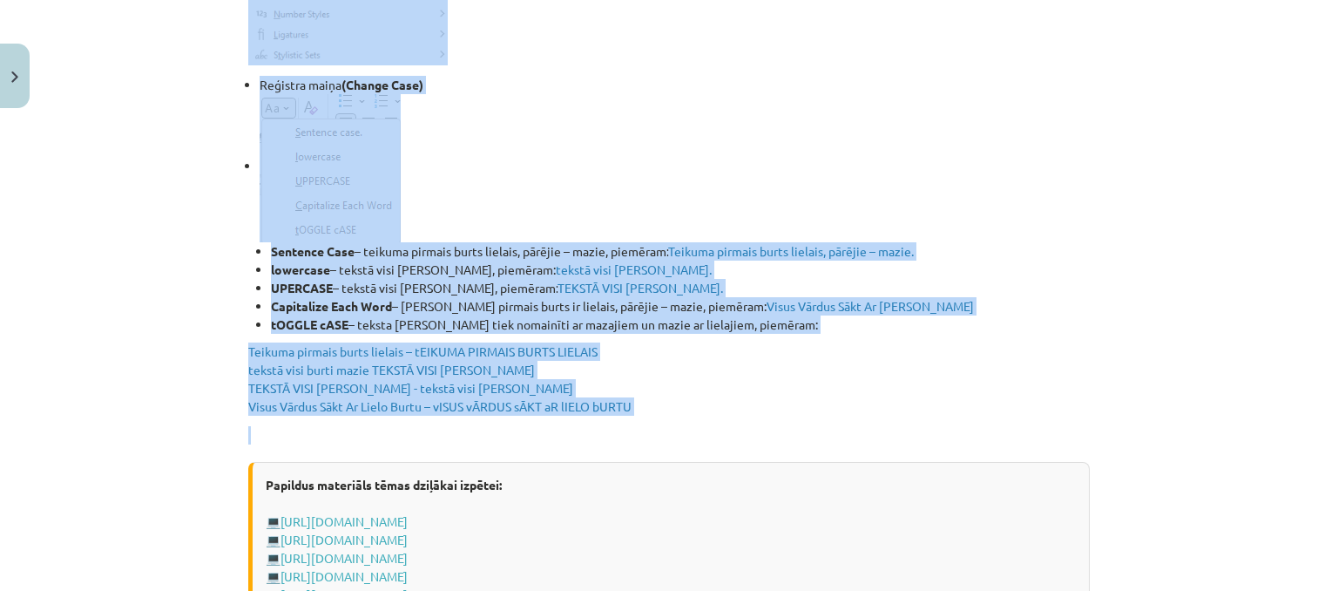
drag, startPoint x: 236, startPoint y: 137, endPoint x: 569, endPoint y: 361, distance: 401.2
copy div "Loremipsum dolorsitame Consectetu adipiscingel – seddoe tempo Inci Utlaboreet d…"
click at [1121, 335] on div "Mācību tēma: Datorikas - 10. klases 1. ieskaites mācību materiāls #9 8. tēma – …" at bounding box center [669, 295] width 1338 height 591
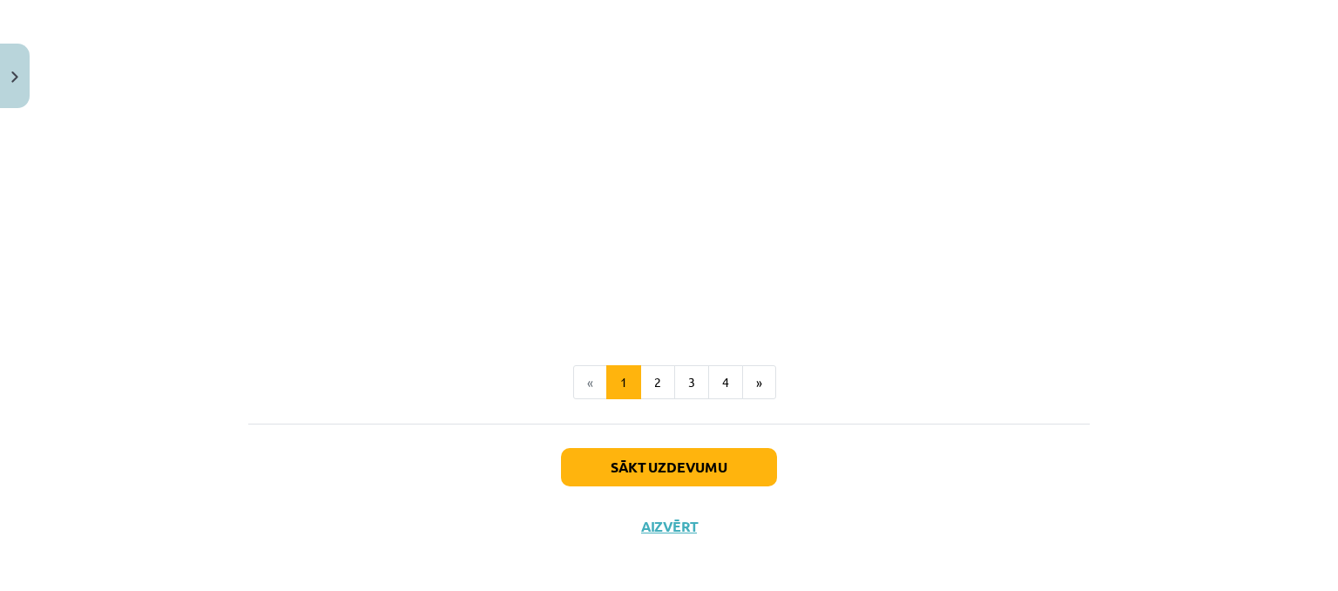
scroll to position [3534, 0]
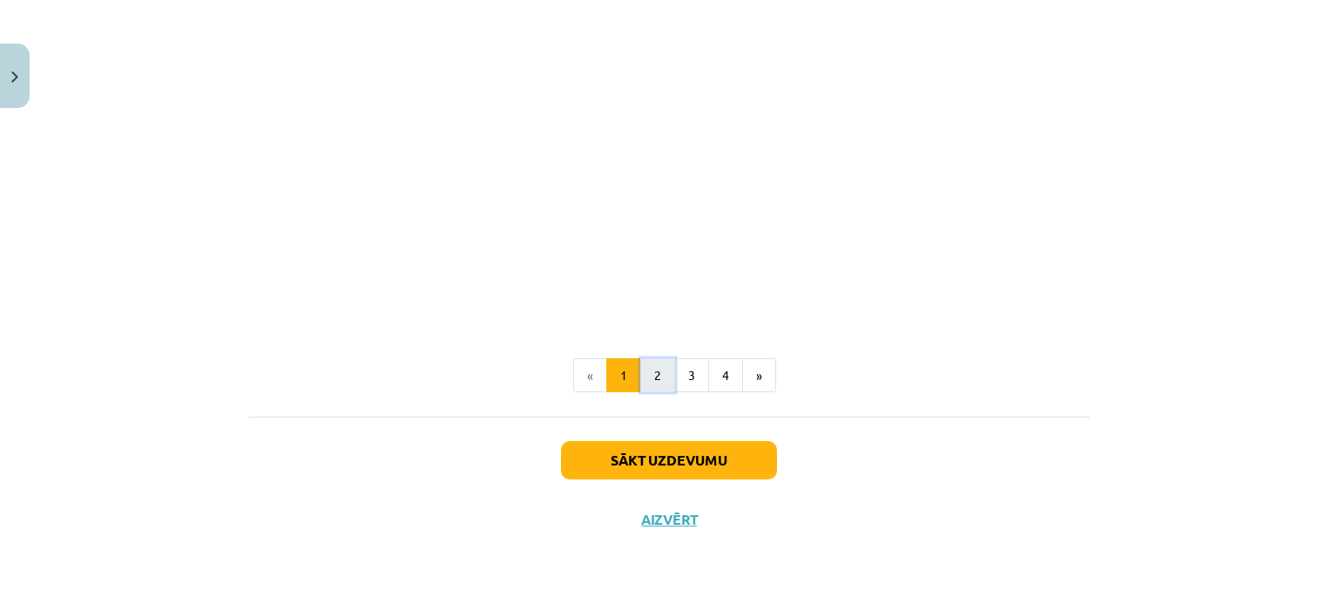
click at [653, 373] on button "2" at bounding box center [657, 375] width 35 height 35
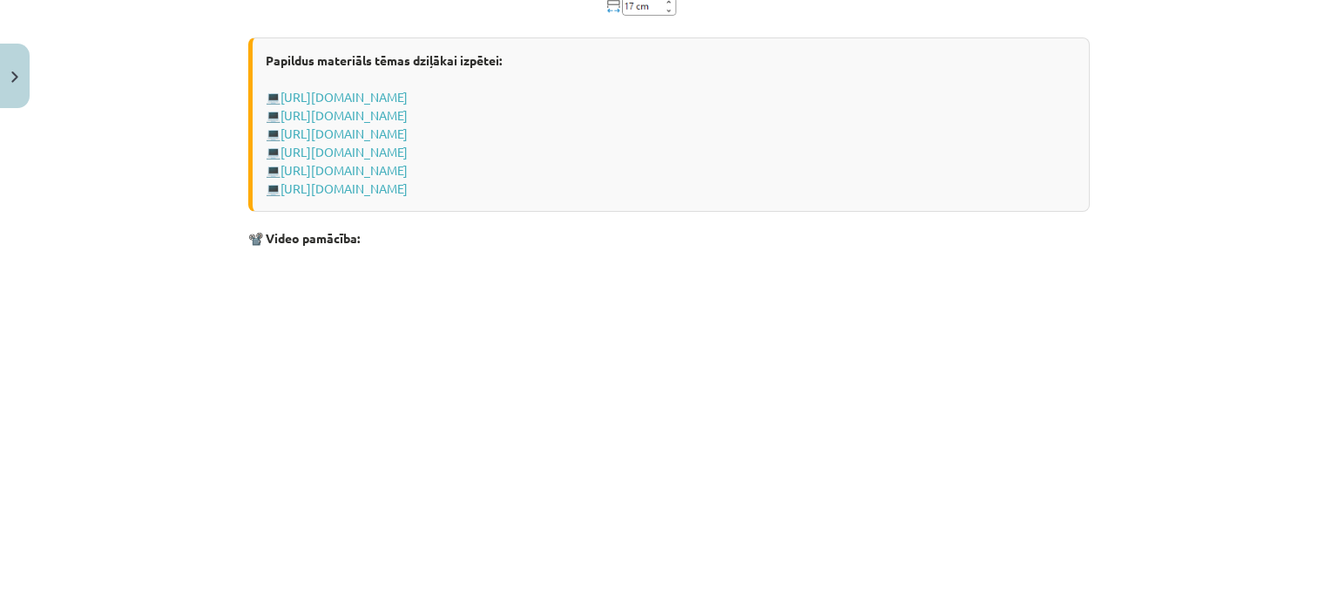
scroll to position [2350, 0]
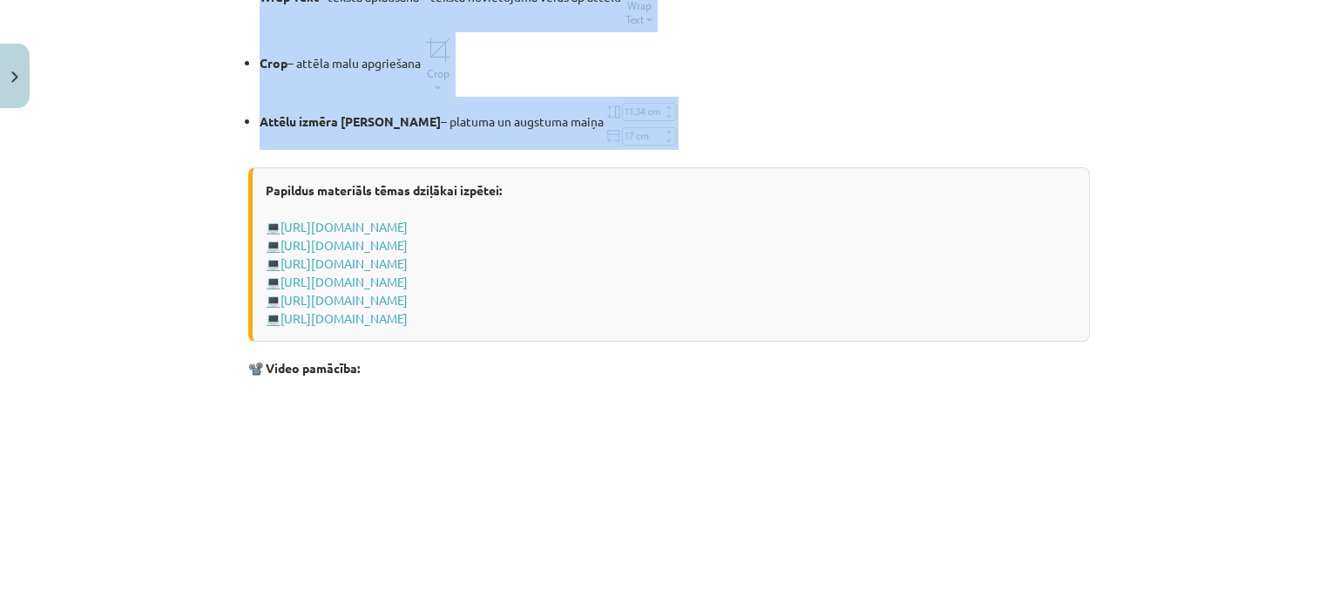
drag, startPoint x: 241, startPoint y: 343, endPoint x: 423, endPoint y: 101, distance: 302.5
copy div "Loremips dolorsitame Consecte adipiscingel – seddoe tempo Inci Utlabore etdolor…"
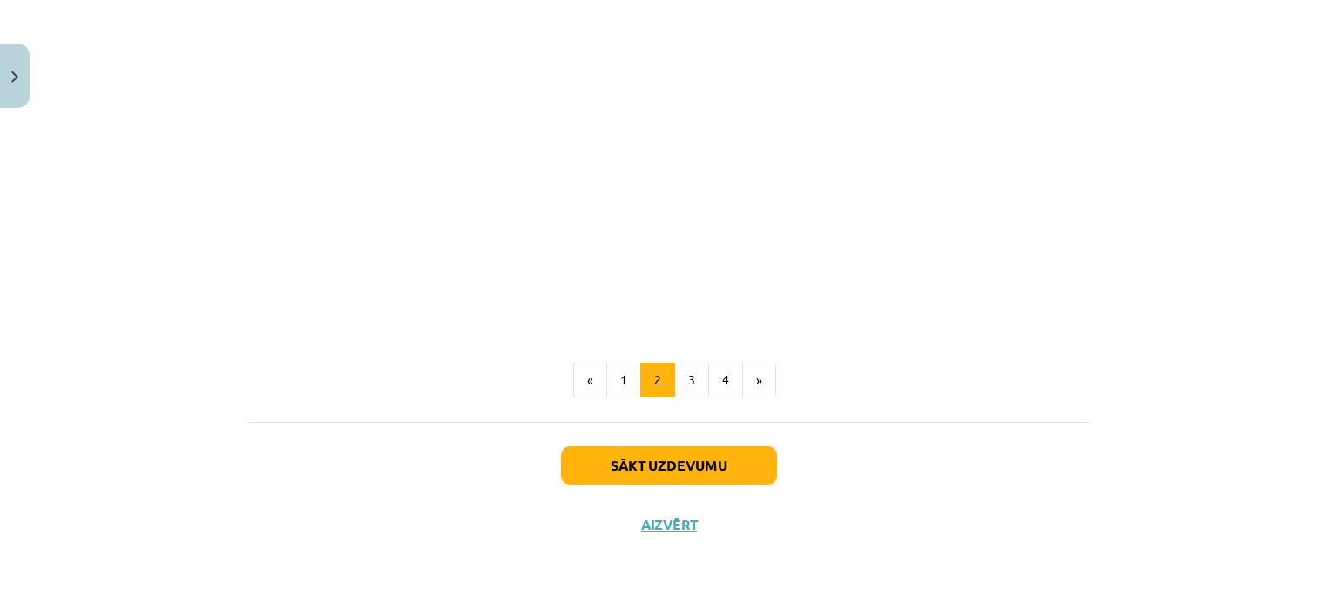
scroll to position [2740, 0]
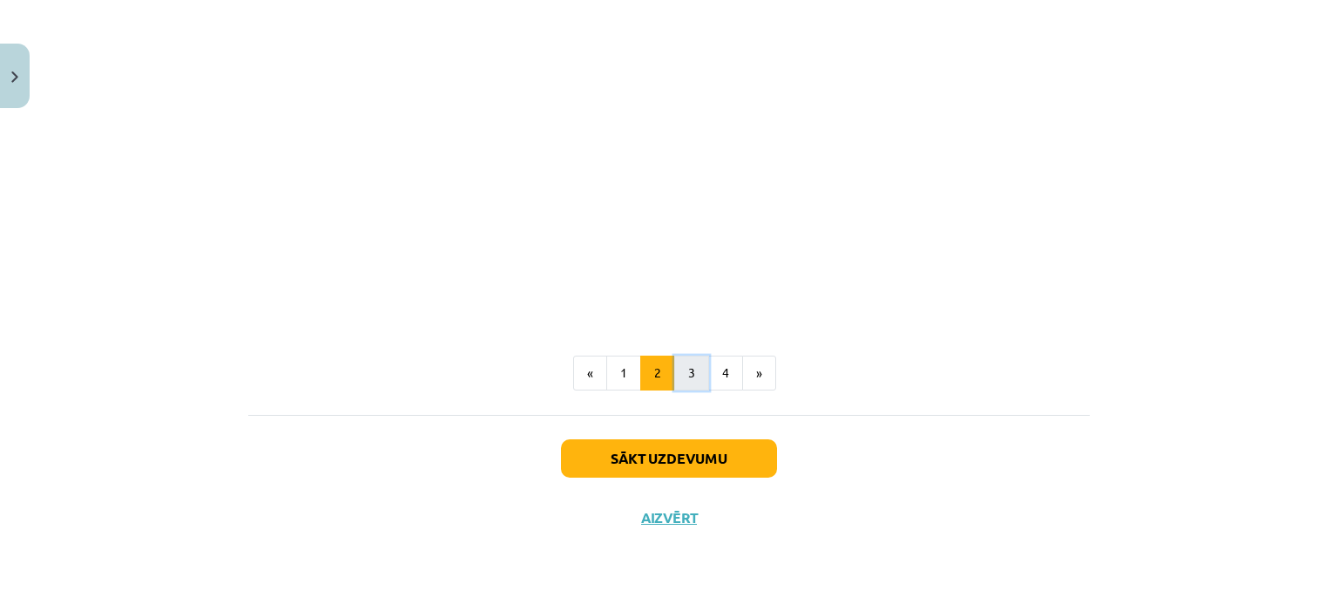
click at [696, 372] on button "3" at bounding box center [691, 373] width 35 height 35
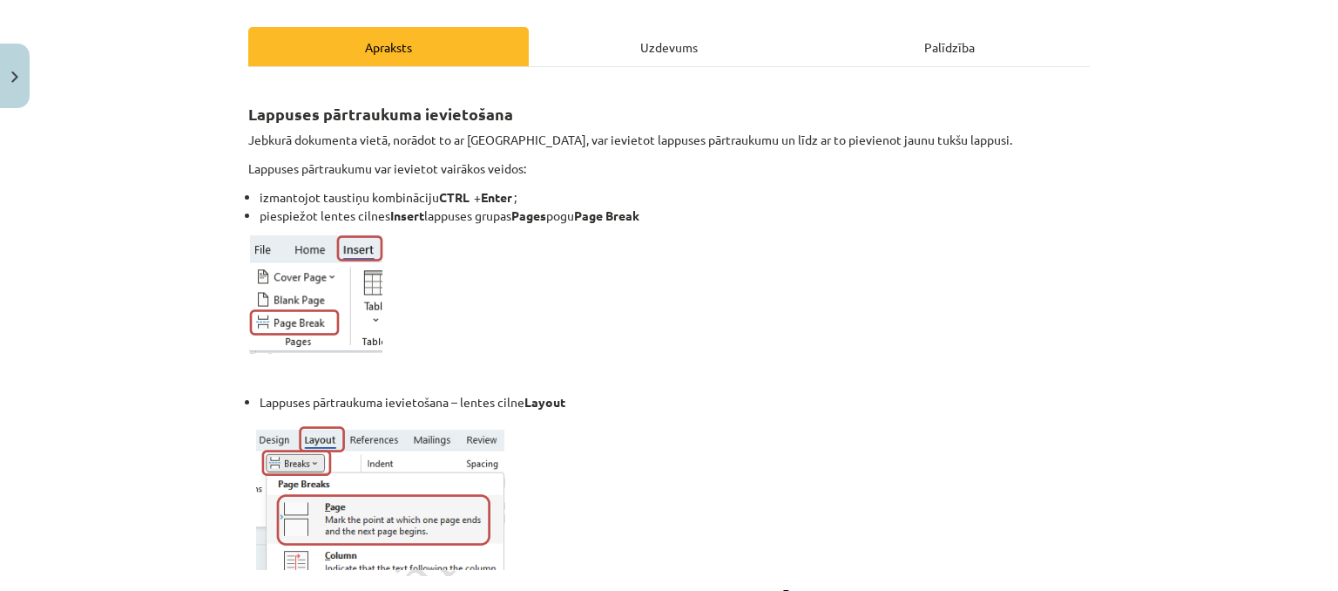
scroll to position [224, 0]
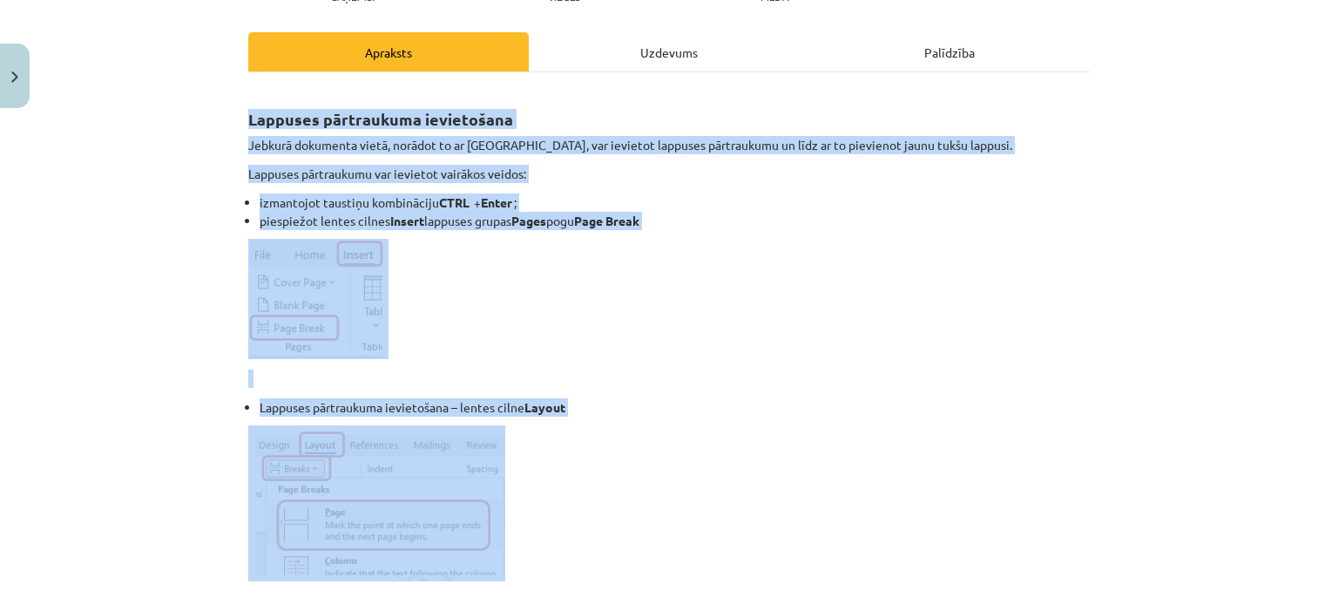
drag, startPoint x: 241, startPoint y: 114, endPoint x: 634, endPoint y: 558, distance: 592.6
drag, startPoint x: 788, startPoint y: 388, endPoint x: 769, endPoint y: 376, distance: 22.0
click at [90, 195] on div "Mācību tēma: Datorikas - 10. klases 1. ieskaites mācību materiāls #9 8. tēma – …" at bounding box center [669, 295] width 1338 height 591
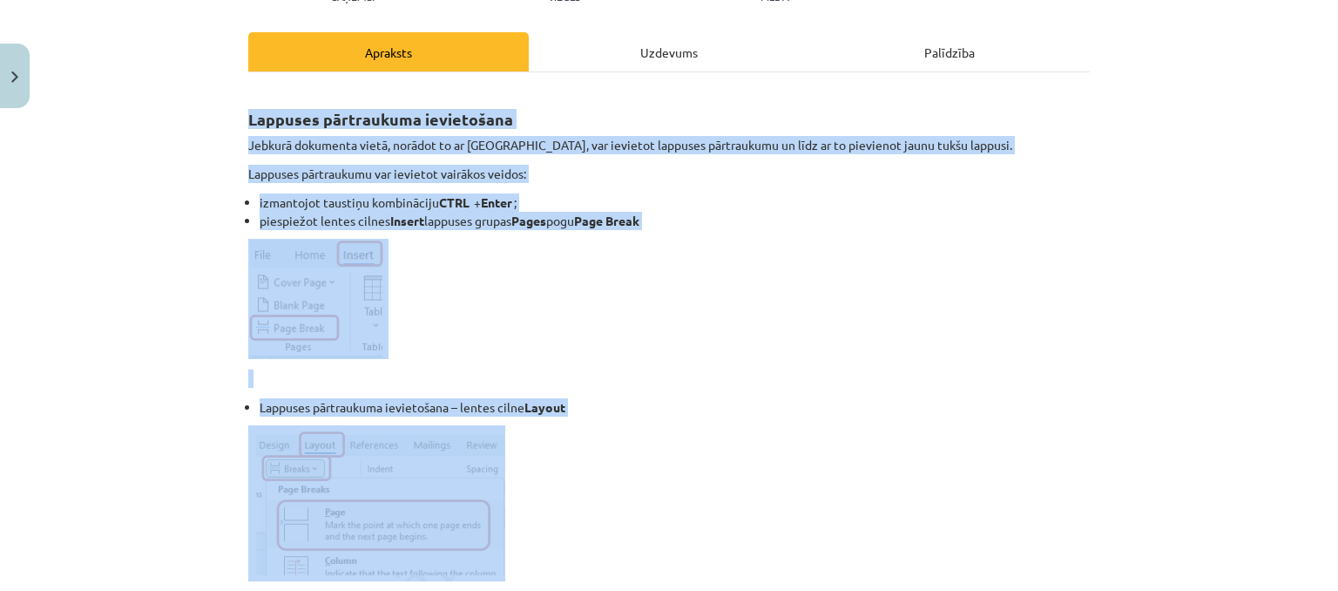
click at [146, 125] on div "Mācību tēma: Datorikas - 10. klases 1. ieskaites mācību materiāls #9 8. tēma – …" at bounding box center [669, 295] width 1338 height 591
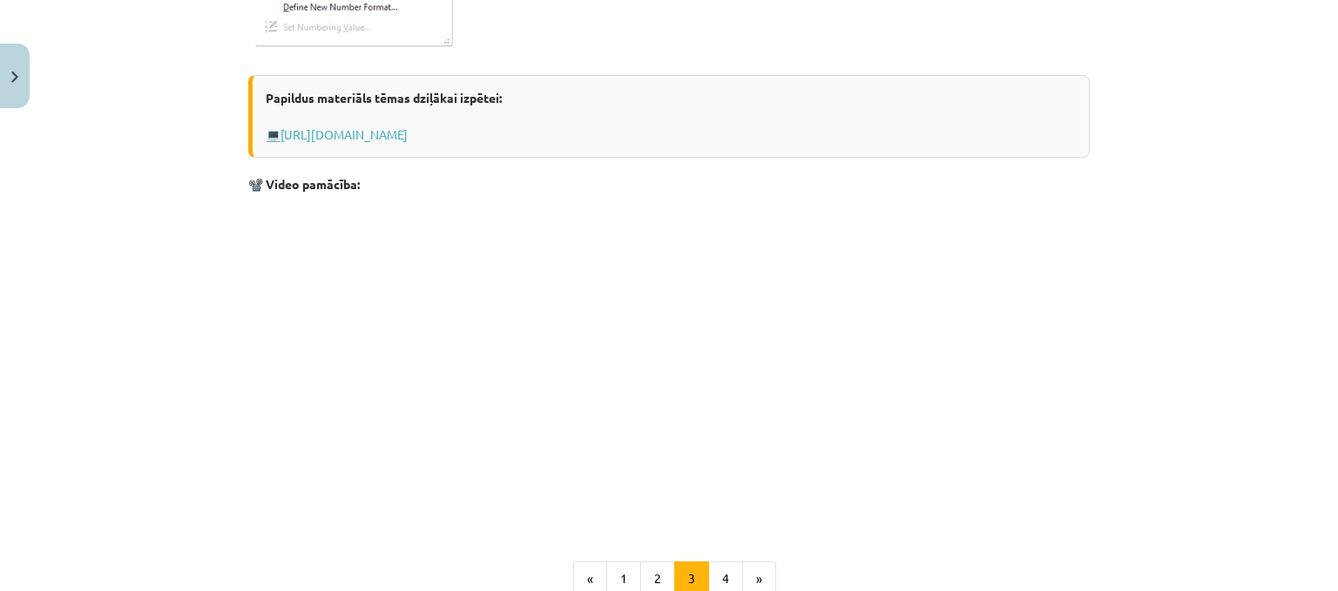
scroll to position [2898, 0]
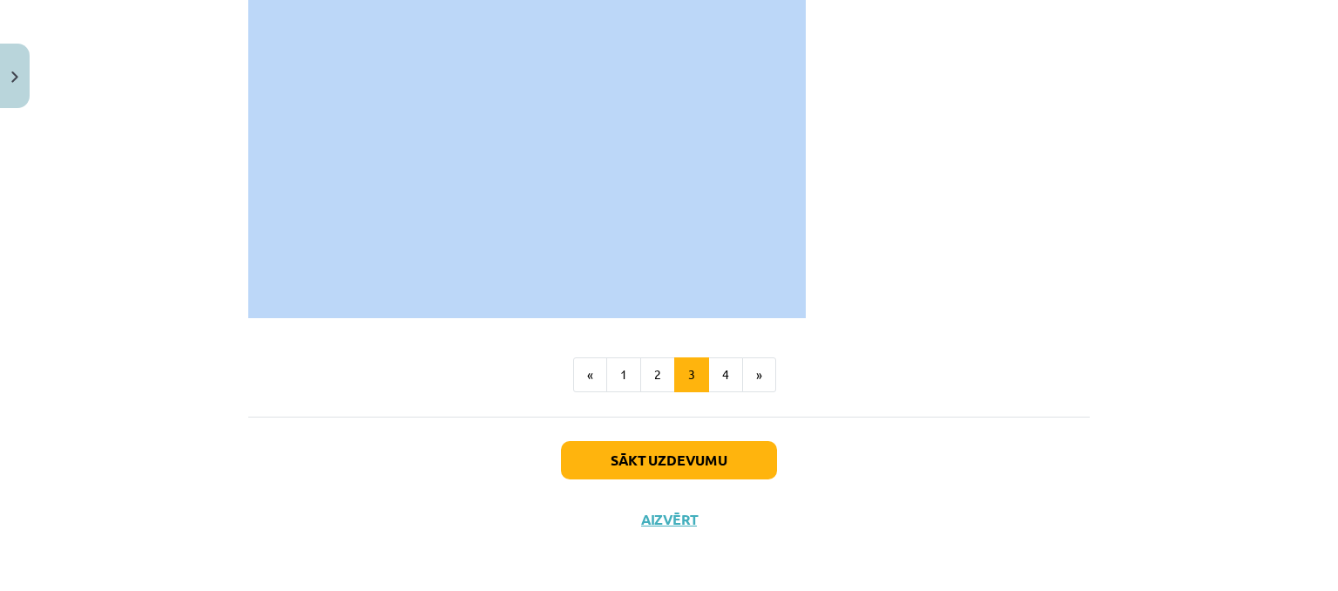
drag, startPoint x: 243, startPoint y: 116, endPoint x: 847, endPoint y: 206, distance: 610.5
click at [948, 168] on p at bounding box center [669, 159] width 842 height 318
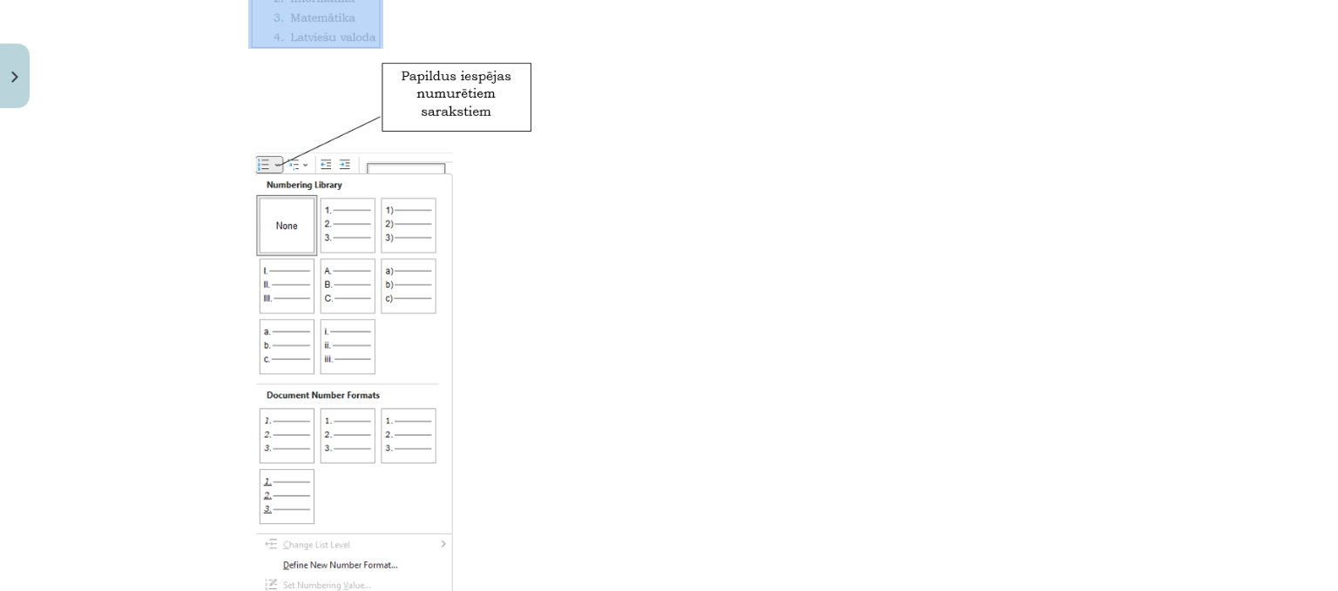
scroll to position [2131, 0]
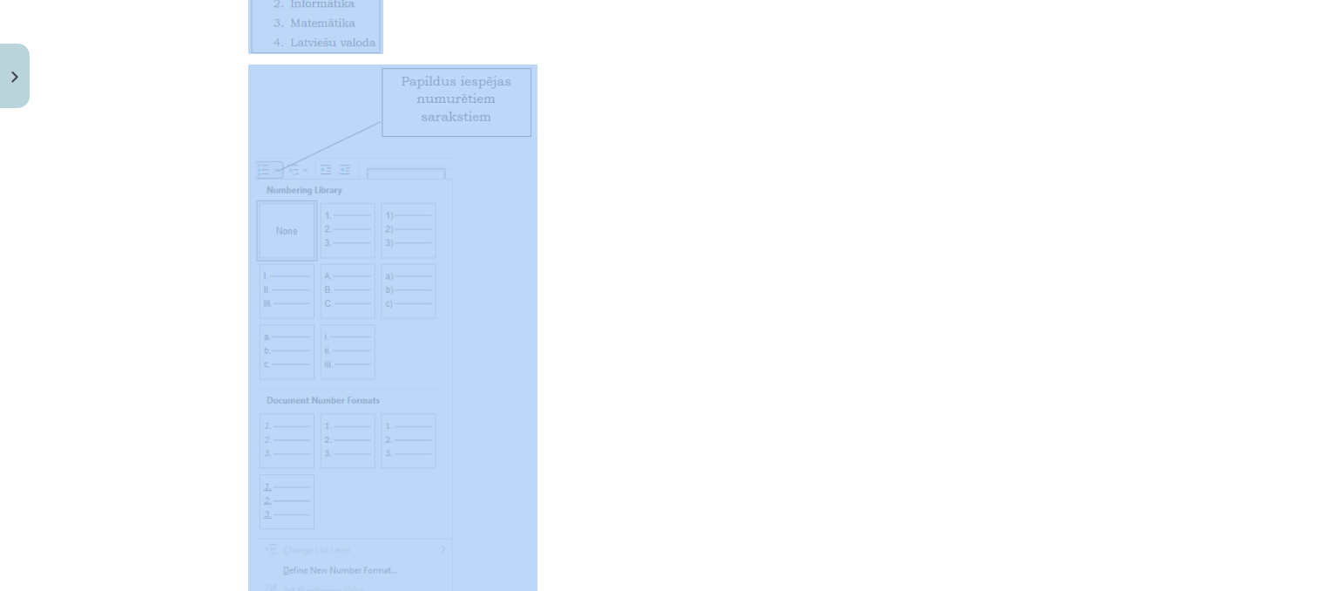
drag, startPoint x: 236, startPoint y: 331, endPoint x: 592, endPoint y: 283, distance: 358.7
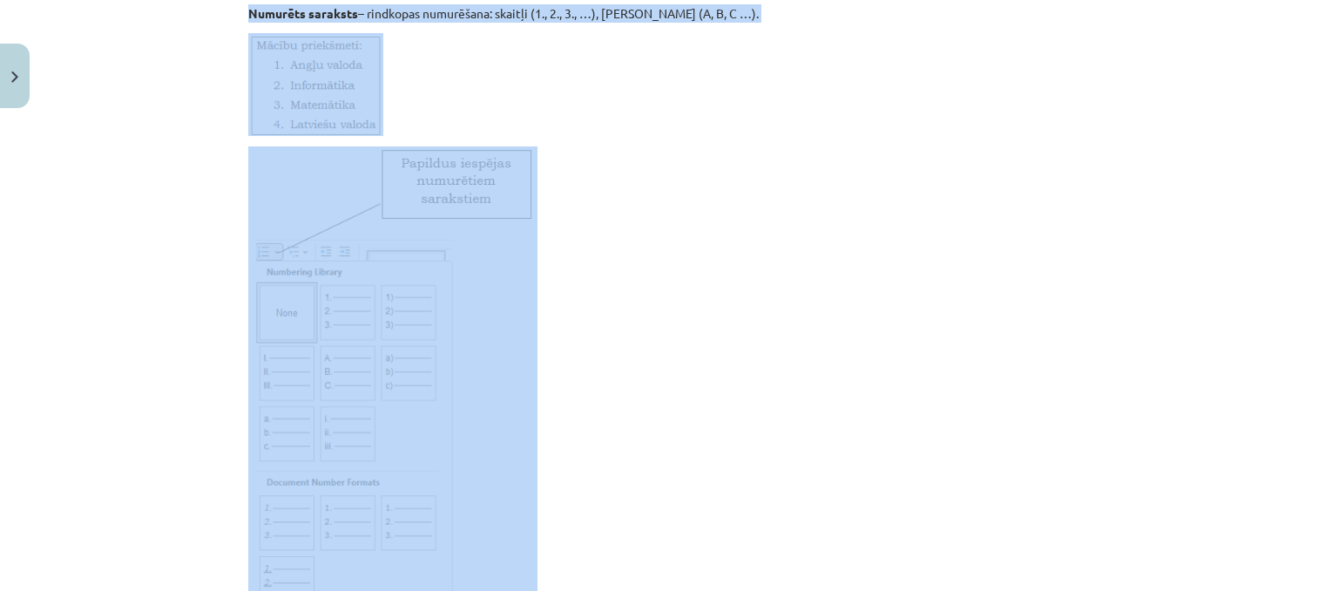
scroll to position [2044, 0]
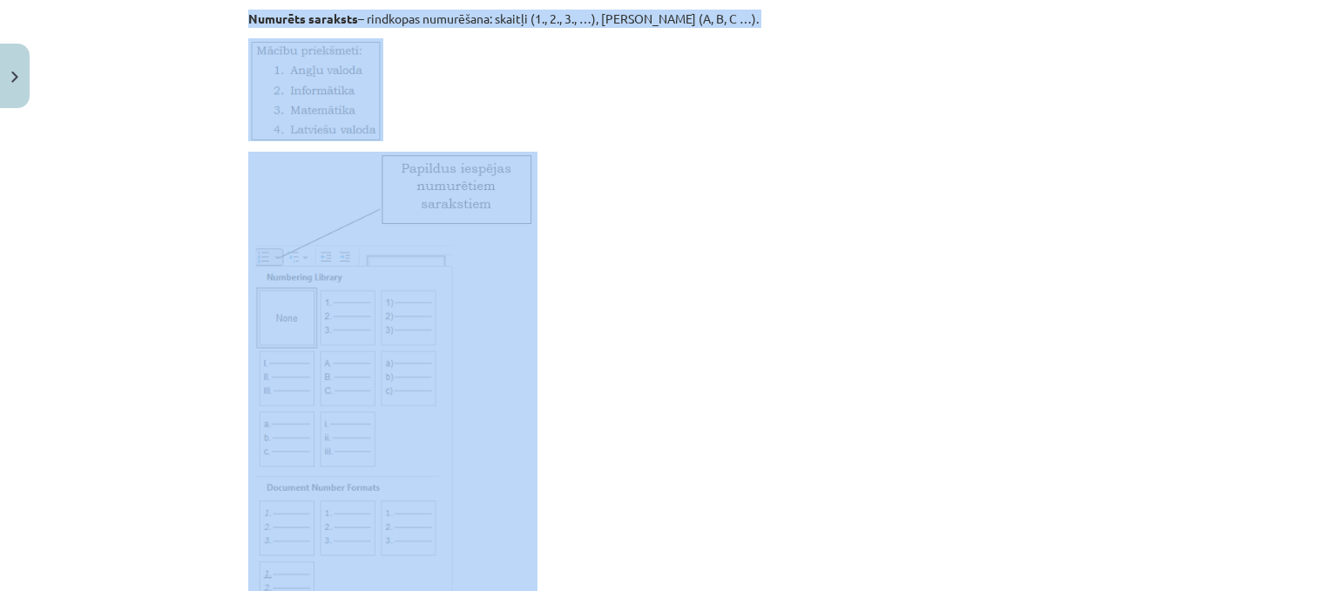
copy div "Loremips dolorsitame consectetur Adipisc elitseddo eiusm, tempori ut la etdolor…"
click at [669, 177] on p at bounding box center [669, 430] width 842 height 556
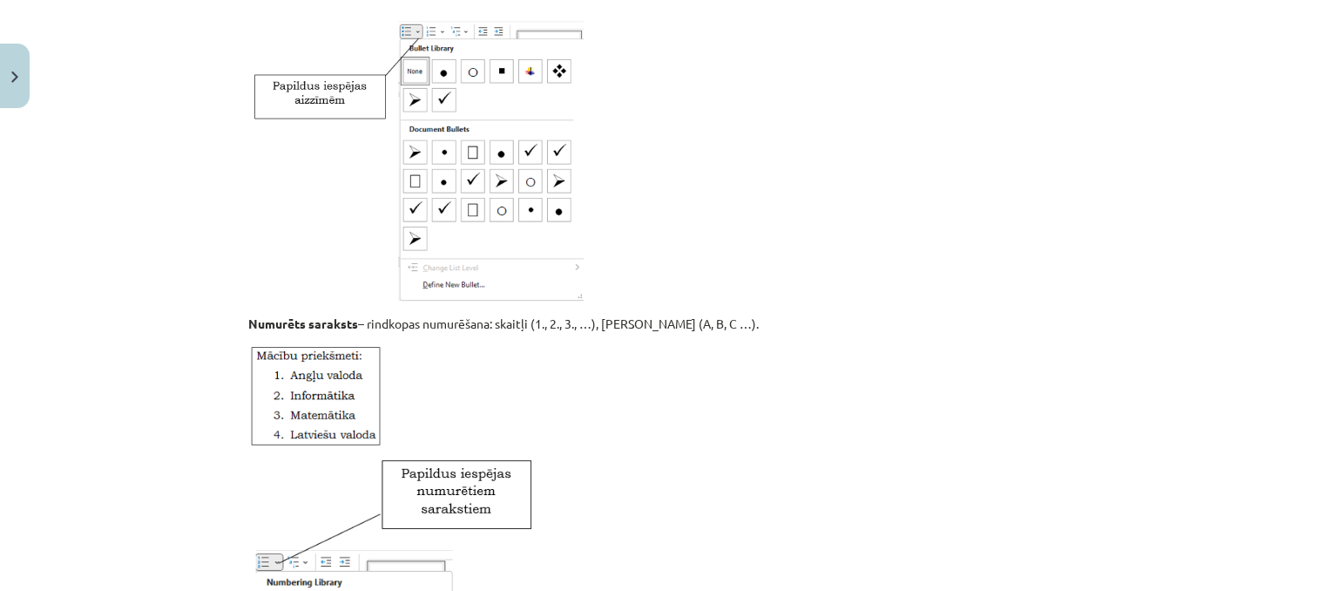
scroll to position [1765, 0]
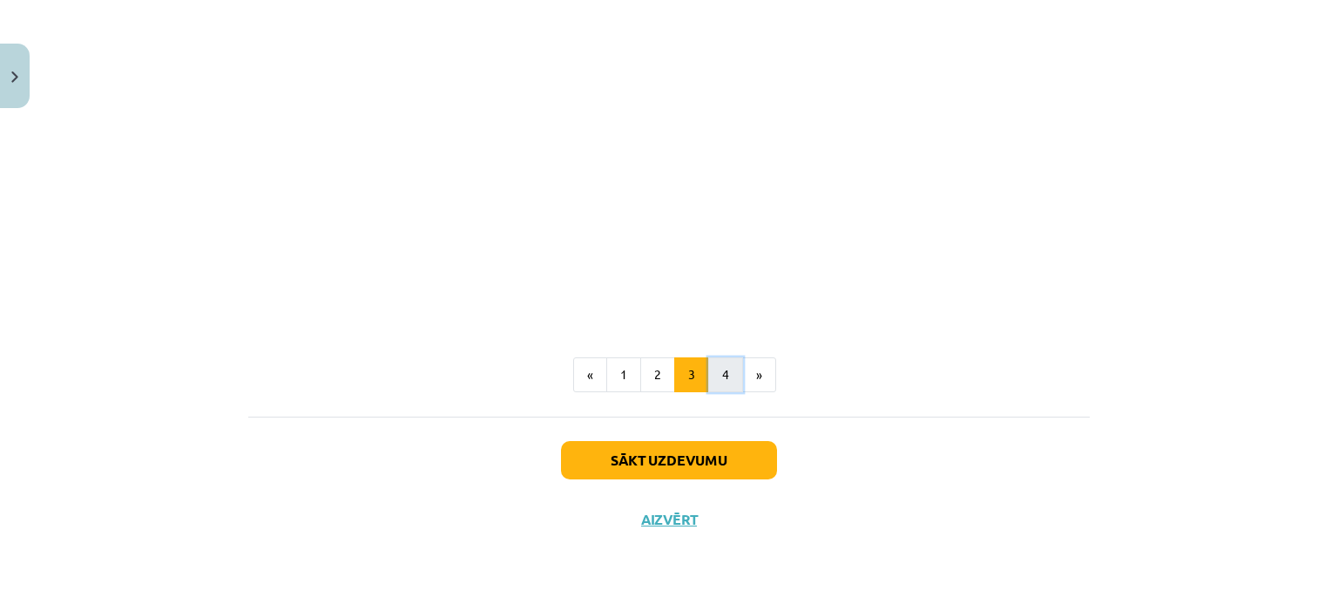
click at [724, 377] on button "4" at bounding box center [725, 374] width 35 height 35
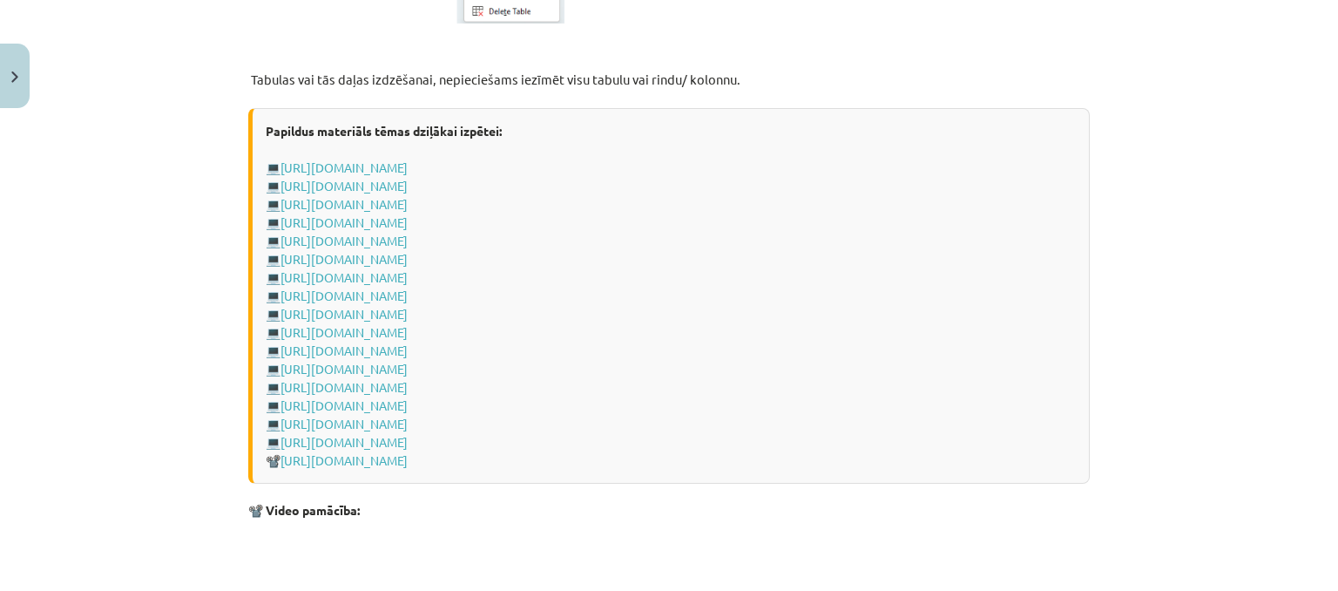
scroll to position [1928, 0]
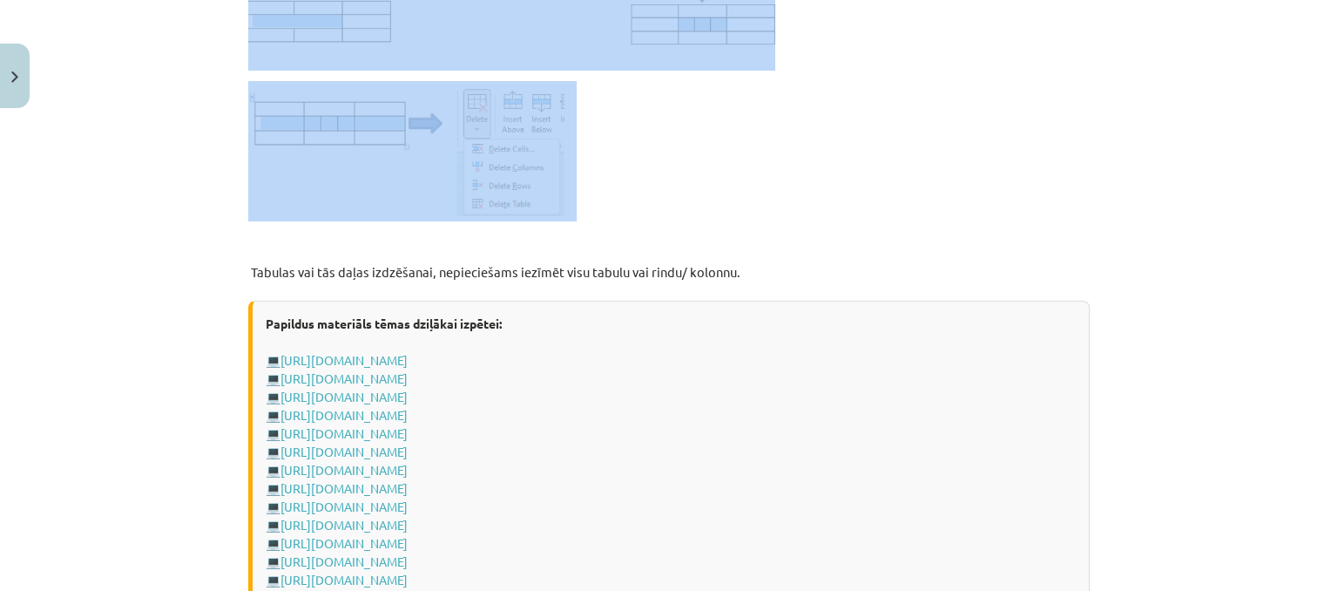
drag, startPoint x: 235, startPoint y: 248, endPoint x: 645, endPoint y: 192, distance: 413.4
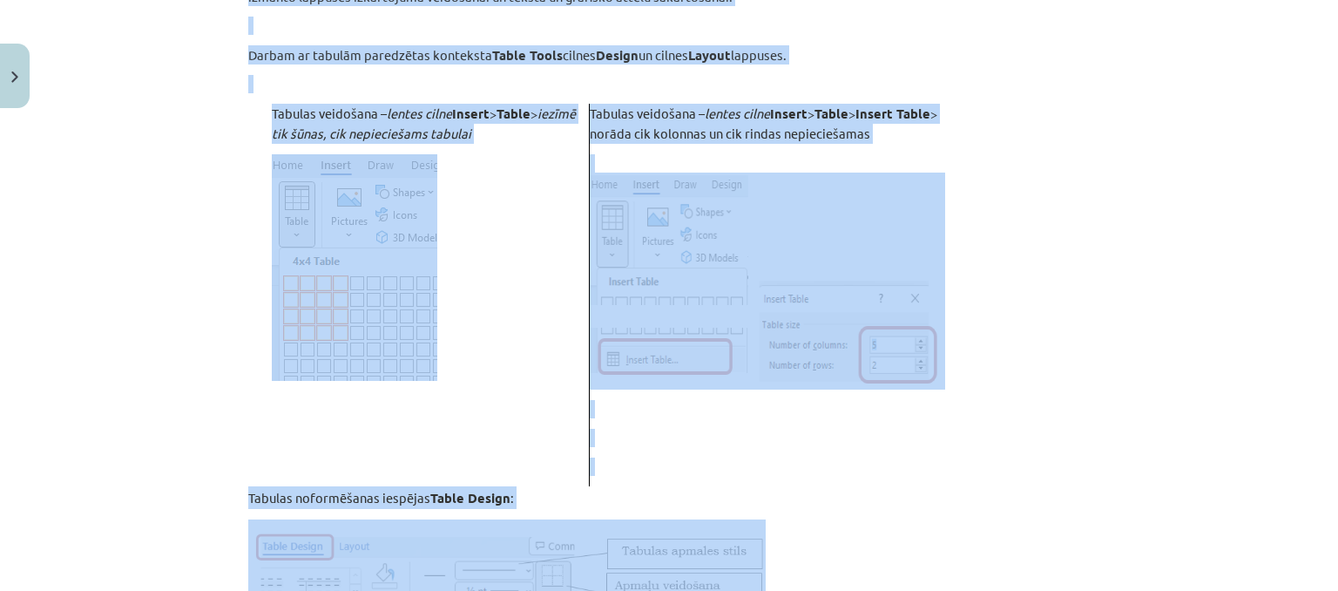
scroll to position [883, 0]
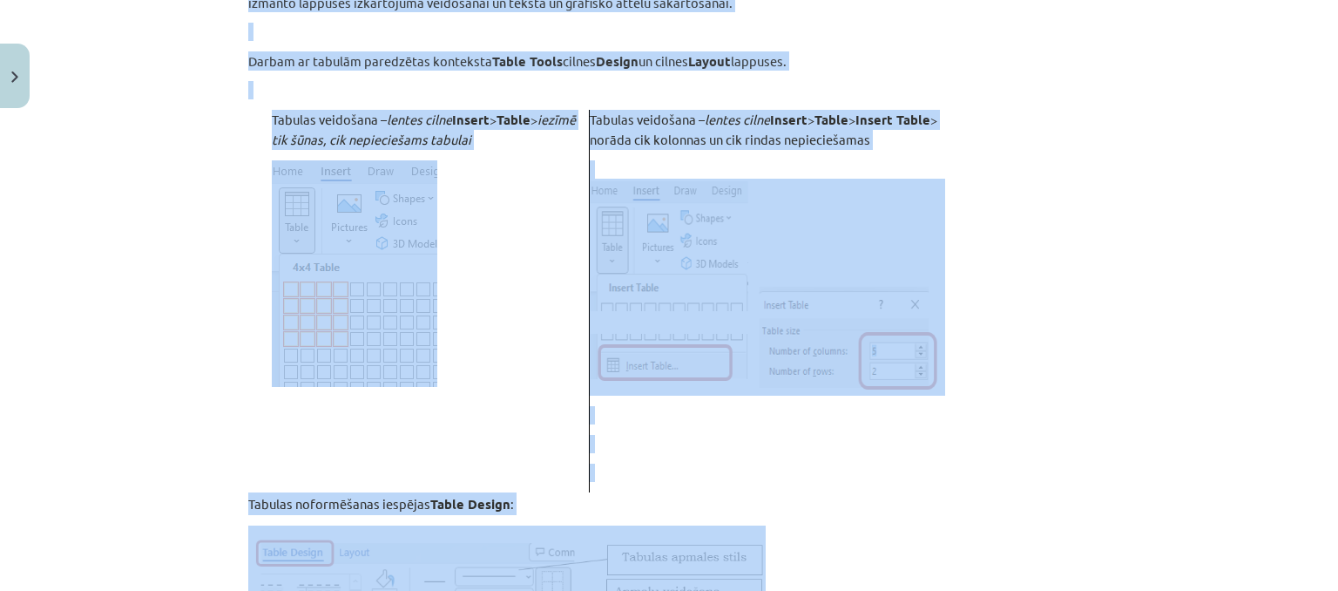
copy div "Loremip dolorsitame Consecteturad eli seddoei temp incididuntut laboreetdol mag…"
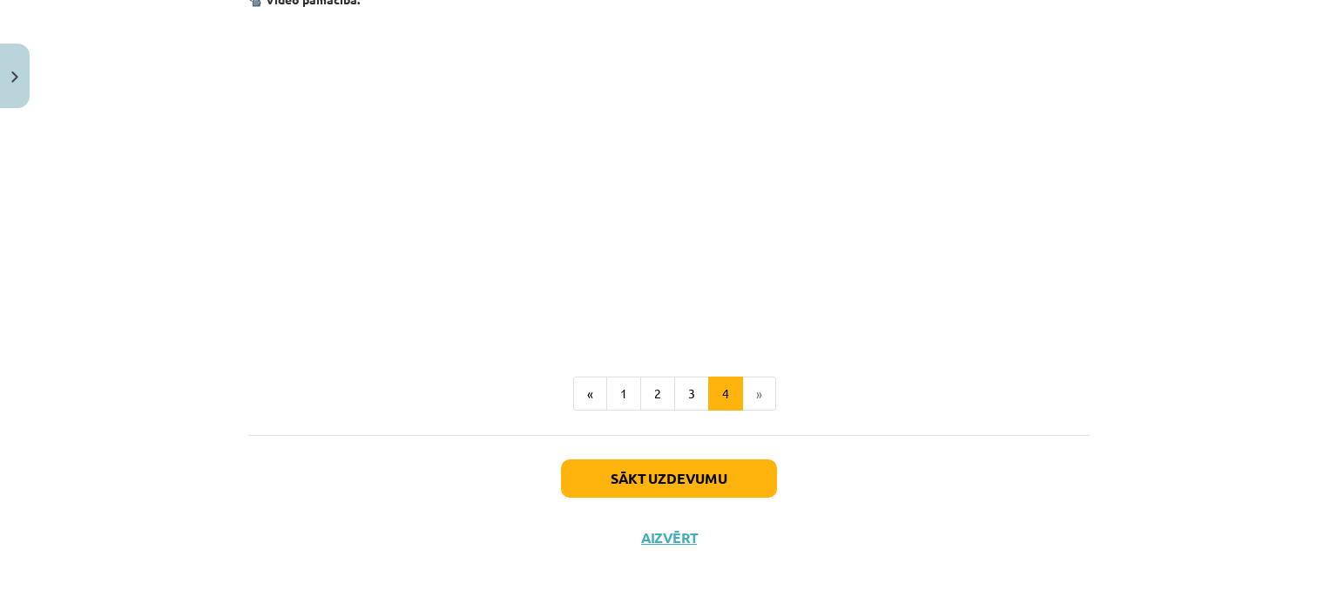
scroll to position [2649, 0]
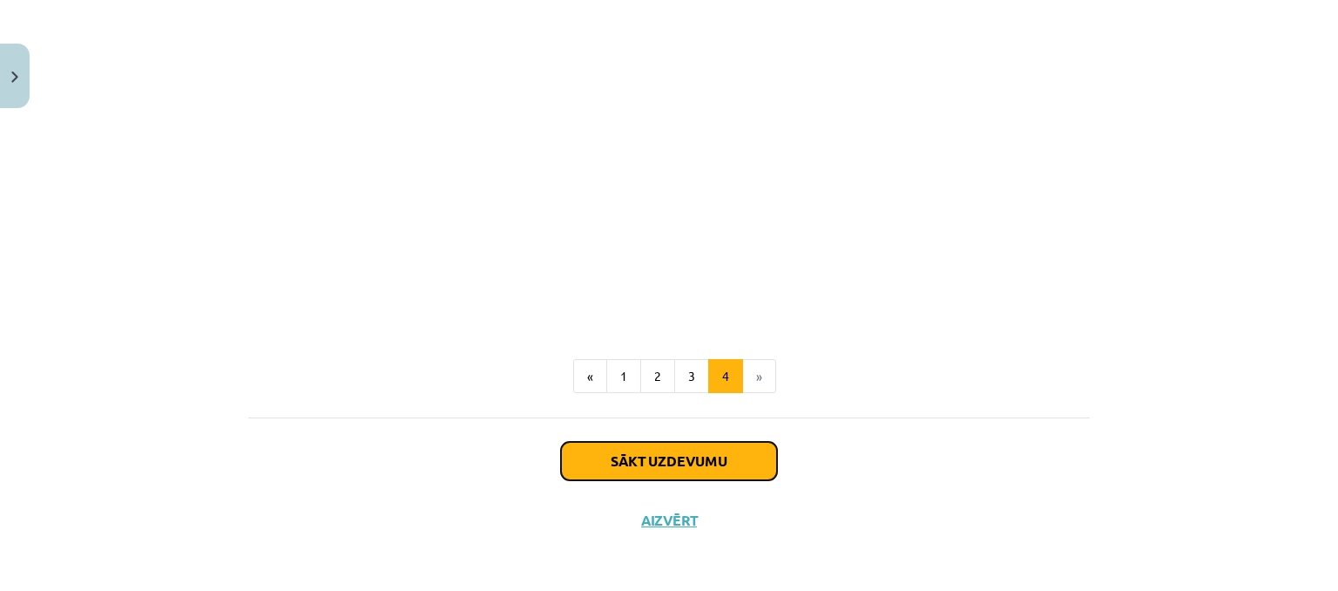
click at [721, 459] on button "Sākt uzdevumu" at bounding box center [669, 461] width 216 height 38
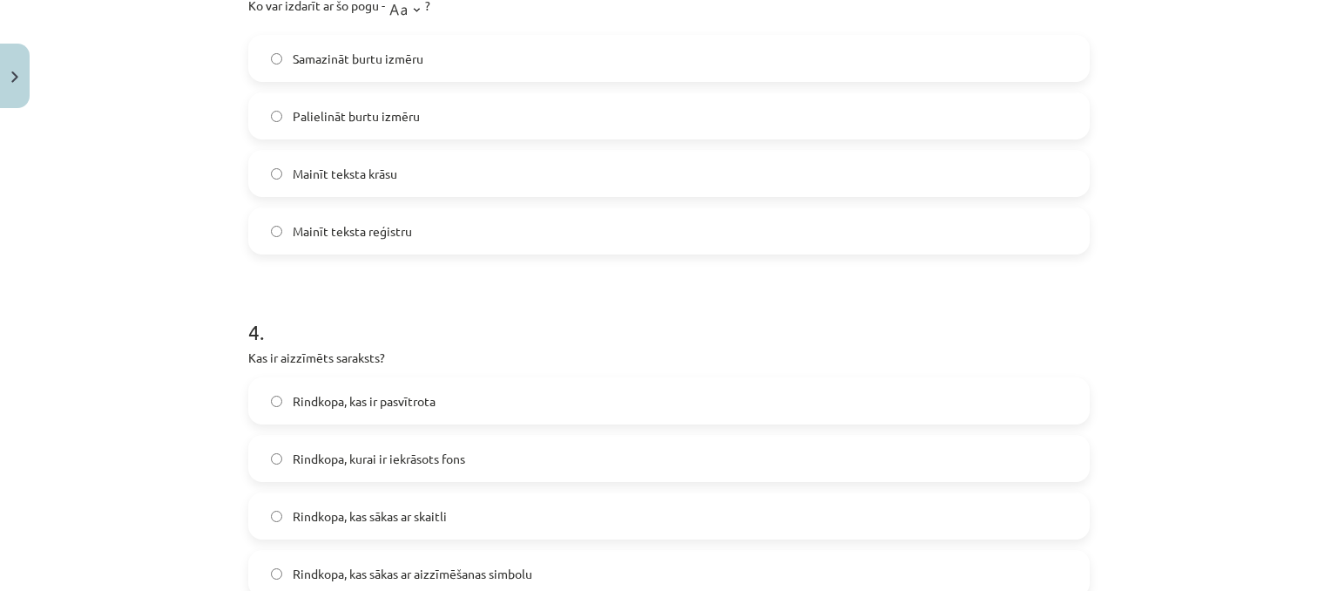
scroll to position [1652, 0]
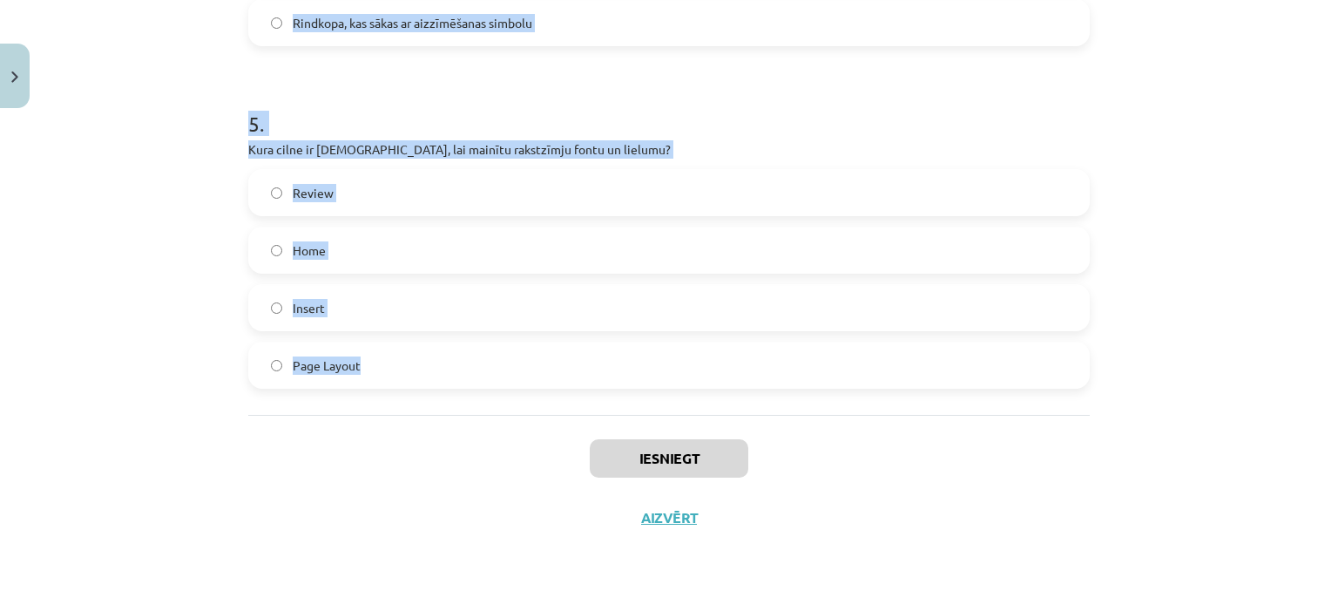
drag, startPoint x: 237, startPoint y: 342, endPoint x: 498, endPoint y: 407, distance: 269.5
copy form "1 . Kas ir apakšraksts (Subscript) rakstzīmju formatēšanā? Rakstzīmes ir pasvīt…"
click at [390, 110] on h1 "5 ." at bounding box center [669, 108] width 842 height 54
click at [871, 116] on h1 "5 ." at bounding box center [669, 108] width 842 height 54
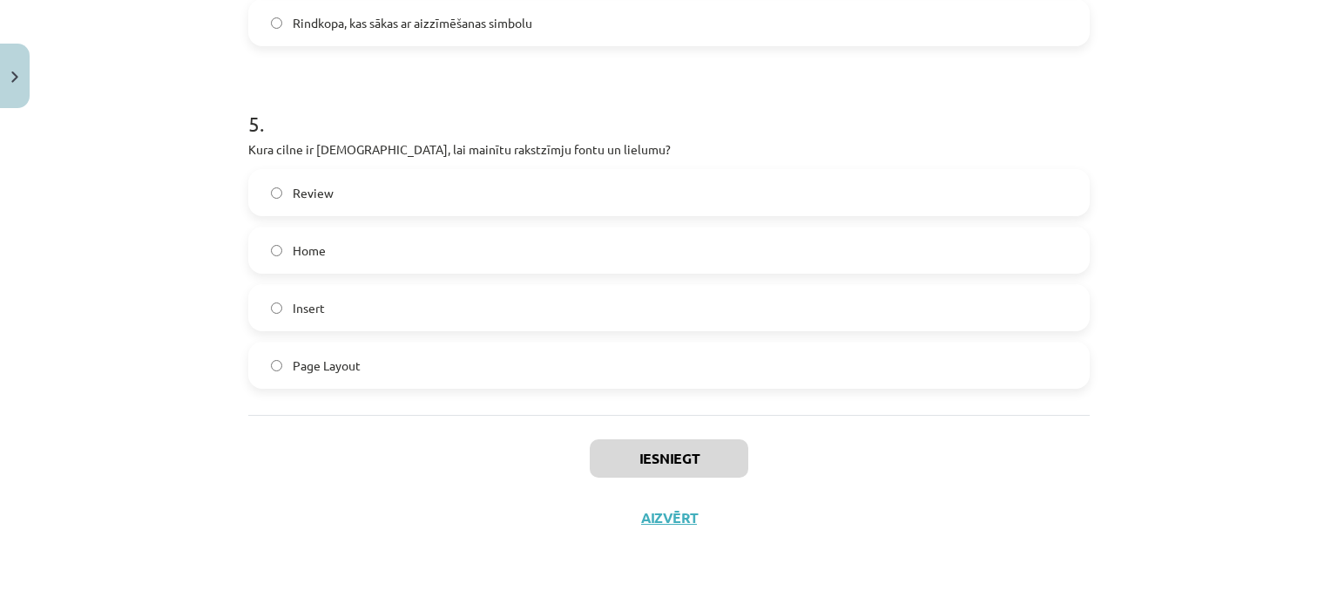
click at [477, 242] on label "Home" at bounding box center [669, 250] width 838 height 44
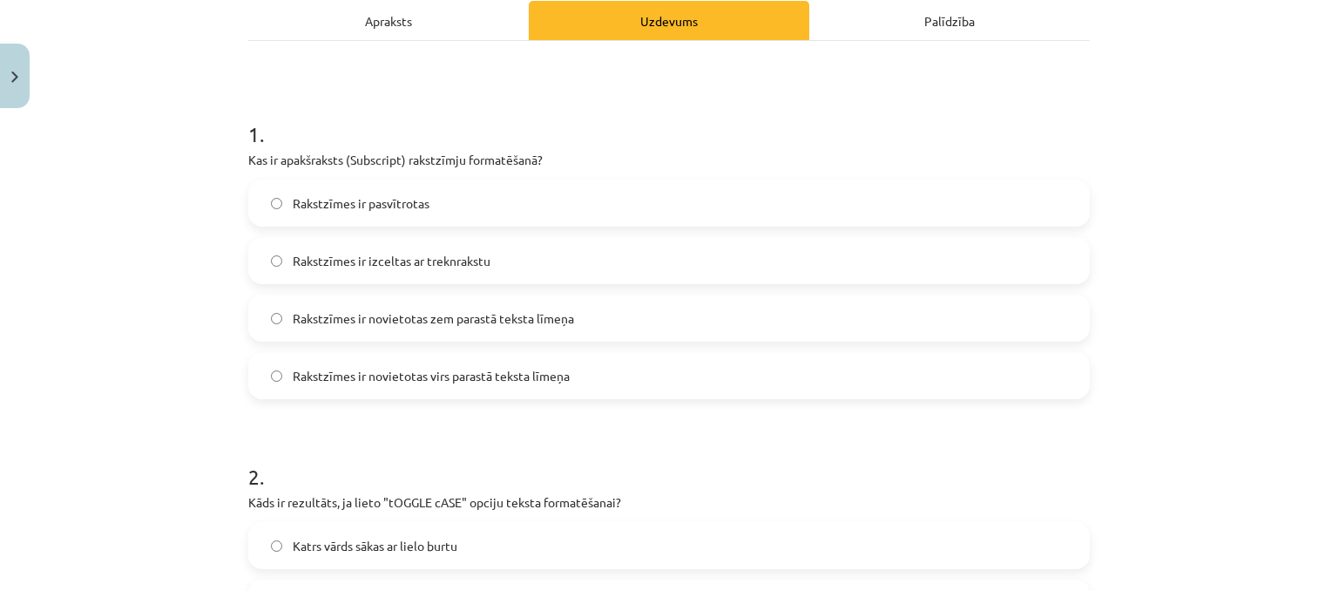
scroll to position [261, 0]
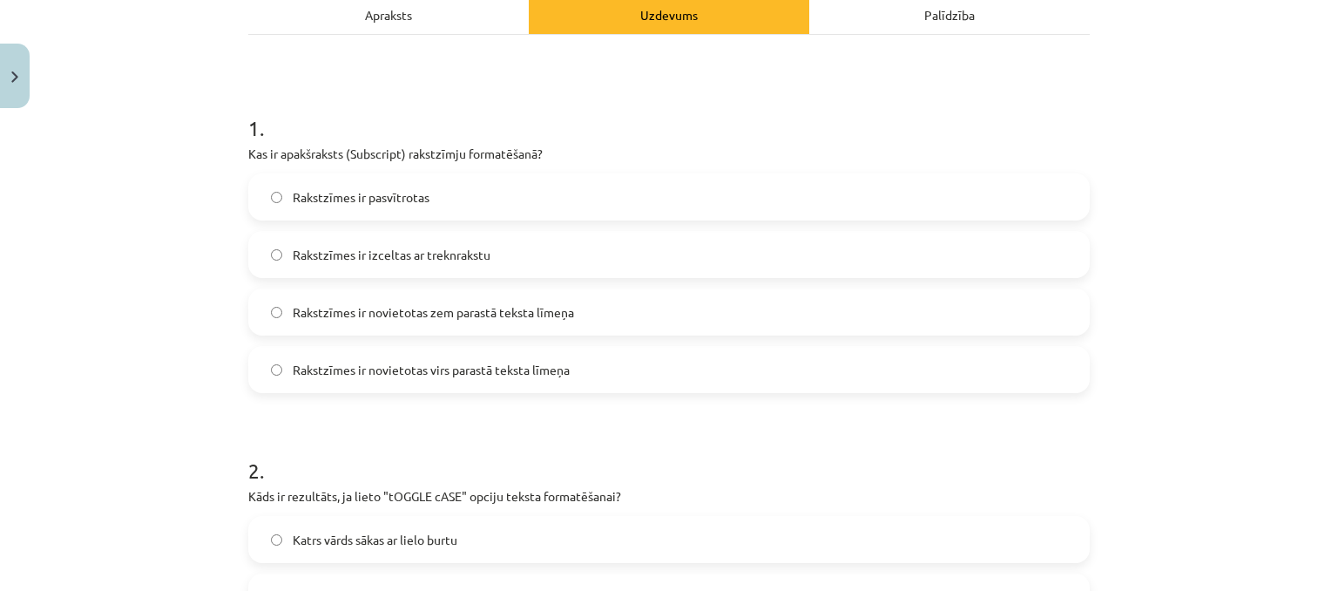
click at [617, 309] on label "Rakstzīmes ir novietotas zem parastā teksta līmeņa" at bounding box center [669, 312] width 838 height 44
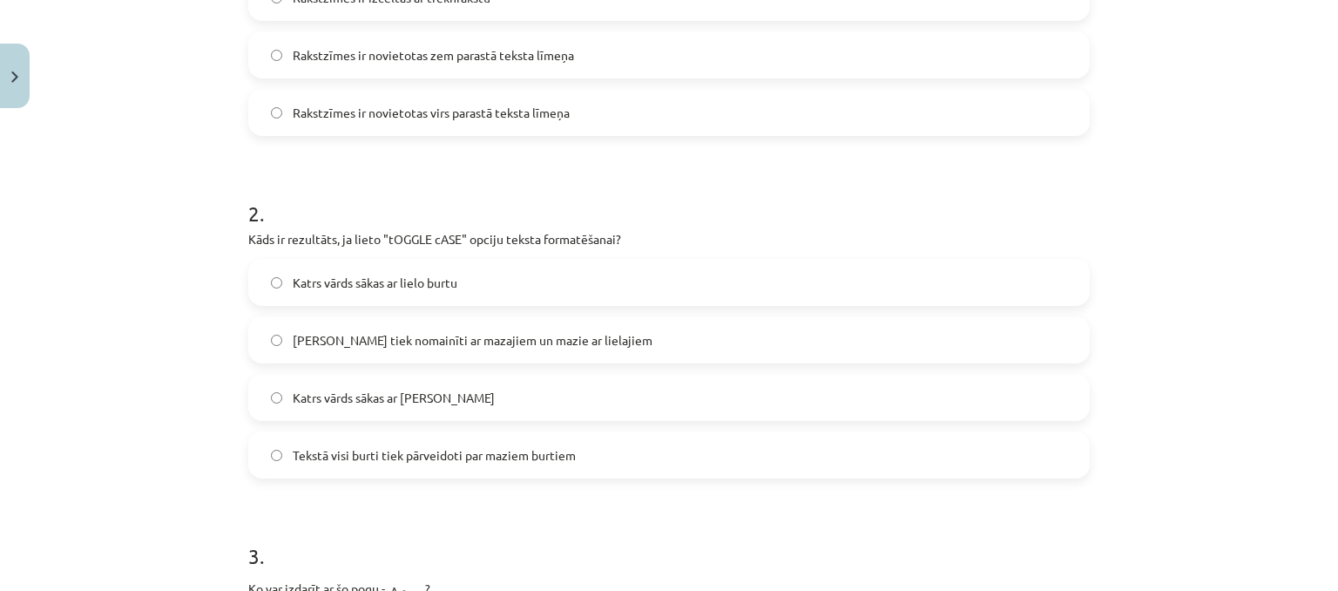
scroll to position [523, 0]
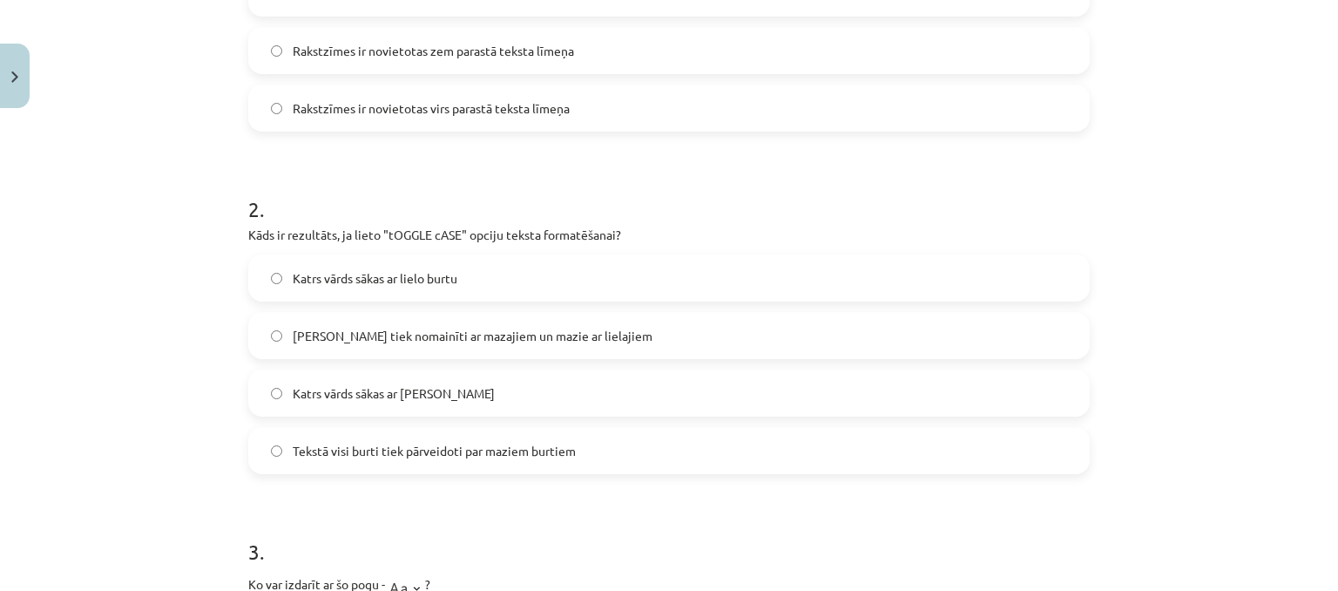
click at [453, 337] on span "[PERSON_NAME] tiek nomainīti ar mazajiem un mazie ar lielajiem" at bounding box center [473, 336] width 360 height 18
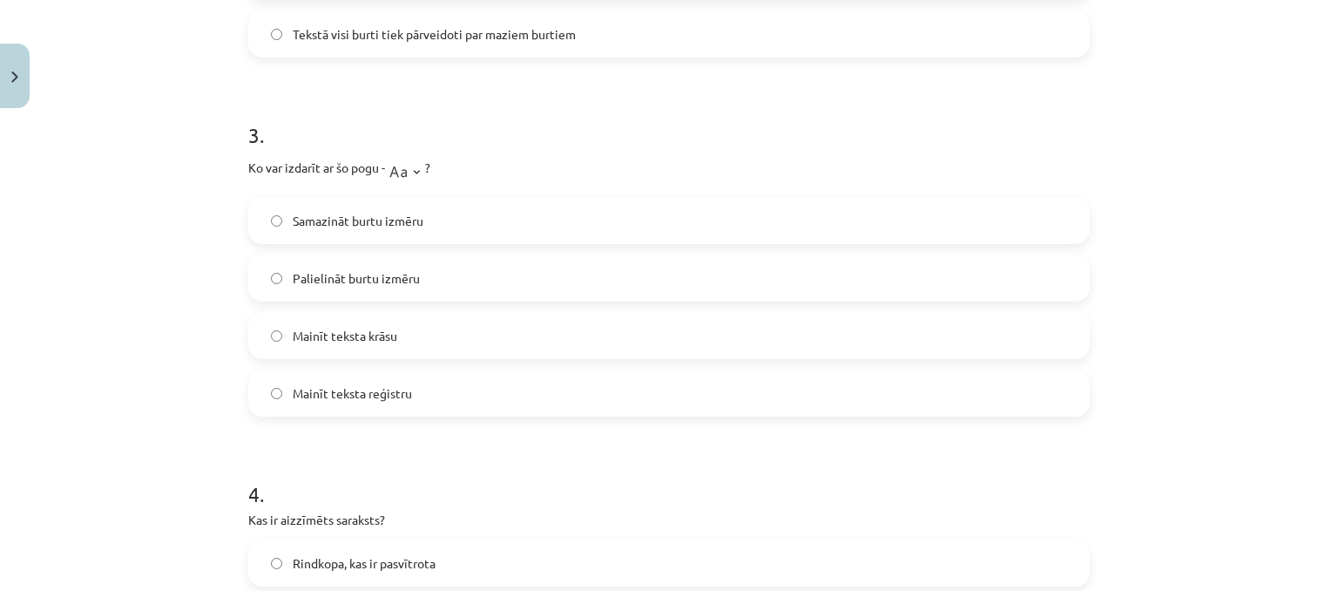
scroll to position [959, 0]
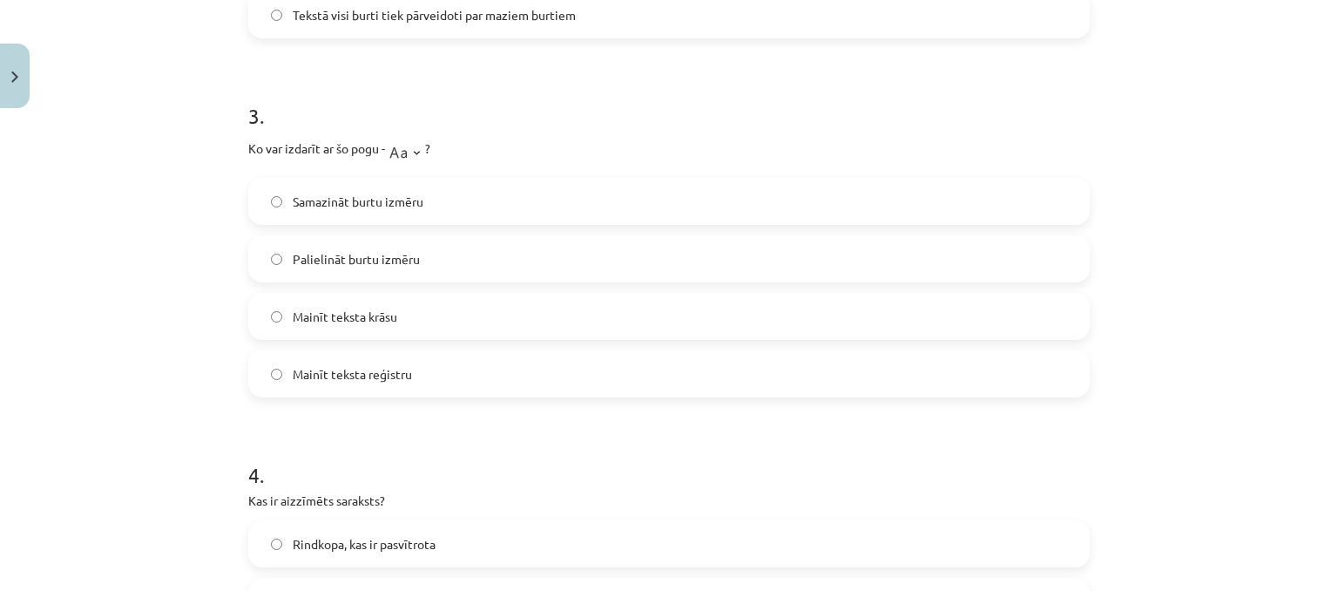
click at [389, 317] on span "Mainīt teksta krāsu" at bounding box center [345, 317] width 105 height 18
click at [582, 377] on label "Mainīt teksta reģistru" at bounding box center [669, 374] width 838 height 44
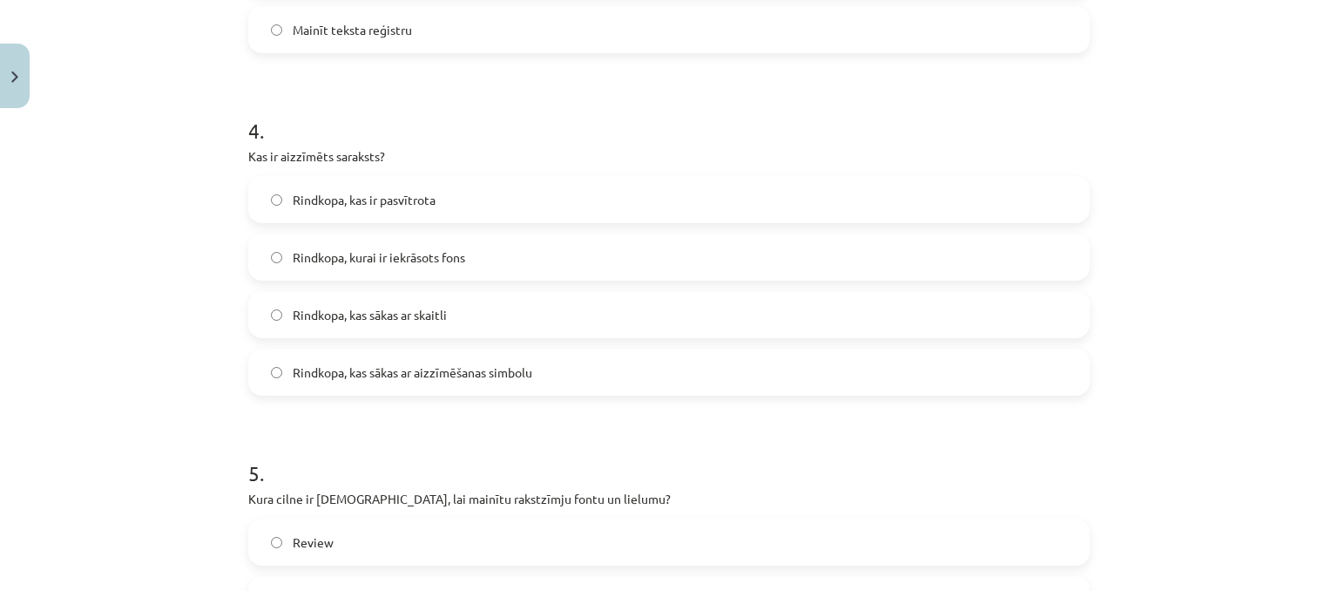
scroll to position [1307, 0]
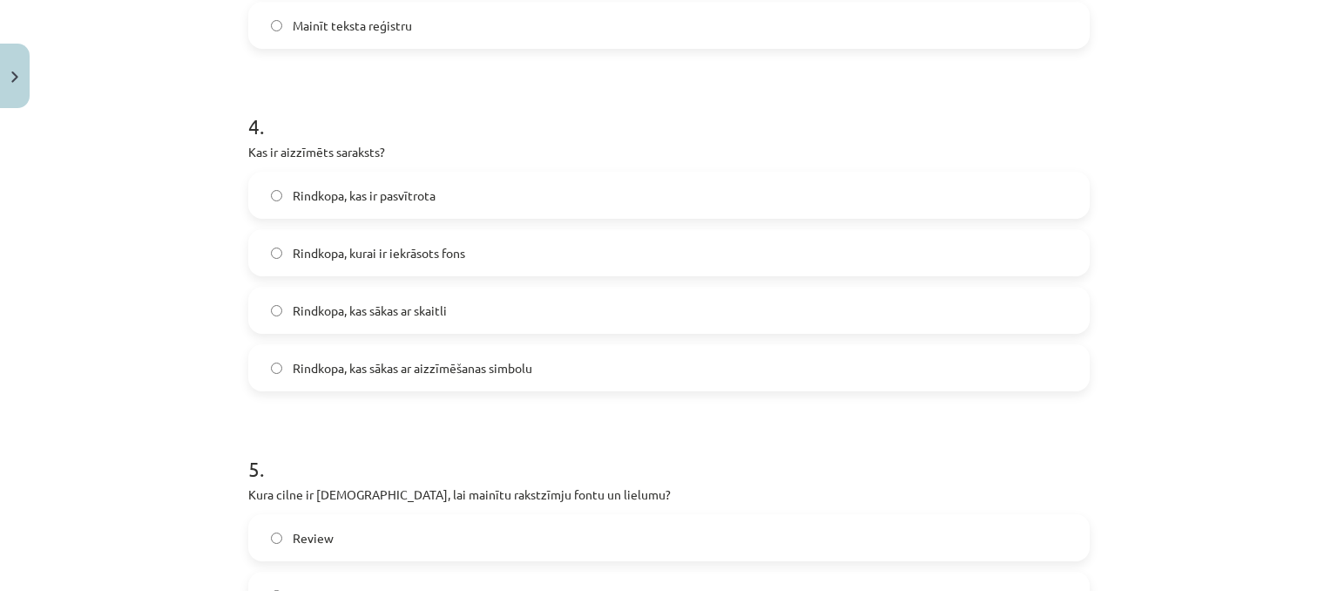
click at [520, 369] on span "Rindkopa, kas sākas ar aizzīmēšanas simbolu" at bounding box center [413, 368] width 240 height 18
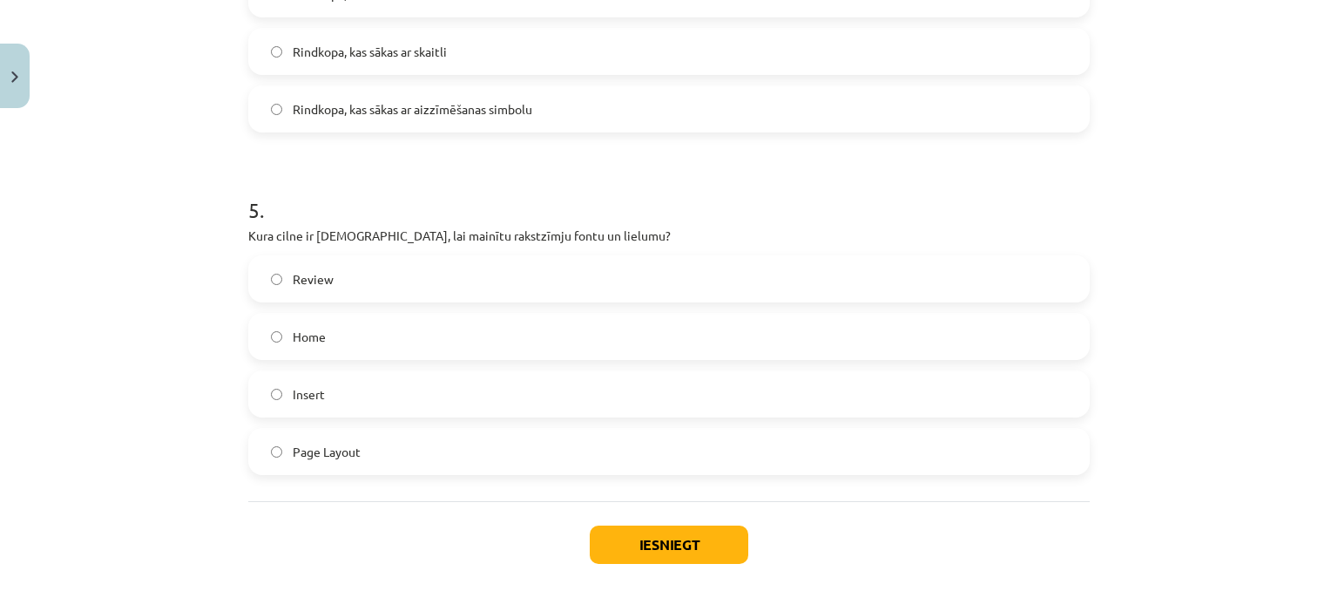
scroll to position [1568, 0]
click at [664, 541] on button "Iesniegt" at bounding box center [669, 542] width 159 height 38
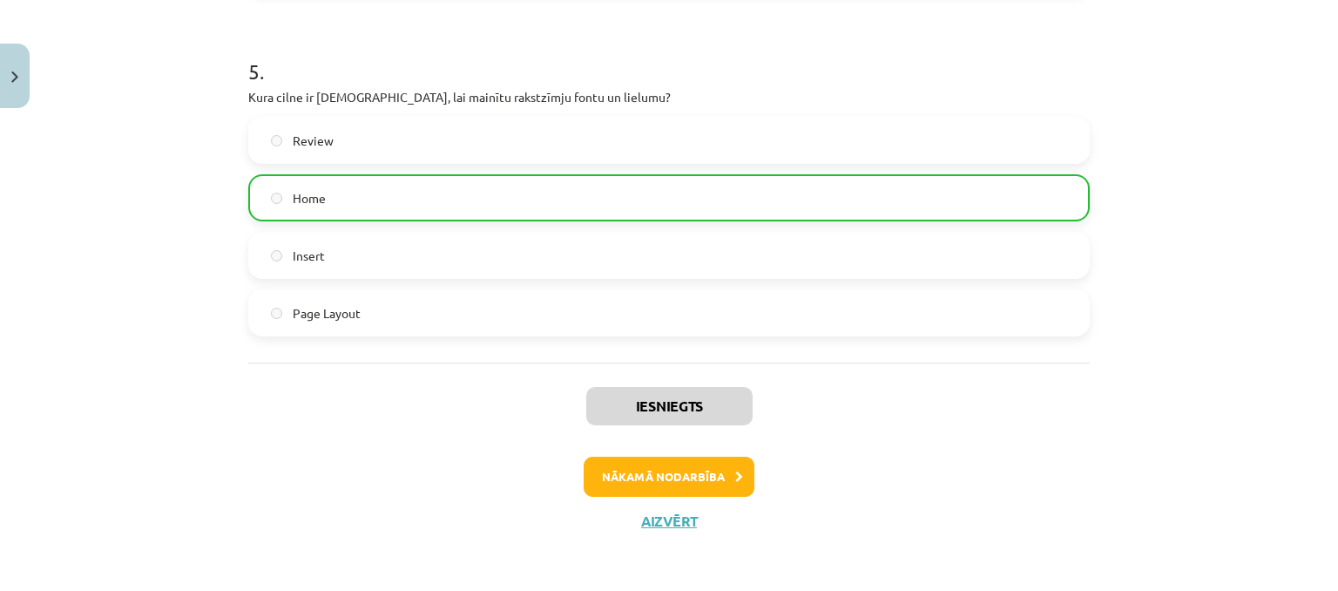
scroll to position [1707, 0]
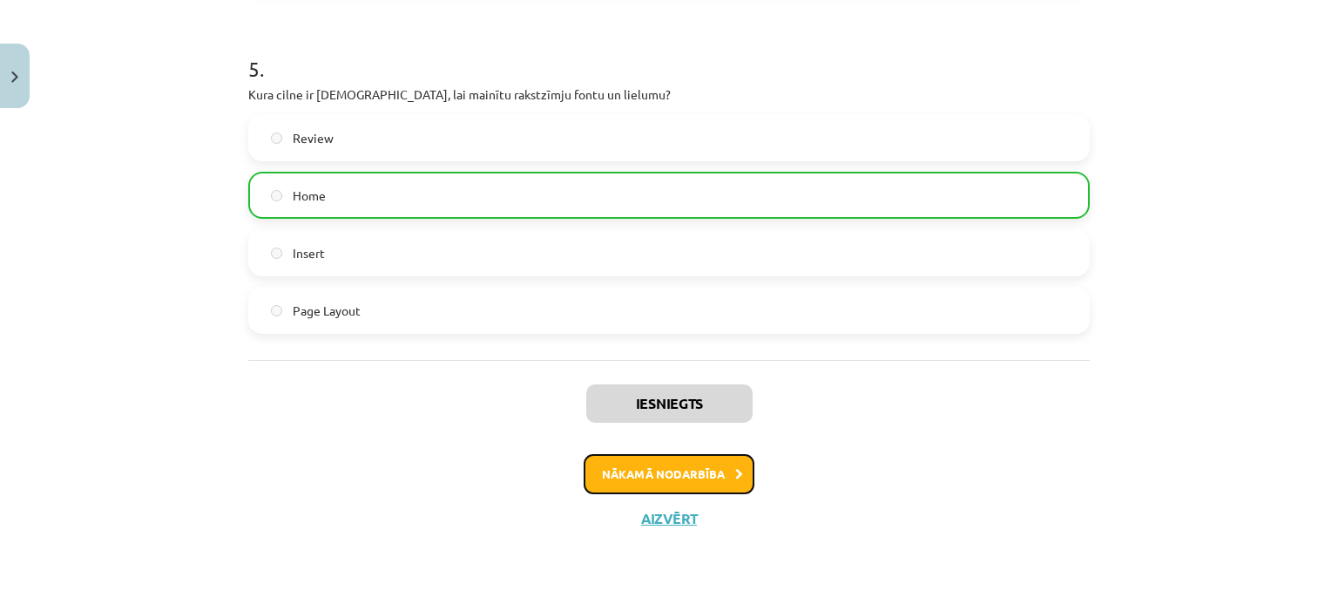
click at [674, 471] on button "Nākamā nodarbība" at bounding box center [669, 474] width 171 height 40
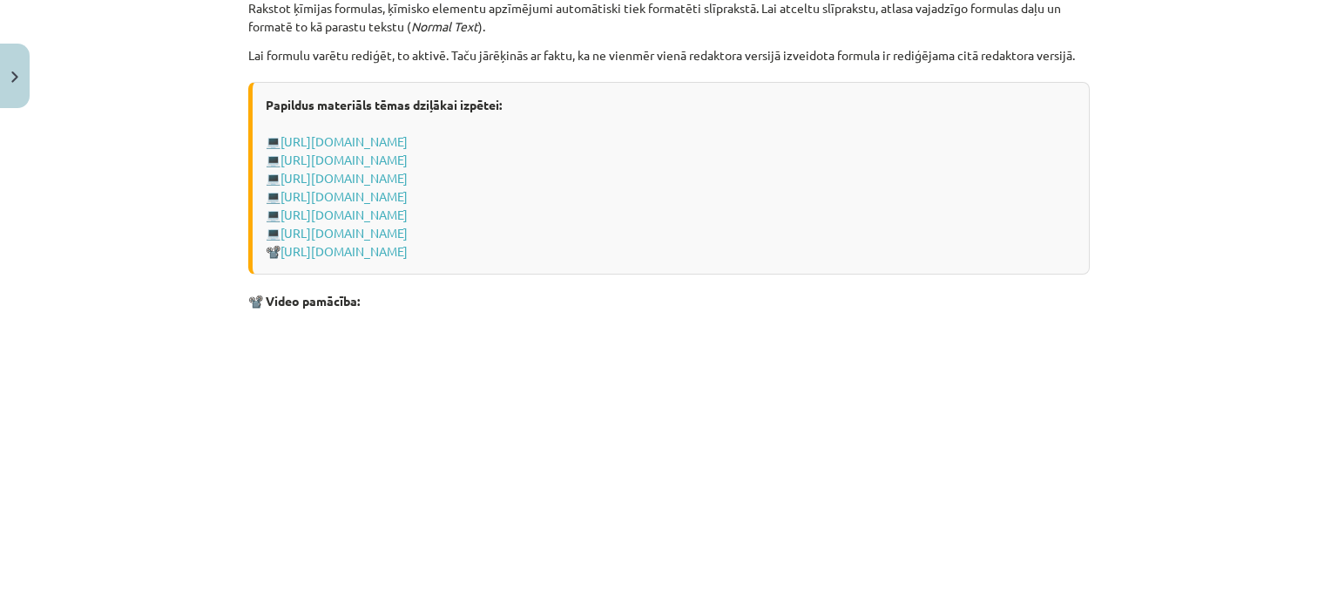
scroll to position [3715, 0]
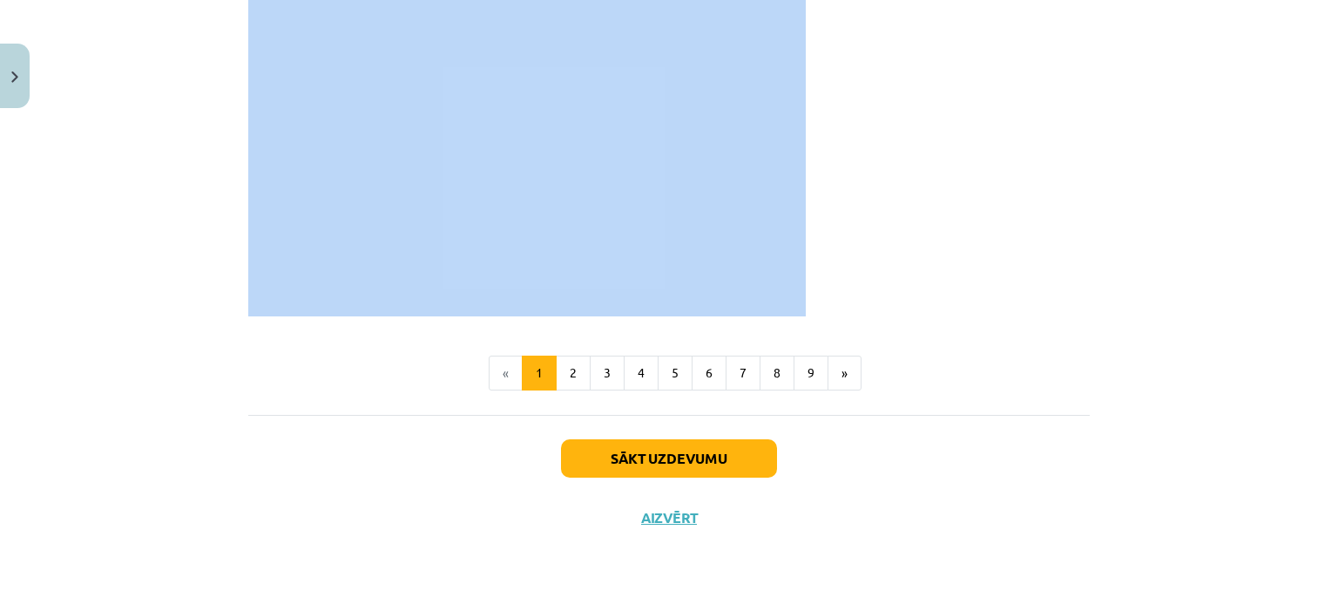
drag, startPoint x: 240, startPoint y: 116, endPoint x: 787, endPoint y: 310, distance: 580.7
click at [989, 113] on p at bounding box center [669, 157] width 842 height 318
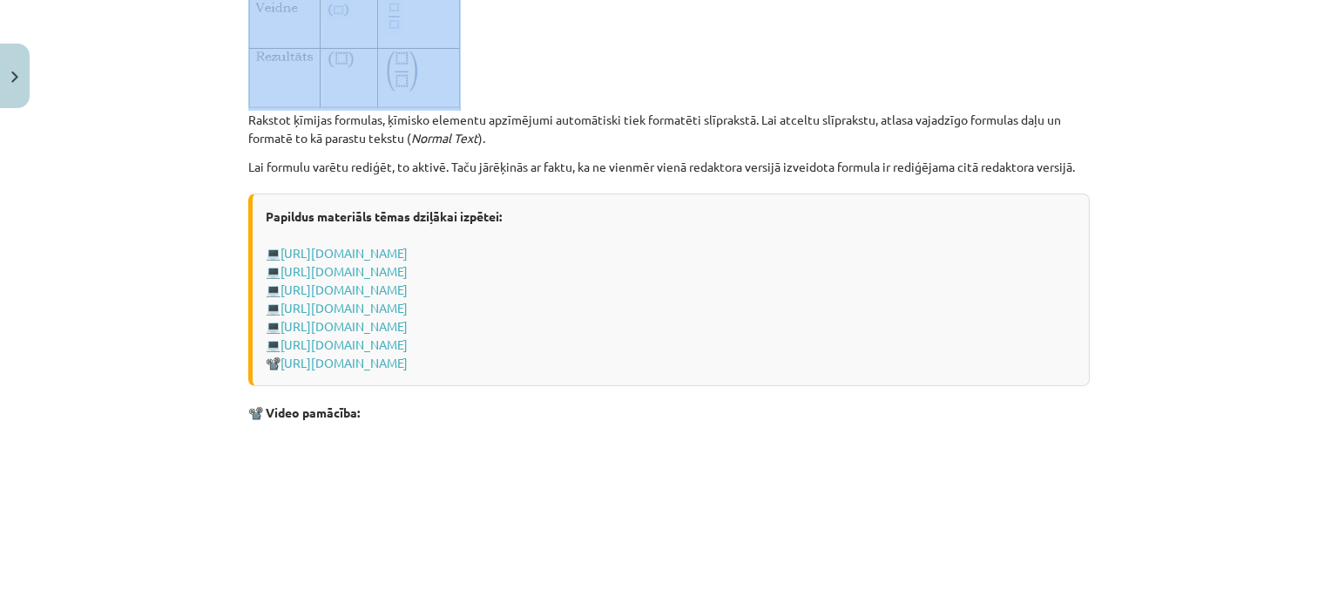
scroll to position [3259, 0]
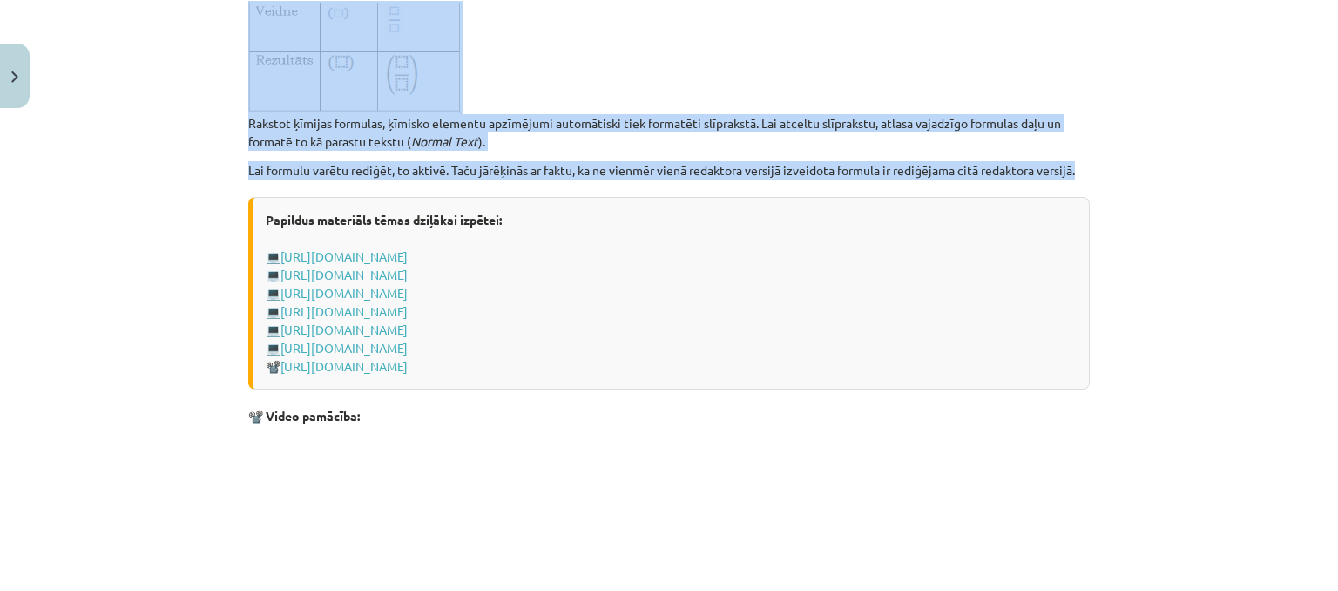
drag, startPoint x: 244, startPoint y: 282, endPoint x: 1077, endPoint y: 182, distance: 839.0
copy div "Loremip dolorsitame Consect adipiscinge — seddoe tempo Incidi Utlabore etdolore…"
click at [524, 76] on p "Rakstot ķīmijas formulas, ķīmisko elementu apzīmējumi automātiski tiek formatēt…" at bounding box center [669, 76] width 842 height 150
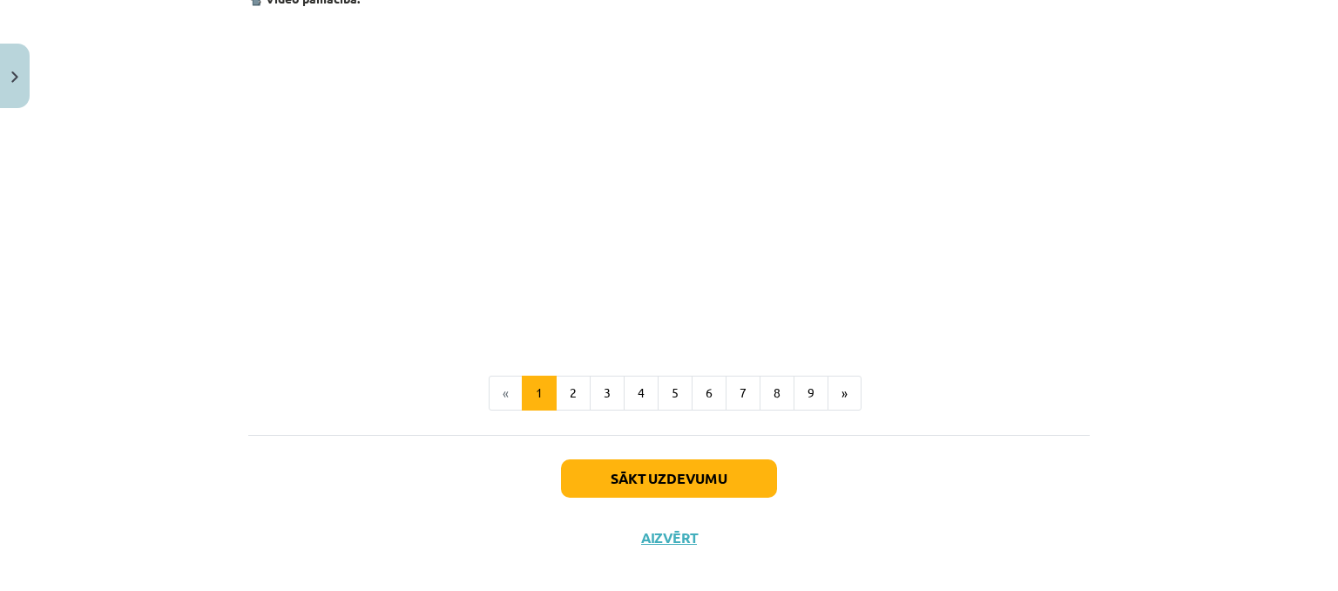
scroll to position [3715, 0]
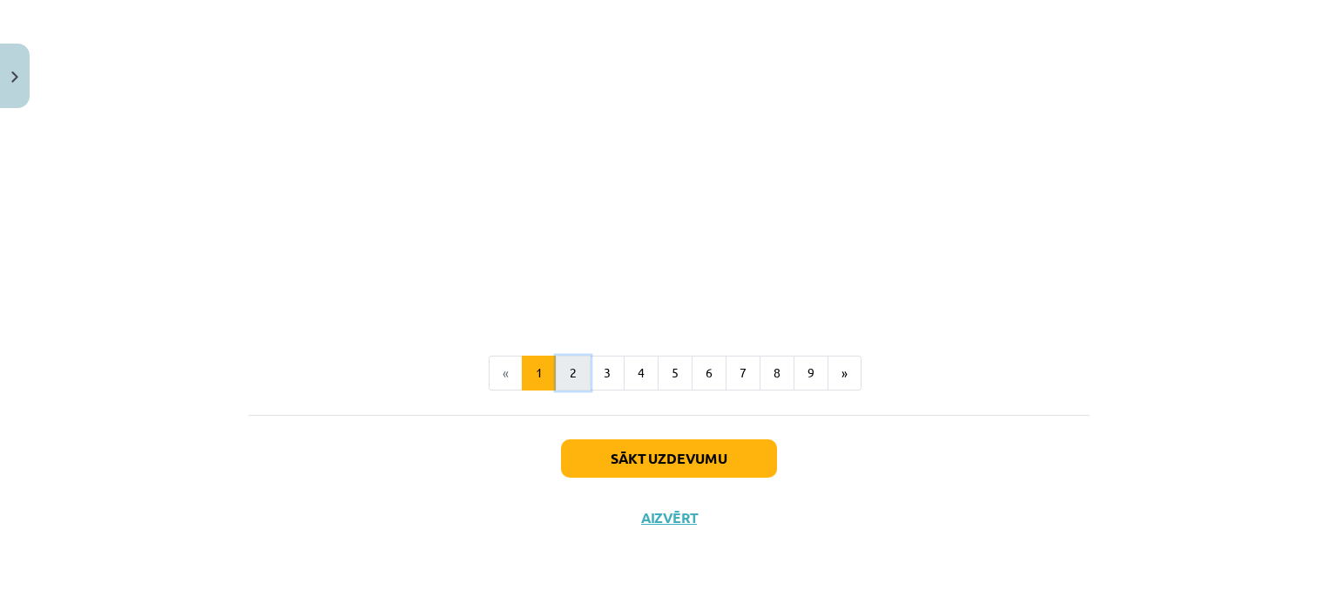
click at [568, 370] on button "2" at bounding box center [573, 373] width 35 height 35
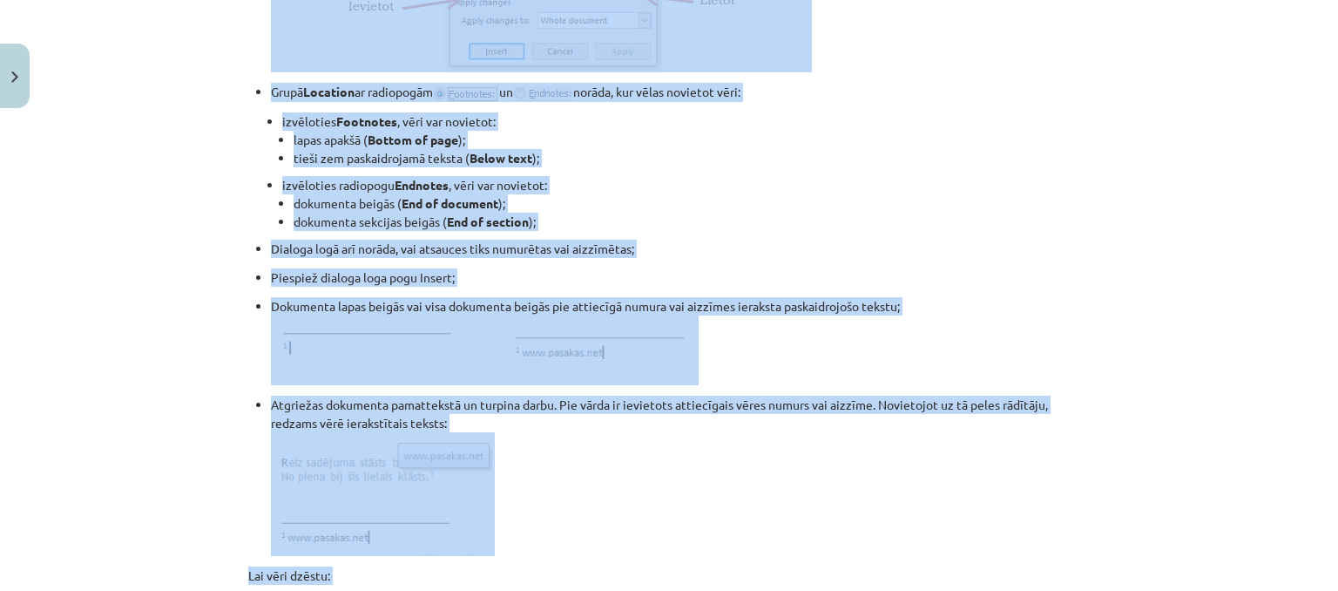
scroll to position [1517, 0]
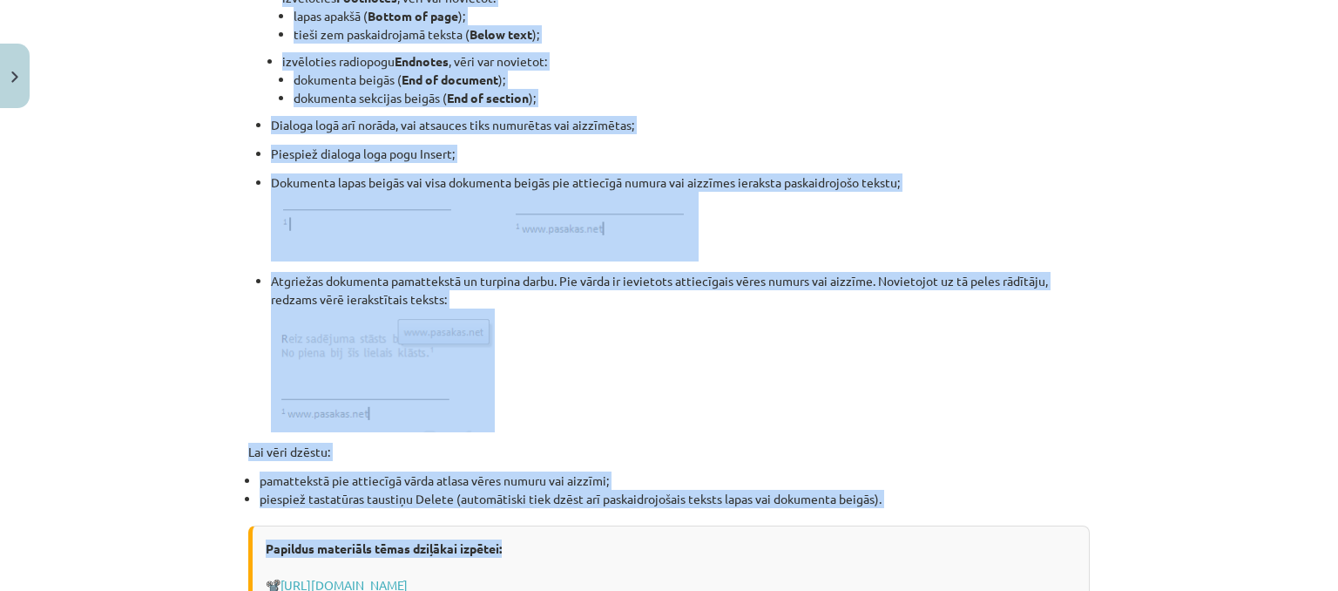
drag, startPoint x: 240, startPoint y: 203, endPoint x: 1003, endPoint y: 403, distance: 788.1
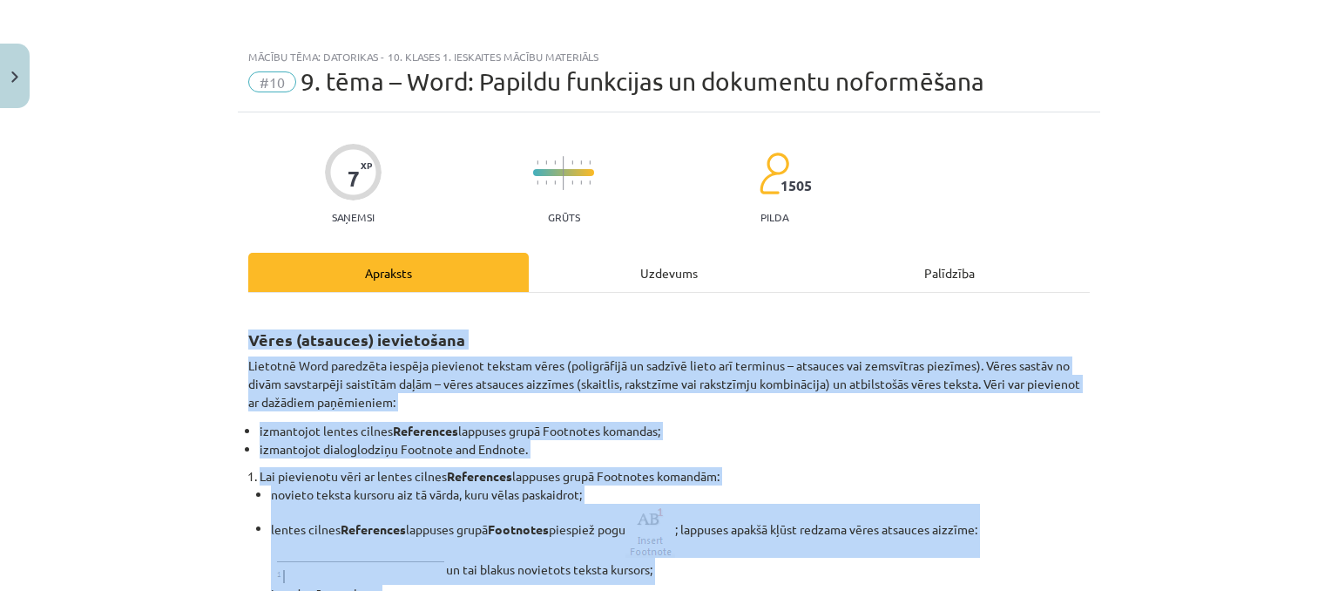
scroll to position [0, 0]
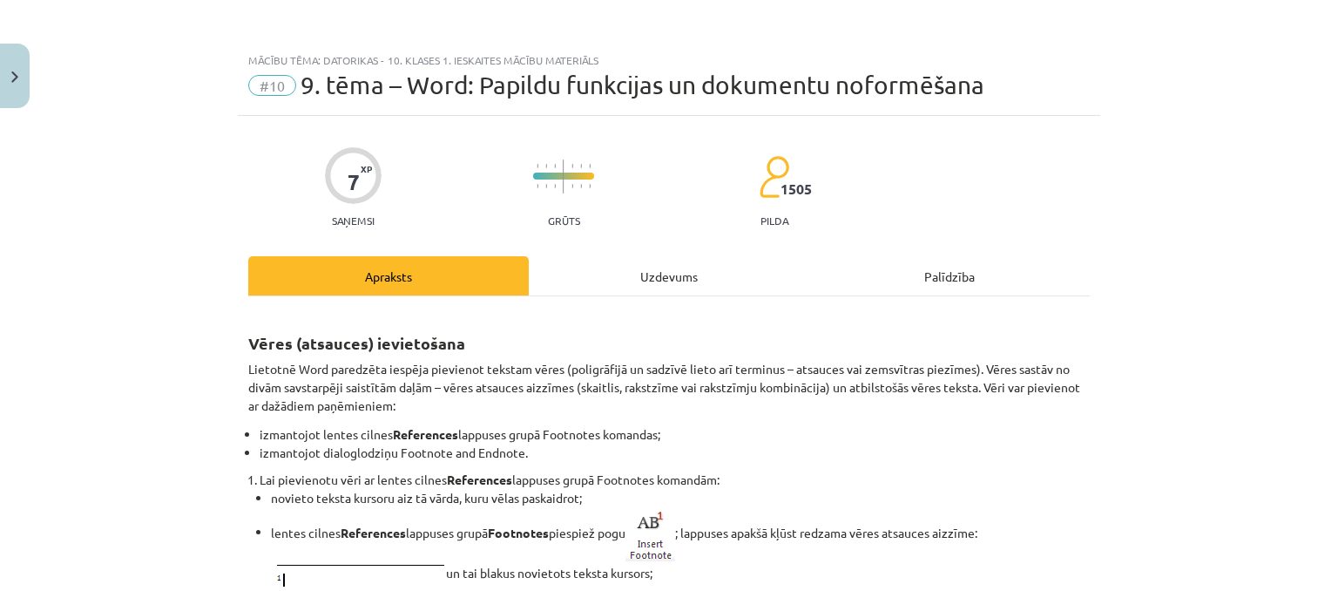
click at [152, 200] on div "Mācību tēma: Datorikas - 10. klases 1. ieskaites mācību materiāls #10 9. tēma –…" at bounding box center [669, 295] width 1338 height 591
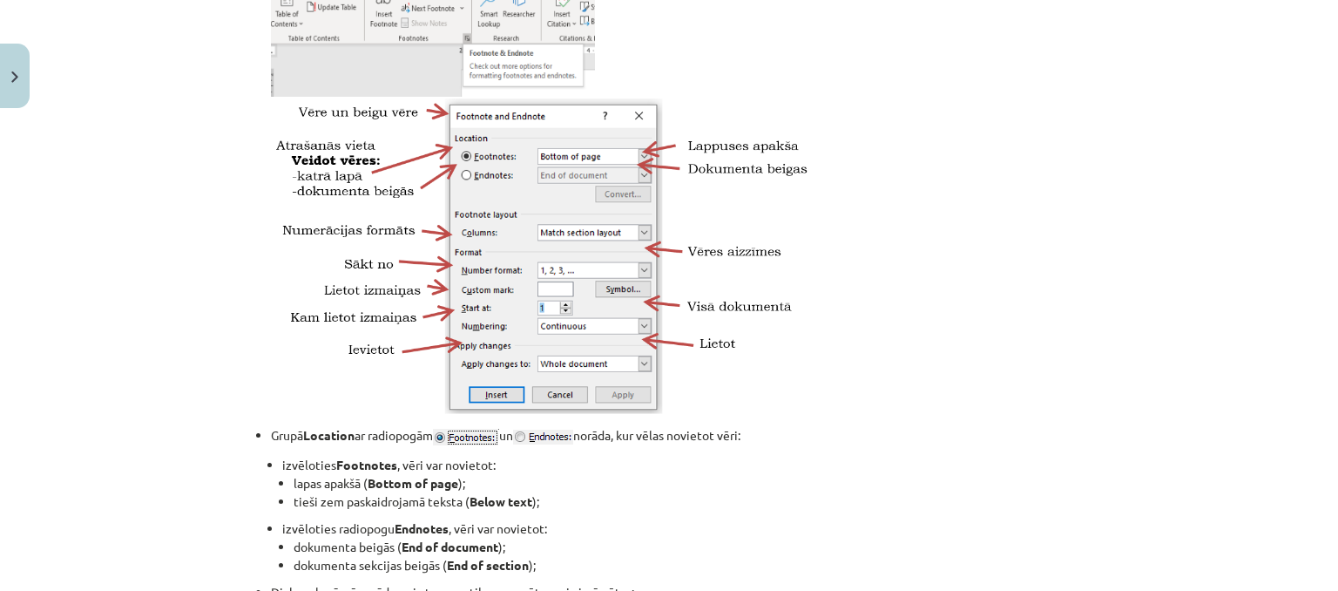
scroll to position [1395, 0]
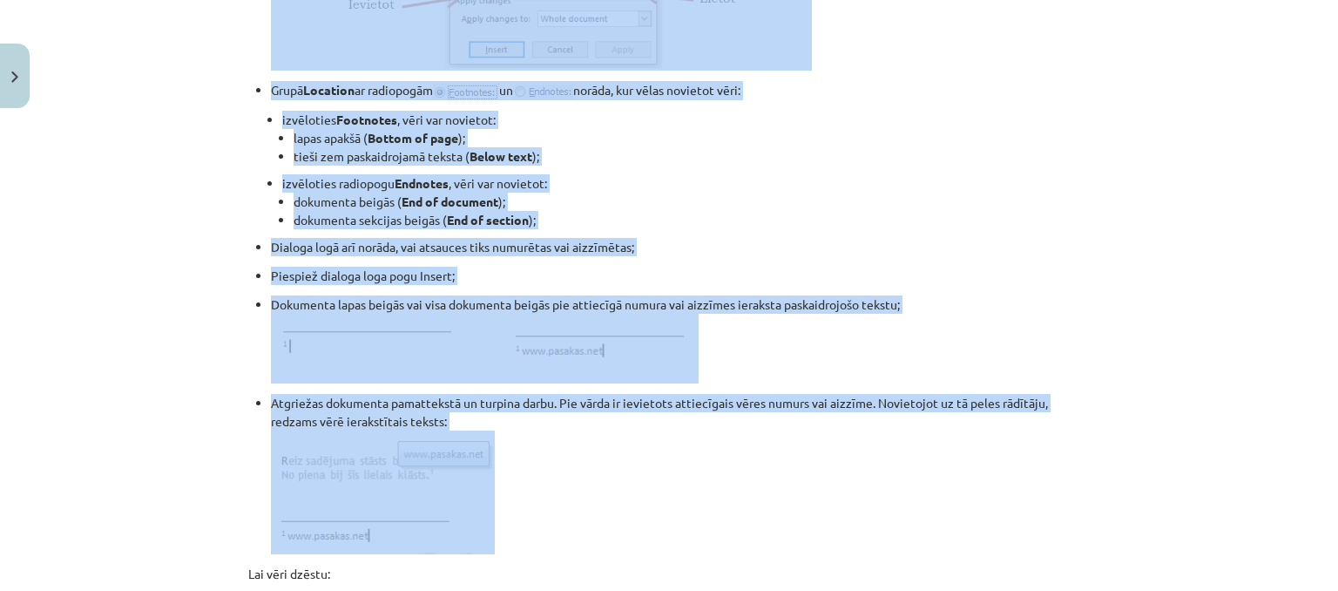
drag, startPoint x: 241, startPoint y: 332, endPoint x: 689, endPoint y: 470, distance: 468.6
click at [689, 470] on div "7 XP Saņemsi Grūts 1505 pilda Apraksts Uzdevums Palīdzība Vēres (atsauces) ievi…" at bounding box center [669, 23] width 863 height 2605
copy div "Lorem (ipsumdol) sitametcons Adipisci Elit seddoeius tempori utlaboree dolorem …"
click at [1074, 219] on li "dokumenta sekcijas beigās ( End of section );" at bounding box center [692, 220] width 796 height 18
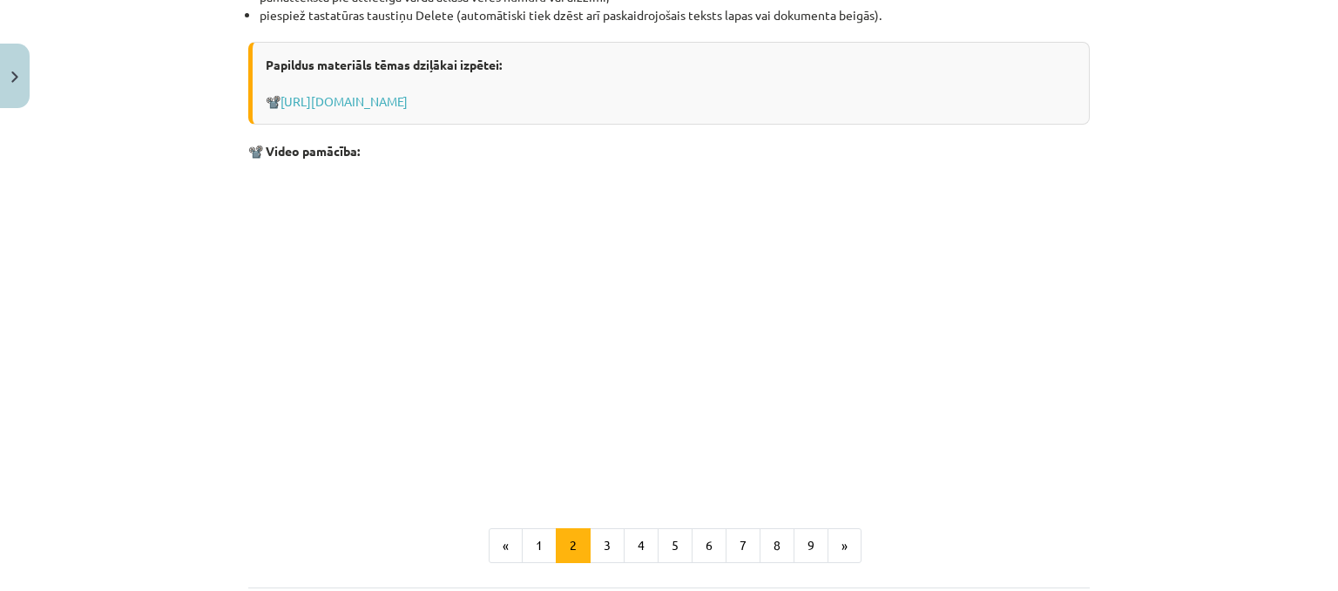
scroll to position [2005, 0]
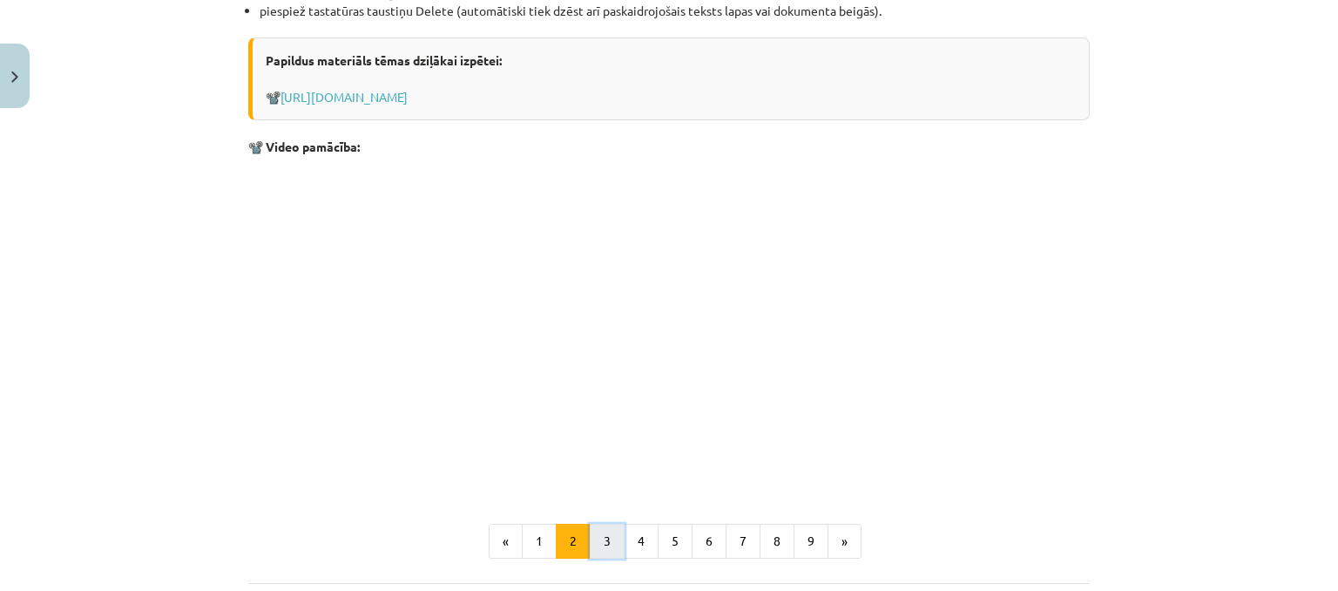
click at [594, 545] on button "3" at bounding box center [607, 541] width 35 height 35
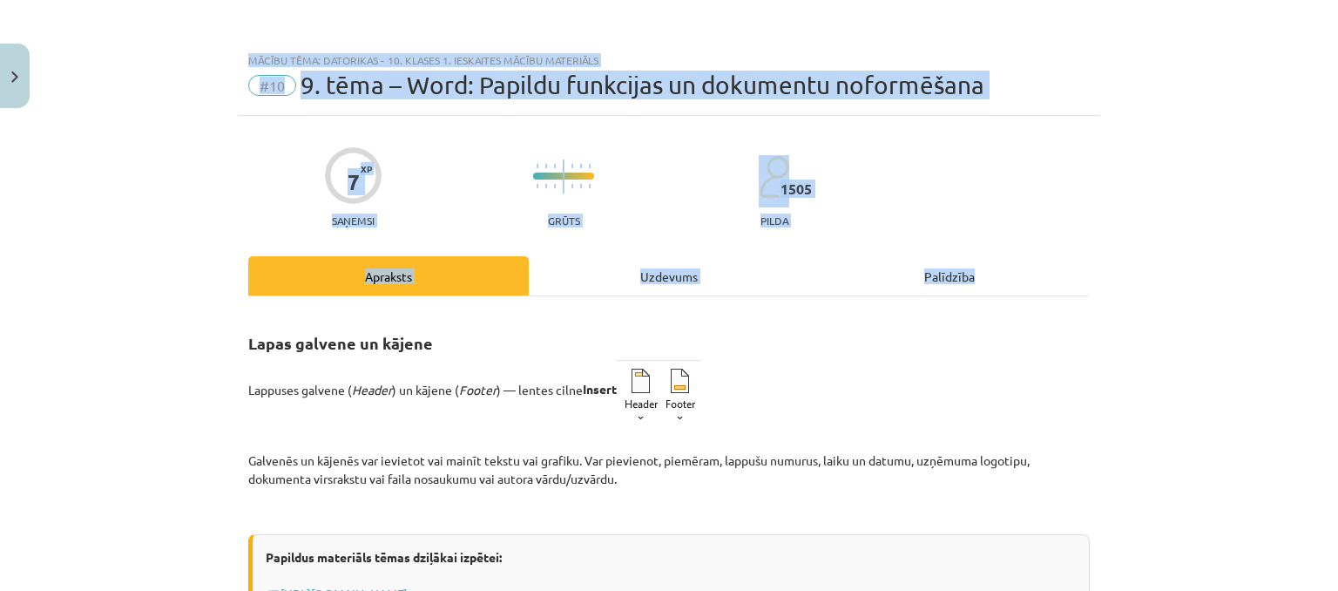
scroll to position [663, 0]
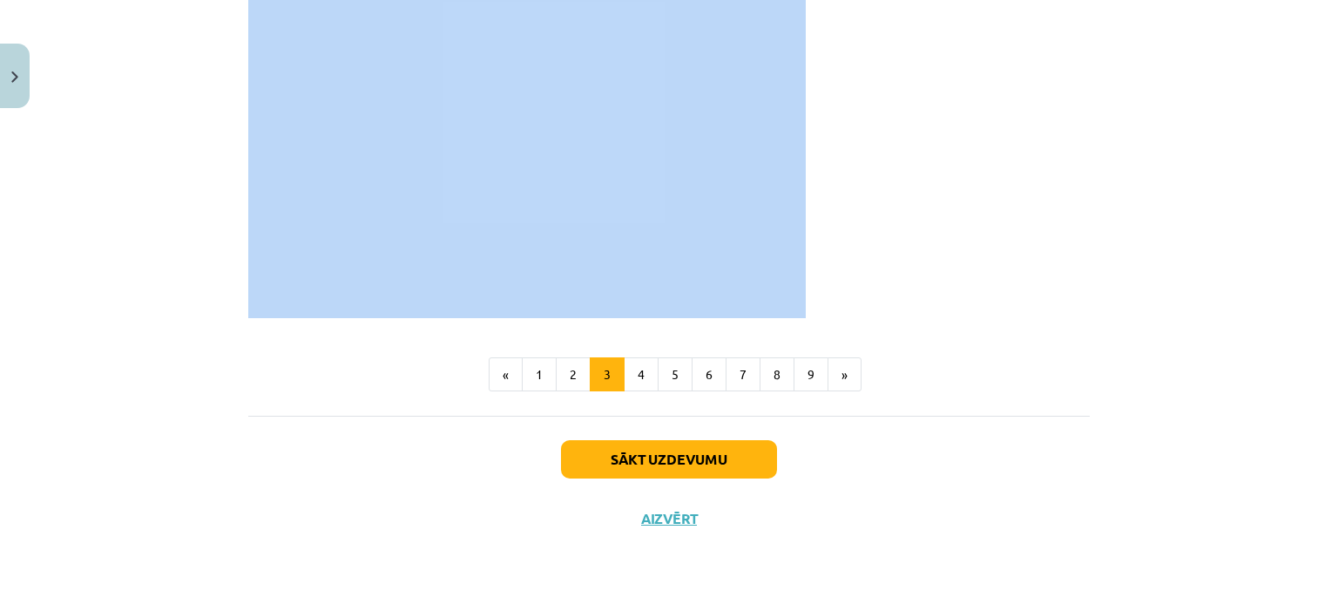
drag, startPoint x: 240, startPoint y: 336, endPoint x: 806, endPoint y: 254, distance: 572.4
click at [806, 254] on div "7 XP Saņemsi Grūts 1505 pilda Apraksts Uzdevums Palīdzība Lapas galvene un kāje…" at bounding box center [669, 0] width 863 height 1095
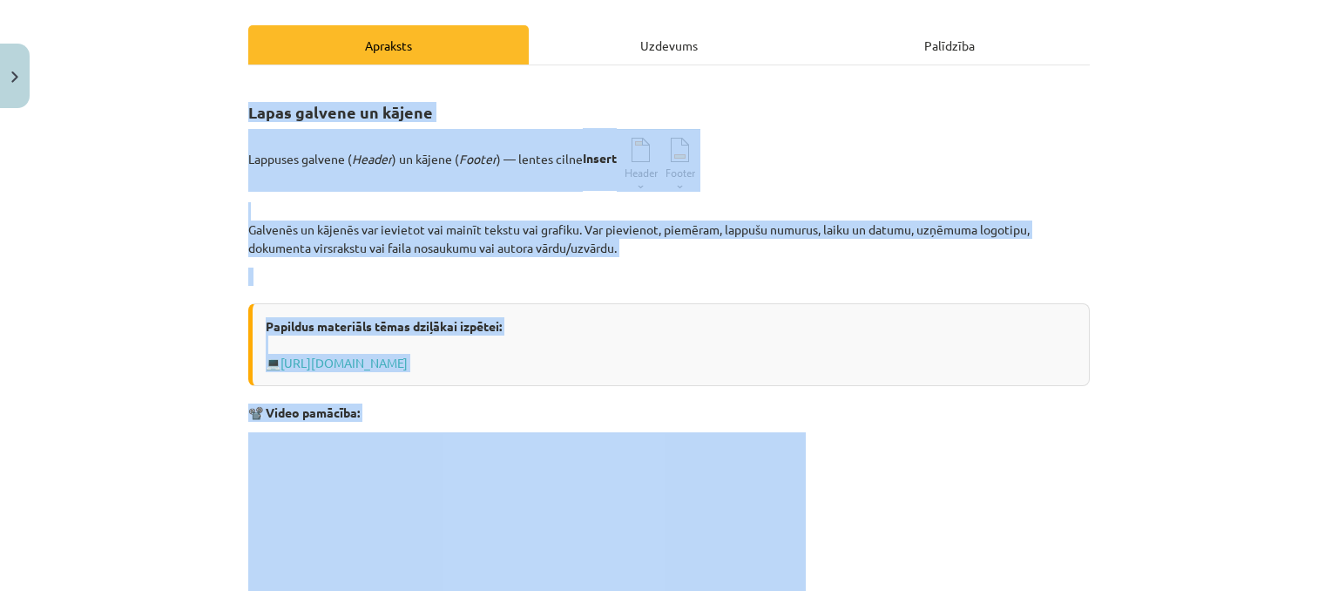
scroll to position [227, 0]
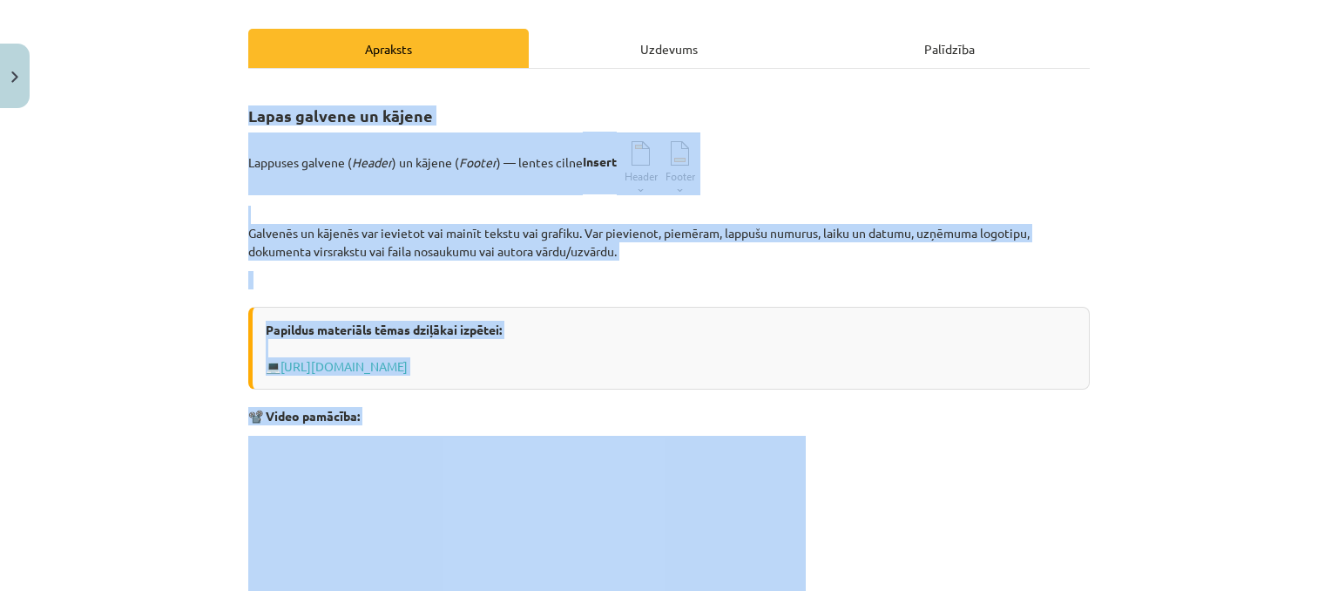
copy div "Lapas galvene un kājene Lappuses galvene ( Header ) un kājene ( Footer ) — lent…"
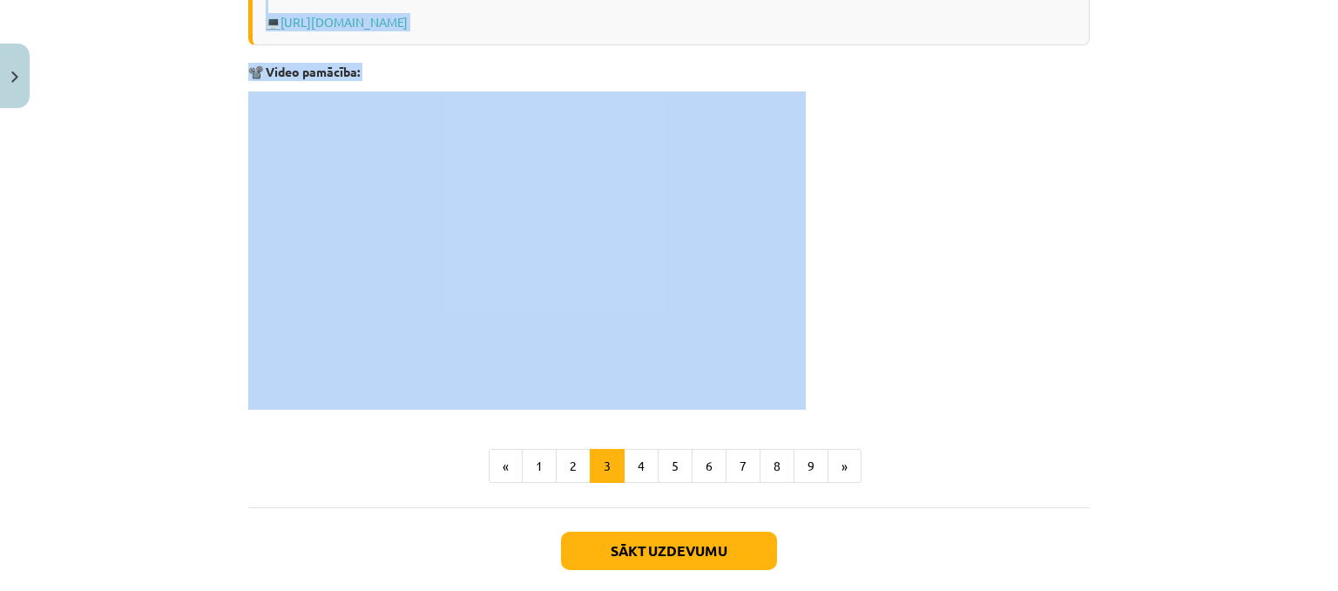
scroll to position [576, 0]
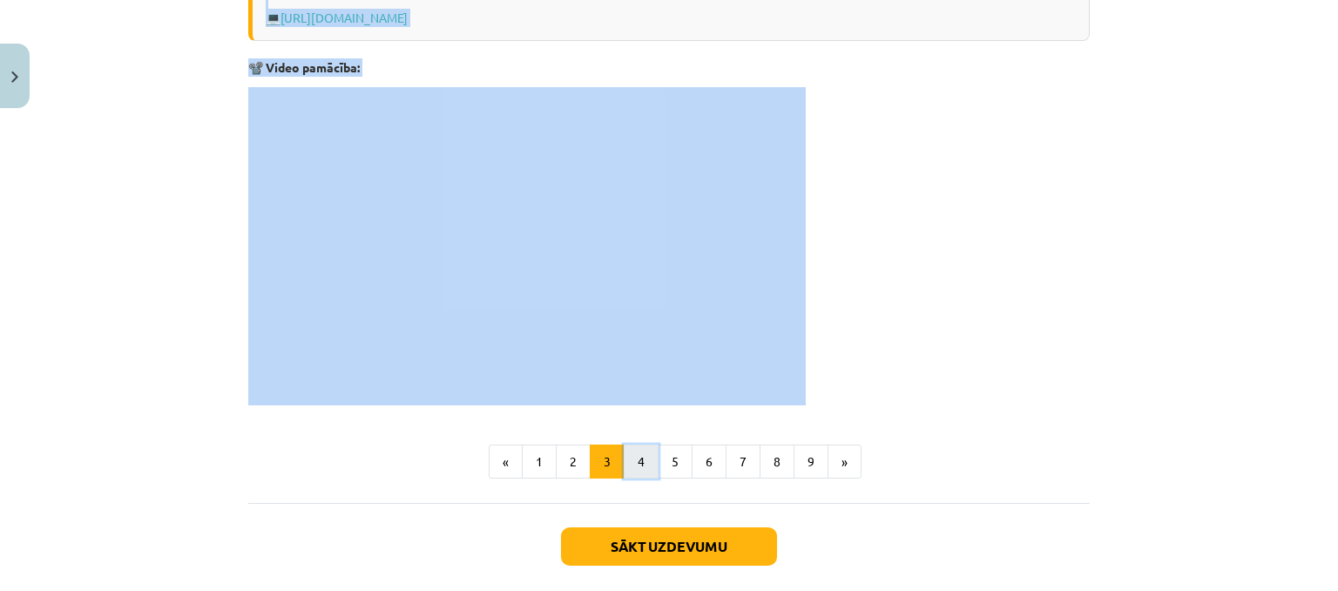
click at [626, 462] on button "4" at bounding box center [641, 461] width 35 height 35
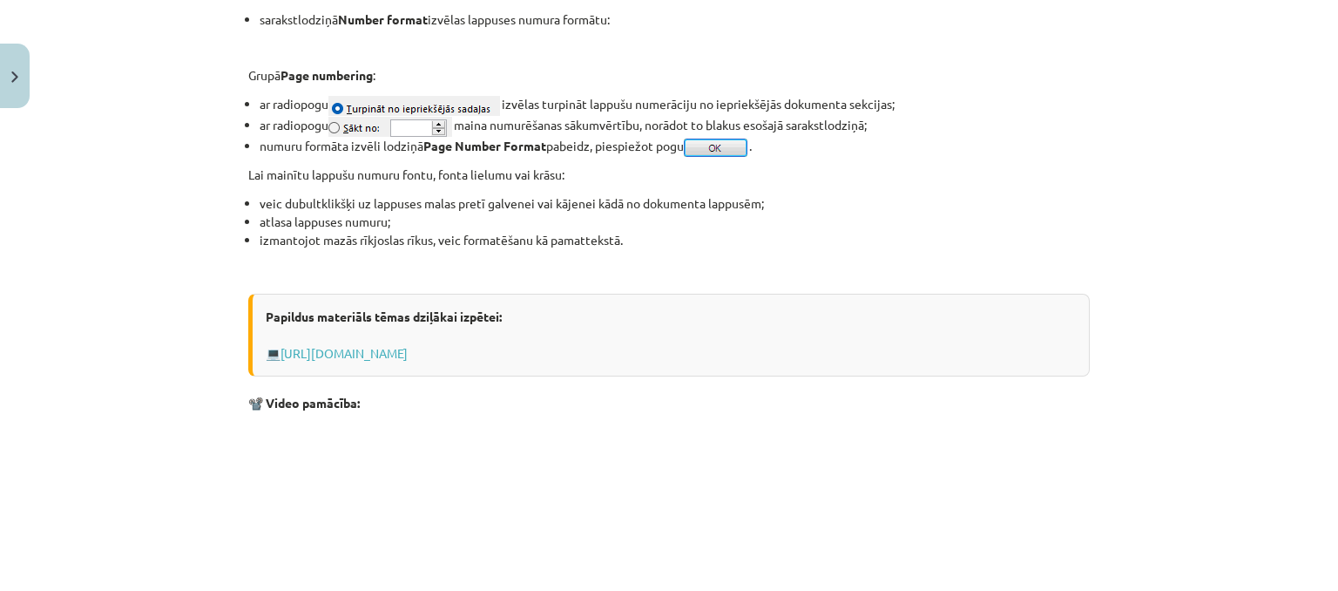
scroll to position [1682, 0]
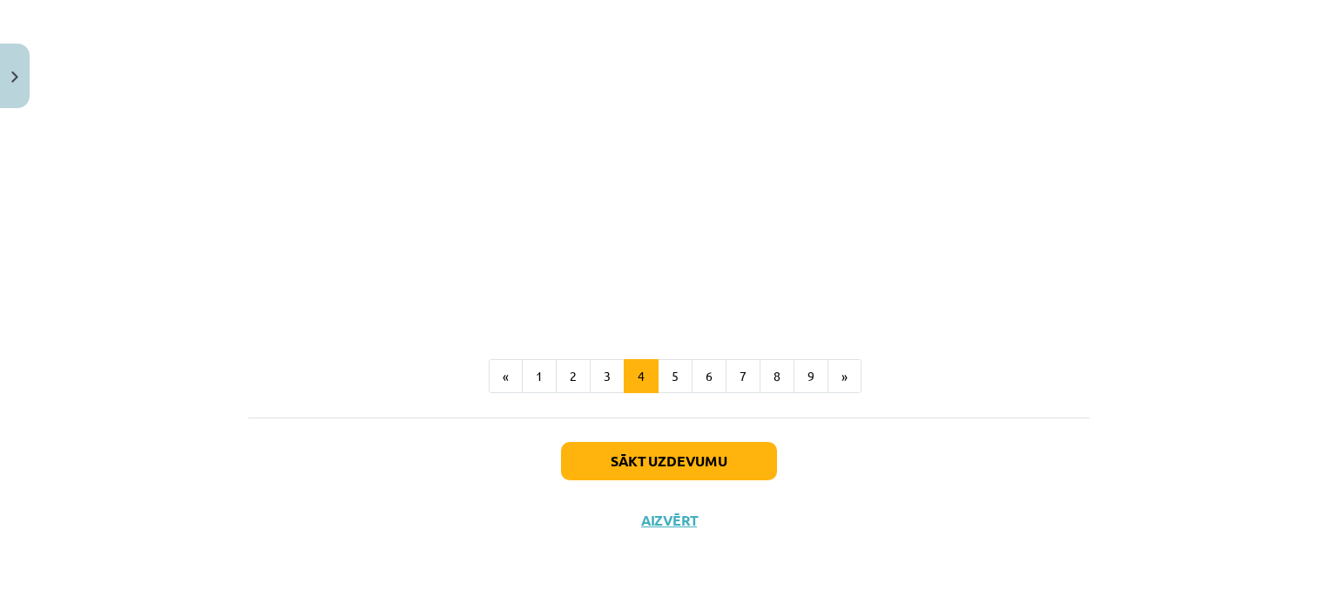
drag, startPoint x: 240, startPoint y: 111, endPoint x: 679, endPoint y: 523, distance: 601.6
click at [642, 572] on div "Mācību tēma: Datorikas - 10. klases 1. ieskaites mācību materiāls #10 9. tēma –…" at bounding box center [669, 295] width 1338 height 591
click at [689, 503] on div "Sākt uzdevumu Aizvērt" at bounding box center [669, 478] width 842 height 122
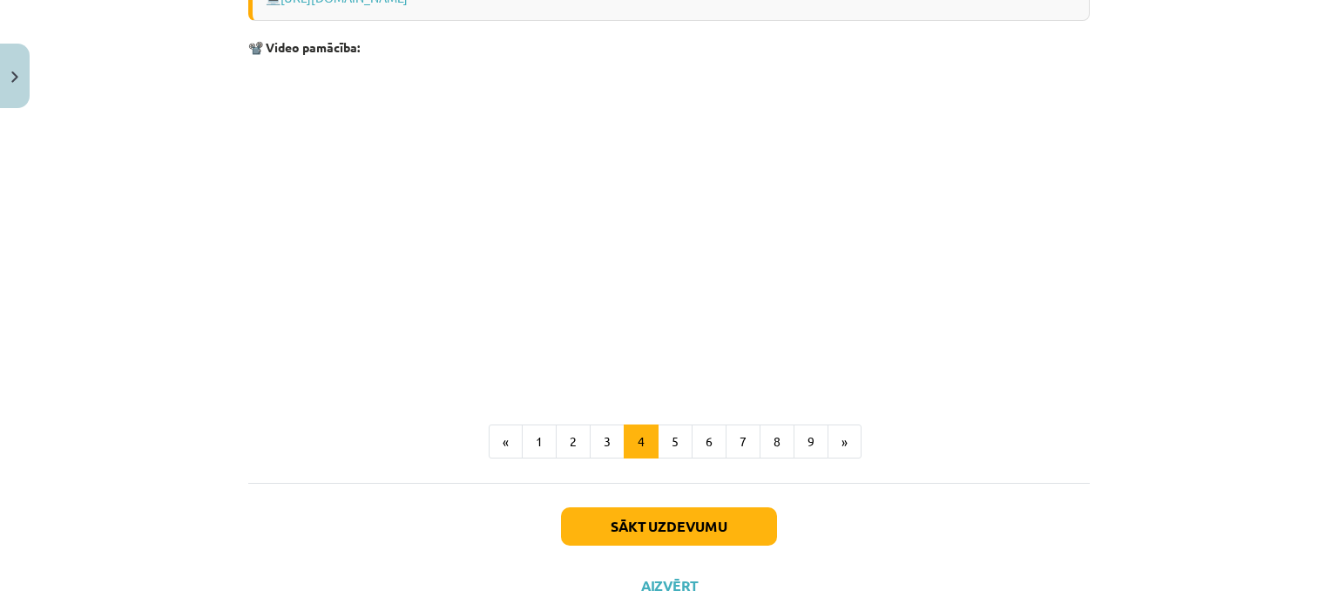
scroll to position [1386, 0]
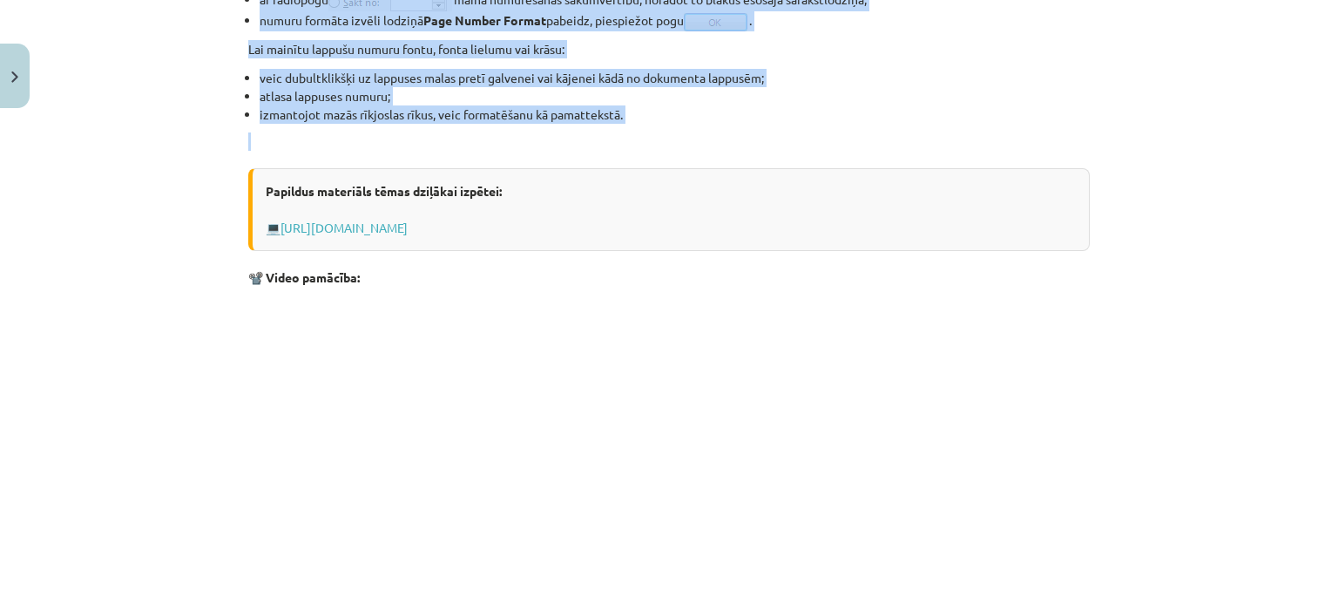
drag, startPoint x: 240, startPoint y: 140, endPoint x: 798, endPoint y: 131, distance: 557.8
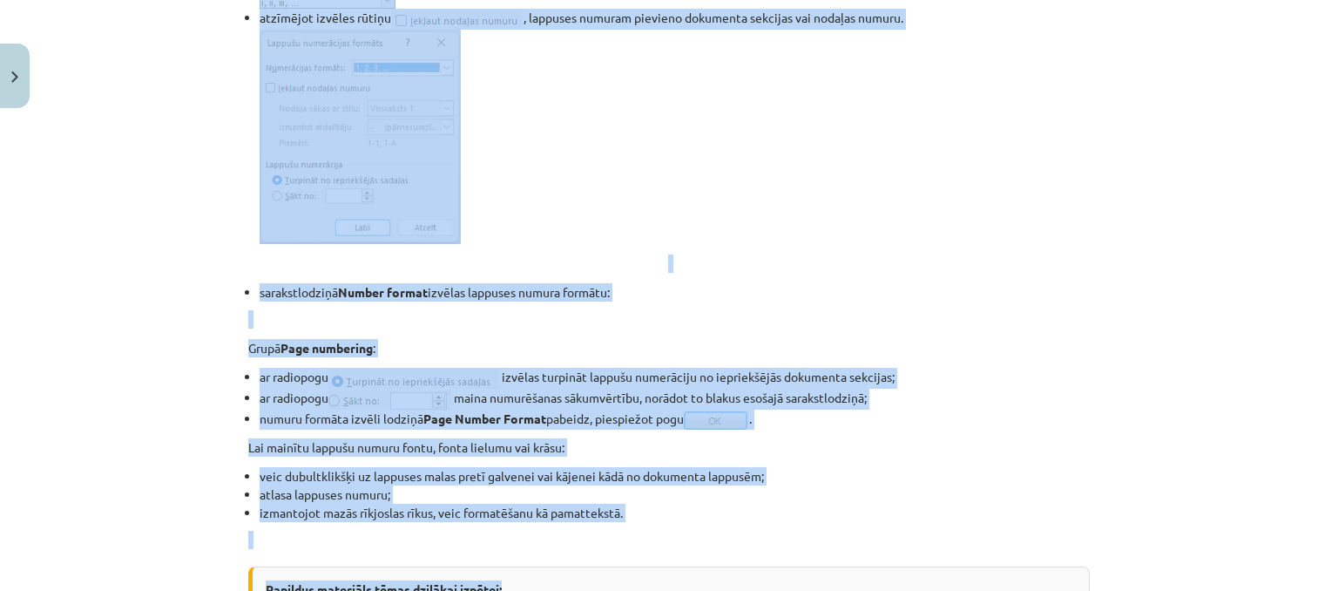
scroll to position [989, 0]
drag, startPoint x: 240, startPoint y: 318, endPoint x: 703, endPoint y: 451, distance: 482.4
click at [701, 550] on div "7 XP Saņemsi Grūts 1505 pilda Apraksts Uzdevums Palīdzība Lapas numura ievietoš…" at bounding box center [669, 185] width 863 height 2116
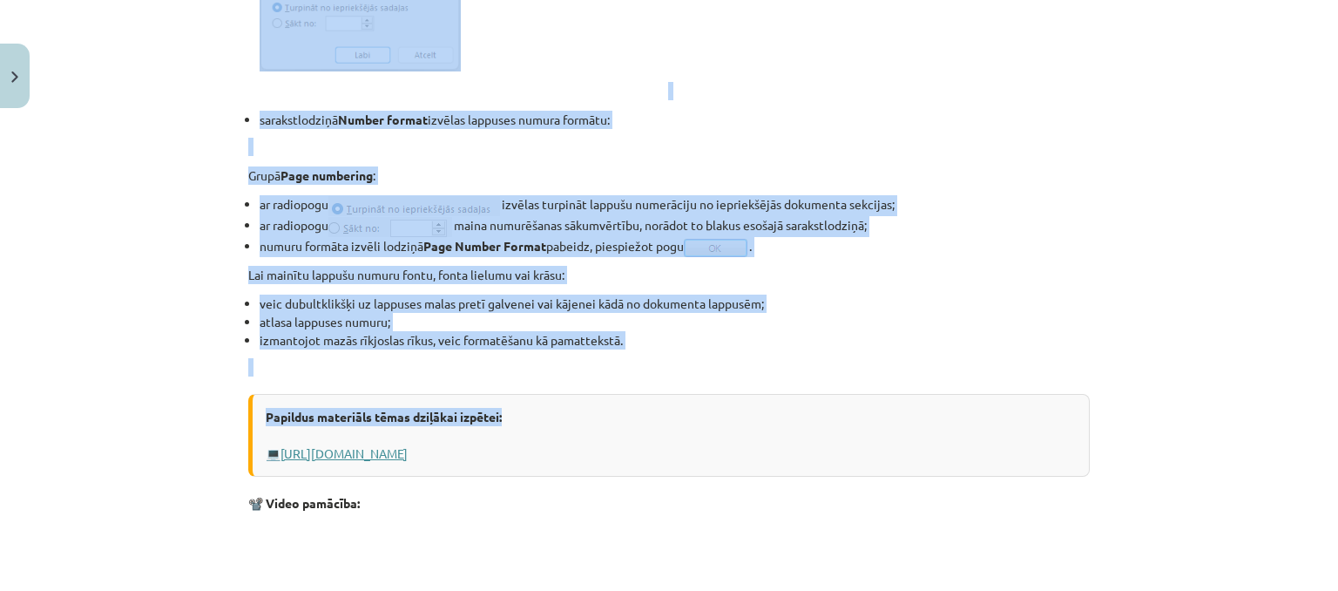
scroll to position [1163, 0]
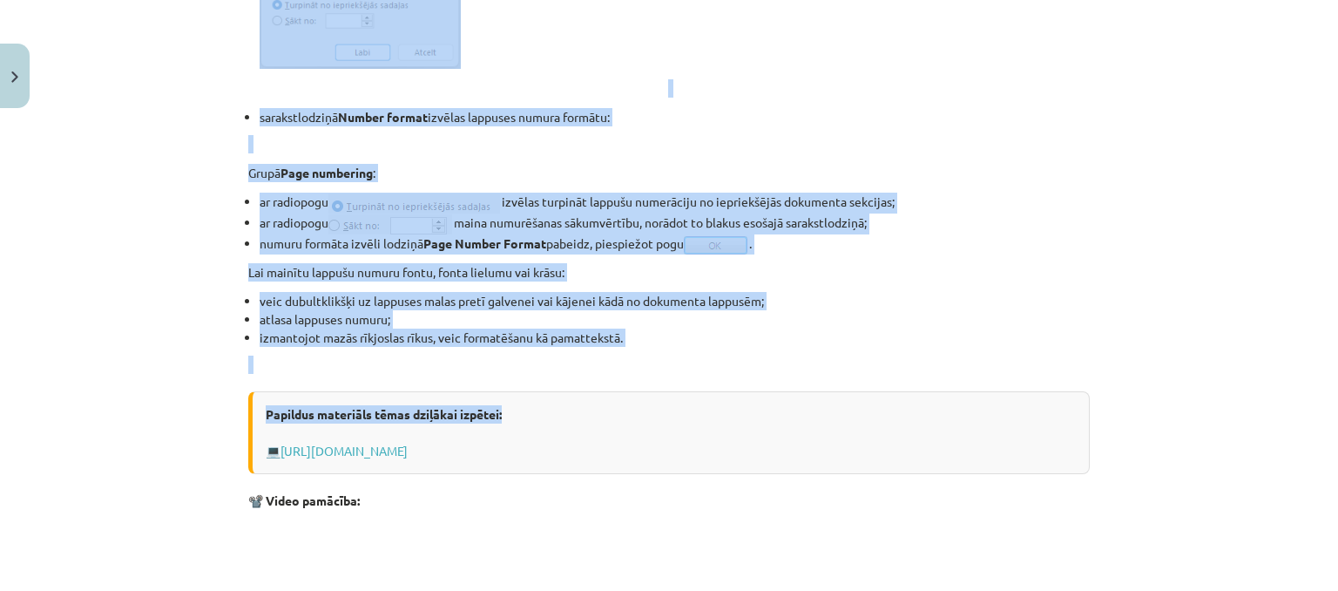
click at [191, 155] on div "Mācību tēma: Datorikas - 10. klases 1. ieskaites mācību materiāls #10 9. tēma –…" at bounding box center [669, 295] width 1338 height 591
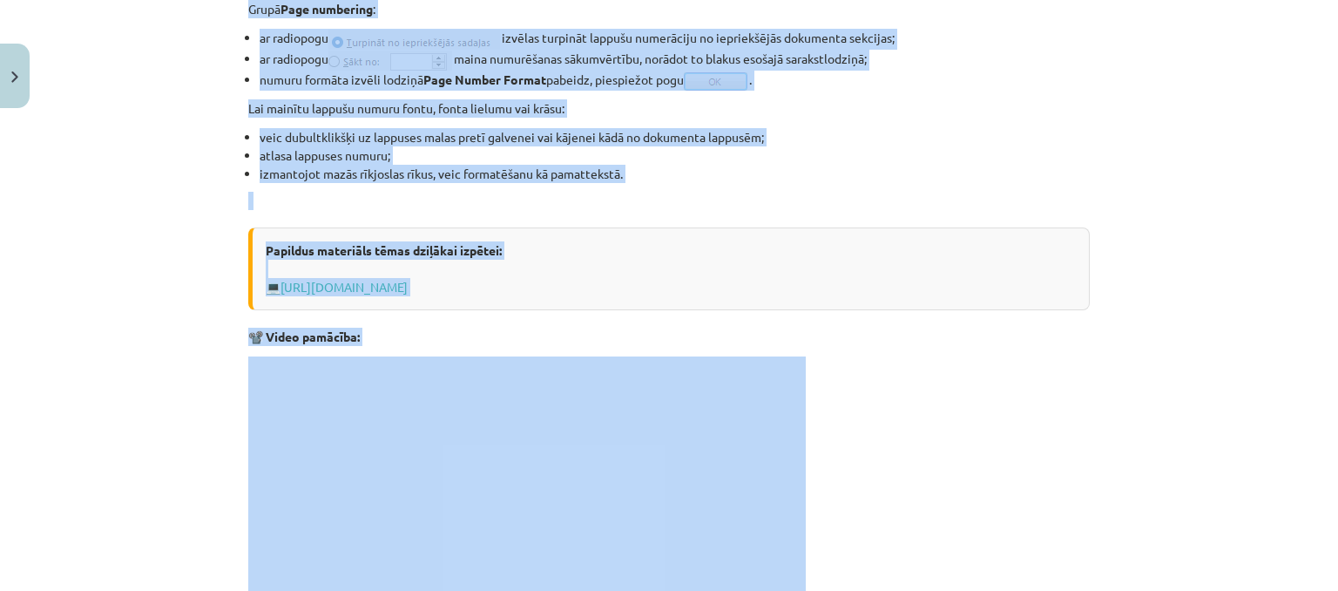
scroll to position [1464, 0]
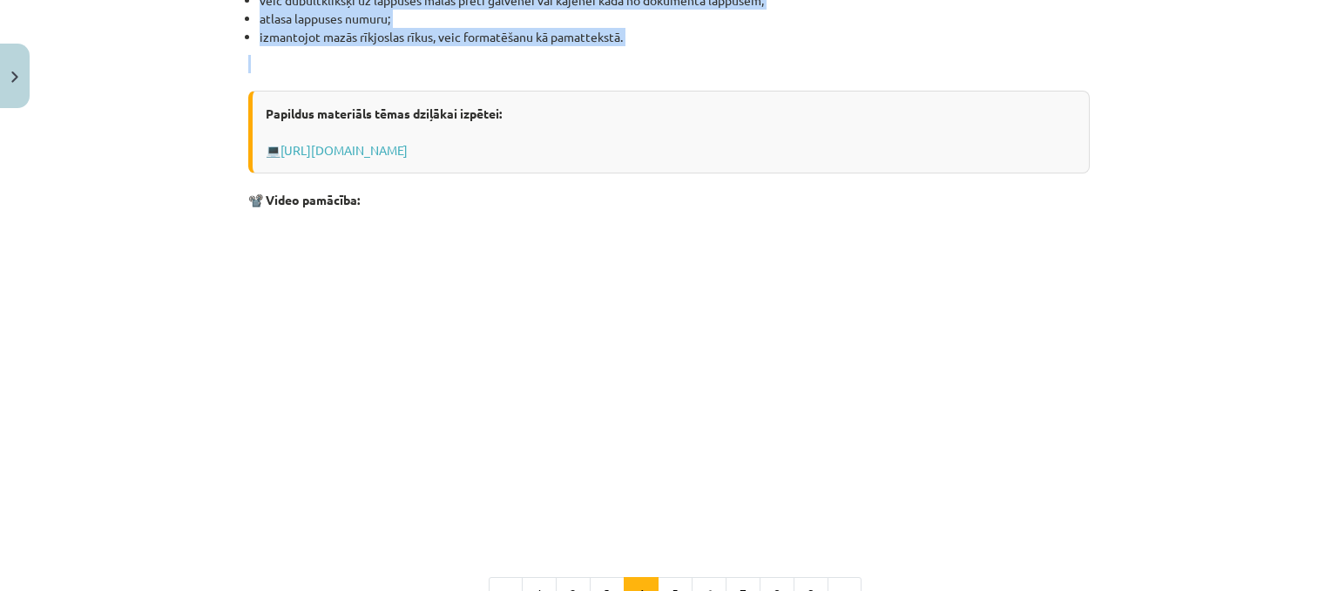
drag, startPoint x: 244, startPoint y: 138, endPoint x: 627, endPoint y: 58, distance: 390.7
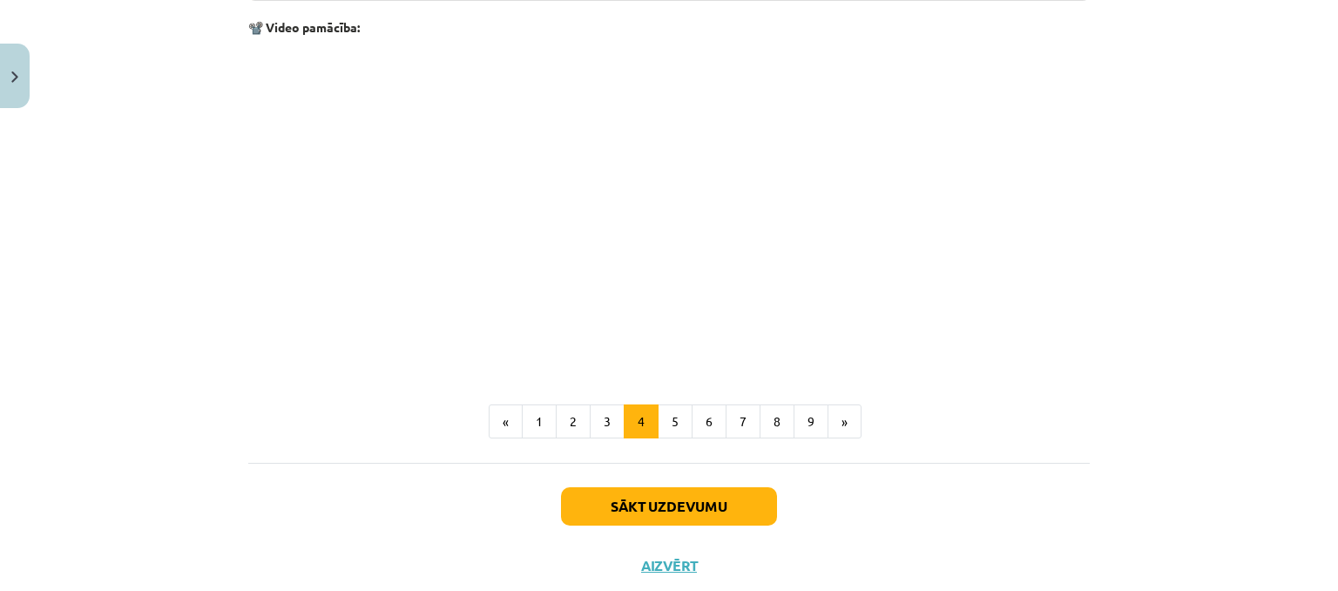
scroll to position [1638, 0]
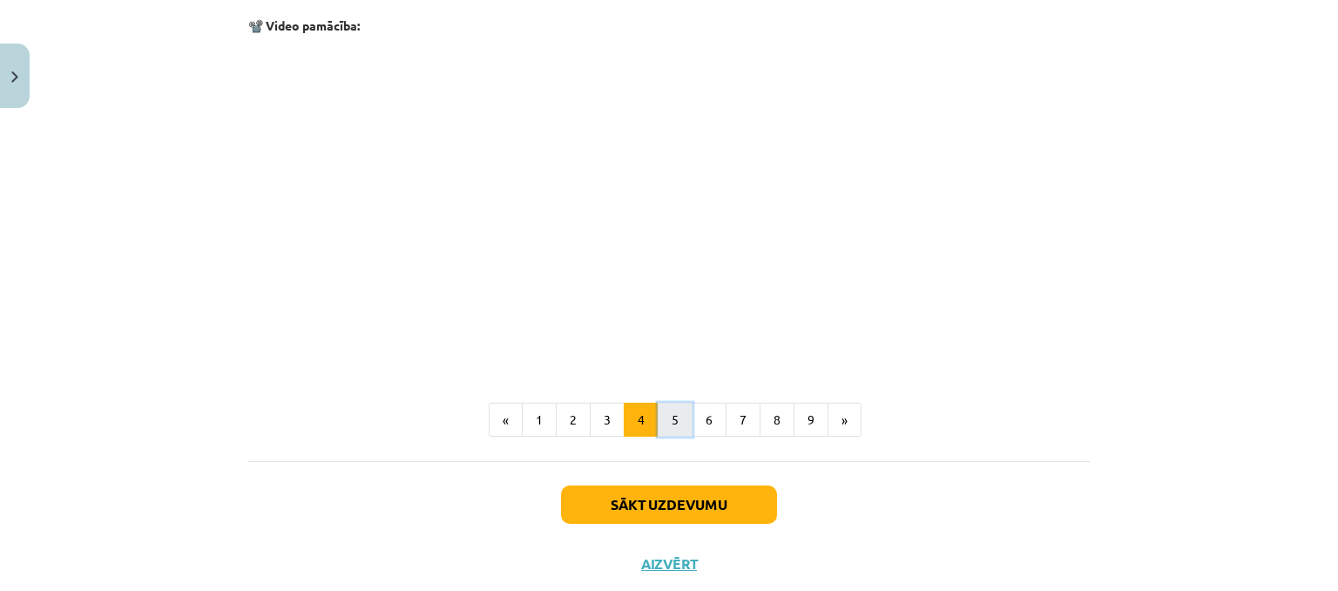
drag, startPoint x: 662, startPoint y: 416, endPoint x: 667, endPoint y: 402, distance: 14.6
click at [662, 416] on button "5" at bounding box center [675, 420] width 35 height 35
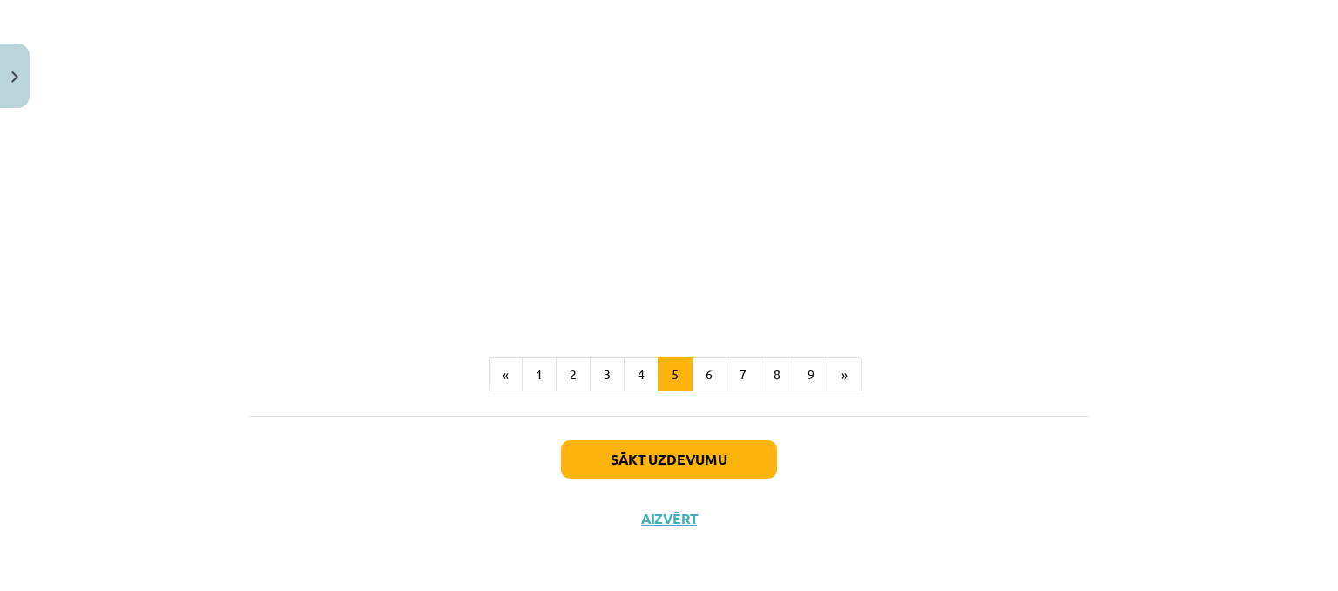
scroll to position [1135, 0]
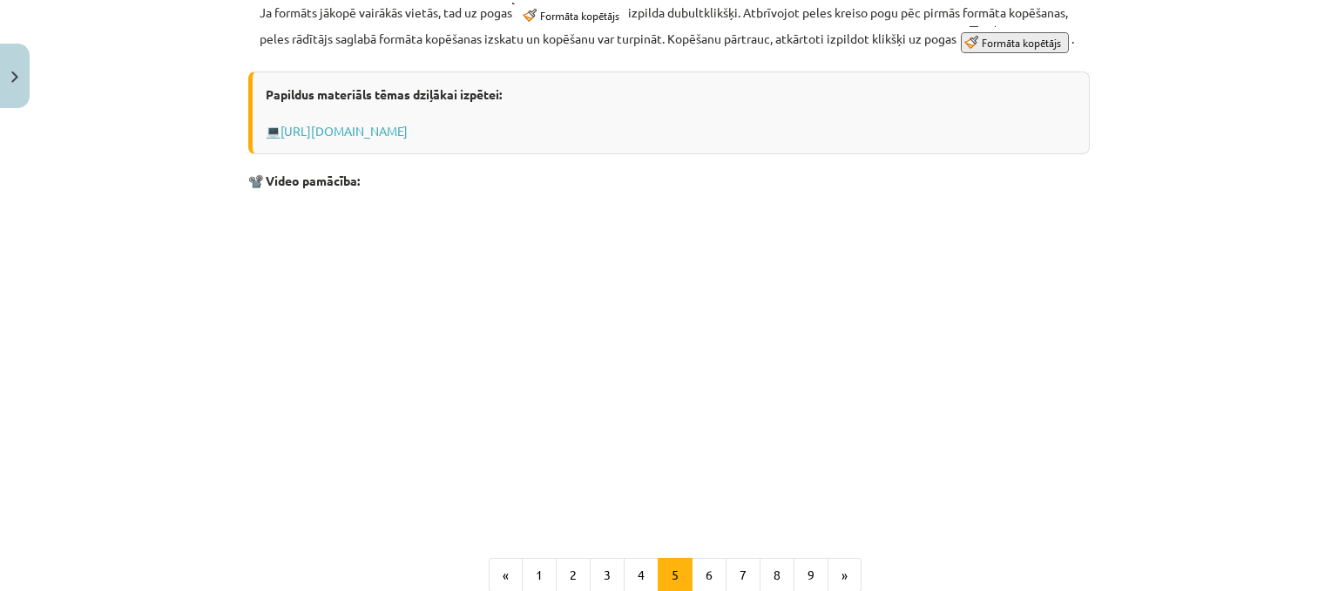
scroll to position [823, 0]
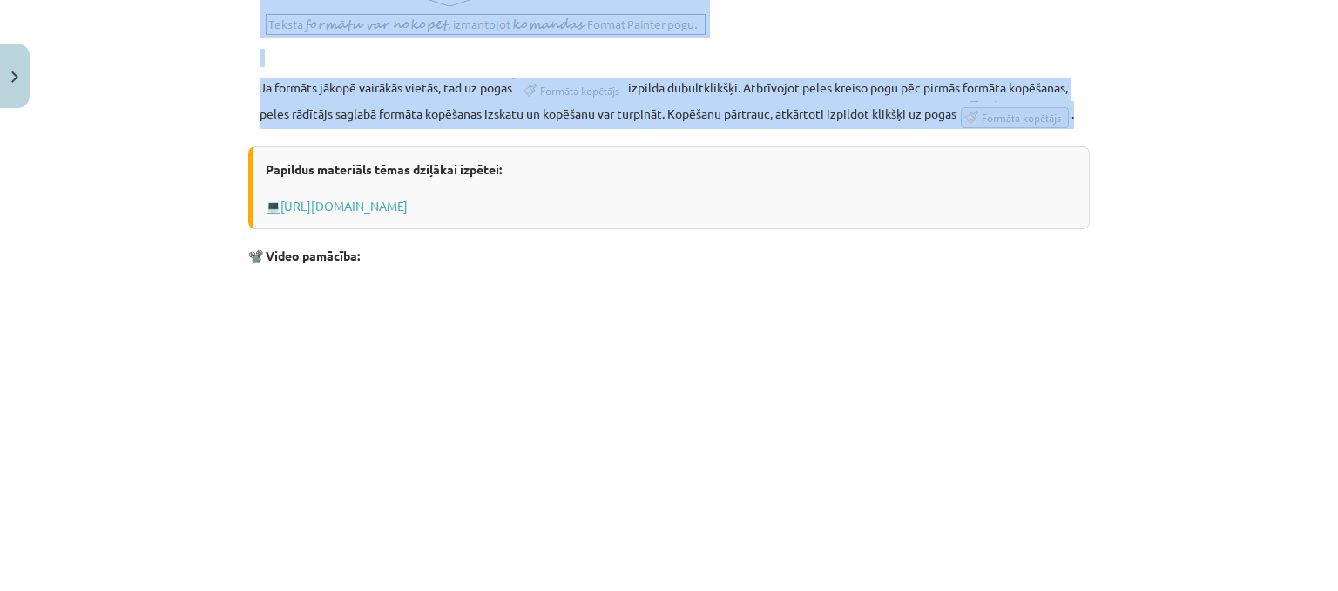
drag, startPoint x: 243, startPoint y: 167, endPoint x: 789, endPoint y: 154, distance: 546.5
click at [789, 154] on div "Rakstzīmju un rindkopu noformējuma dublēšana Rakstzīmju formātu var kopēt, izma…" at bounding box center [669, 41] width 842 height 1104
click at [789, 66] on p at bounding box center [675, 58] width 830 height 18
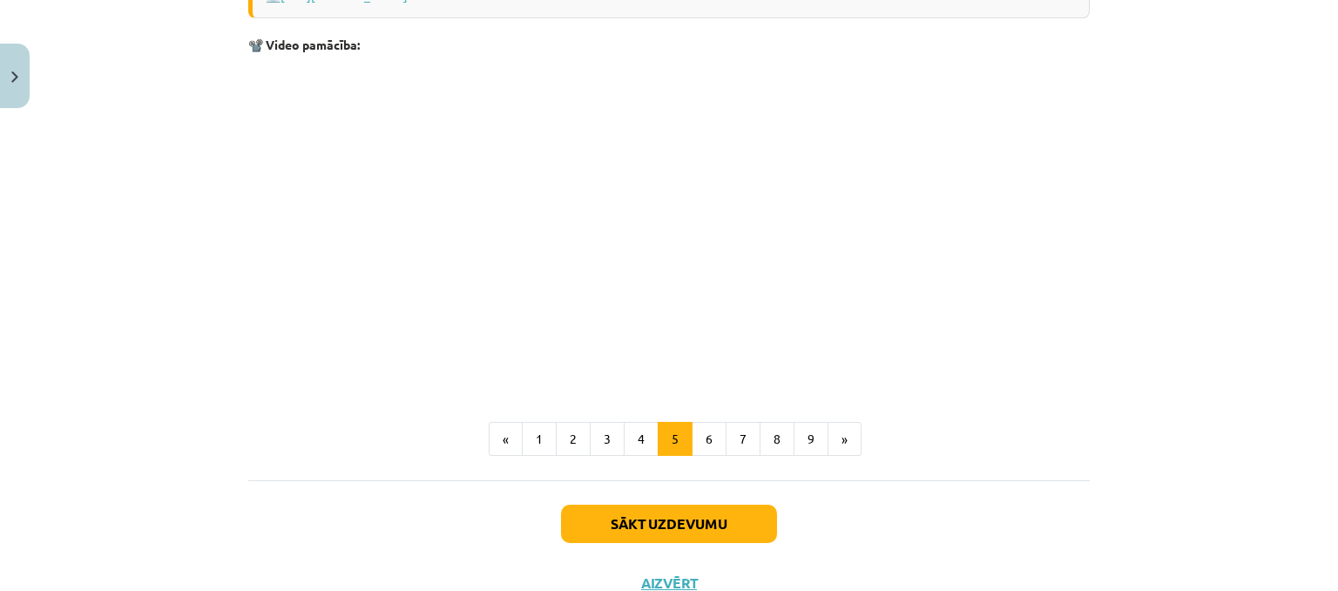
scroll to position [1084, 0]
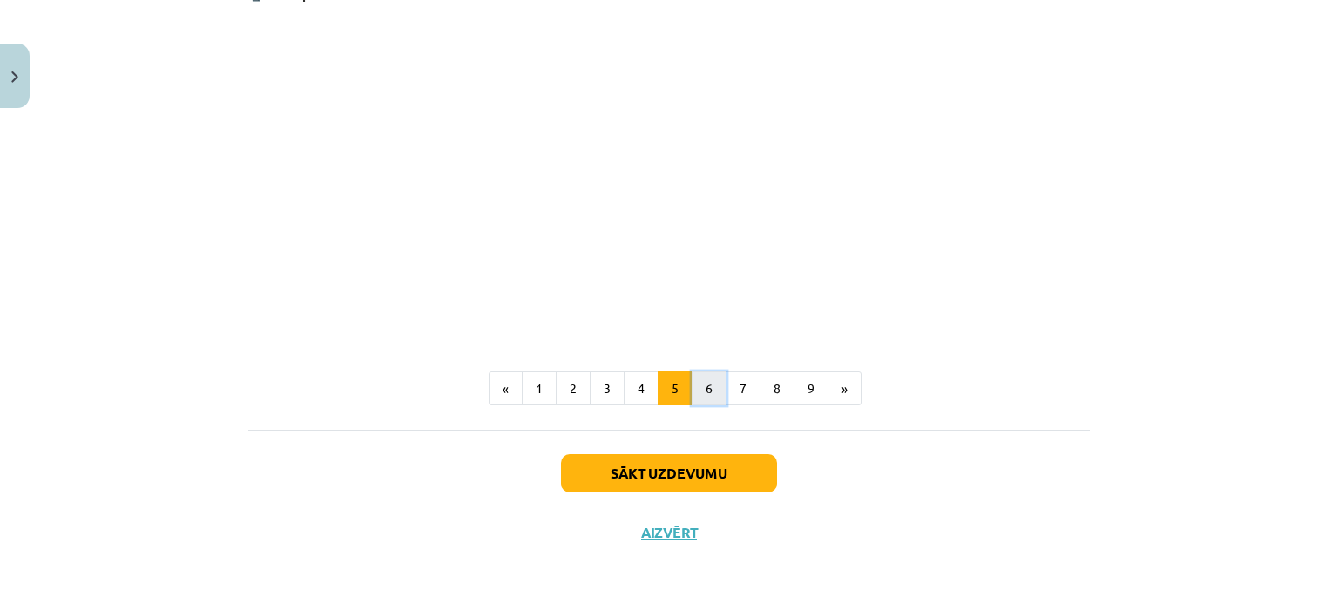
click at [694, 406] on button "6" at bounding box center [709, 388] width 35 height 35
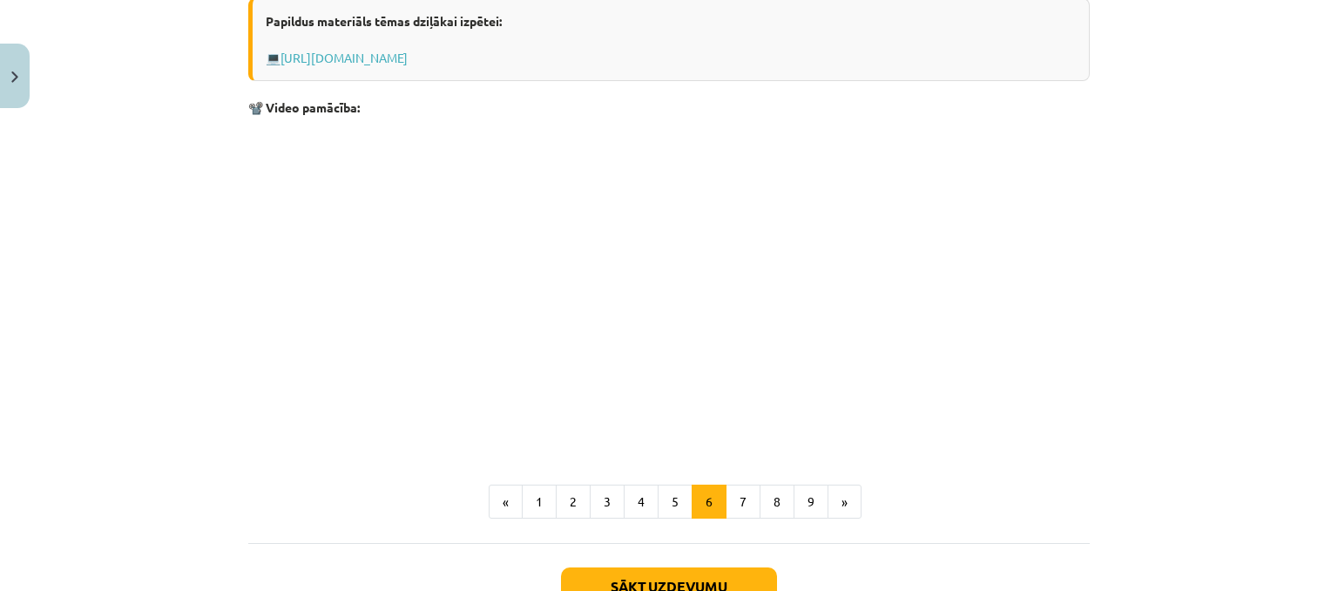
scroll to position [1006, 0]
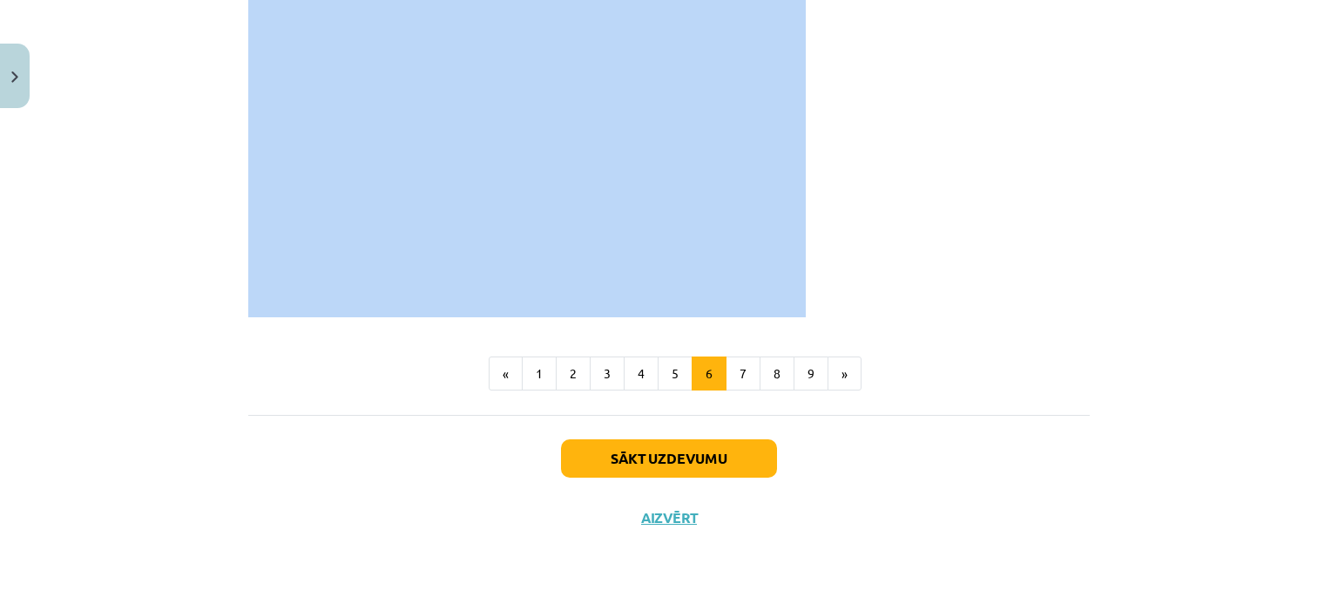
drag, startPoint x: 239, startPoint y: 119, endPoint x: 810, endPoint y: 262, distance: 588.4
click at [742, 376] on button "7" at bounding box center [743, 373] width 35 height 35
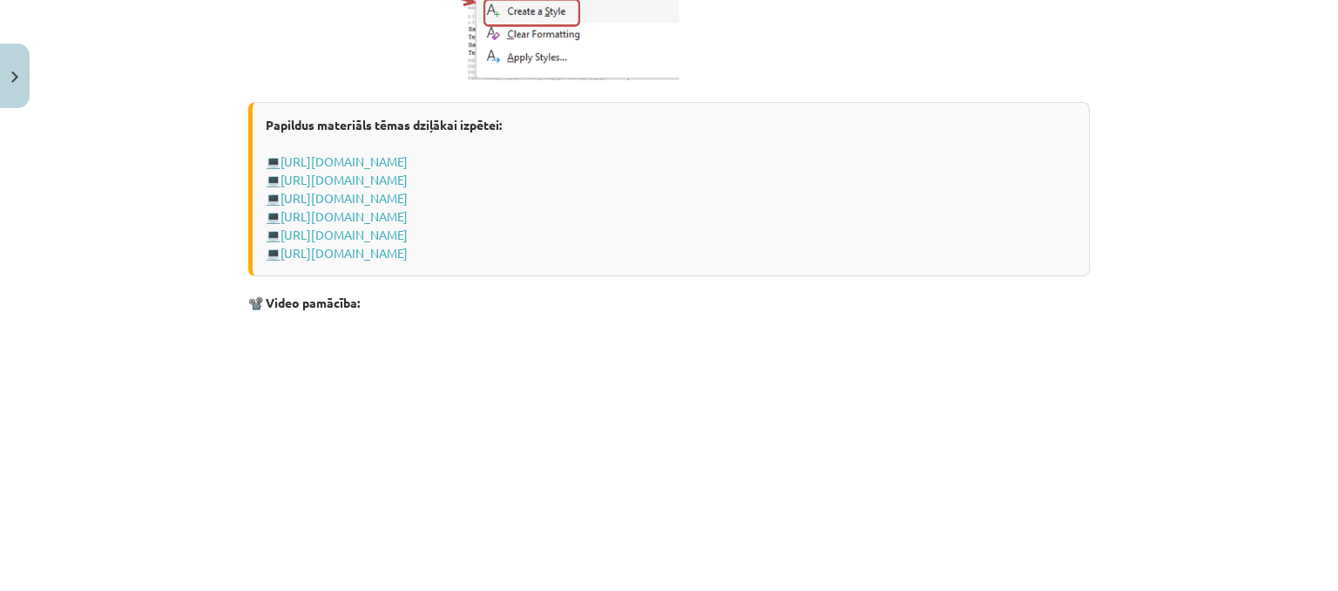
scroll to position [992, 0]
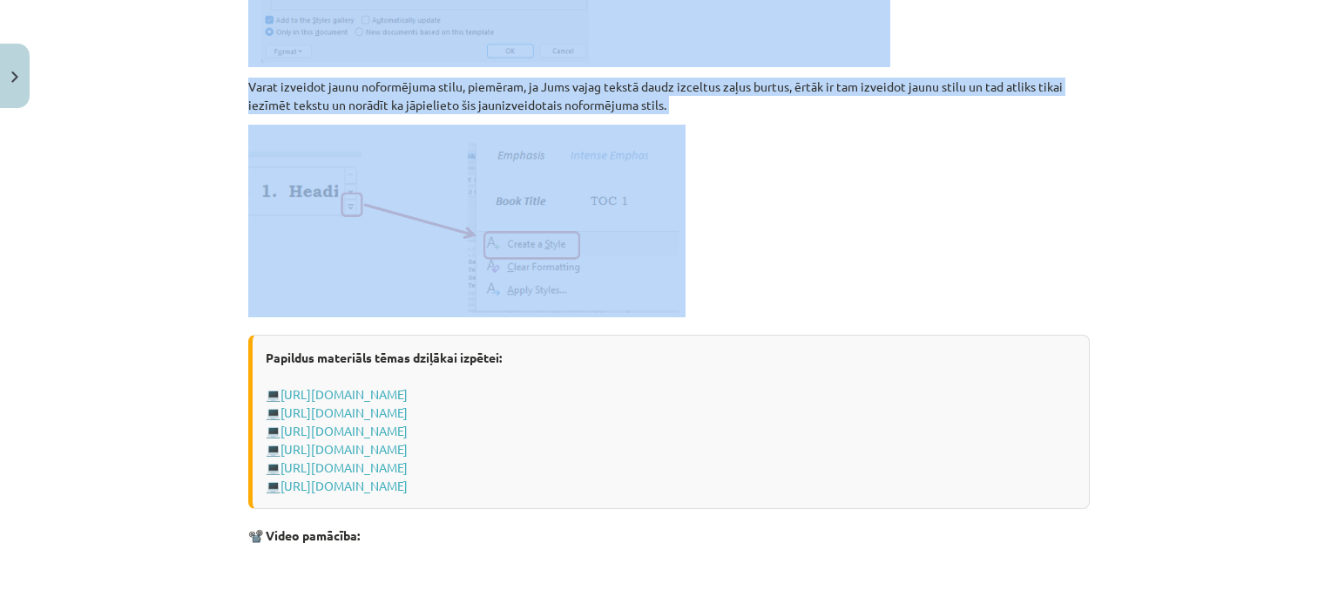
drag, startPoint x: 240, startPoint y: 161, endPoint x: 870, endPoint y: 223, distance: 632.2
click at [870, 223] on div "7 XP Saņemsi Grūts 1505 pilda Apraksts Uzdevums Palīdzība Virsrakstu stilu liet…" at bounding box center [669, 113] width 863 height 1980
click at [772, 248] on p at bounding box center [669, 221] width 842 height 193
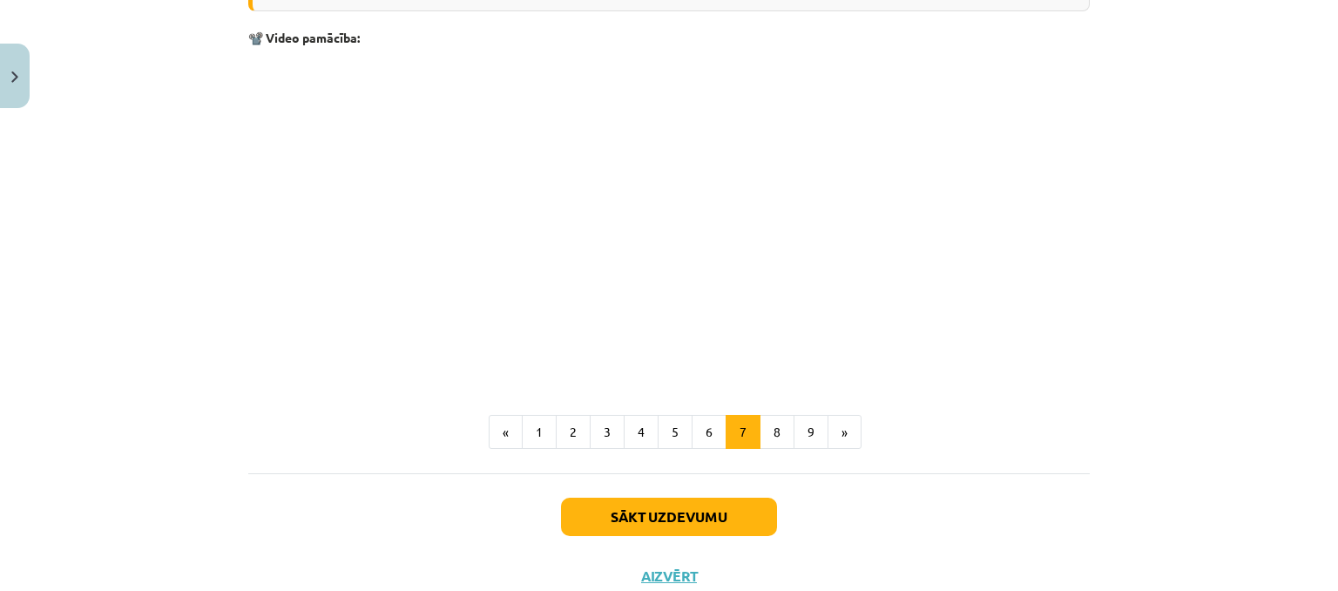
scroll to position [1515, 0]
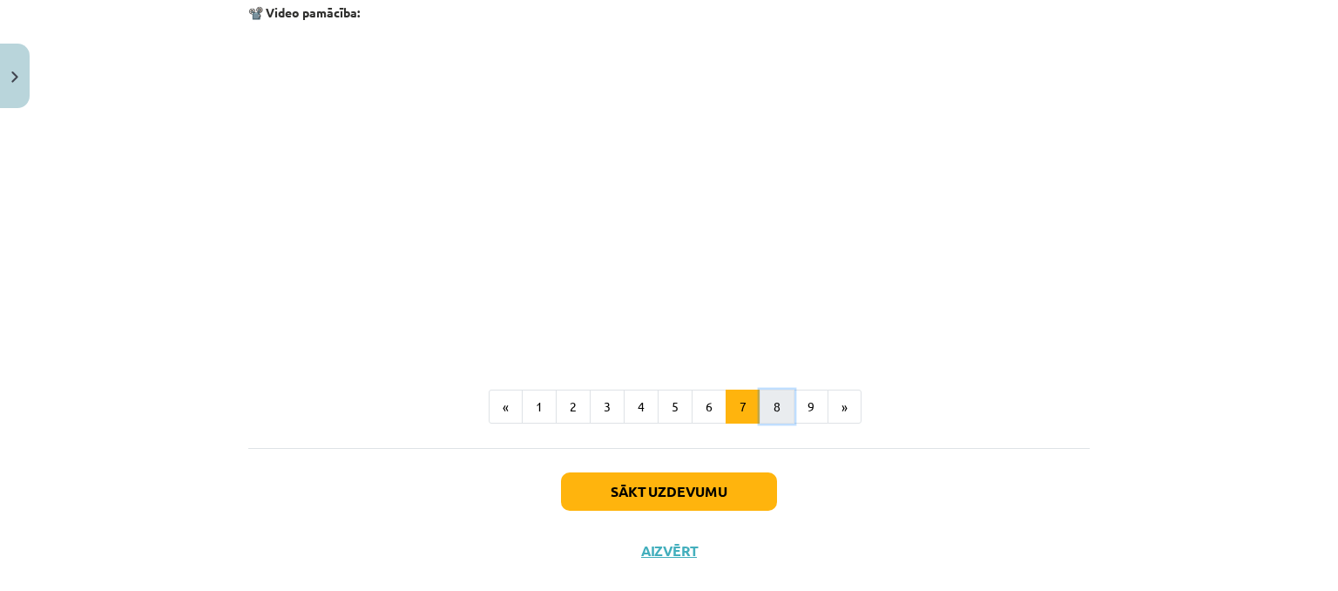
click at [762, 409] on button "8" at bounding box center [777, 407] width 35 height 35
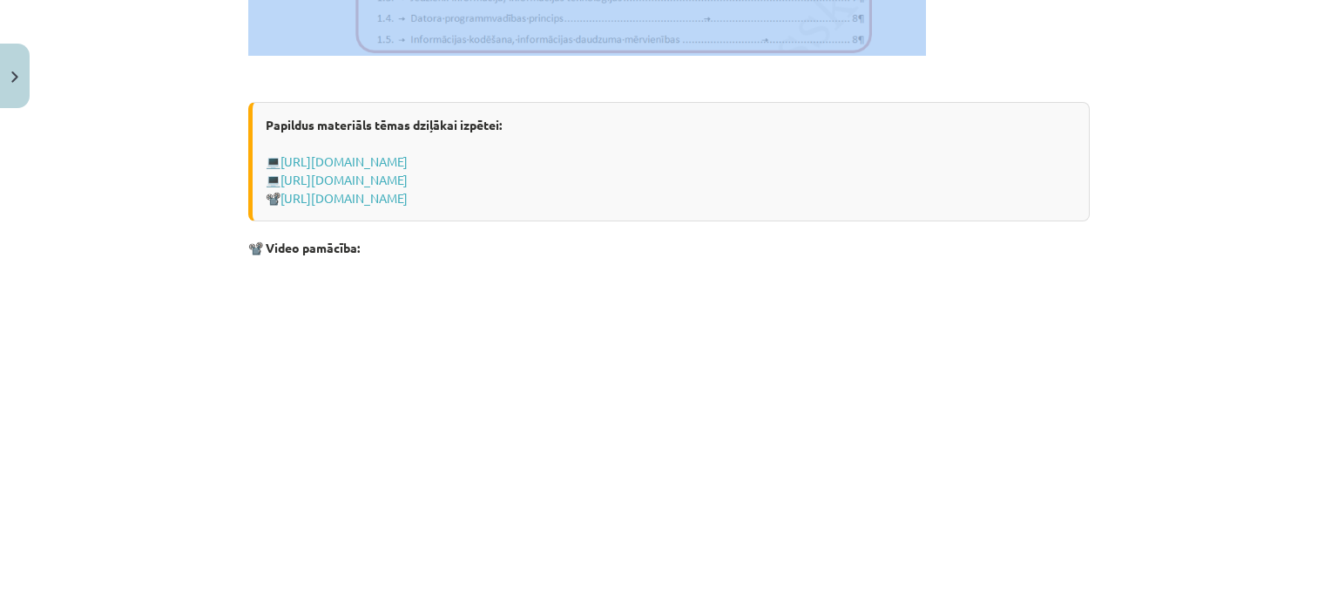
scroll to position [1067, 0]
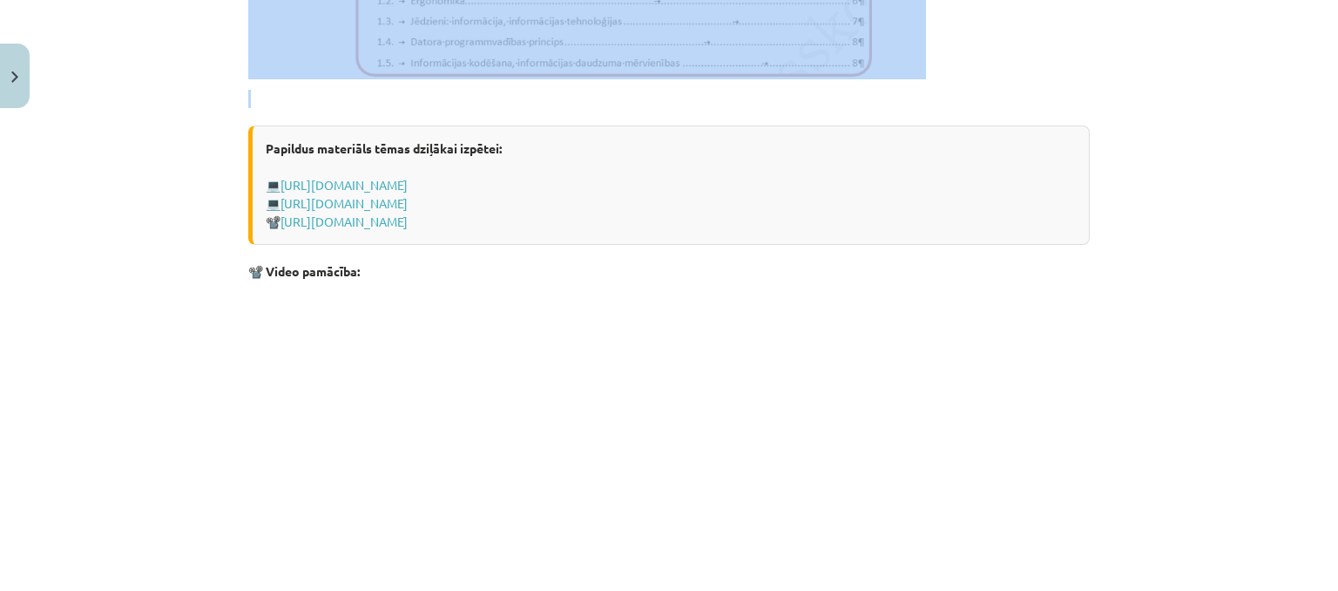
drag, startPoint x: 243, startPoint y: 208, endPoint x: 614, endPoint y: 86, distance: 390.7
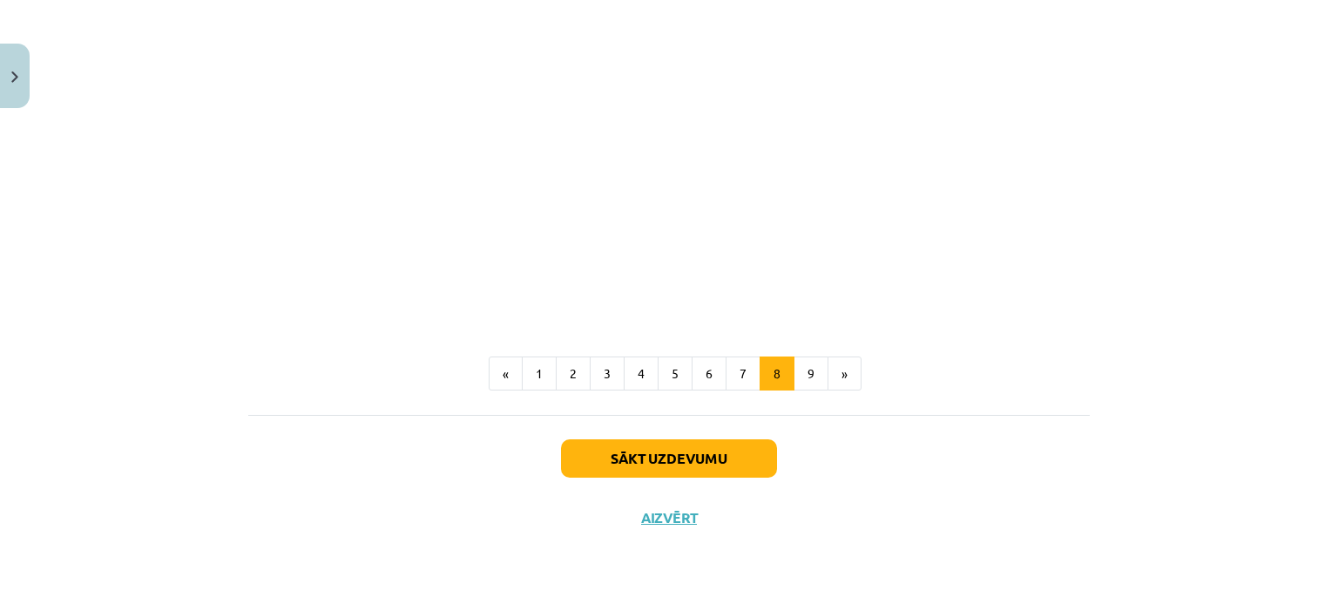
scroll to position [1377, 0]
click at [795, 369] on button "9" at bounding box center [811, 373] width 35 height 35
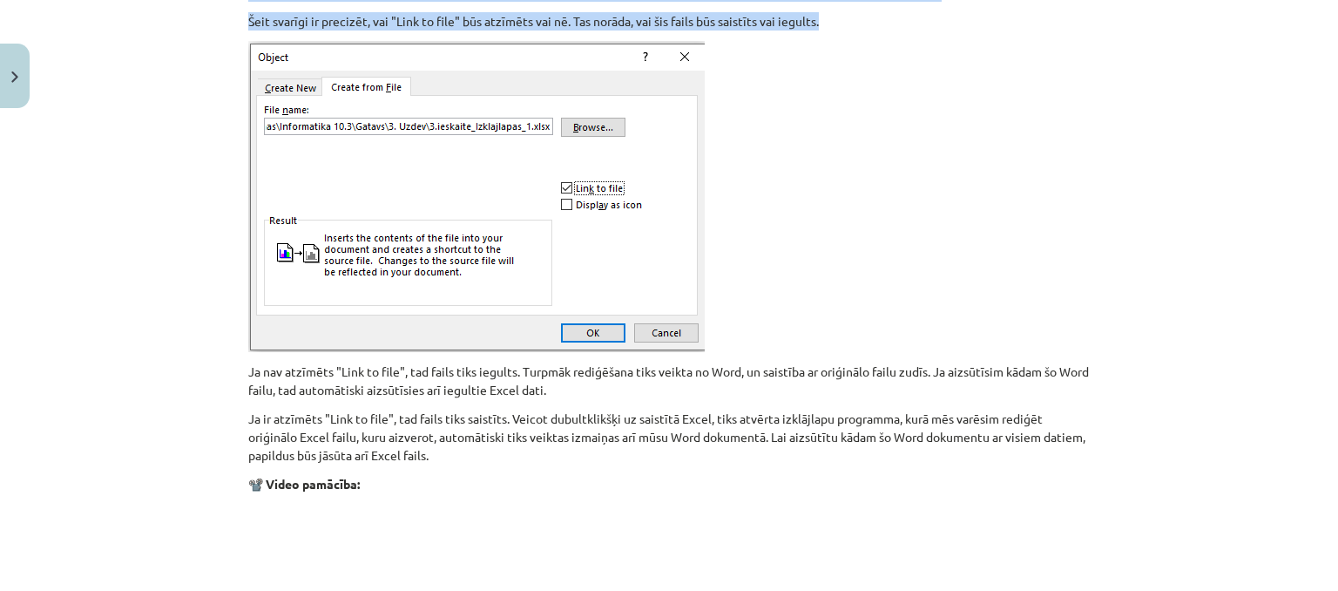
scroll to position [1711, 0]
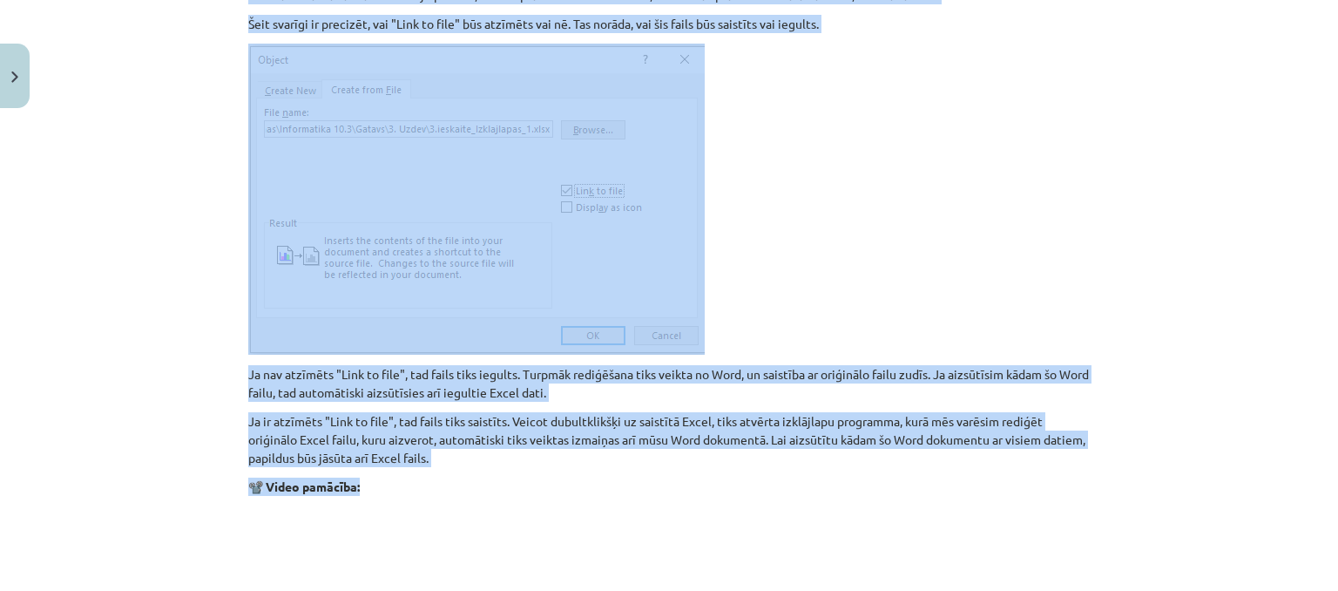
drag, startPoint x: 238, startPoint y: 337, endPoint x: 957, endPoint y: 478, distance: 732.6
click at [890, 285] on p at bounding box center [669, 199] width 842 height 311
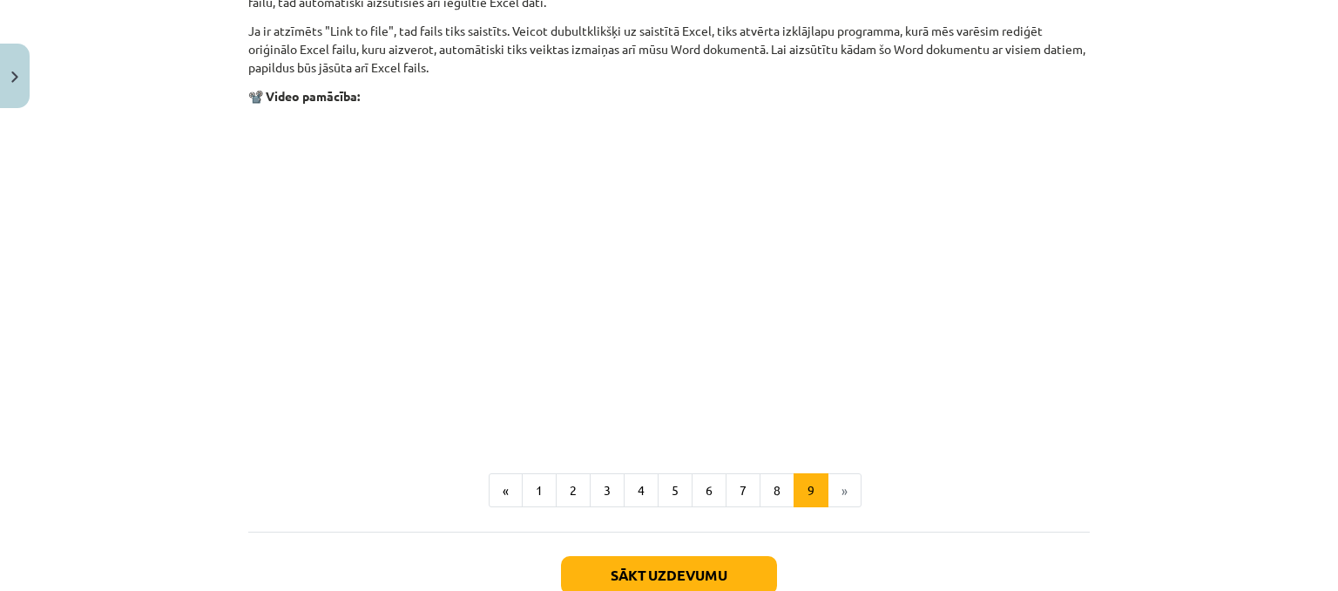
scroll to position [2147, 0]
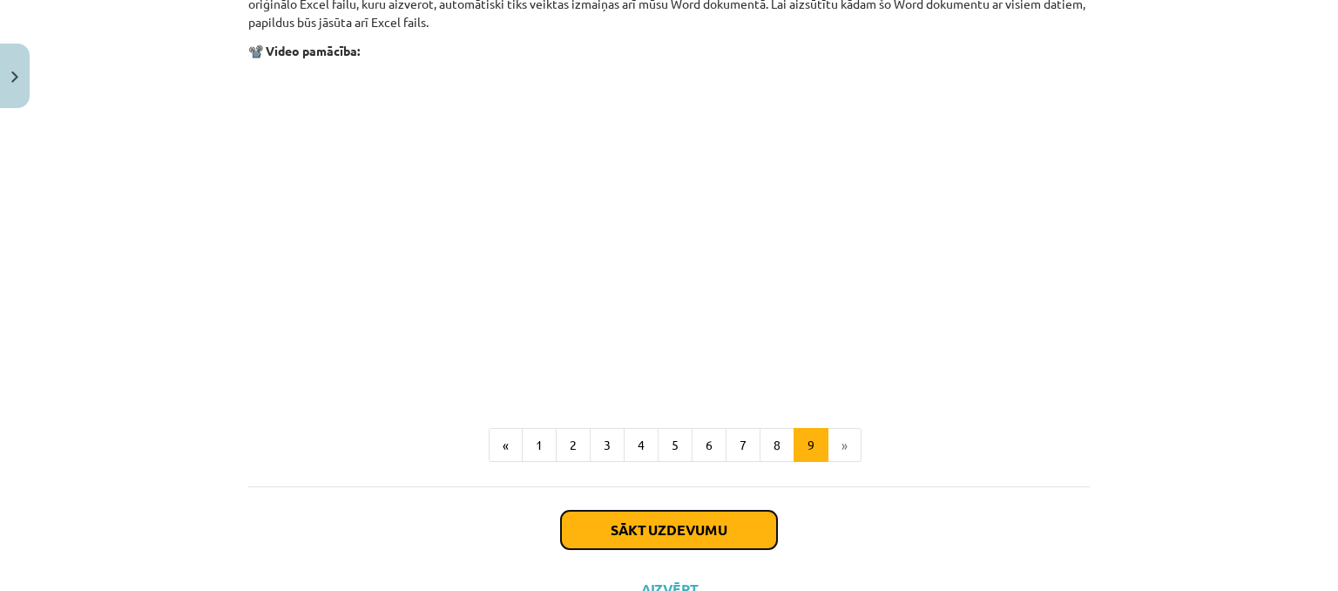
click at [724, 527] on button "Sākt uzdevumu" at bounding box center [669, 530] width 216 height 38
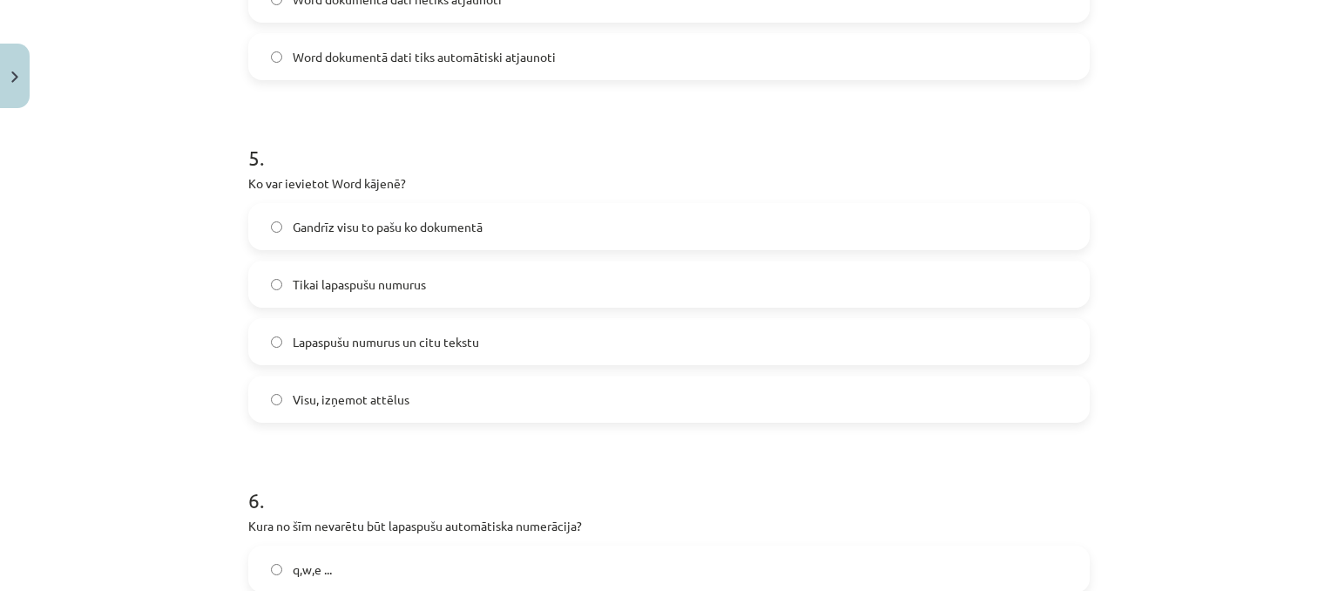
scroll to position [2205, 0]
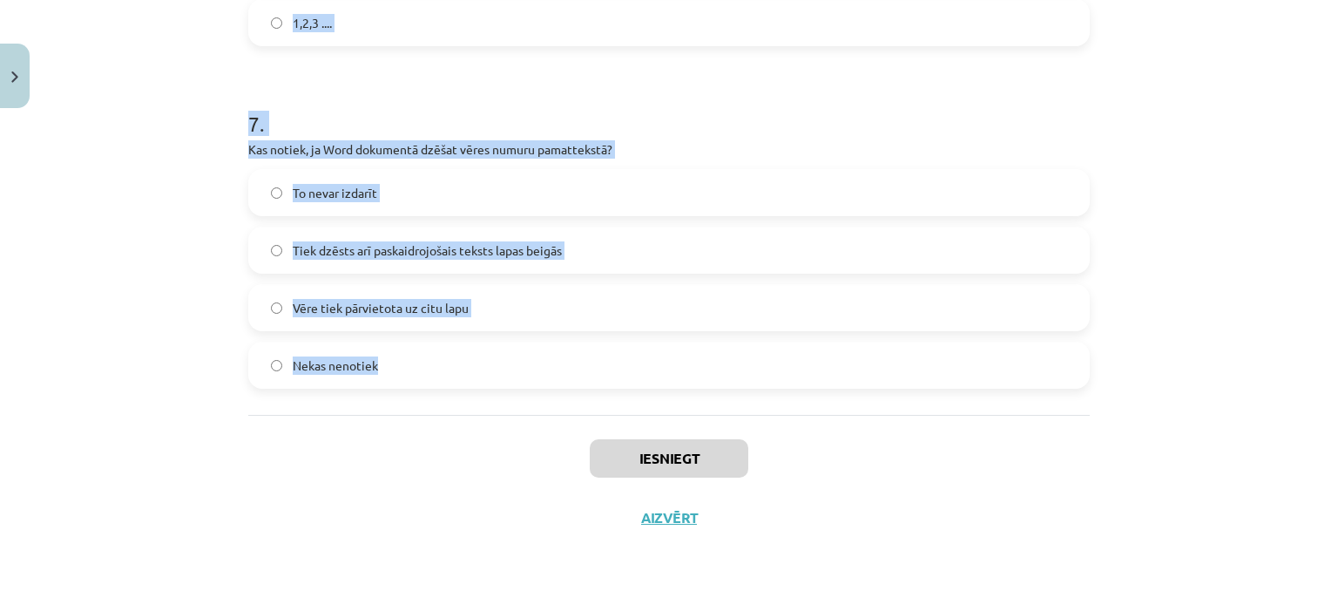
drag, startPoint x: 244, startPoint y: 254, endPoint x: 350, endPoint y: 170, distance: 135.8
click at [351, 101] on h1 "7 ." at bounding box center [669, 108] width 842 height 54
click at [81, 101] on div "Mācību tēma: Datorikas - 10. klases 1. ieskaites mācību materiāls #10 9. tēma –…" at bounding box center [669, 295] width 1338 height 591
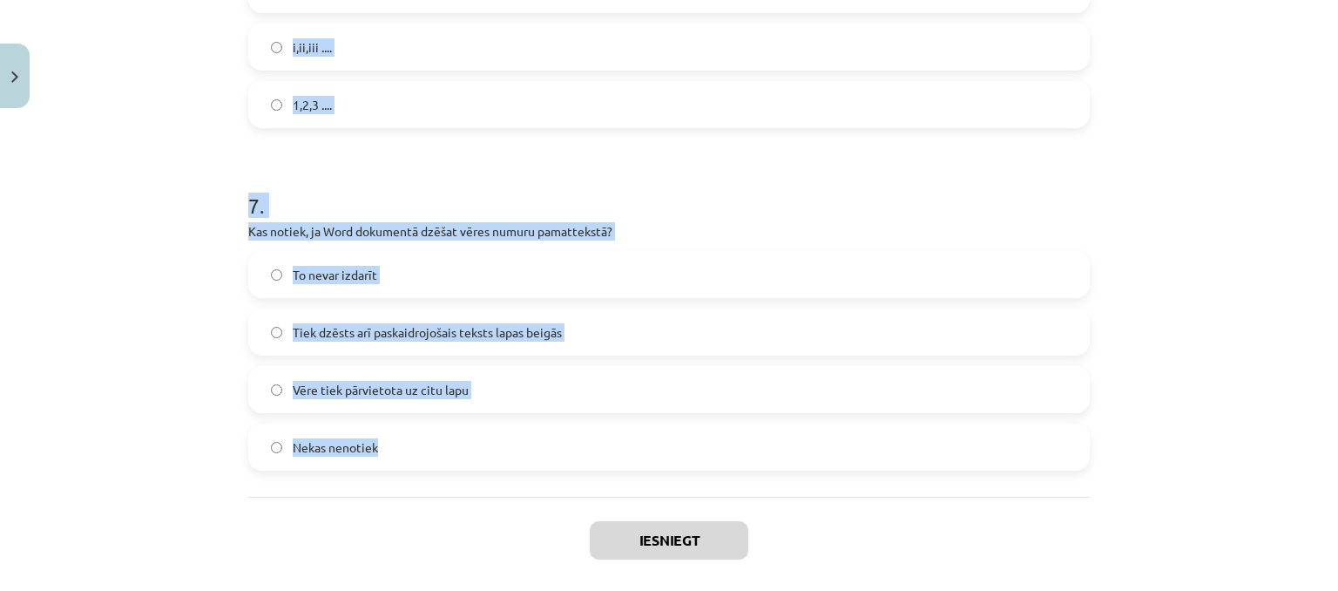
scroll to position [2118, 0]
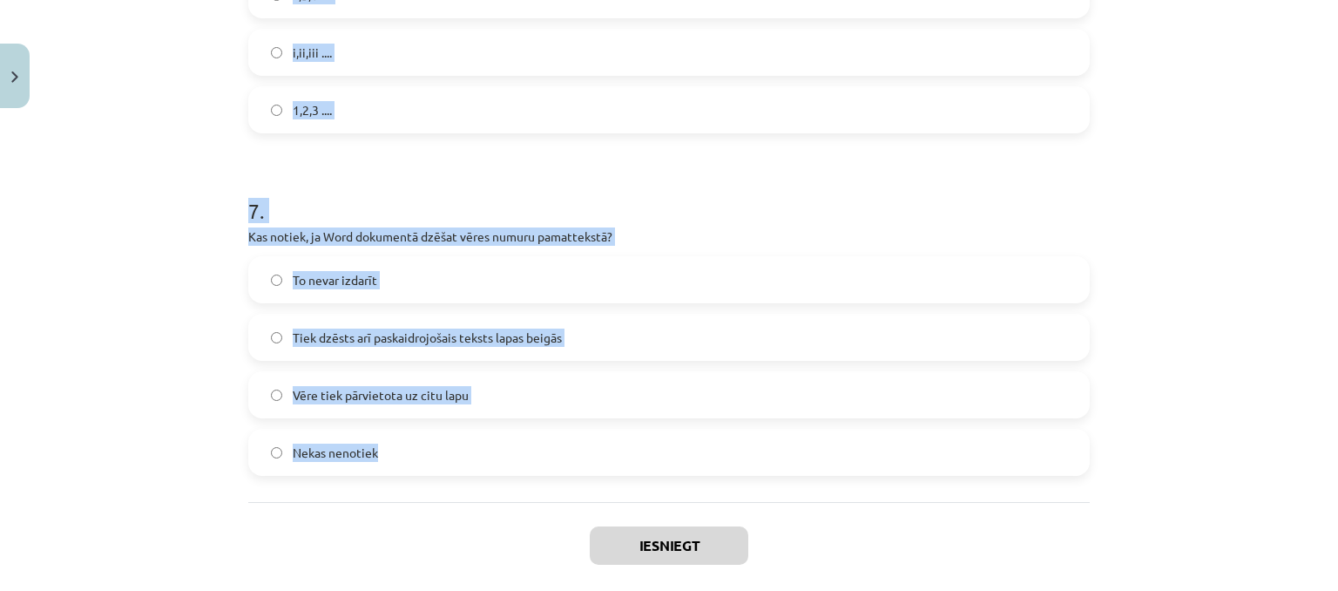
click at [132, 110] on div "Mācību tēma: Datorikas - 10. klases 1. ieskaites mācību materiāls #10 9. tēma –…" at bounding box center [669, 295] width 1338 height 591
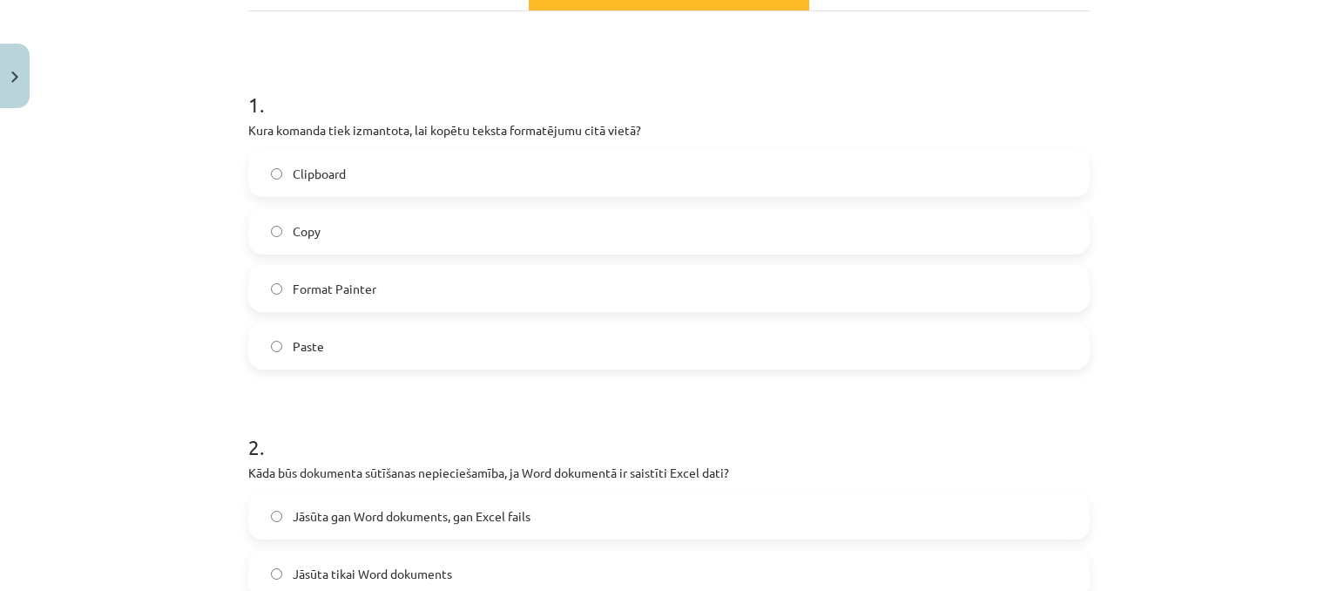
scroll to position [288, 0]
click at [452, 298] on label "Format Painter" at bounding box center [669, 285] width 838 height 44
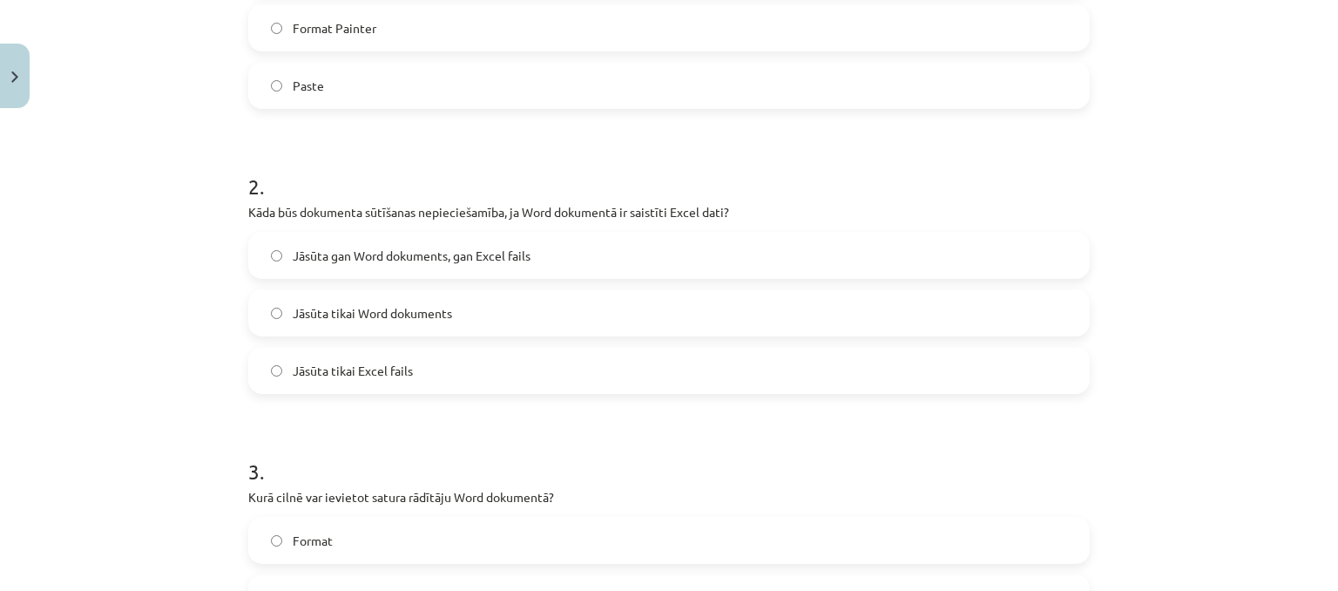
scroll to position [550, 0]
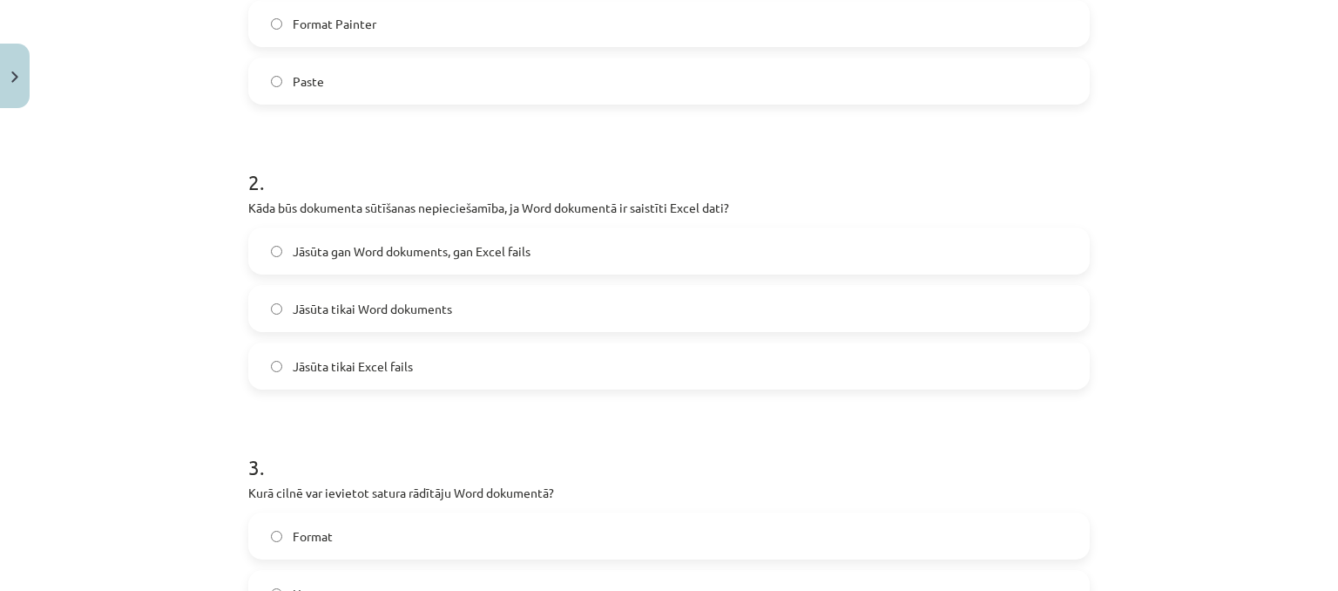
click at [467, 247] on span "Jāsūta gan Word dokuments, gan Excel fails" at bounding box center [412, 251] width 238 height 18
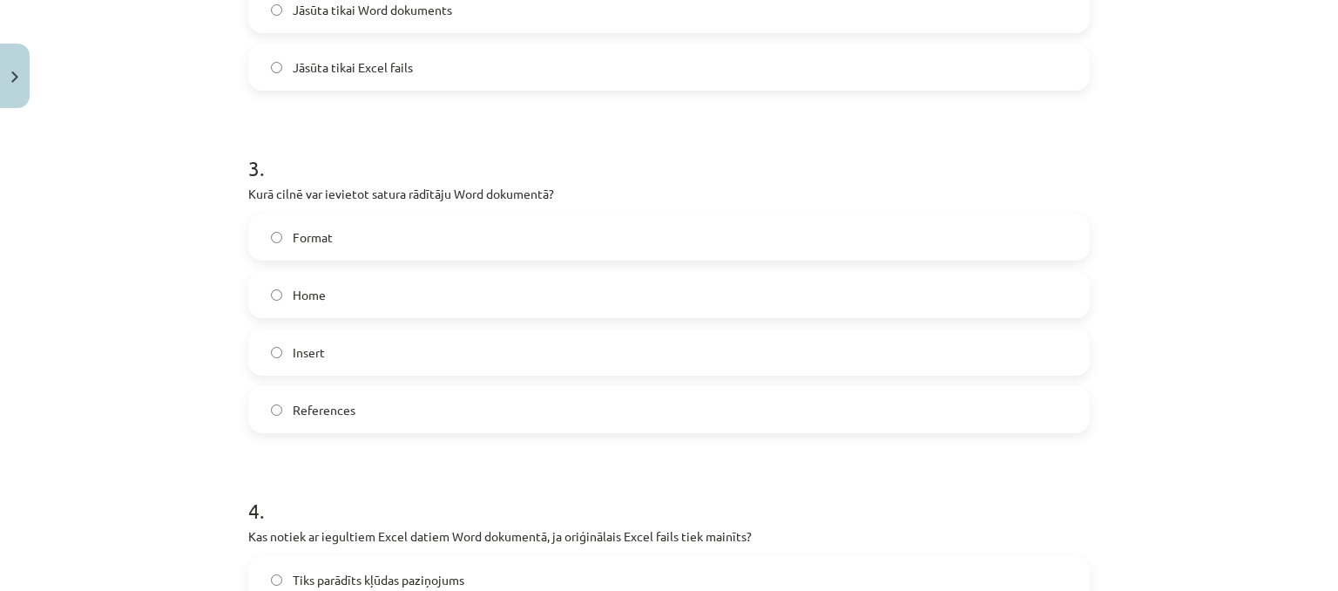
scroll to position [898, 0]
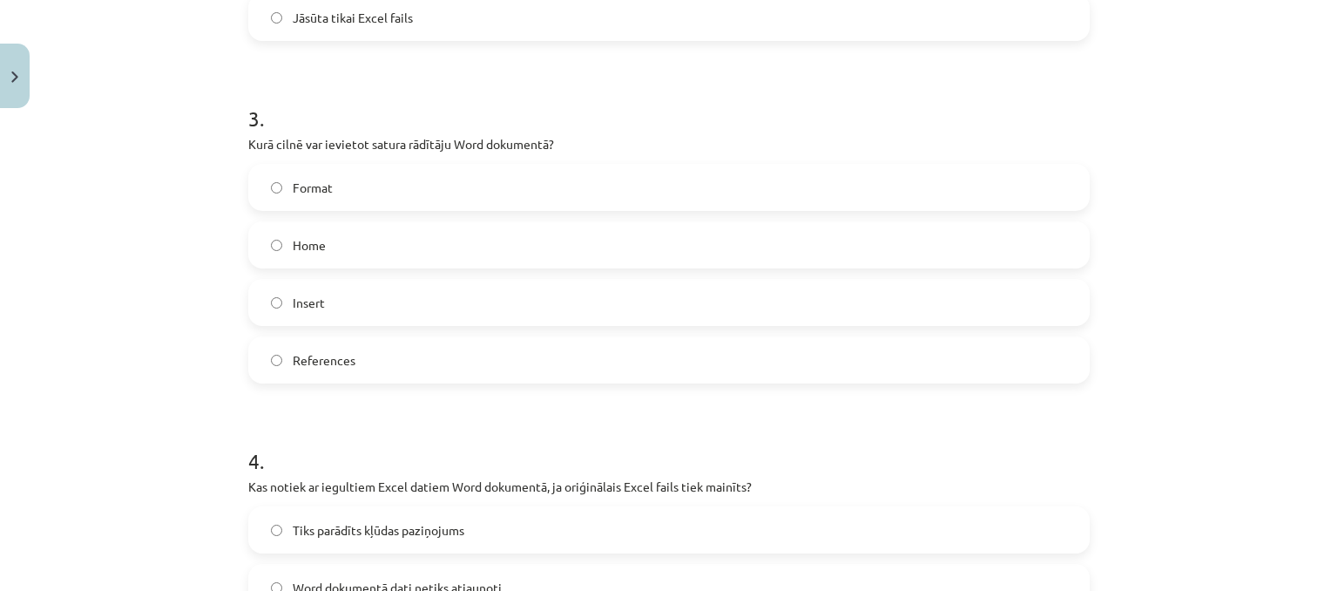
drag, startPoint x: 357, startPoint y: 366, endPoint x: 380, endPoint y: 345, distance: 30.8
click at [359, 365] on label "References" at bounding box center [669, 360] width 838 height 44
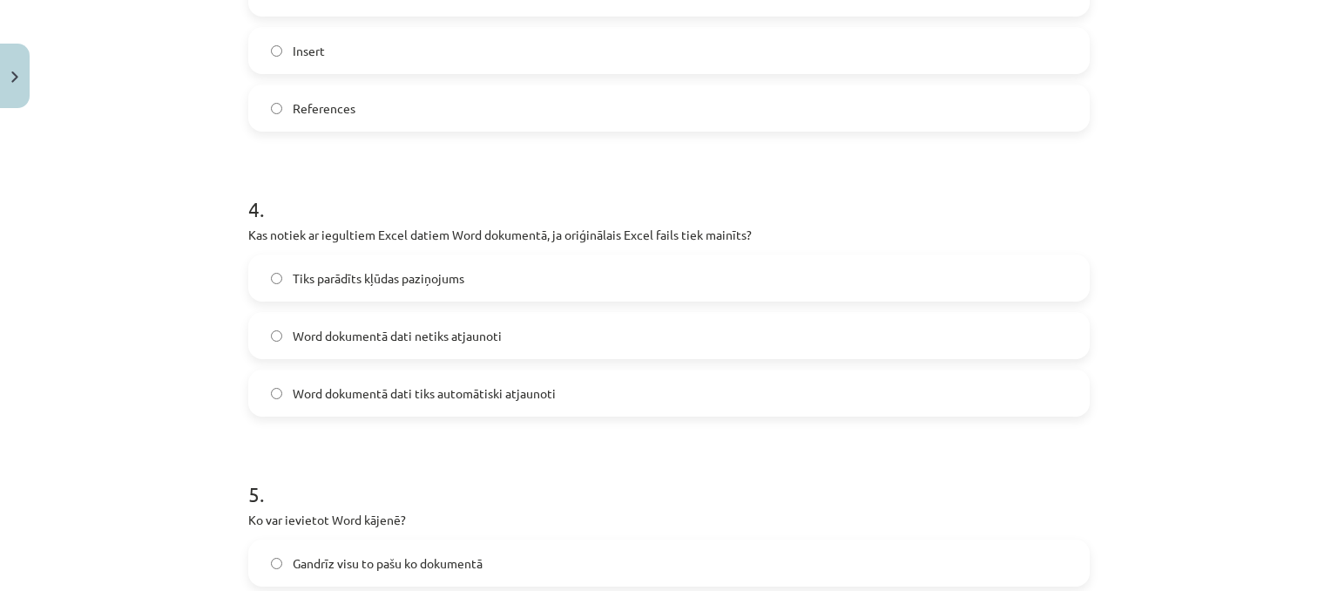
scroll to position [1160, 0]
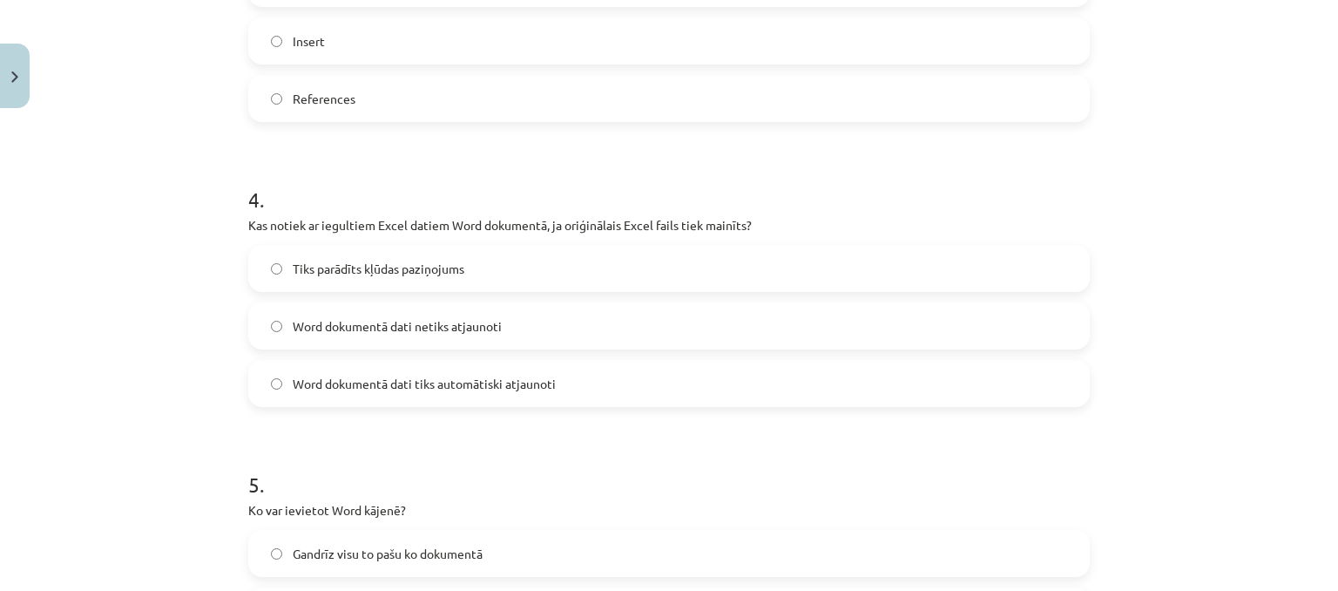
click at [461, 325] on span "Word dokumentā dati netiks atjaunoti" at bounding box center [397, 326] width 209 height 18
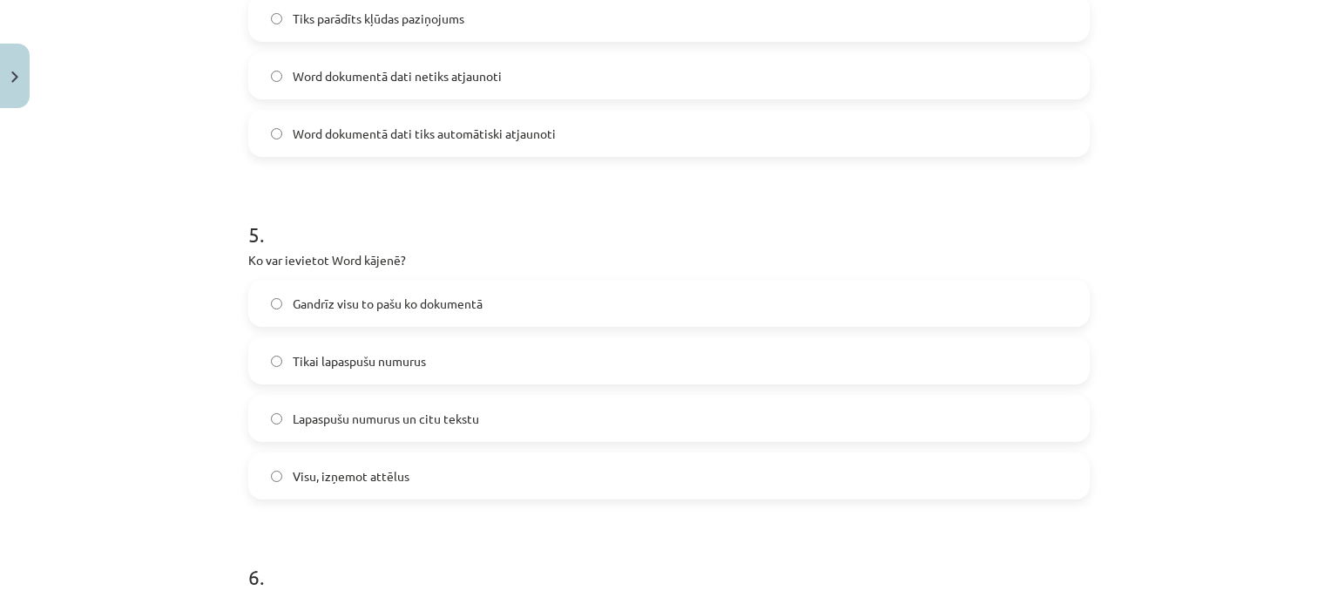
scroll to position [1421, 0]
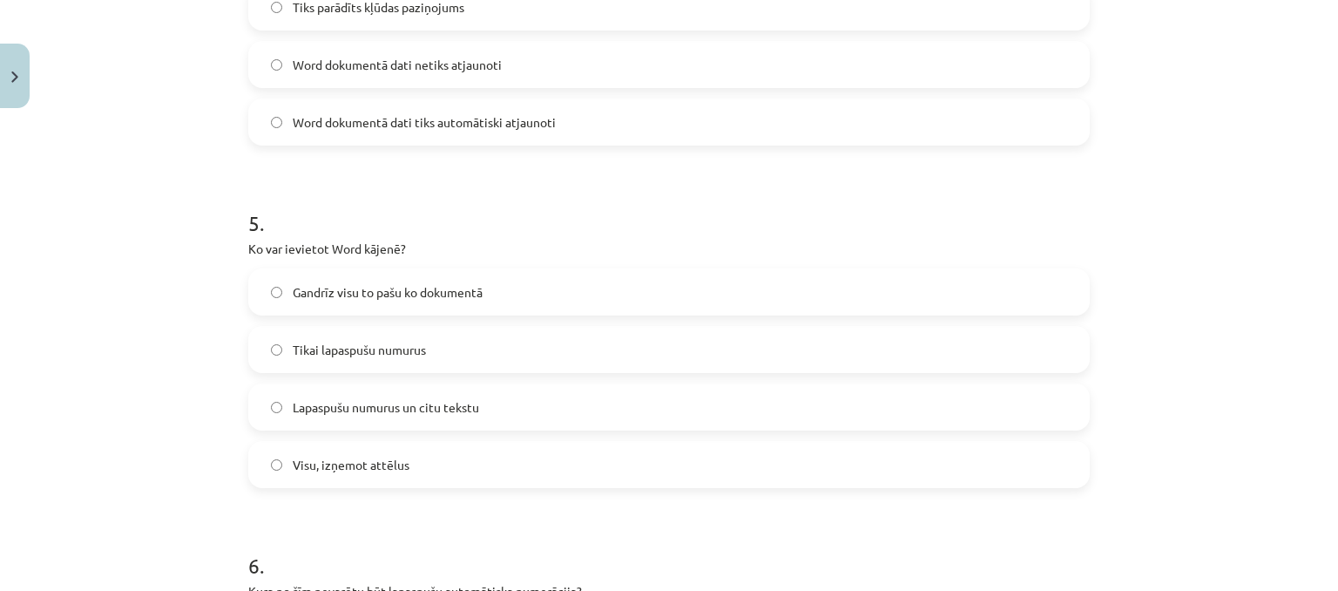
click at [462, 410] on span "Lapaspušu numurus un citu tekstu" at bounding box center [386, 407] width 186 height 18
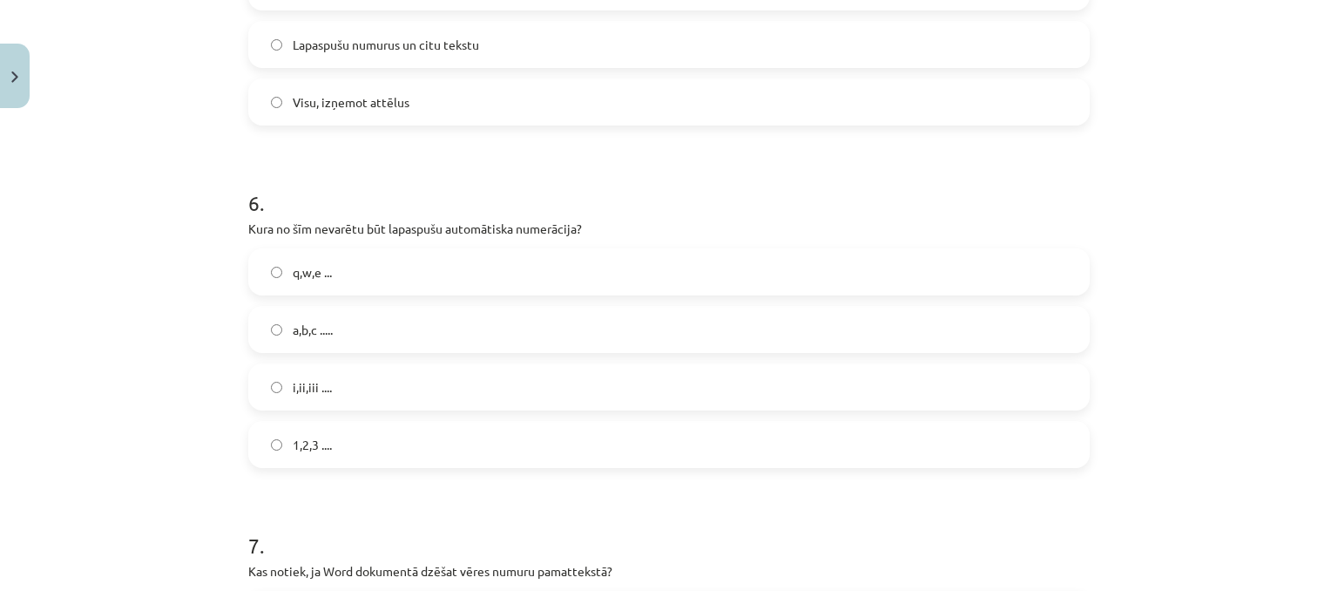
scroll to position [1857, 0]
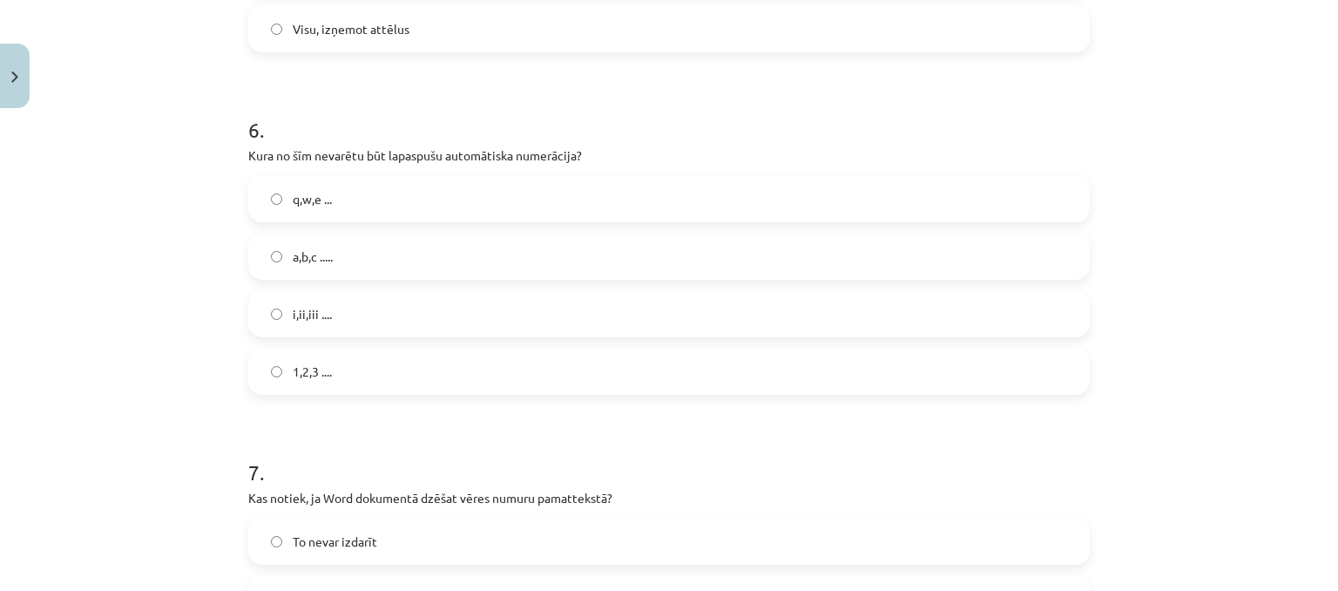
click at [402, 377] on label "1,2,3 ...." at bounding box center [669, 371] width 838 height 44
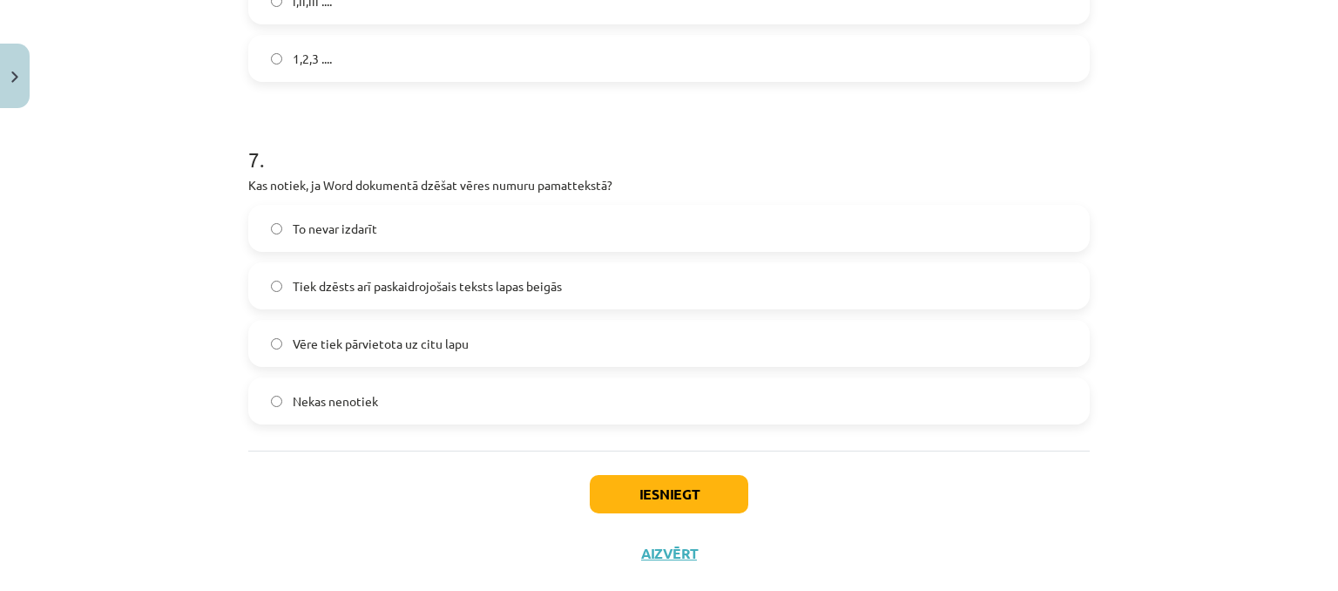
scroll to position [2205, 0]
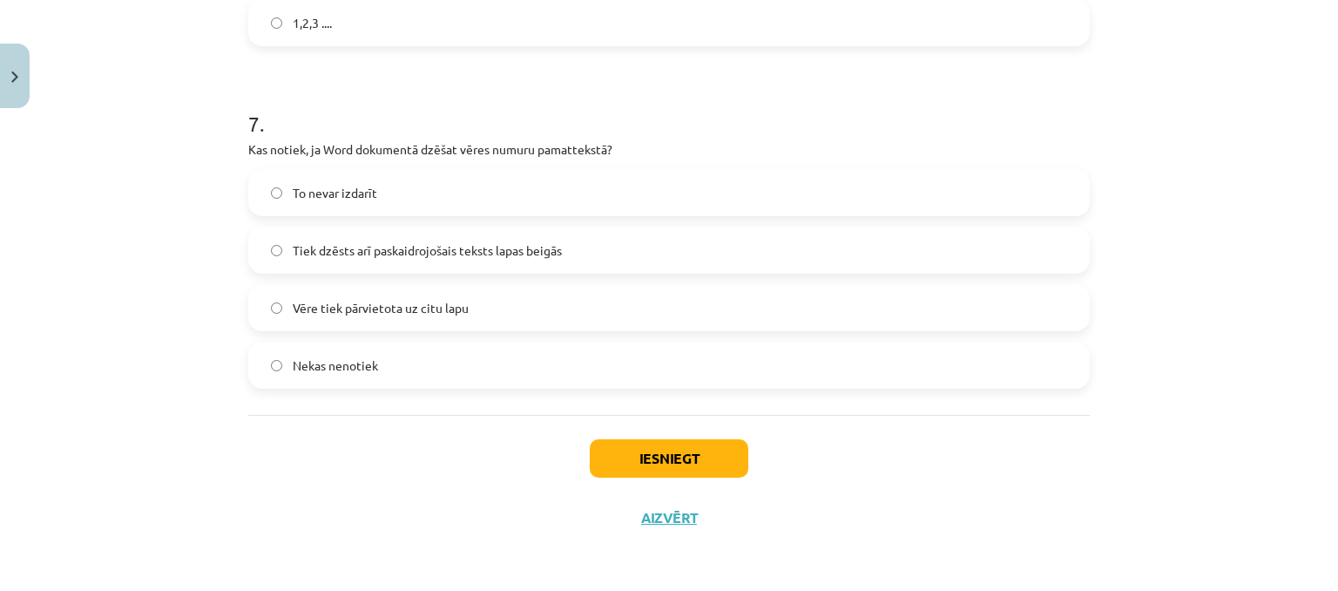
click at [491, 257] on span "Tiek dzēsts arī paskaidrojošais teksts lapas beigās" at bounding box center [427, 250] width 269 height 18
click at [697, 461] on button "Iesniegt" at bounding box center [669, 458] width 159 height 38
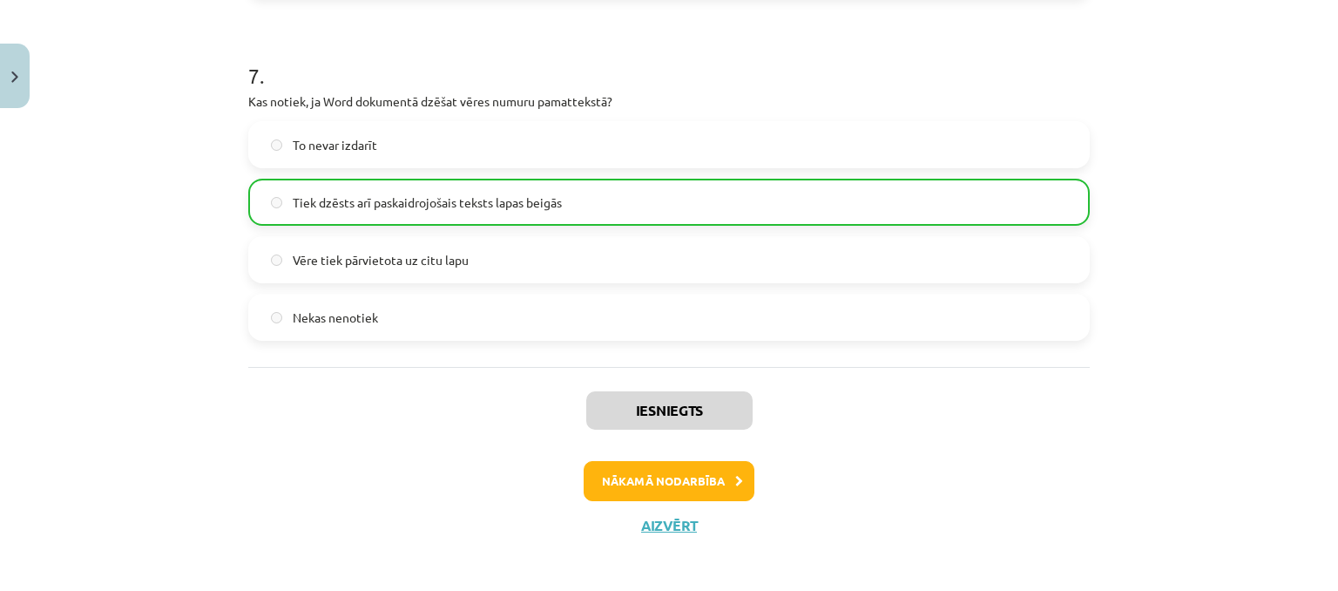
scroll to position [2259, 0]
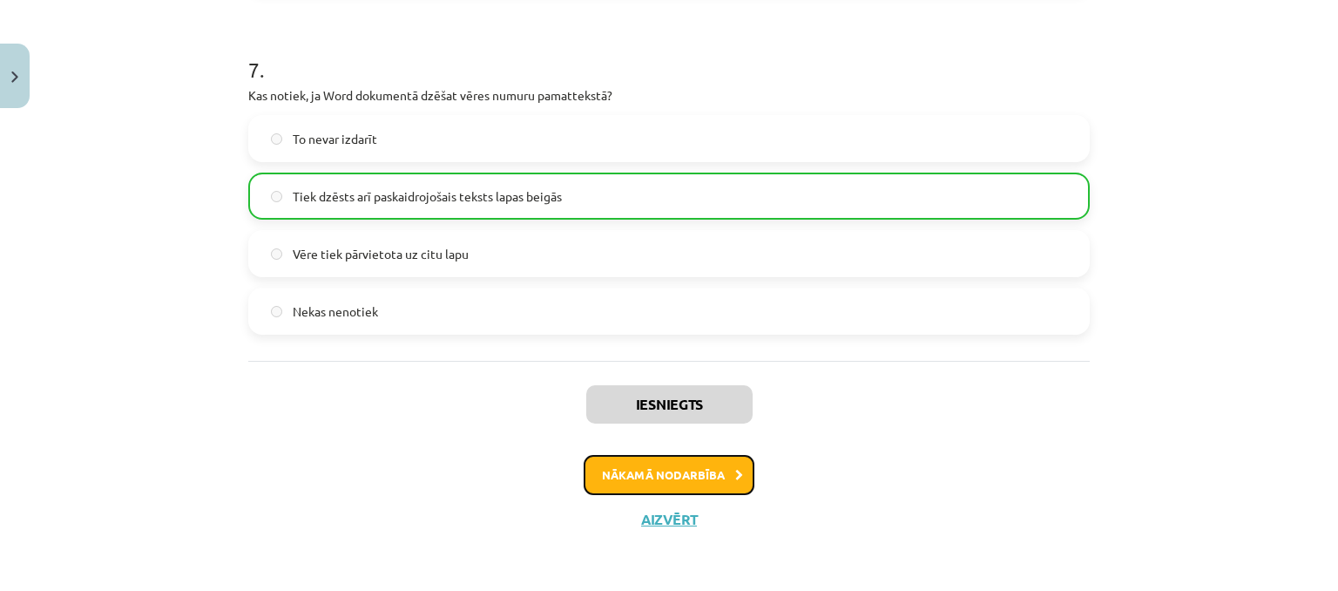
click at [646, 471] on button "Nākamā nodarbība" at bounding box center [669, 475] width 171 height 40
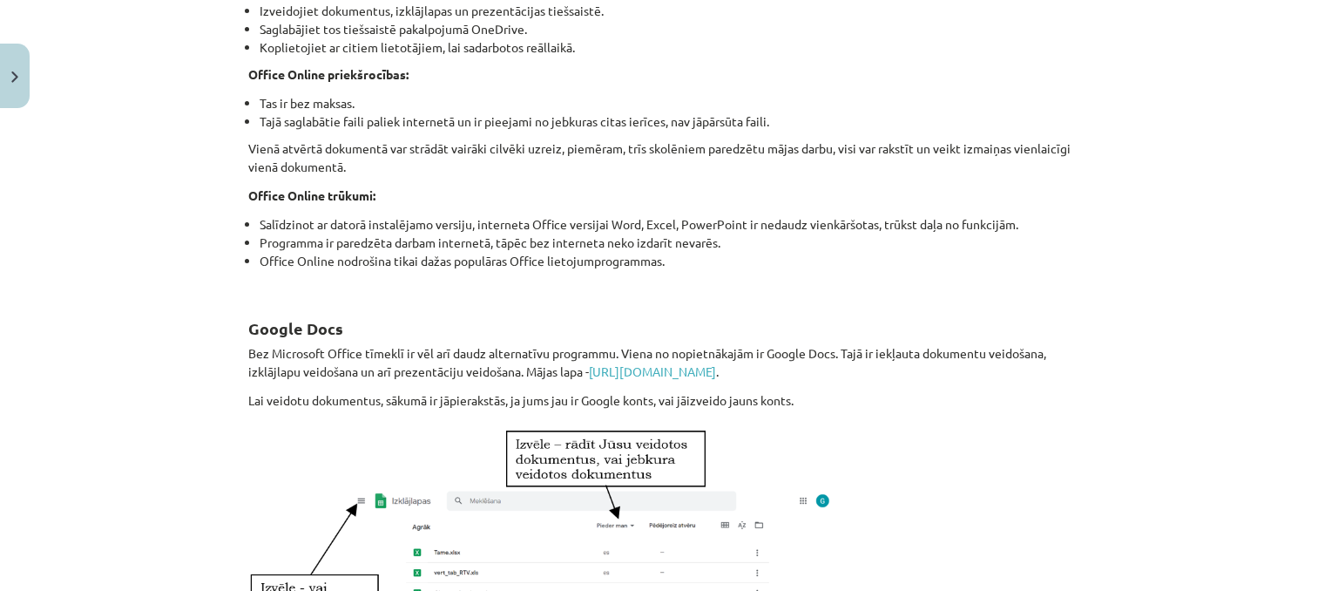
scroll to position [1092, 0]
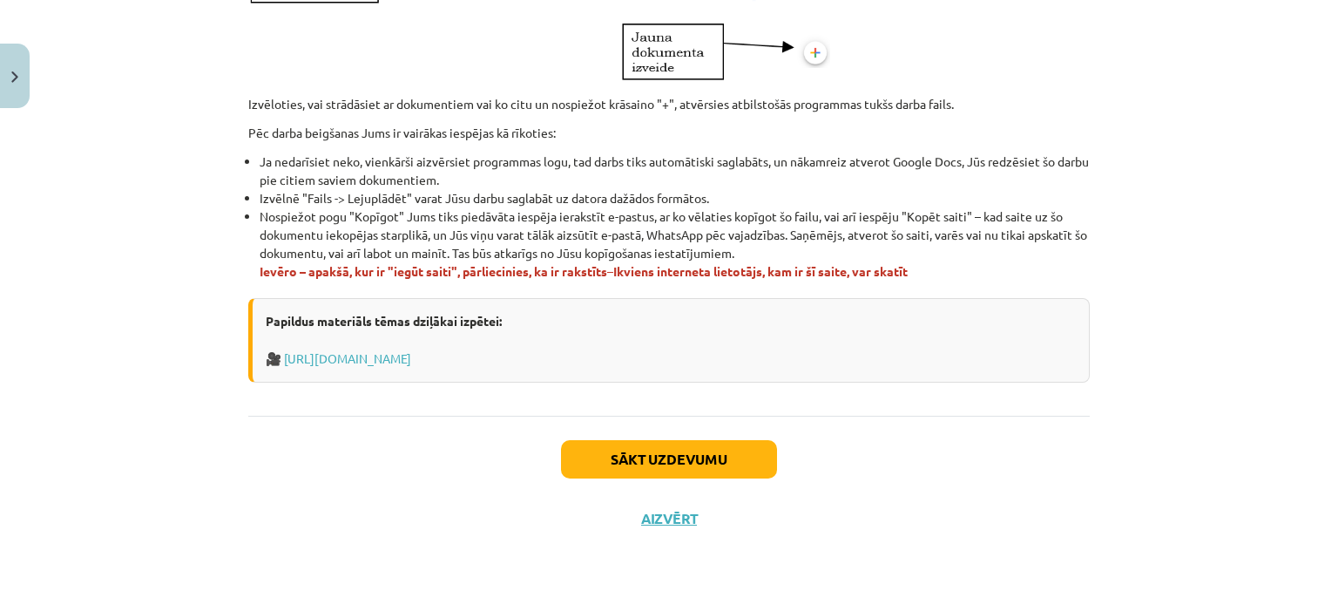
drag, startPoint x: 239, startPoint y: 294, endPoint x: 962, endPoint y: 267, distance: 723.7
click at [70, 186] on div "Mācību tēma: Datorikas - 10. klases 1. ieskaites mācību materiāls #11 10. tēma …" at bounding box center [669, 295] width 1338 height 591
click at [735, 461] on button "Sākt uzdevumu" at bounding box center [669, 459] width 216 height 38
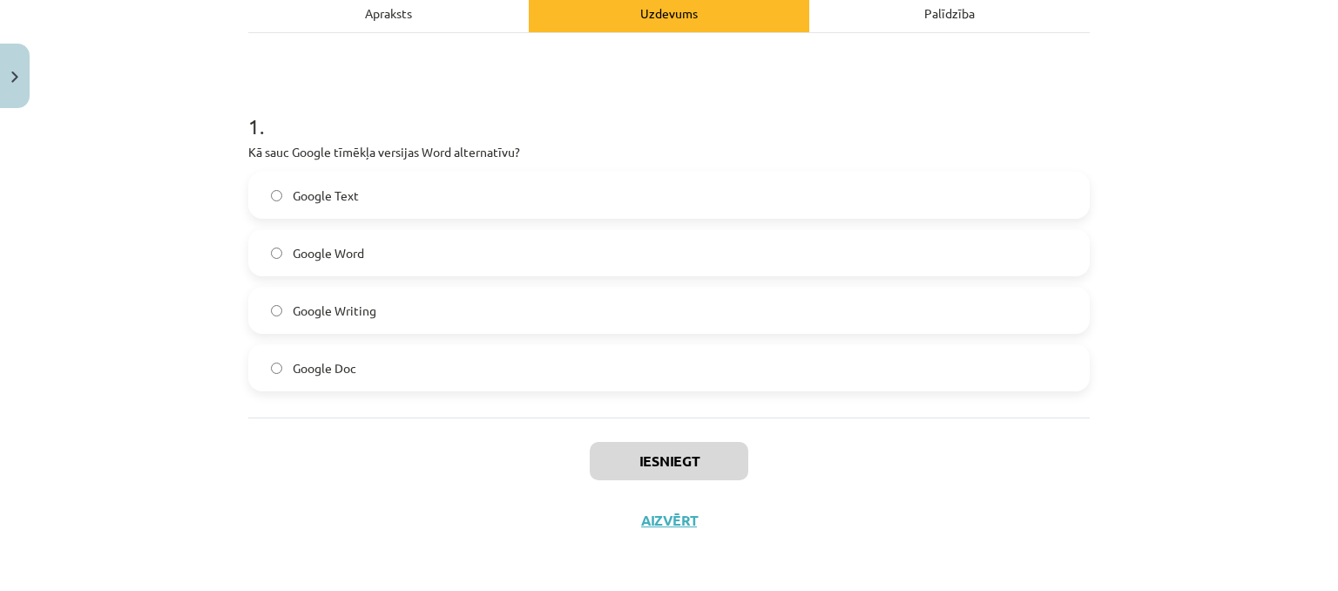
scroll to position [265, 0]
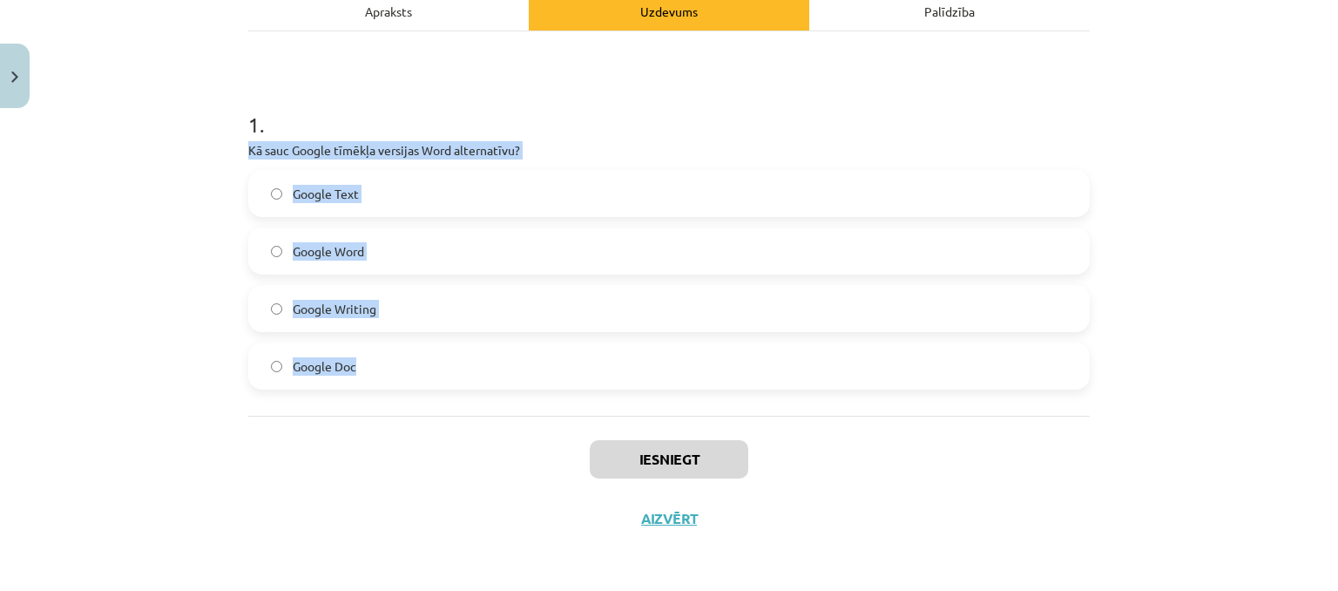
drag, startPoint x: 242, startPoint y: 147, endPoint x: 363, endPoint y: 228, distance: 145.7
click at [387, 346] on div "1 . Kā sauc Google tīmēkļa versijas Word alternatīvu? Google Text Google Word G…" at bounding box center [669, 236] width 842 height 308
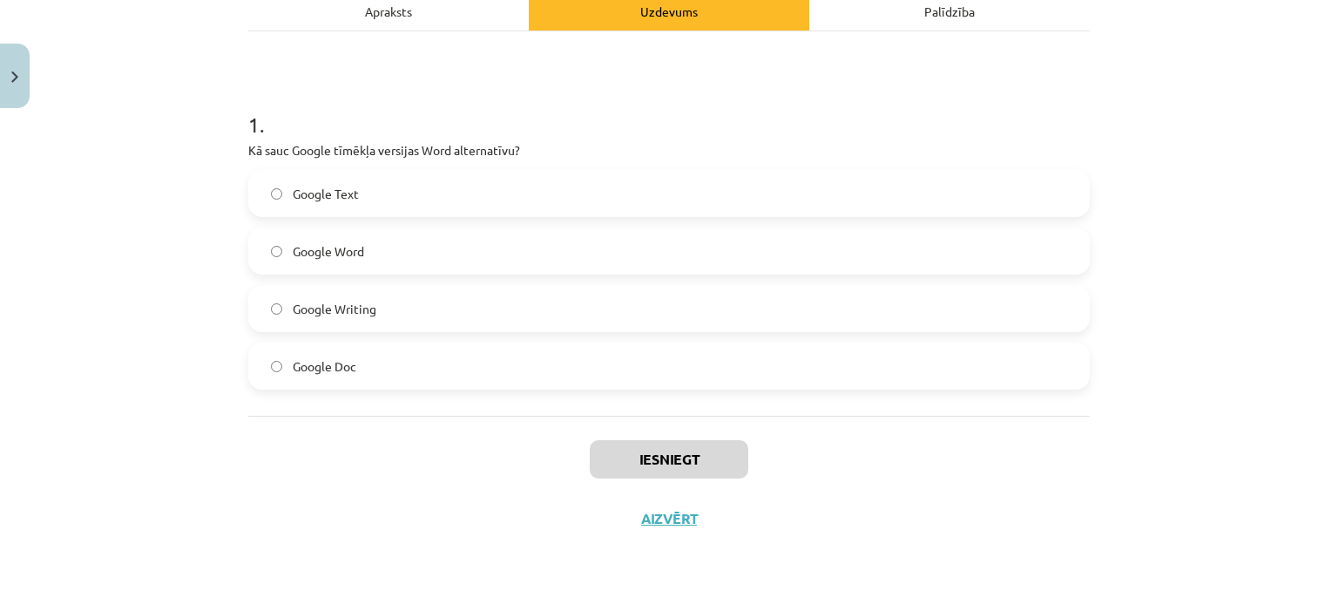
click at [452, 118] on h1 "1 ." at bounding box center [669, 109] width 842 height 54
drag, startPoint x: 361, startPoint y: 369, endPoint x: 453, endPoint y: 423, distance: 106.6
click at [362, 369] on label "Google Doc" at bounding box center [669, 366] width 838 height 44
click at [683, 464] on button "Iesniegt" at bounding box center [669, 459] width 159 height 38
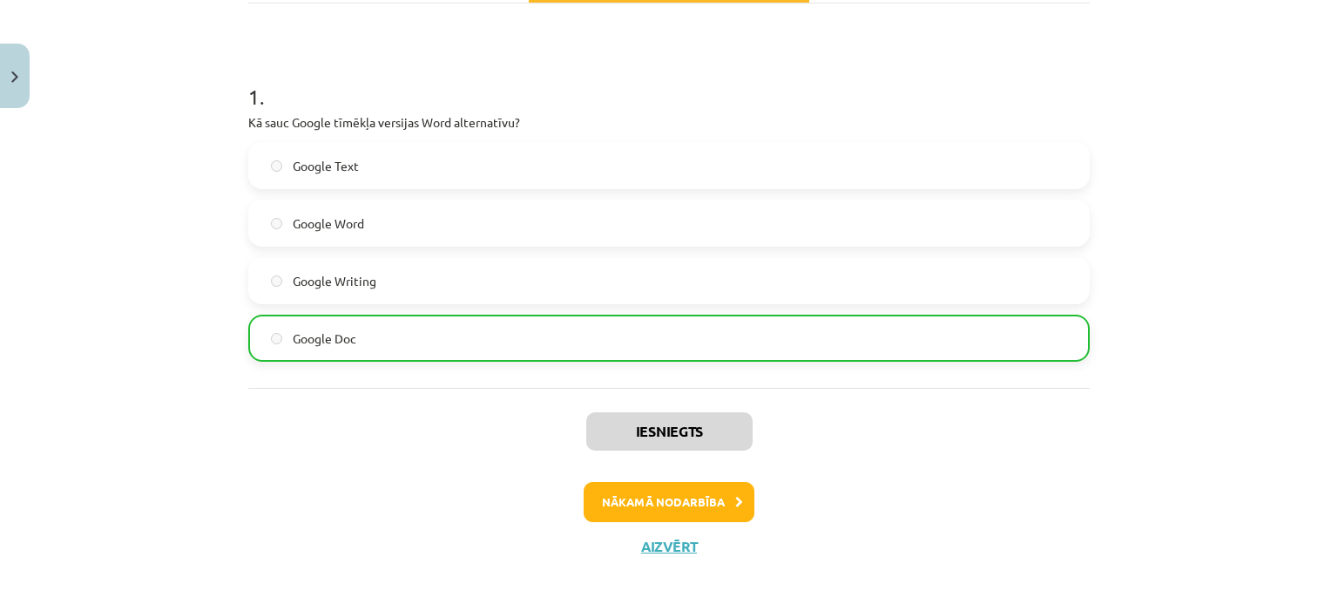
scroll to position [321, 0]
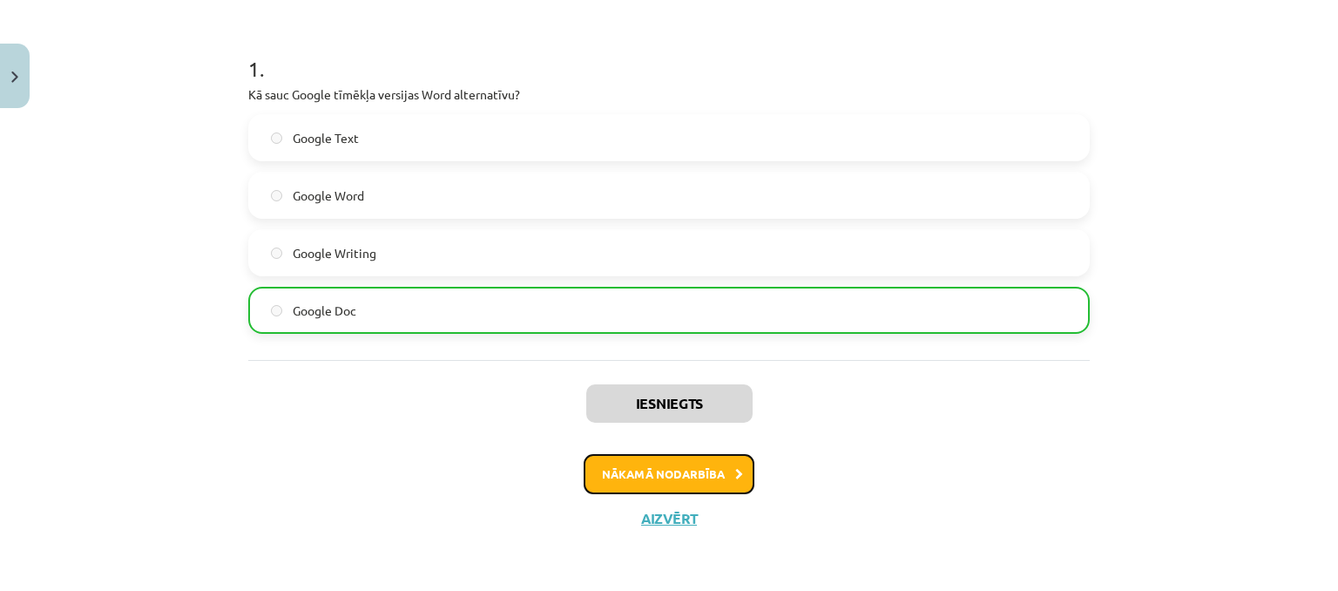
click at [659, 482] on button "Nākamā nodarbība" at bounding box center [669, 474] width 171 height 40
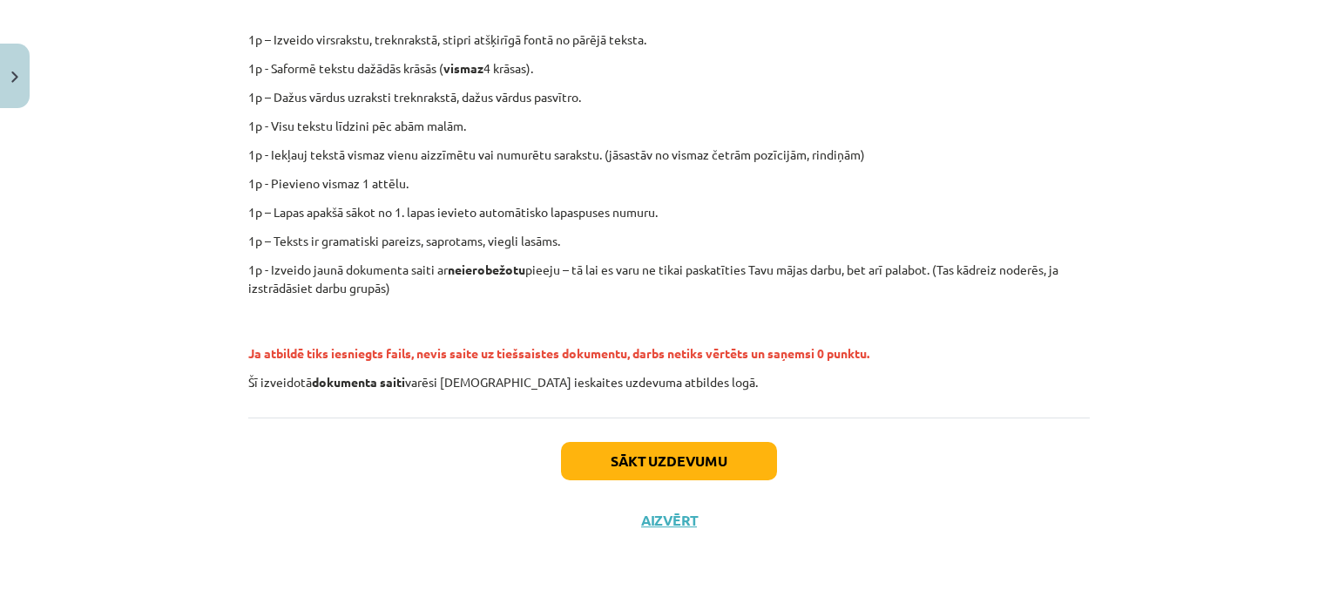
scroll to position [422, 0]
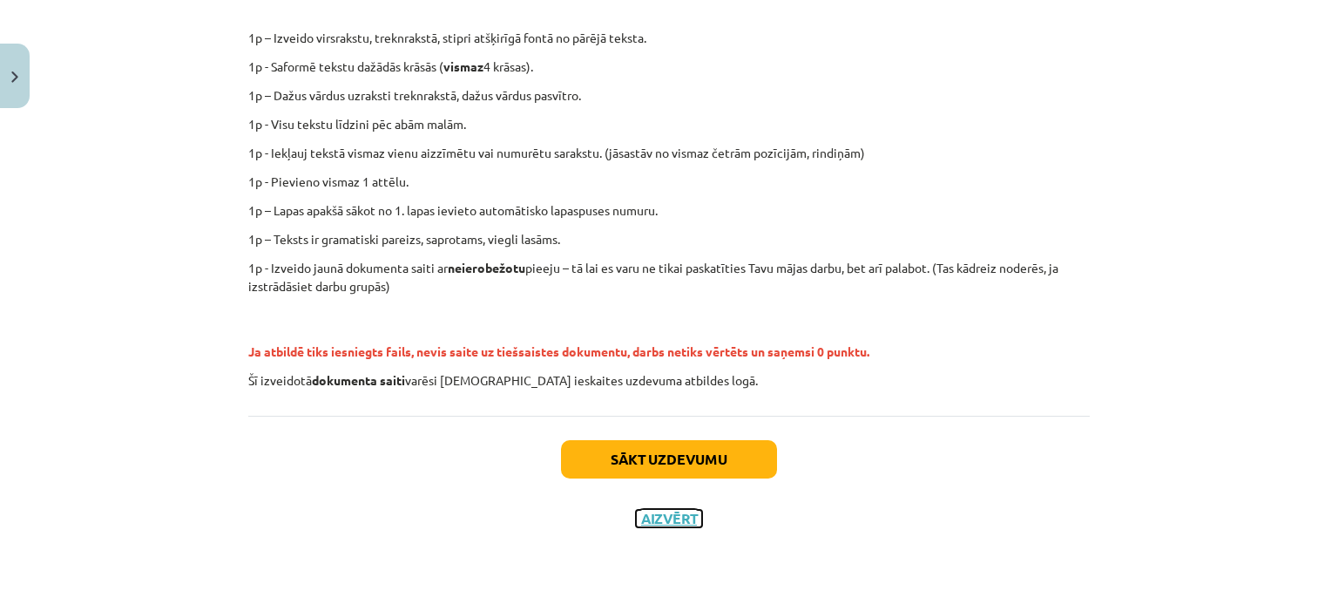
click at [645, 519] on button "Aizvērt" at bounding box center [669, 518] width 66 height 17
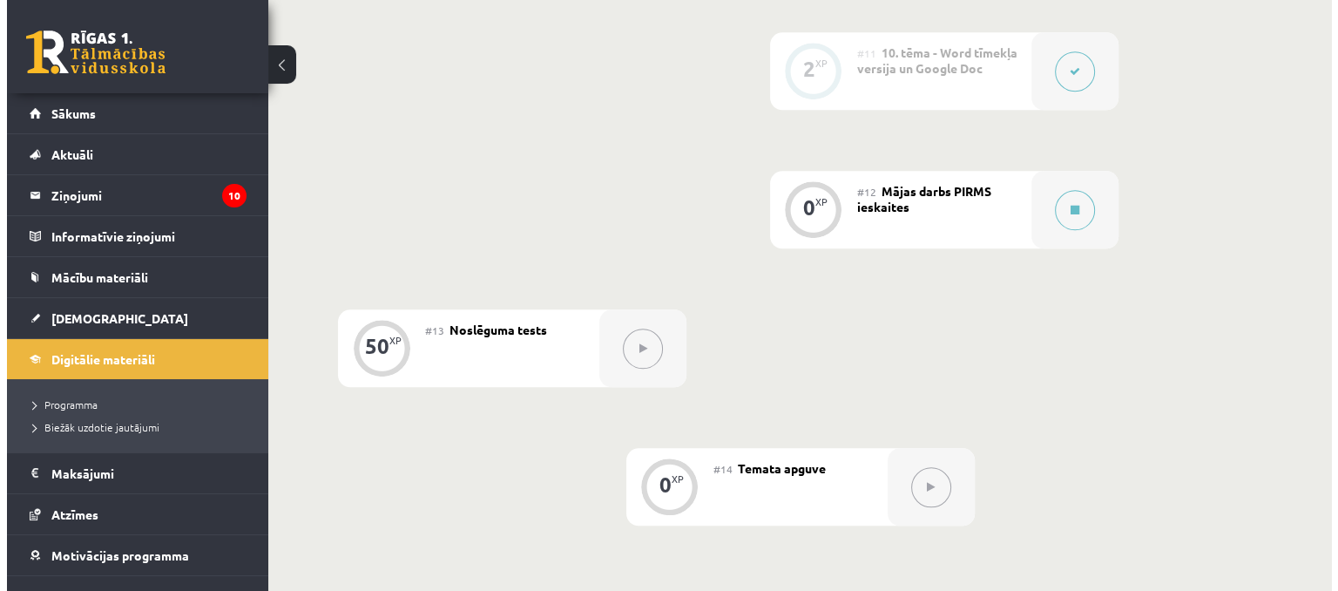
scroll to position [1917, 0]
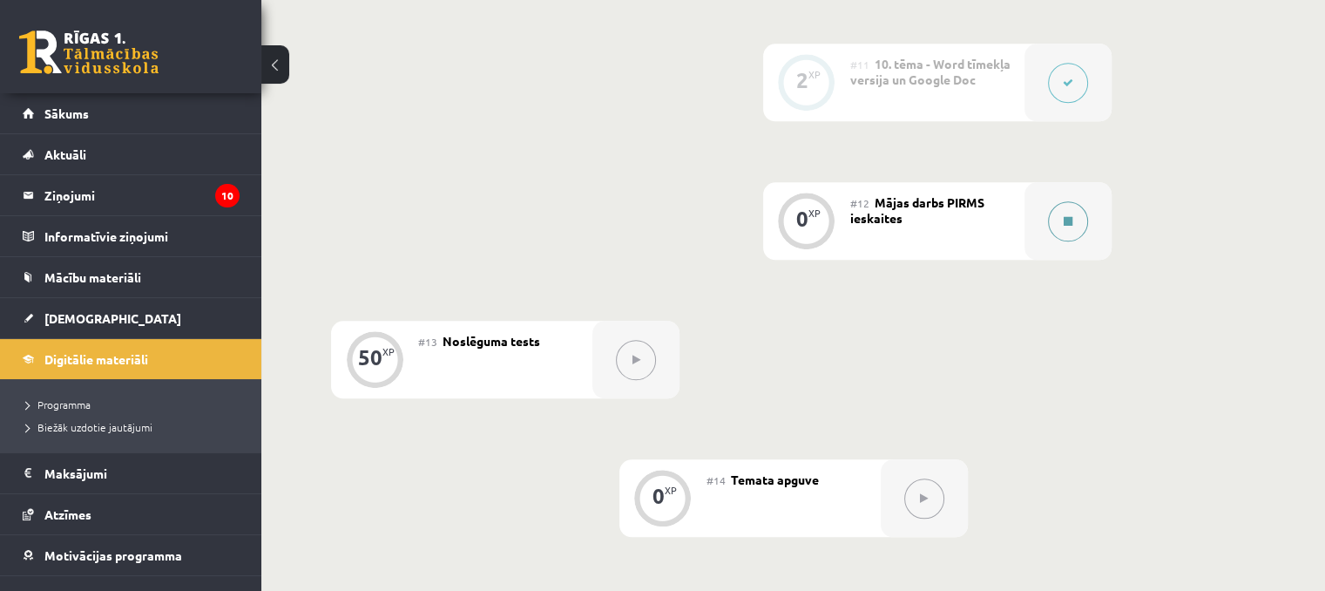
click at [1060, 201] on button at bounding box center [1068, 221] width 40 height 40
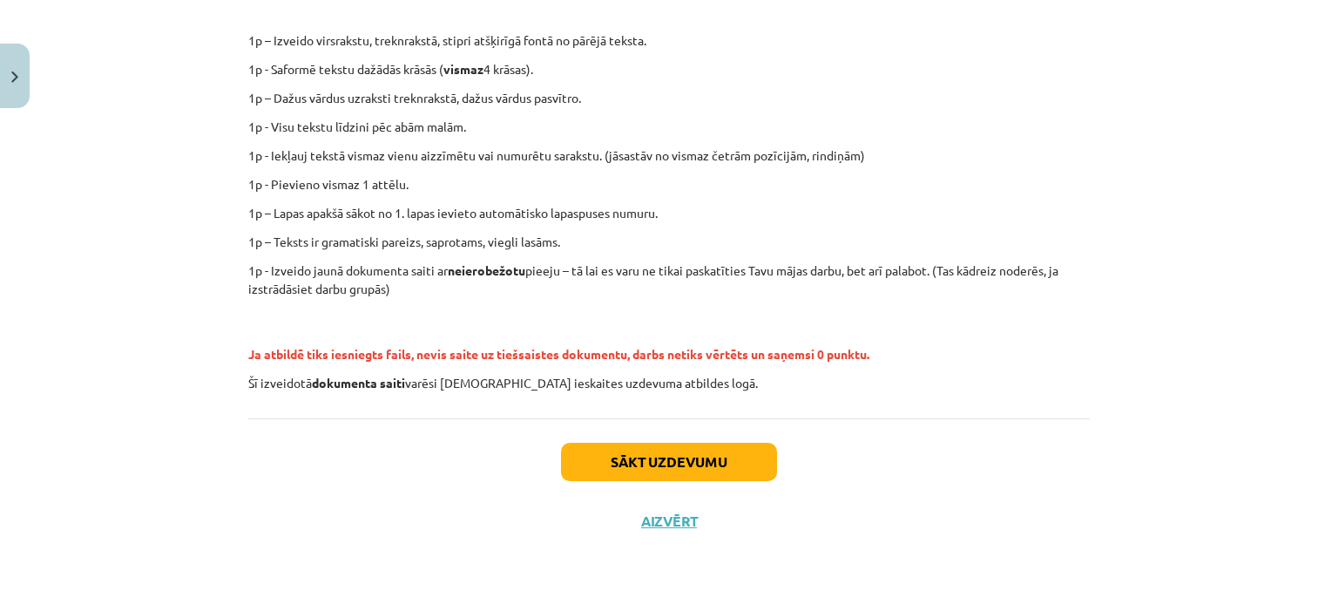
scroll to position [422, 0]
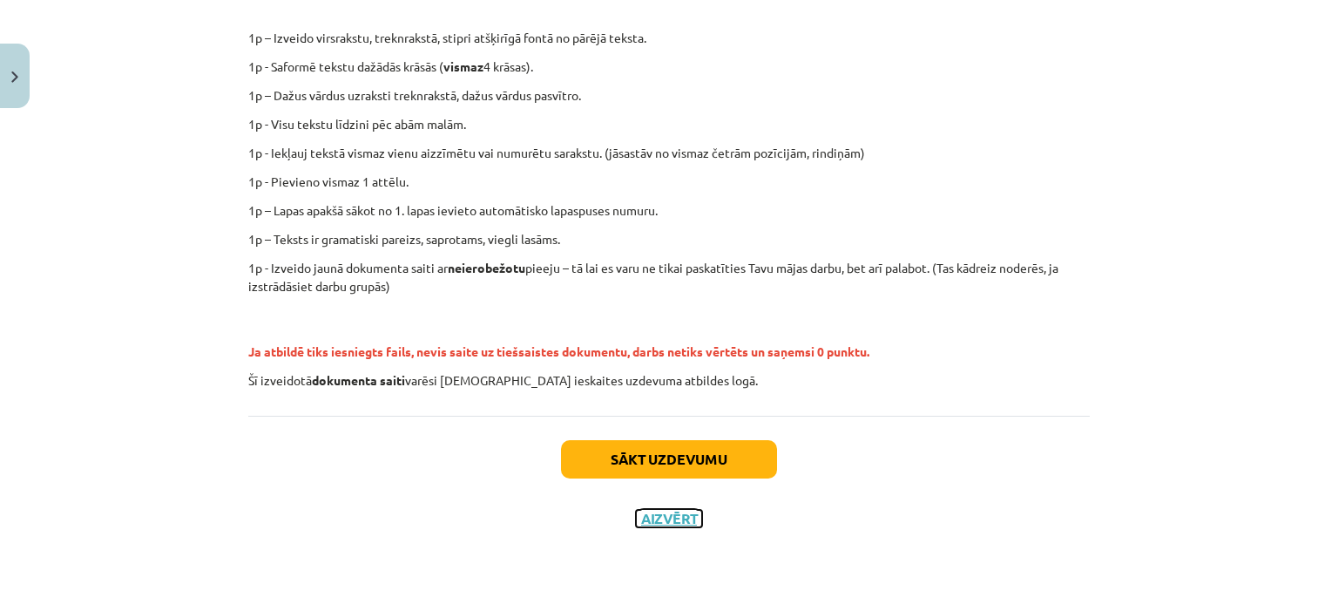
click at [655, 525] on button "Aizvērt" at bounding box center [669, 518] width 66 height 17
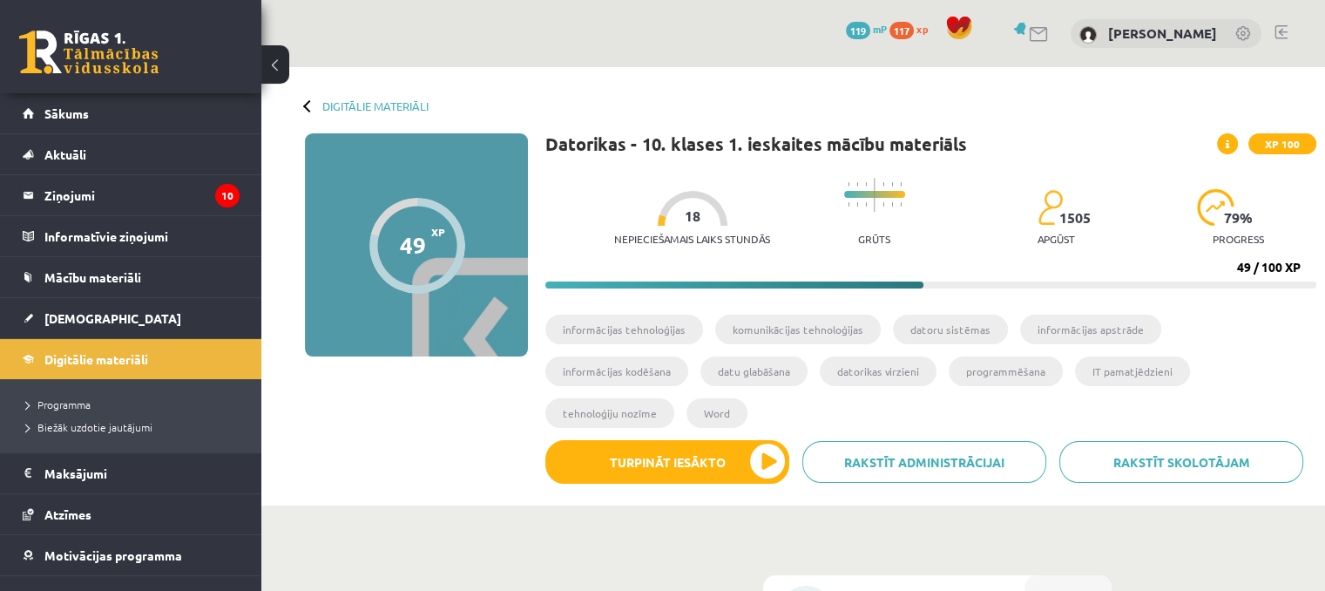
scroll to position [0, 0]
click at [136, 361] on span "Digitālie materiāli" at bounding box center [96, 359] width 104 height 16
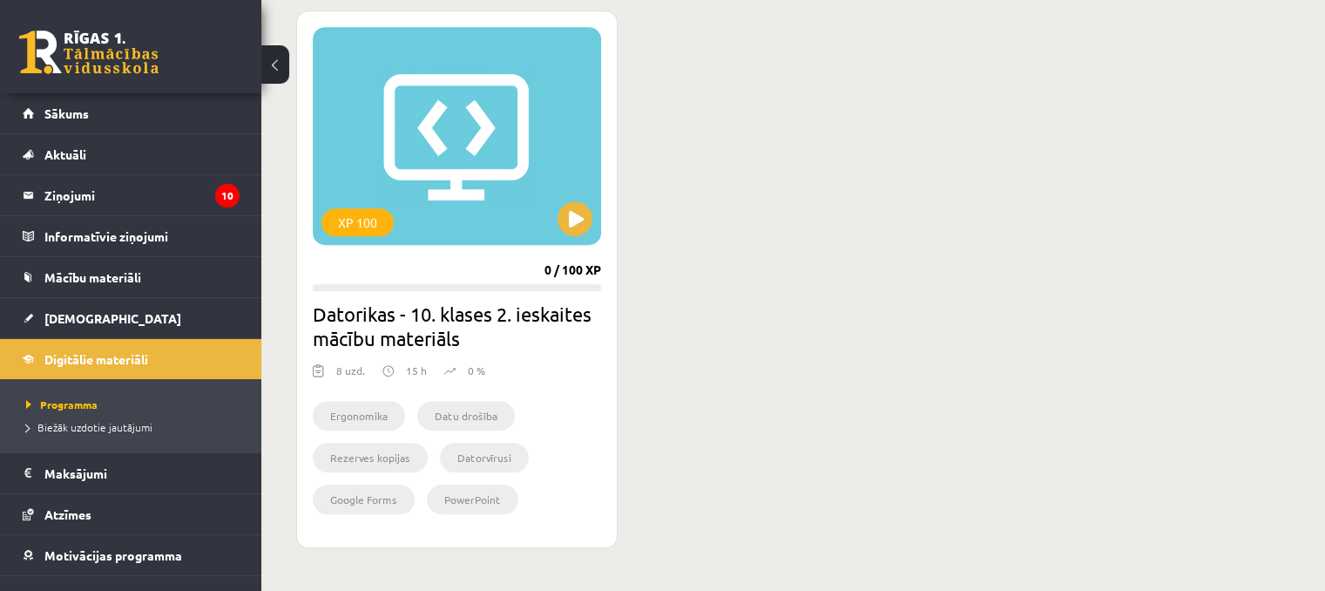
scroll to position [1046, 0]
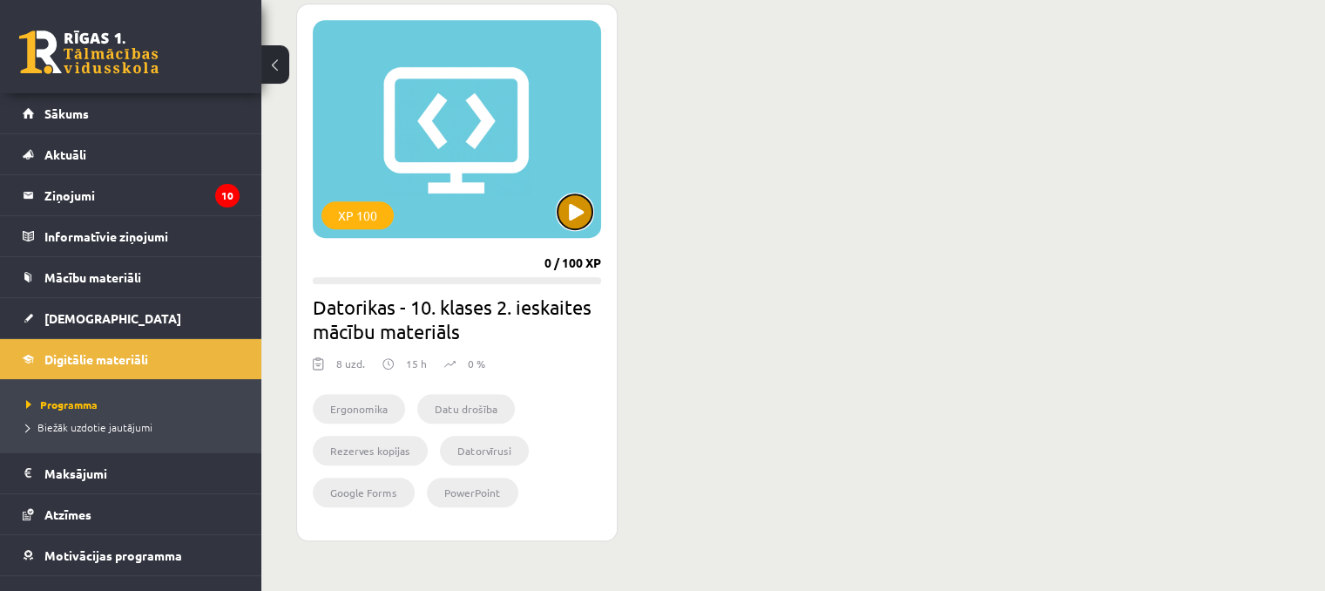
click at [582, 213] on button at bounding box center [575, 211] width 35 height 35
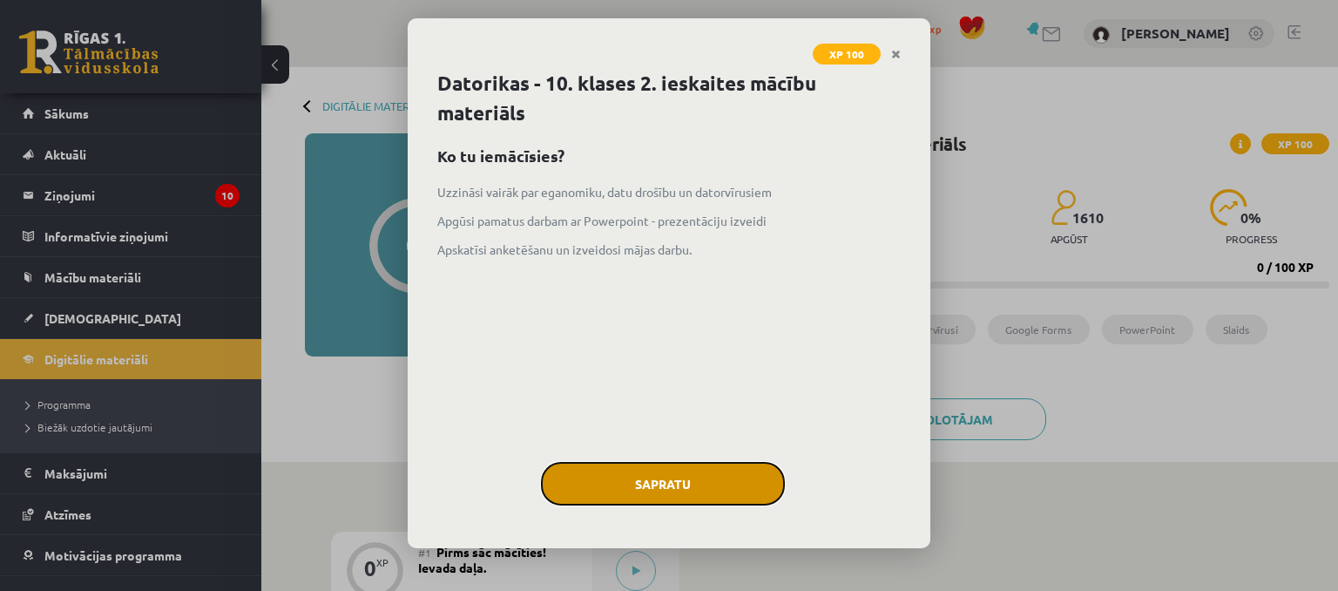
click at [702, 481] on button "Sapratu" at bounding box center [663, 484] width 244 height 44
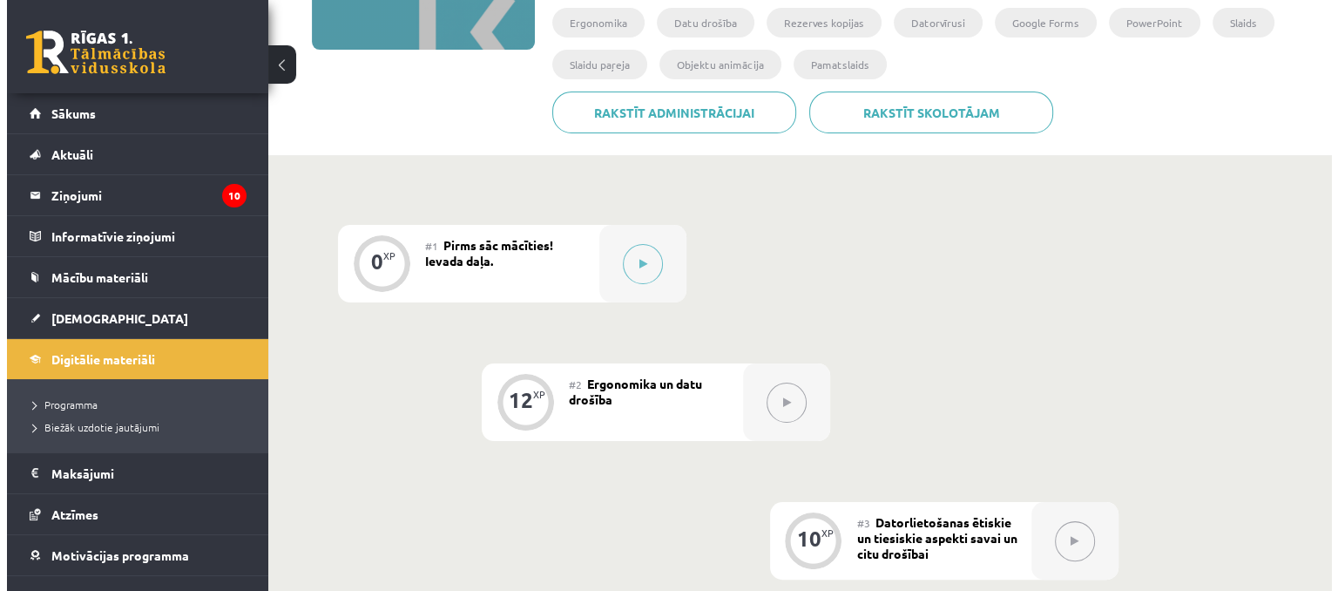
scroll to position [247, 0]
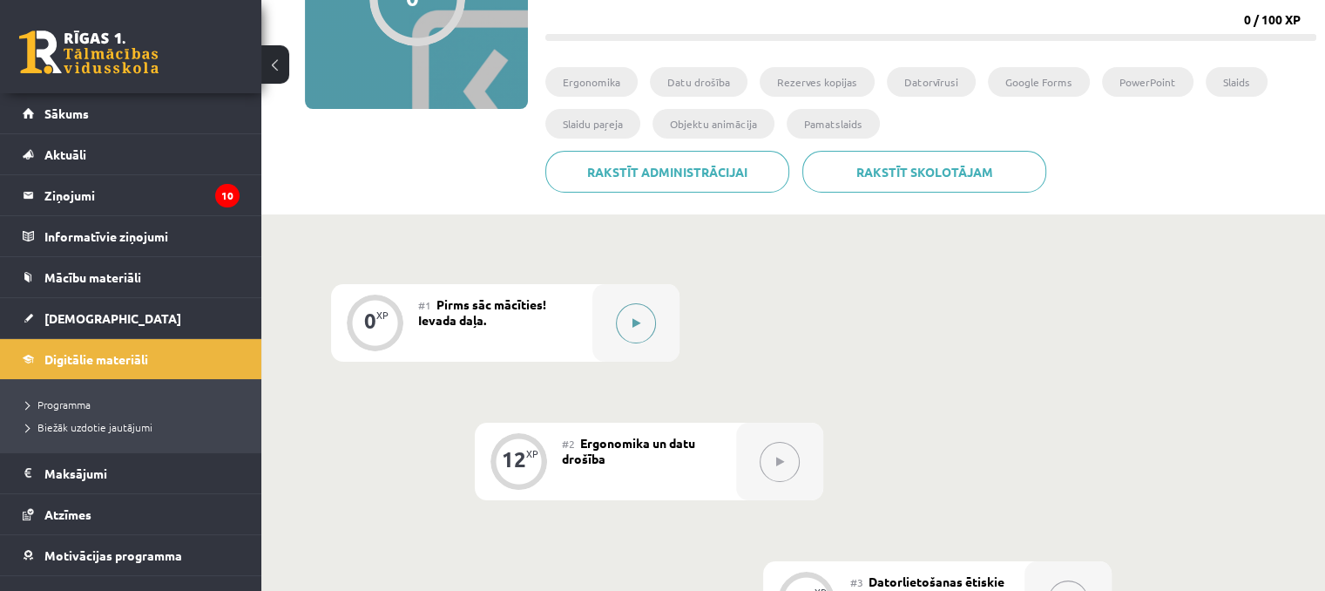
click at [645, 344] on div at bounding box center [636, 323] width 87 height 78
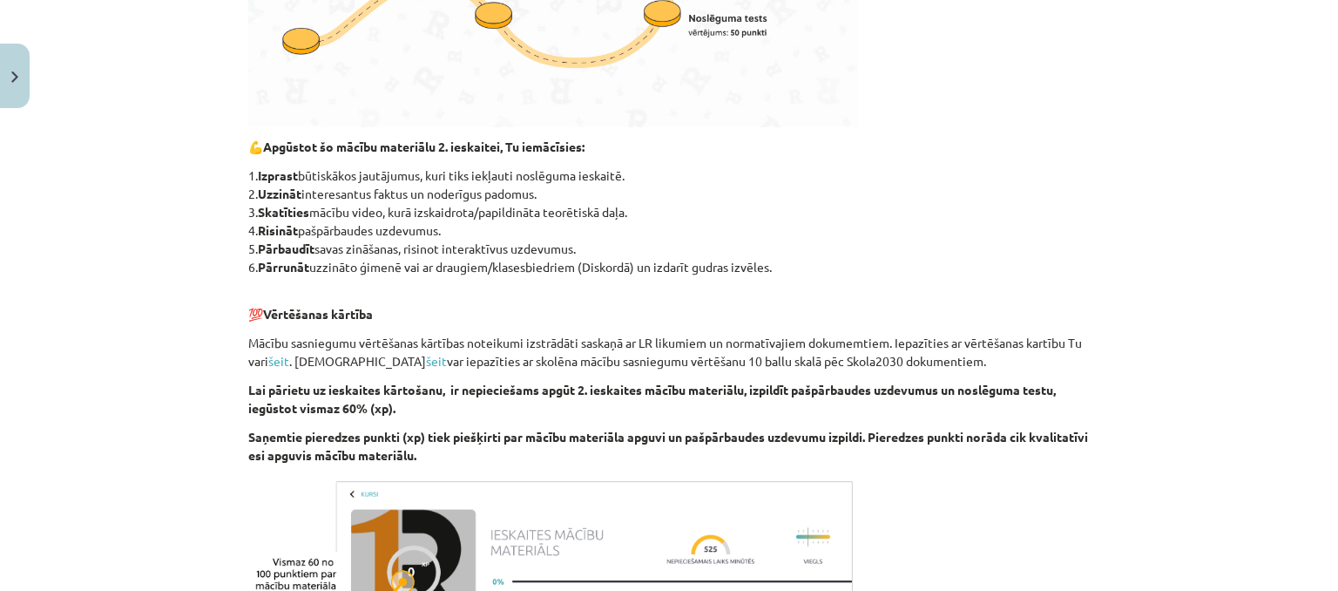
scroll to position [1025, 0]
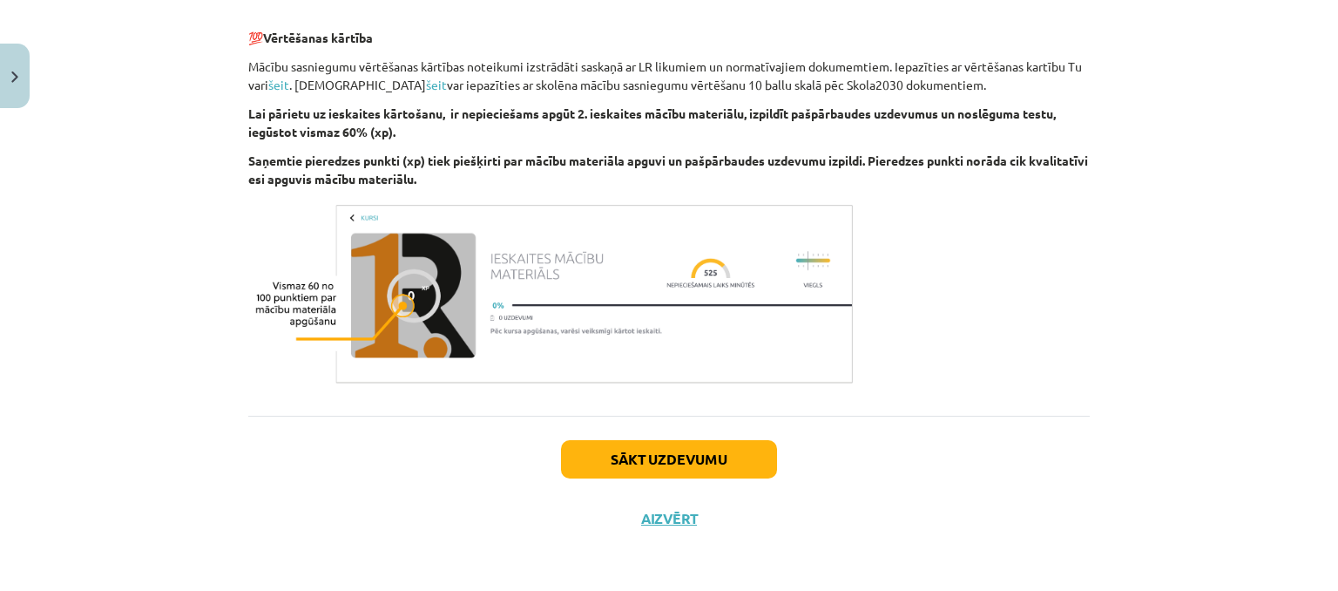
drag, startPoint x: 243, startPoint y: 322, endPoint x: 776, endPoint y: 154, distance: 558.3
copy div "Lor ipsumdolor sitametcon Adipisci 3. elitseddo eiusmo temporinc utlabo. Etdo M…"
click at [668, 451] on button "Sākt uzdevumu" at bounding box center [669, 459] width 216 height 38
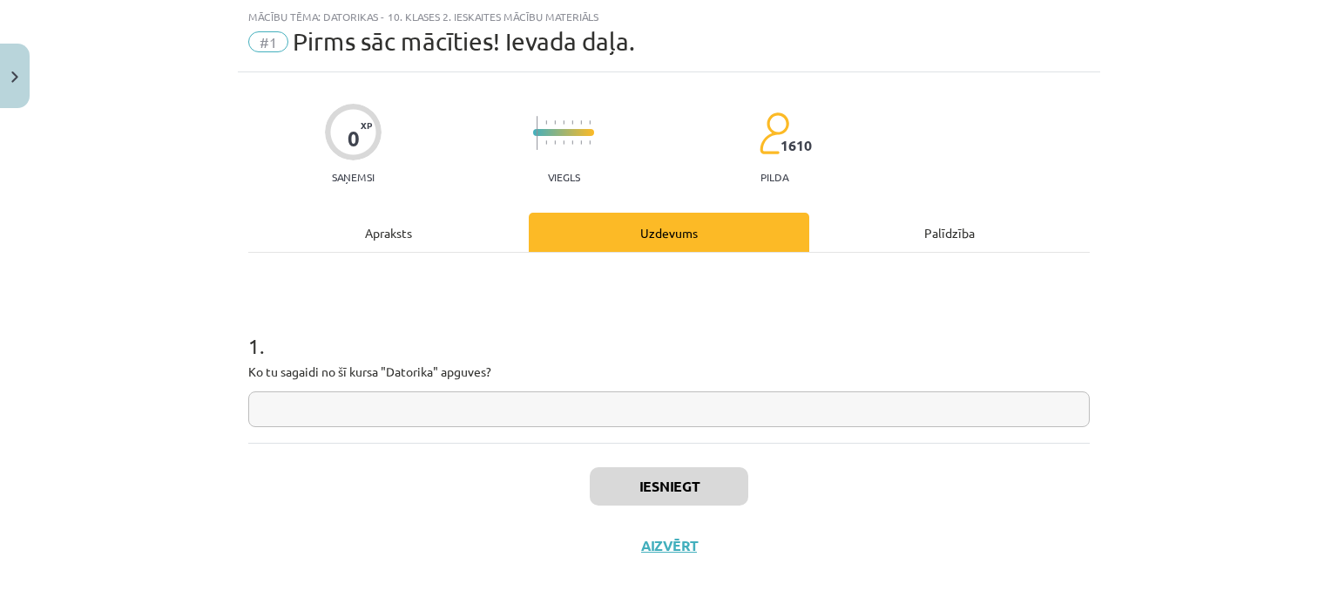
click at [436, 407] on input "text" at bounding box center [669, 409] width 842 height 36
type input "**********"
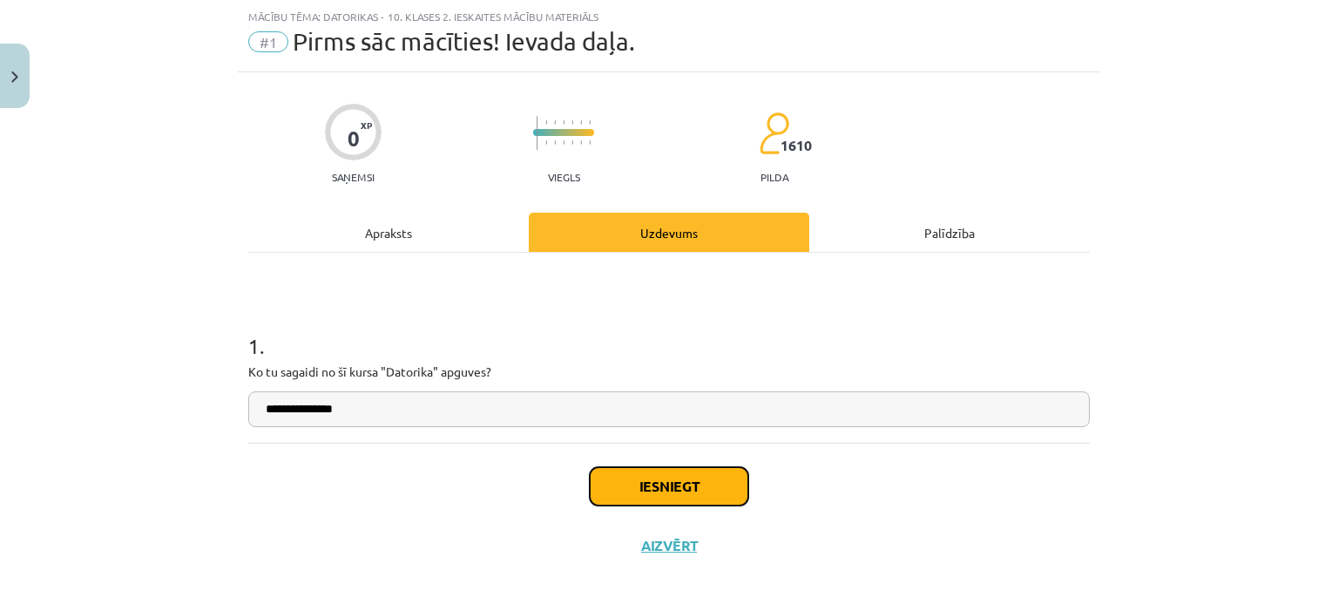
click at [697, 484] on button "Iesniegt" at bounding box center [669, 486] width 159 height 38
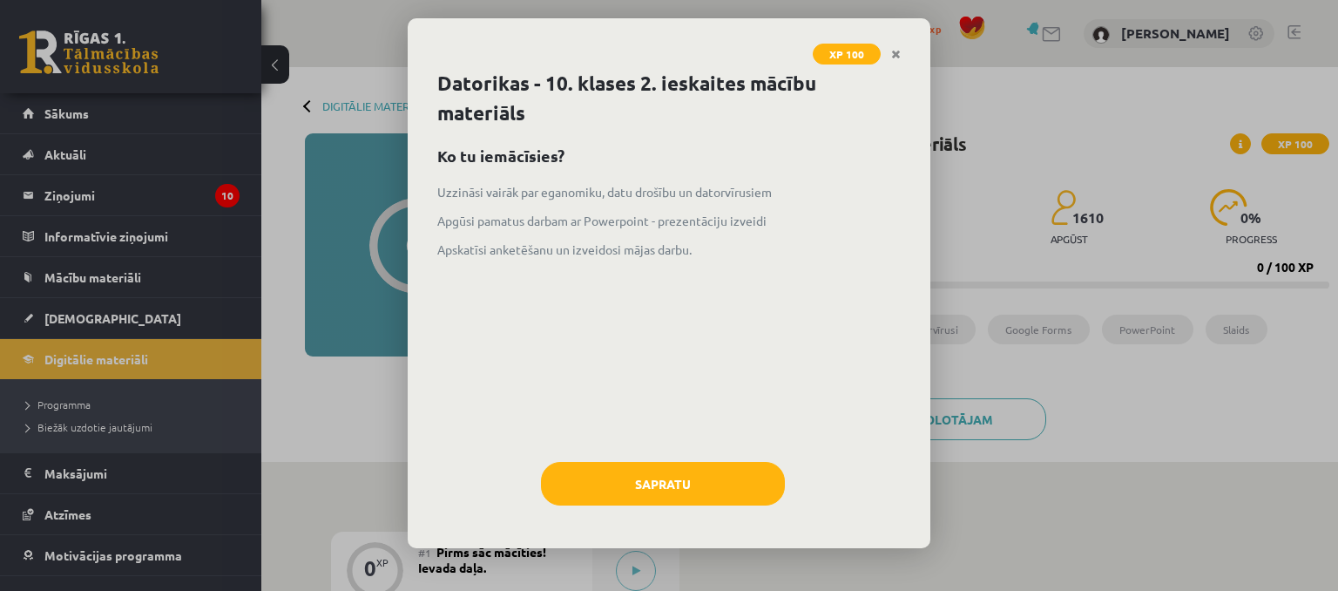
scroll to position [247, 0]
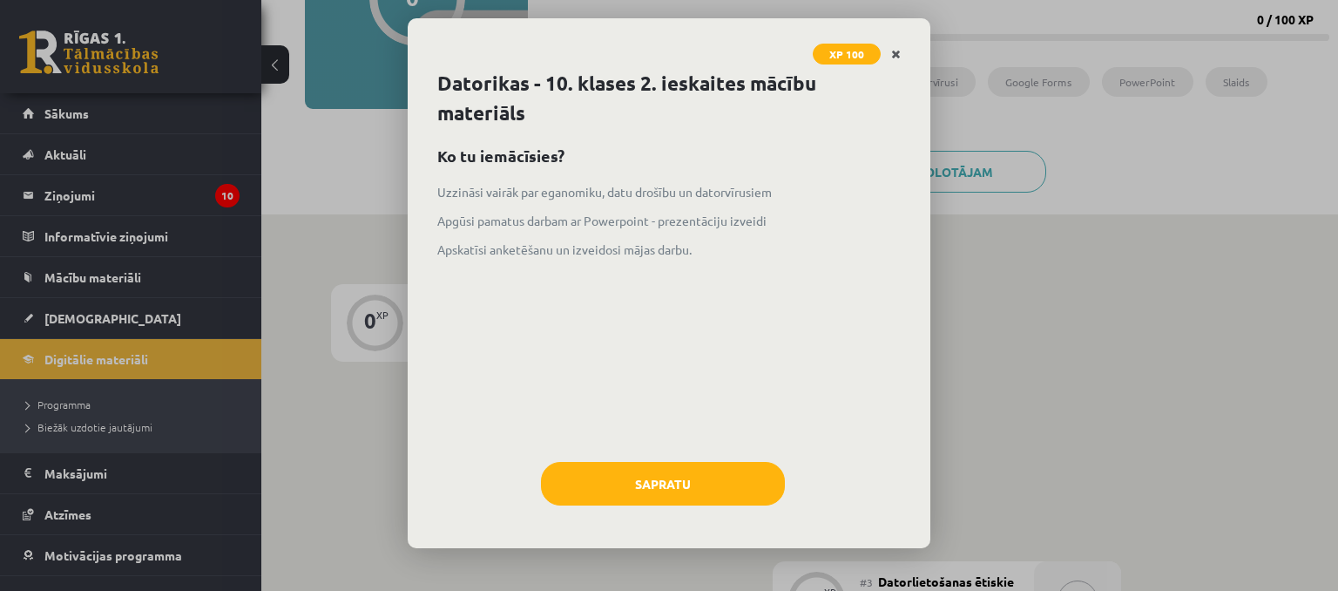
click at [893, 55] on icon "Close" at bounding box center [896, 55] width 10 height 12
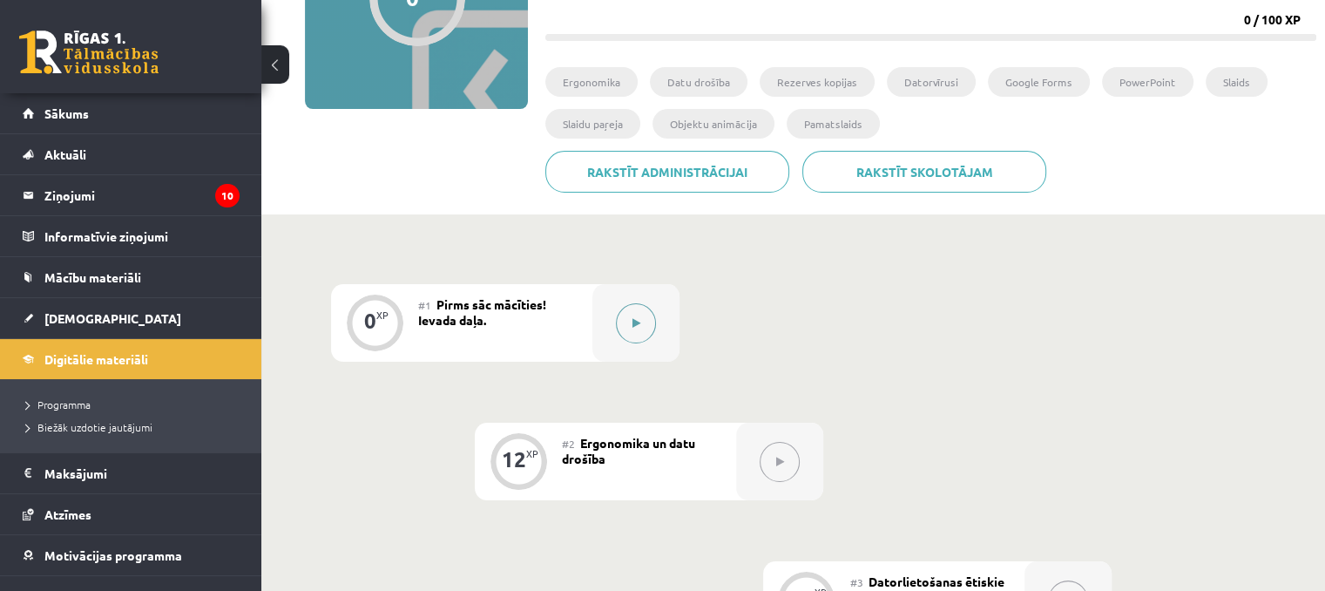
click at [640, 318] on button at bounding box center [636, 323] width 40 height 40
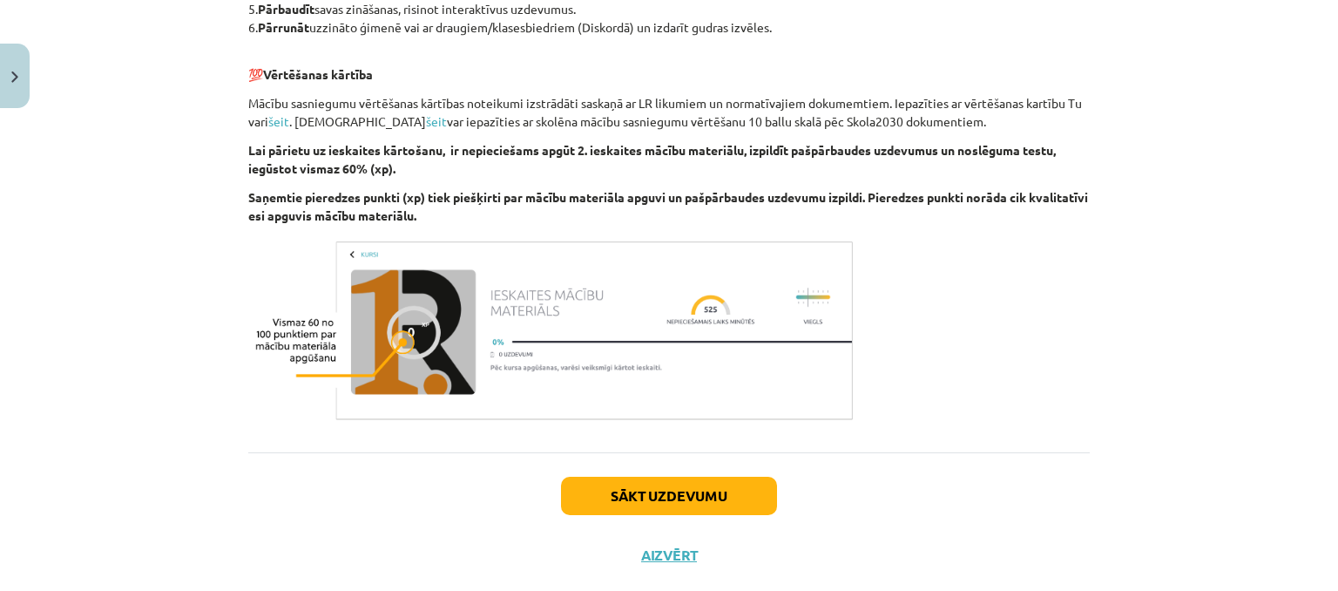
scroll to position [1025, 0]
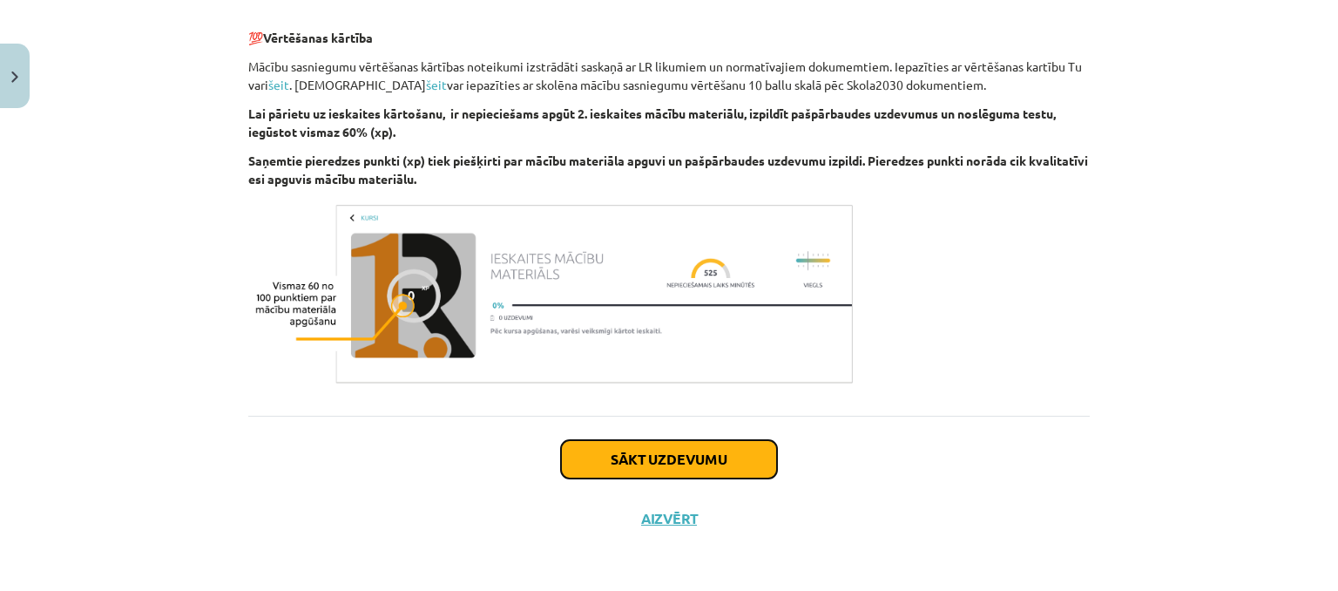
click at [678, 446] on button "Sākt uzdevumu" at bounding box center [669, 459] width 216 height 38
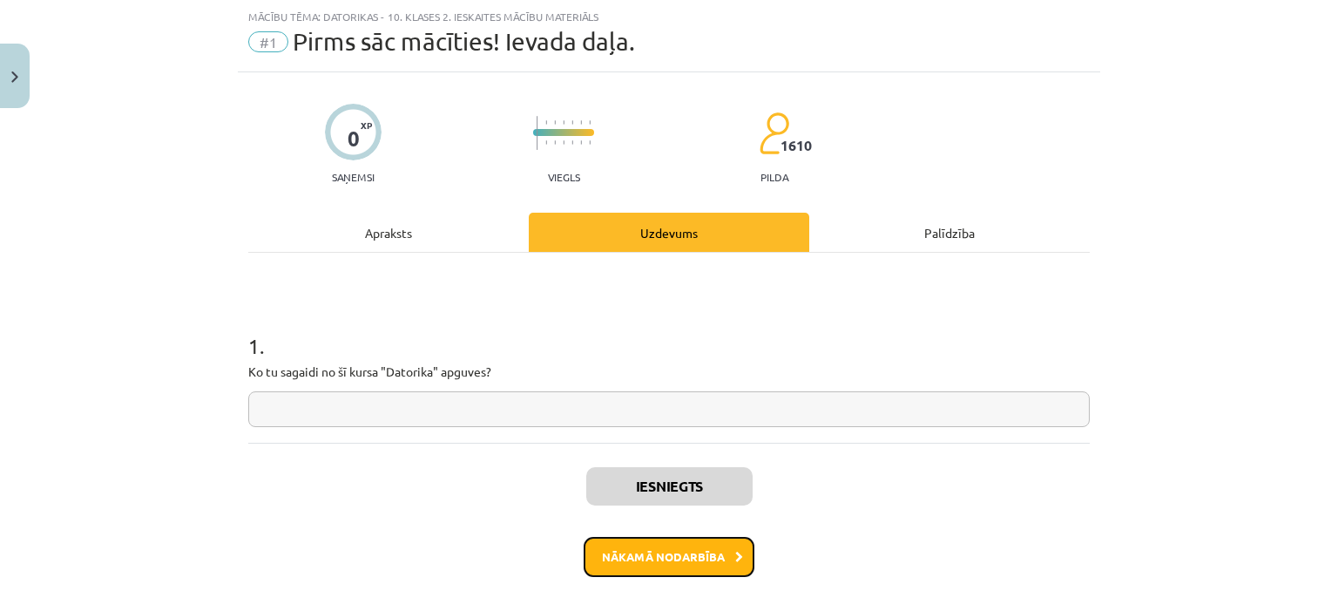
click at [704, 559] on button "Nākamā nodarbība" at bounding box center [669, 557] width 171 height 40
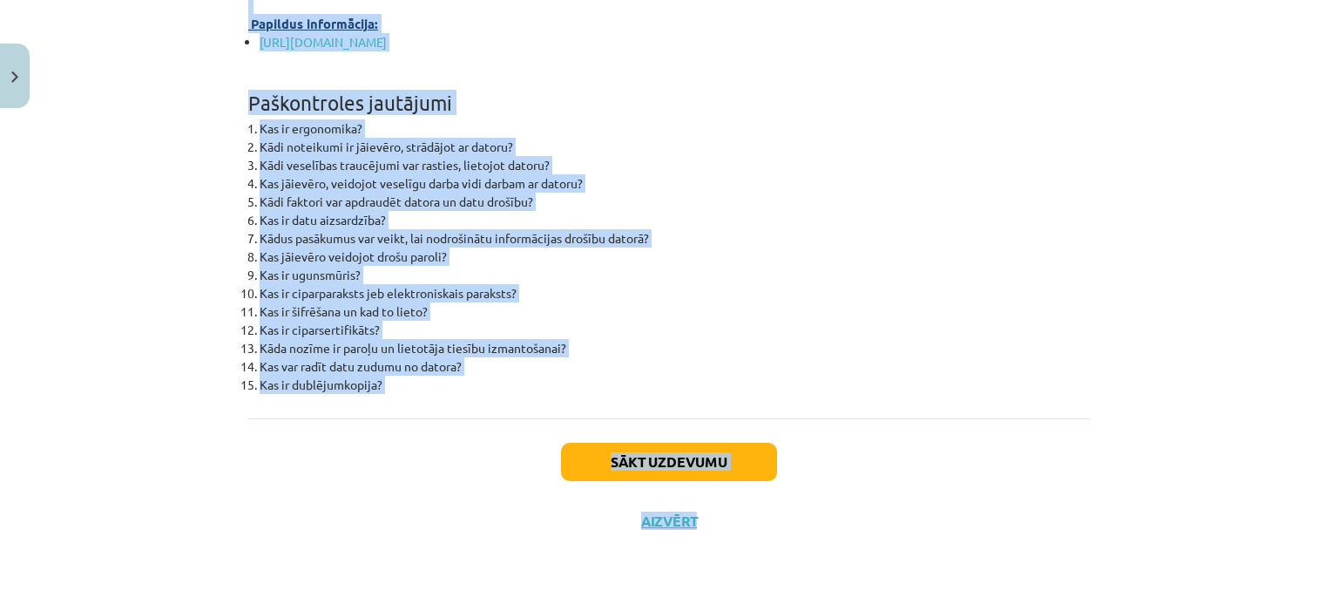
scroll to position [5583, 0]
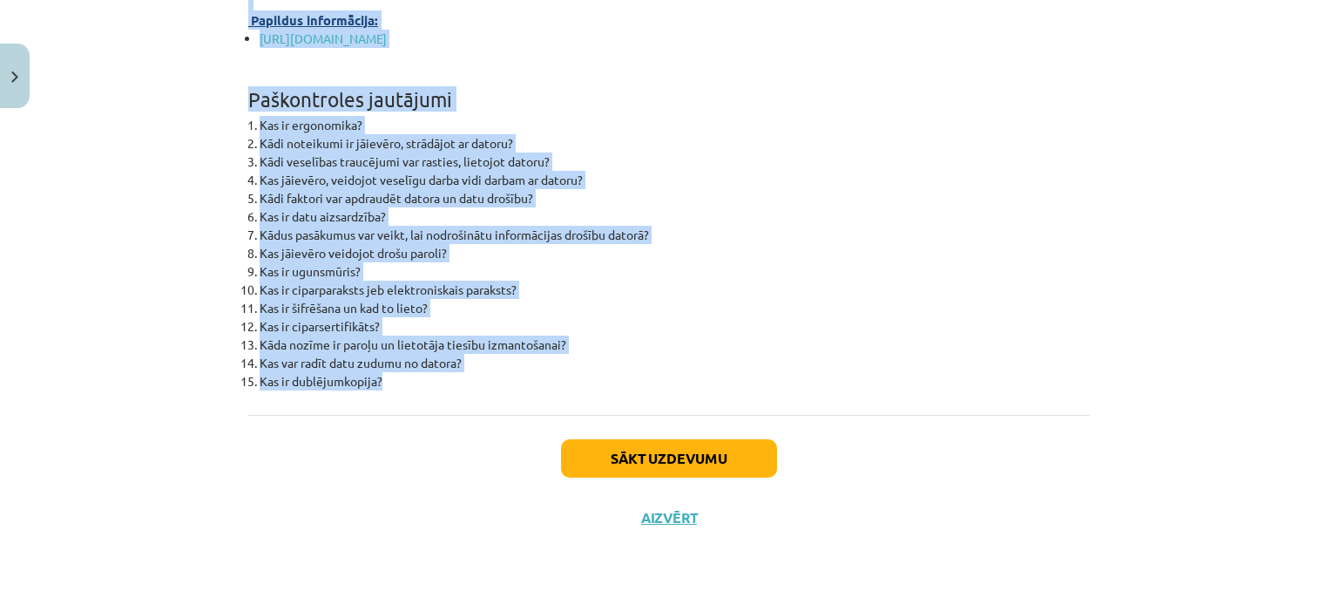
drag, startPoint x: 240, startPoint y: 237, endPoint x: 606, endPoint y: 371, distance: 389.8
copy div "Loremipsum Dolorsitam co adipisc eli seddoei temporinci ut labor. Etdoloremag a…"
click at [721, 457] on button "Sākt uzdevumu" at bounding box center [669, 458] width 216 height 38
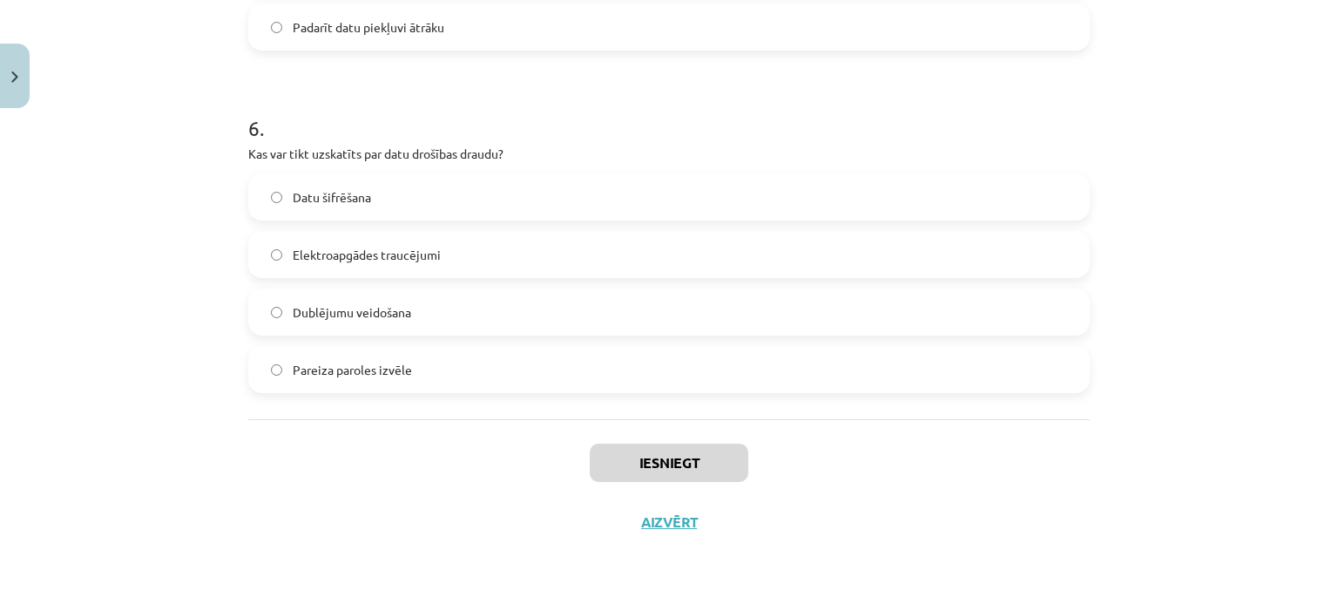
scroll to position [1977, 0]
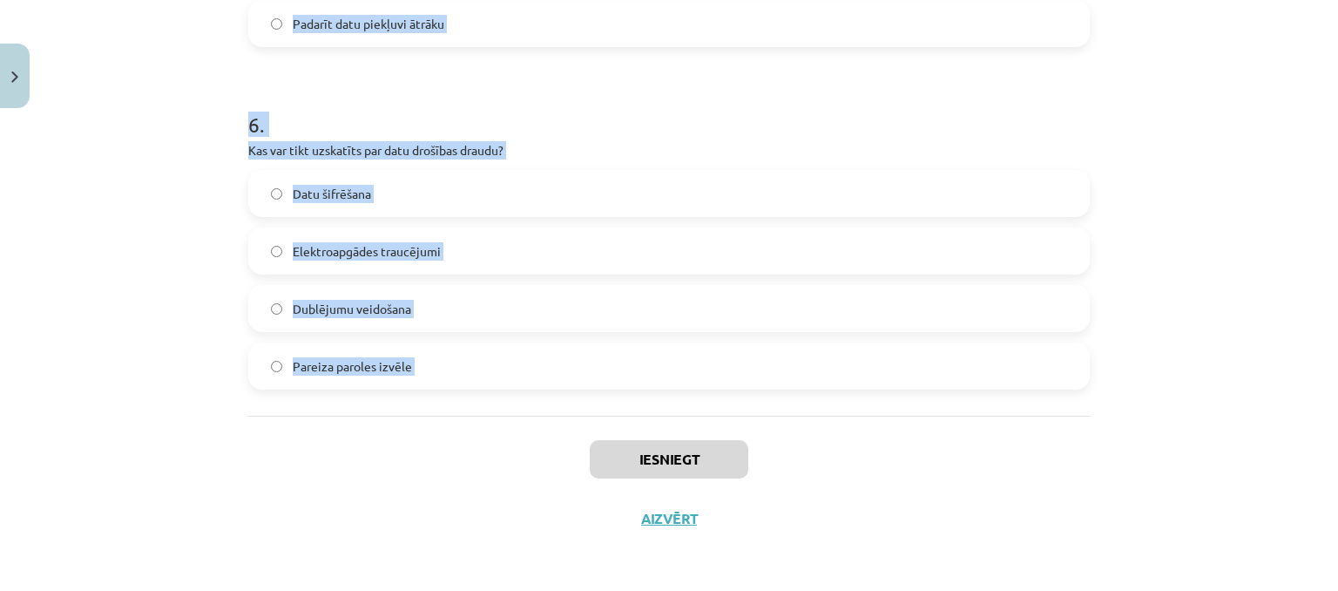
drag, startPoint x: 244, startPoint y: 261, endPoint x: 510, endPoint y: 430, distance: 315.4
copy form "6 . Lorem ipsumdolorsi ametcons adipiscin? Eli seddoeiusmo tempor incididun utl…"
click at [166, 164] on div "Mācību tēma: Datorikas - 10. klases 2. ieskaites mācību materiāls #2 Ergonomika…" at bounding box center [669, 295] width 1338 height 591
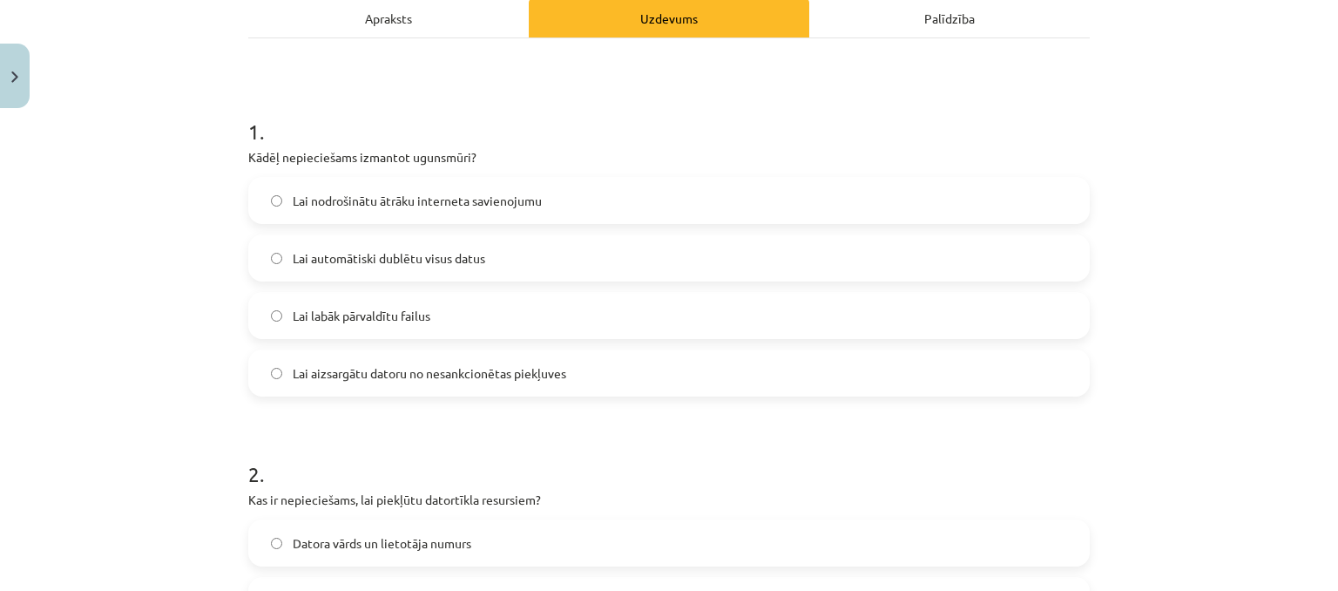
scroll to position [261, 0]
click at [436, 370] on span "Lai aizsargātu datoru no nesankcionētas piekļuves" at bounding box center [430, 370] width 274 height 18
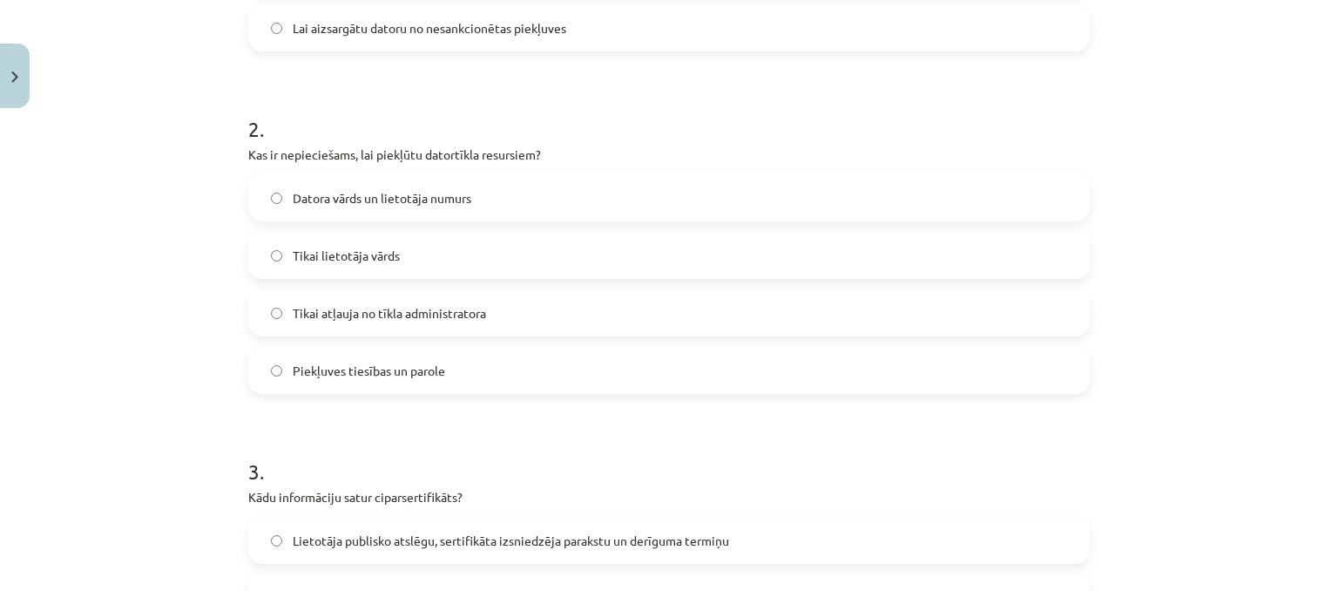
scroll to position [610, 0]
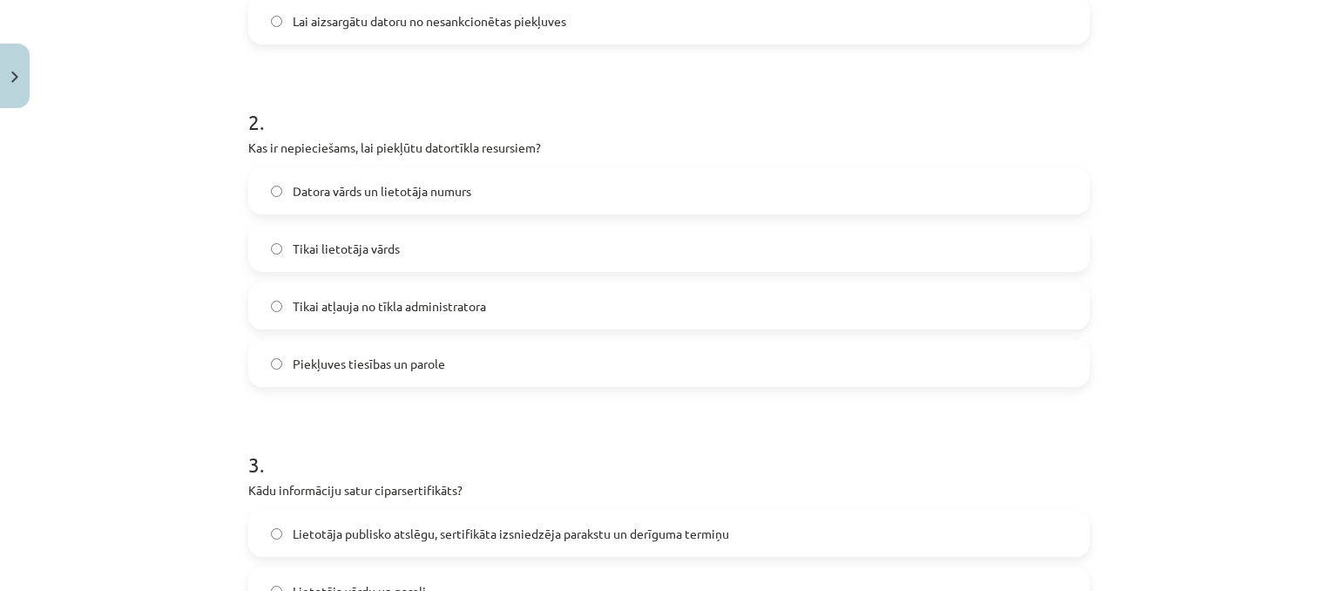
click at [439, 366] on label "Piekļuves tiesības un parole" at bounding box center [669, 364] width 838 height 44
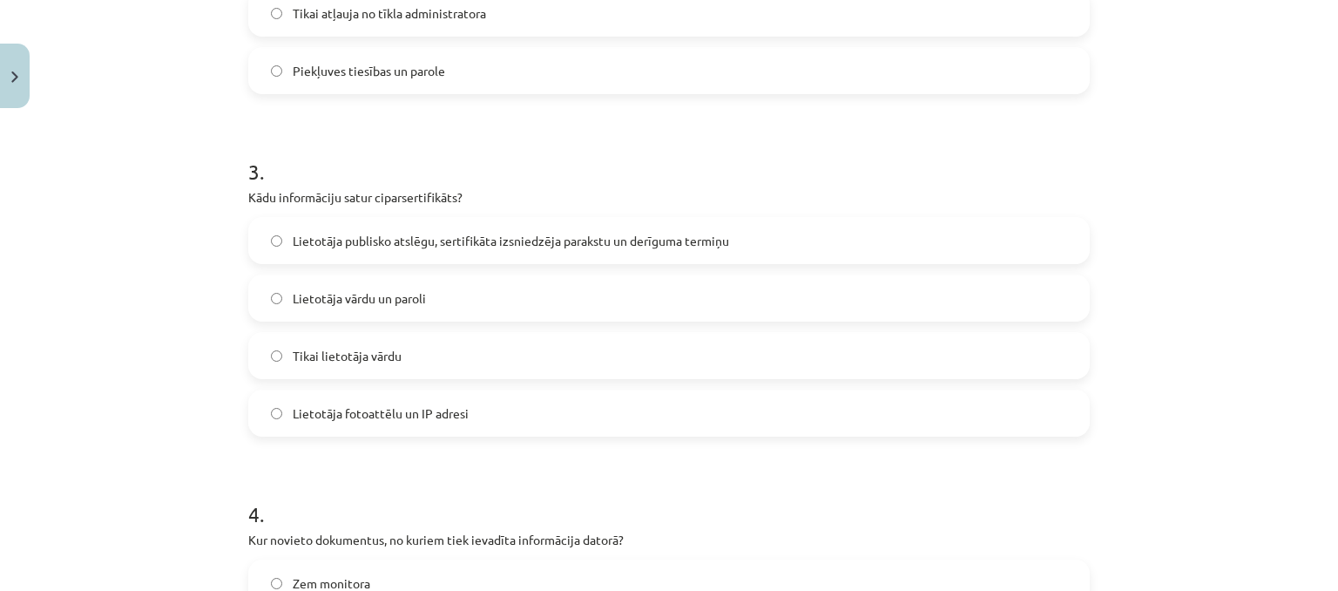
scroll to position [959, 0]
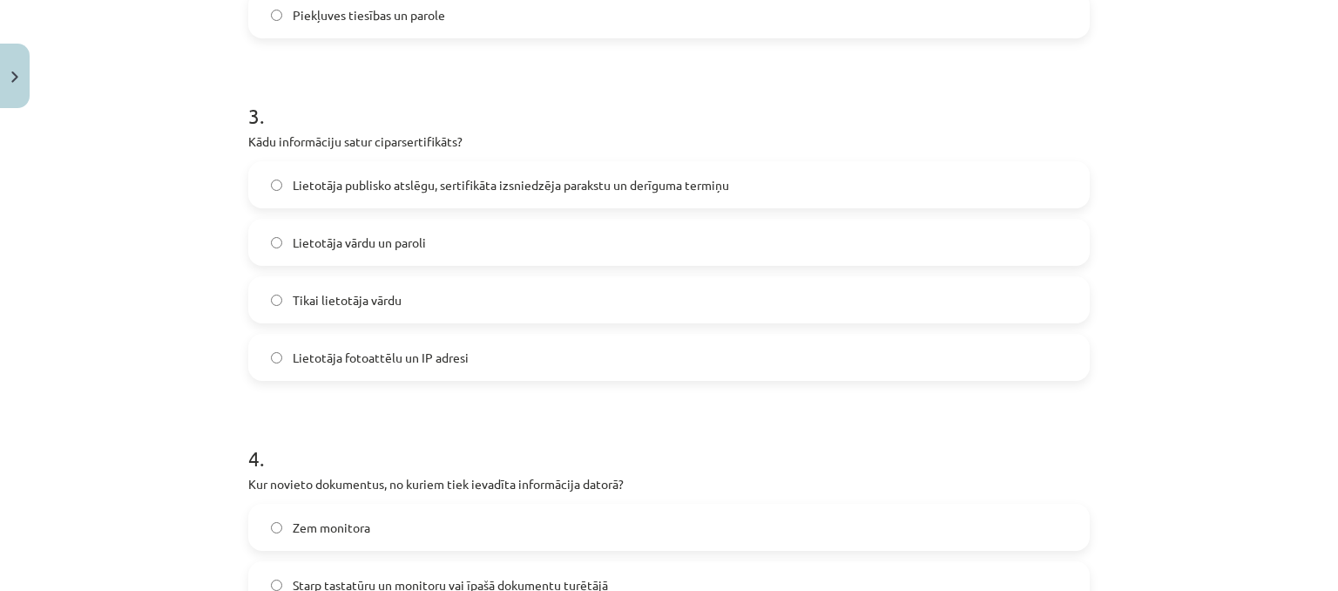
click at [479, 188] on span "Lietotāja publisko atslēgu, sertifikāta izsniedzēja parakstu un derīguma termiņu" at bounding box center [511, 185] width 437 height 18
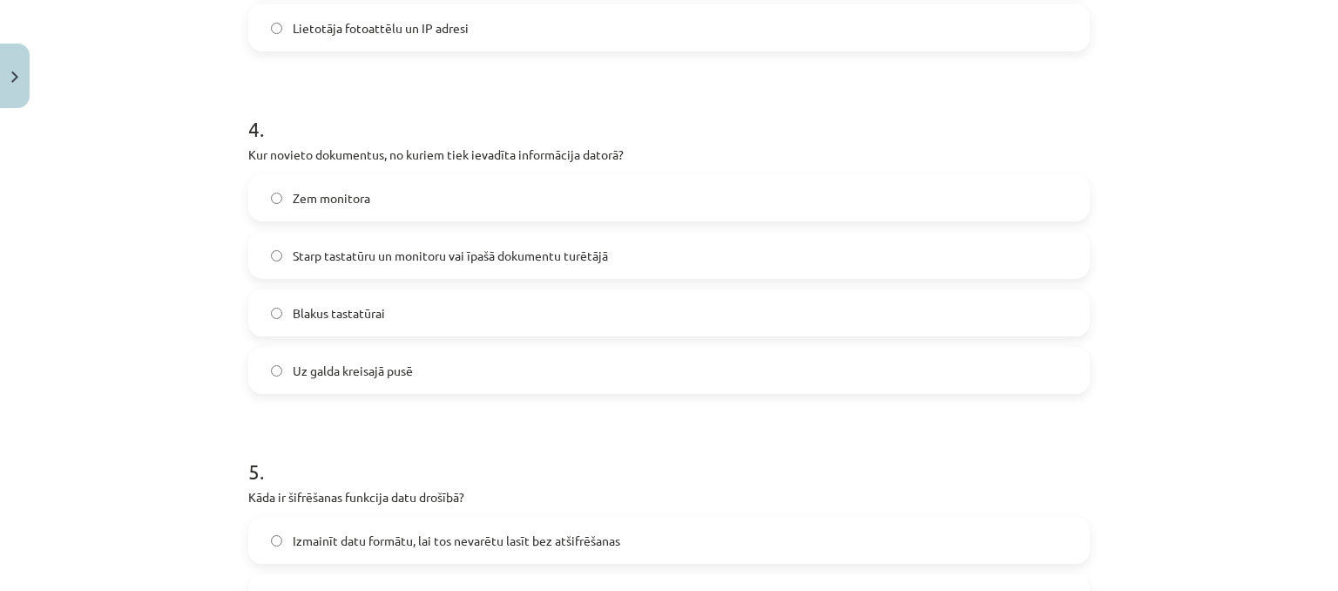
scroll to position [1307, 0]
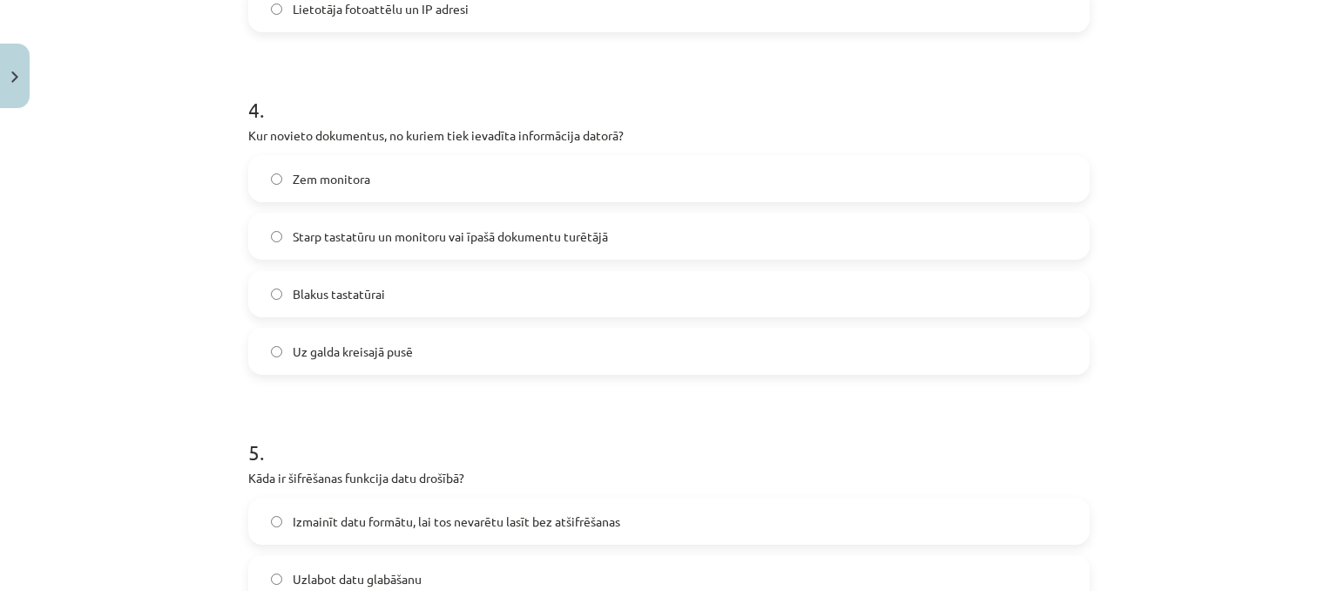
click at [432, 239] on span "Starp tastatūru un monitoru vai īpašā dokumentu turētājā" at bounding box center [450, 236] width 315 height 18
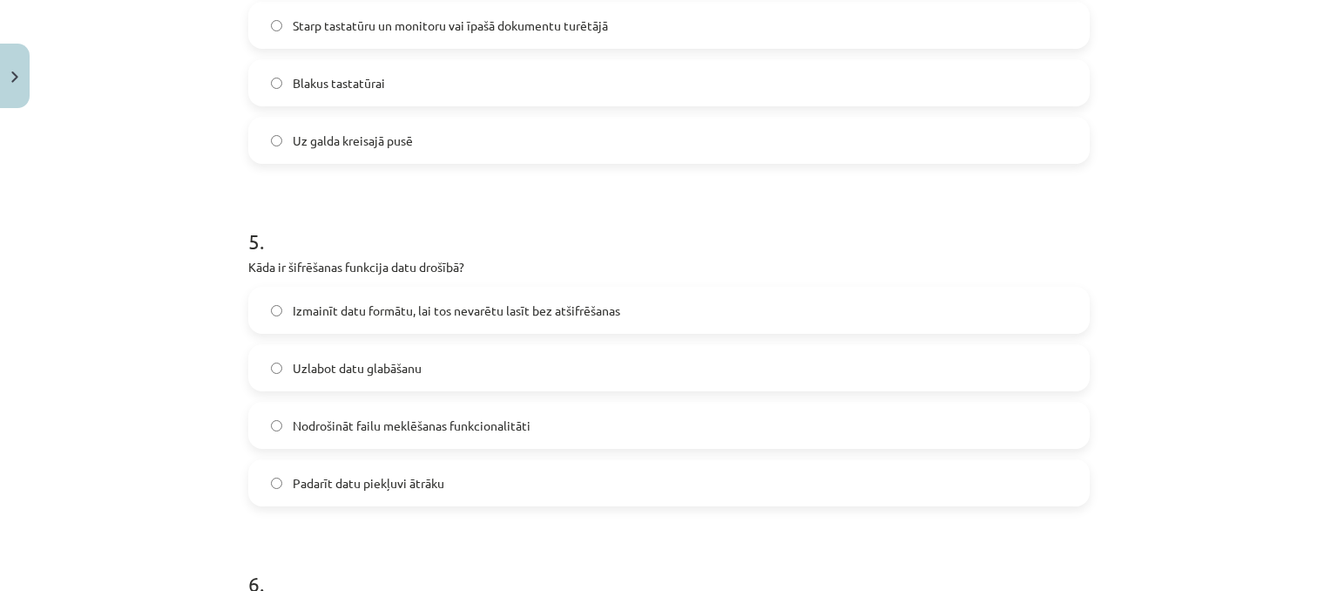
scroll to position [1568, 0]
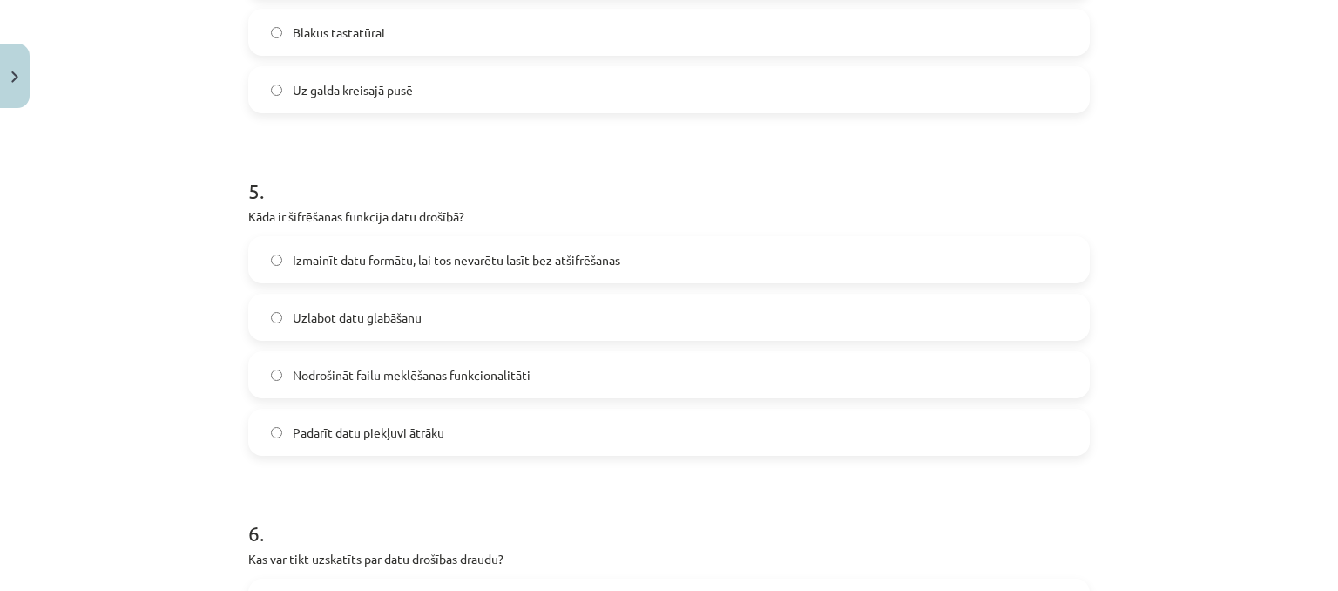
click at [606, 265] on span "Izmainīt datu formātu, lai tos nevarētu lasīt bez atšifrēšanas" at bounding box center [457, 260] width 328 height 18
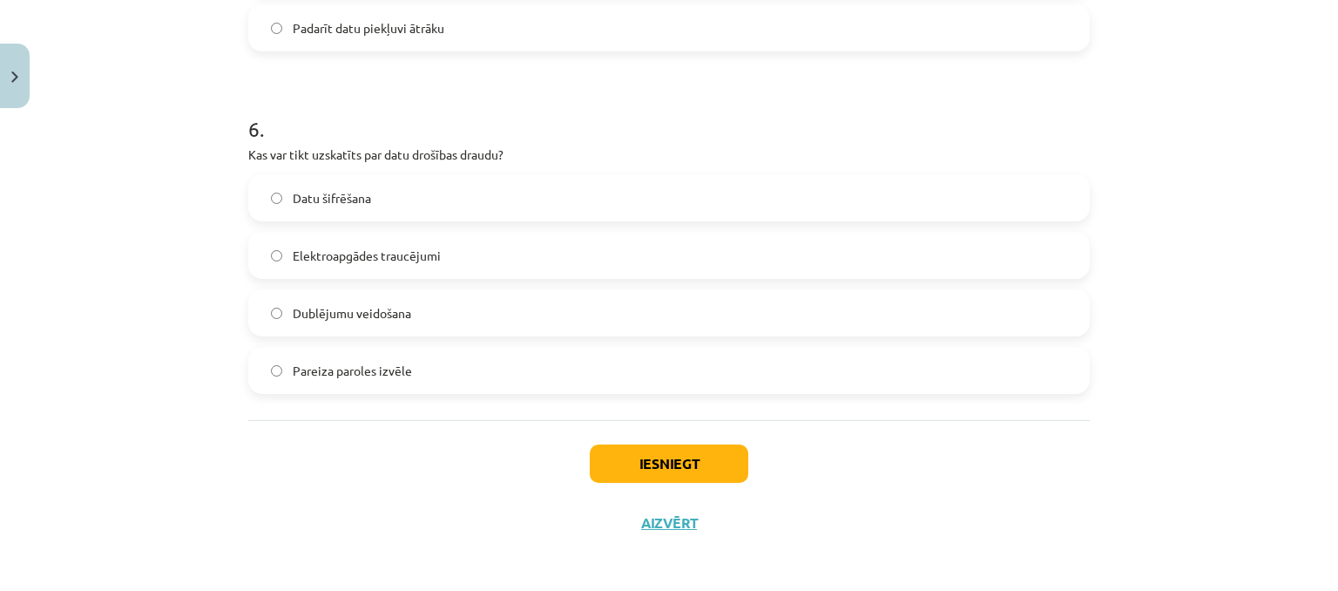
scroll to position [1977, 0]
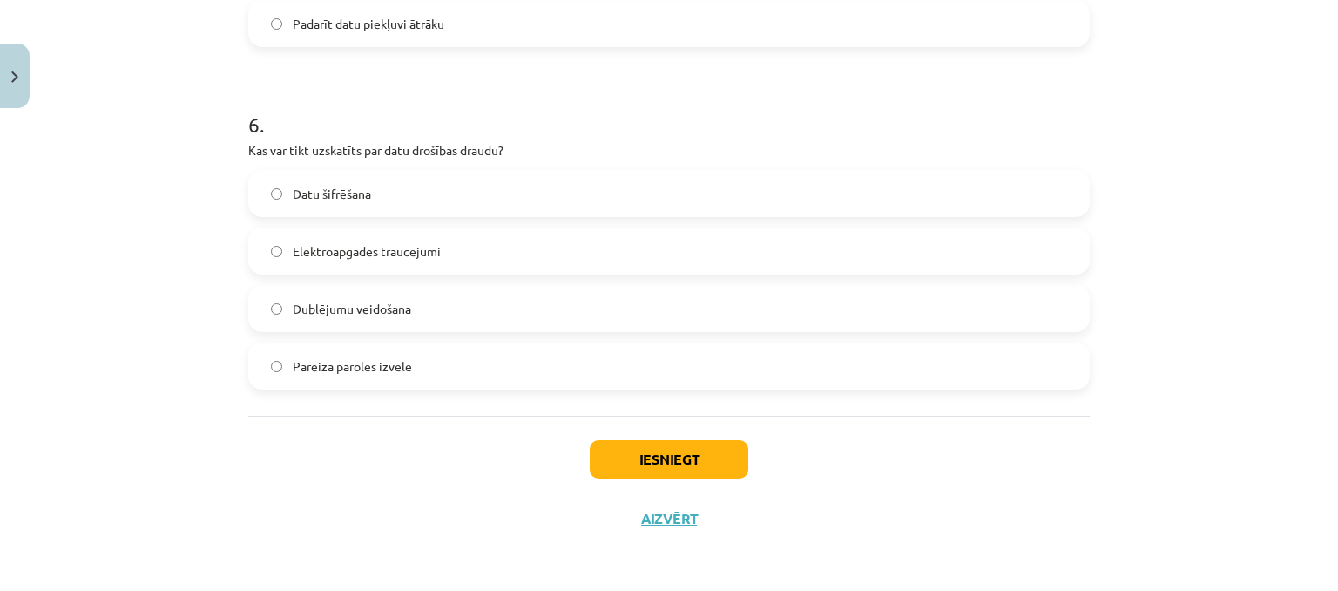
click at [460, 250] on label "Elektroapgādes traucējumi" at bounding box center [669, 251] width 838 height 44
click at [692, 452] on button "Iesniegt" at bounding box center [669, 459] width 159 height 38
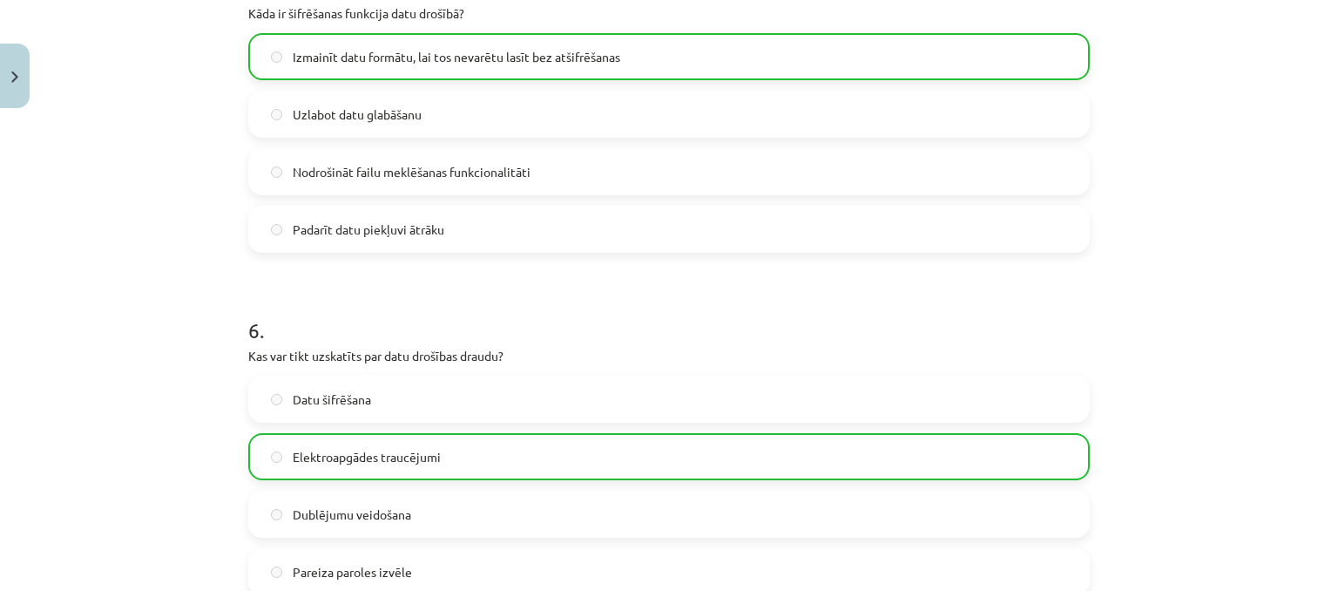
scroll to position [2032, 0]
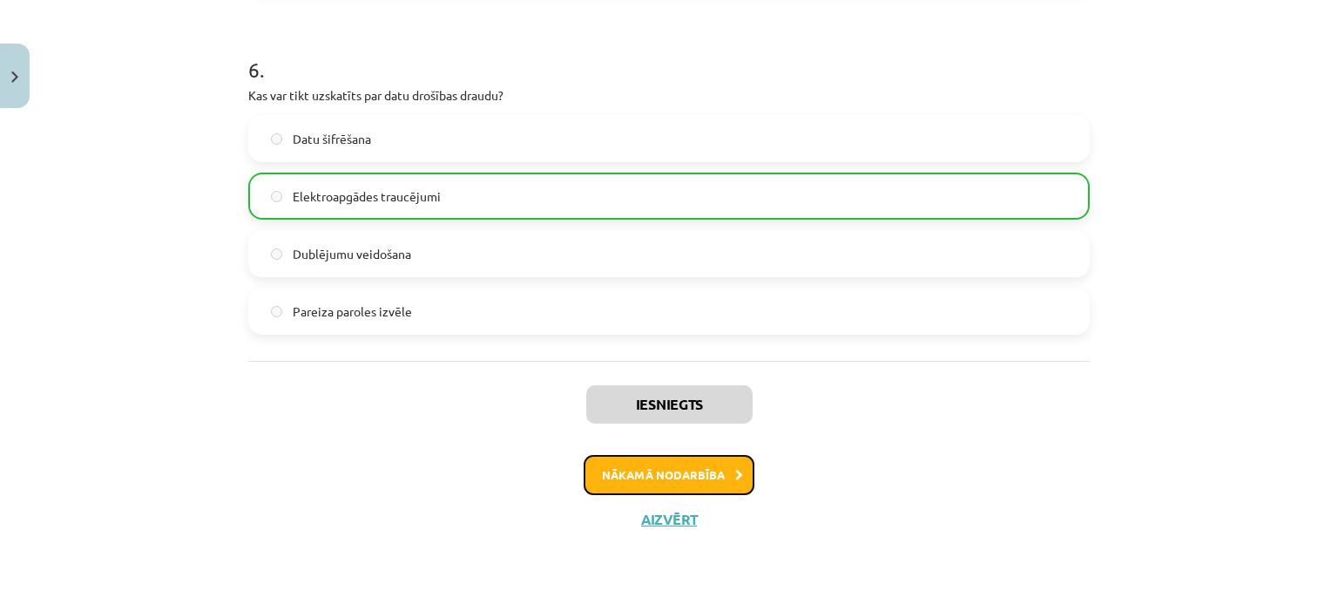
click at [667, 481] on button "Nākamā nodarbība" at bounding box center [669, 475] width 171 height 40
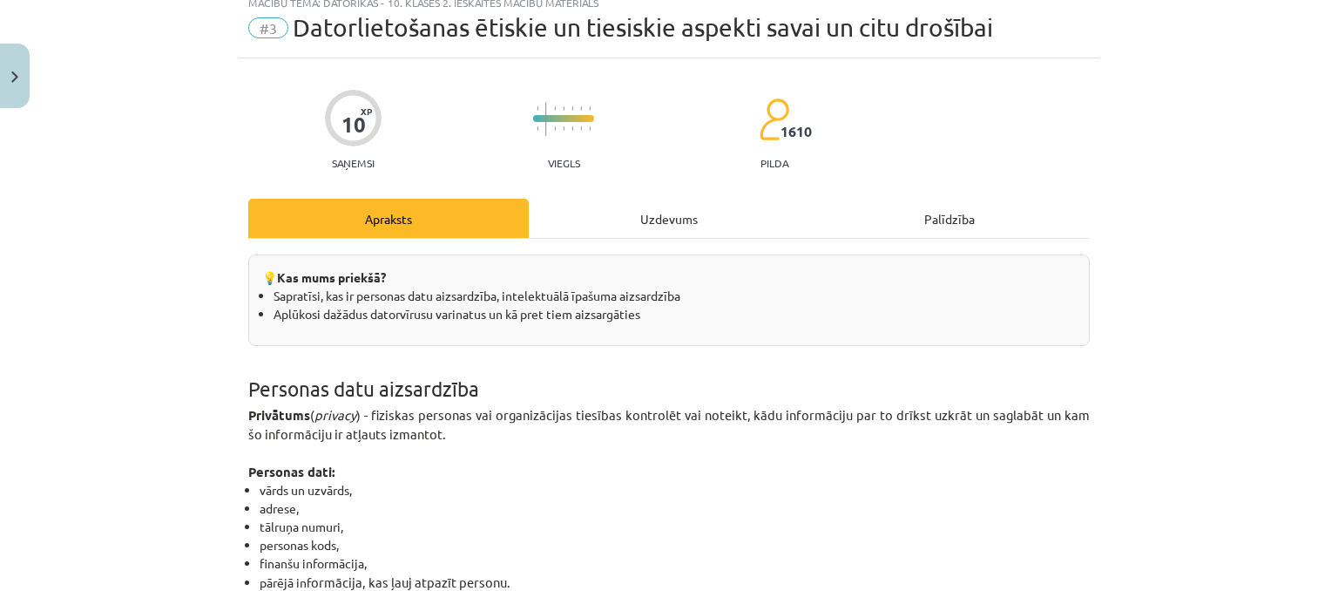
scroll to position [44, 0]
